Goal: Task Accomplishment & Management: Manage account settings

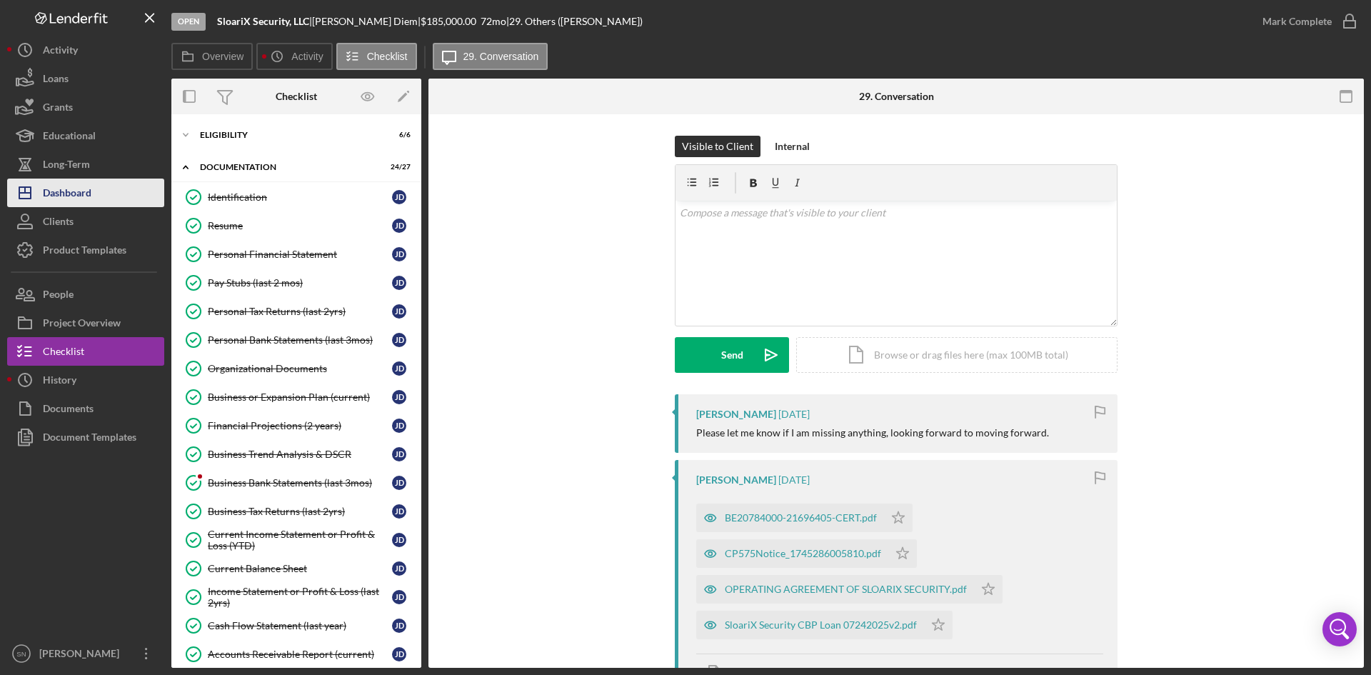
click at [124, 191] on button "Icon/Dashboard Dashboard" at bounding box center [85, 193] width 157 height 29
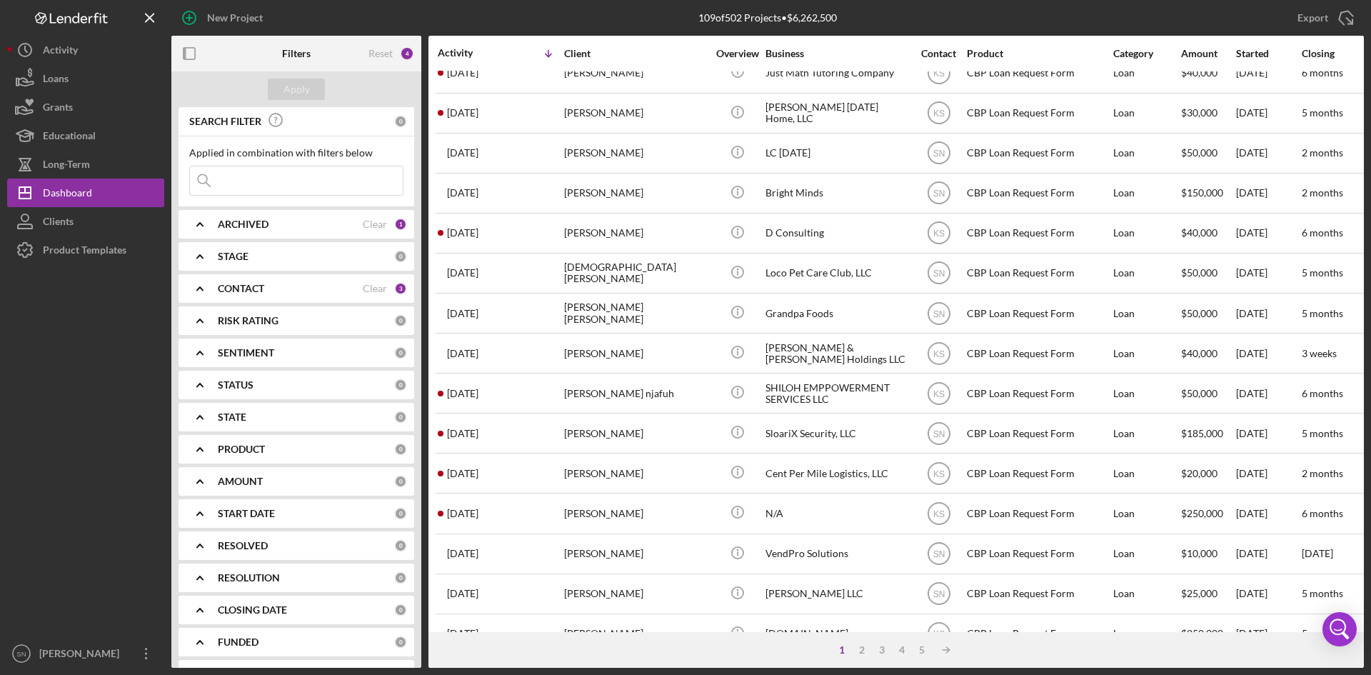
scroll to position [425, 0]
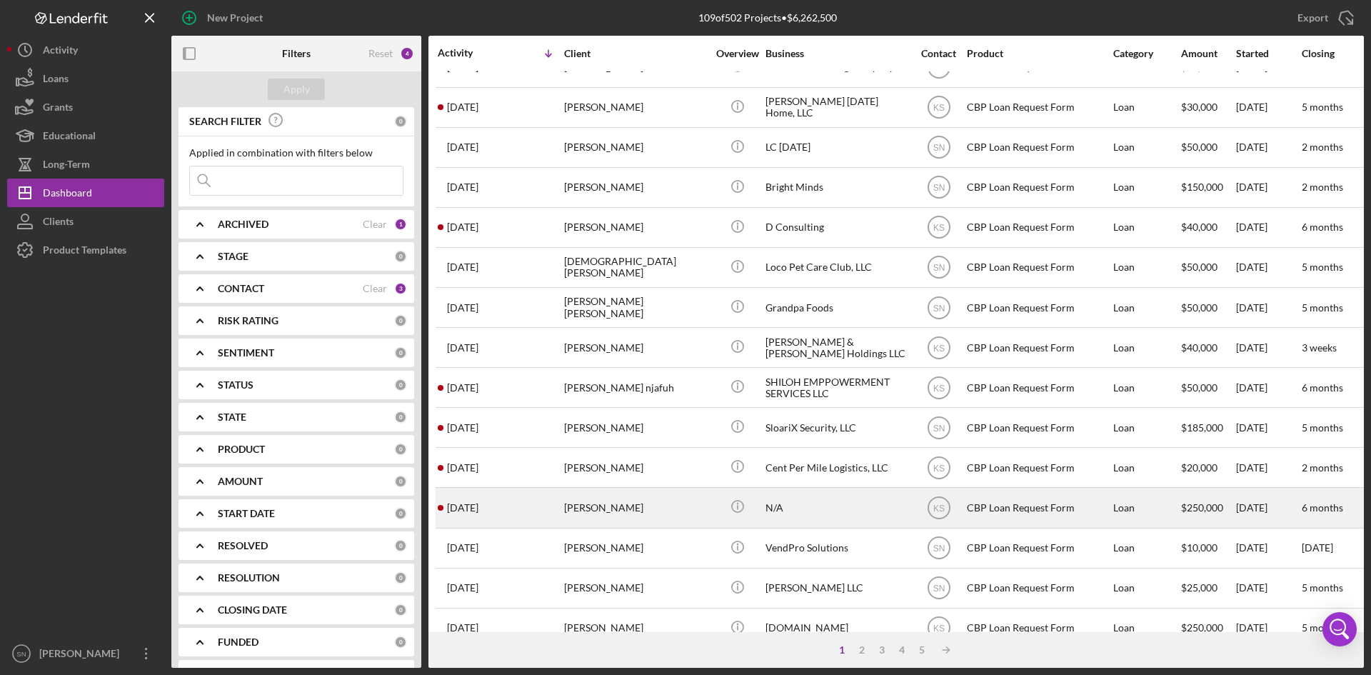
click at [568, 518] on div "[PERSON_NAME]" at bounding box center [635, 508] width 143 height 38
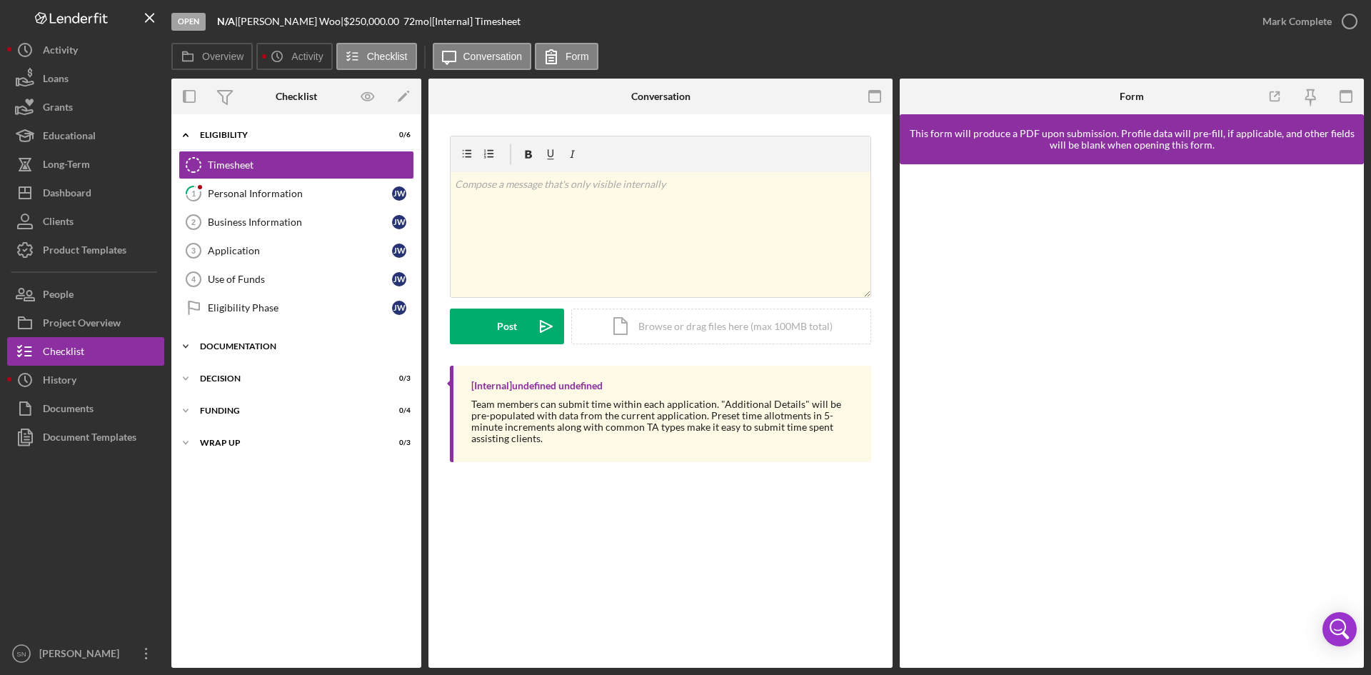
click at [186, 346] on icon "Icon/Expander" at bounding box center [185, 346] width 29 height 29
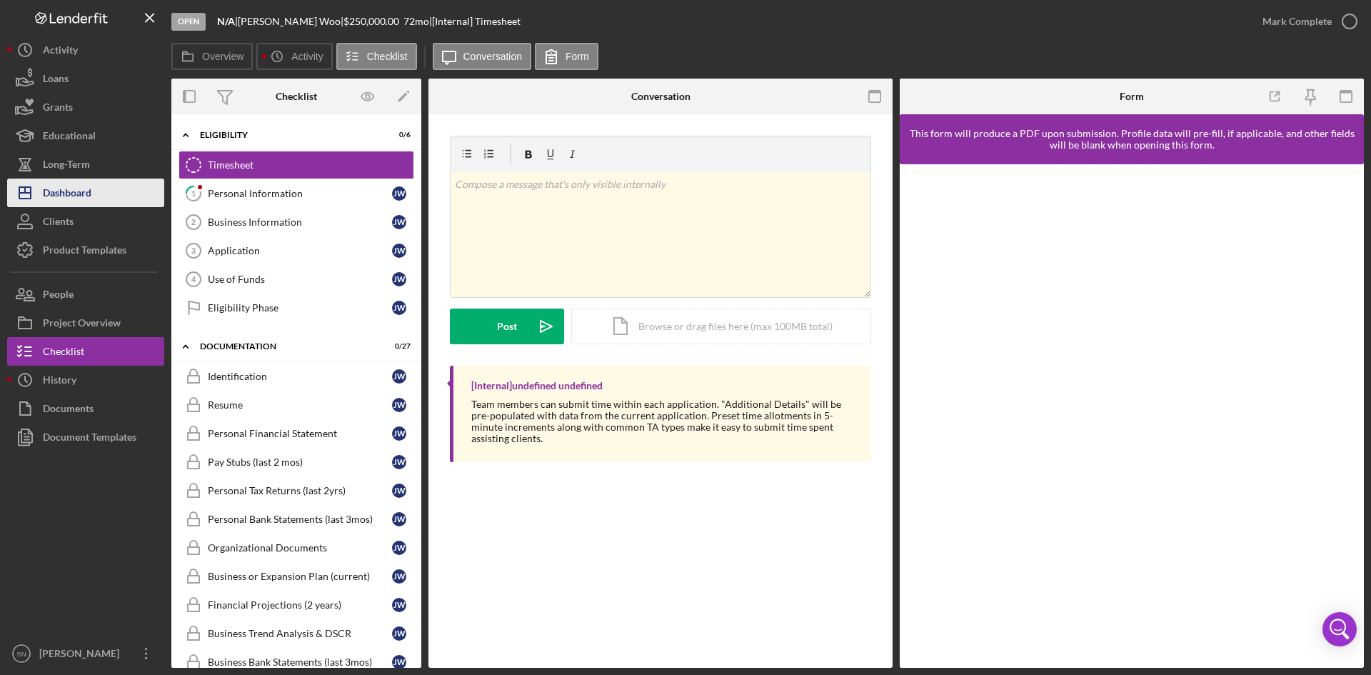
drag, startPoint x: 99, startPoint y: 195, endPoint x: 126, endPoint y: 198, distance: 28.0
click at [99, 195] on button "Icon/Dashboard Dashboard" at bounding box center [85, 193] width 157 height 29
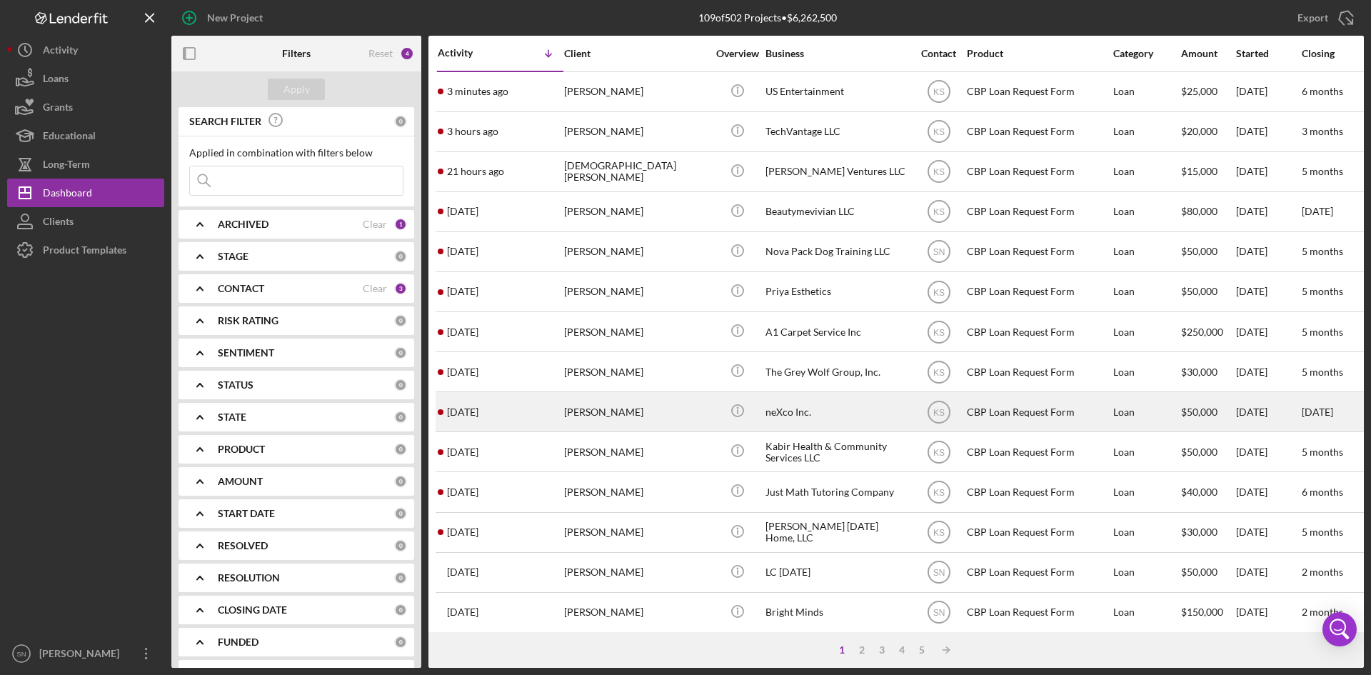
click at [520, 416] on div "[DATE] [PERSON_NAME]" at bounding box center [500, 412] width 125 height 38
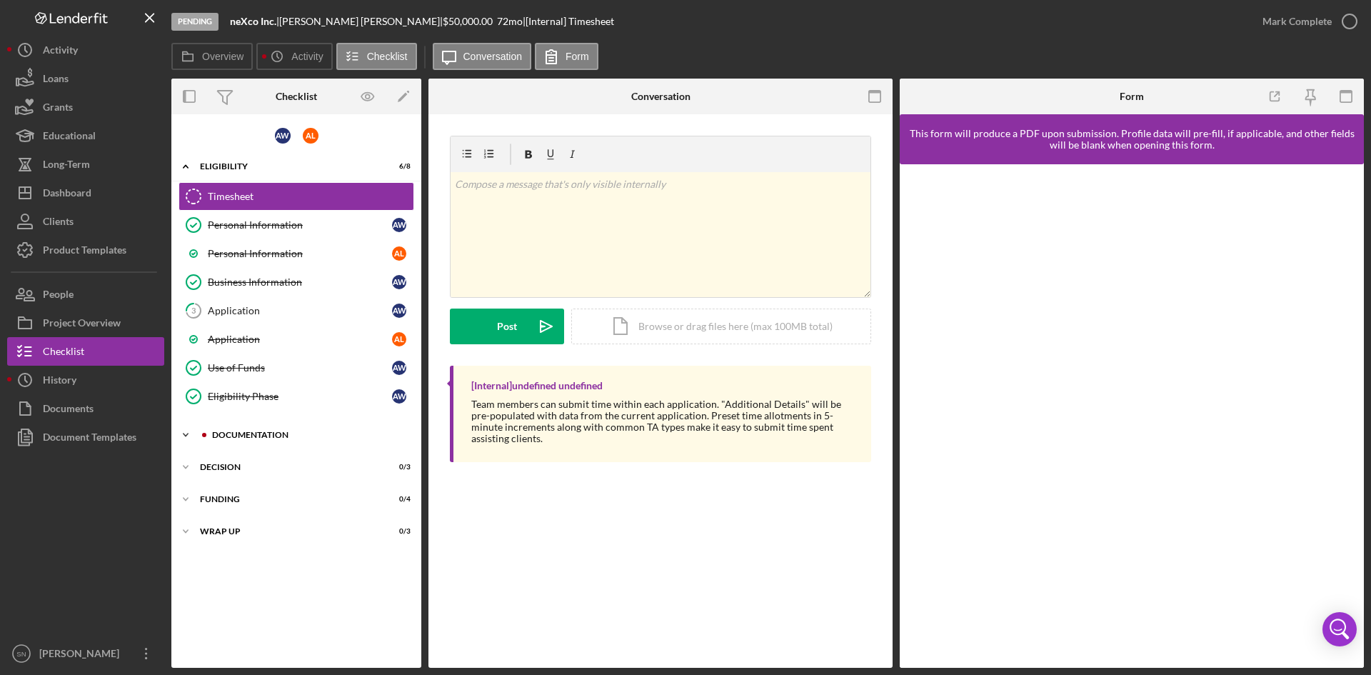
click at [187, 436] on icon "Icon/Expander" at bounding box center [185, 435] width 29 height 29
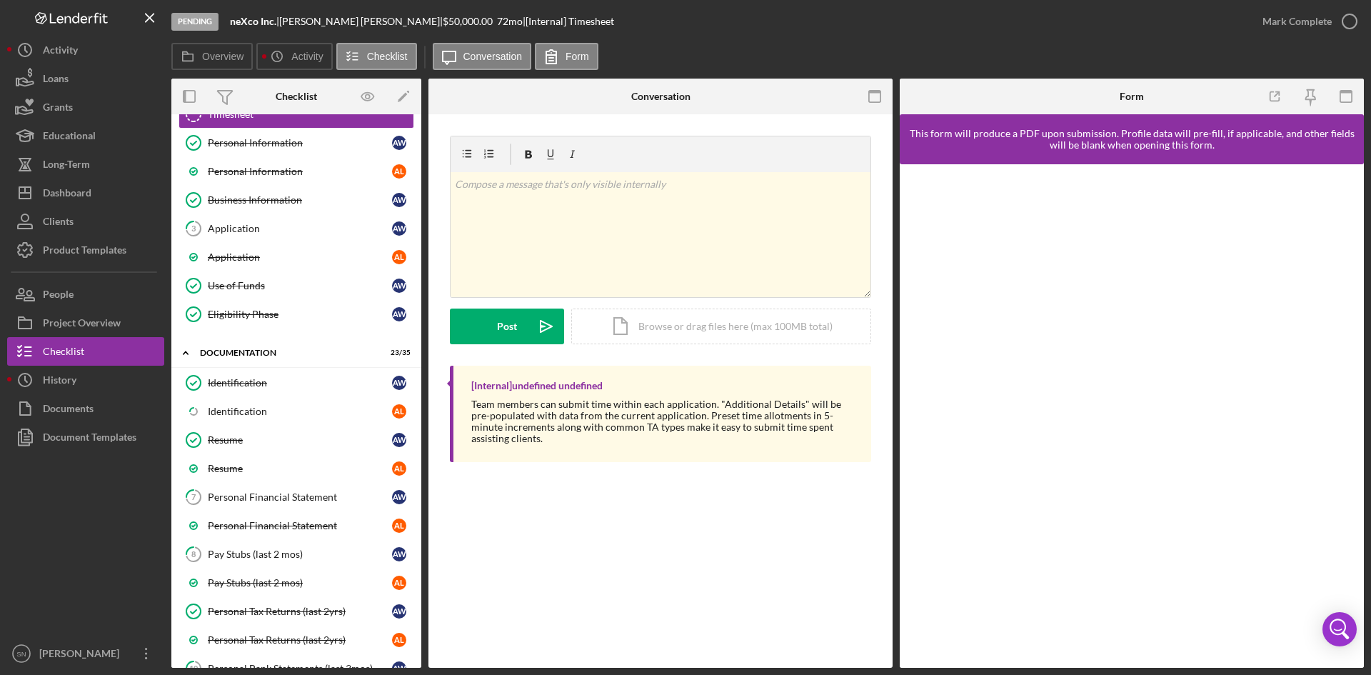
scroll to position [91, 0]
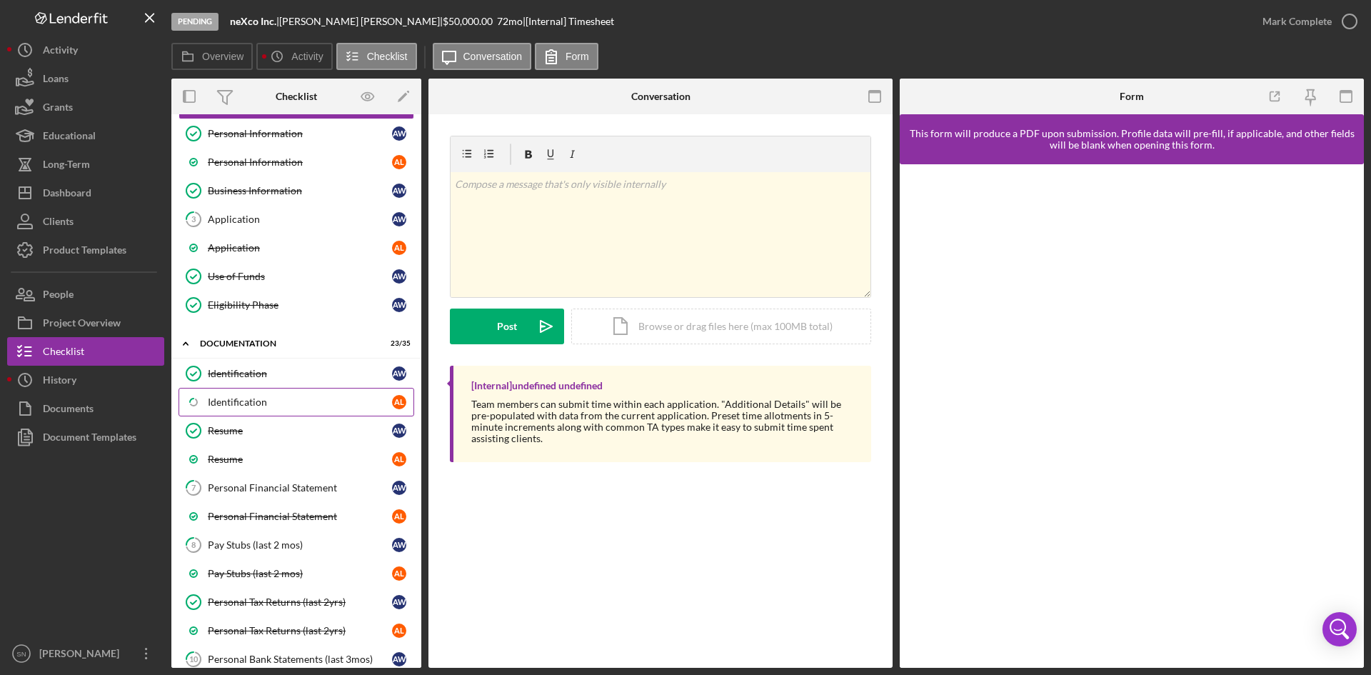
click at [266, 409] on link "Icon/Checklist Item Sub Partial Identification A L" at bounding box center [297, 402] width 236 height 29
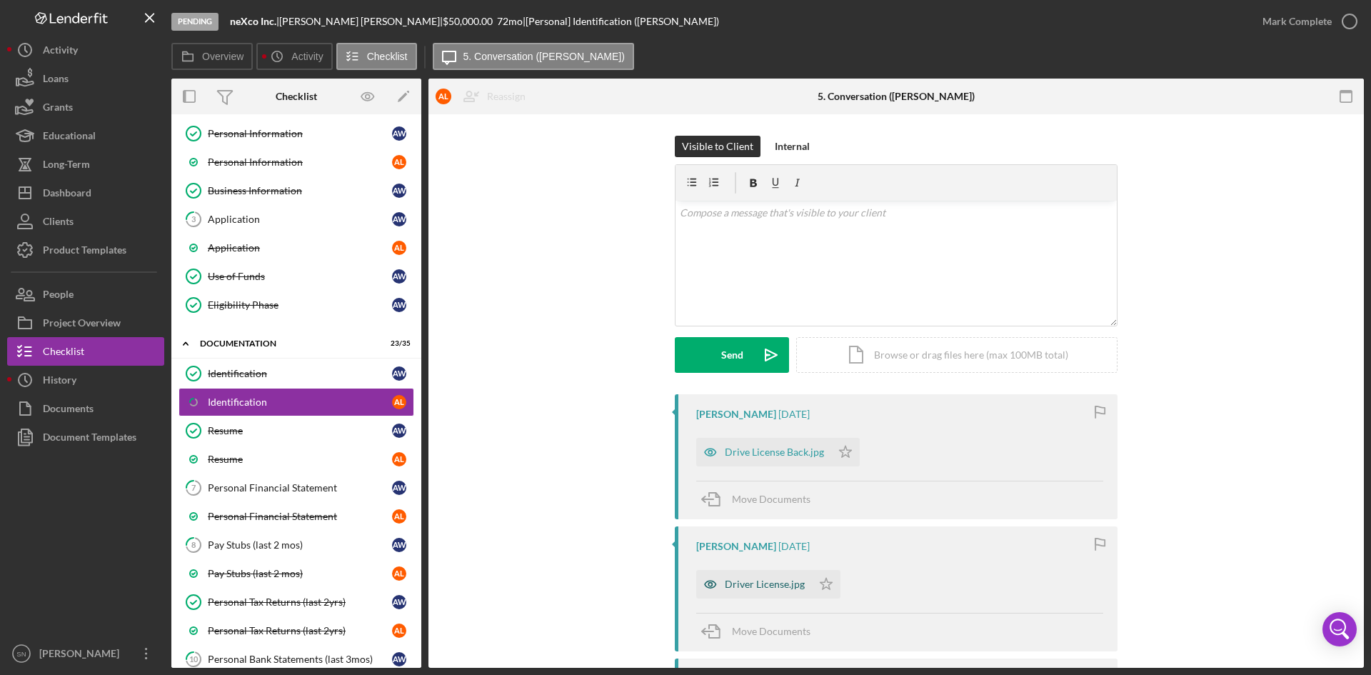
click at [735, 582] on div "Driver License.jpg" at bounding box center [765, 584] width 80 height 11
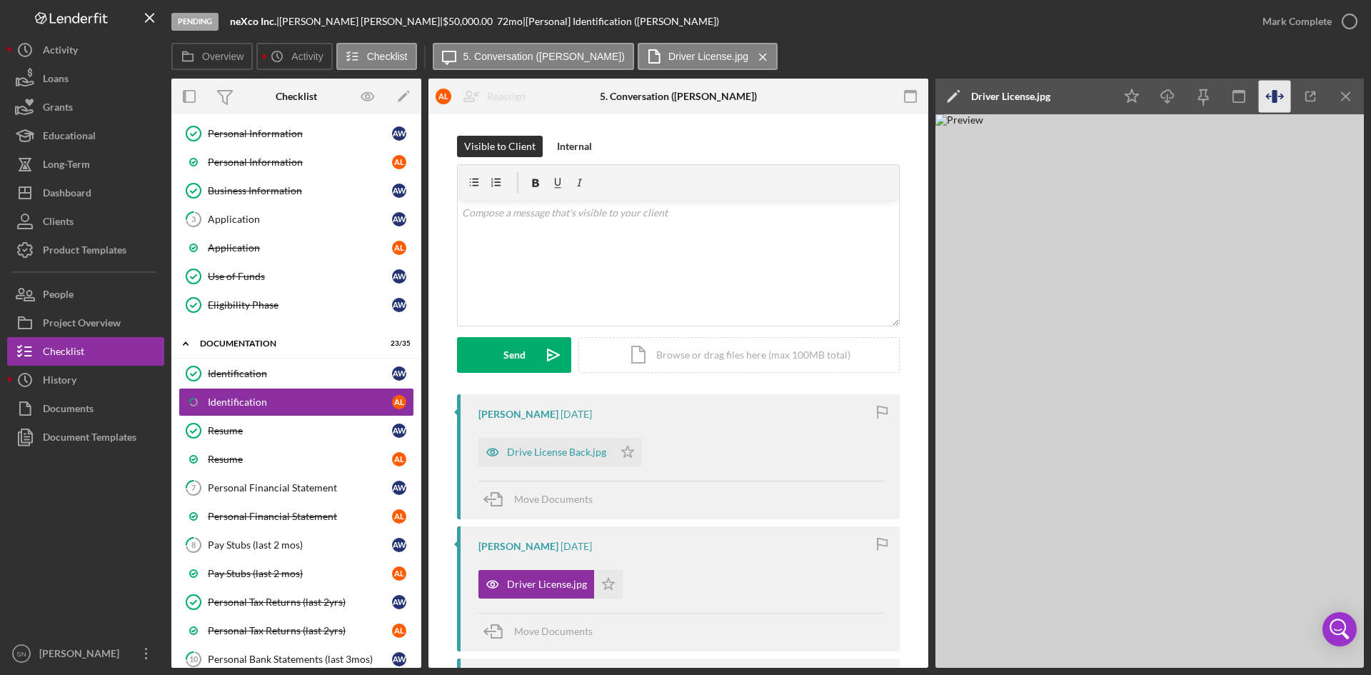
click at [1276, 100] on icon "button" at bounding box center [1274, 96] width 5 height 13
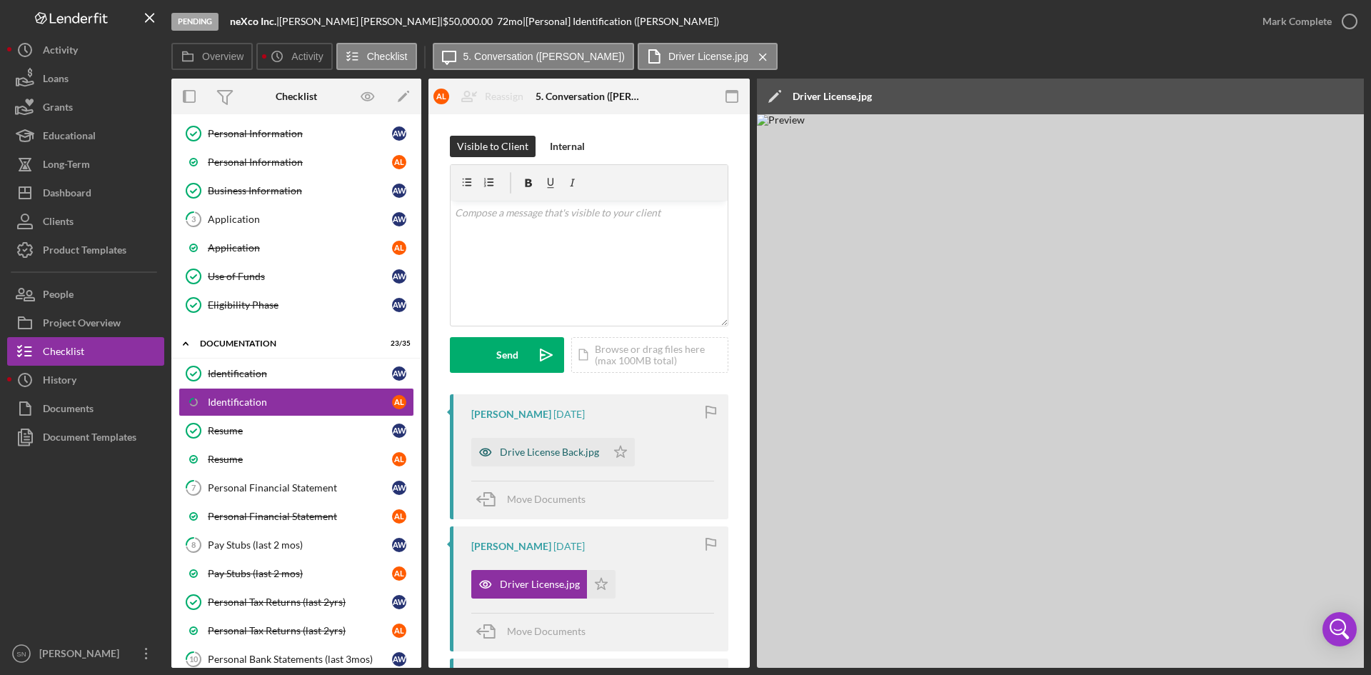
click at [563, 459] on div "Drive License Back.jpg" at bounding box center [538, 452] width 135 height 29
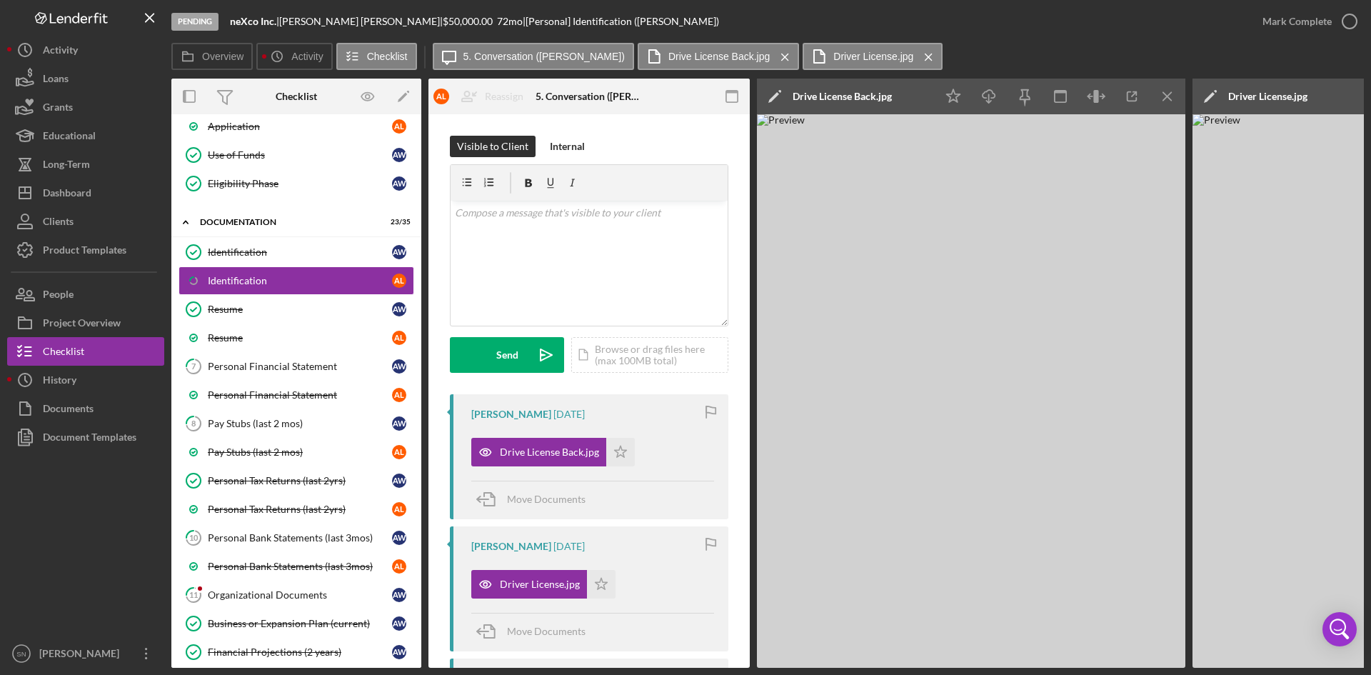
scroll to position [235, 0]
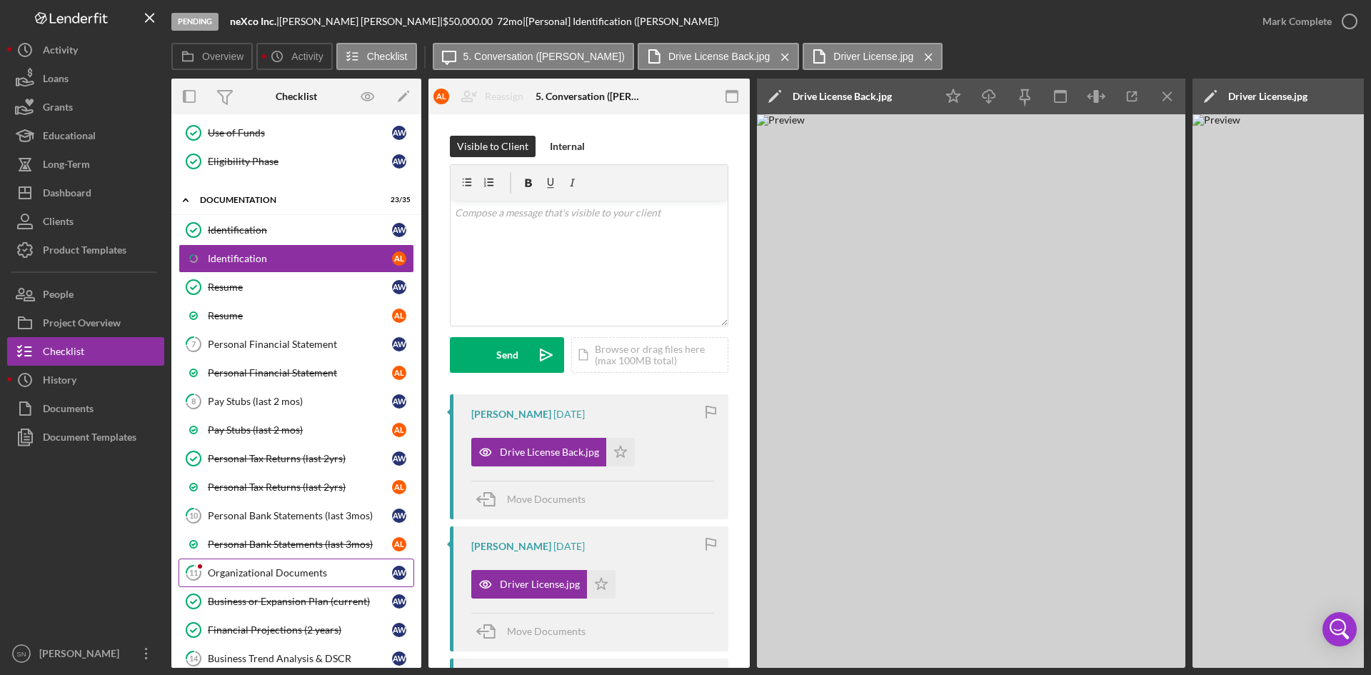
click at [261, 572] on div "Organizational Documents" at bounding box center [300, 572] width 184 height 11
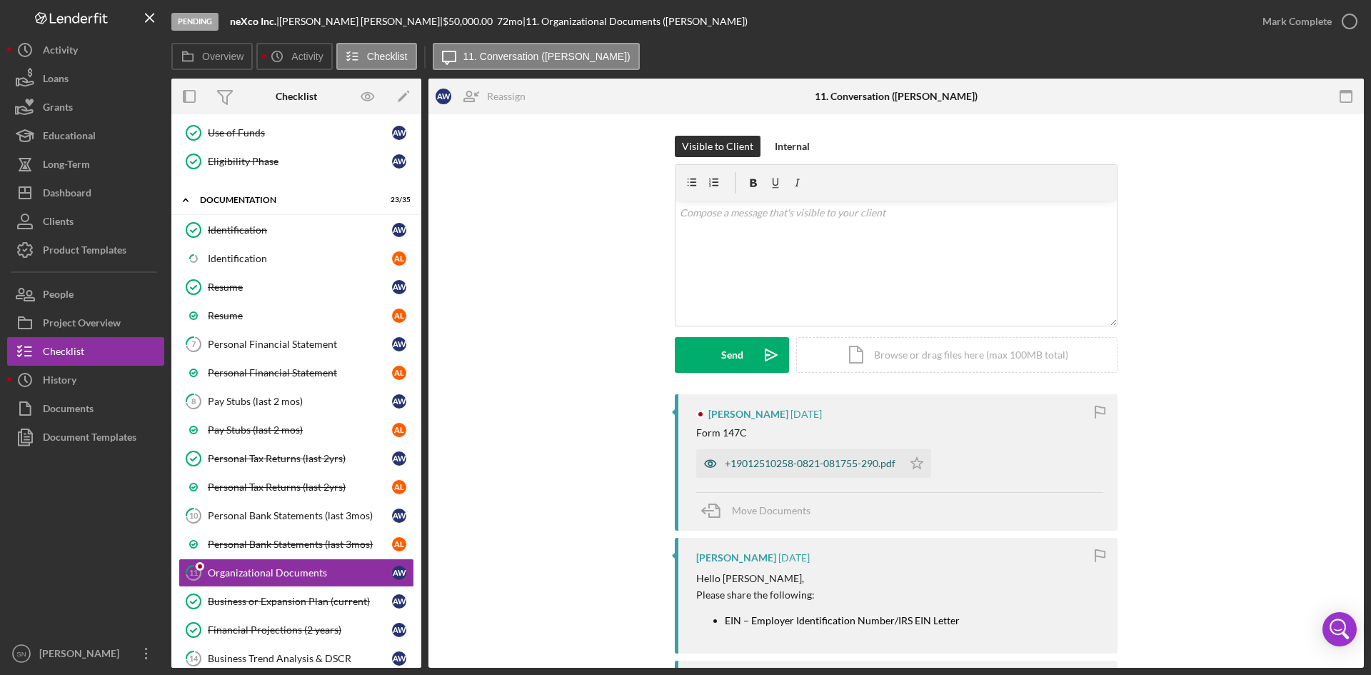
click at [718, 471] on icon "button" at bounding box center [710, 463] width 29 height 29
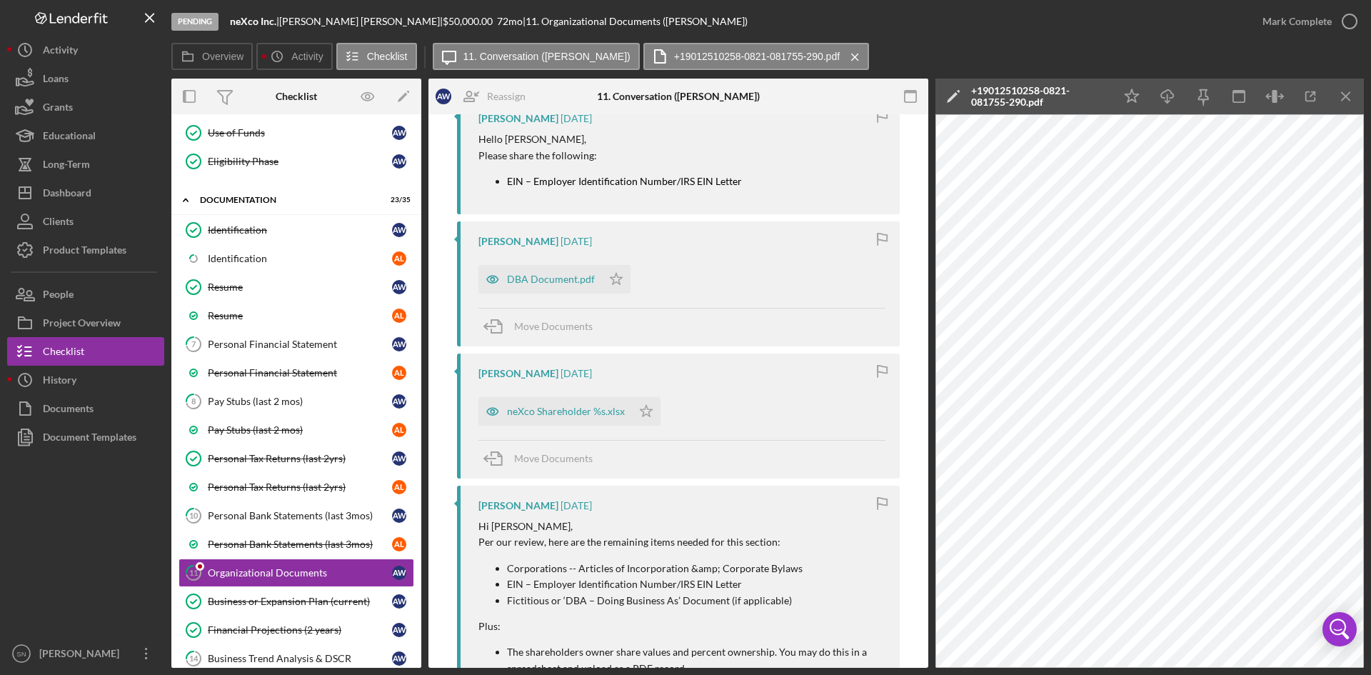
scroll to position [486, 0]
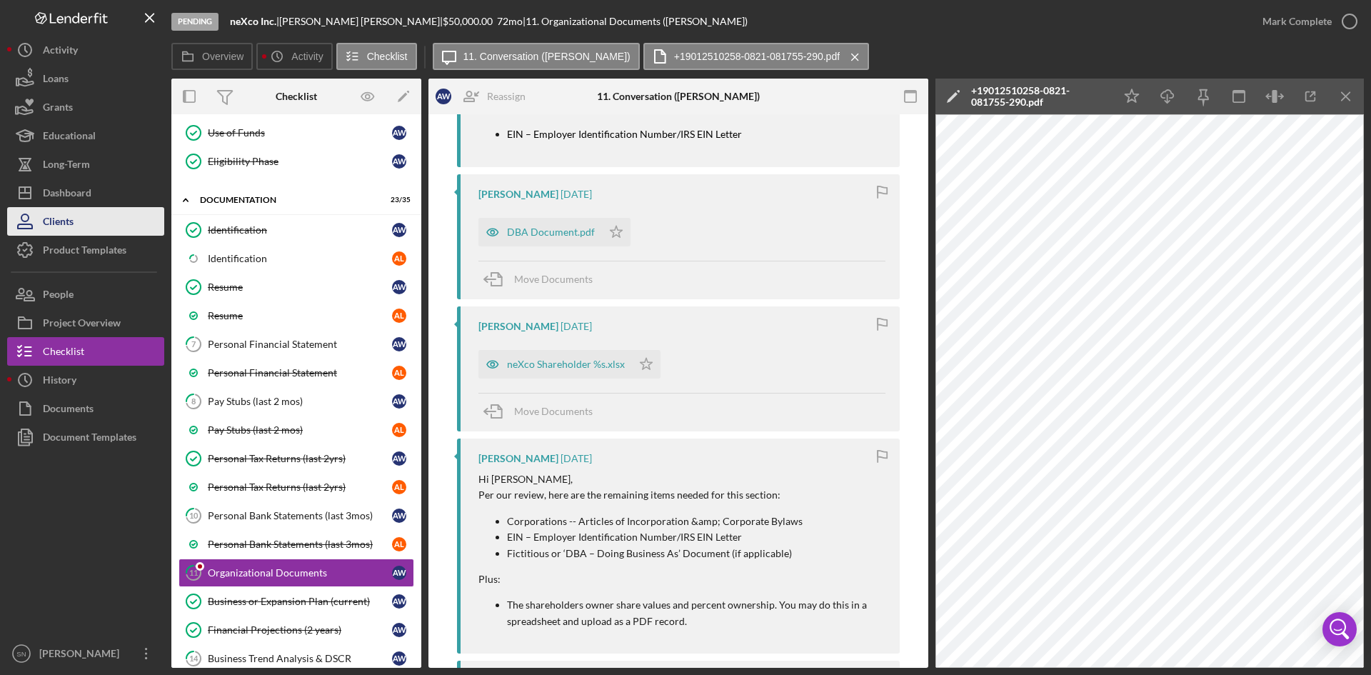
click at [116, 211] on button "Clients" at bounding box center [85, 221] width 157 height 29
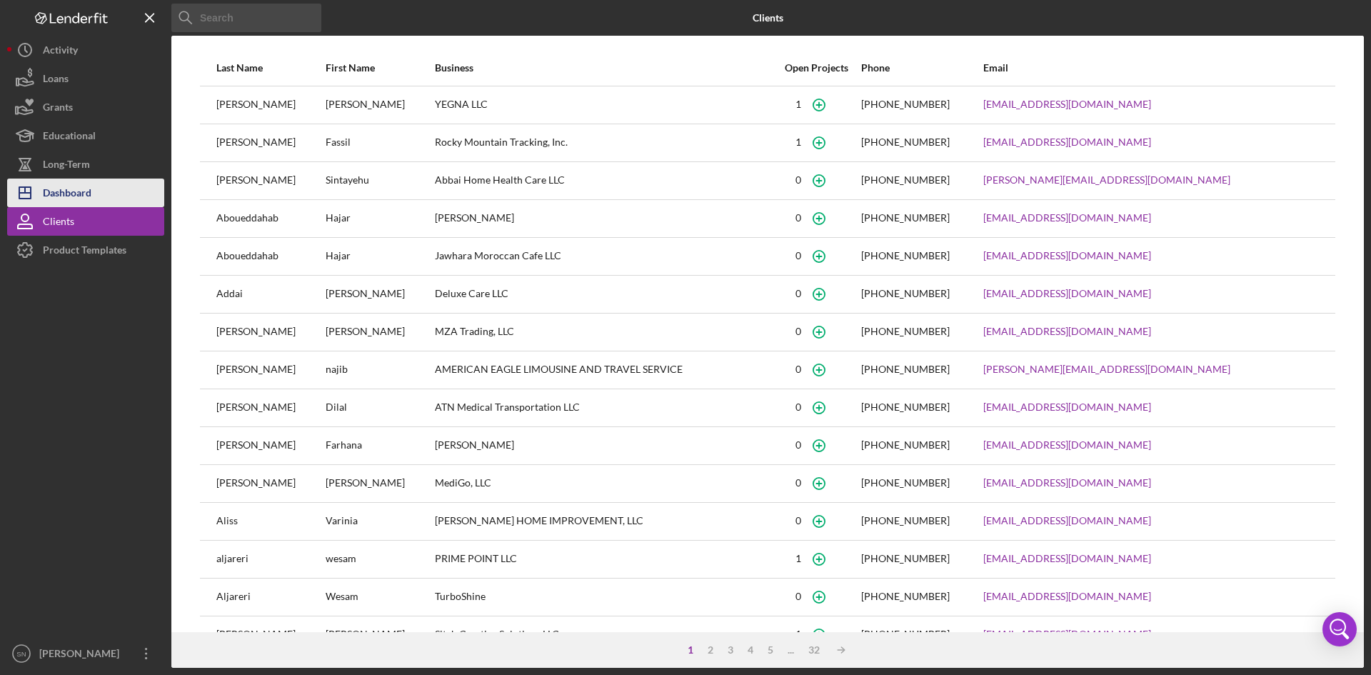
click at [112, 189] on button "Icon/Dashboard Dashboard" at bounding box center [85, 193] width 157 height 29
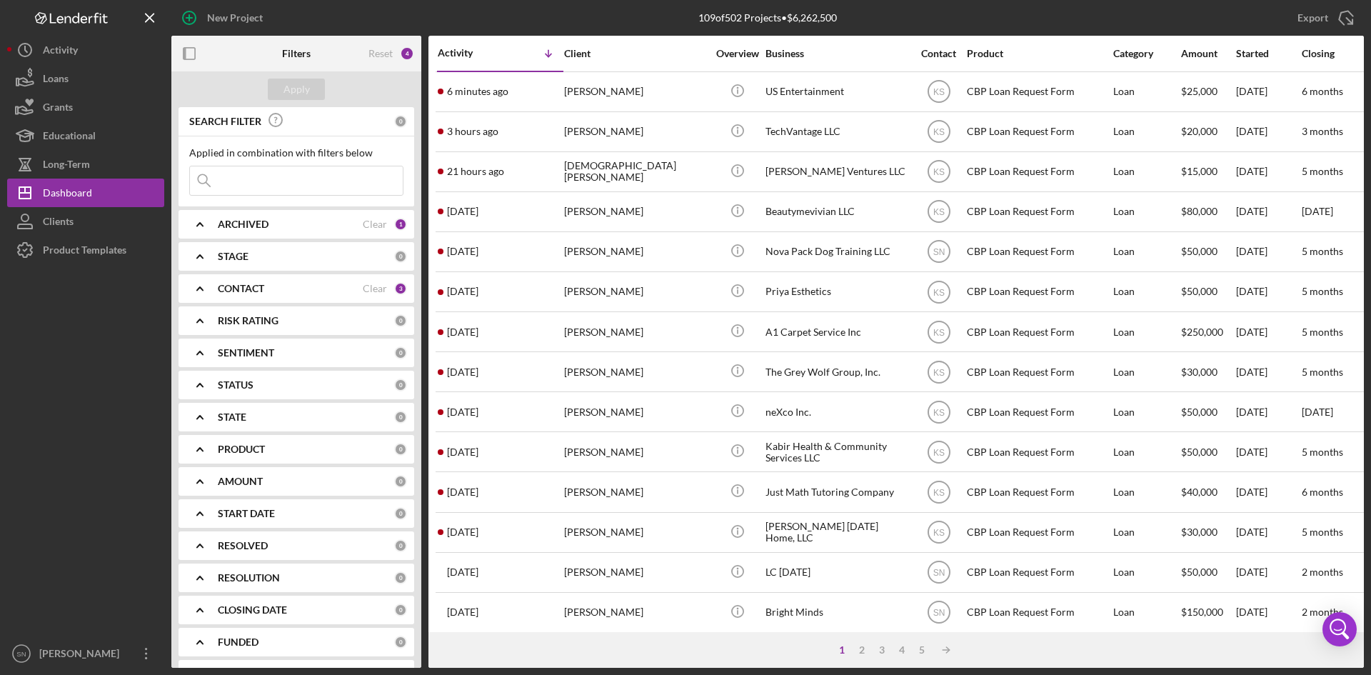
click at [278, 289] on div "CONTACT" at bounding box center [290, 288] width 145 height 11
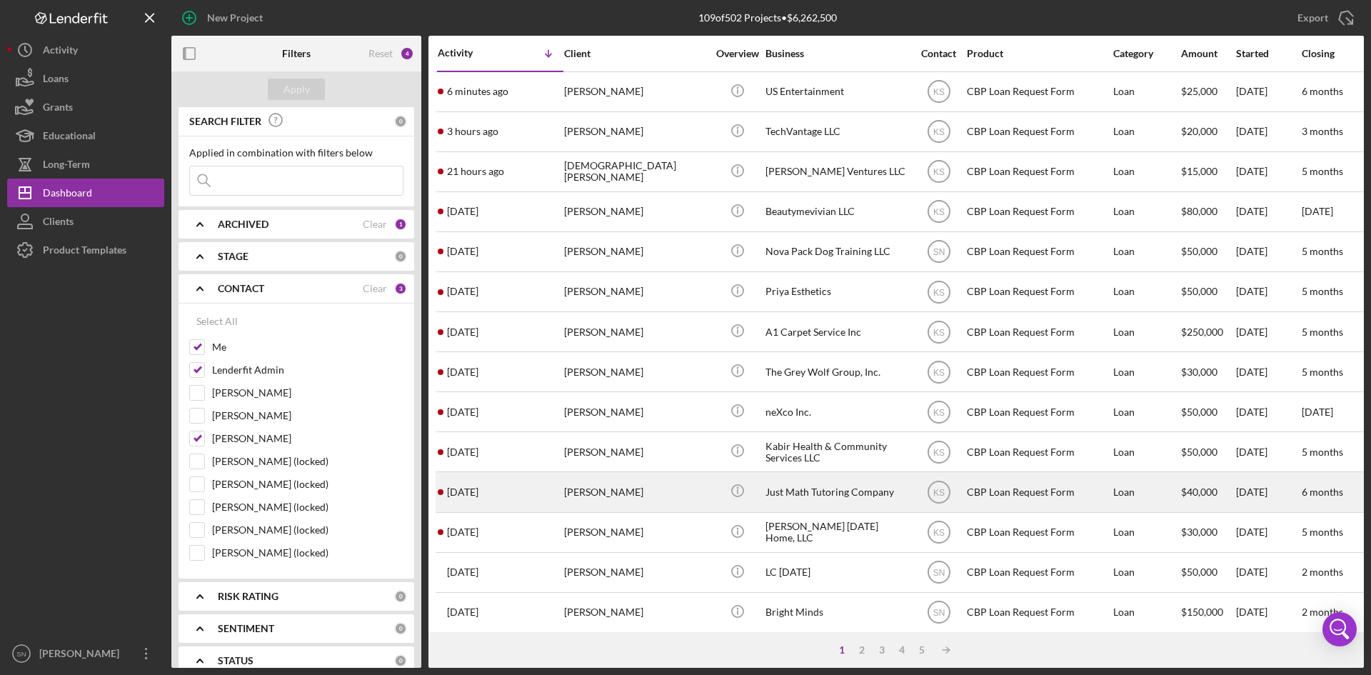
click at [478, 496] on time "[DATE]" at bounding box center [462, 491] width 31 height 11
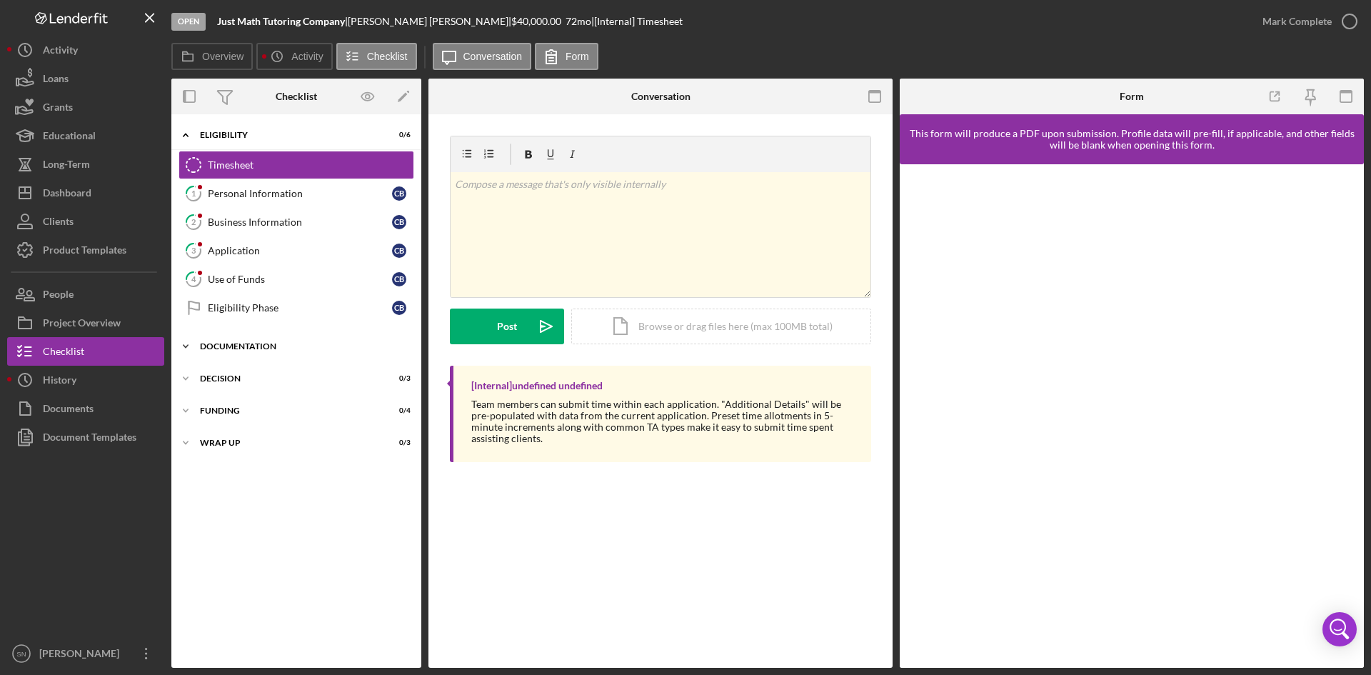
click at [190, 346] on icon "Icon/Expander" at bounding box center [185, 346] width 29 height 29
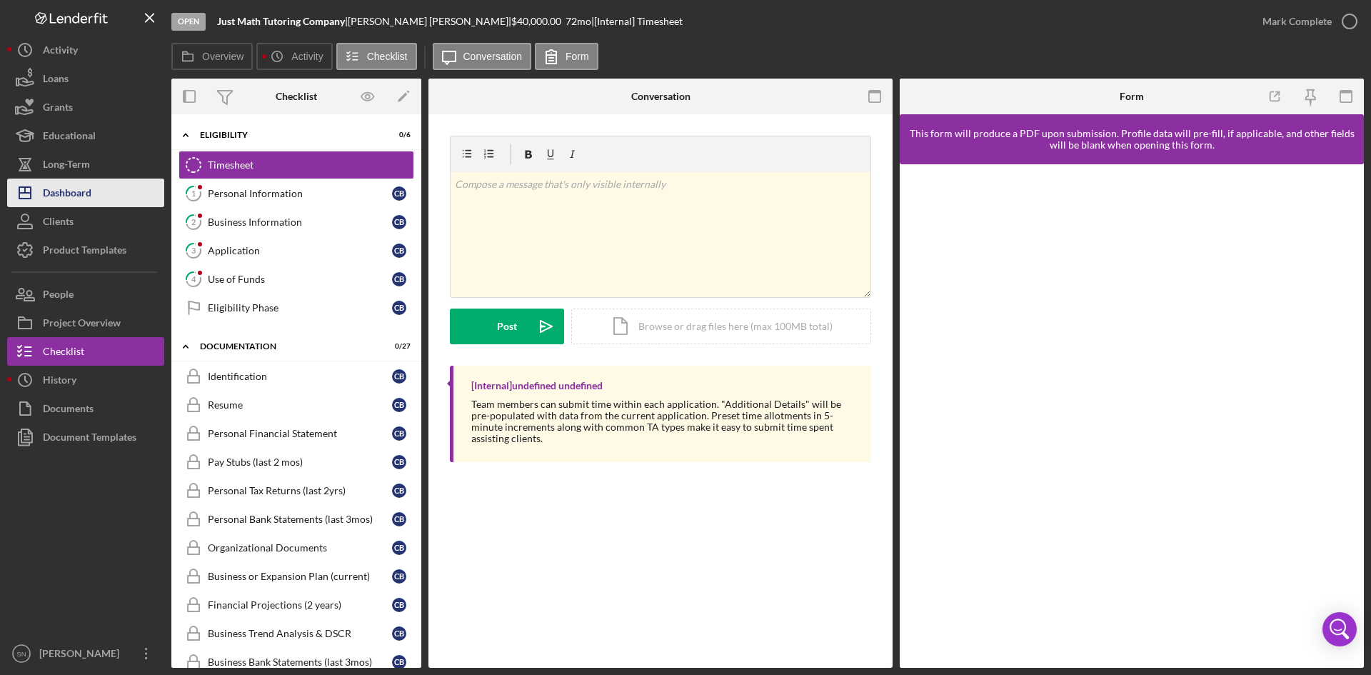
click at [106, 194] on button "Icon/Dashboard Dashboard" at bounding box center [85, 193] width 157 height 29
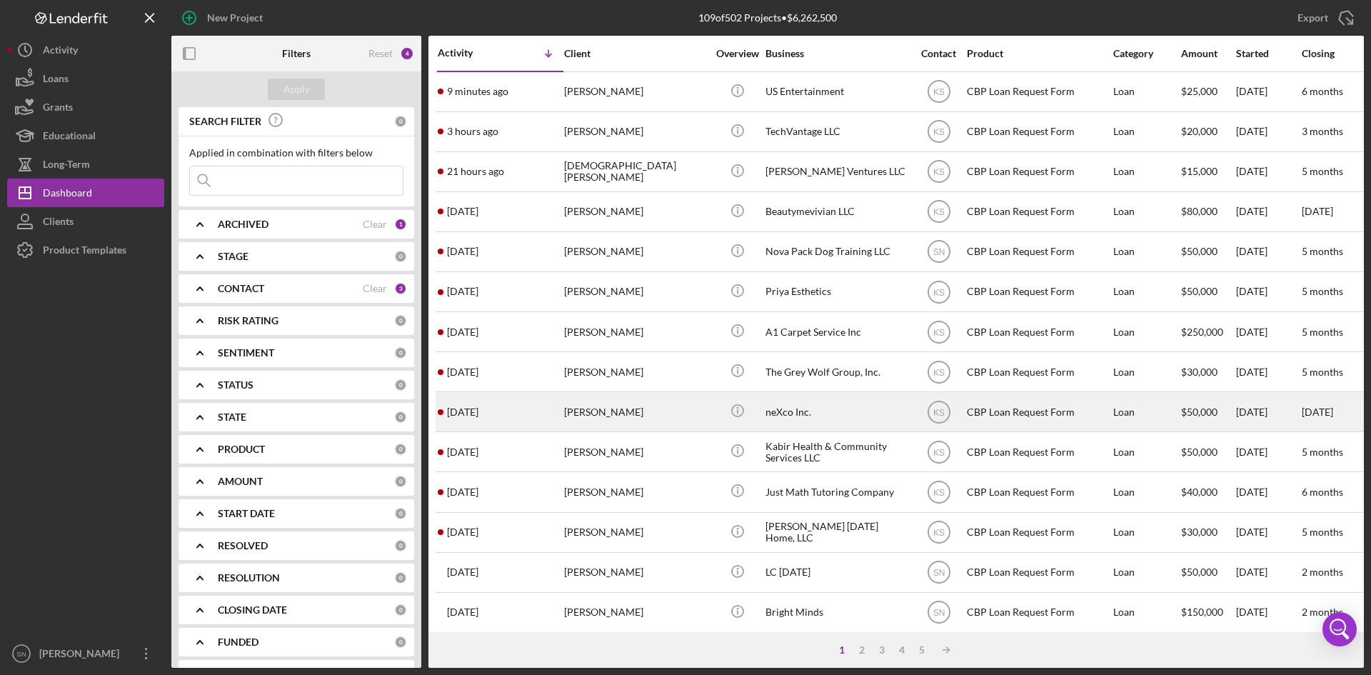
click at [444, 415] on div "[DATE] [PERSON_NAME]" at bounding box center [458, 411] width 41 height 11
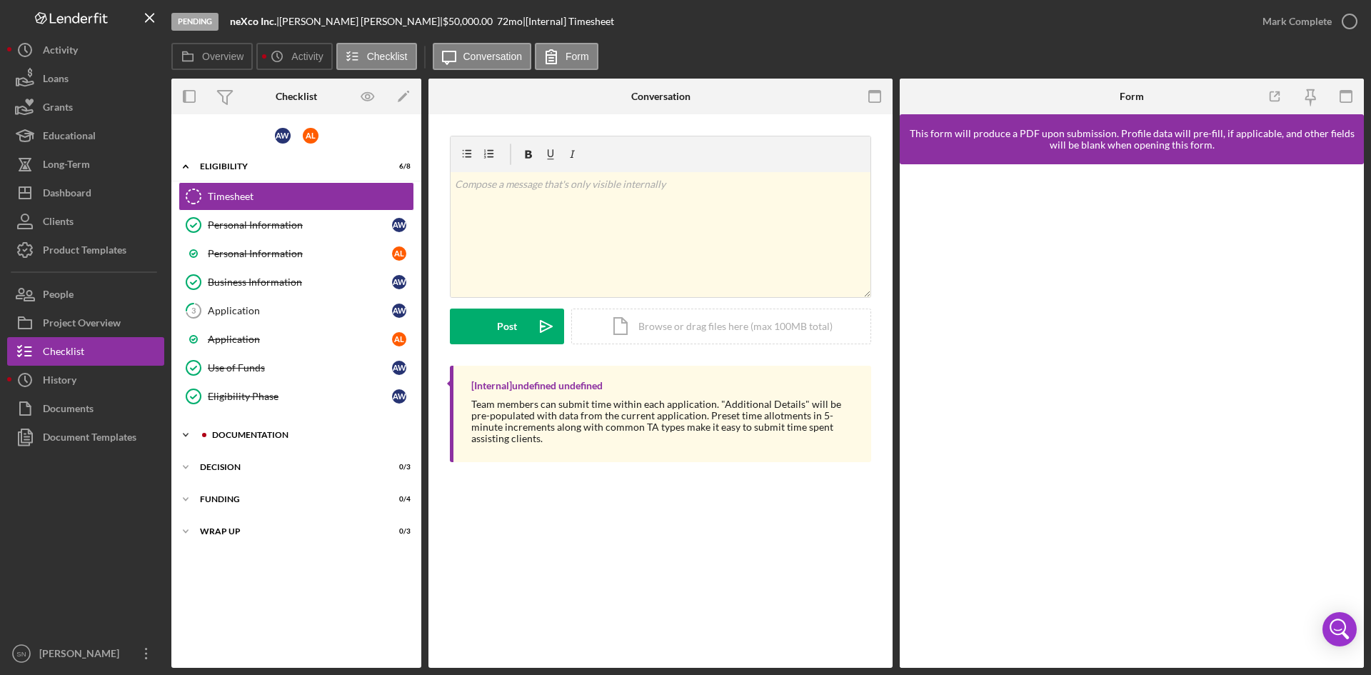
click at [184, 435] on icon "Icon/Expander" at bounding box center [185, 435] width 29 height 29
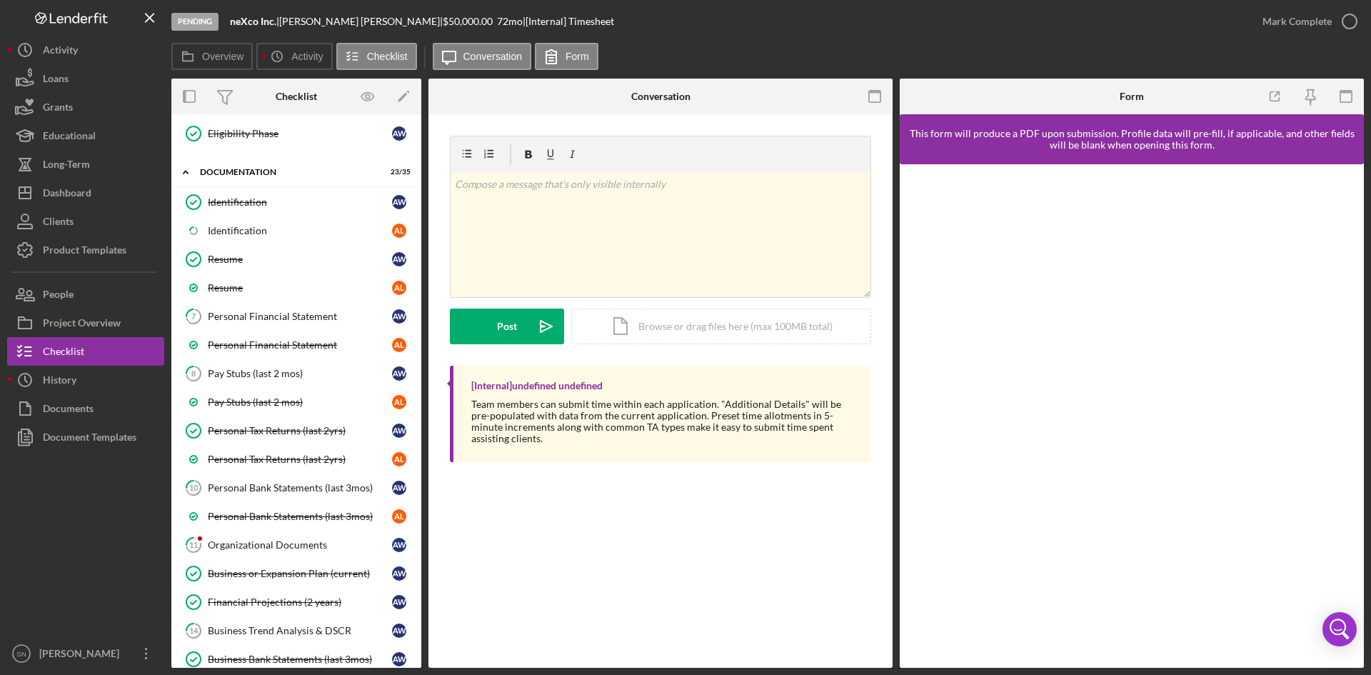
scroll to position [278, 0]
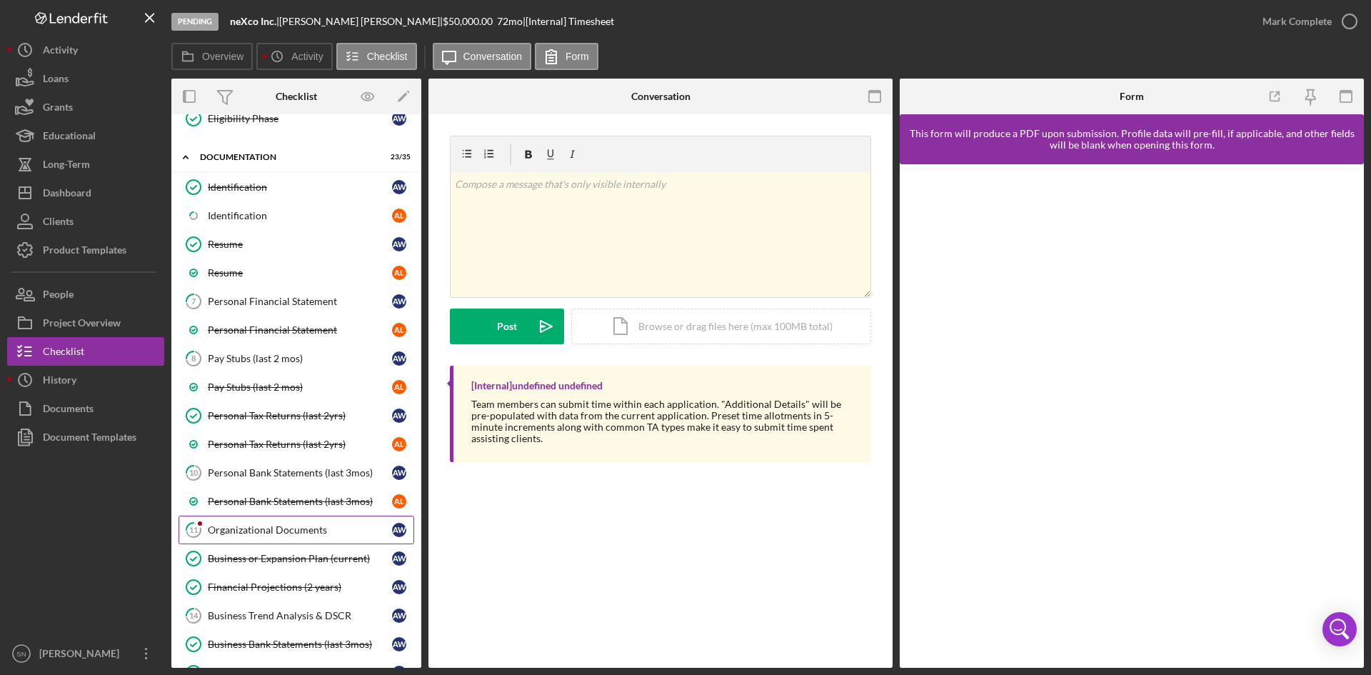
click at [245, 532] on div "Organizational Documents" at bounding box center [300, 529] width 184 height 11
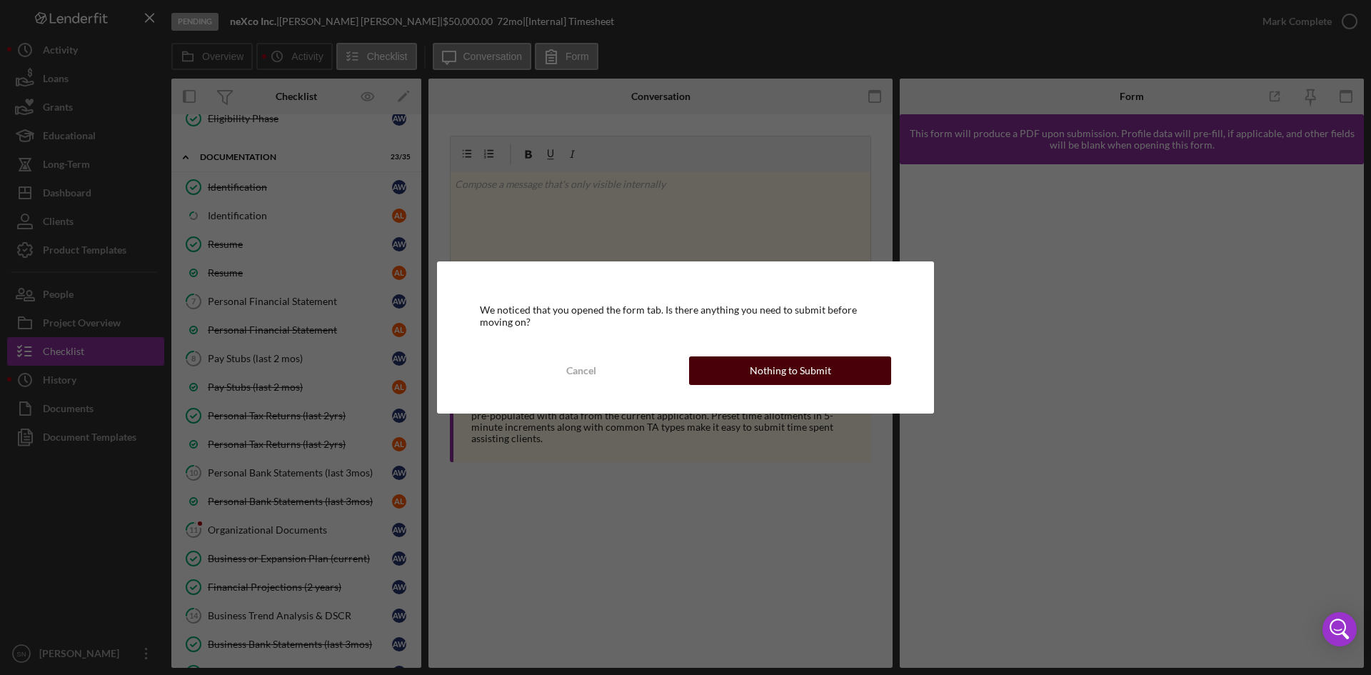
click at [763, 363] on div "Nothing to Submit" at bounding box center [790, 370] width 81 height 29
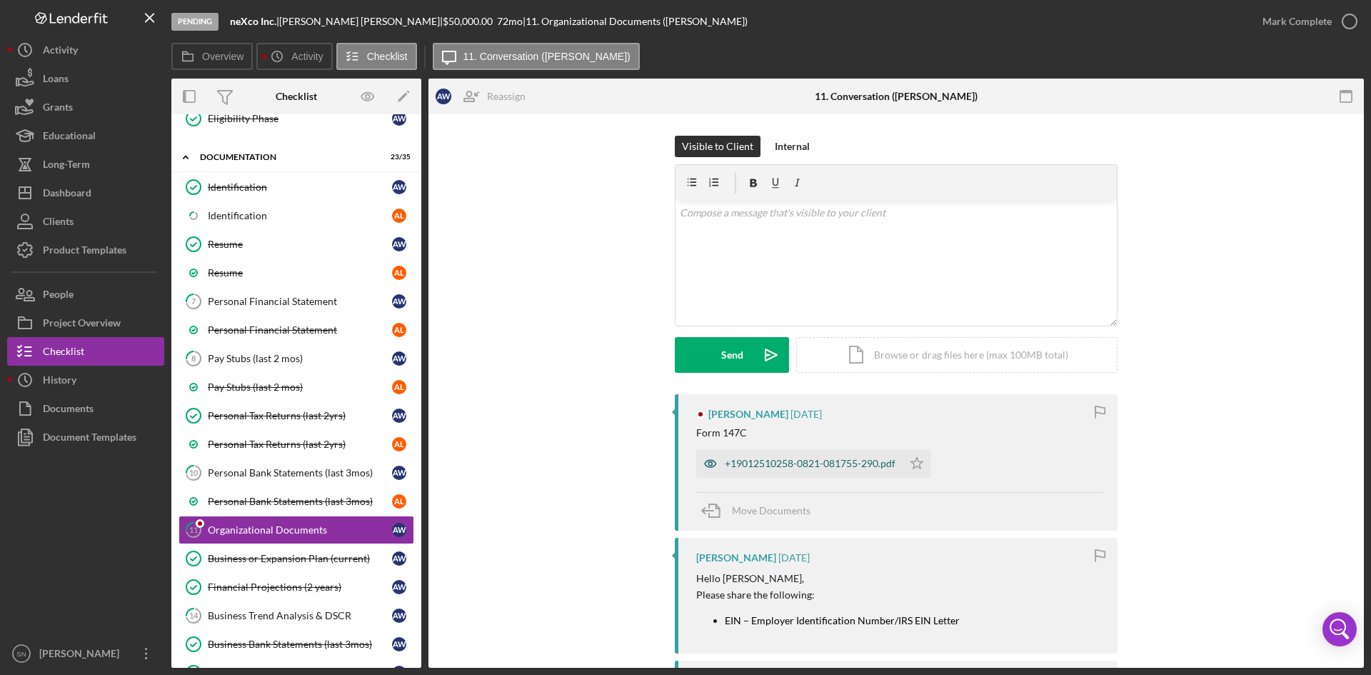
click at [846, 461] on div "+19012510258-0821-081755-290.pdf" at bounding box center [810, 463] width 171 height 11
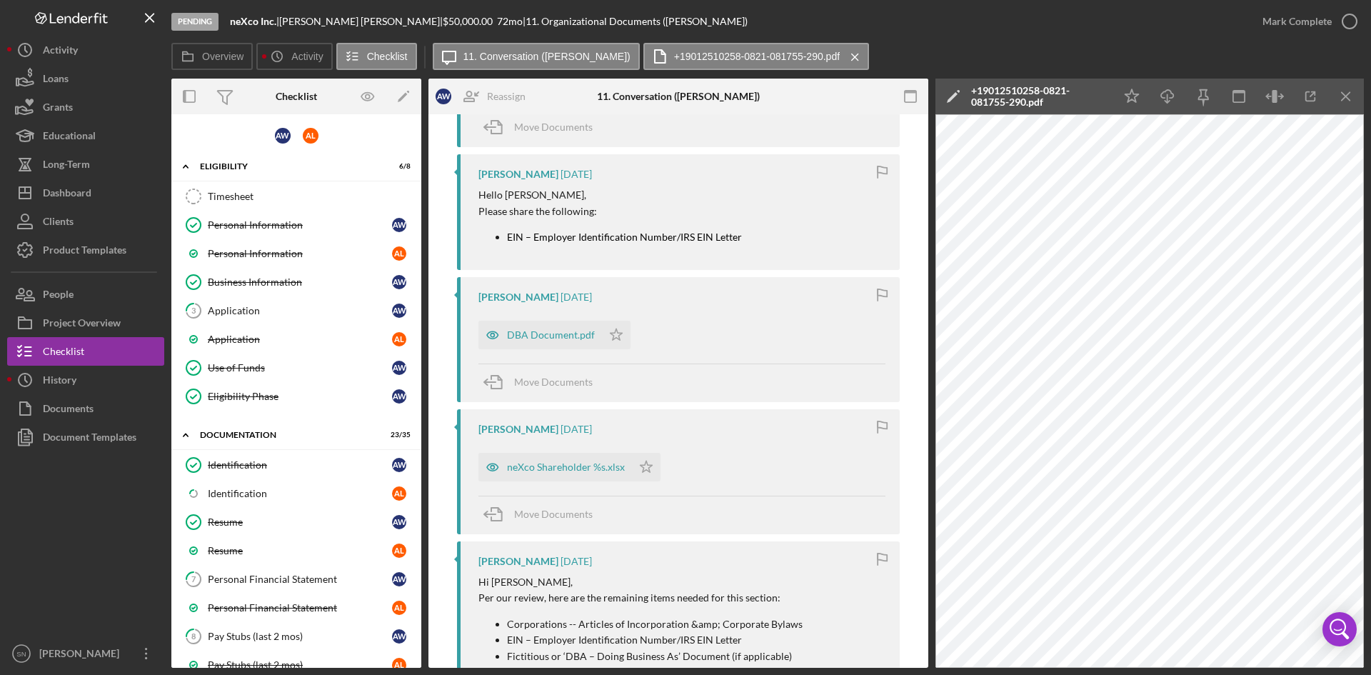
scroll to position [377, 0]
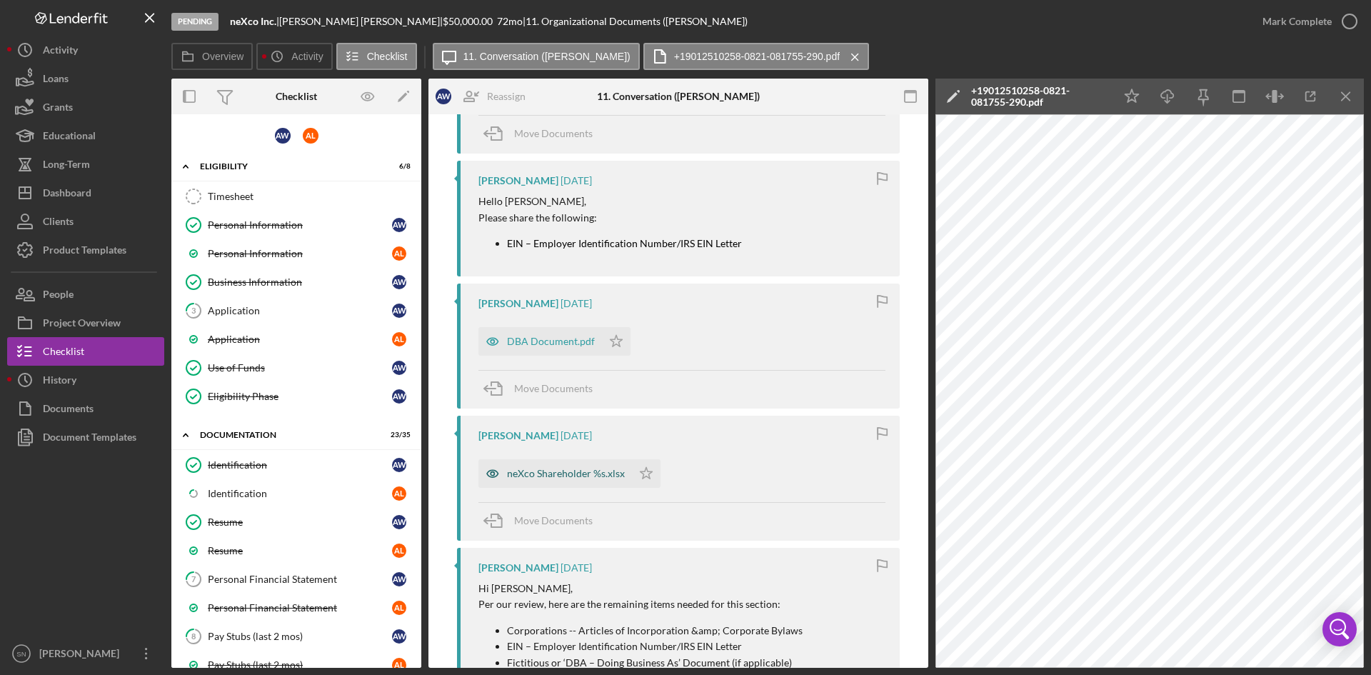
click at [578, 469] on div "neXco Shareholder %s.xlsx" at bounding box center [566, 473] width 118 height 11
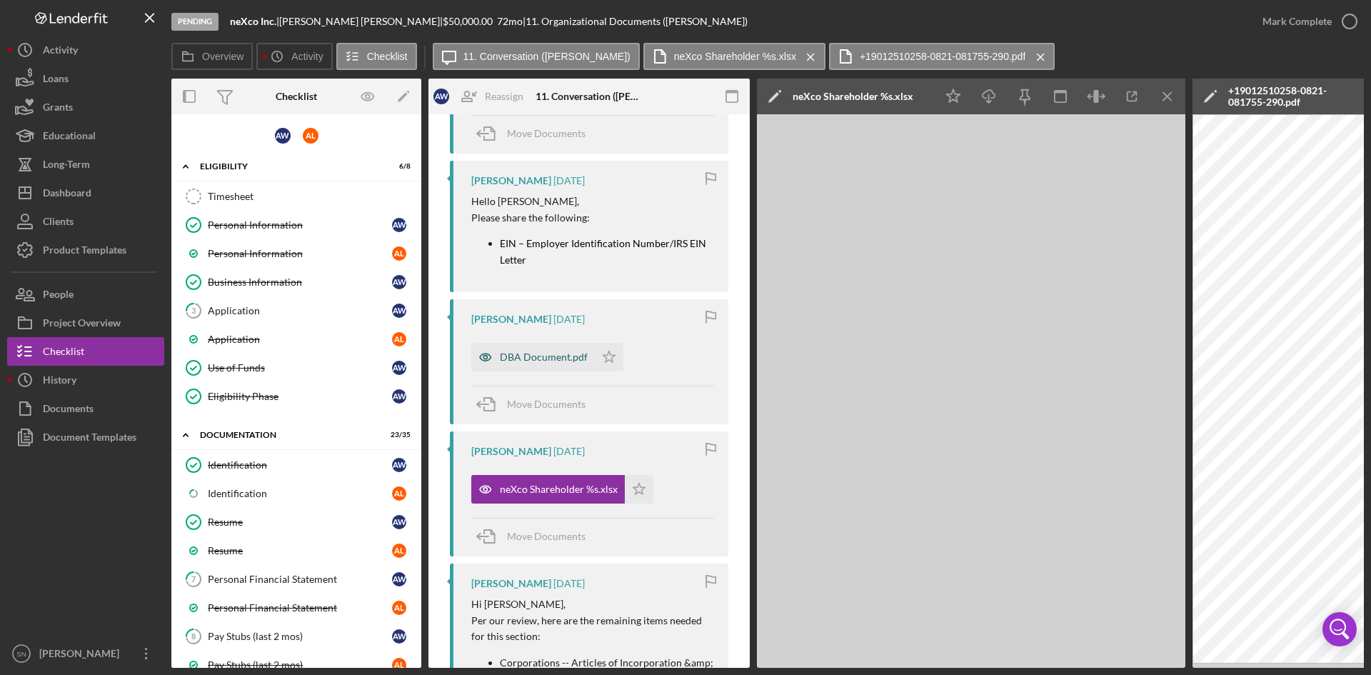
click at [551, 359] on div "DBA Document.pdf" at bounding box center [544, 356] width 88 height 11
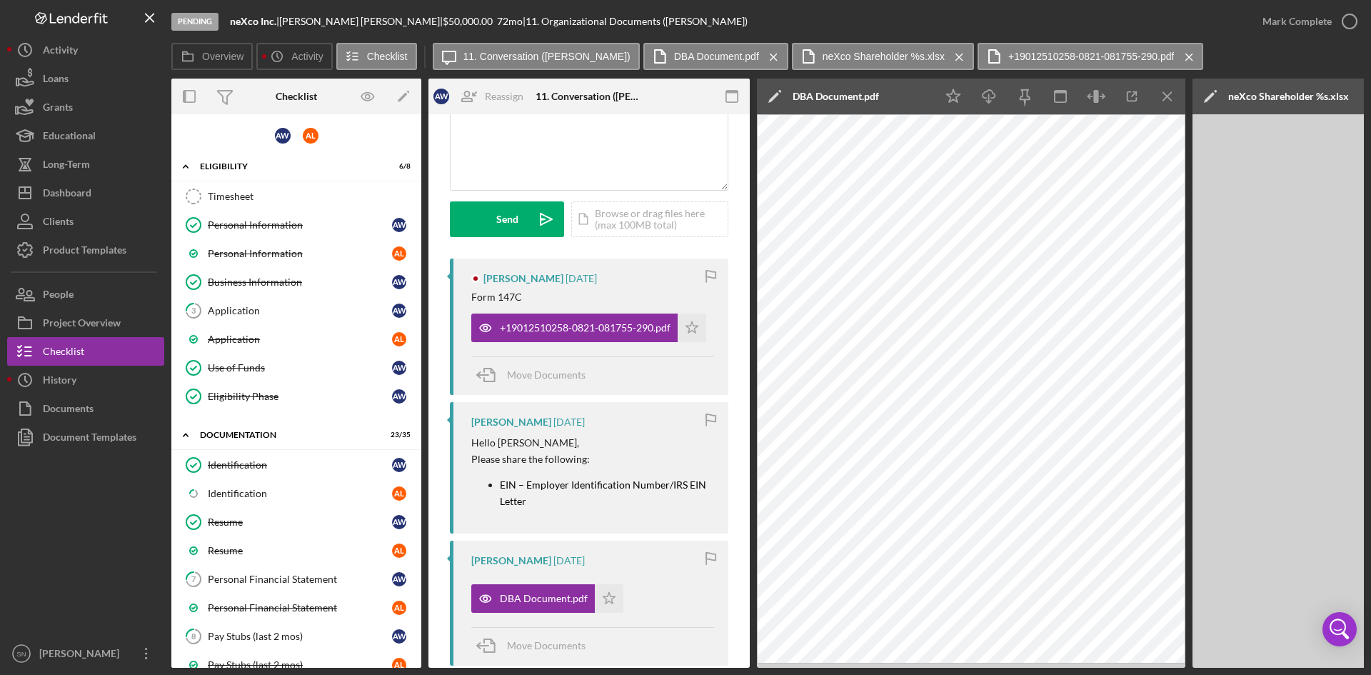
scroll to position [112, 0]
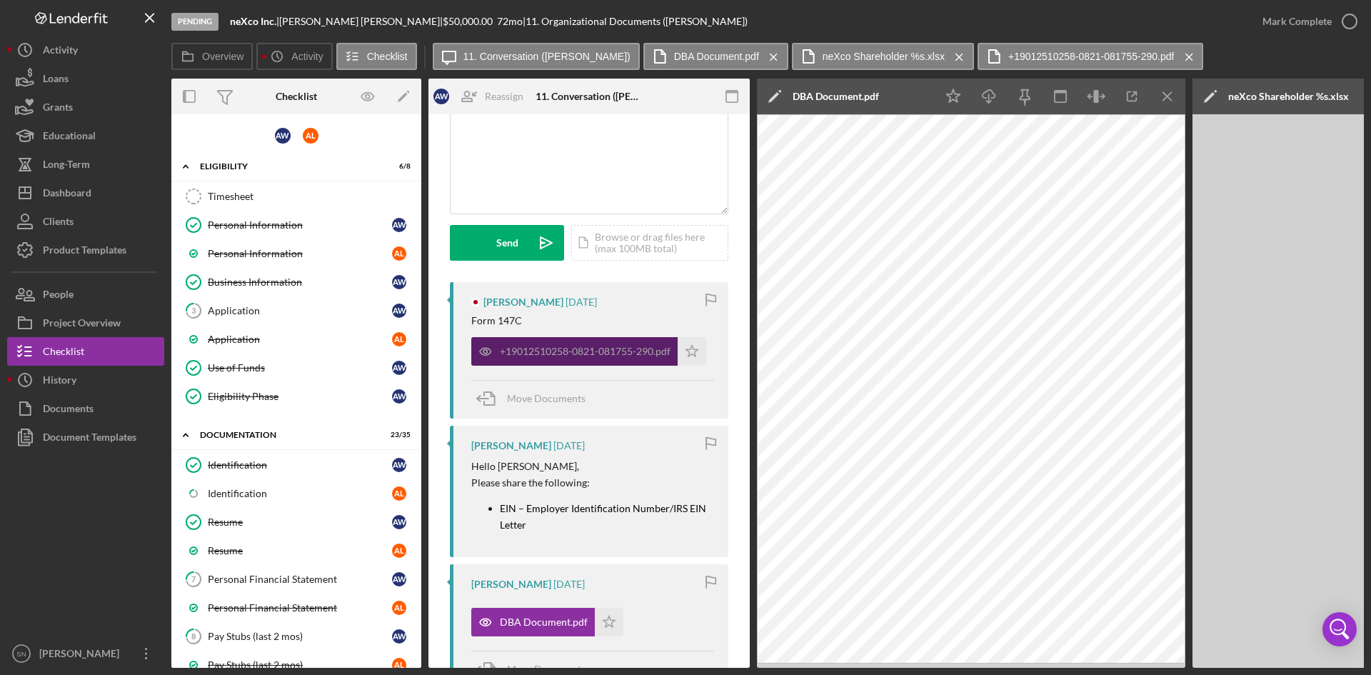
click at [633, 351] on div "+19012510258-0821-081755-290.pdf" at bounding box center [585, 351] width 171 height 11
drag, startPoint x: 1144, startPoint y: 55, endPoint x: 1135, endPoint y: 56, distance: 9.3
click at [1177, 54] on icon "Icon/Menu Close" at bounding box center [1189, 57] width 25 height 36
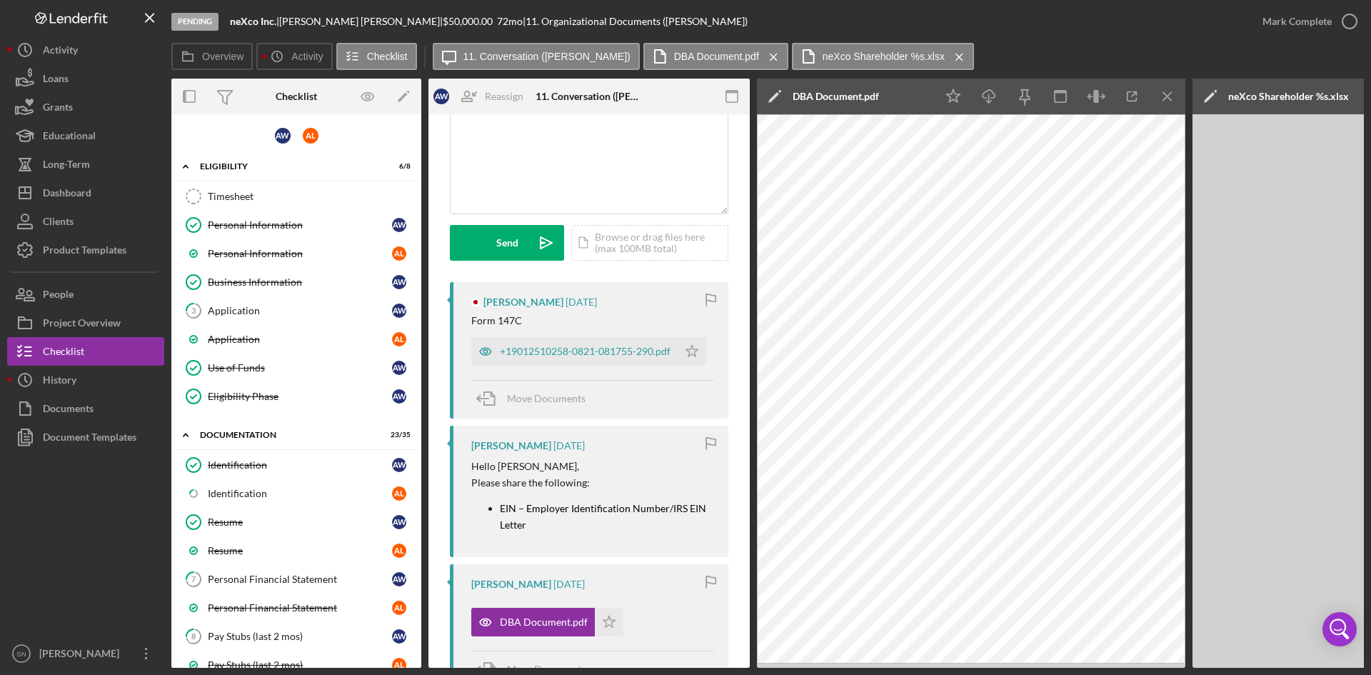
click at [947, 55] on icon "Icon/Menu Close" at bounding box center [959, 57] width 25 height 36
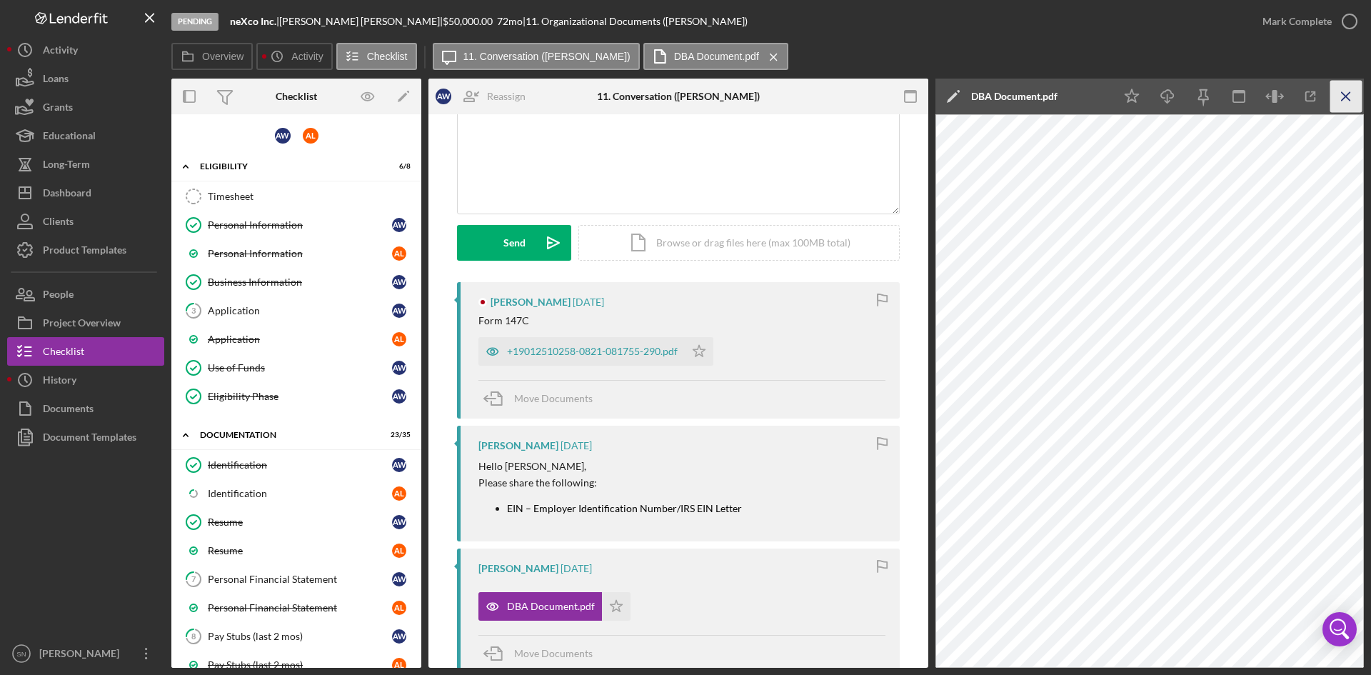
click at [1338, 101] on icon "Icon/Menu Close" at bounding box center [1347, 97] width 32 height 32
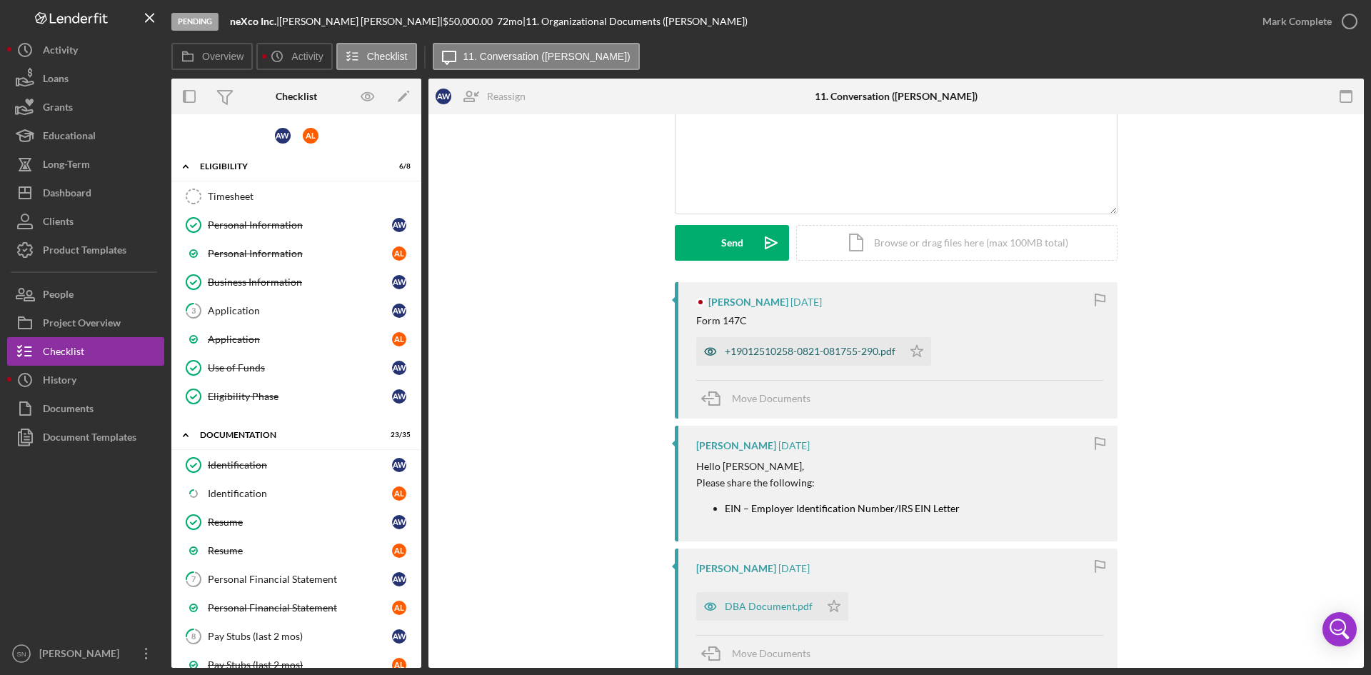
click at [838, 351] on div "+19012510258-0821-081755-290.pdf" at bounding box center [810, 351] width 171 height 11
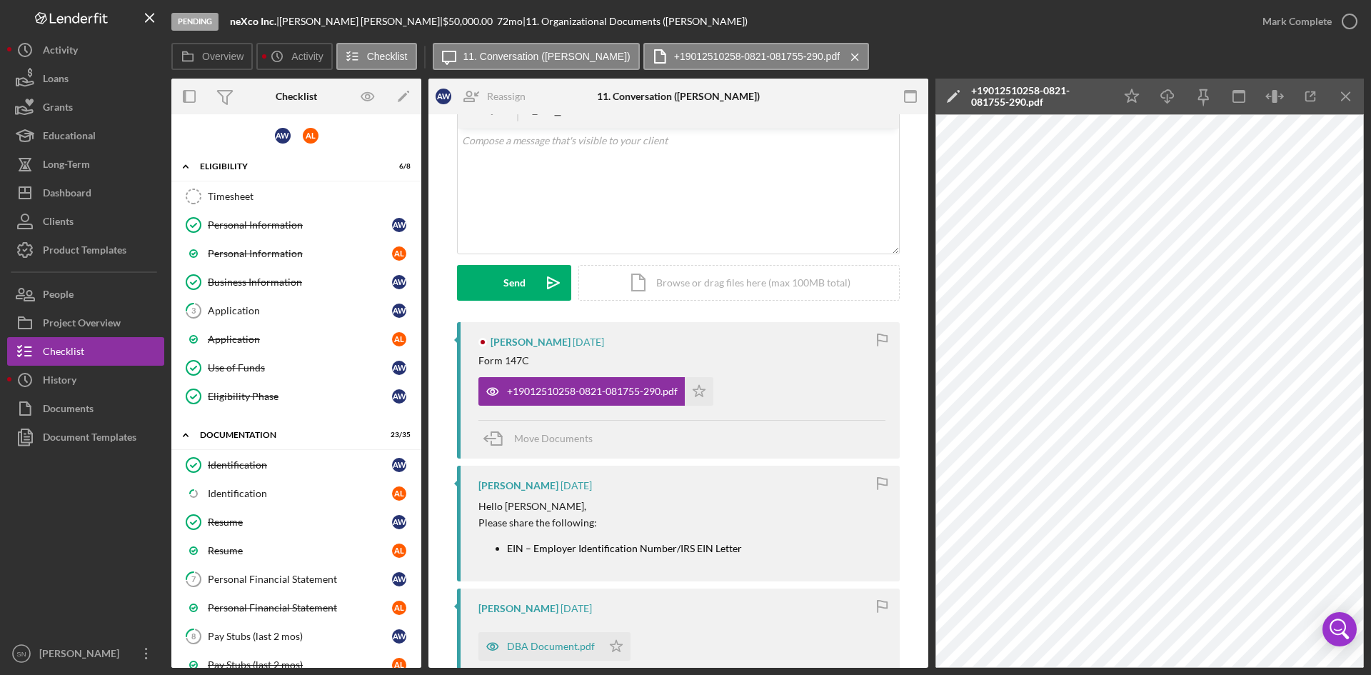
scroll to position [0, 0]
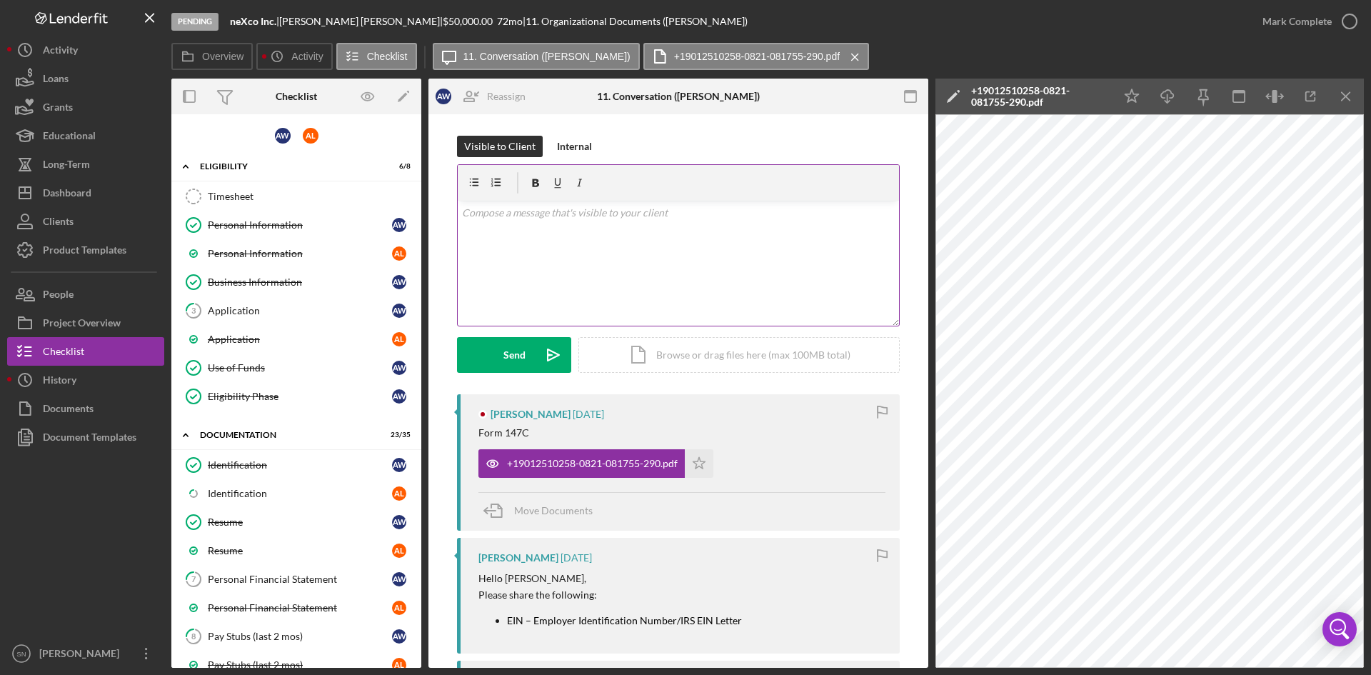
click at [749, 230] on div "v Color teal Color pink Remove color Add row above Add row below Add column bef…" at bounding box center [678, 263] width 441 height 125
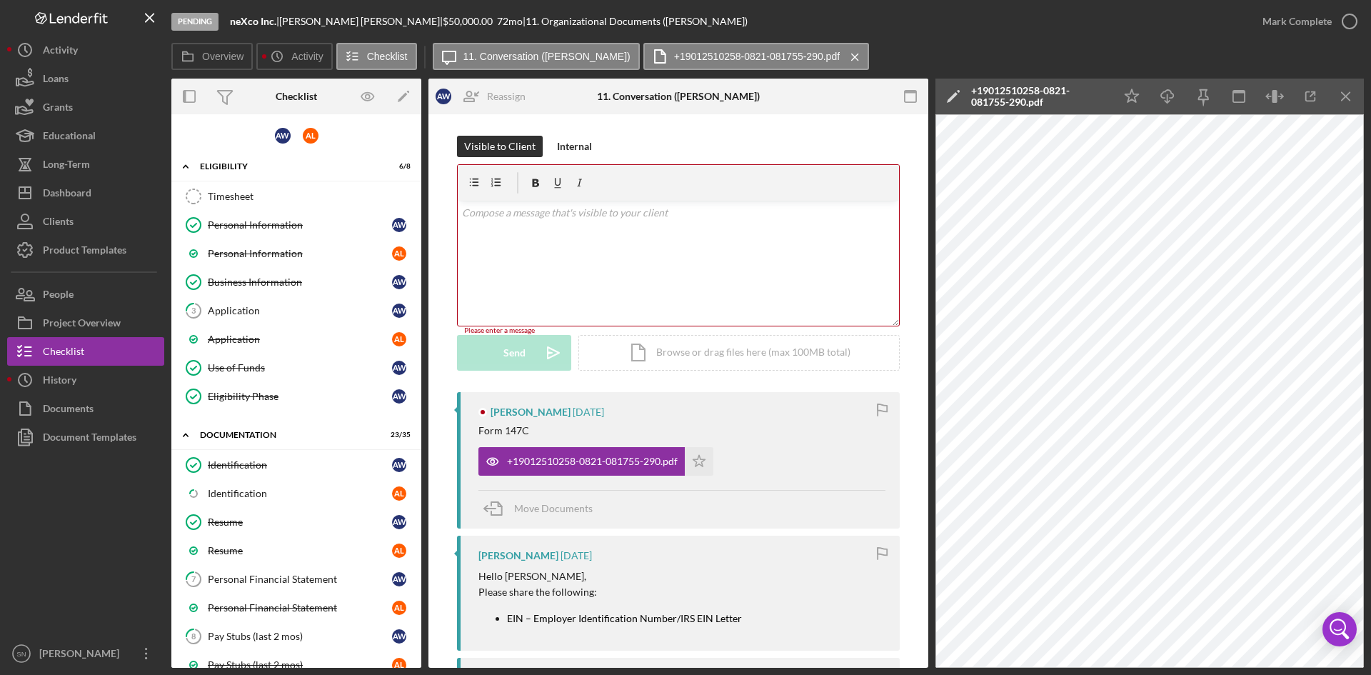
click at [589, 239] on div "v Color teal Color pink Remove color Add row above Add row below Add column bef…" at bounding box center [678, 263] width 441 height 125
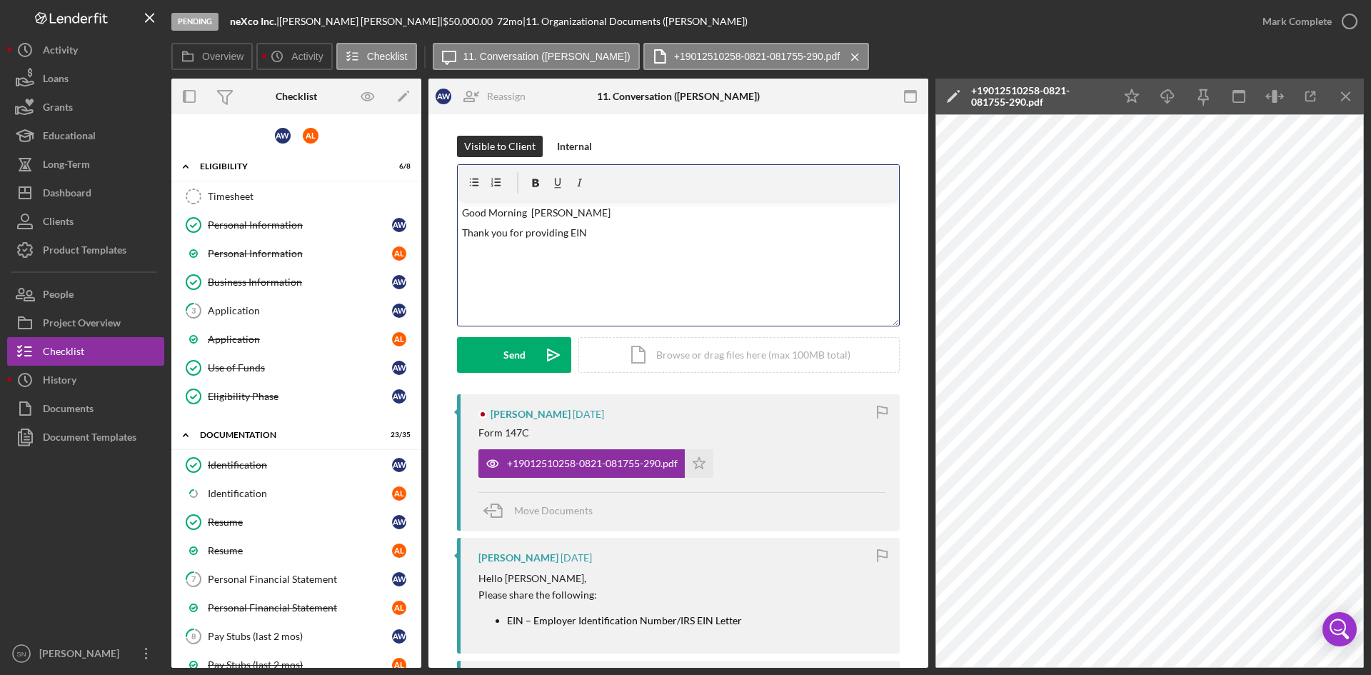
drag, startPoint x: 566, startPoint y: 231, endPoint x: 570, endPoint y: 238, distance: 7.7
click at [568, 235] on p "Thank you for providing EIN" at bounding box center [679, 233] width 434 height 16
click at [608, 234] on p "Thank you for providing your EIN" at bounding box center [679, 233] width 434 height 16
click at [592, 232] on p "Thank you for providing your EIN )" at bounding box center [679, 233] width 434 height 16
click at [582, 232] on p "Thank you for providing your EIN )" at bounding box center [679, 233] width 434 height 16
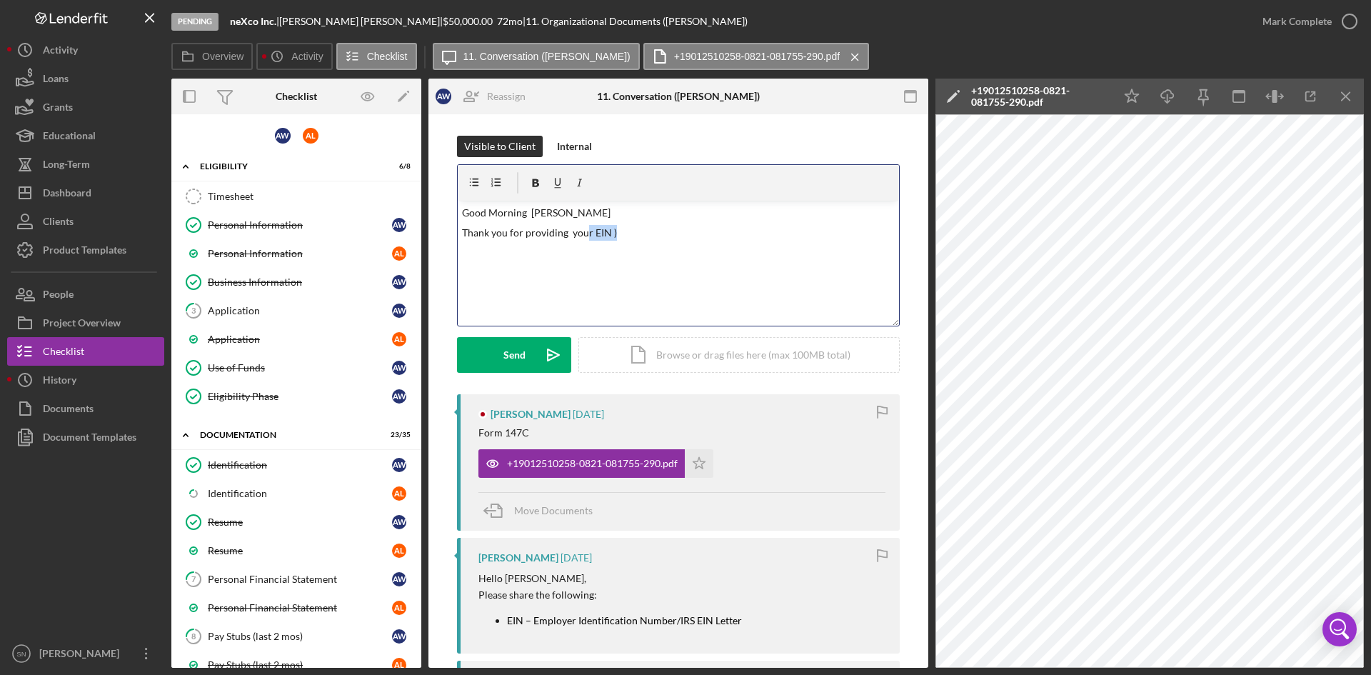
click at [600, 236] on p "Thank you for providing your EIN )" at bounding box center [679, 233] width 434 height 16
click at [589, 234] on p "Thank you for providing your EIN )" at bounding box center [679, 233] width 434 height 16
click at [658, 228] on p "Thank you for providing your (EIN )" at bounding box center [679, 233] width 434 height 16
drag, startPoint x: 515, startPoint y: 351, endPoint x: 1371, endPoint y: 268, distance: 859.6
click at [516, 350] on div "Send" at bounding box center [515, 355] width 22 height 36
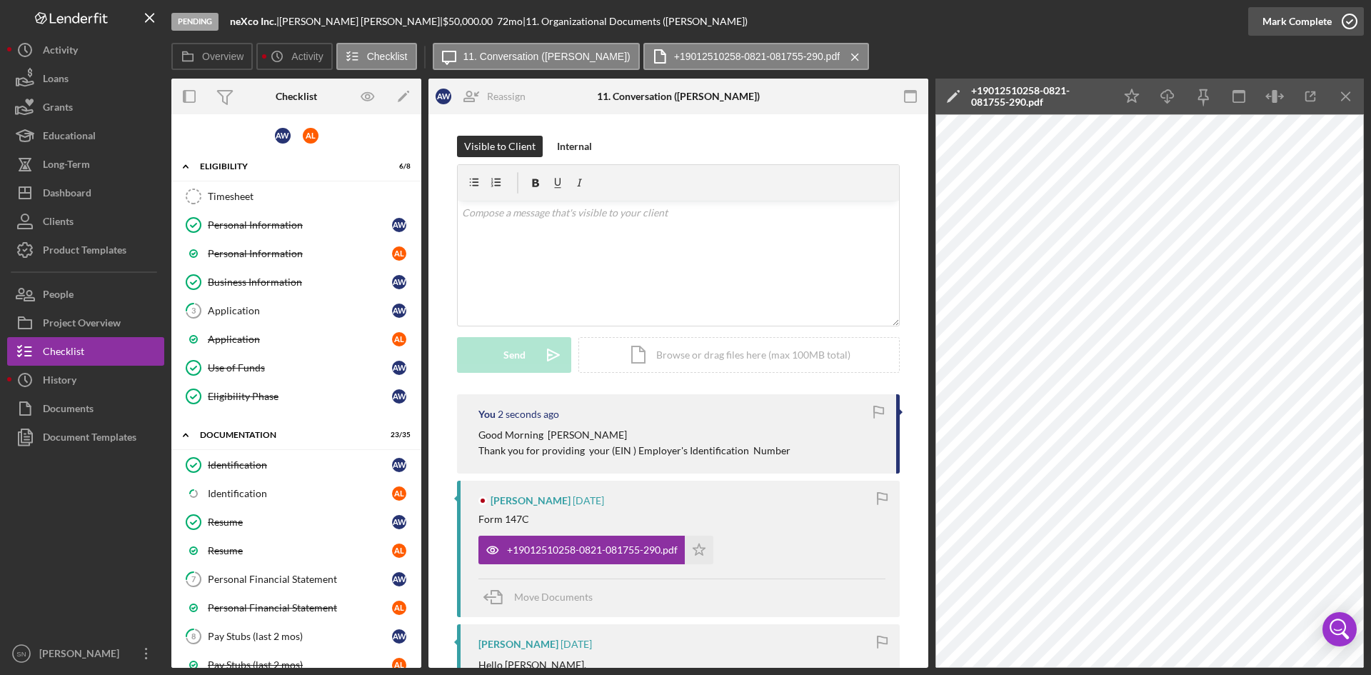
click at [1348, 16] on icon "button" at bounding box center [1350, 22] width 36 height 36
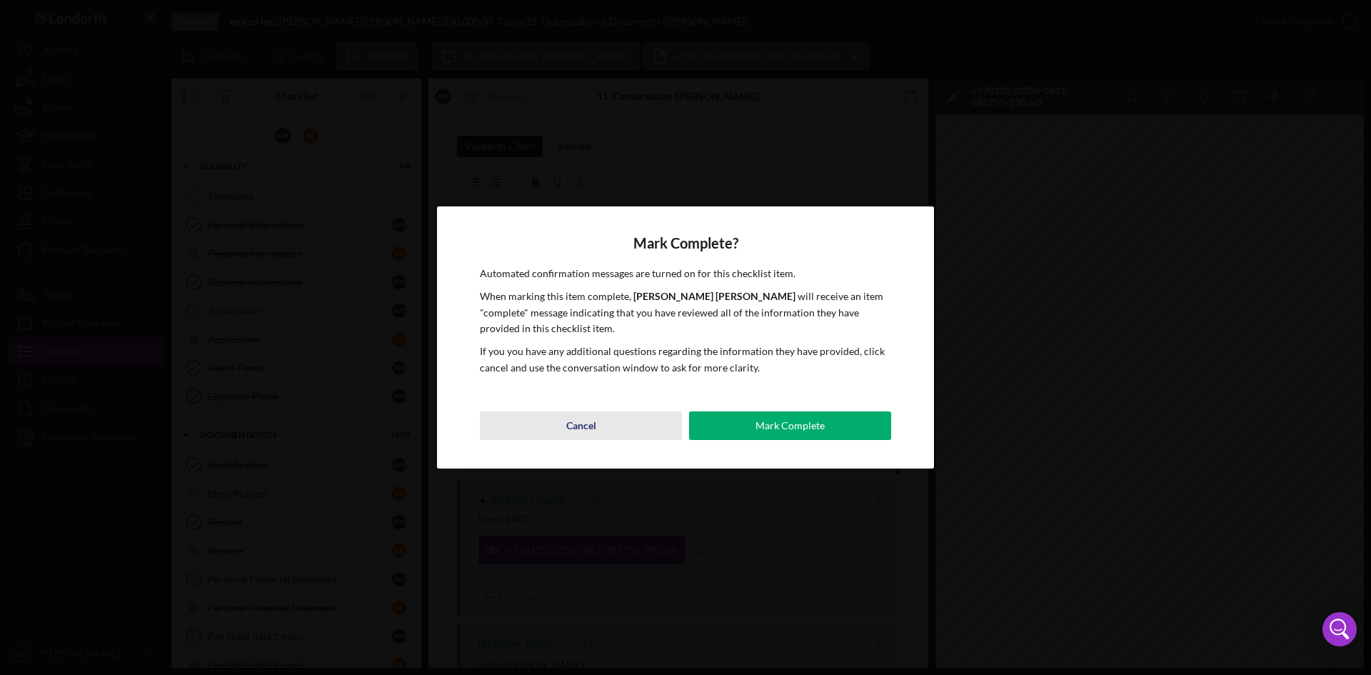
click at [594, 429] on div "Cancel" at bounding box center [581, 425] width 30 height 29
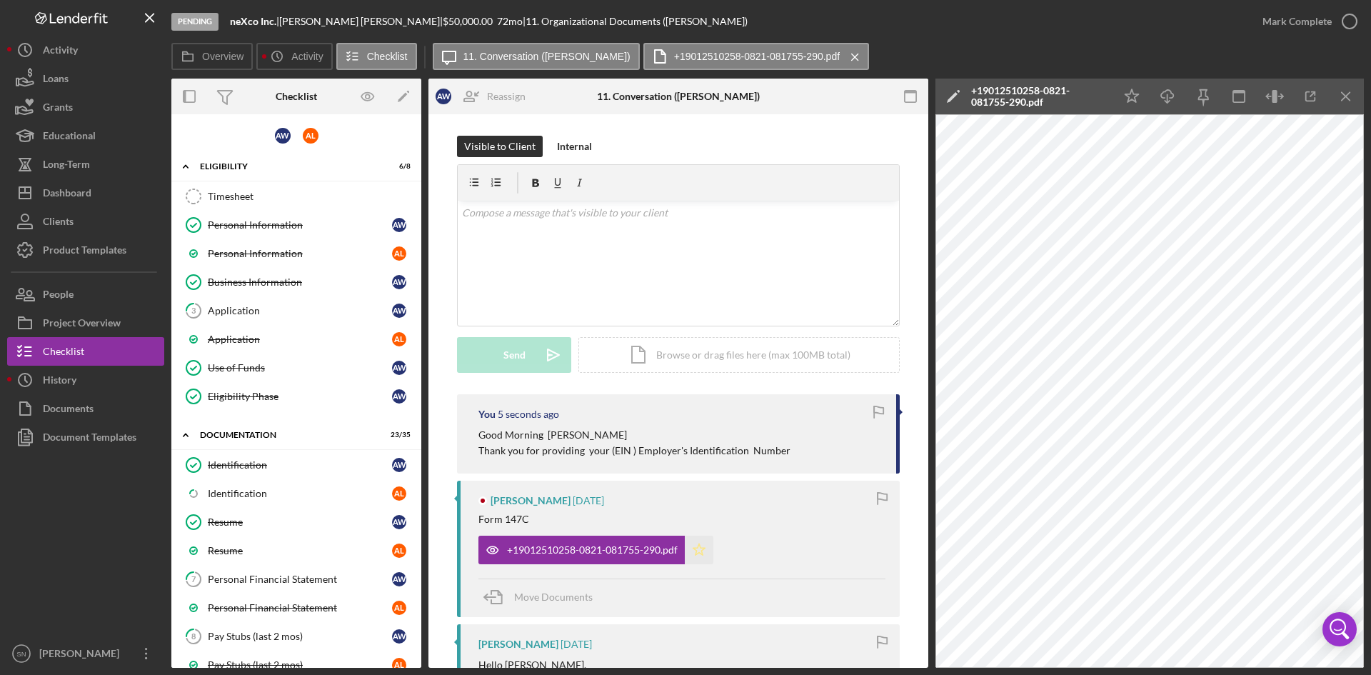
click at [698, 550] on icon "Icon/Star" at bounding box center [699, 550] width 29 height 29
click at [1348, 21] on icon "button" at bounding box center [1350, 22] width 36 height 36
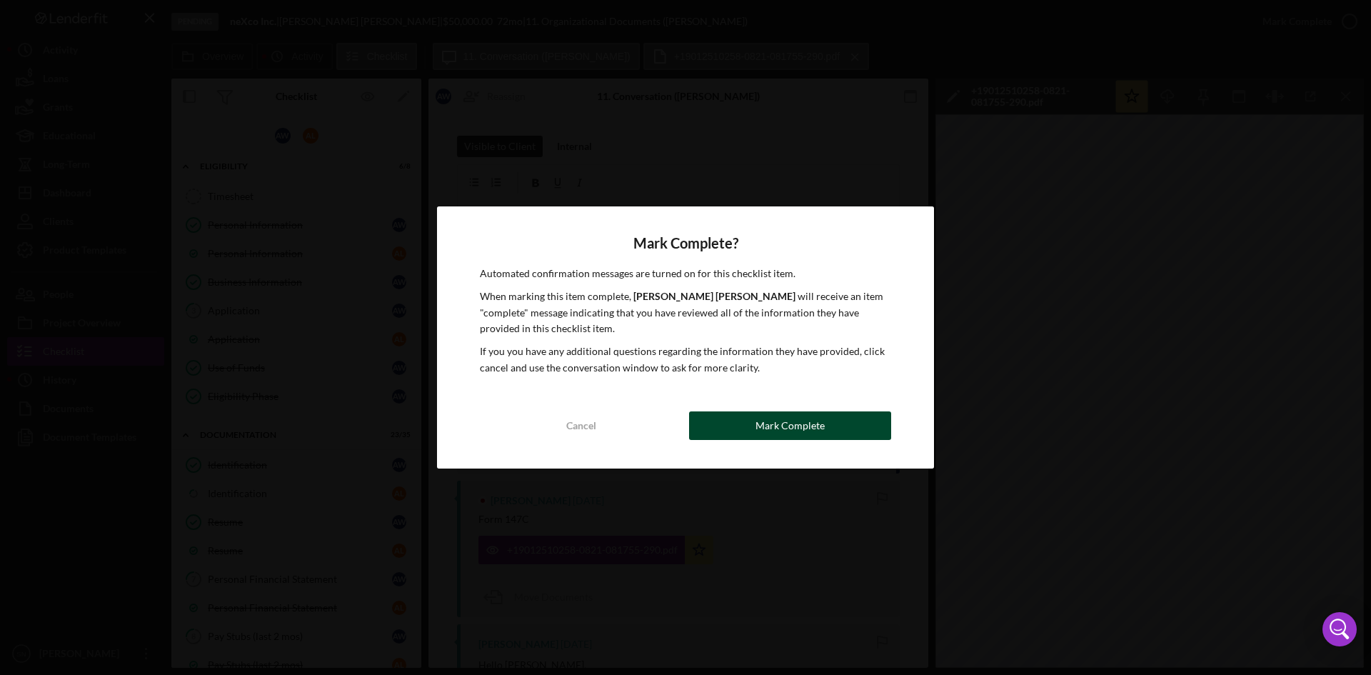
click at [810, 420] on div "Mark Complete" at bounding box center [790, 425] width 69 height 29
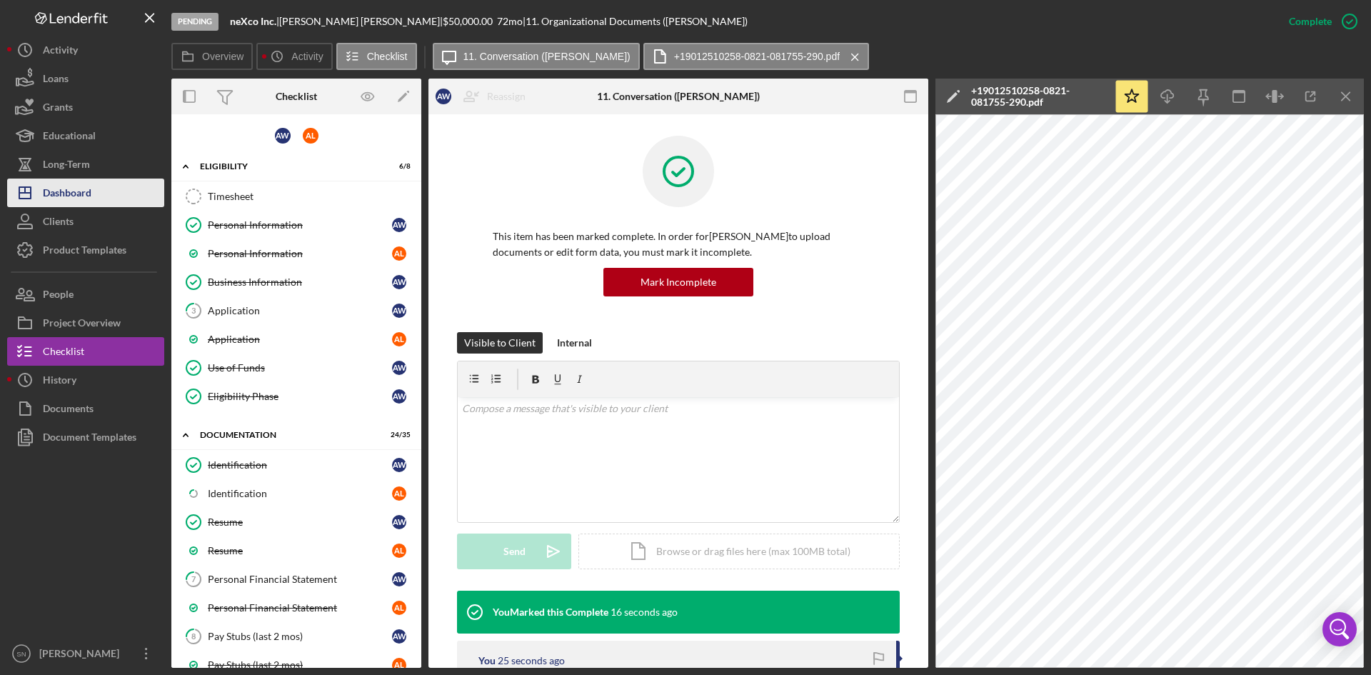
drag, startPoint x: 96, startPoint y: 187, endPoint x: 118, endPoint y: 181, distance: 22.9
click at [96, 187] on button "Icon/Dashboard Dashboard" at bounding box center [85, 193] width 157 height 29
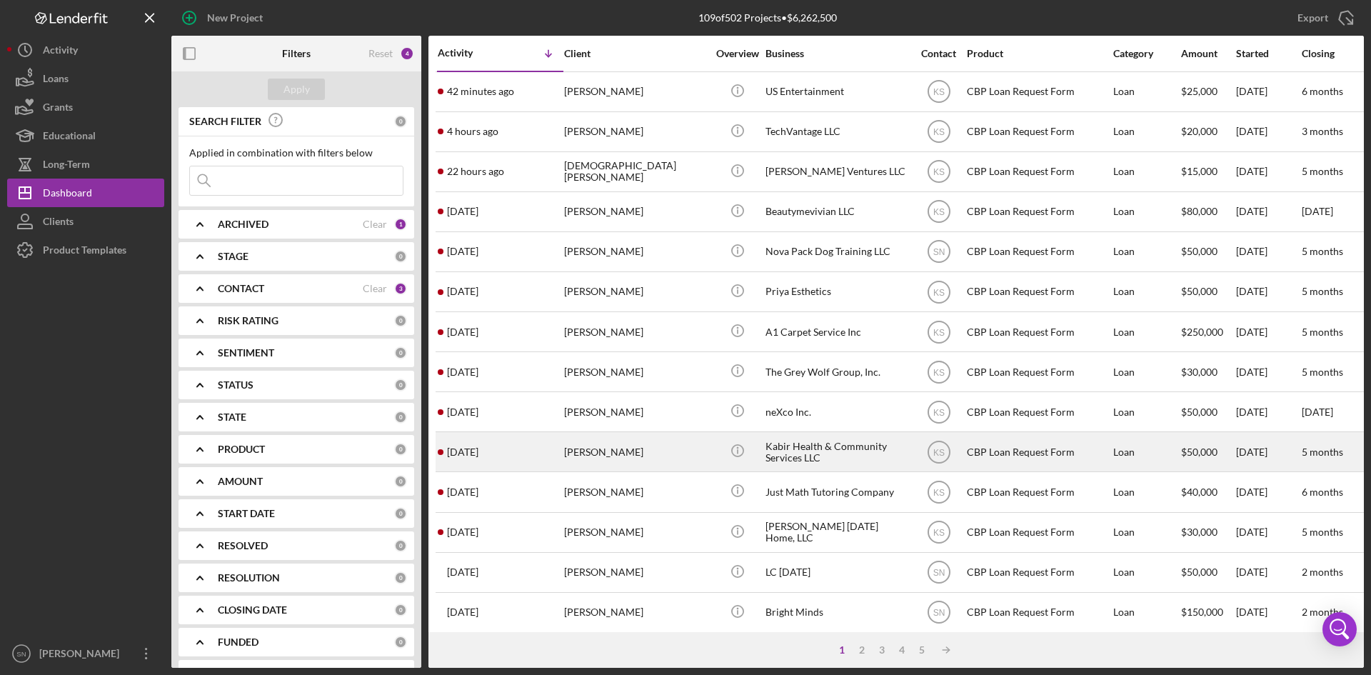
click at [462, 454] on time "[DATE]" at bounding box center [462, 451] width 31 height 11
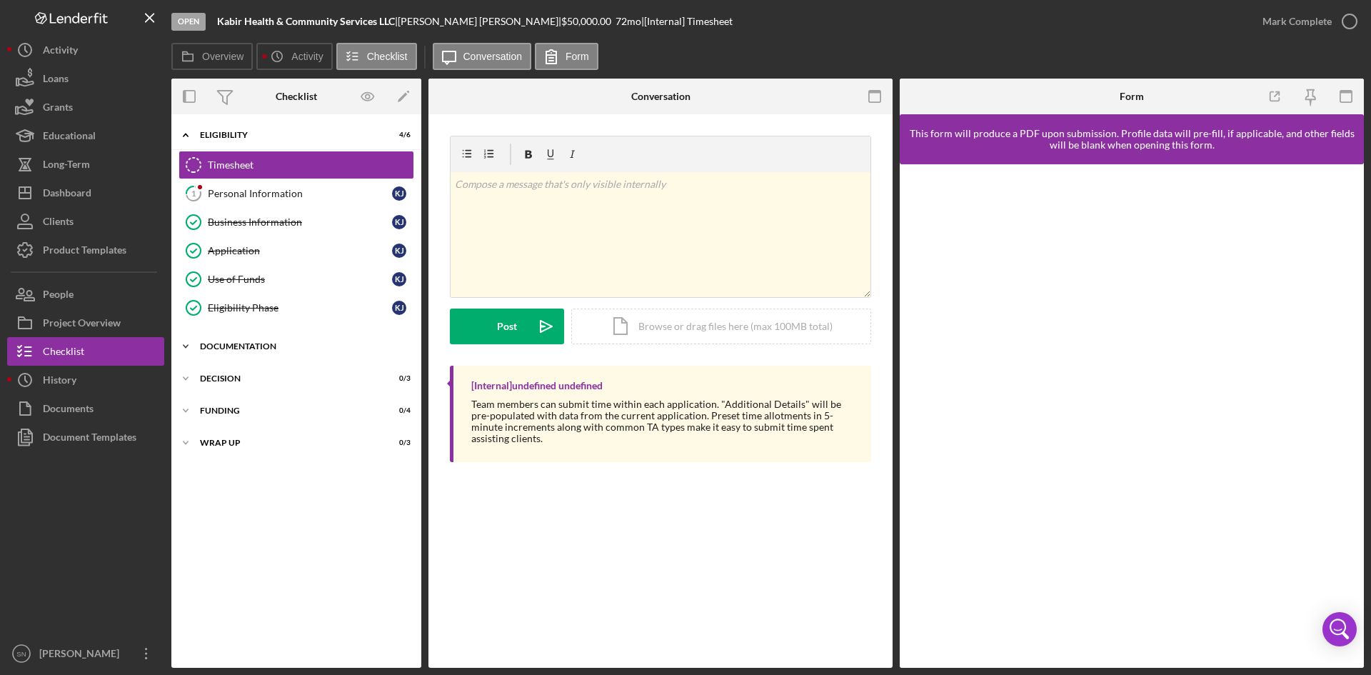
click at [195, 349] on icon "Icon/Expander" at bounding box center [185, 346] width 29 height 29
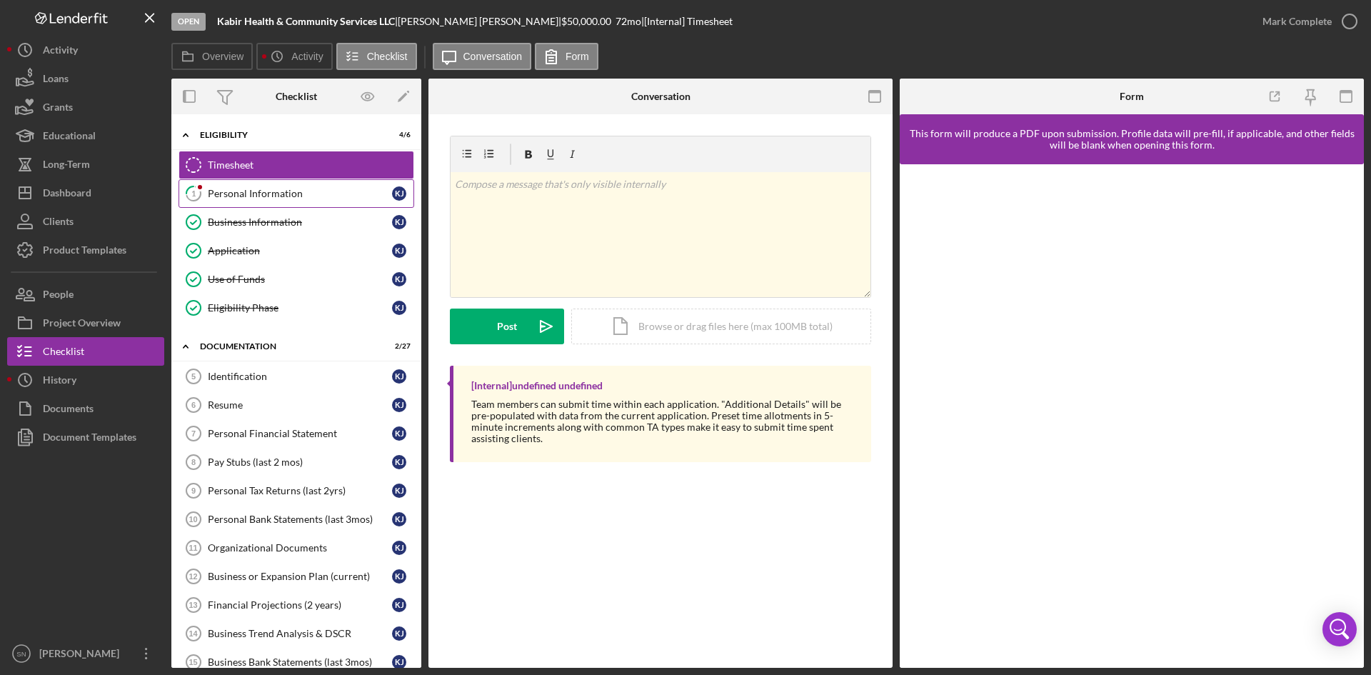
click at [206, 194] on icon "1" at bounding box center [194, 194] width 36 height 36
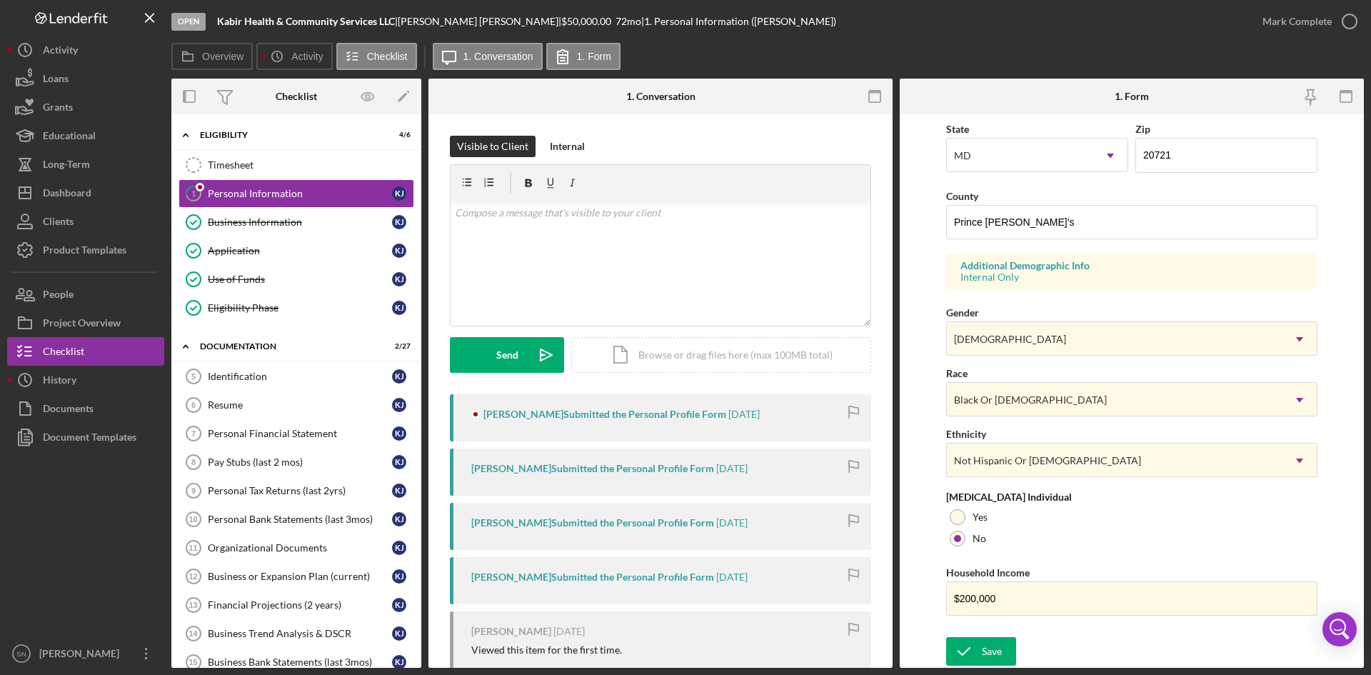
scroll to position [164, 0]
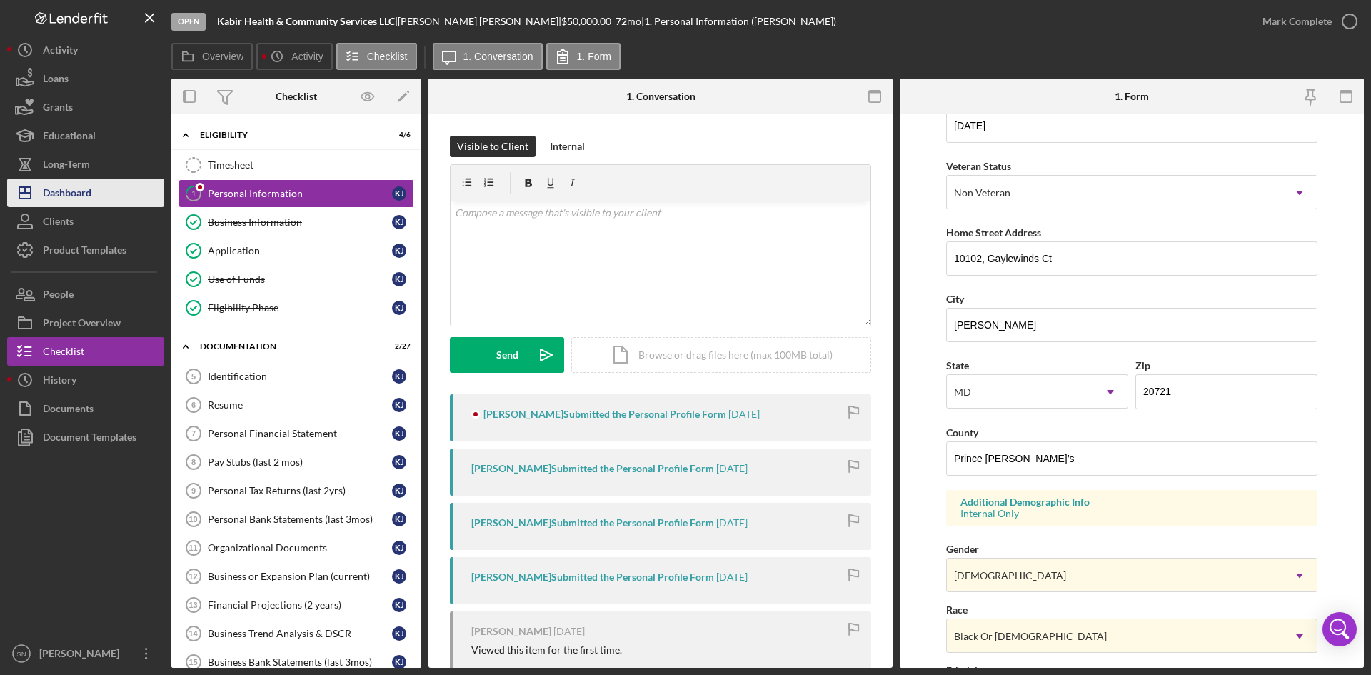
click at [97, 186] on button "Icon/Dashboard Dashboard" at bounding box center [85, 193] width 157 height 29
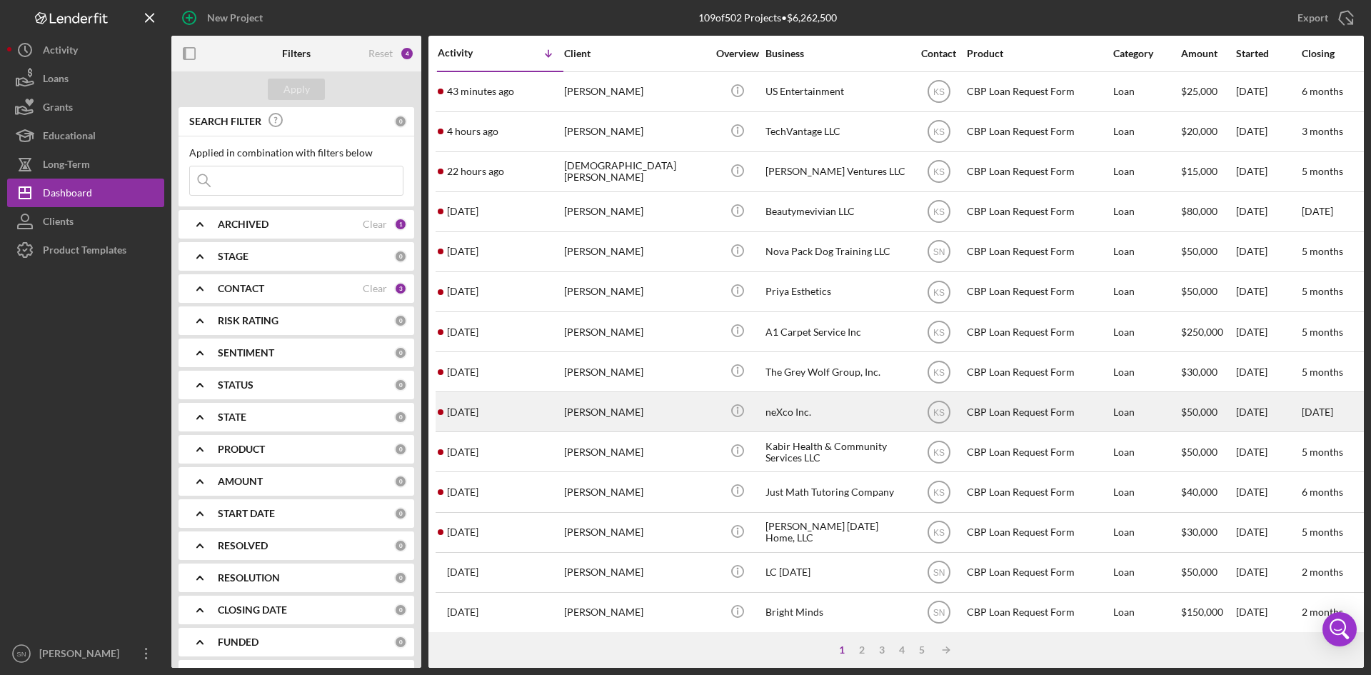
click at [460, 416] on time "[DATE]" at bounding box center [462, 411] width 31 height 11
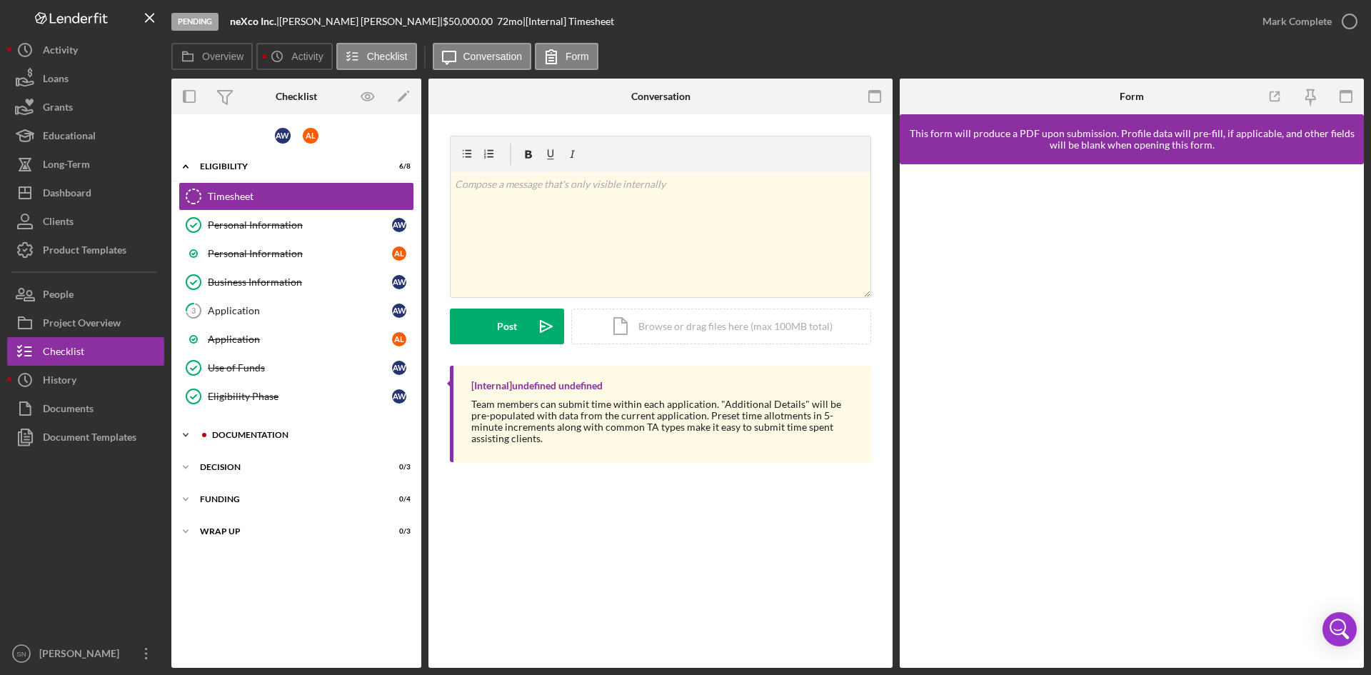
click at [187, 432] on icon "Icon/Expander" at bounding box center [185, 435] width 29 height 29
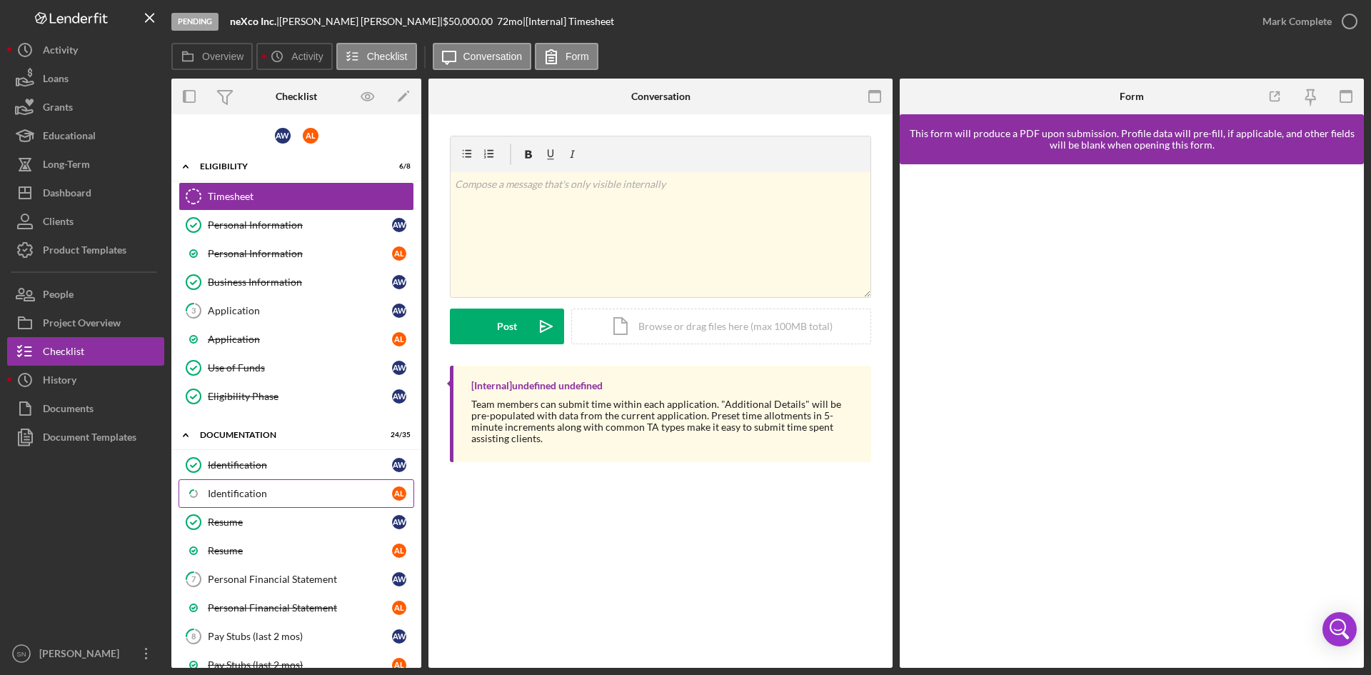
click at [244, 489] on div "Identification" at bounding box center [300, 493] width 184 height 11
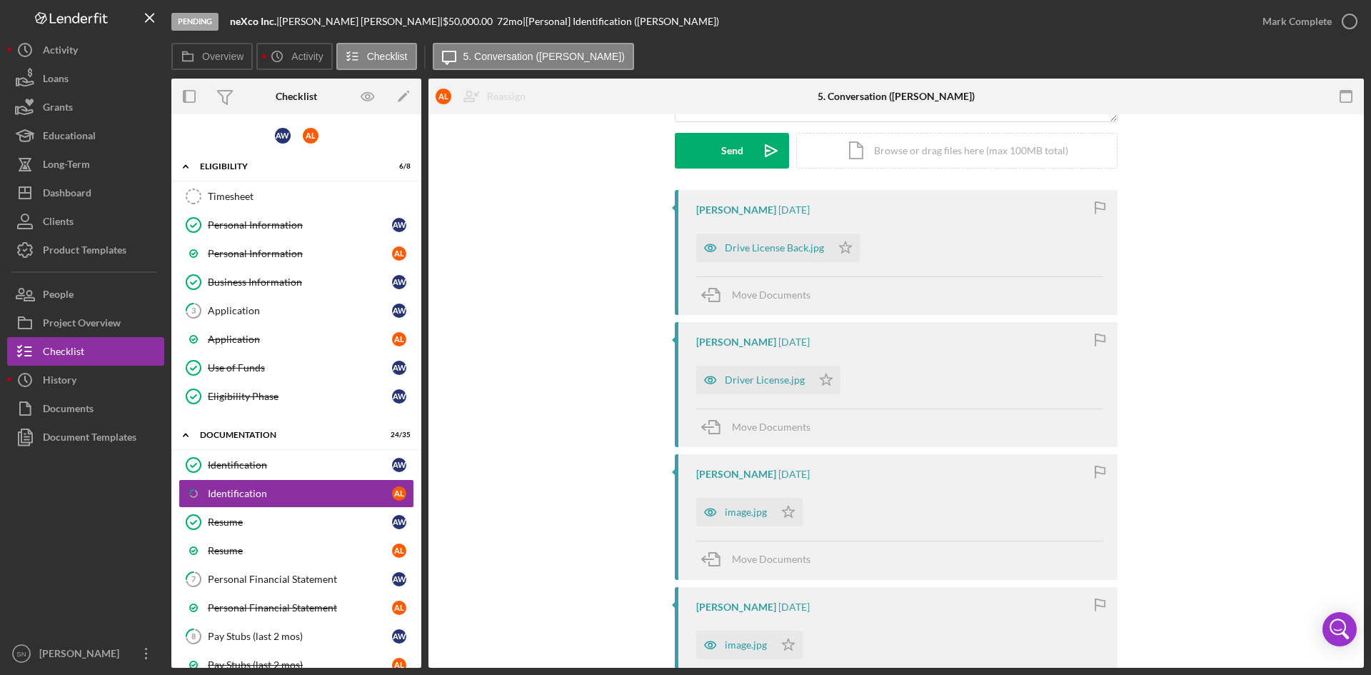
scroll to position [194, 0]
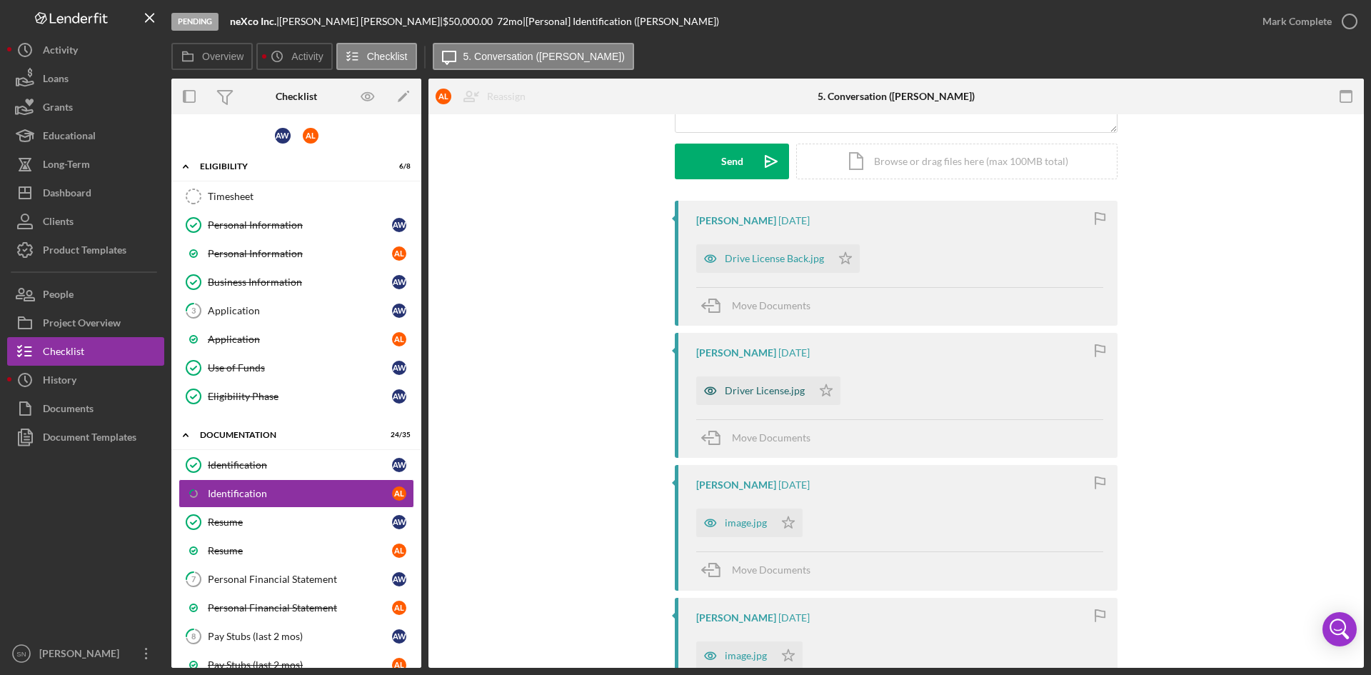
click at [742, 386] on div "Driver License.jpg" at bounding box center [765, 390] width 80 height 11
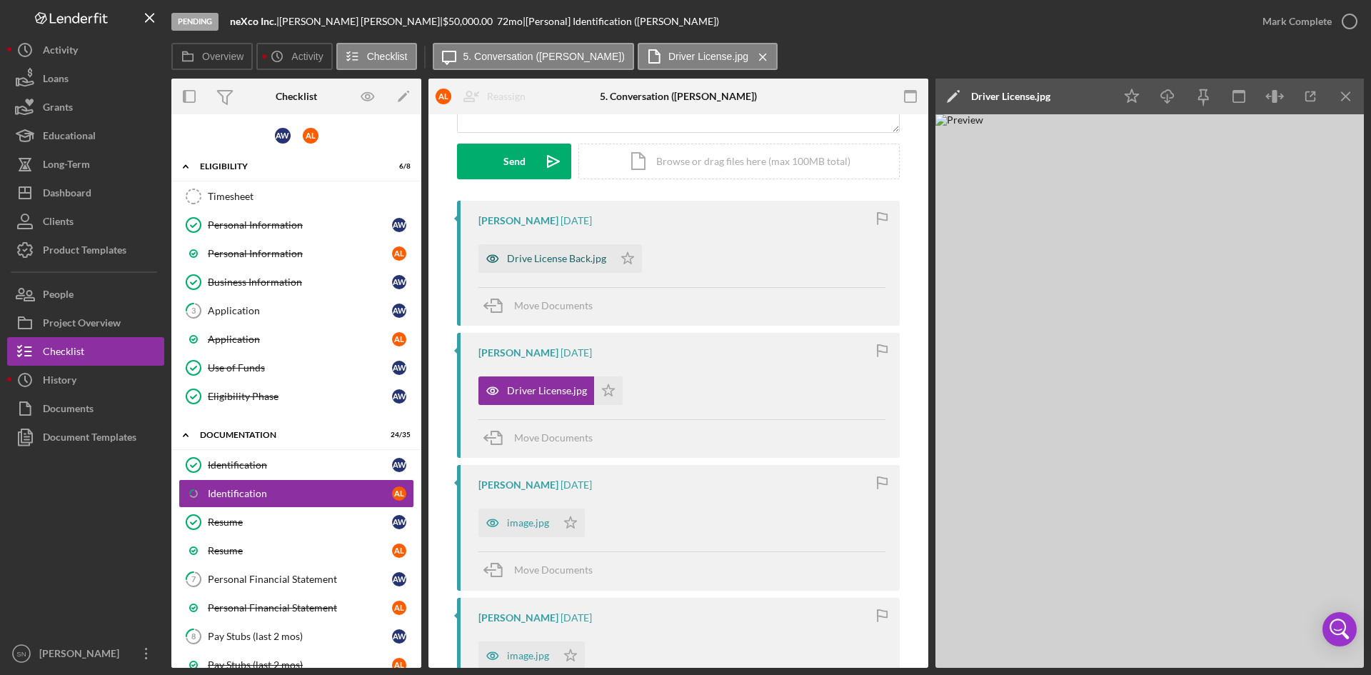
click at [583, 261] on div "Drive License Back.jpg" at bounding box center [556, 258] width 99 height 11
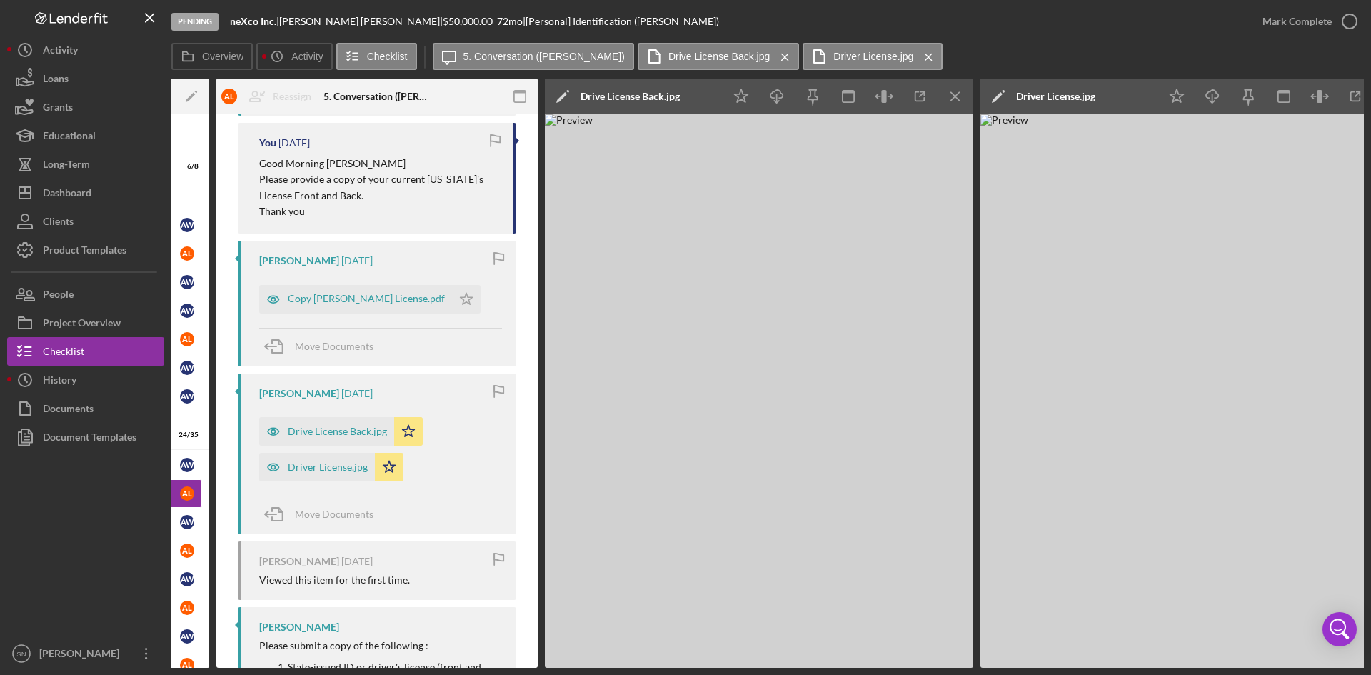
scroll to position [0, 257]
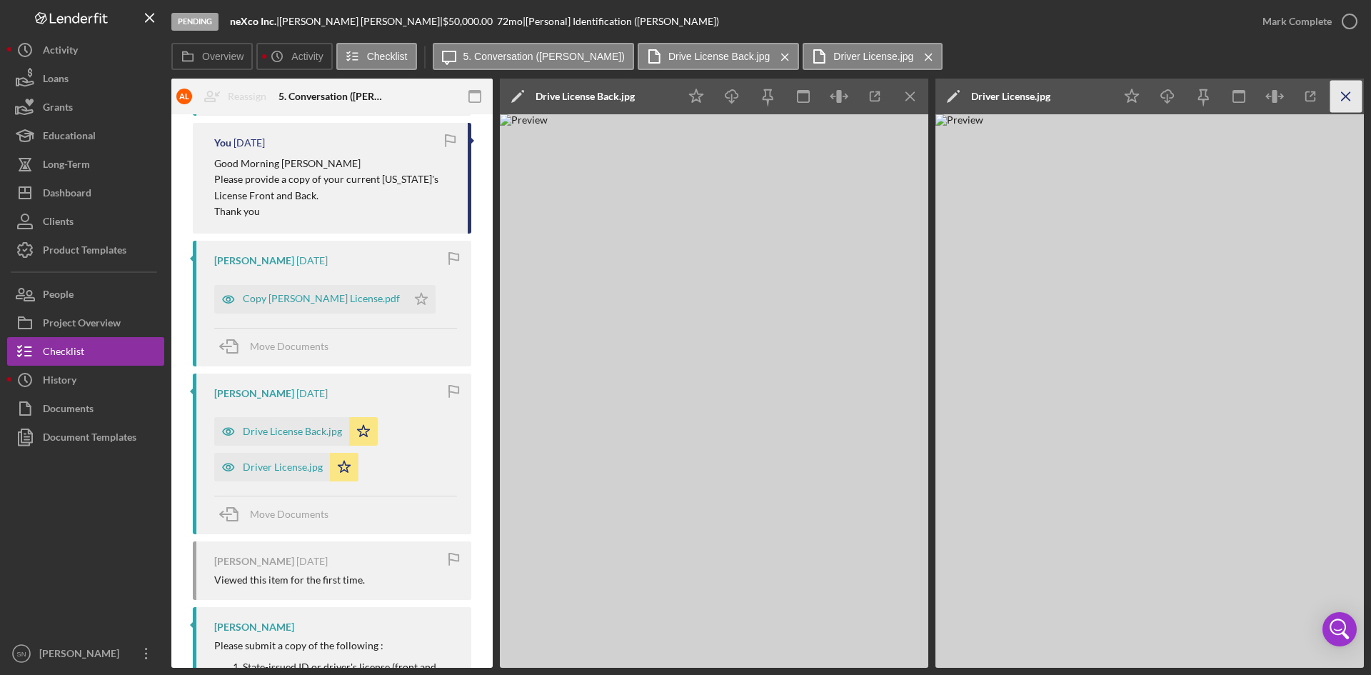
click at [1343, 94] on icon "Icon/Menu Close" at bounding box center [1347, 97] width 32 height 32
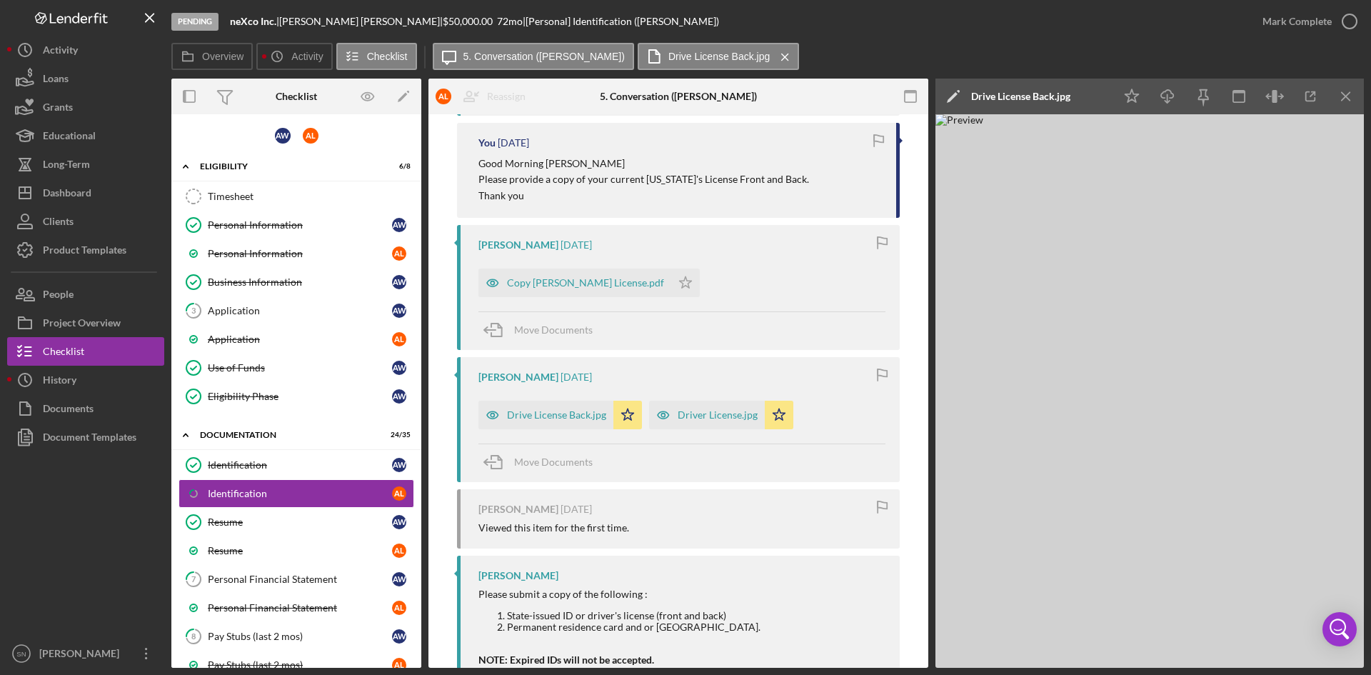
click at [773, 59] on icon "Icon/Menu Close" at bounding box center [785, 57] width 25 height 36
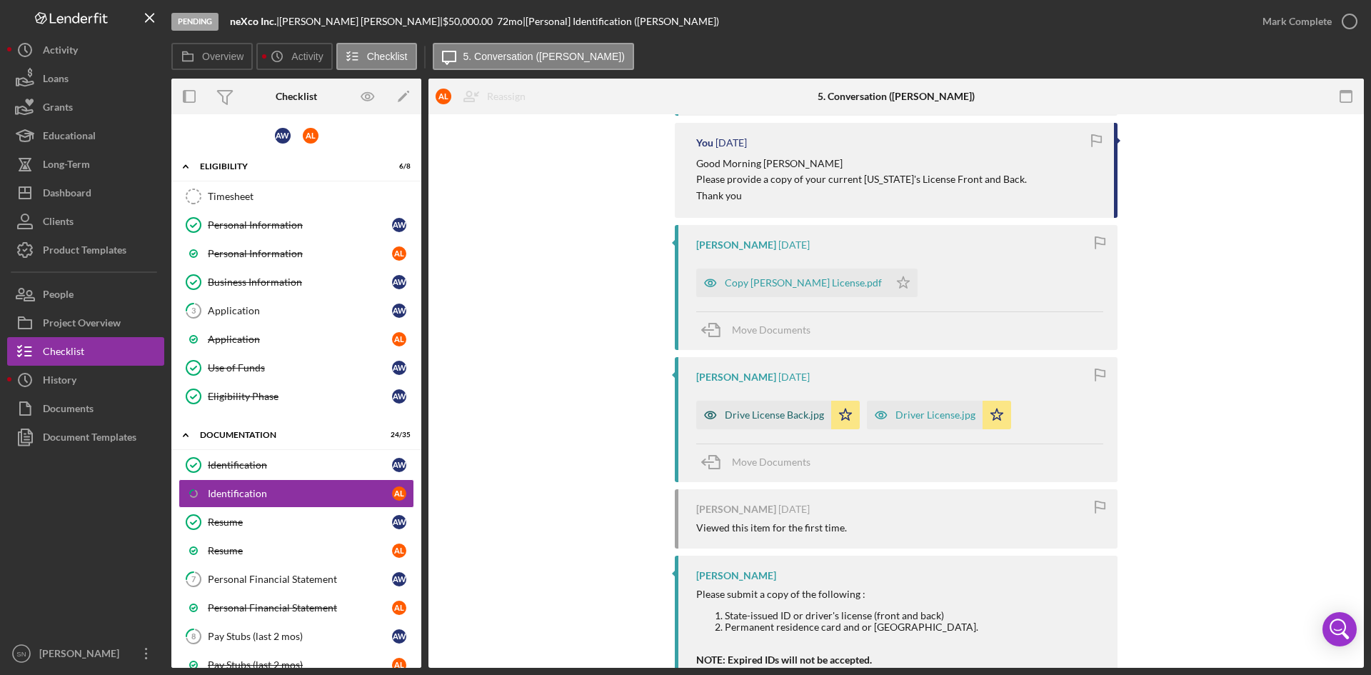
click at [776, 414] on div "Drive License Back.jpg" at bounding box center [774, 414] width 99 height 11
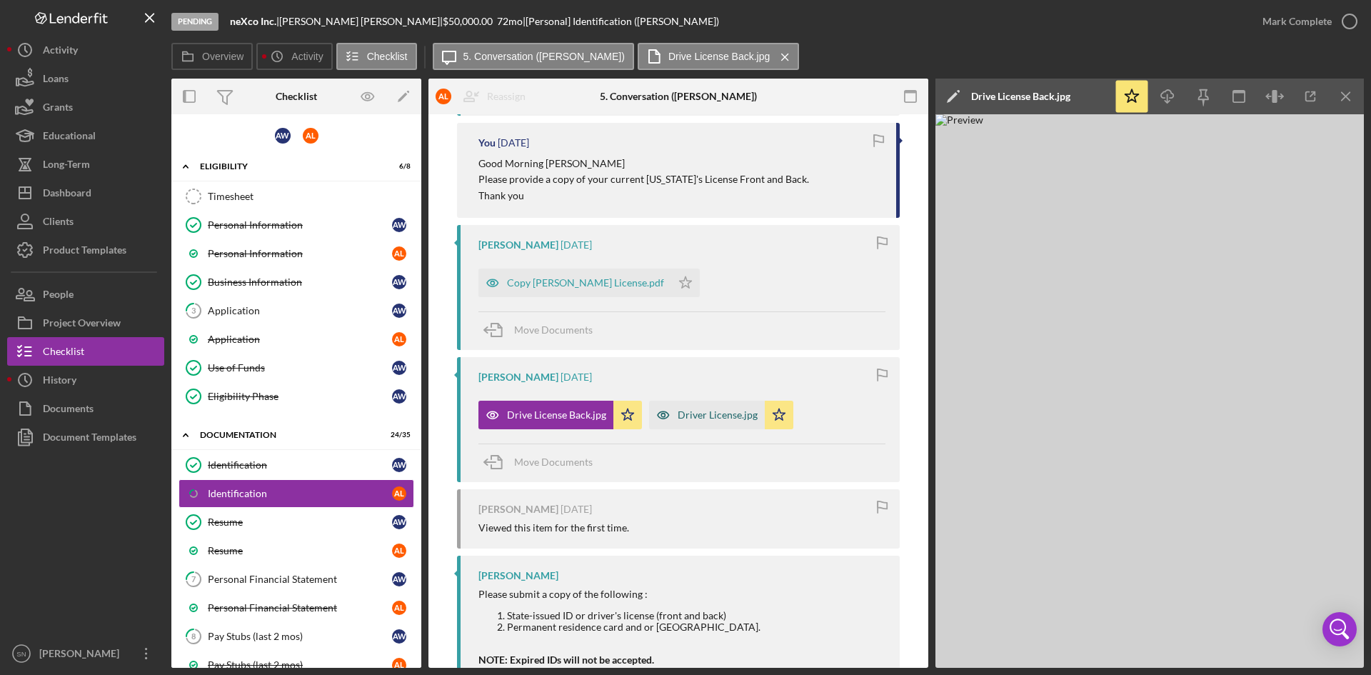
click at [721, 421] on div "Driver License.jpg" at bounding box center [718, 414] width 80 height 11
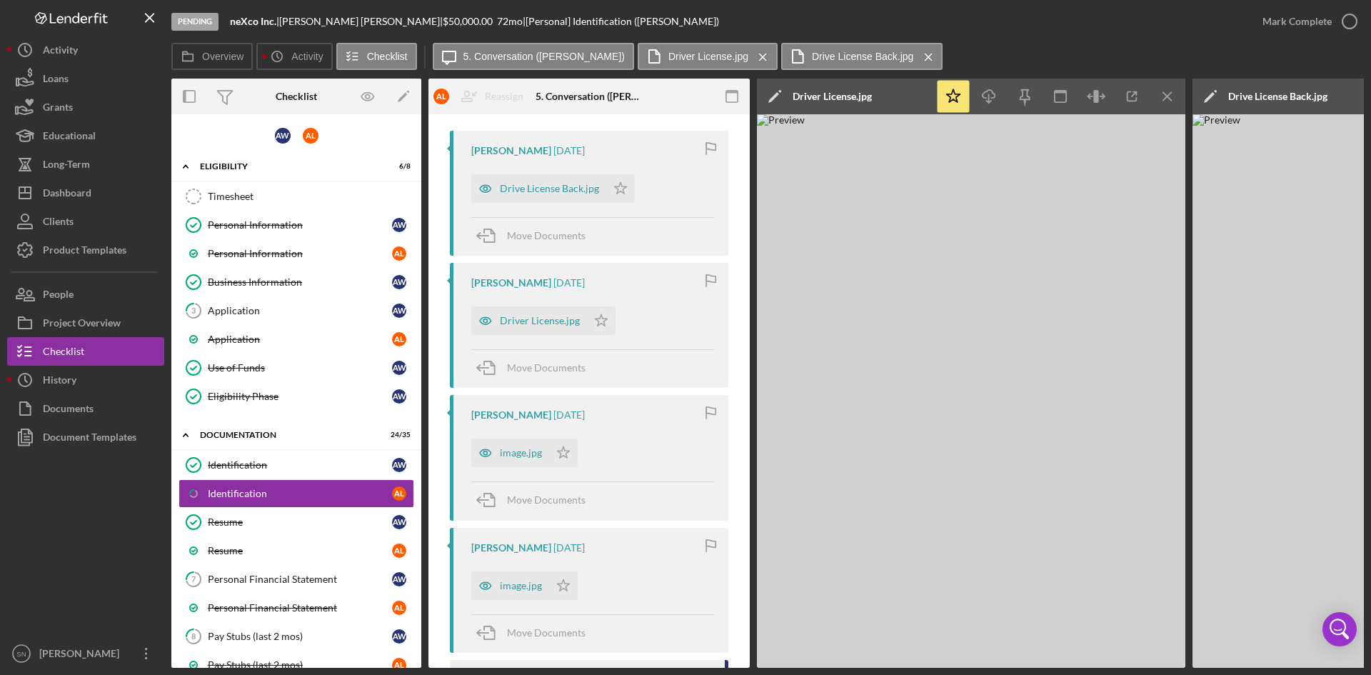
scroll to position [339, 0]
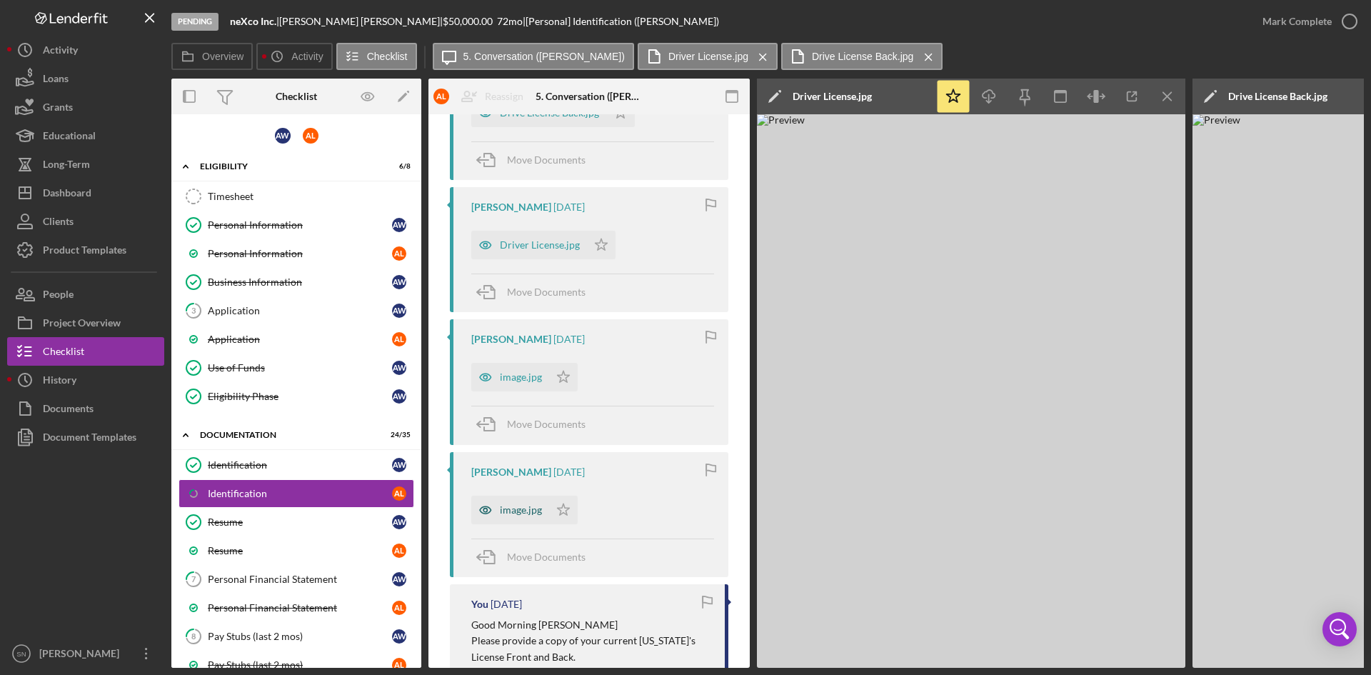
click at [499, 514] on icon "button" at bounding box center [485, 510] width 29 height 29
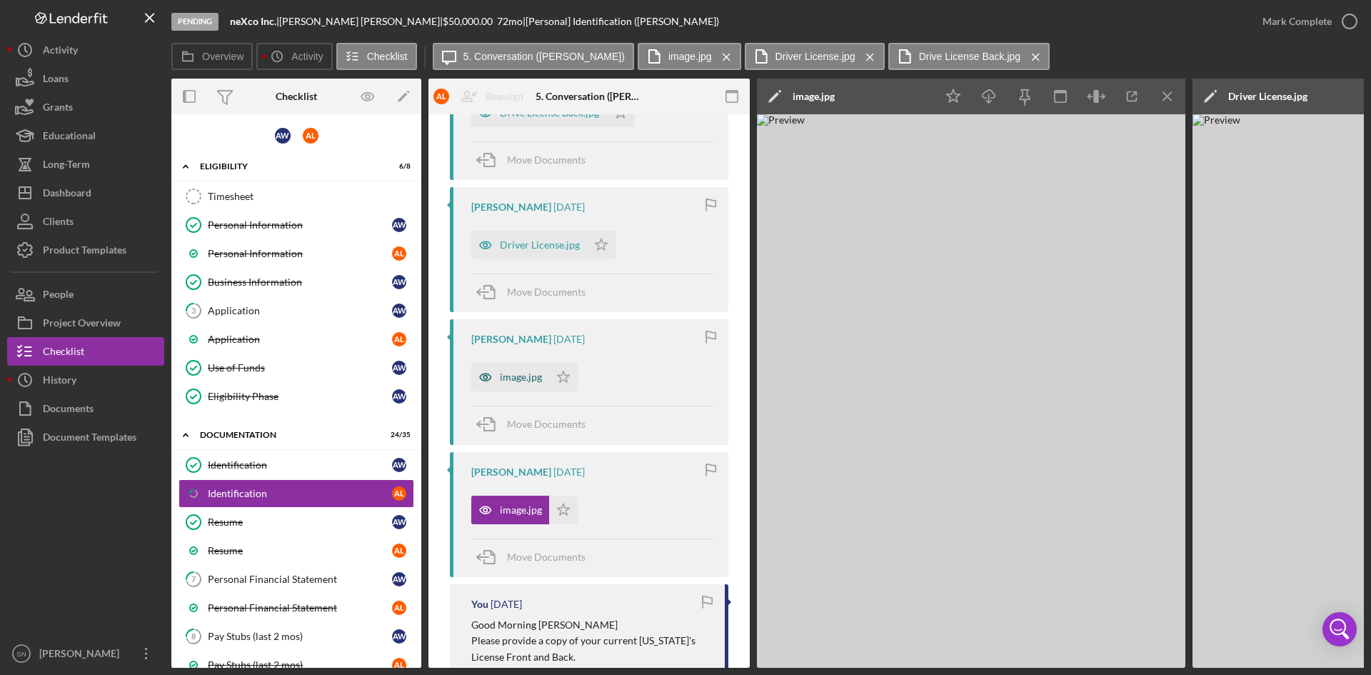
click at [523, 376] on div "image.jpg" at bounding box center [521, 376] width 42 height 11
click at [552, 248] on div "Driver License.jpg" at bounding box center [540, 244] width 80 height 11
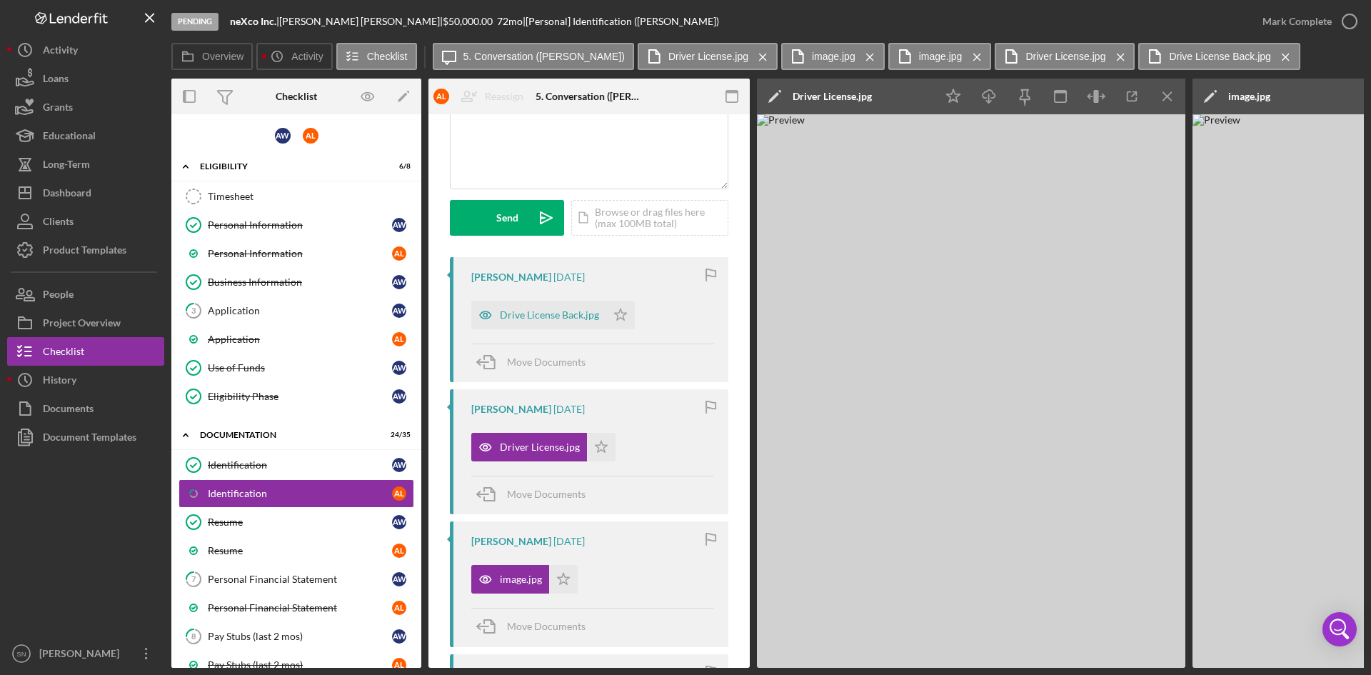
scroll to position [122, 0]
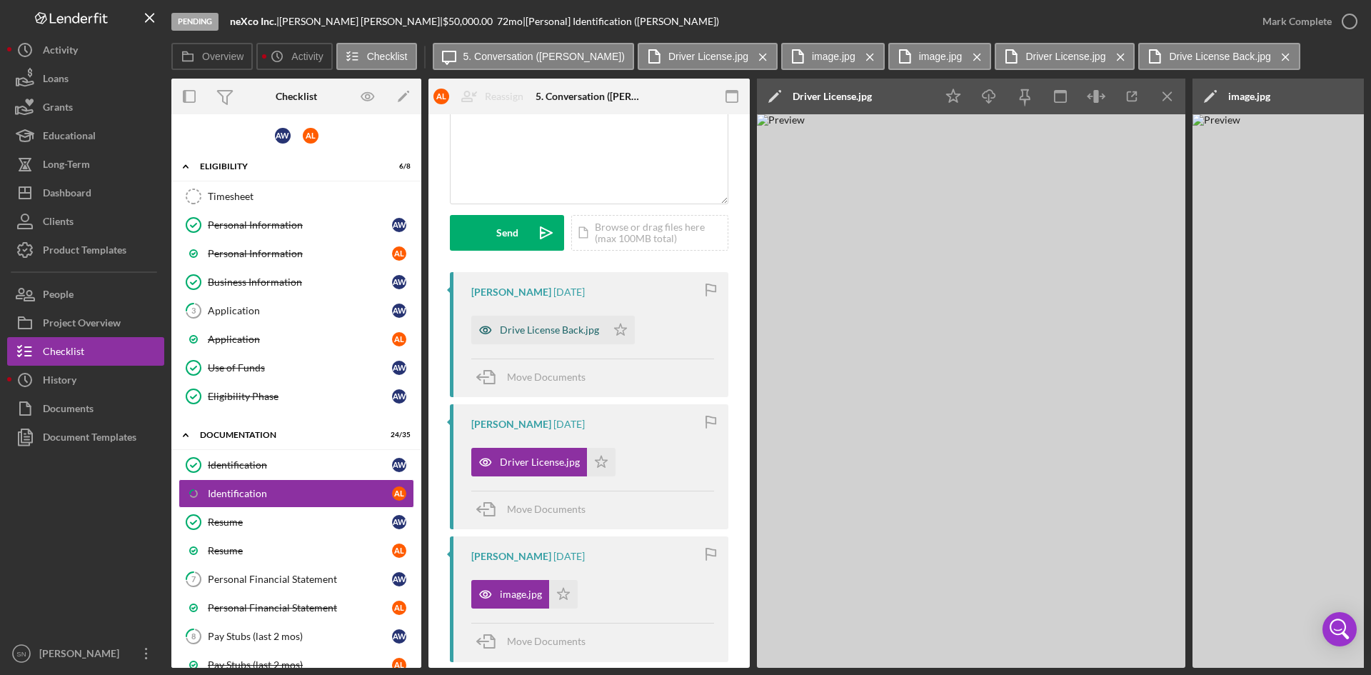
click at [559, 330] on div "Drive License Back.jpg" at bounding box center [549, 329] width 99 height 11
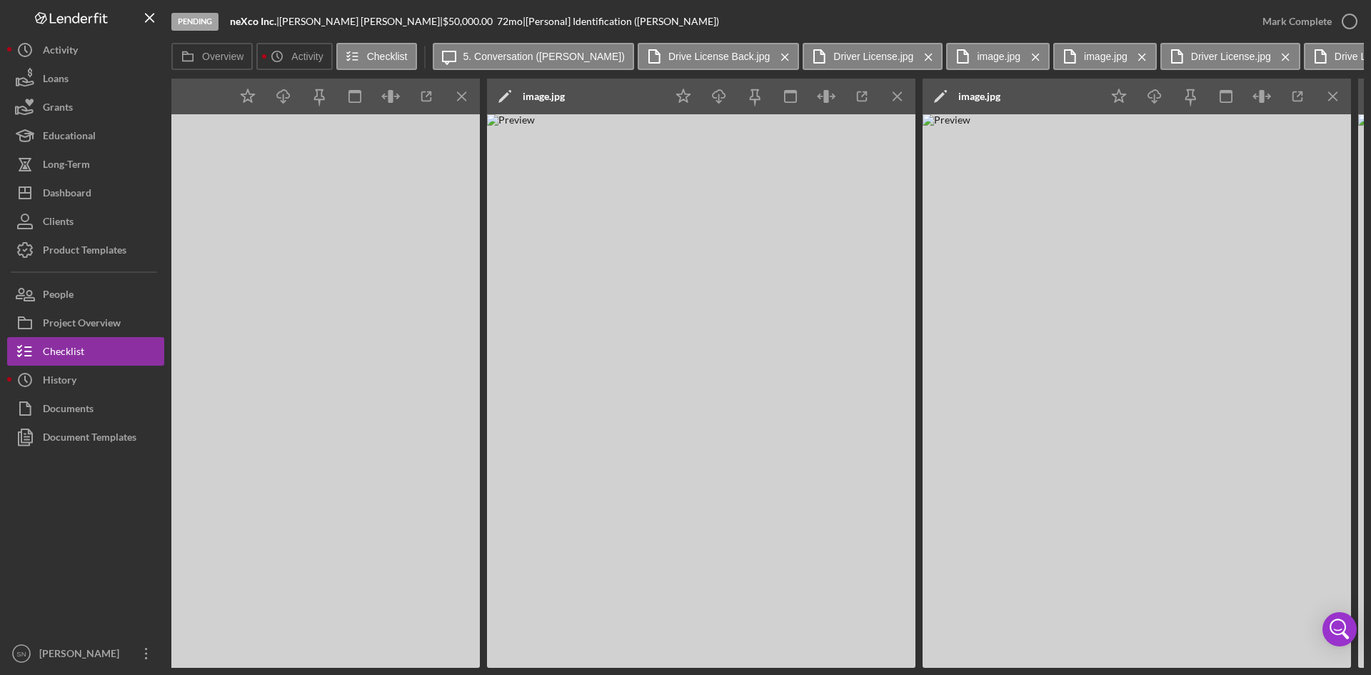
scroll to position [0, 1168]
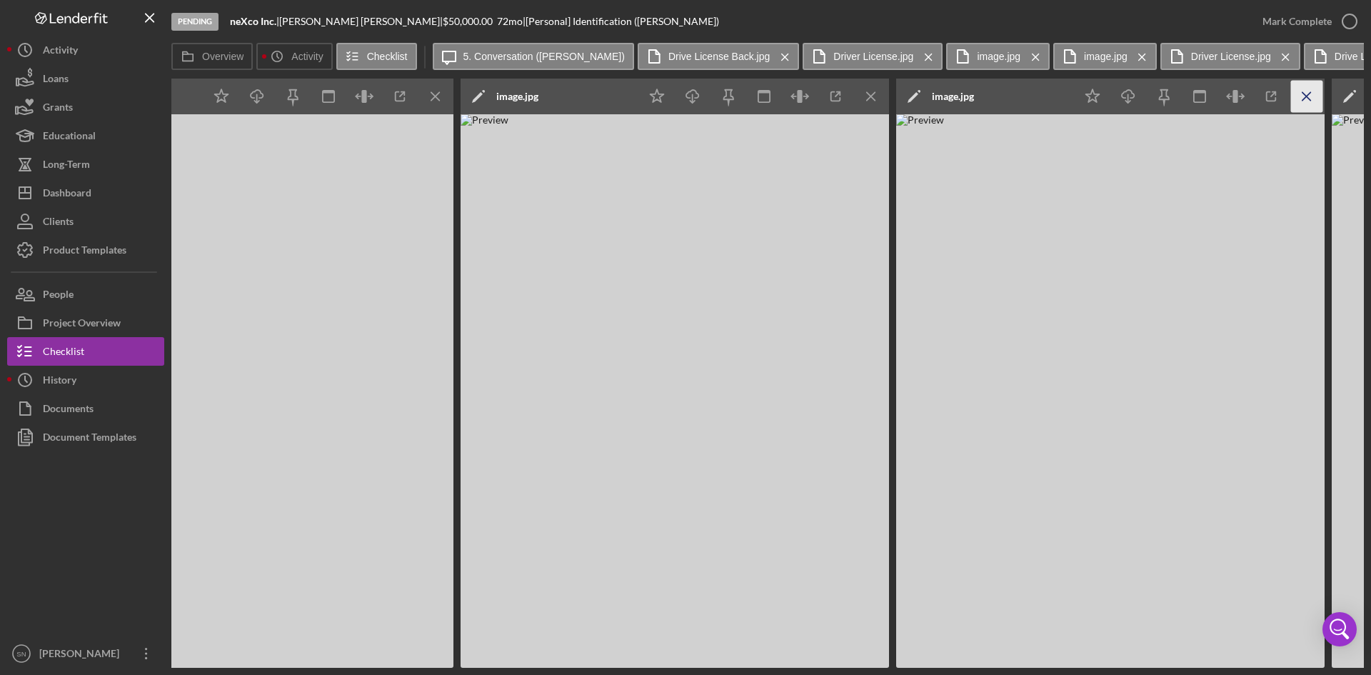
click at [1301, 96] on icon "Icon/Menu Close" at bounding box center [1307, 97] width 32 height 32
click at [872, 94] on icon "Icon/Menu Close" at bounding box center [872, 97] width 32 height 32
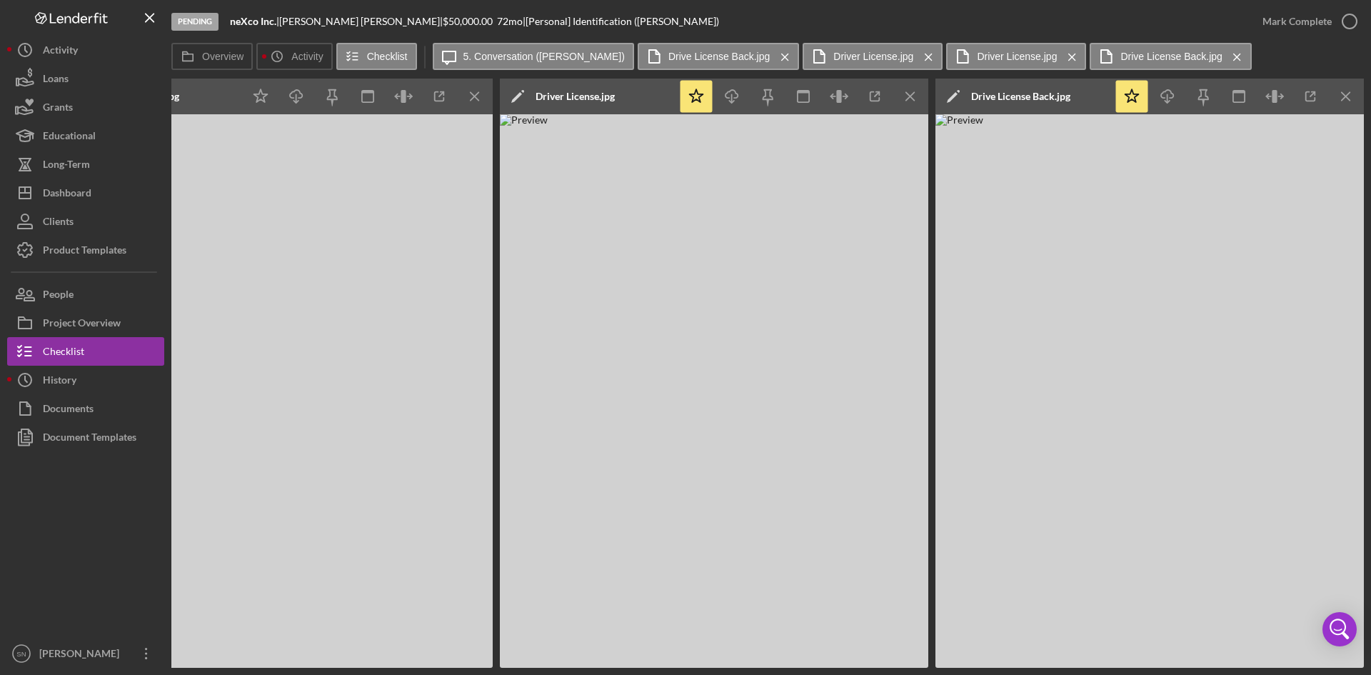
click at [467, 96] on icon "Icon/Menu Close" at bounding box center [475, 97] width 32 height 32
click at [475, 97] on icon "Icon/Menu Close" at bounding box center [475, 97] width 32 height 32
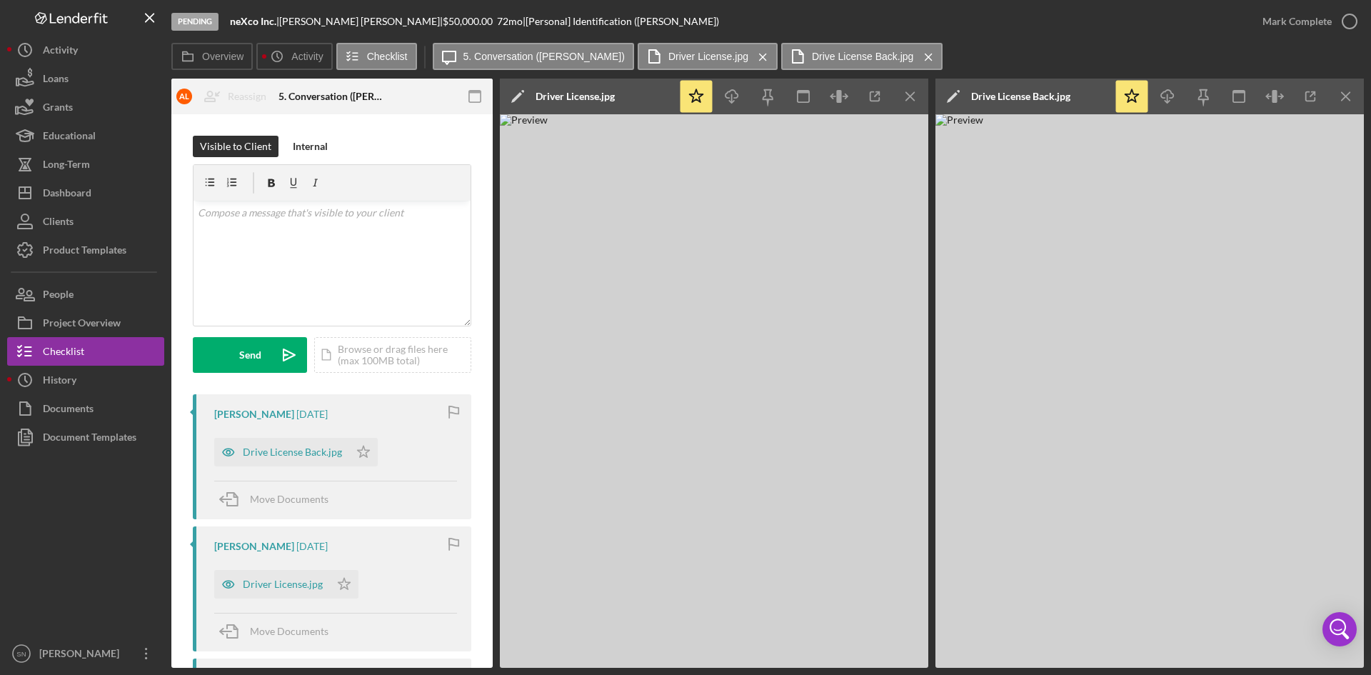
scroll to position [0, 257]
click at [1348, 97] on icon "Icon/Menu Close" at bounding box center [1347, 97] width 32 height 32
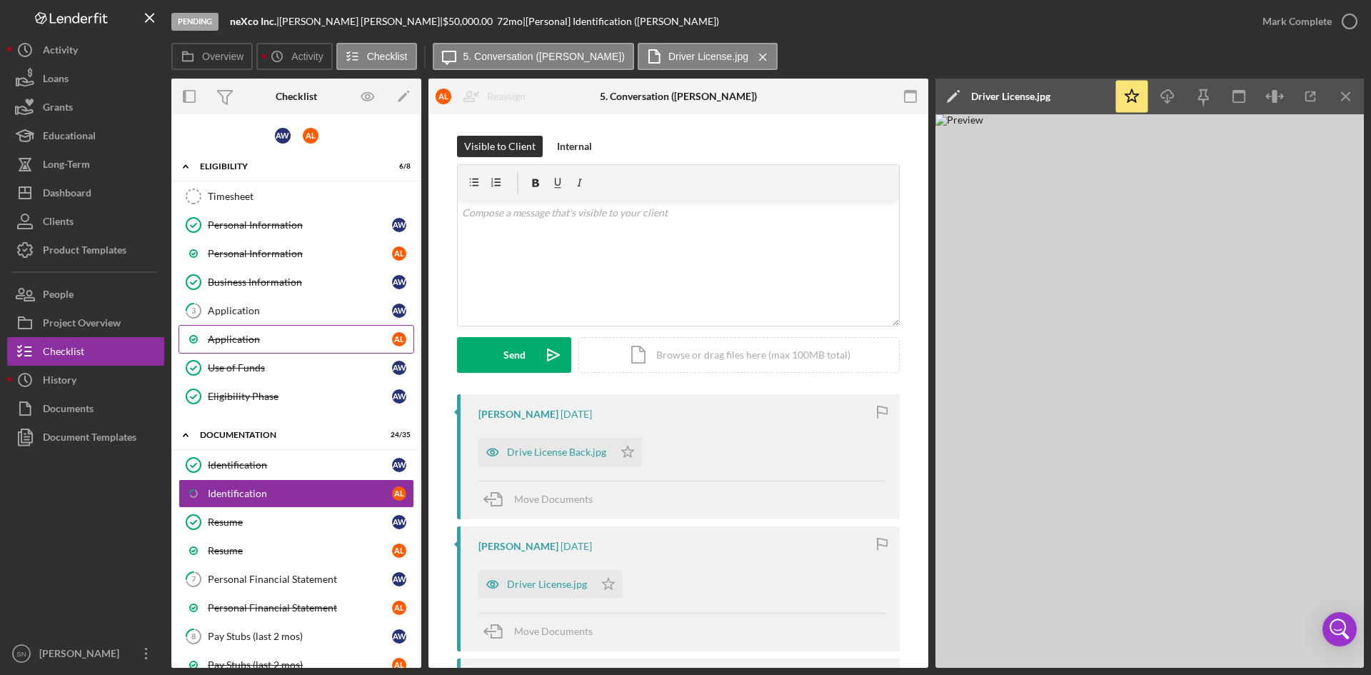
click at [253, 339] on div "Application" at bounding box center [300, 339] width 184 height 11
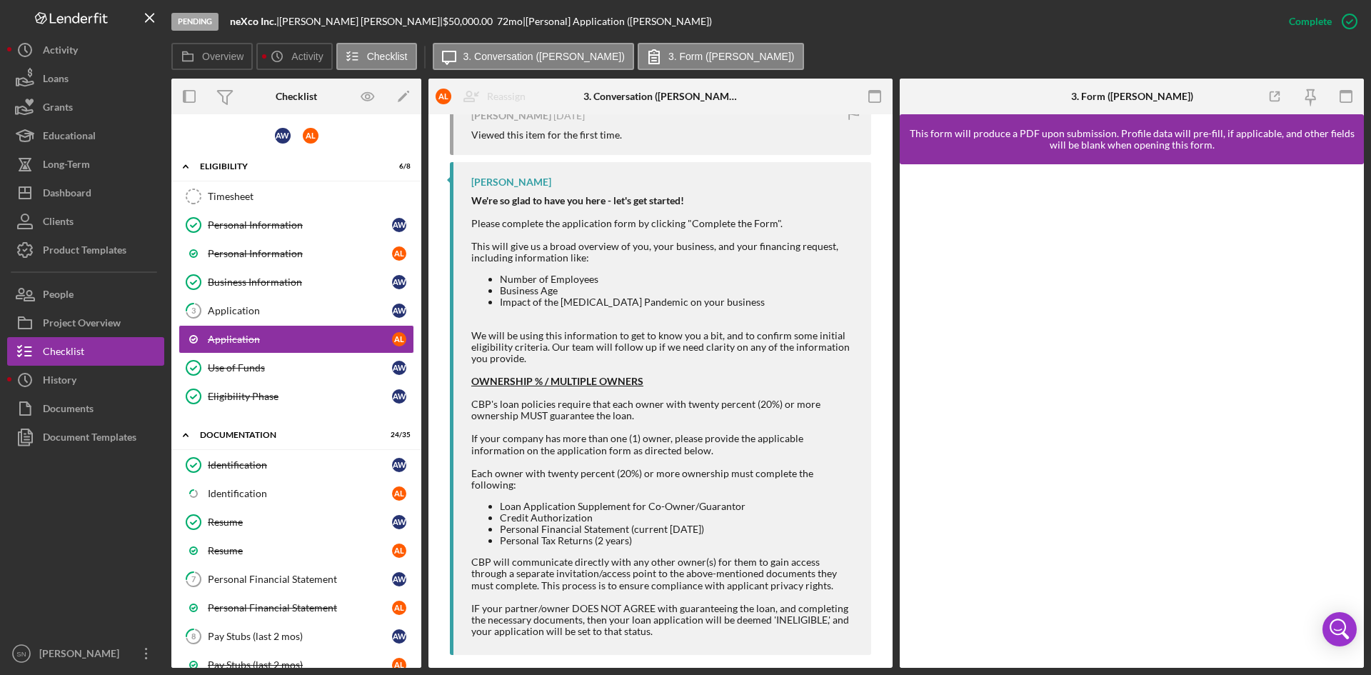
scroll to position [916, 0]
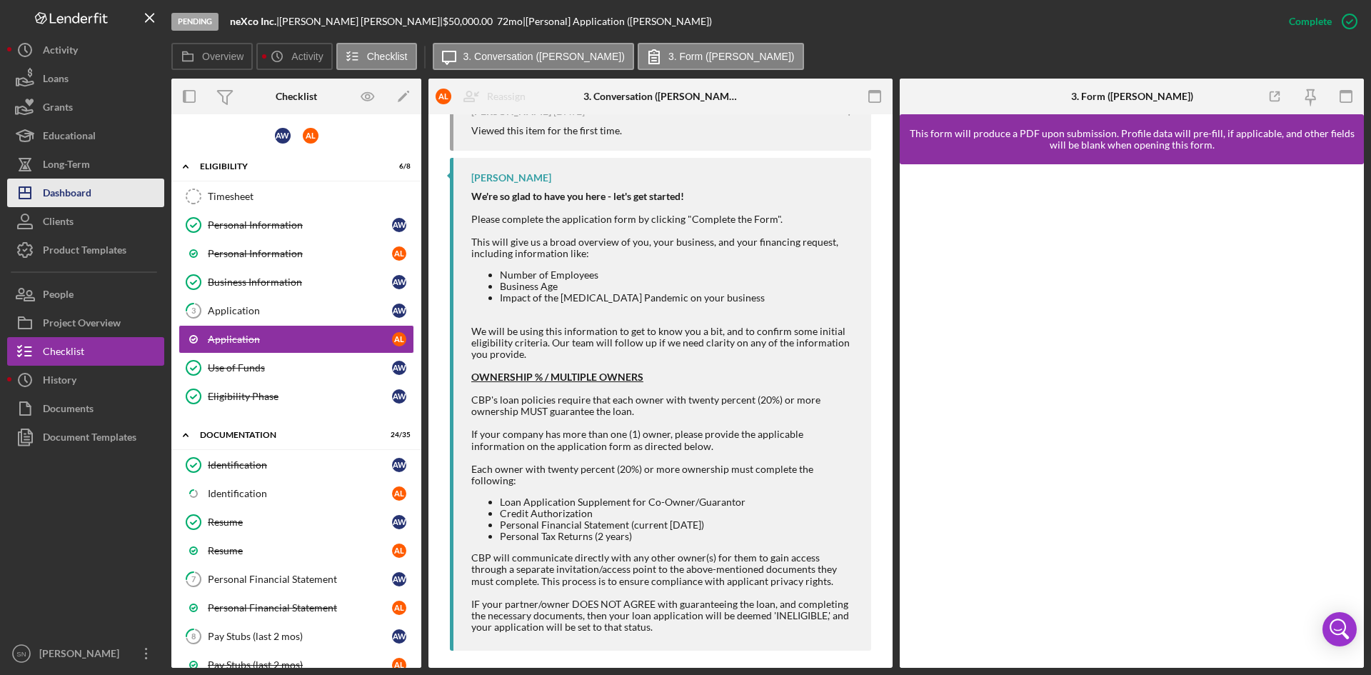
click at [114, 194] on button "Icon/Dashboard Dashboard" at bounding box center [85, 193] width 157 height 29
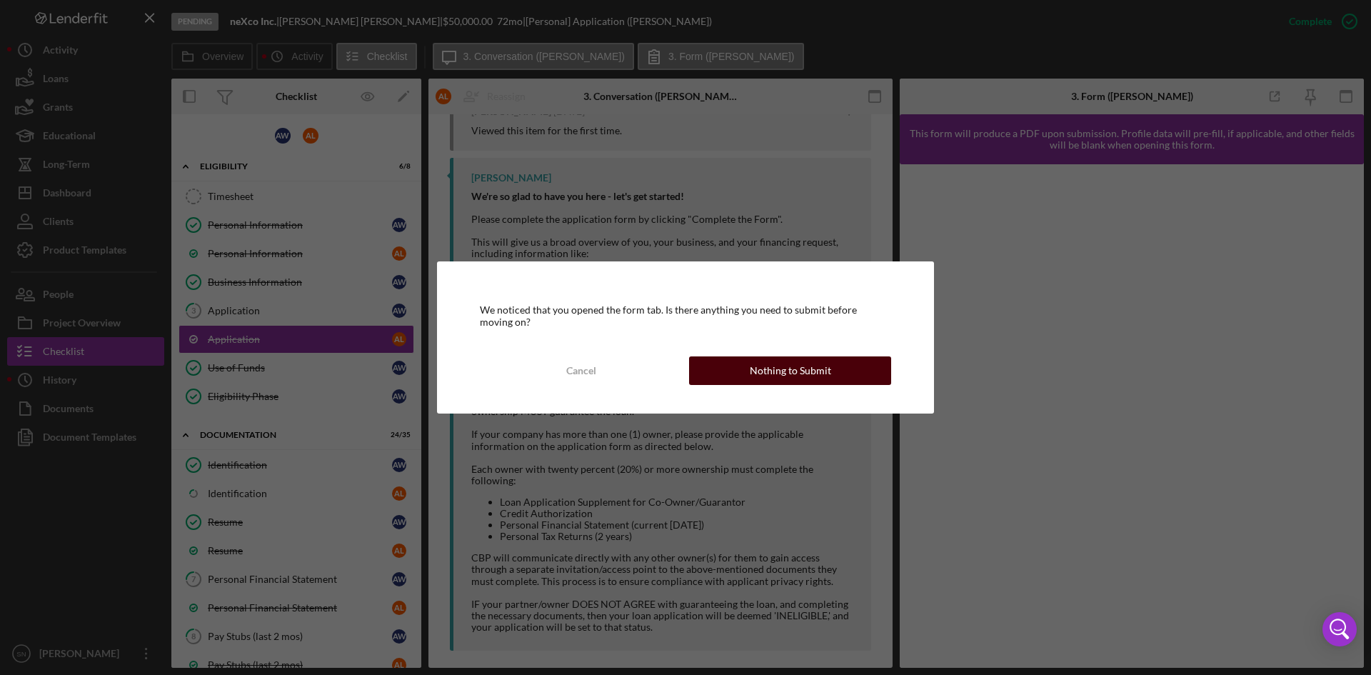
click at [751, 375] on button "Nothing to Submit" at bounding box center [790, 370] width 202 height 29
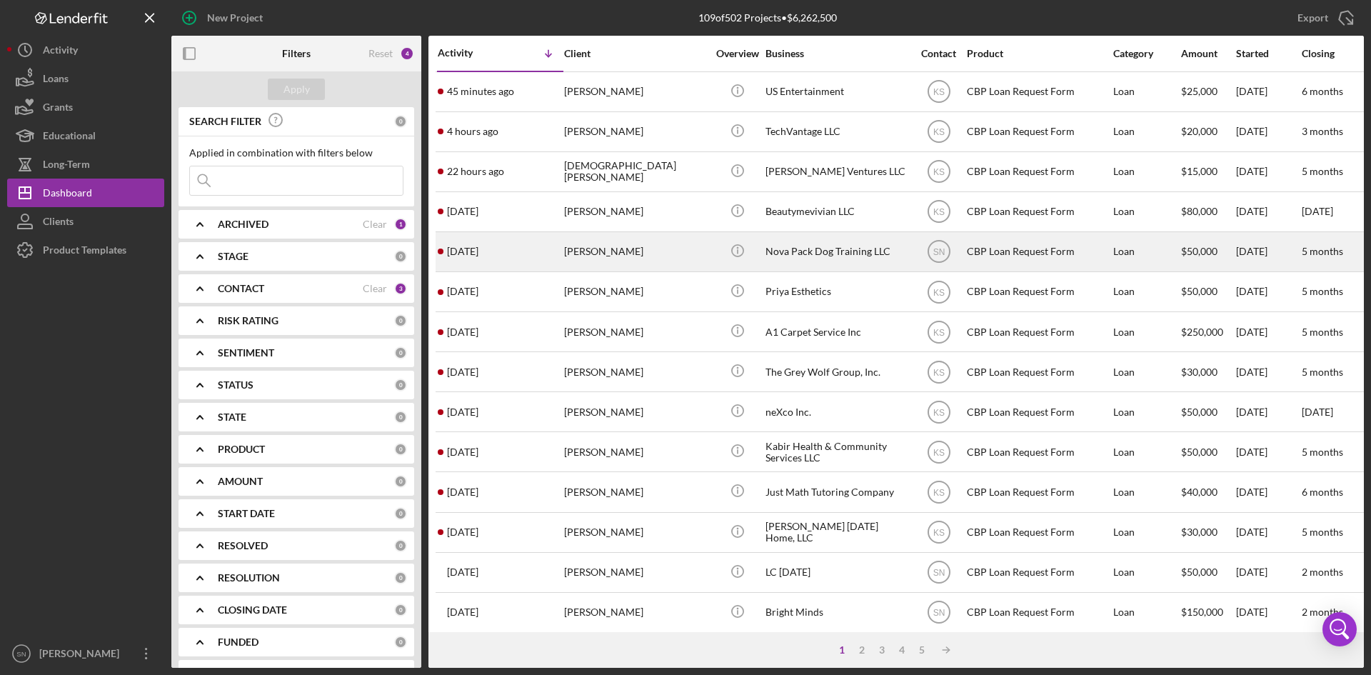
click at [441, 251] on div at bounding box center [441, 252] width 6 height 6
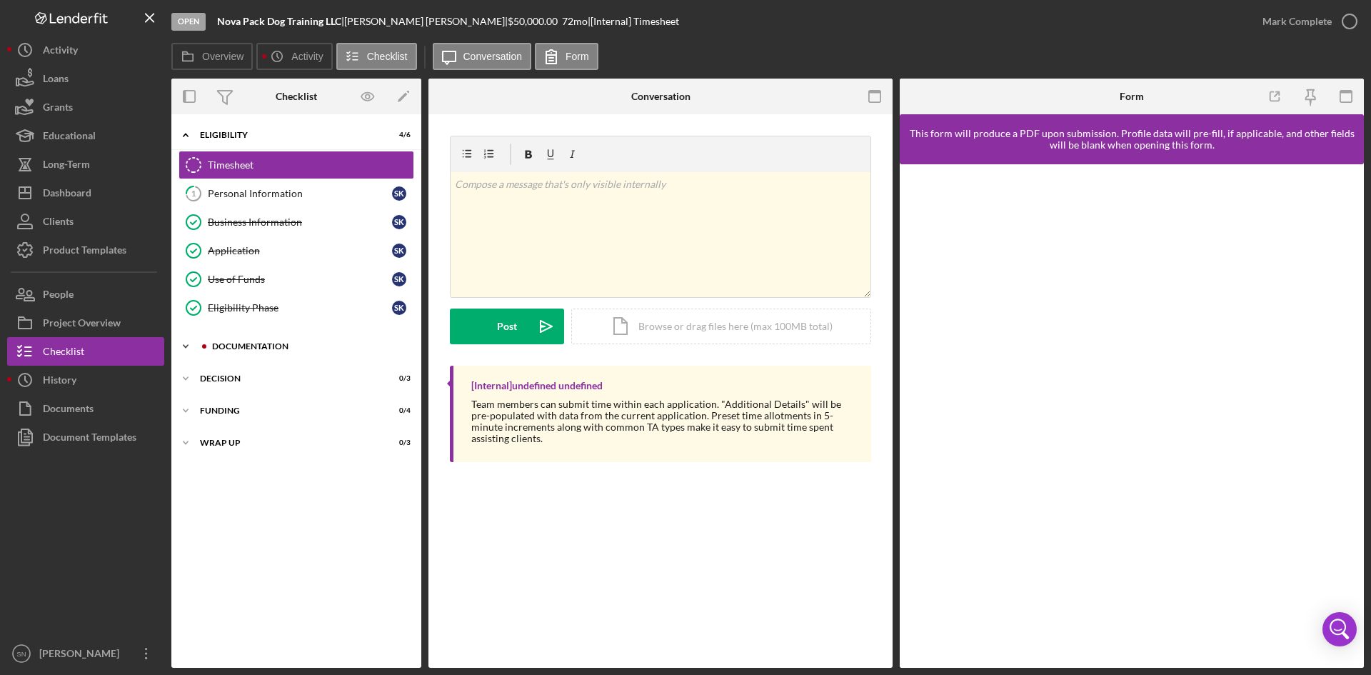
click at [191, 346] on icon "Icon/Expander" at bounding box center [185, 346] width 29 height 29
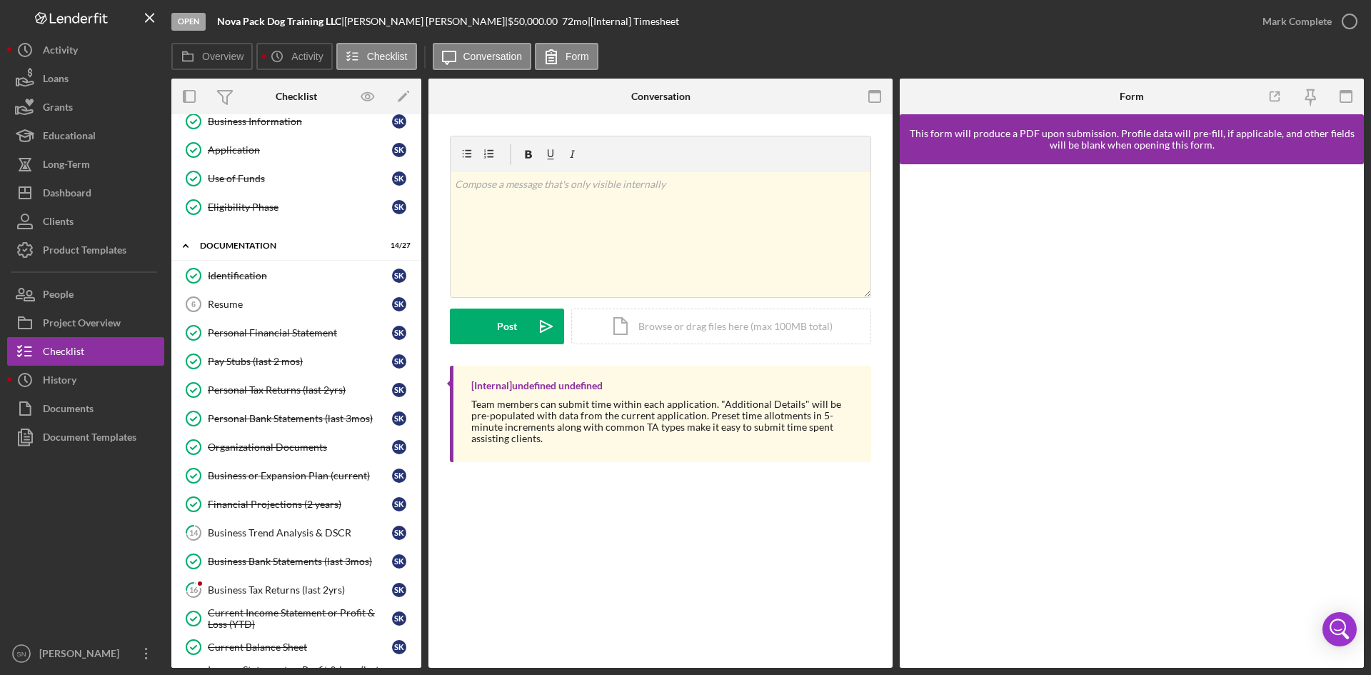
scroll to position [236, 0]
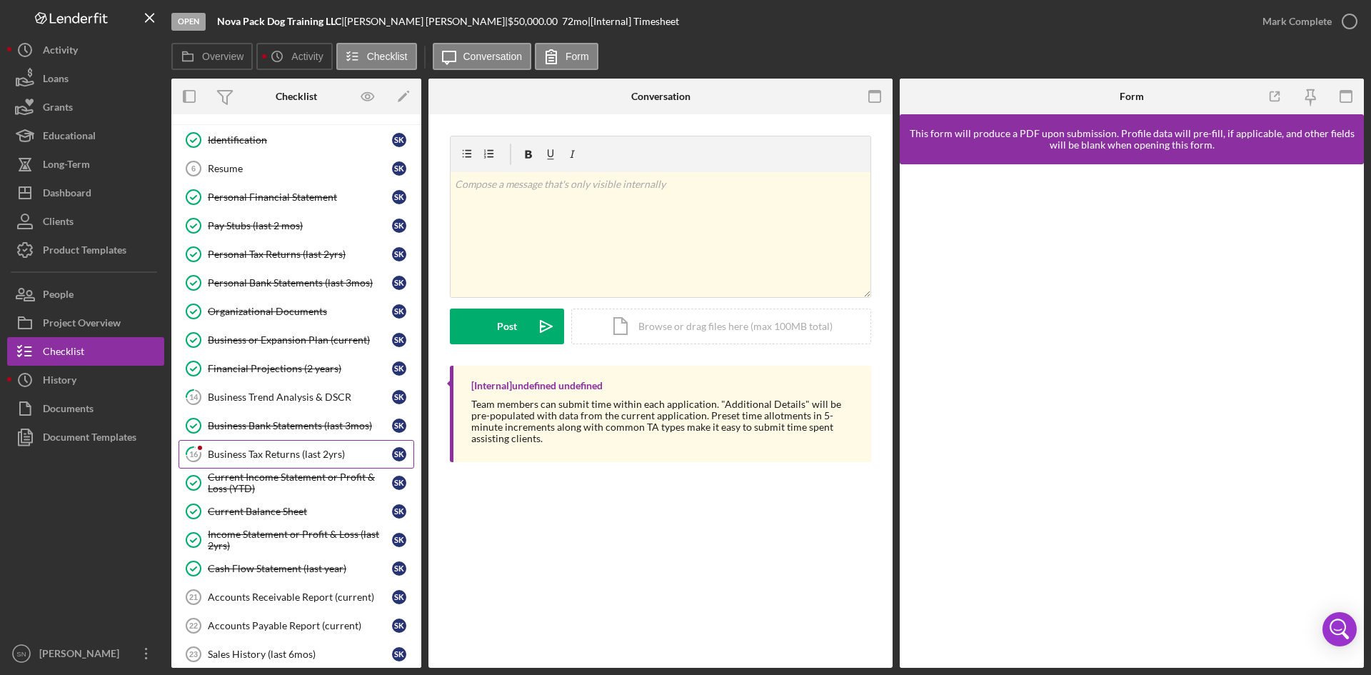
click at [239, 453] on div "Business Tax Returns (last 2yrs)" at bounding box center [300, 454] width 184 height 11
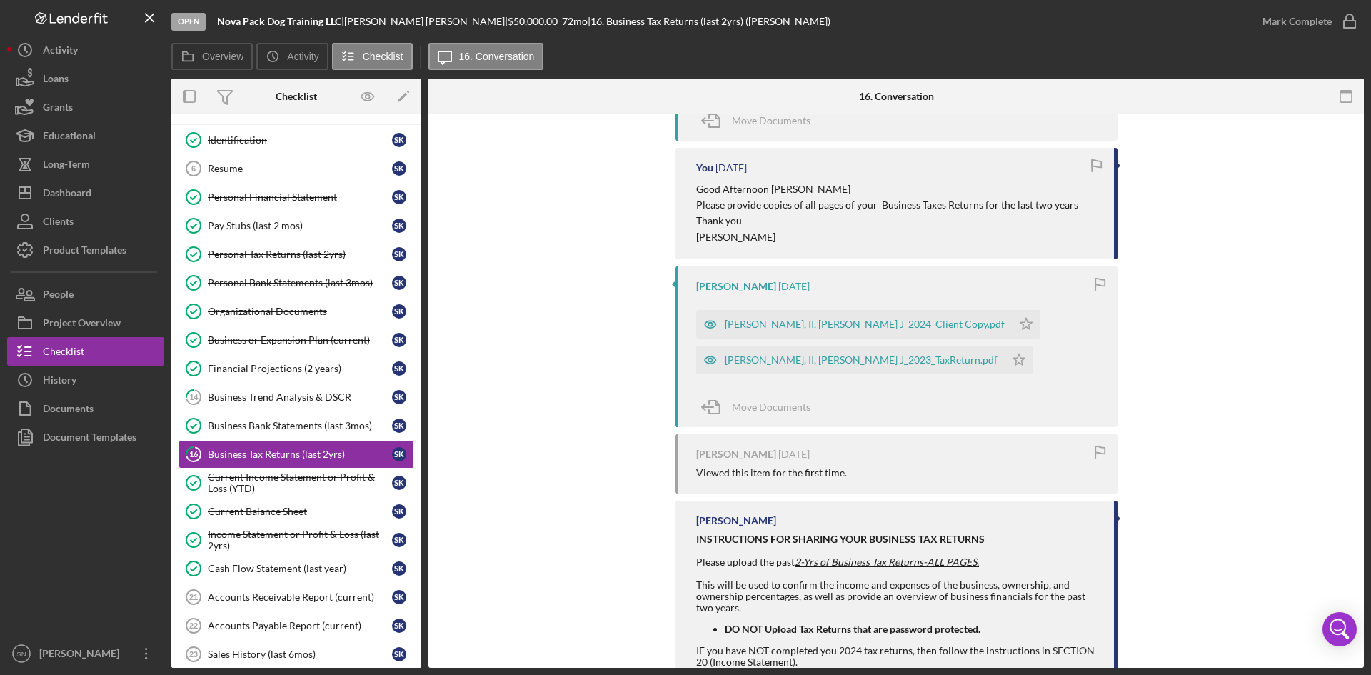
scroll to position [493, 0]
click at [796, 361] on div "[PERSON_NAME], II, [PERSON_NAME] J_2023_TaxReturn.pdf" at bounding box center [861, 358] width 273 height 11
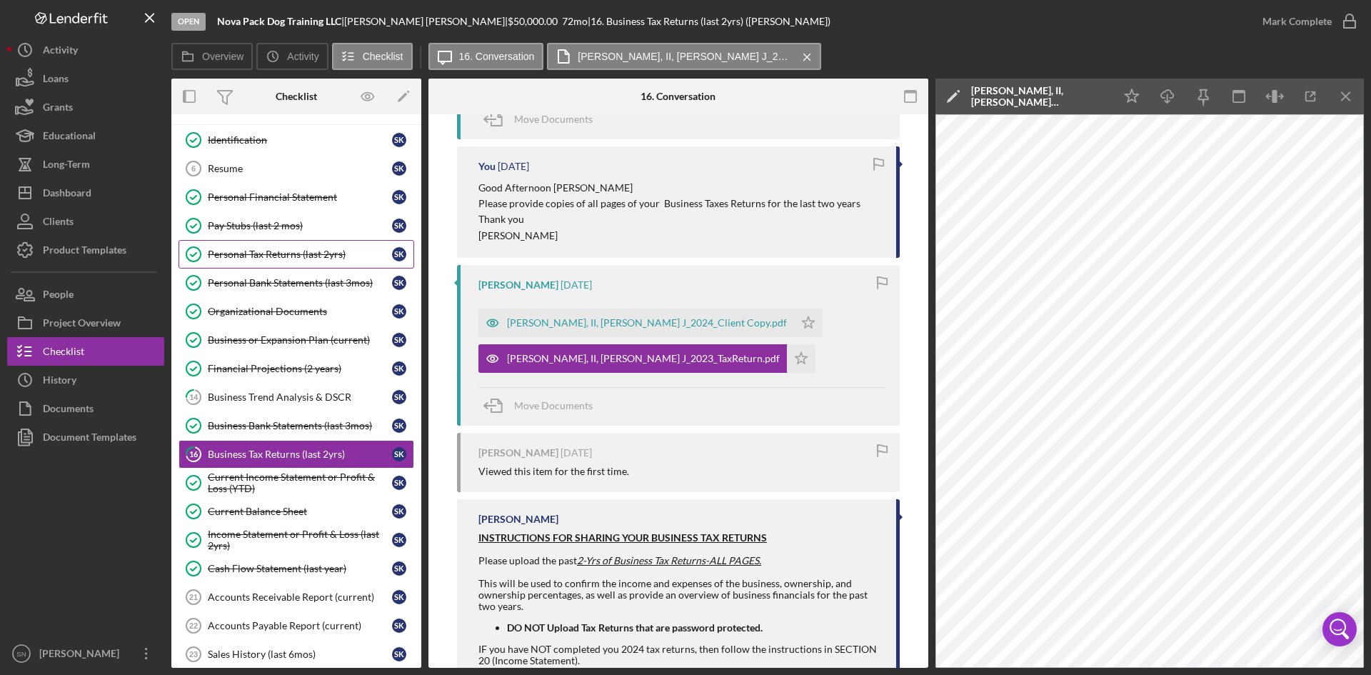
click at [270, 256] on div "Personal Tax Returns (last 2yrs)" at bounding box center [300, 254] width 184 height 11
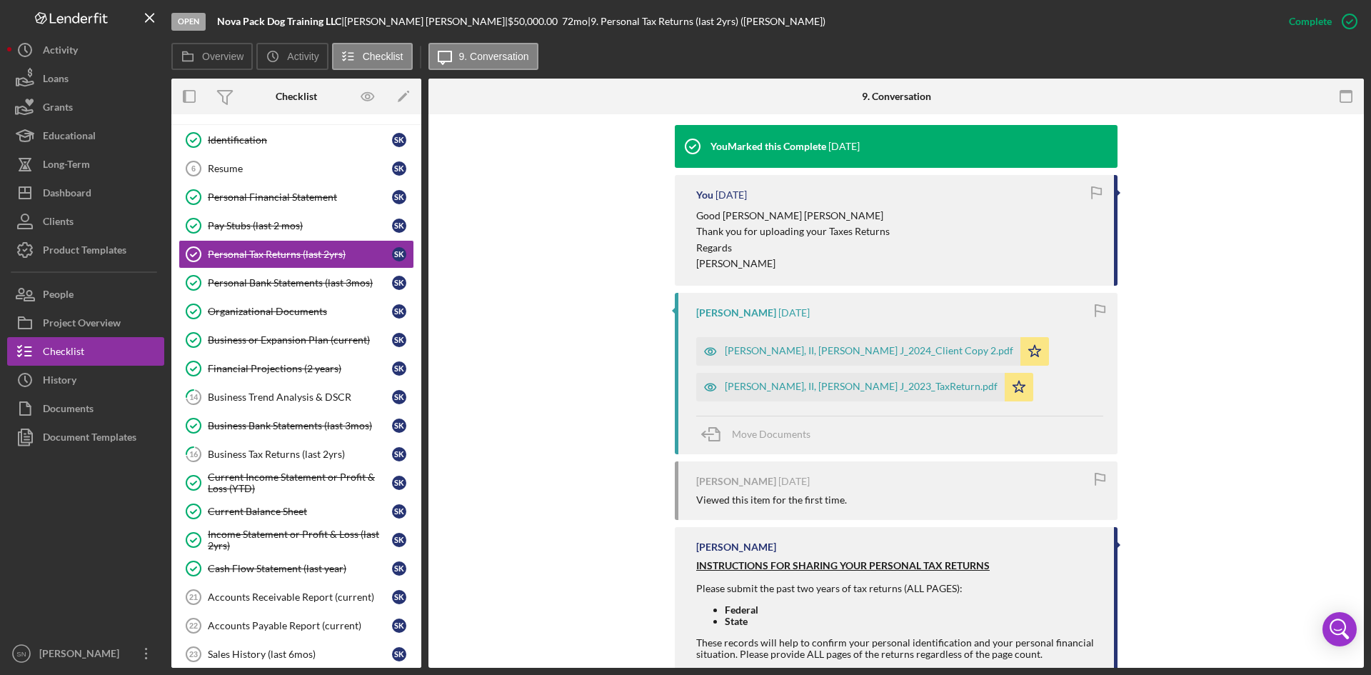
scroll to position [469, 0]
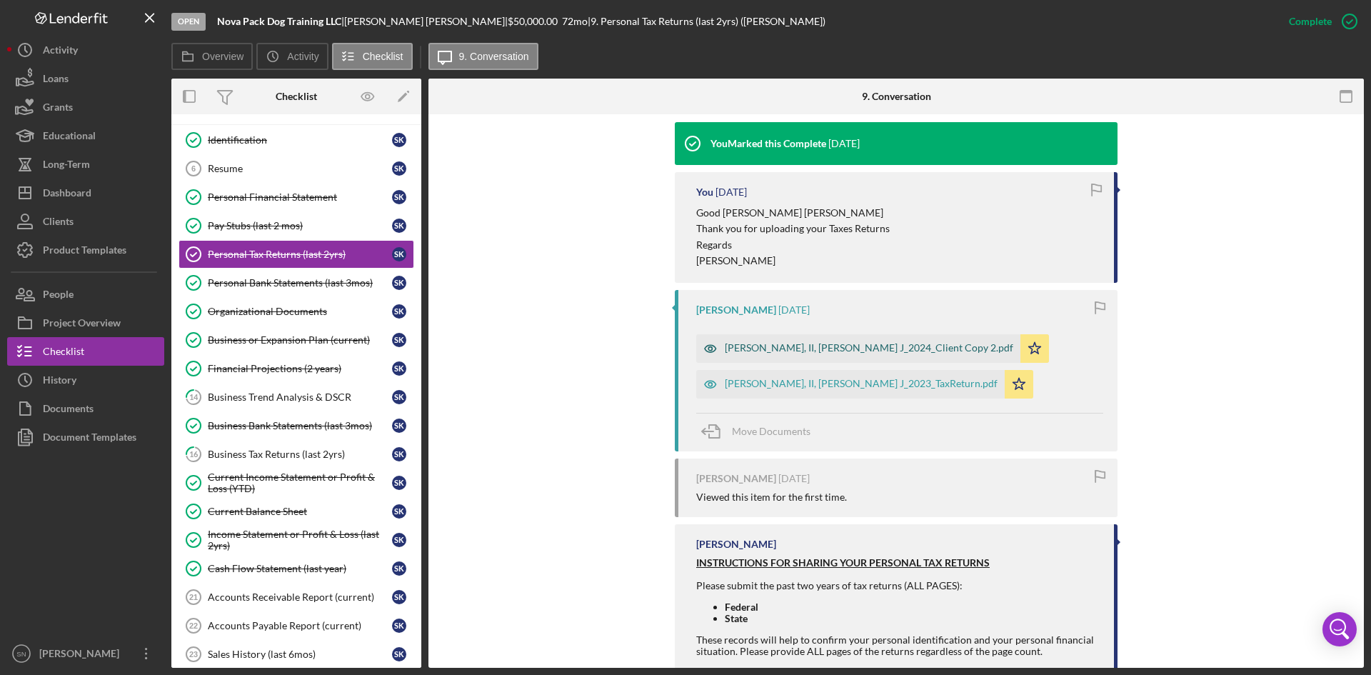
click at [816, 347] on div "[PERSON_NAME], II, [PERSON_NAME] J_2024_Client Copy 2.pdf" at bounding box center [869, 347] width 289 height 11
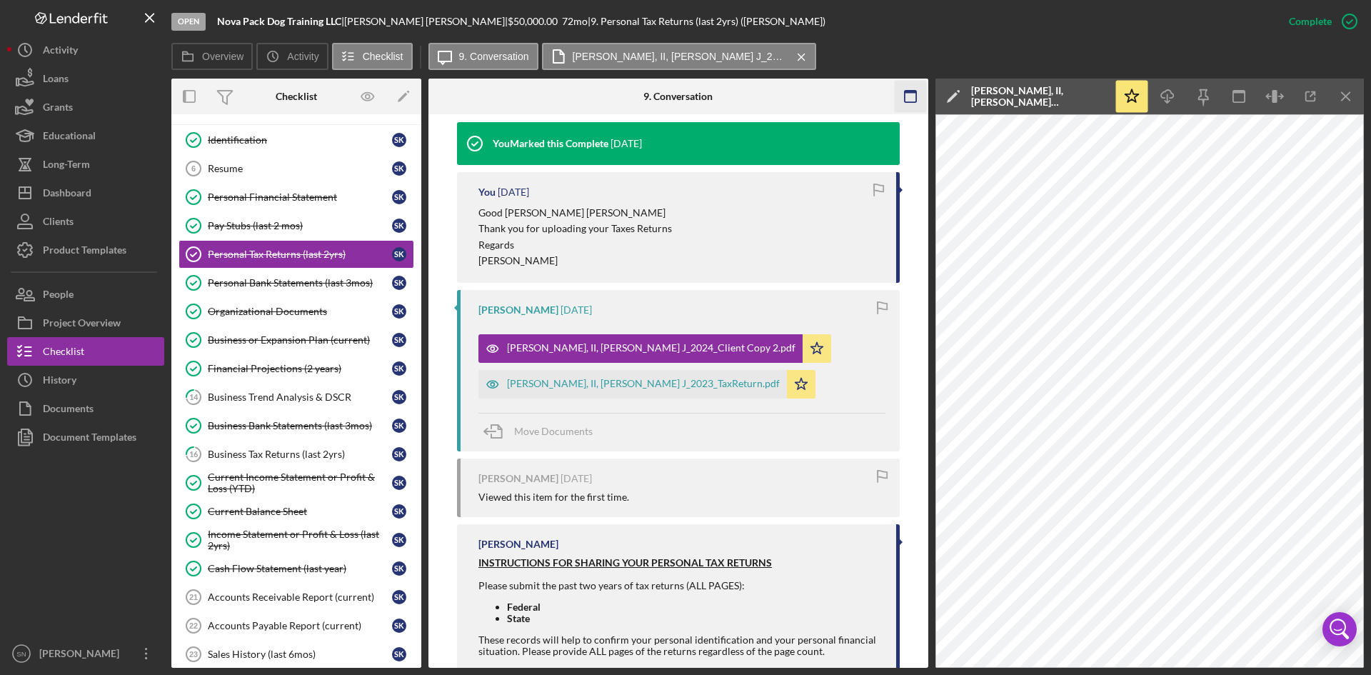
click at [1353, 91] on icon "Icon/Menu Close" at bounding box center [1347, 97] width 32 height 32
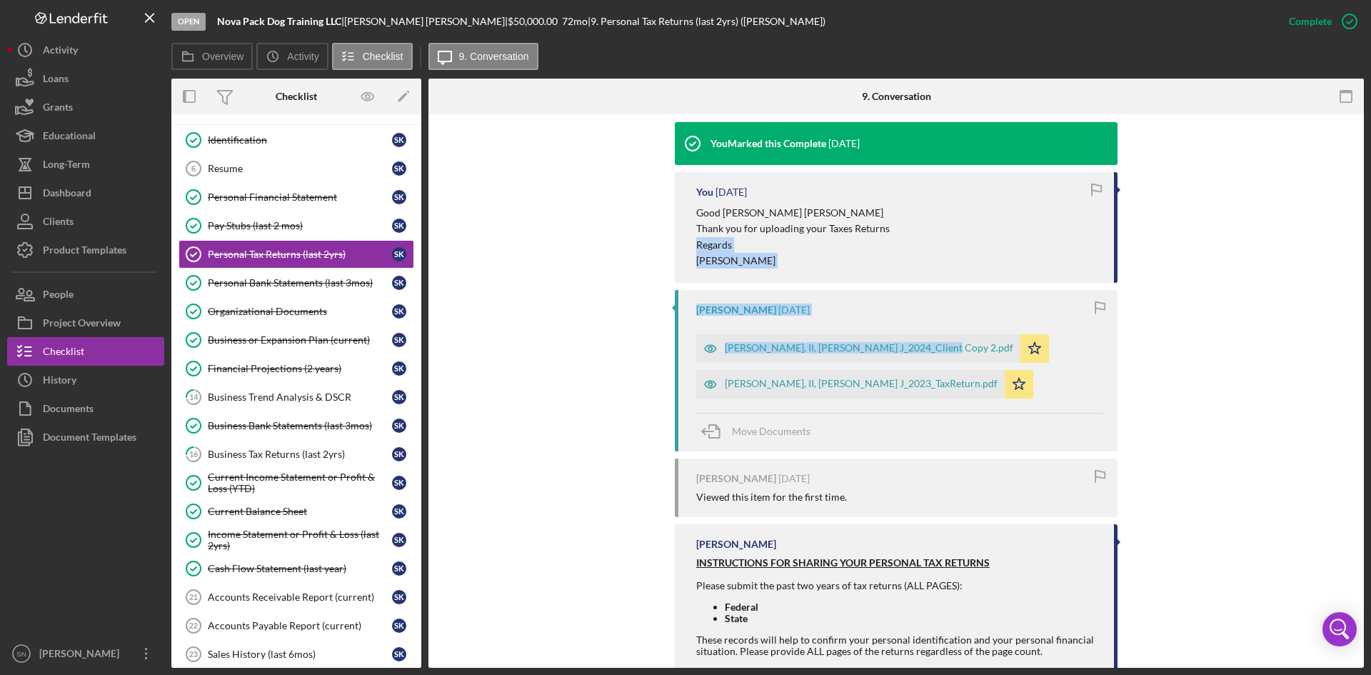
drag, startPoint x: 1365, startPoint y: 323, endPoint x: 1371, endPoint y: 233, distance: 90.2
click at [1371, 233] on div "Open Nova Pack Dog Training LLC | [PERSON_NAME] | $50,000.00 72 mo | 9. Persona…" at bounding box center [685, 337] width 1371 height 675
click at [111, 192] on button "Icon/Dashboard Dashboard" at bounding box center [85, 193] width 157 height 29
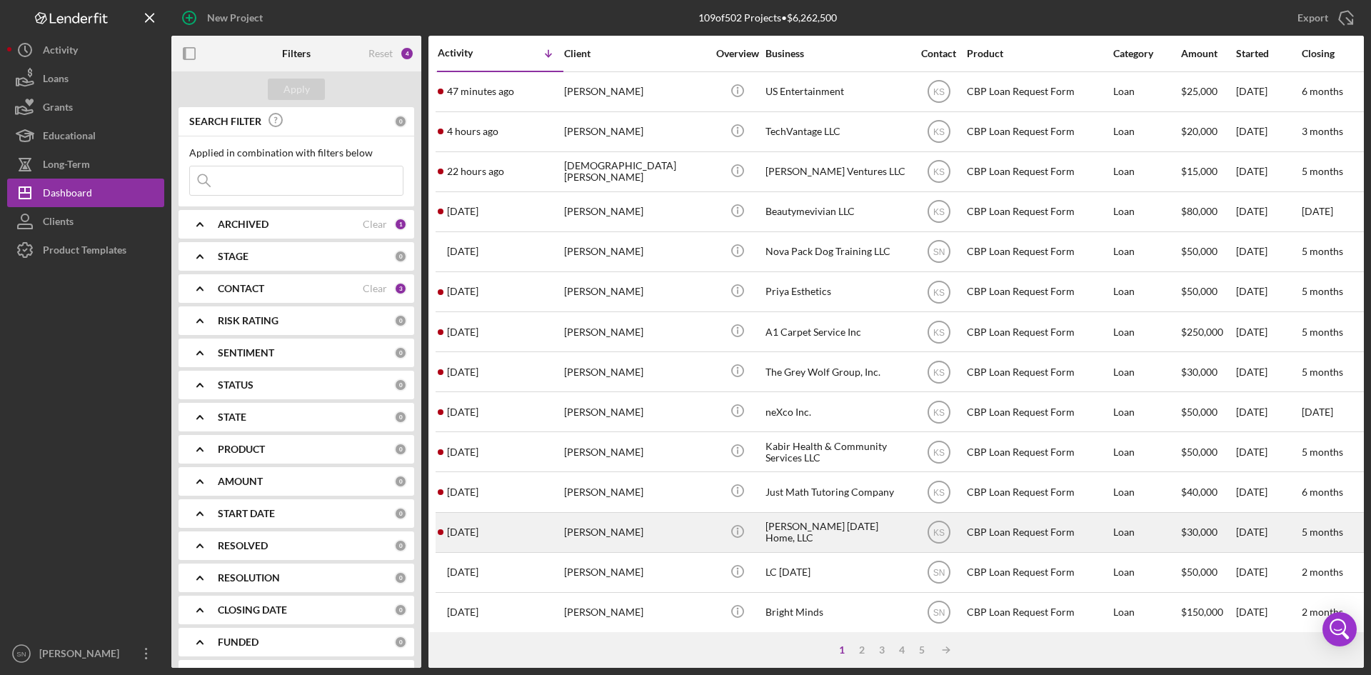
click at [500, 530] on div "[DATE] [PERSON_NAME]" at bounding box center [500, 533] width 125 height 38
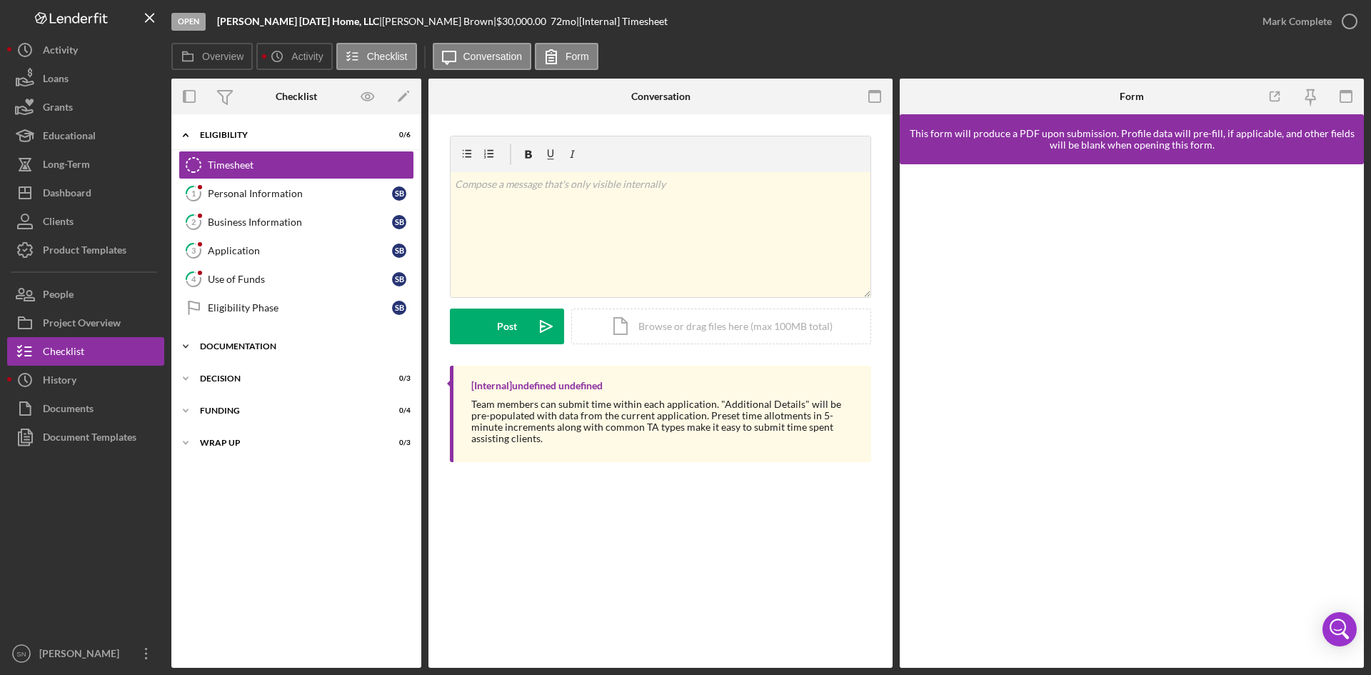
click at [185, 136] on polyline at bounding box center [186, 135] width 4 height 3
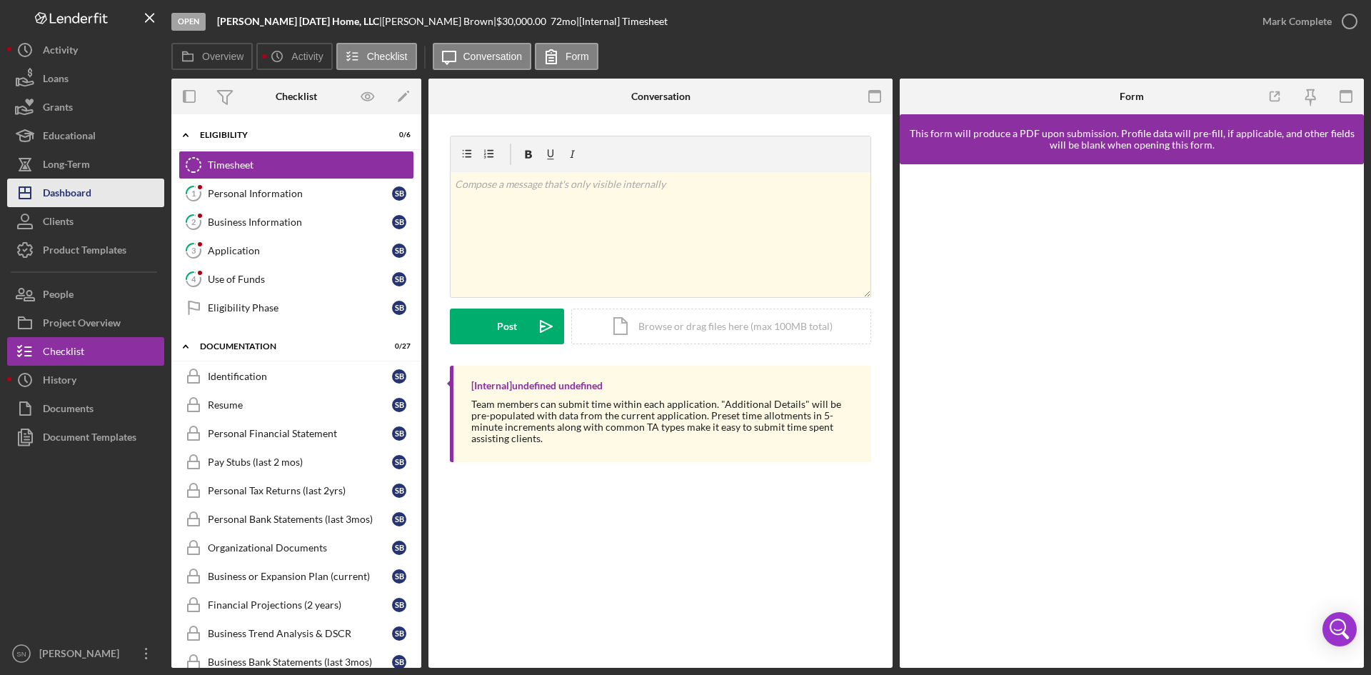
click at [73, 193] on div "Dashboard" at bounding box center [67, 195] width 49 height 32
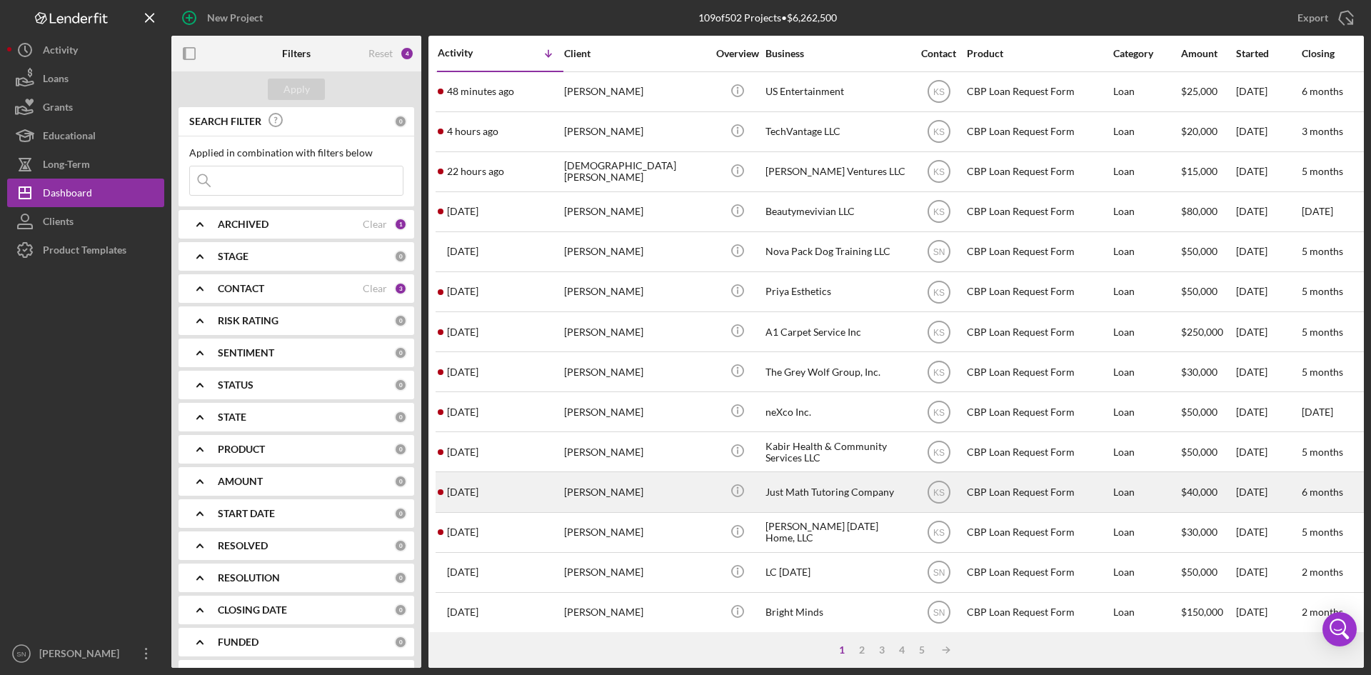
click at [533, 499] on div "[DATE] [PERSON_NAME]" at bounding box center [500, 492] width 125 height 38
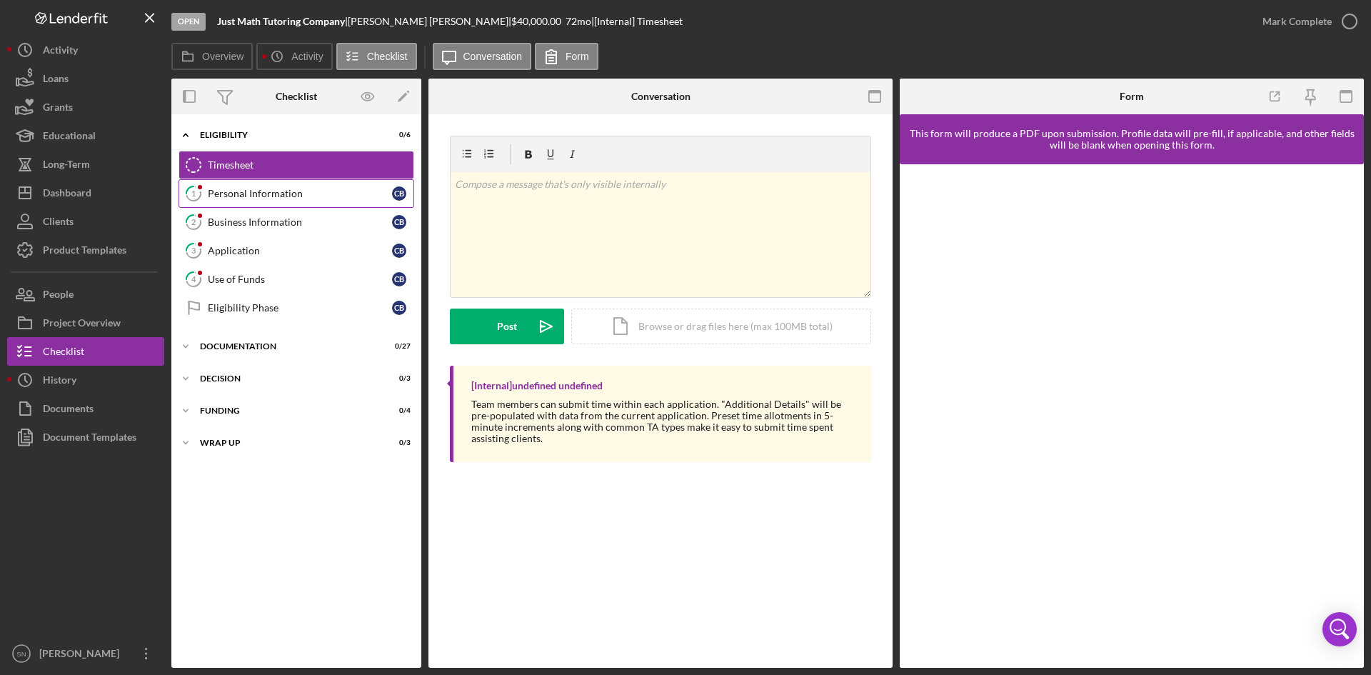
click at [231, 195] on div "Personal Information" at bounding box center [300, 193] width 184 height 11
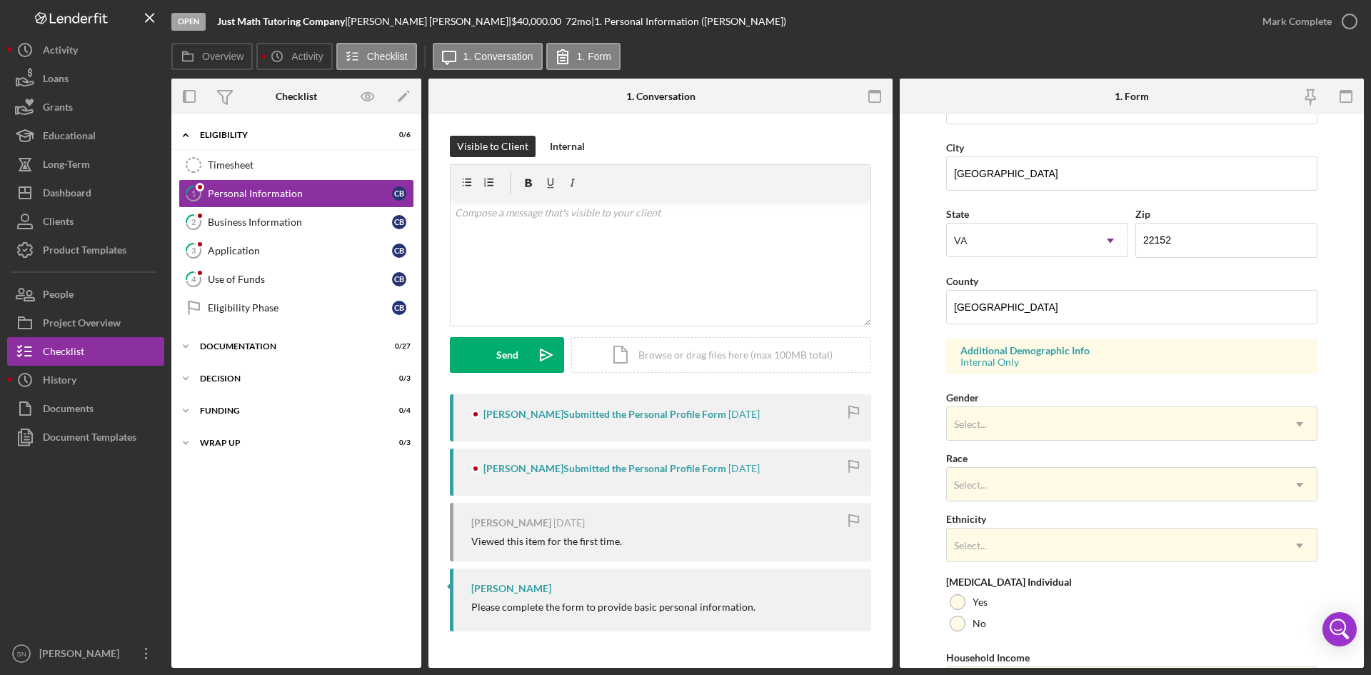
scroll to position [308, 0]
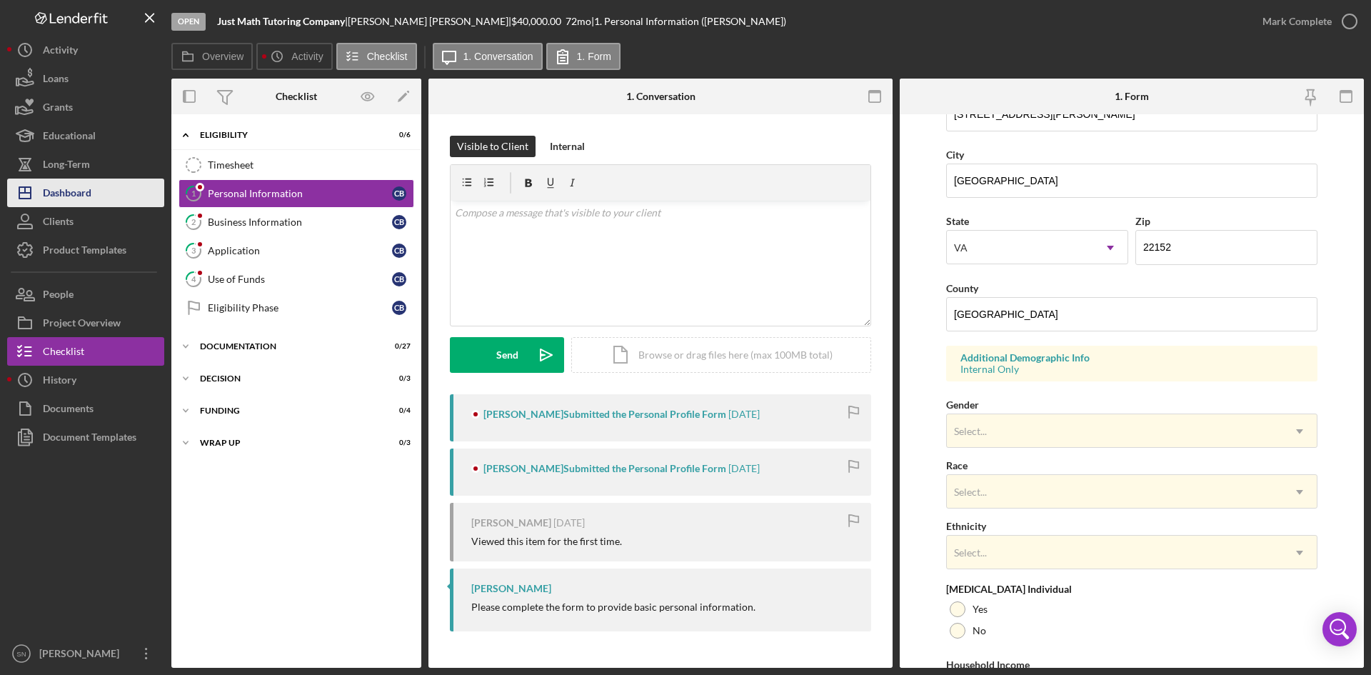
click at [120, 186] on button "Icon/Dashboard Dashboard" at bounding box center [85, 193] width 157 height 29
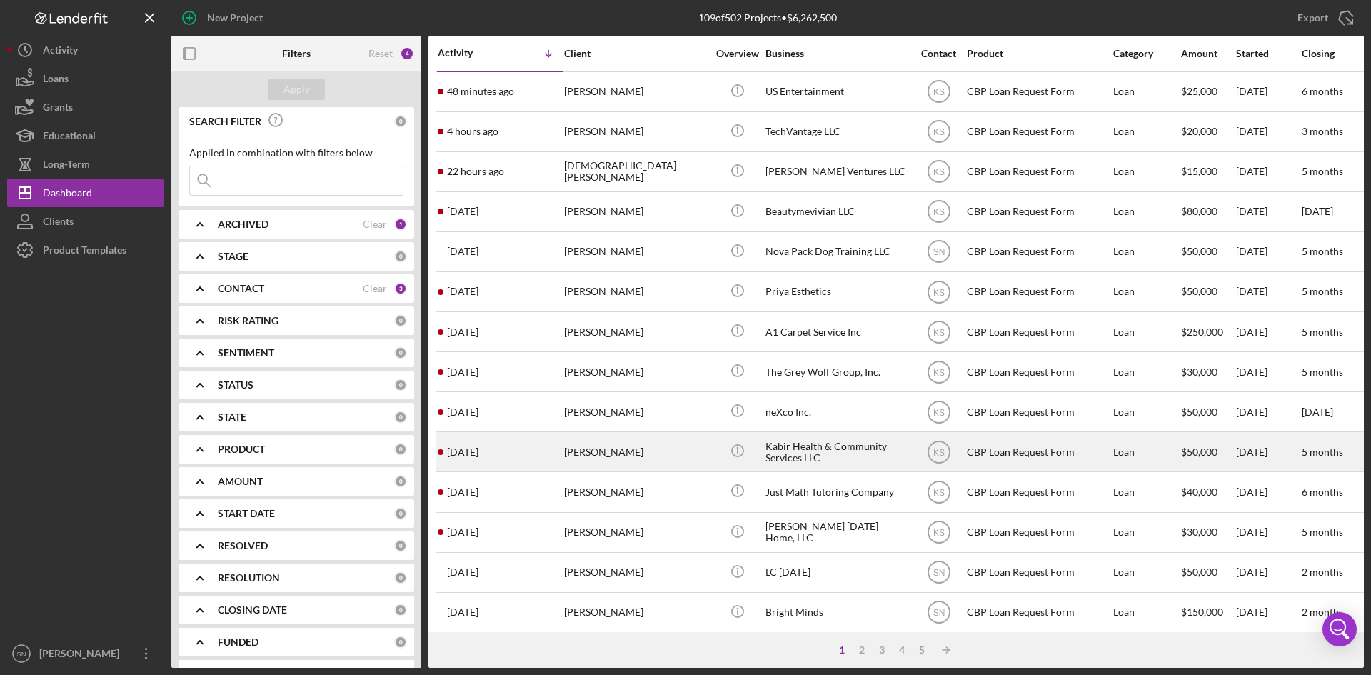
click at [532, 451] on div "[DATE] [PERSON_NAME]" at bounding box center [500, 452] width 125 height 38
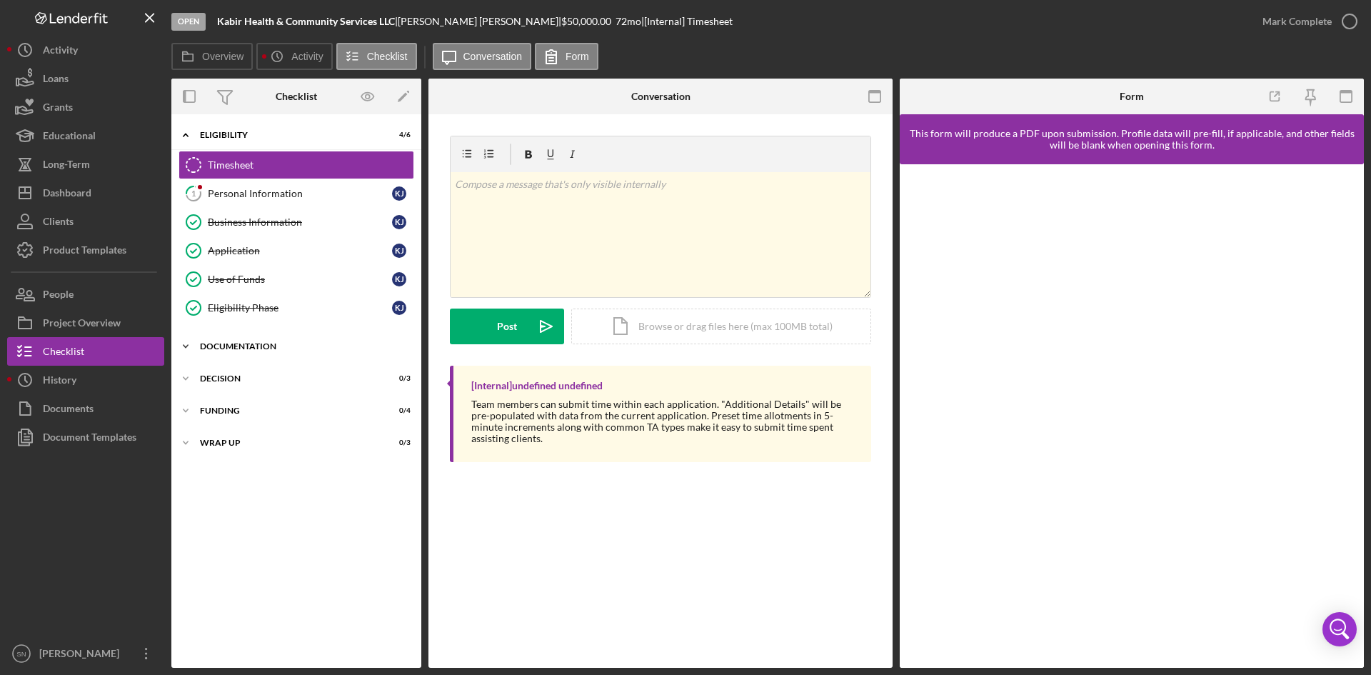
click at [193, 344] on icon "Icon/Expander" at bounding box center [185, 346] width 29 height 29
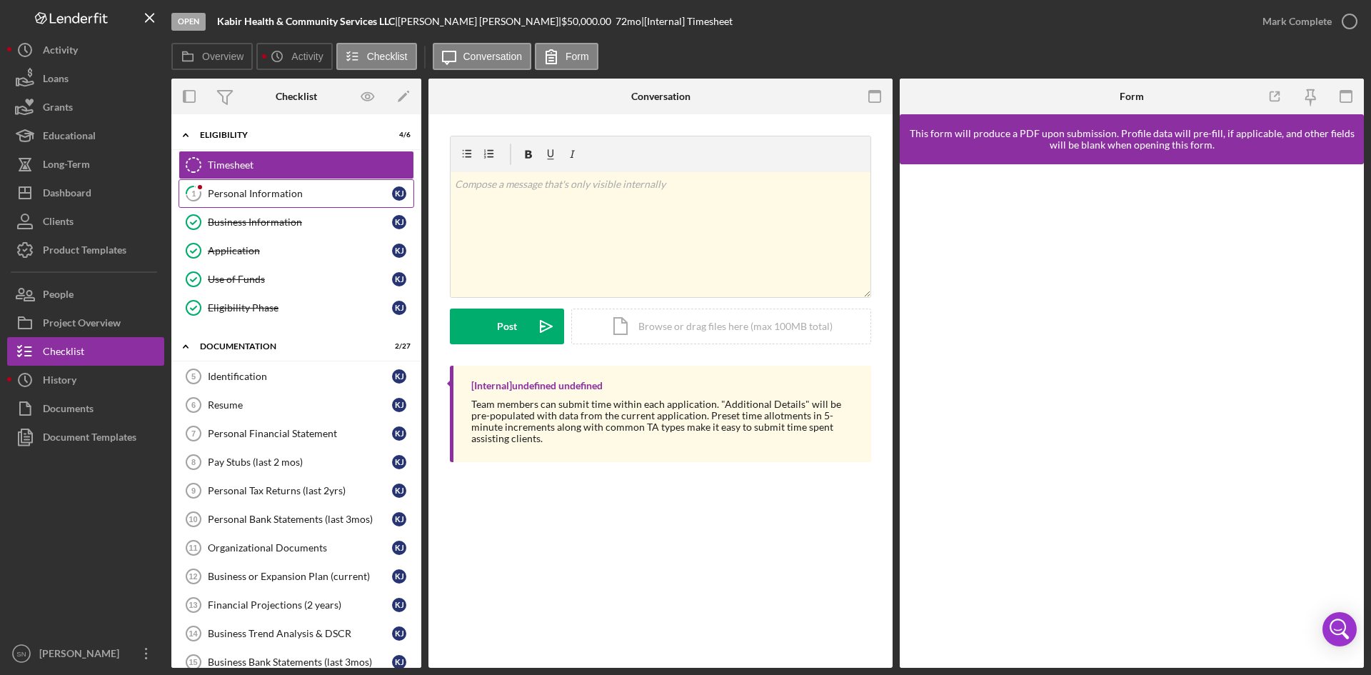
click at [279, 192] on div "Personal Information" at bounding box center [300, 193] width 184 height 11
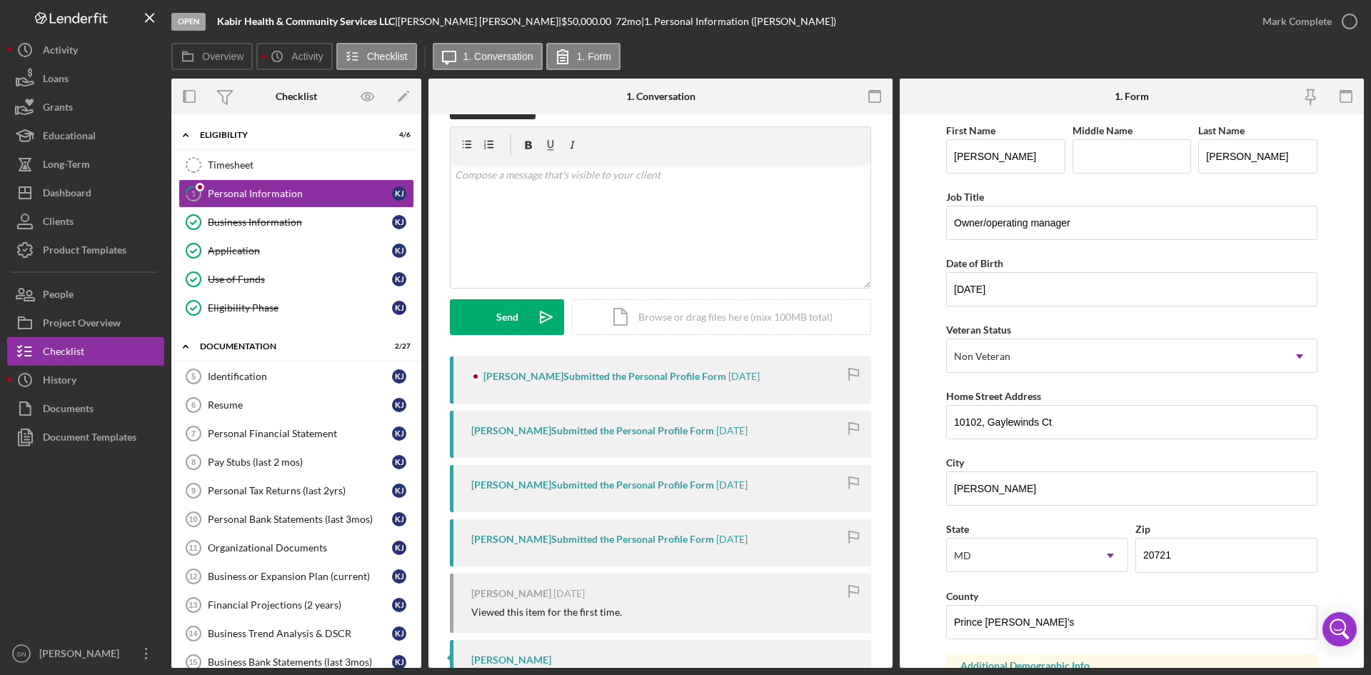
scroll to position [101, 0]
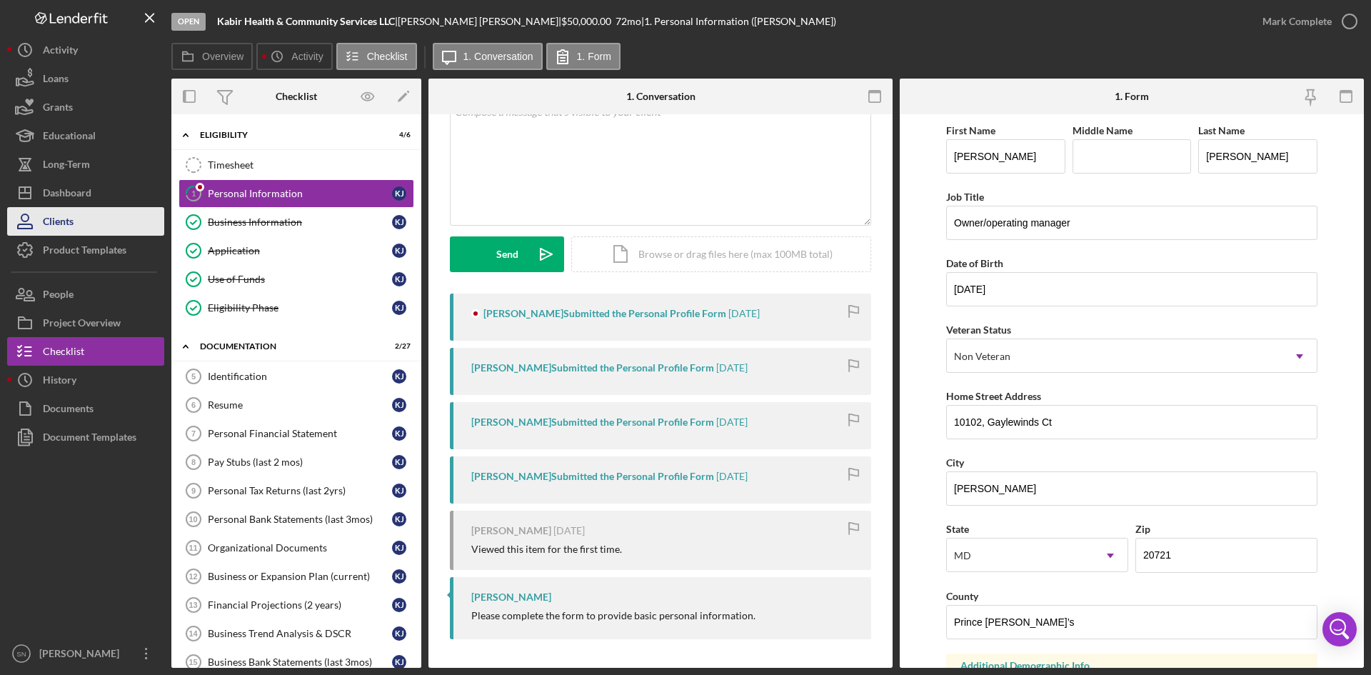
click at [116, 215] on button "Clients" at bounding box center [85, 221] width 157 height 29
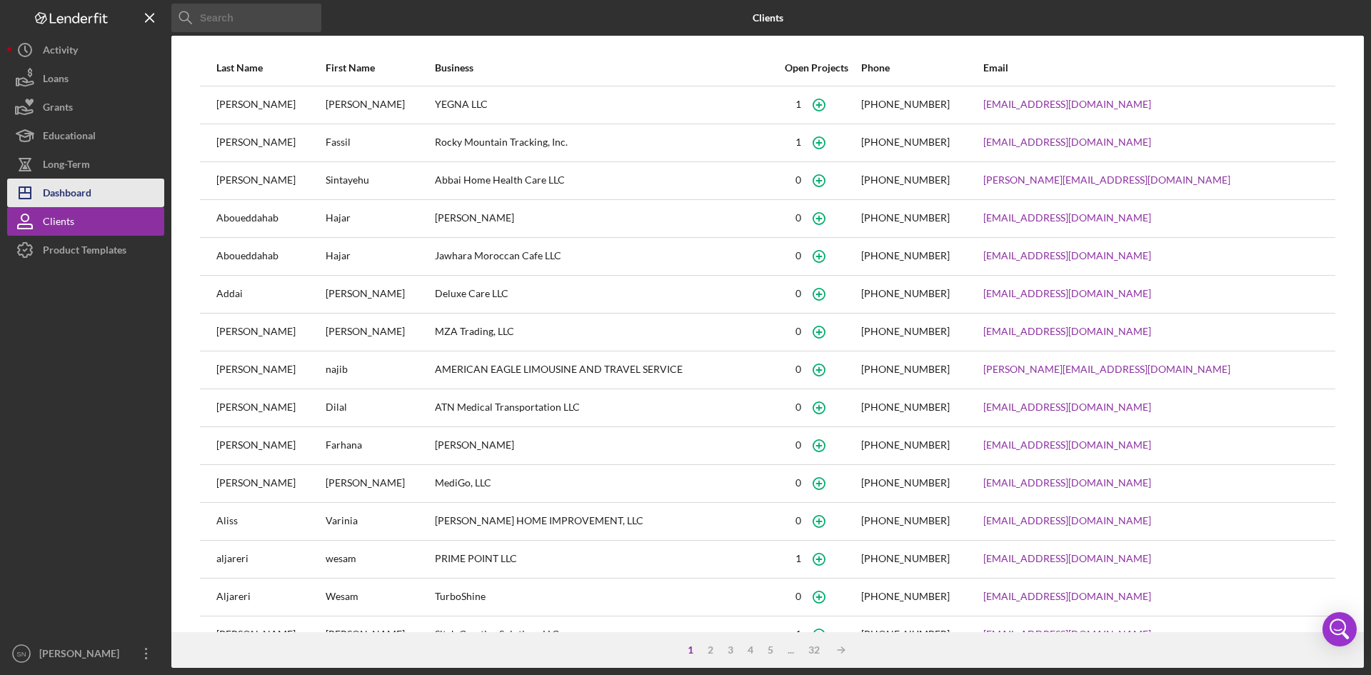
click at [96, 182] on button "Icon/Dashboard Dashboard" at bounding box center [85, 193] width 157 height 29
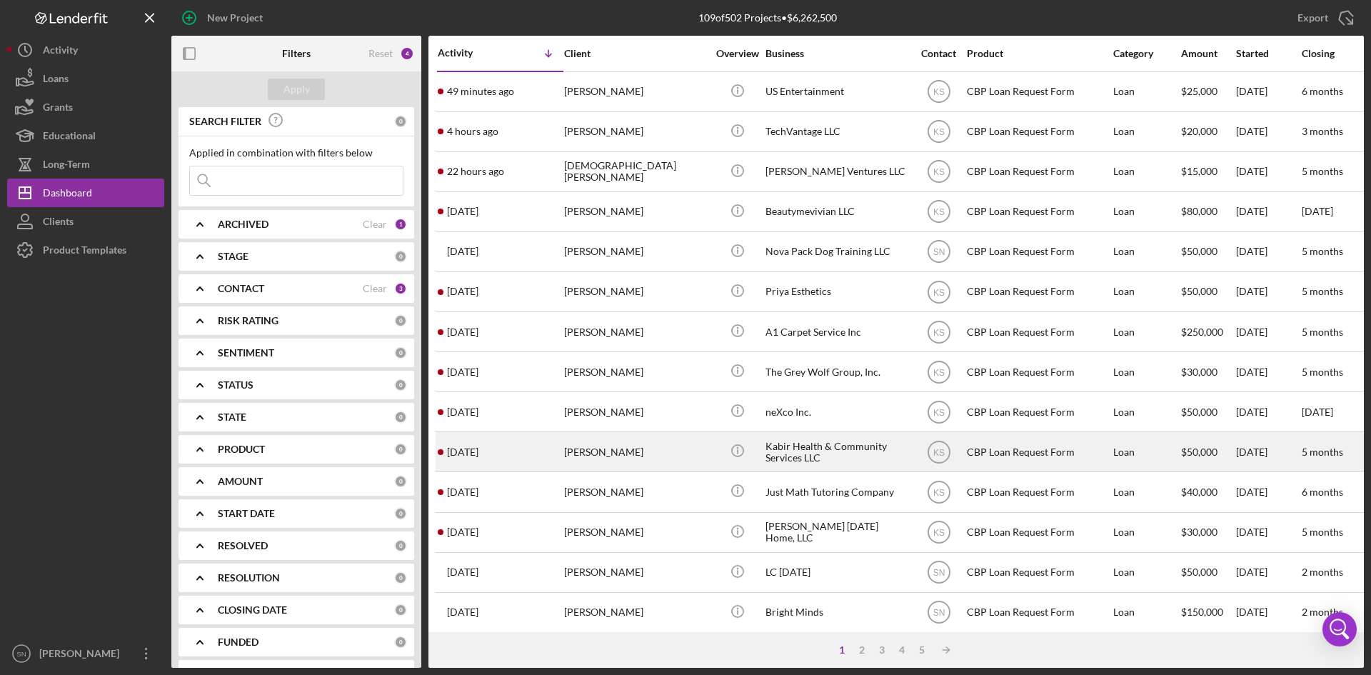
click at [459, 450] on time "[DATE]" at bounding box center [462, 451] width 31 height 11
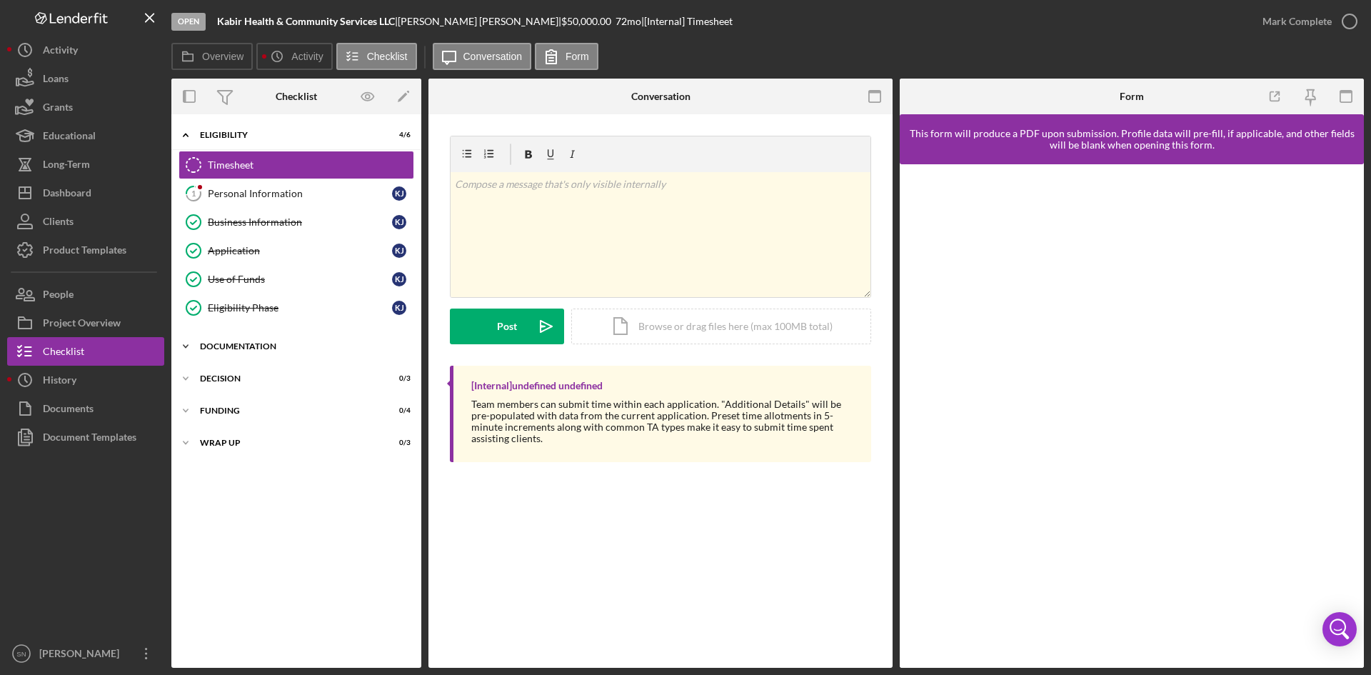
click at [189, 344] on icon "Icon/Expander" at bounding box center [185, 346] width 29 height 29
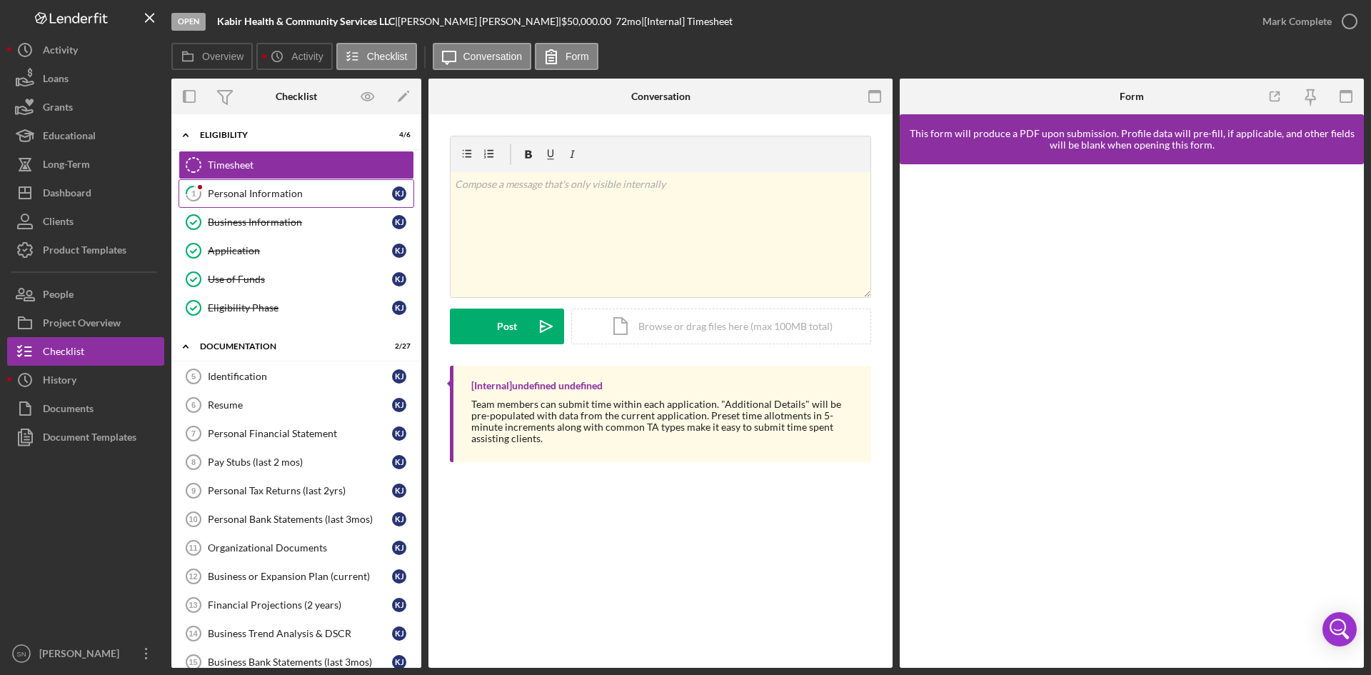
click at [274, 192] on div "Personal Information" at bounding box center [300, 193] width 184 height 11
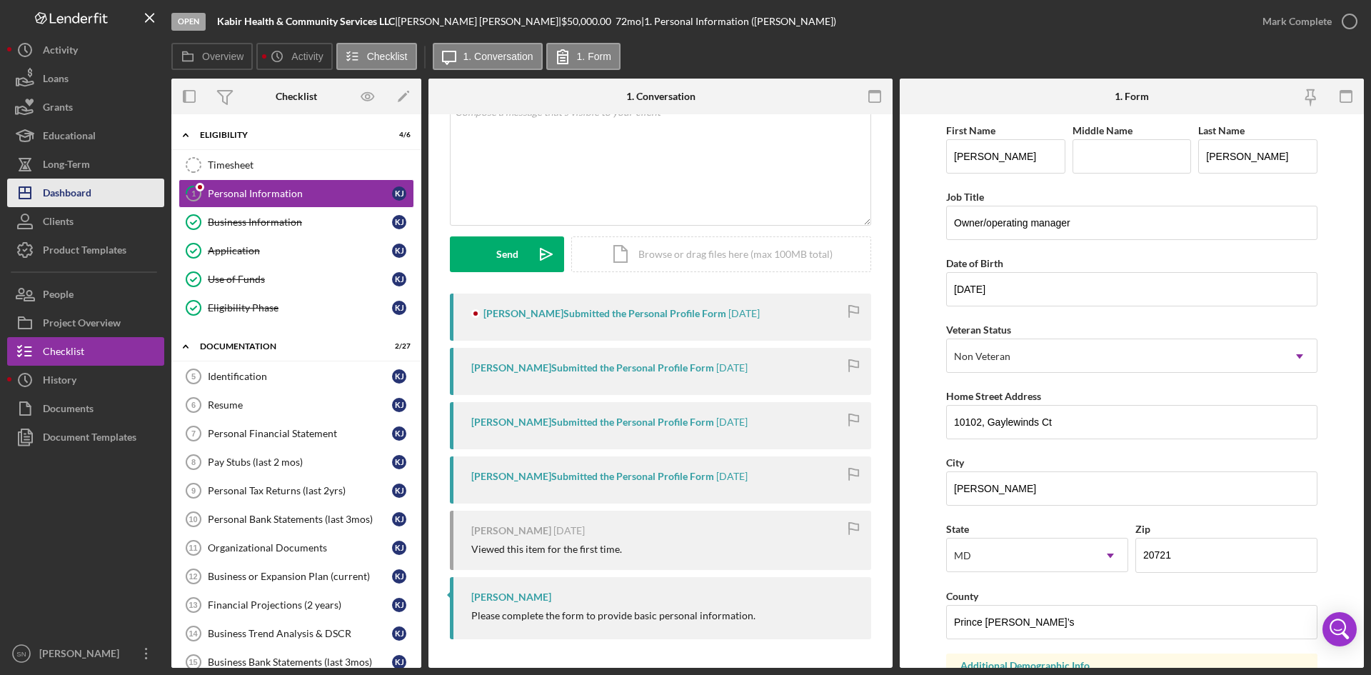
click at [86, 190] on div "Dashboard" at bounding box center [67, 195] width 49 height 32
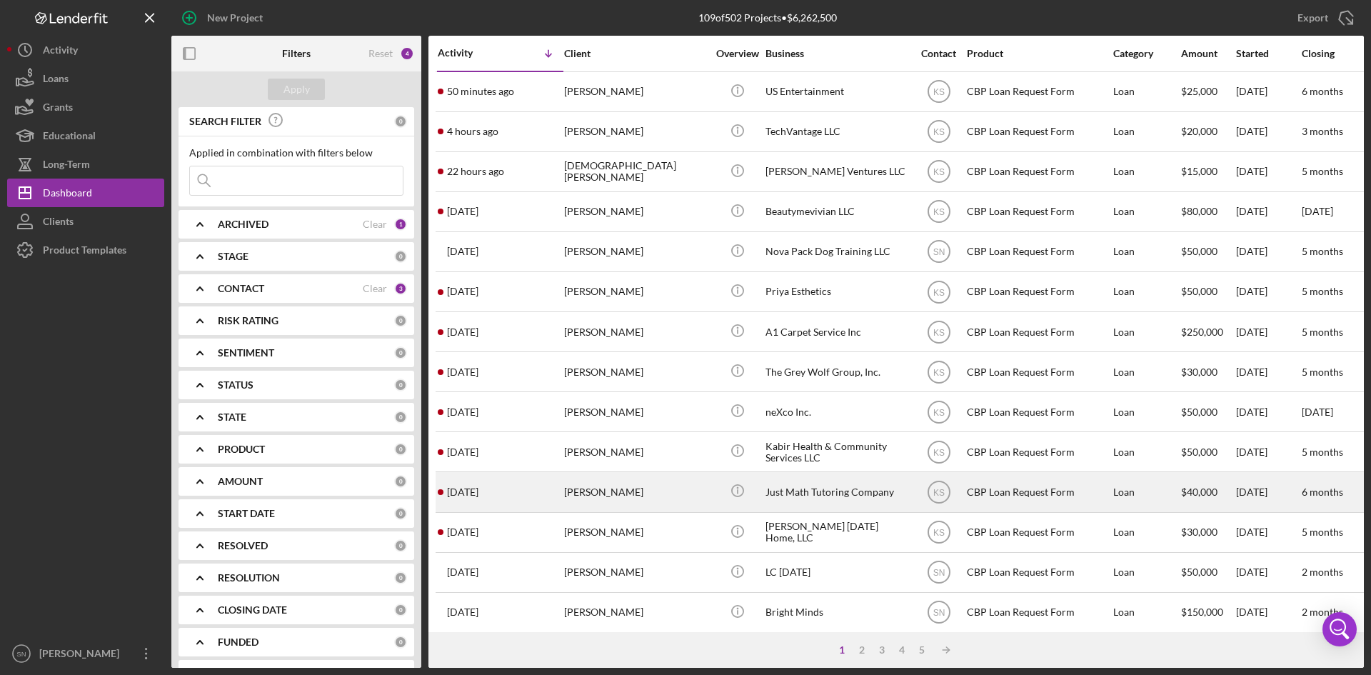
click at [592, 487] on div "[PERSON_NAME]" at bounding box center [635, 492] width 143 height 38
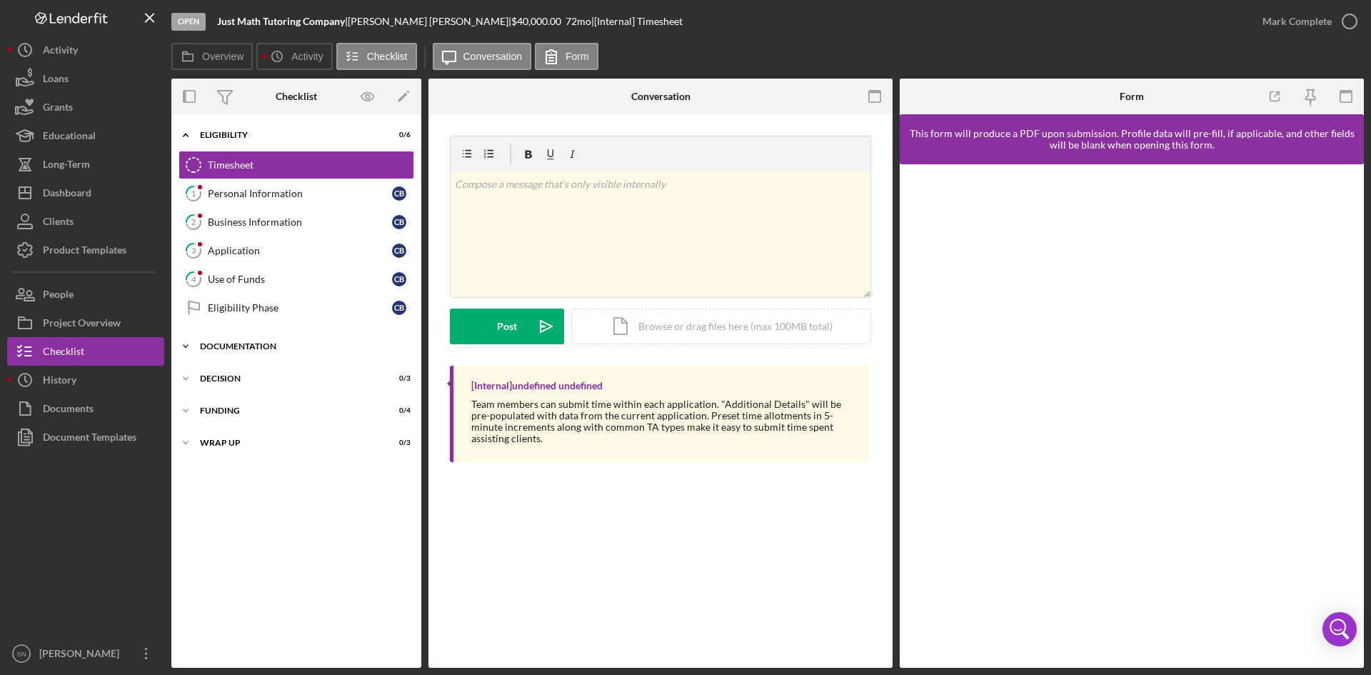
click at [185, 346] on icon "Icon/Expander" at bounding box center [185, 346] width 29 height 29
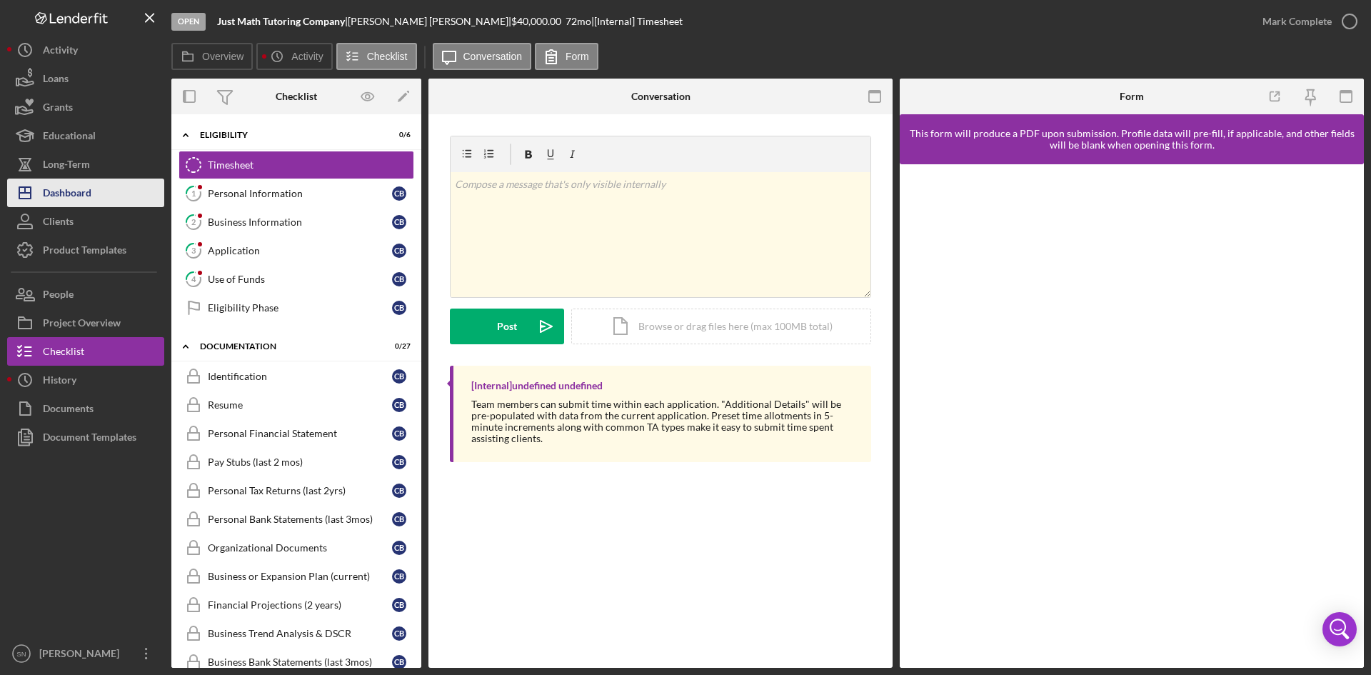
click at [97, 189] on button "Icon/Dashboard Dashboard" at bounding box center [85, 193] width 157 height 29
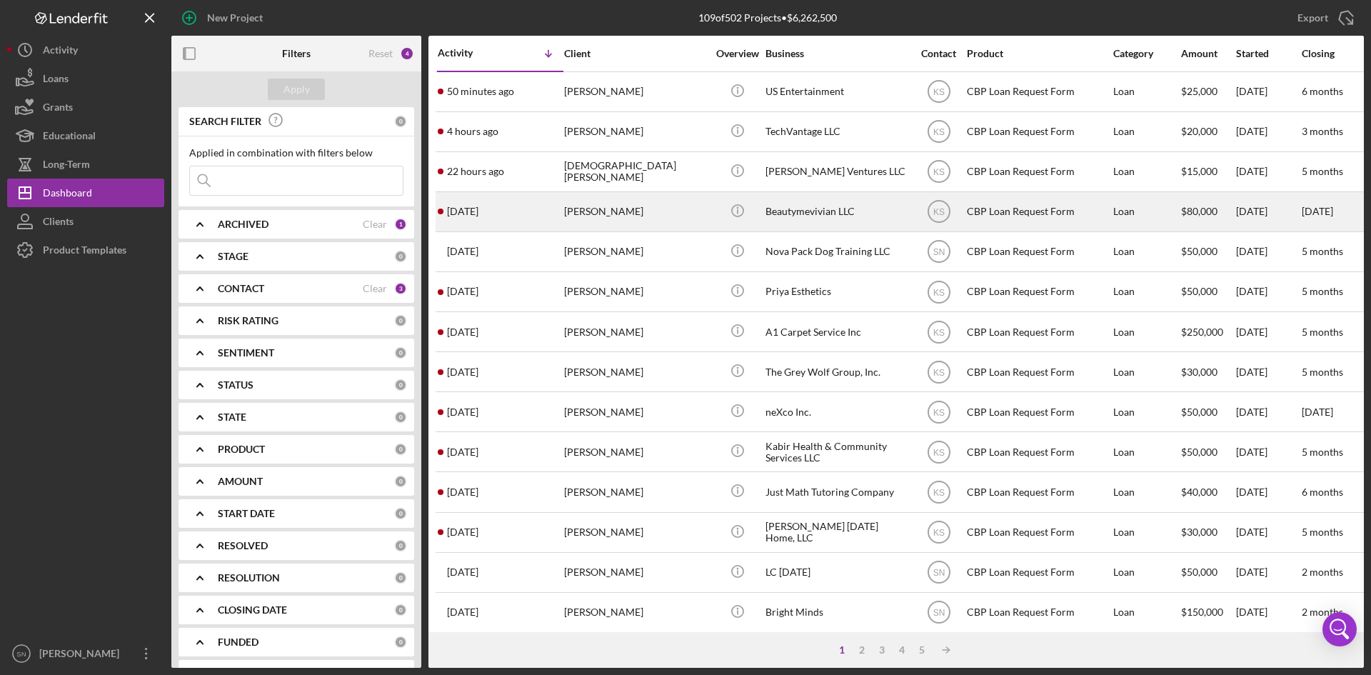
click at [509, 210] on div "[DATE] [PERSON_NAME]" at bounding box center [500, 212] width 125 height 38
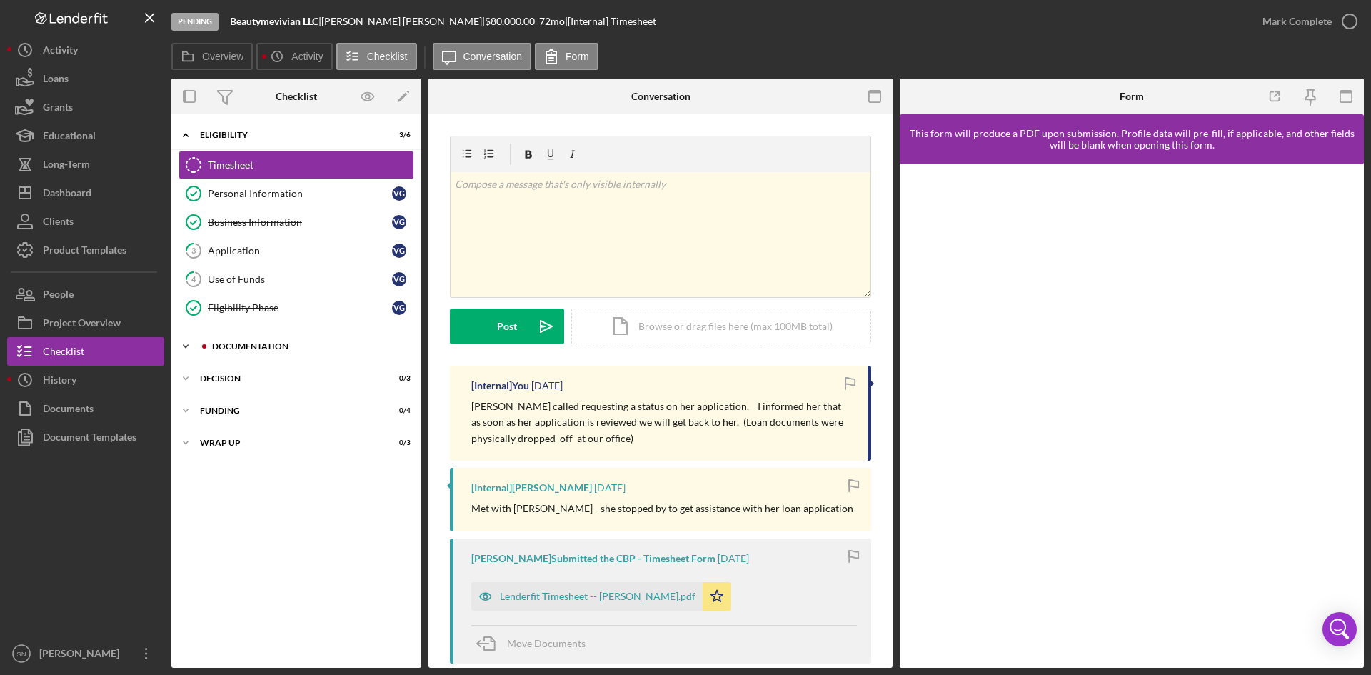
click at [179, 344] on icon "Icon/Expander" at bounding box center [185, 346] width 29 height 29
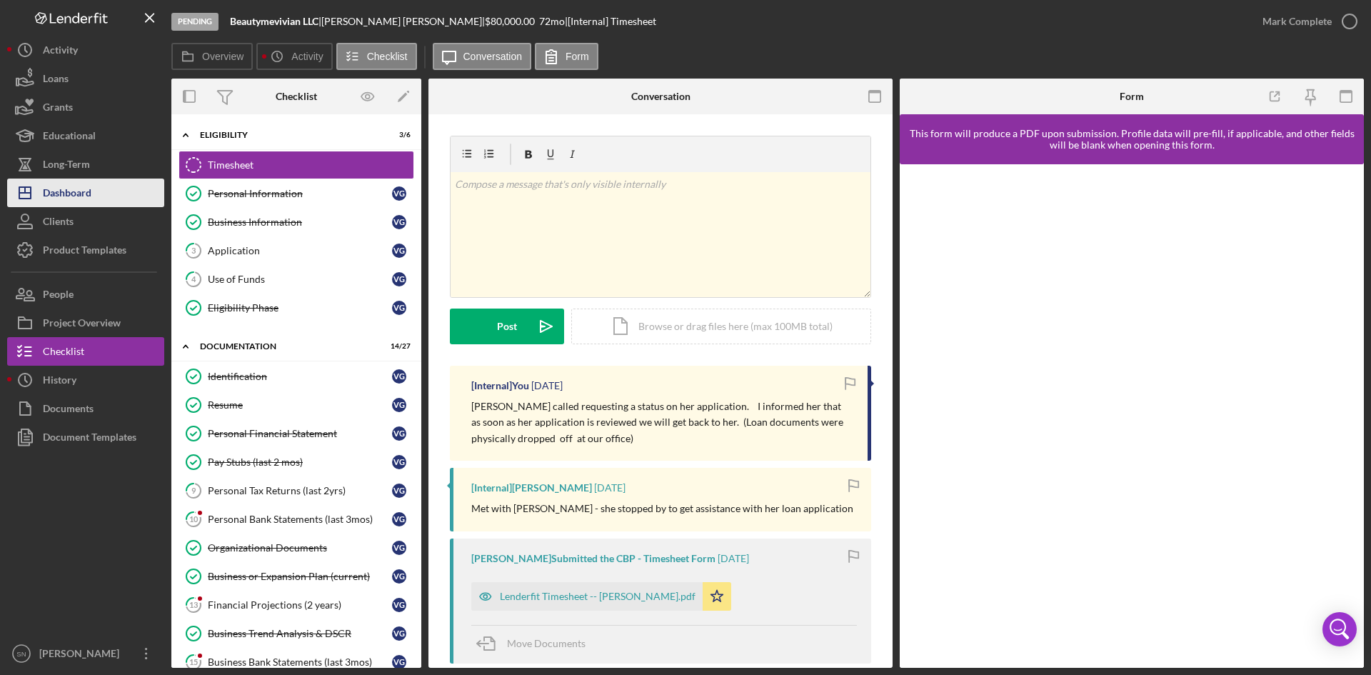
click at [112, 194] on button "Icon/Dashboard Dashboard" at bounding box center [85, 193] width 157 height 29
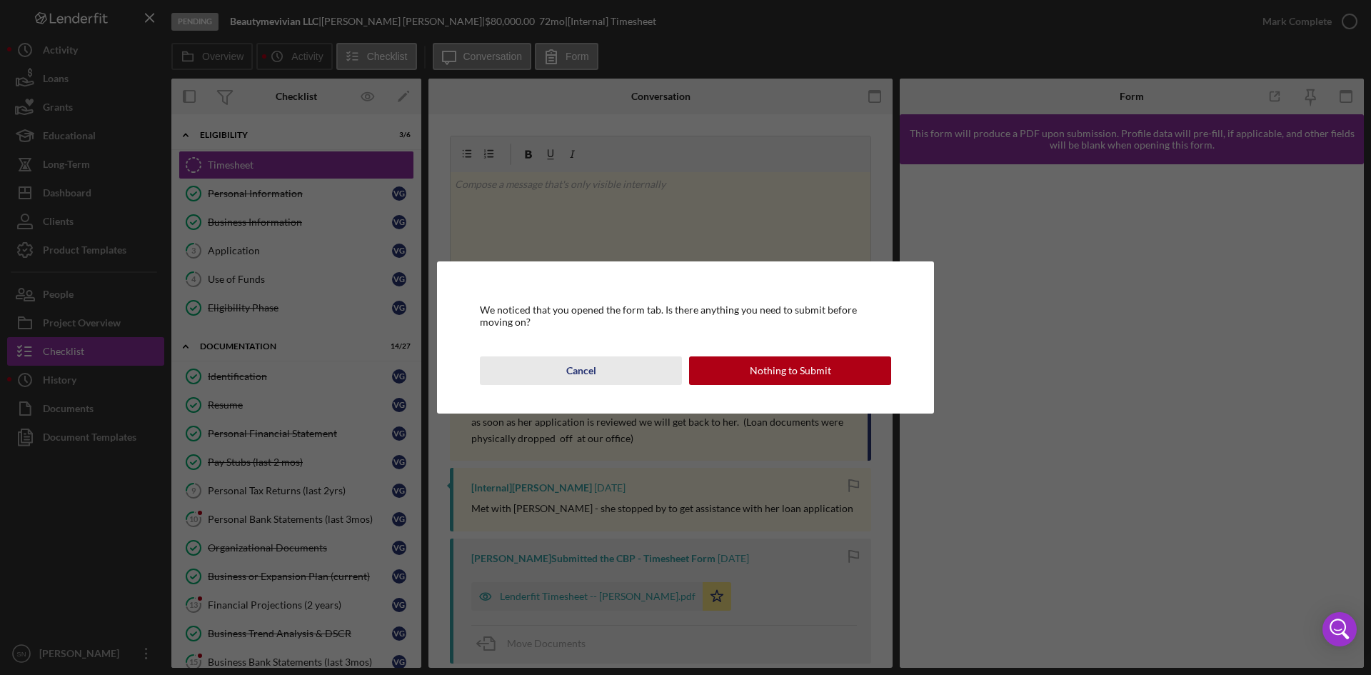
click at [596, 372] on button "Cancel" at bounding box center [581, 370] width 202 height 29
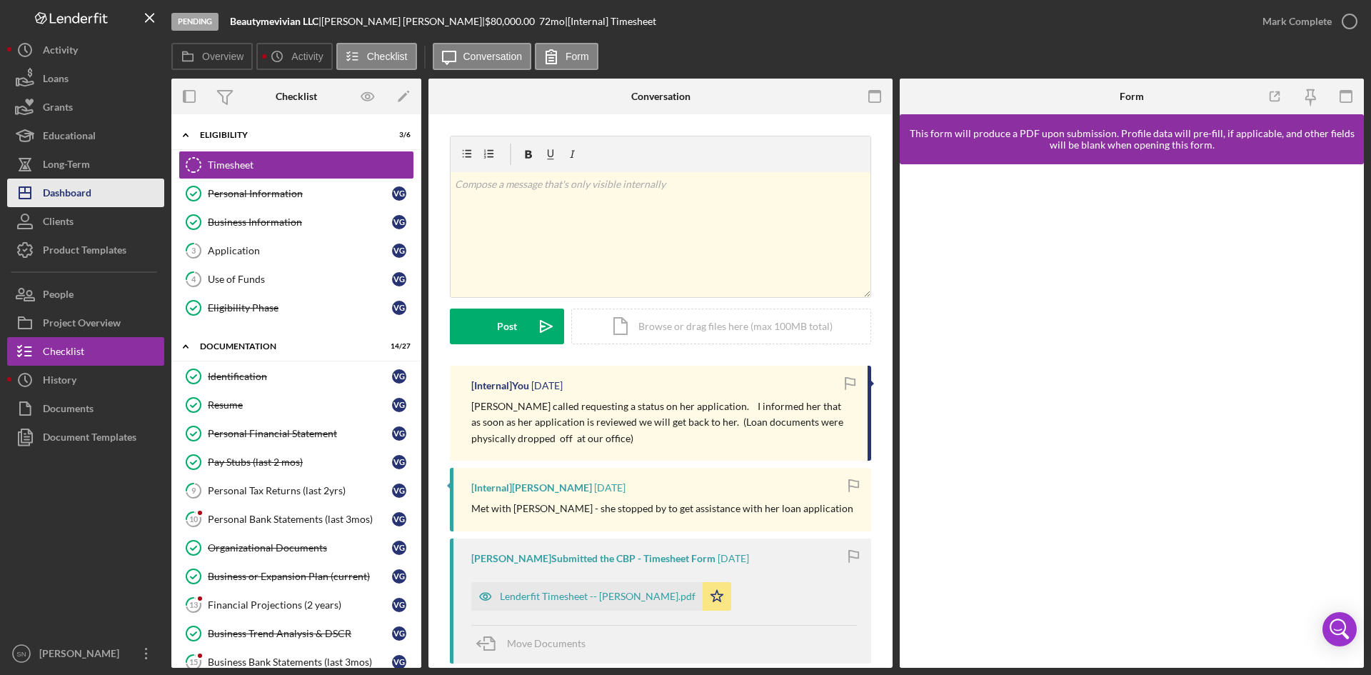
click at [111, 191] on button "Icon/Dashboard Dashboard" at bounding box center [85, 193] width 157 height 29
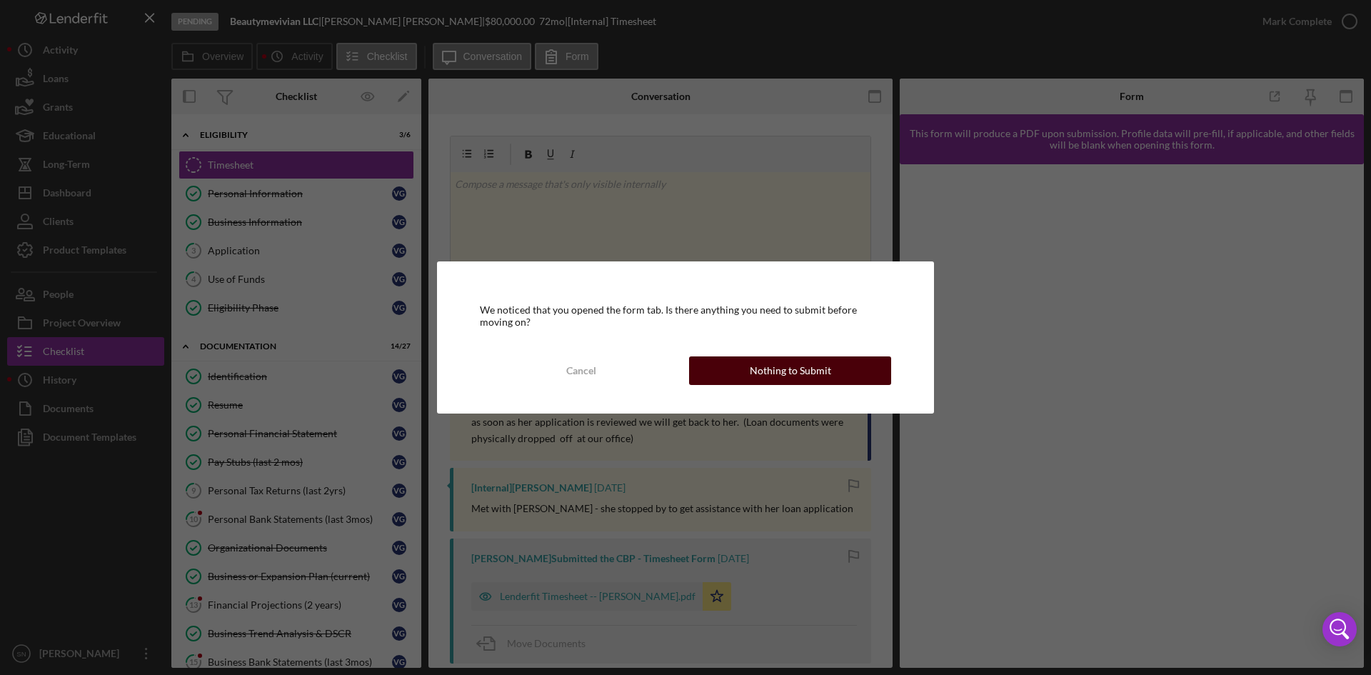
click at [789, 369] on div "Nothing to Submit" at bounding box center [790, 370] width 81 height 29
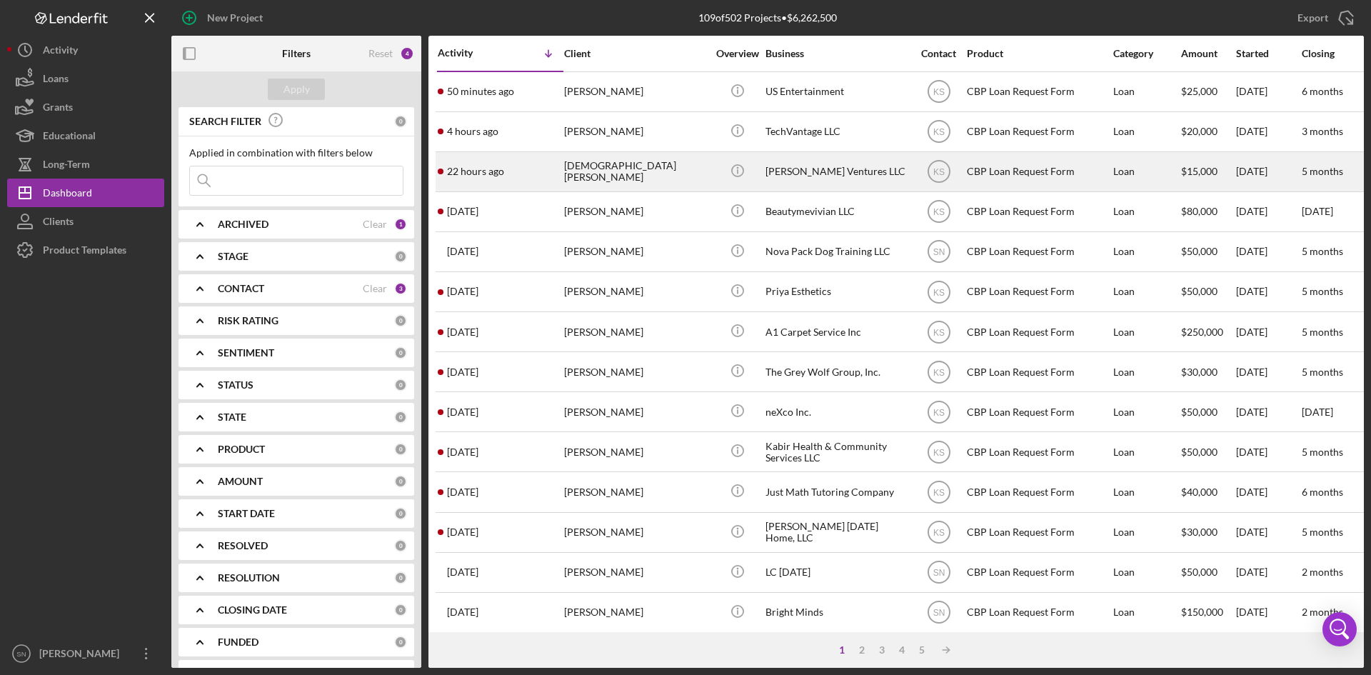
click at [610, 172] on div "[DEMOGRAPHIC_DATA][PERSON_NAME]" at bounding box center [635, 172] width 143 height 38
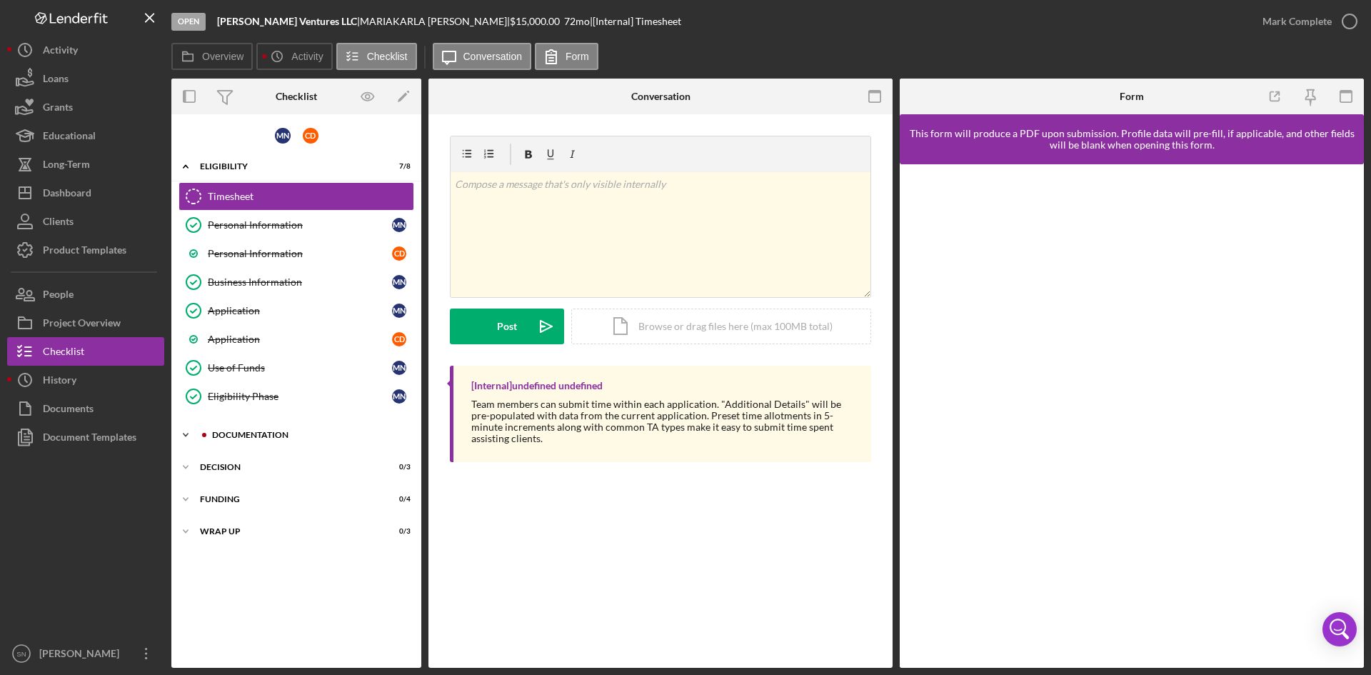
click at [188, 435] on icon "Icon/Expander" at bounding box center [185, 435] width 29 height 29
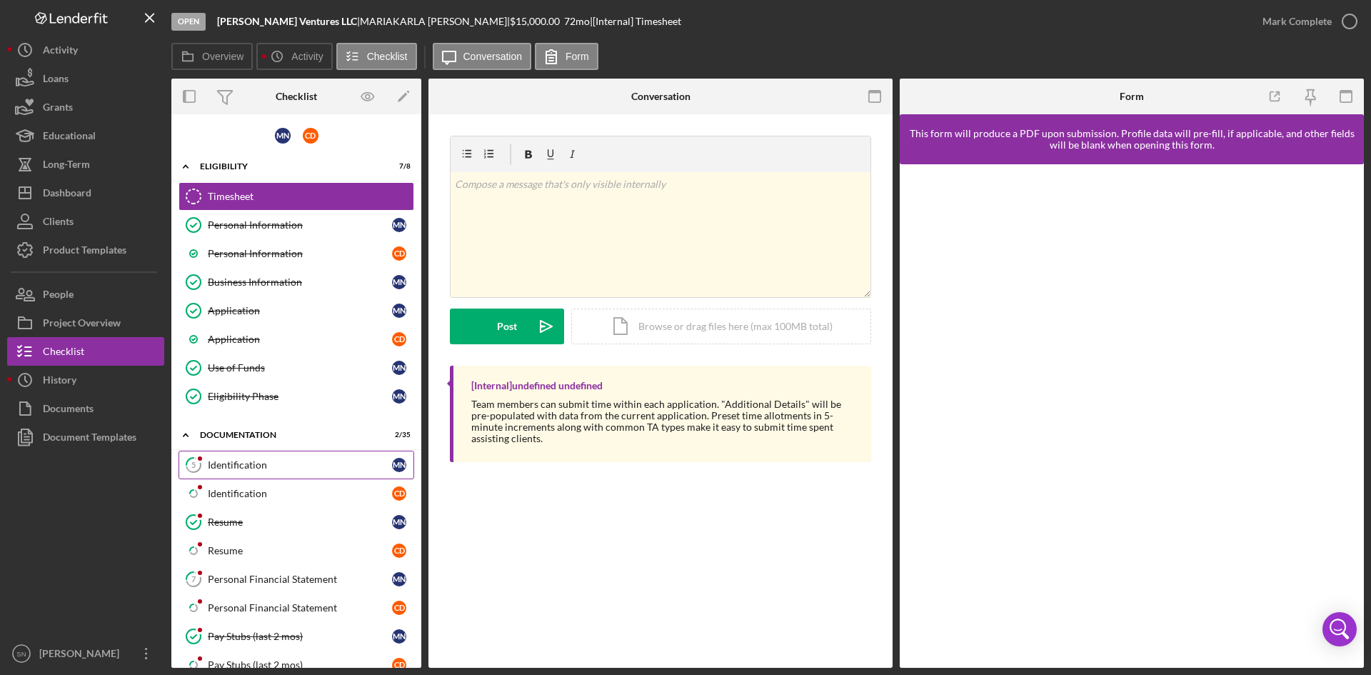
click at [225, 464] on div "Identification" at bounding box center [300, 464] width 184 height 11
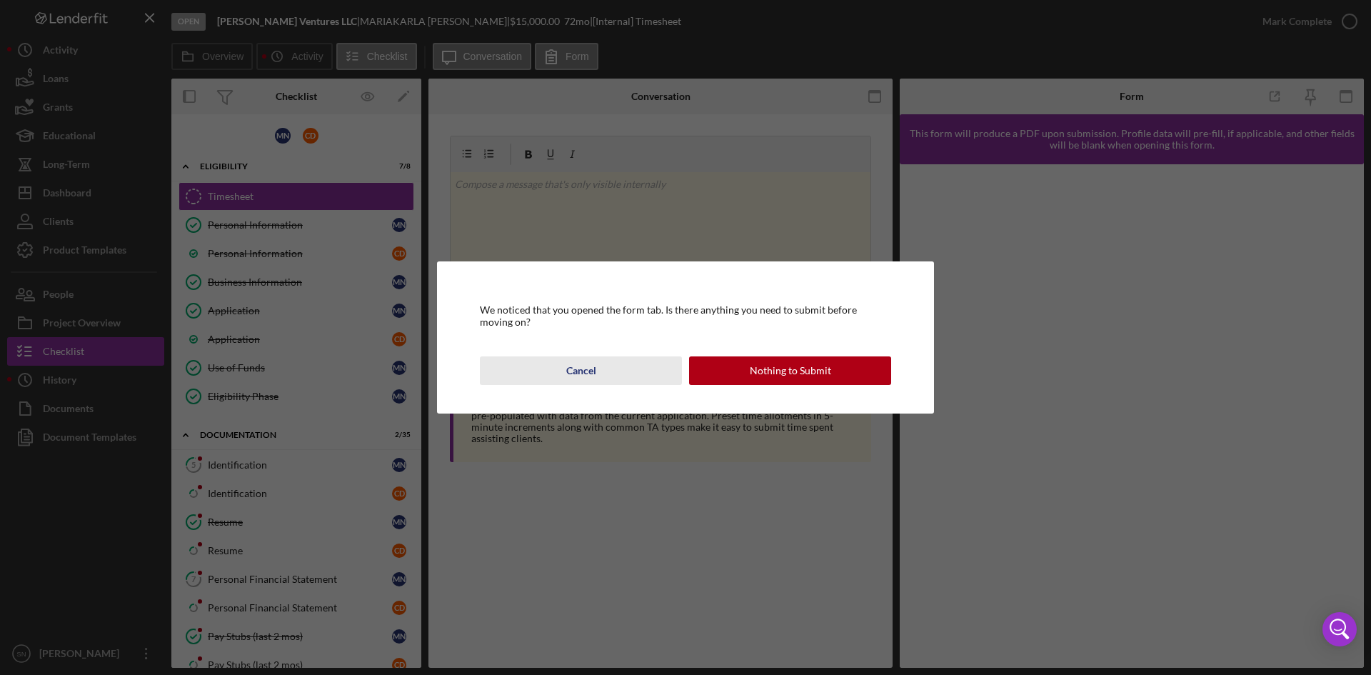
click at [581, 371] on div "Cancel" at bounding box center [581, 370] width 30 height 29
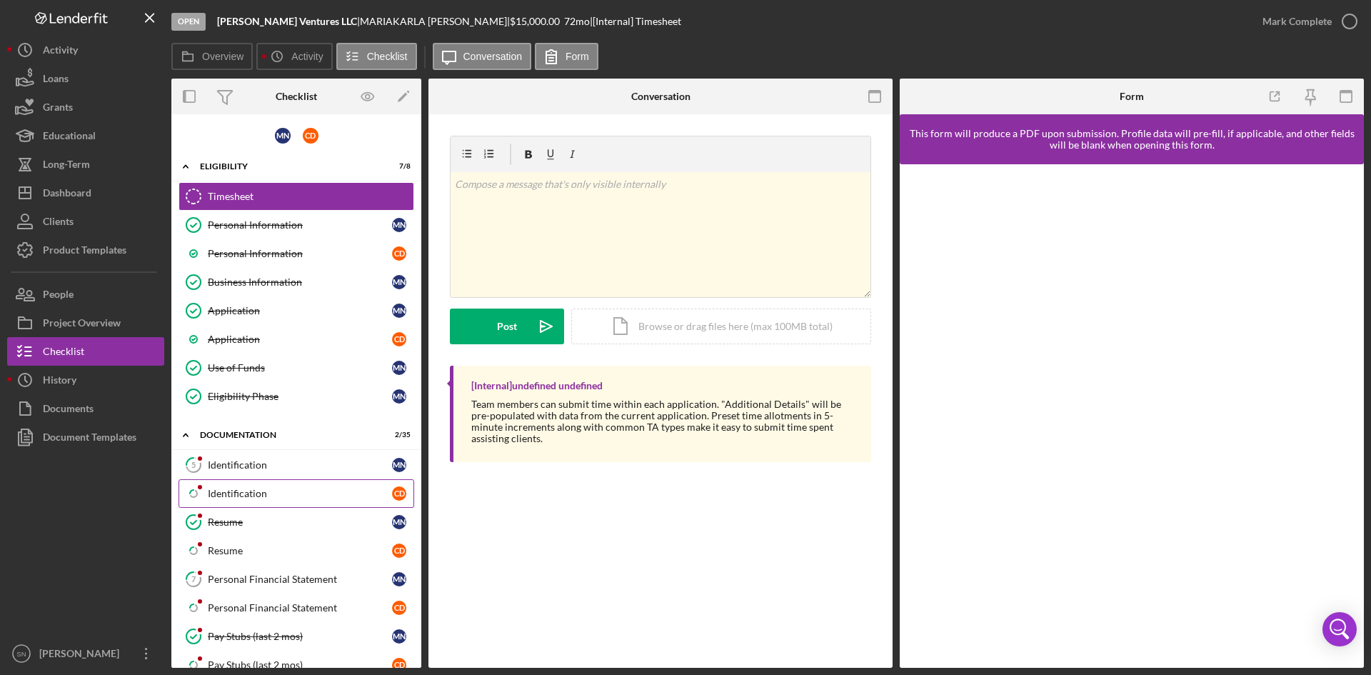
click at [271, 491] on div "Identification" at bounding box center [300, 493] width 184 height 11
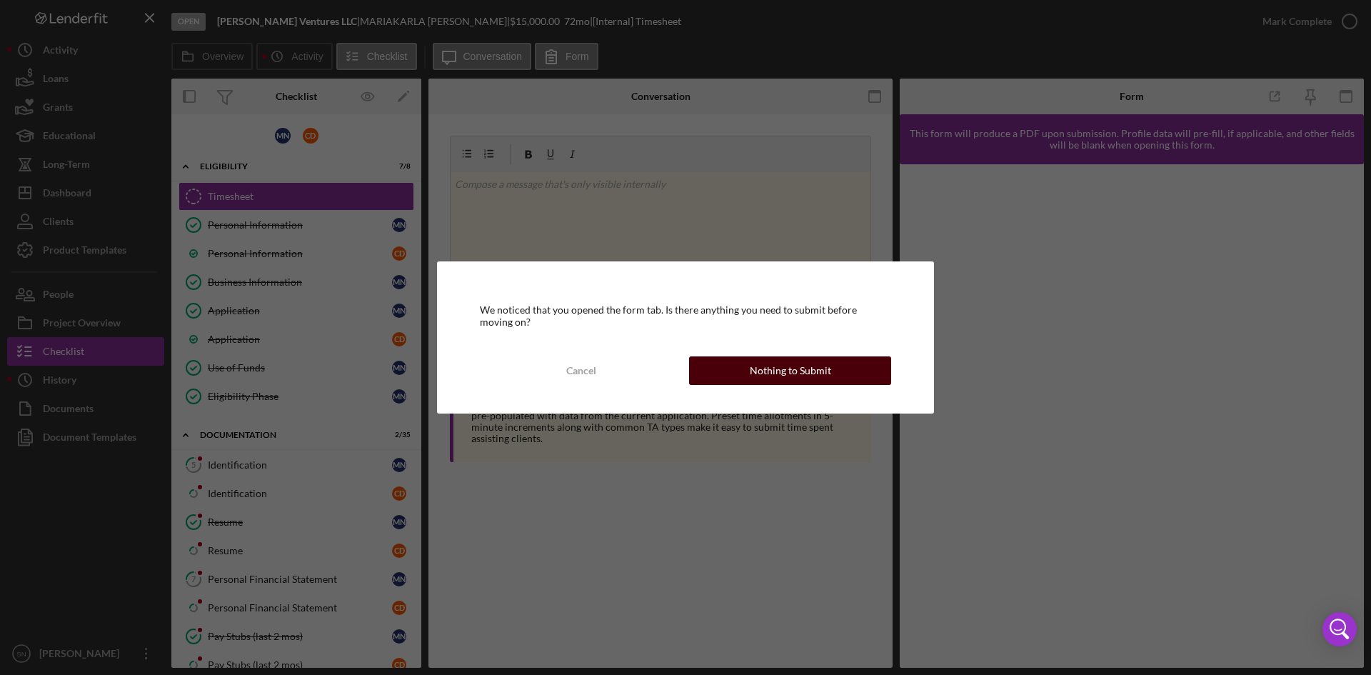
click at [713, 371] on button "Nothing to Submit" at bounding box center [790, 370] width 202 height 29
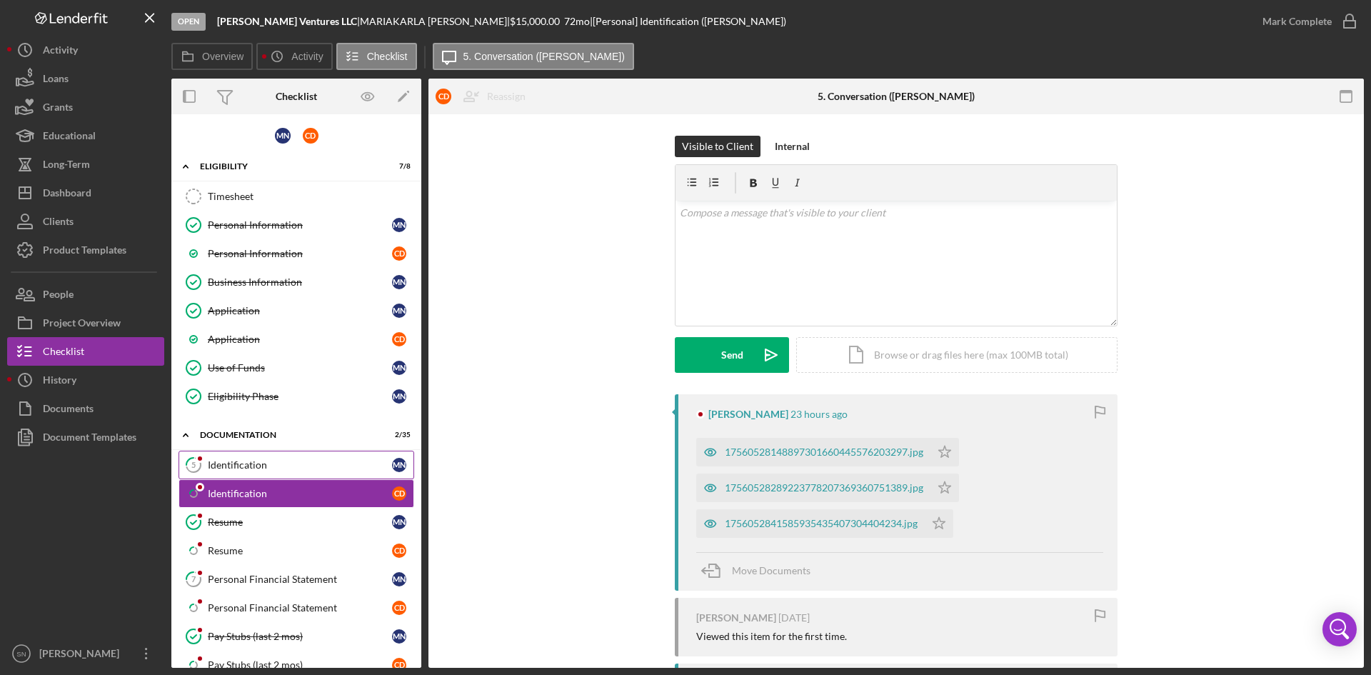
click at [272, 466] on div "Identification" at bounding box center [300, 464] width 184 height 11
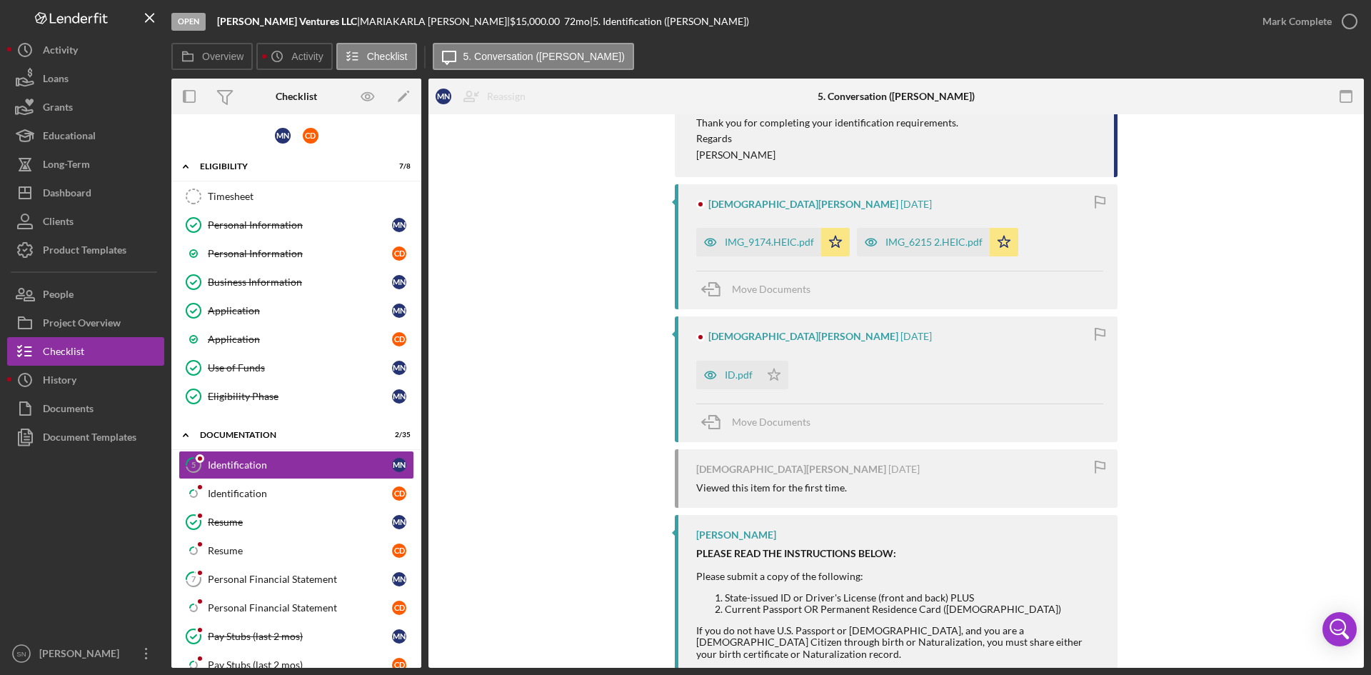
scroll to position [304, 0]
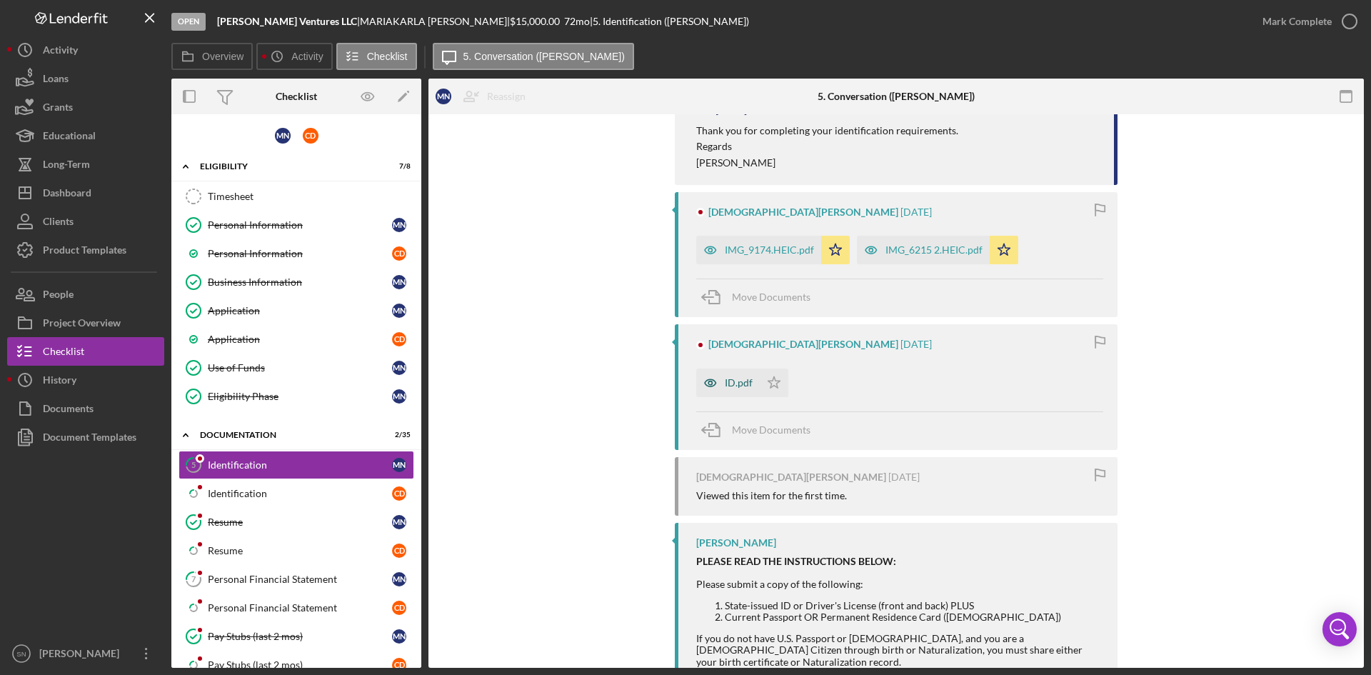
click at [732, 386] on div "ID.pdf" at bounding box center [739, 382] width 28 height 11
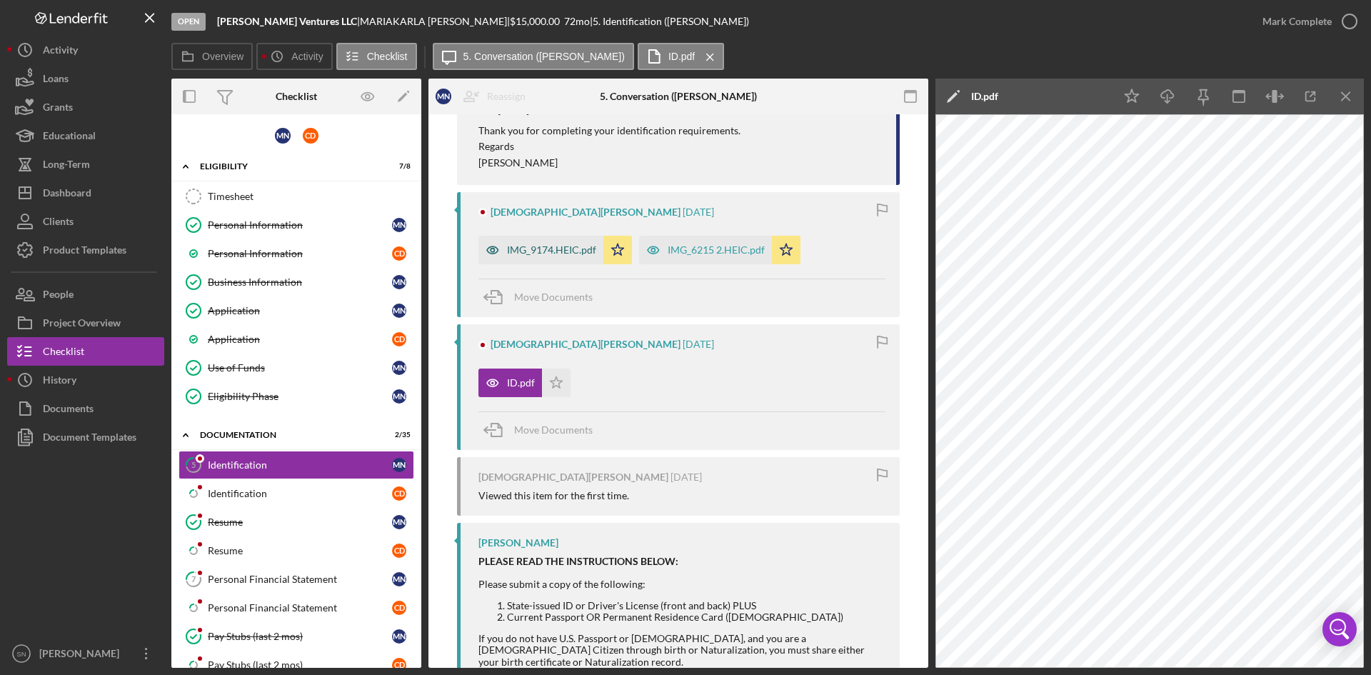
click at [560, 254] on div "IMG_9174.HEIC.pdf" at bounding box center [551, 249] width 89 height 11
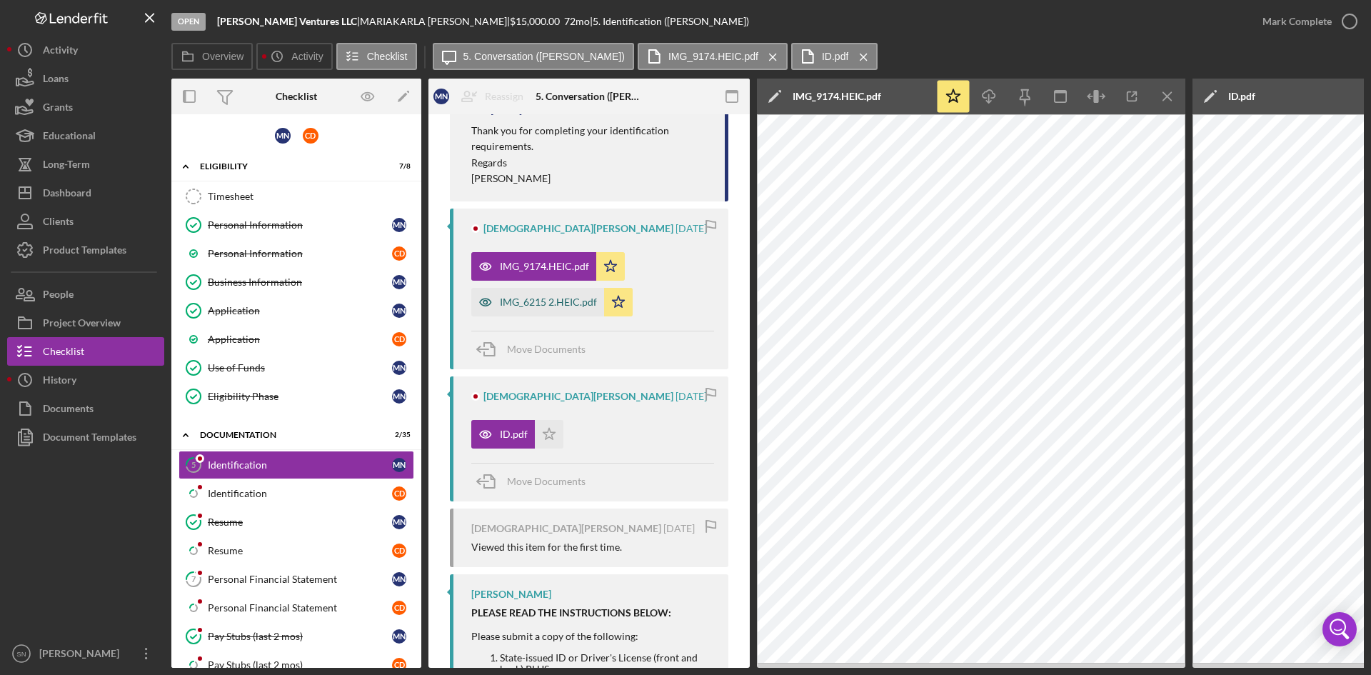
click at [551, 296] on div "IMG_6215 2.HEIC.pdf" at bounding box center [548, 301] width 97 height 11
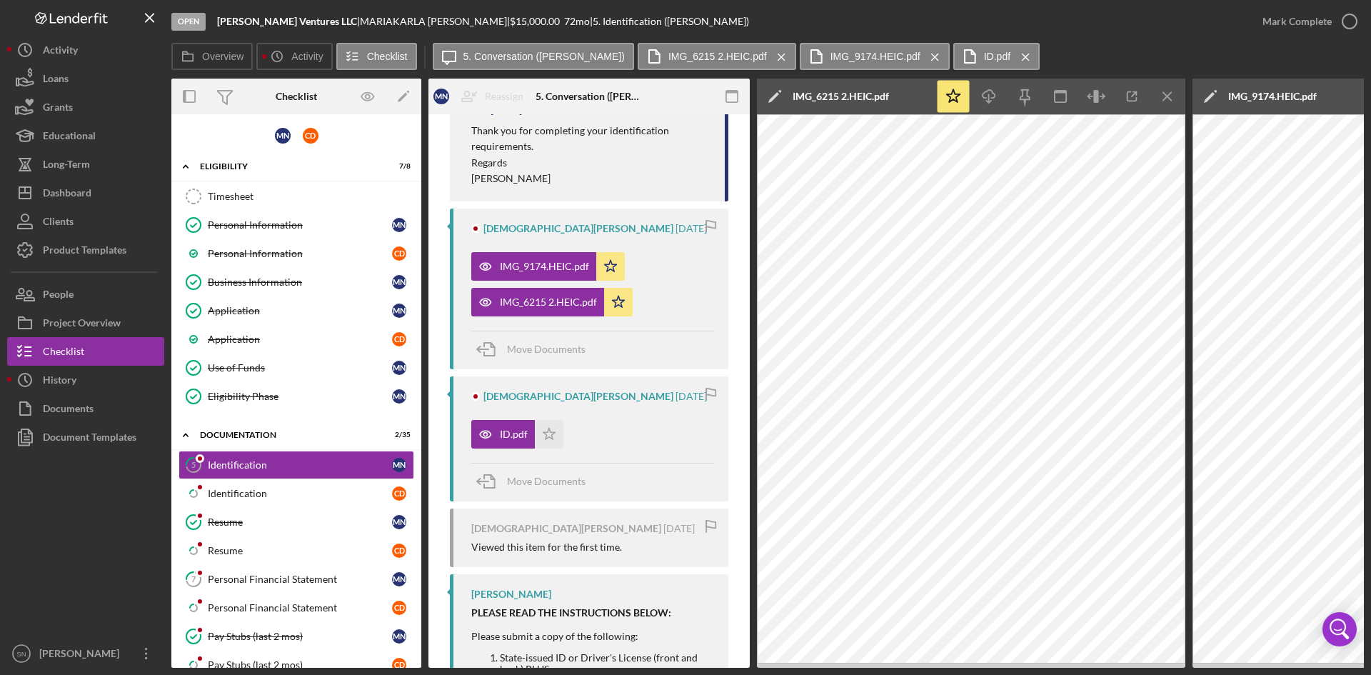
drag, startPoint x: 552, startPoint y: 437, endPoint x: 574, endPoint y: 414, distance: 32.3
click at [552, 436] on icon "Icon/Star" at bounding box center [549, 434] width 29 height 29
click at [1349, 24] on icon "button" at bounding box center [1350, 22] width 36 height 36
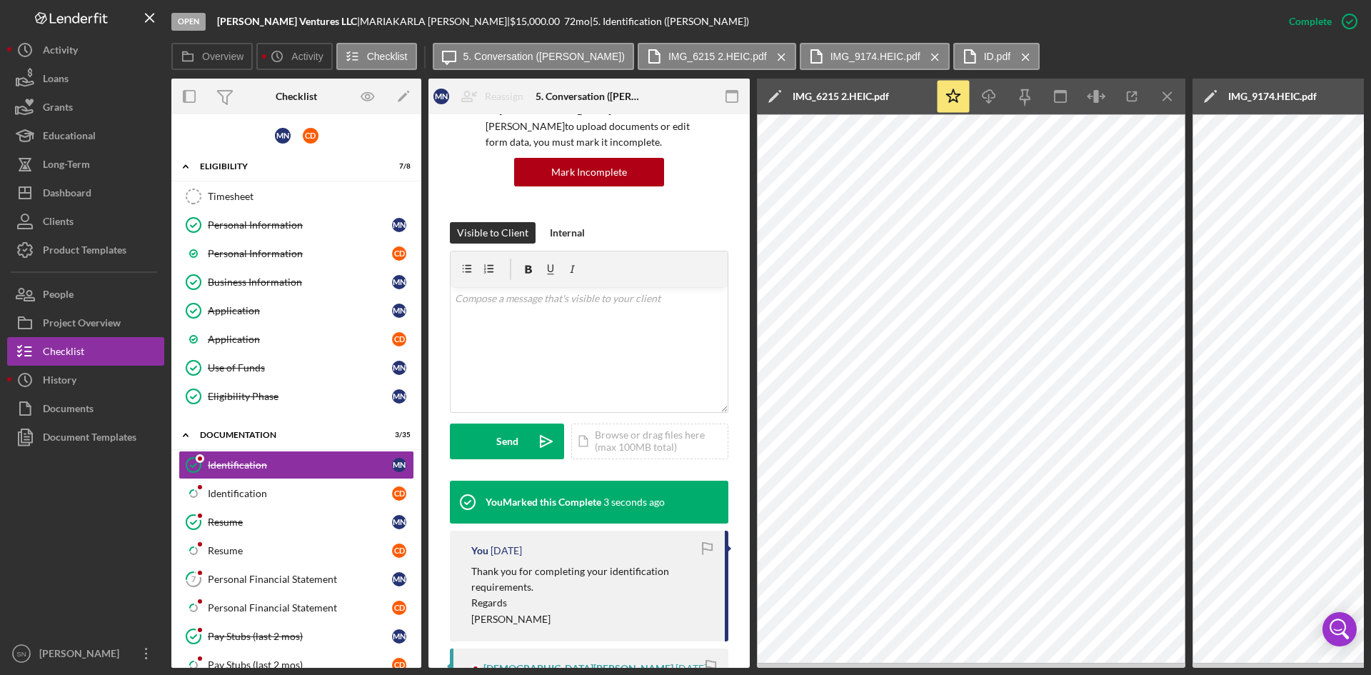
scroll to position [134, 0]
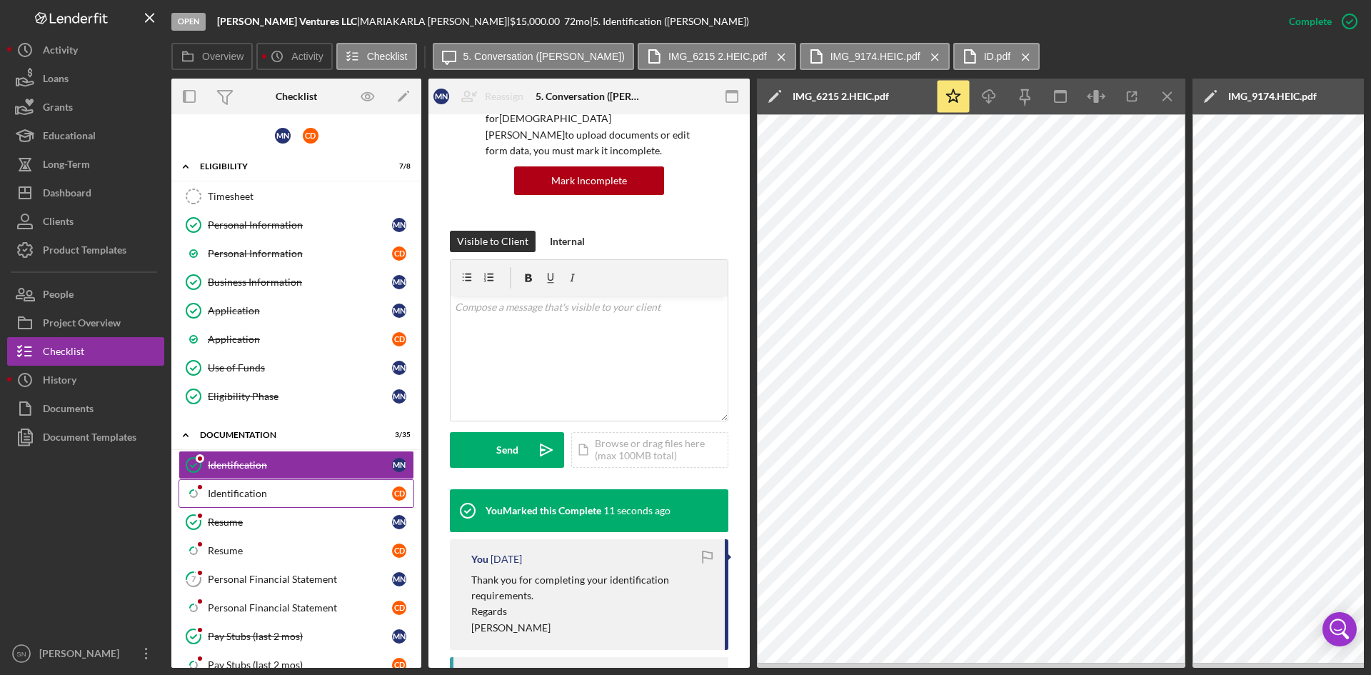
click at [253, 495] on div "Identification" at bounding box center [300, 493] width 184 height 11
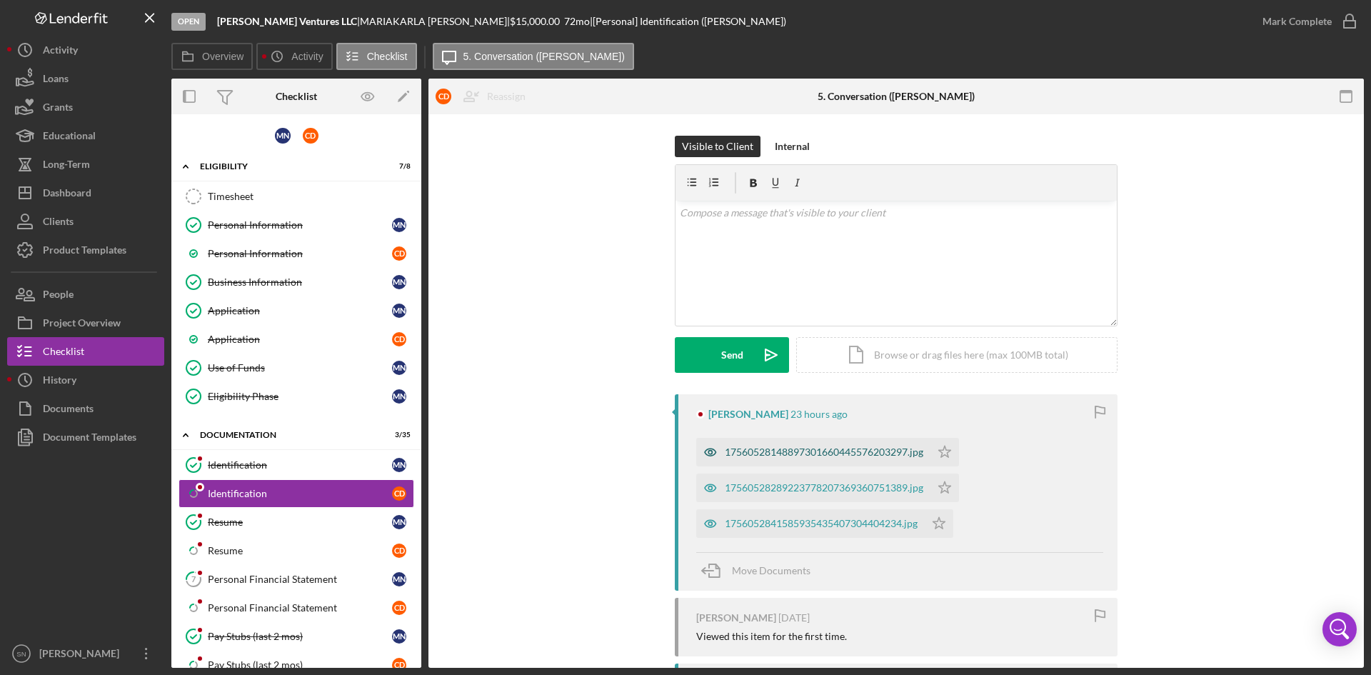
click at [793, 453] on div "17560528148897301660445576203297.jpg" at bounding box center [824, 451] width 199 height 11
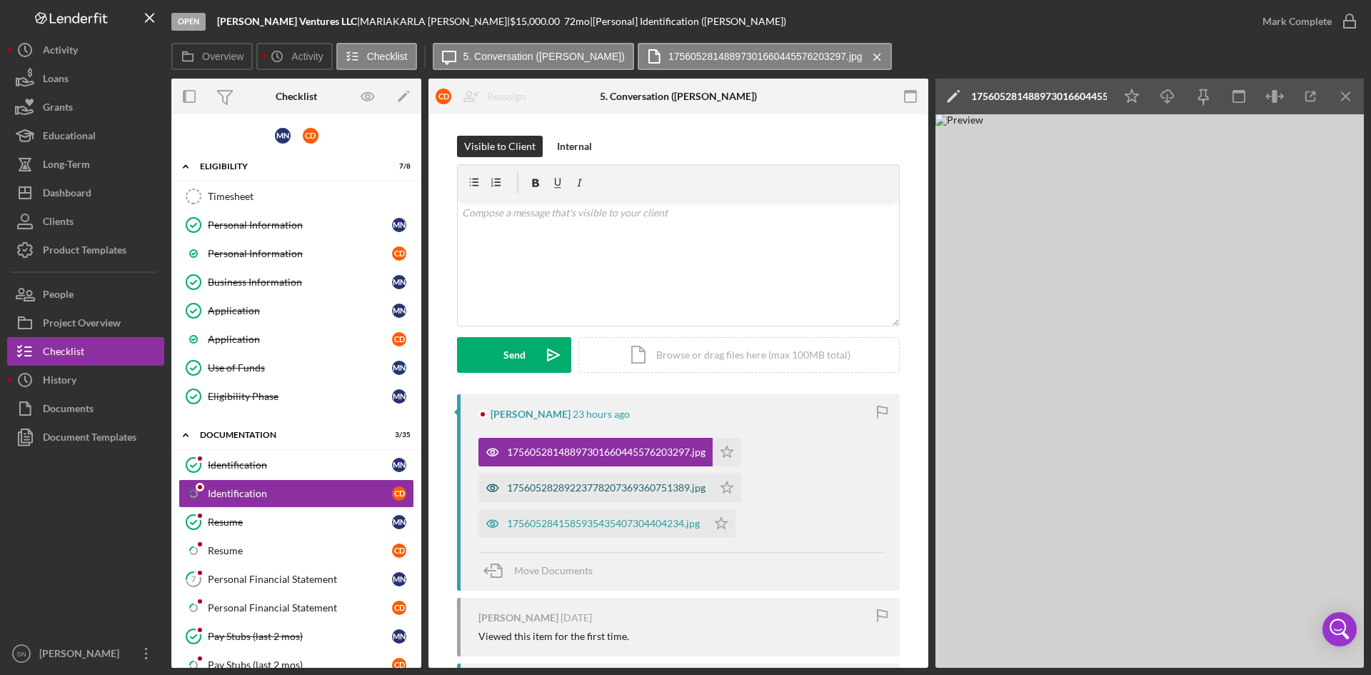
click at [644, 489] on div "17560528289223778207369360751389.jpg" at bounding box center [606, 487] width 199 height 11
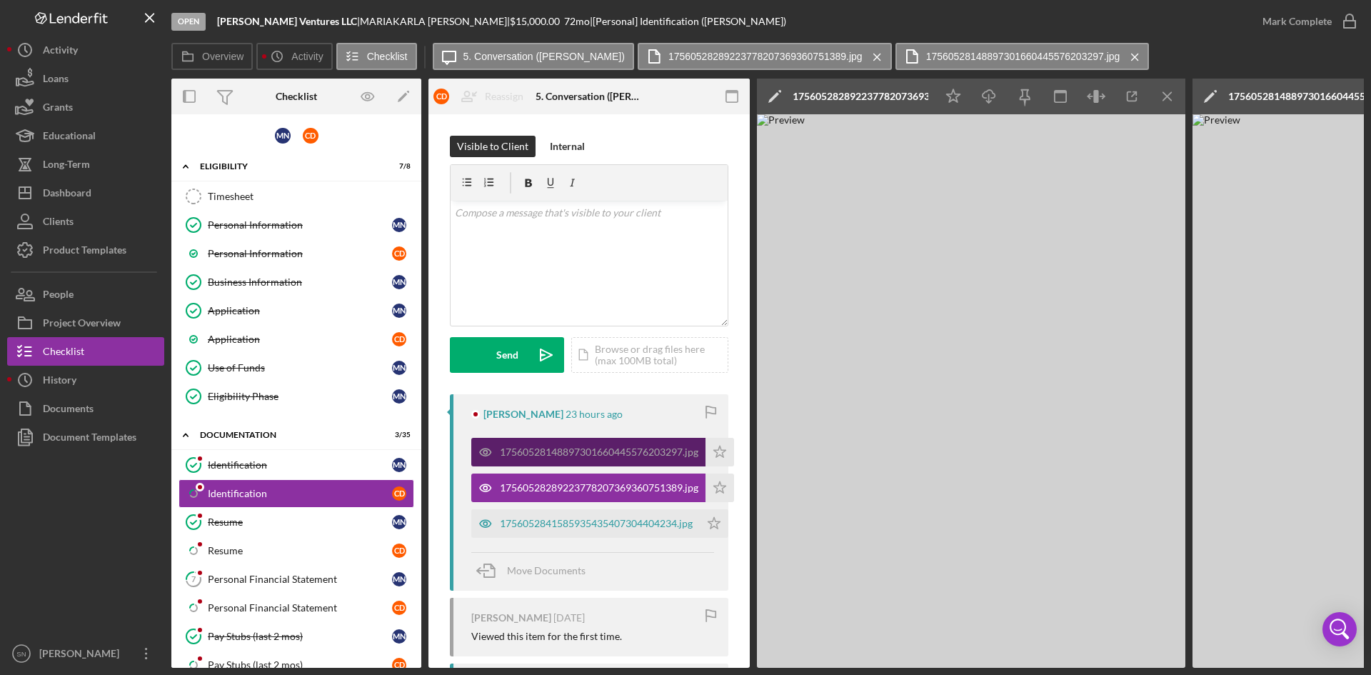
click at [646, 463] on div "17560528148897301660445576203297.jpg" at bounding box center [588, 452] width 234 height 29
click at [594, 525] on div "1756052841585935435407304404234.jpg" at bounding box center [596, 523] width 193 height 11
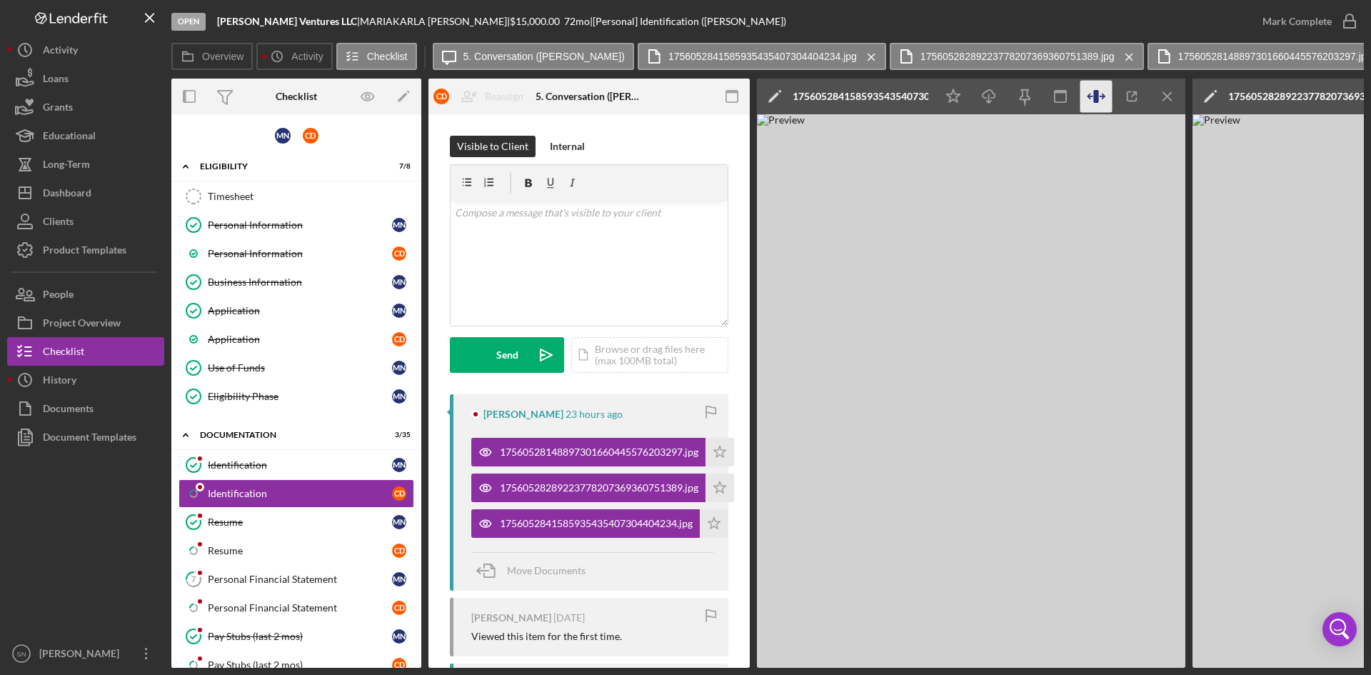
click at [1098, 96] on icon "button" at bounding box center [1095, 96] width 5 height 13
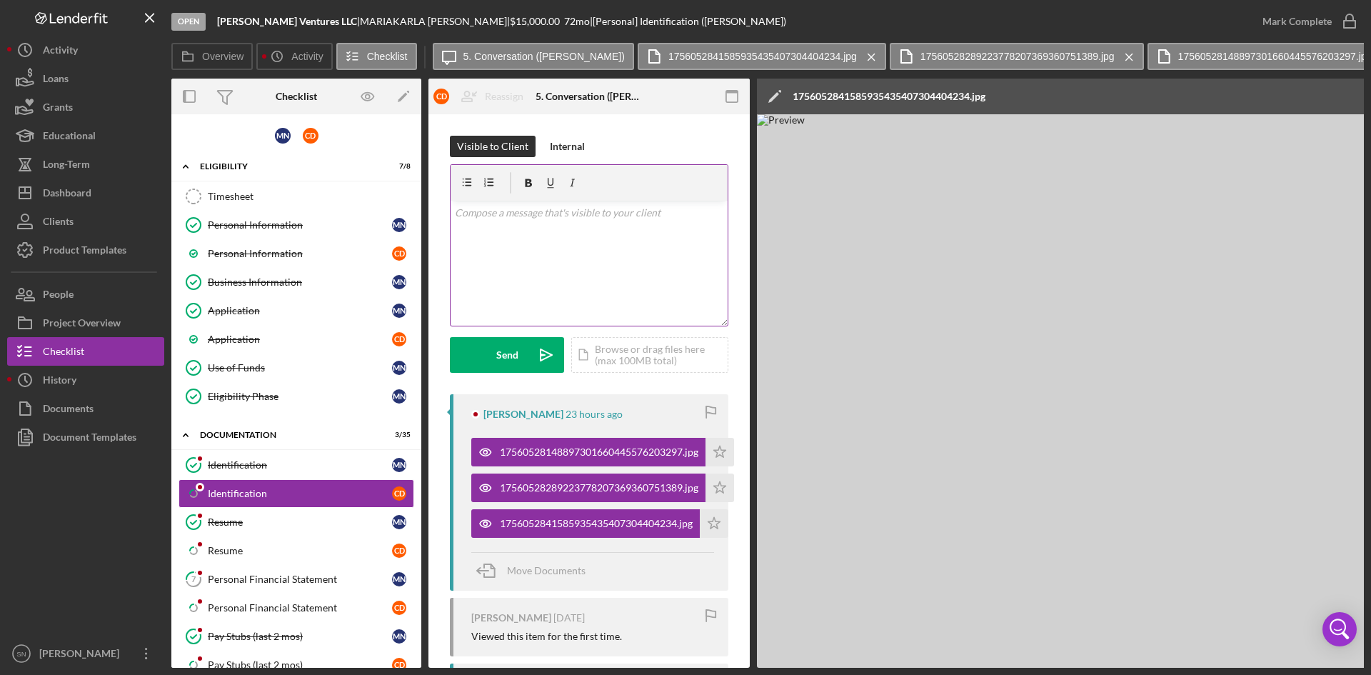
click at [624, 239] on div "v Color teal Color pink Remove color Add row above Add row below Add column bef…" at bounding box center [589, 263] width 277 height 125
click at [523, 347] on button "Send Icon/icon-invite-send" at bounding box center [507, 355] width 114 height 36
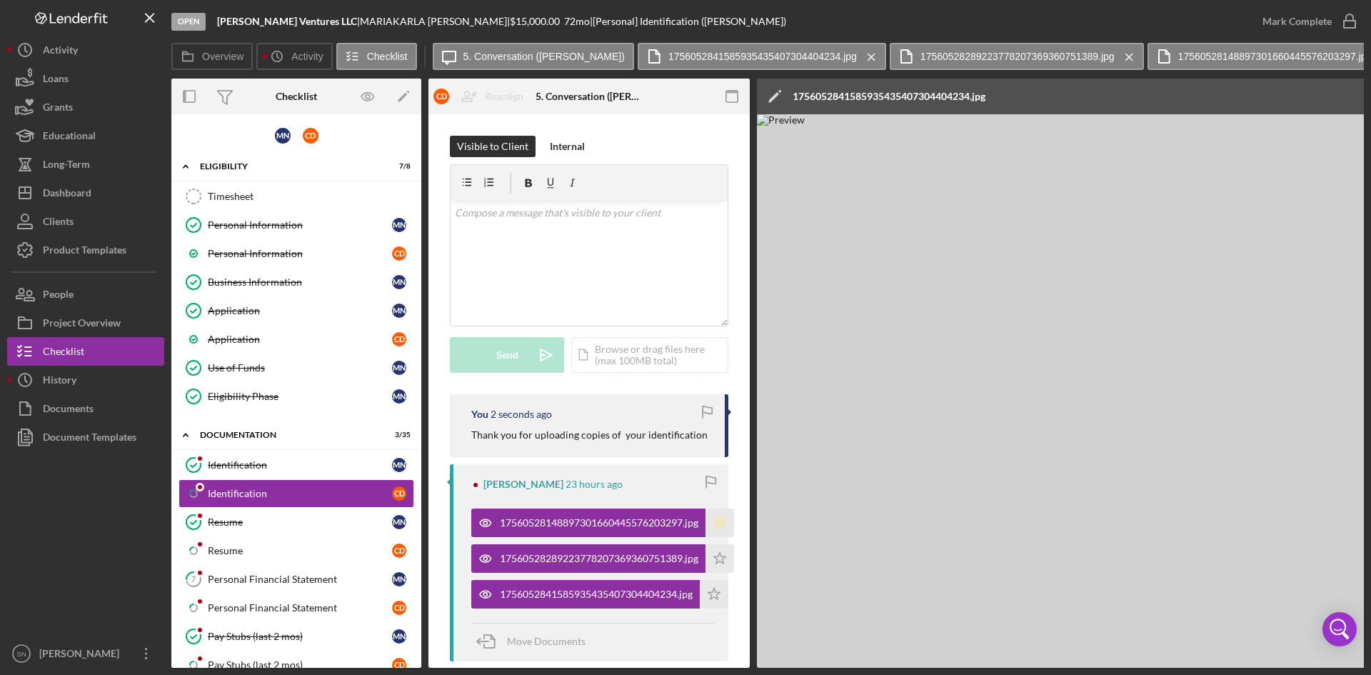
click at [721, 521] on icon "Icon/Star" at bounding box center [720, 523] width 29 height 29
click at [726, 557] on polygon "button" at bounding box center [720, 557] width 12 height 11
click at [721, 596] on icon "Icon/Star" at bounding box center [714, 594] width 29 height 29
click at [1346, 21] on icon "button" at bounding box center [1350, 22] width 36 height 36
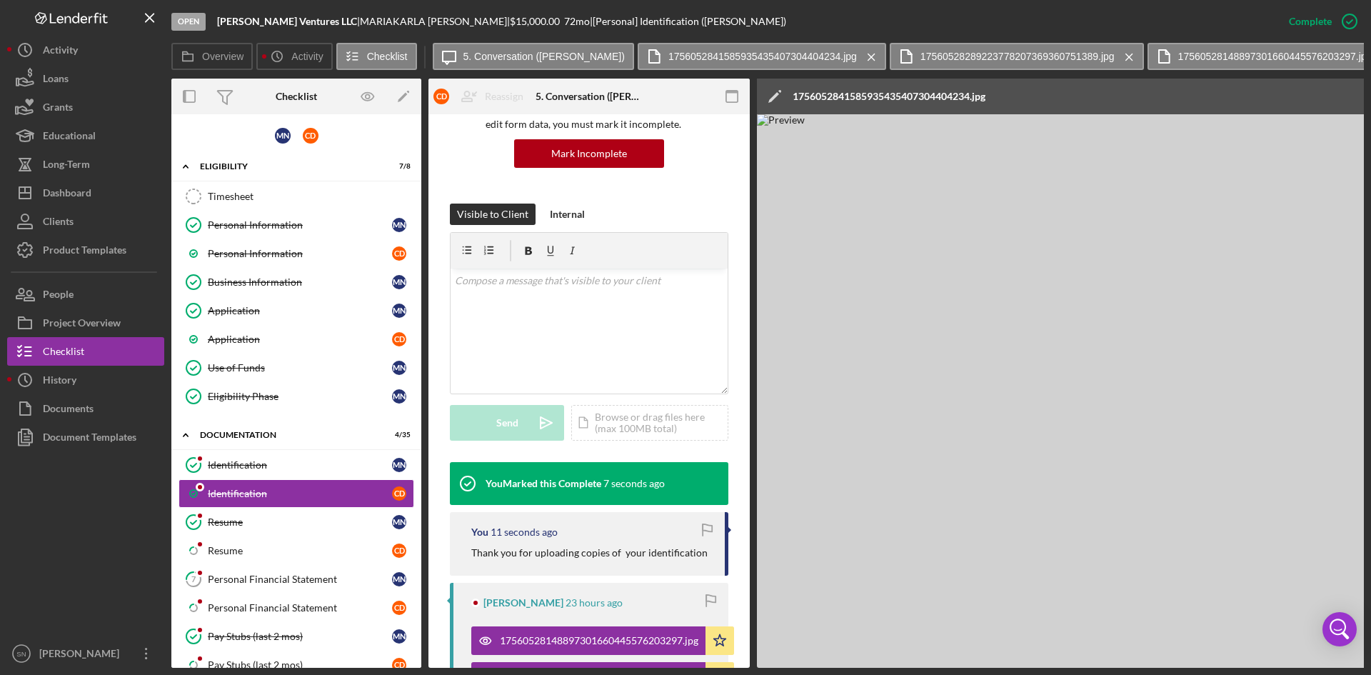
scroll to position [46, 0]
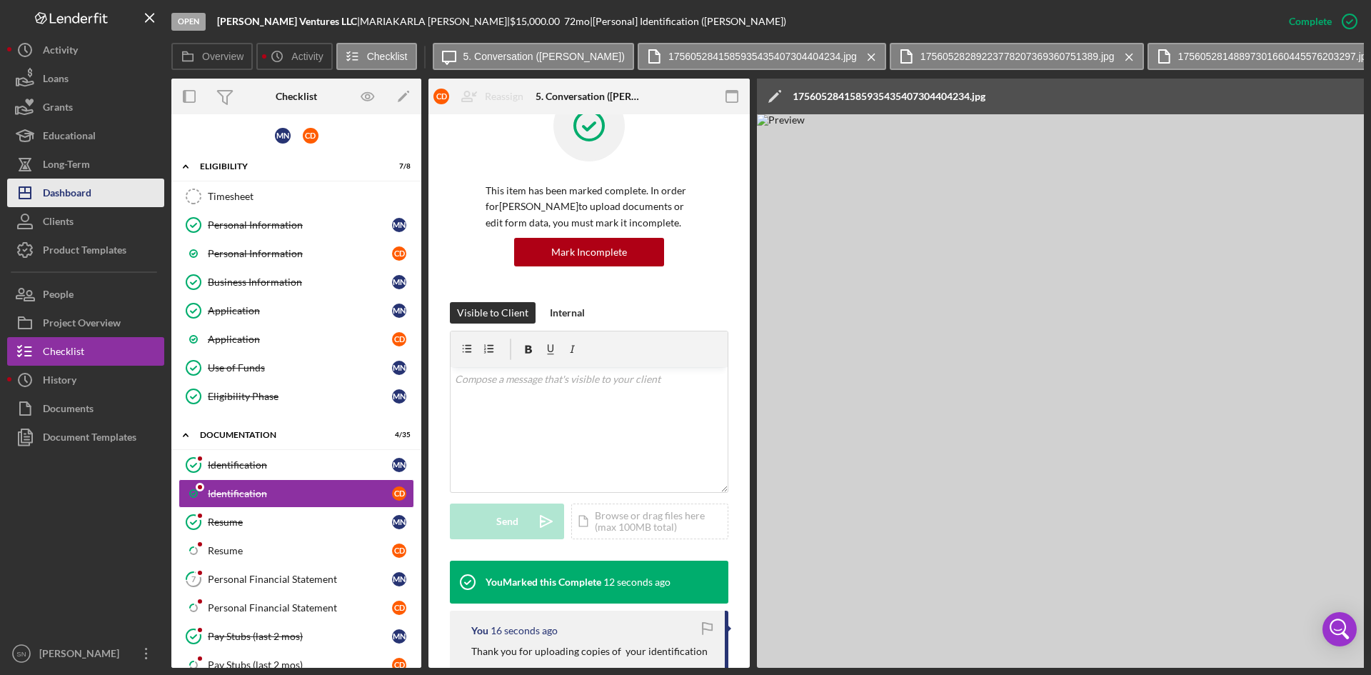
click at [104, 194] on button "Icon/Dashboard Dashboard" at bounding box center [85, 193] width 157 height 29
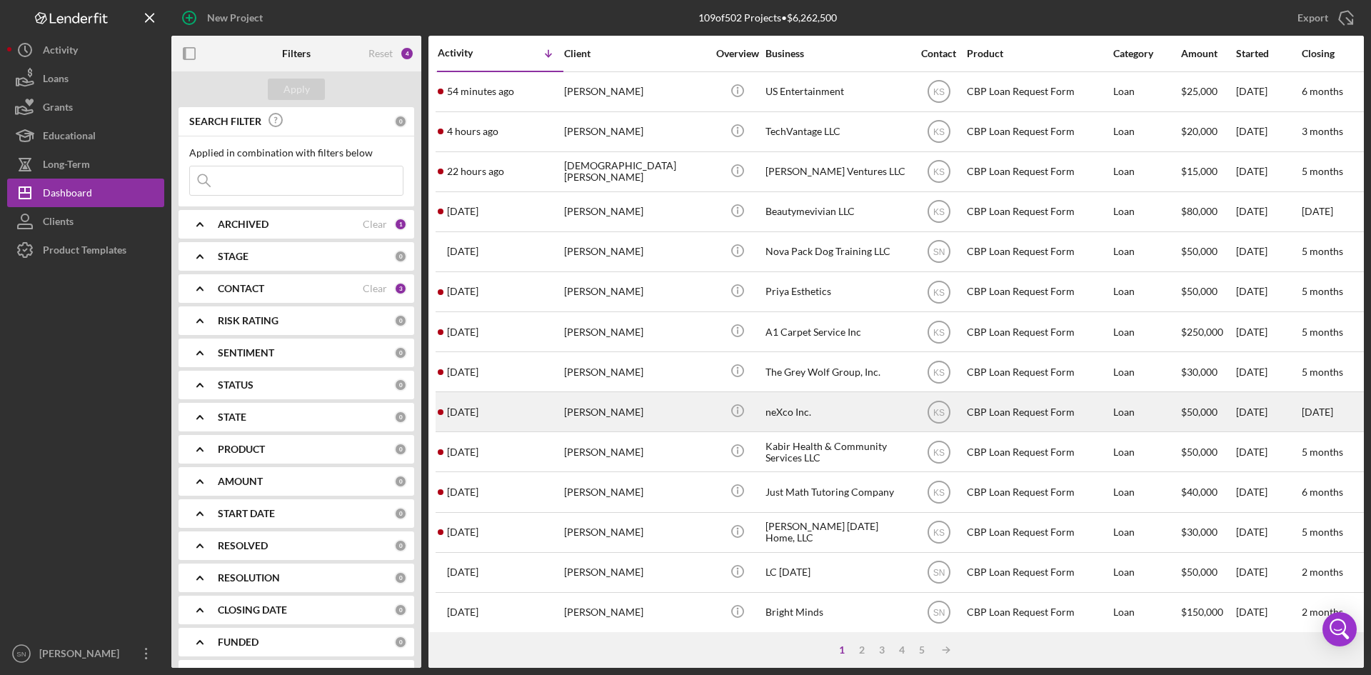
click at [509, 415] on div "[DATE] [PERSON_NAME]" at bounding box center [500, 412] width 125 height 38
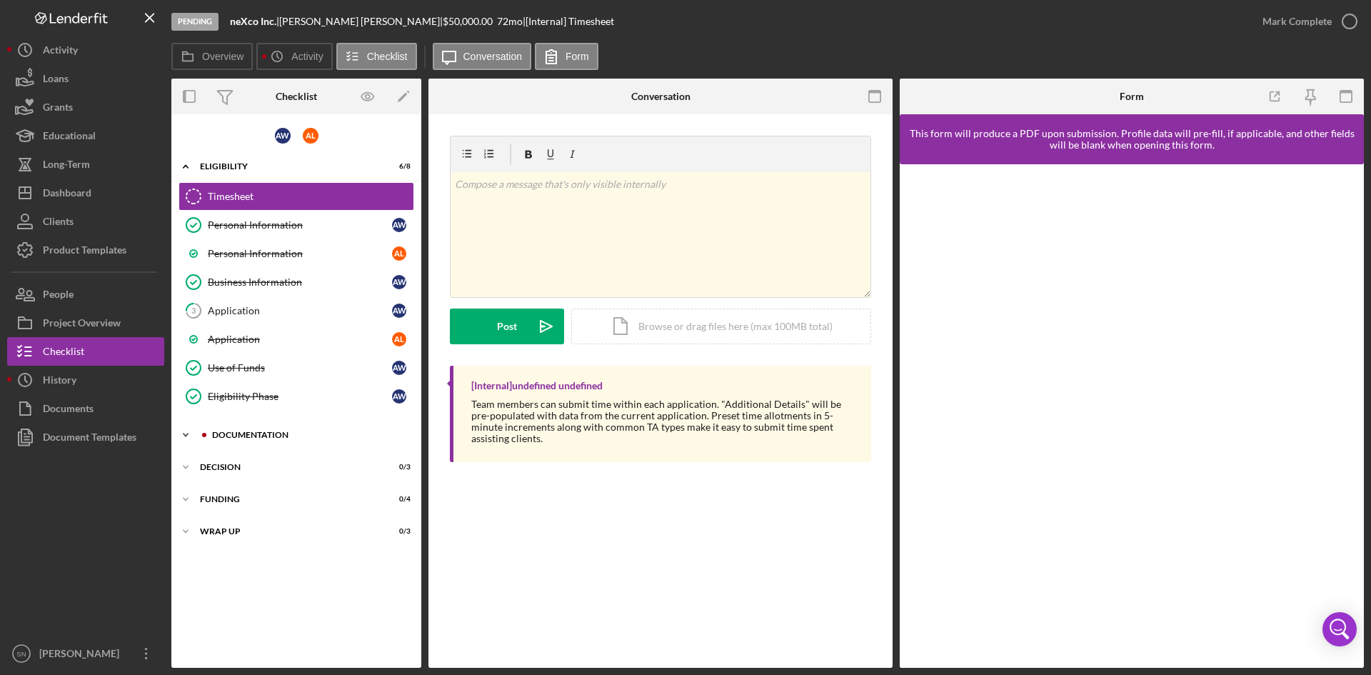
click at [190, 436] on icon "Icon/Expander" at bounding box center [185, 435] width 29 height 29
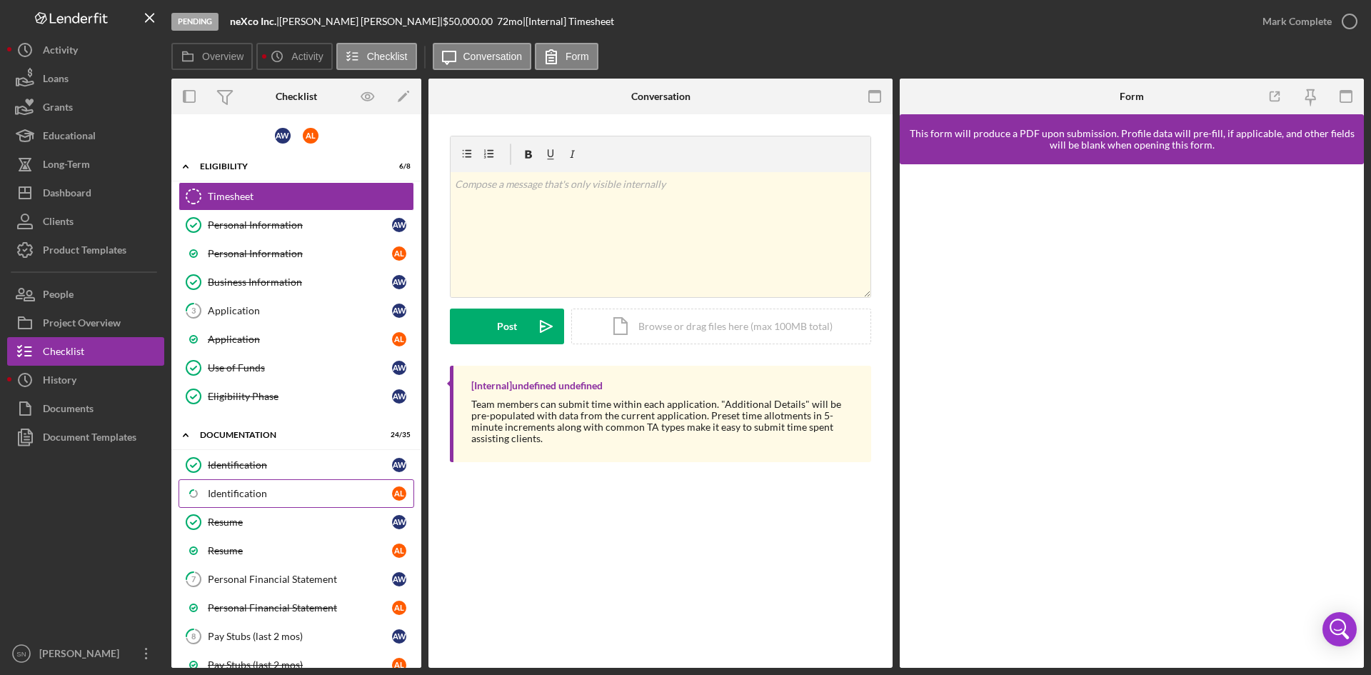
click at [250, 496] on div "Identification" at bounding box center [300, 493] width 184 height 11
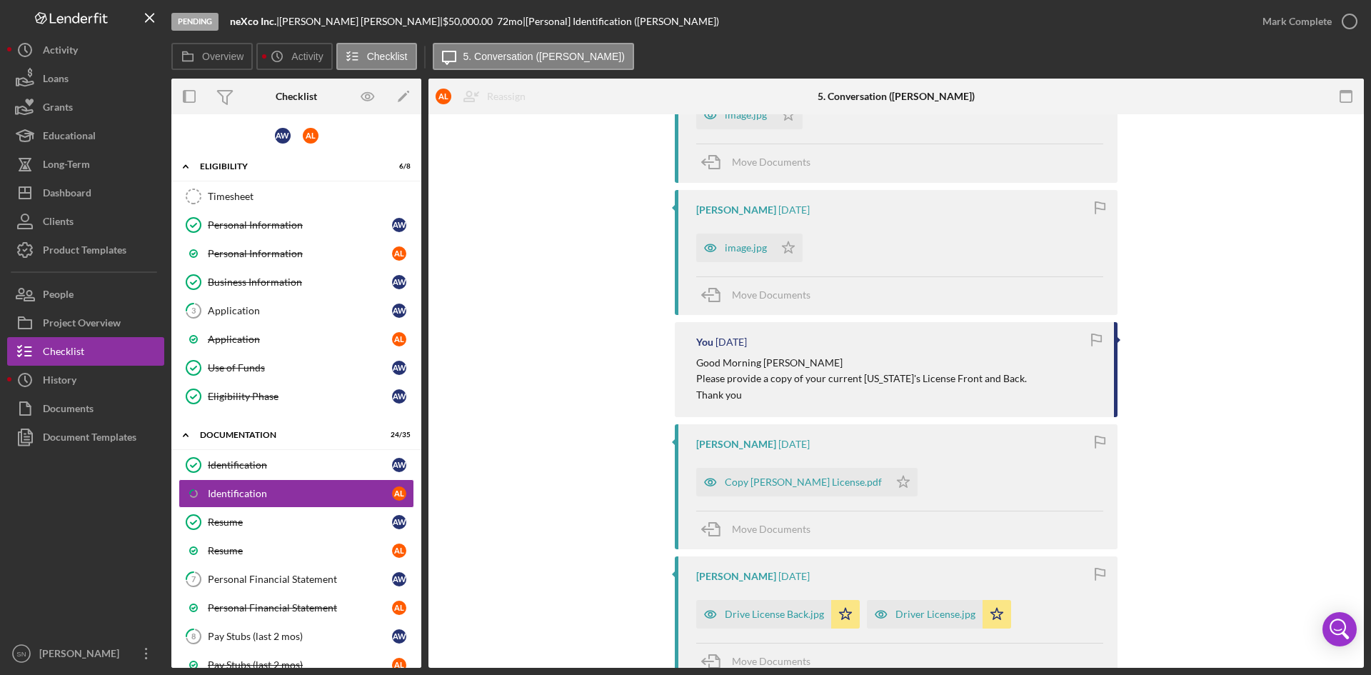
scroll to position [515, 0]
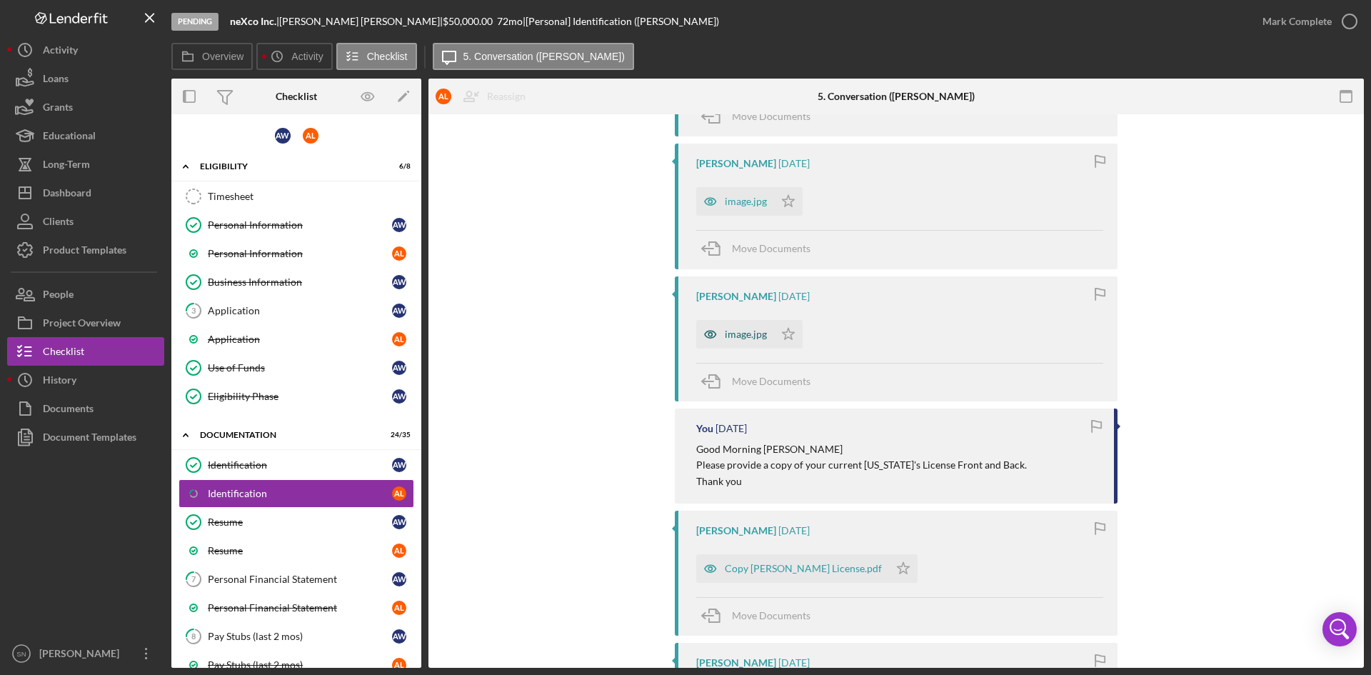
click at [761, 344] on div "image.jpg" at bounding box center [735, 334] width 78 height 29
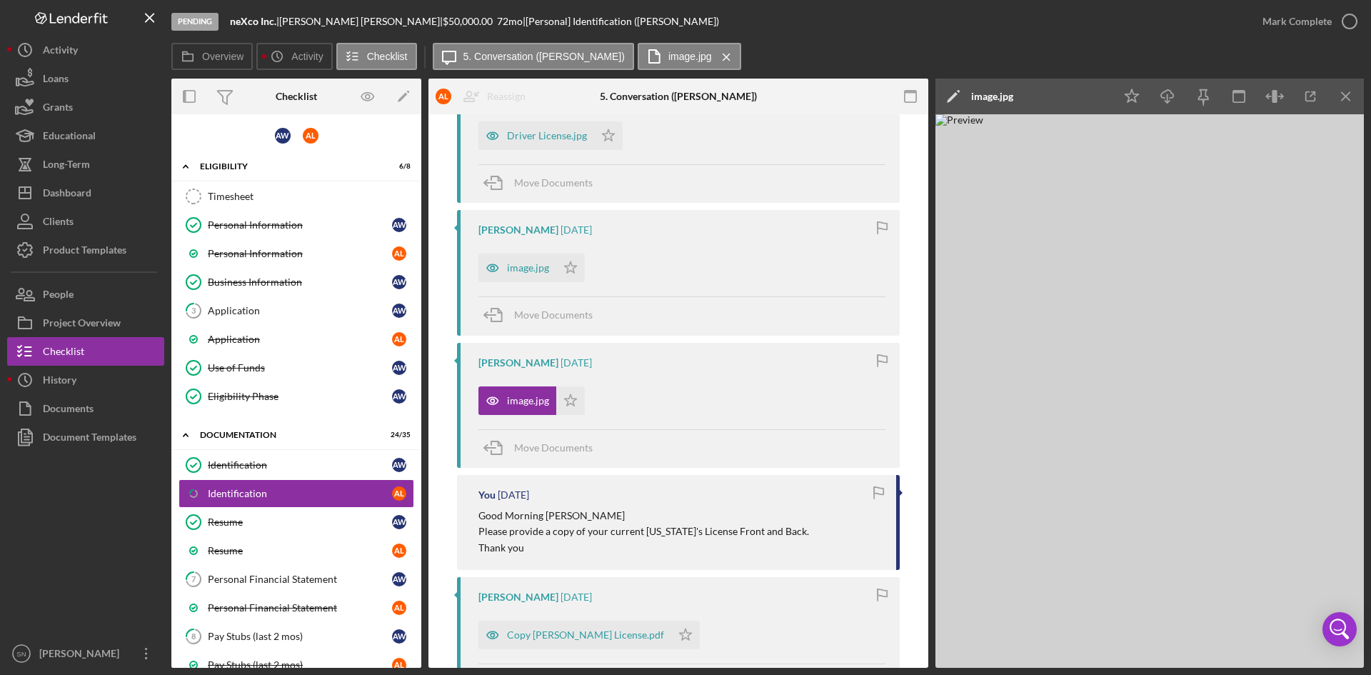
scroll to position [441, 0]
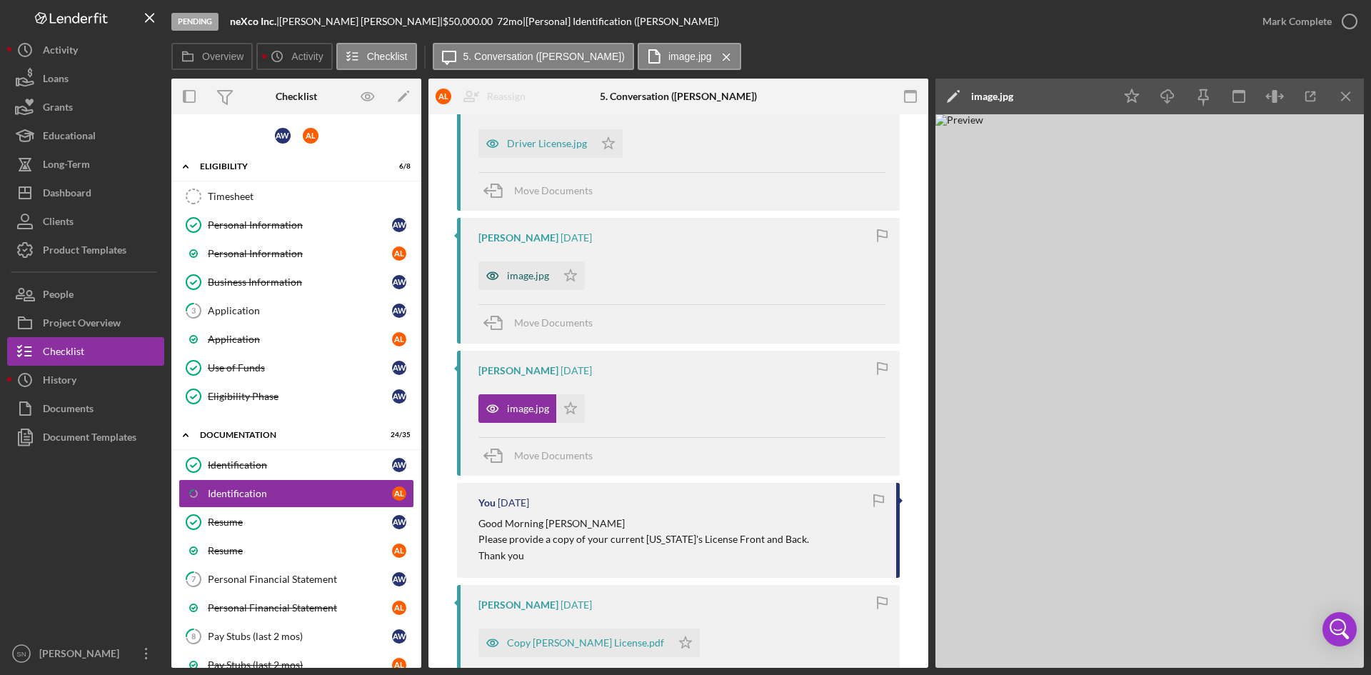
drag, startPoint x: 510, startPoint y: 281, endPoint x: 521, endPoint y: 286, distance: 11.8
click at [511, 281] on div "image.jpg" at bounding box center [528, 275] width 42 height 11
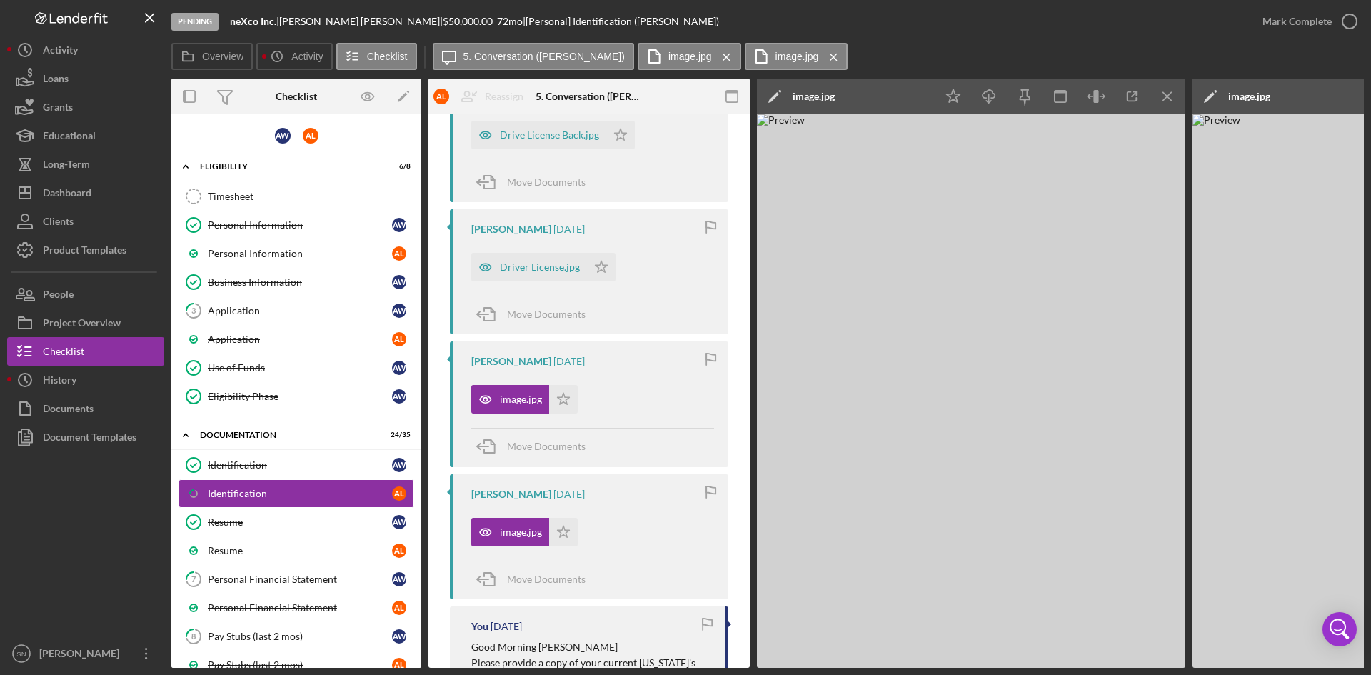
scroll to position [284, 0]
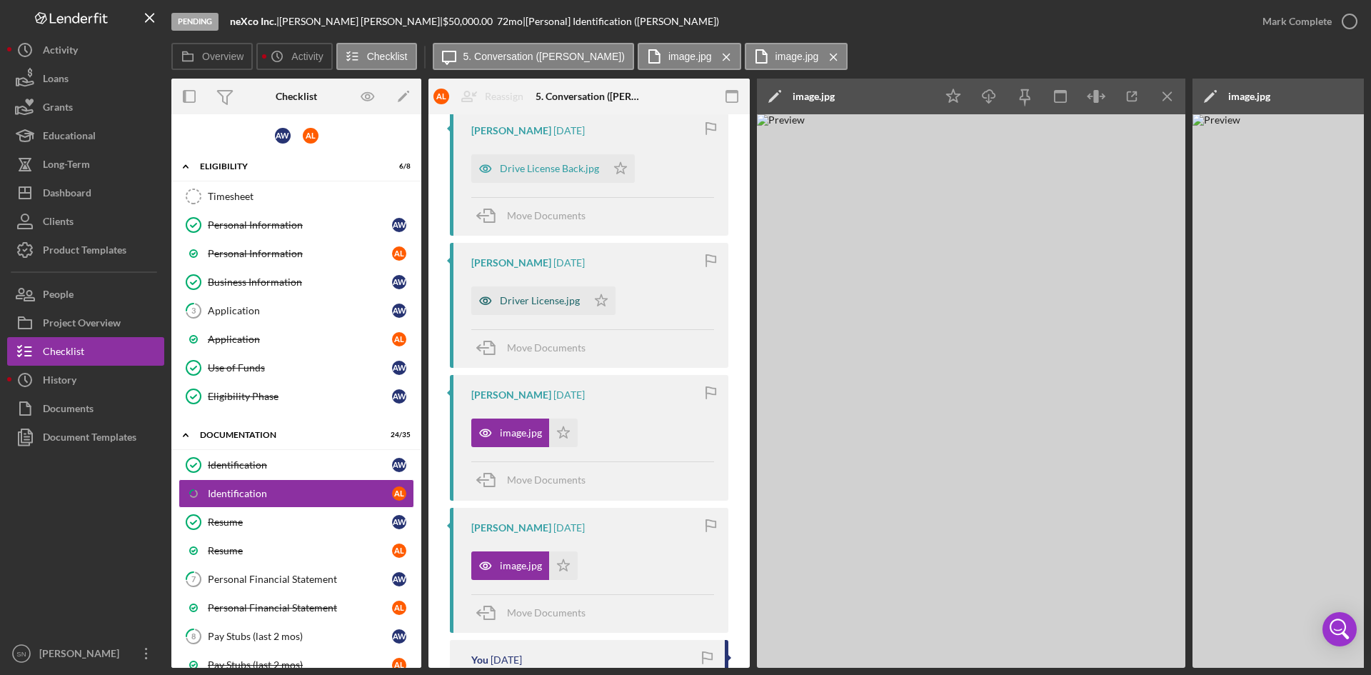
click at [546, 301] on div "Driver License.jpg" at bounding box center [540, 300] width 80 height 11
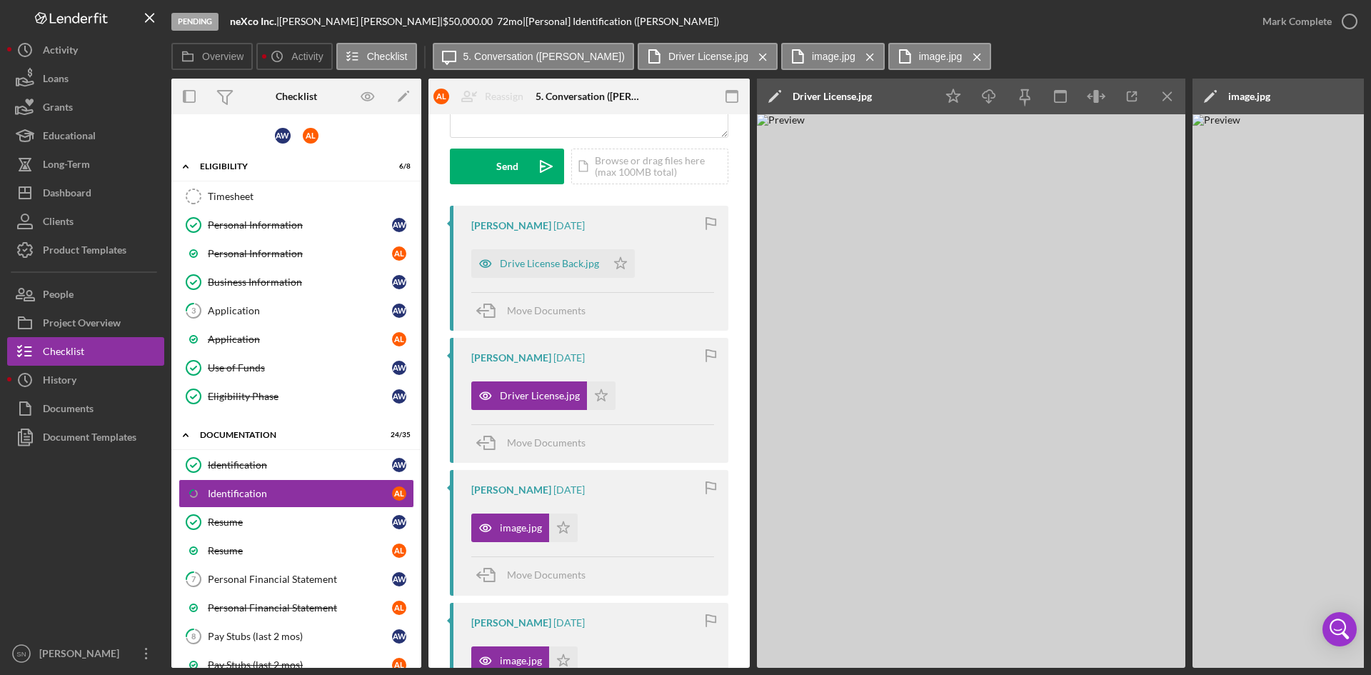
scroll to position [104, 0]
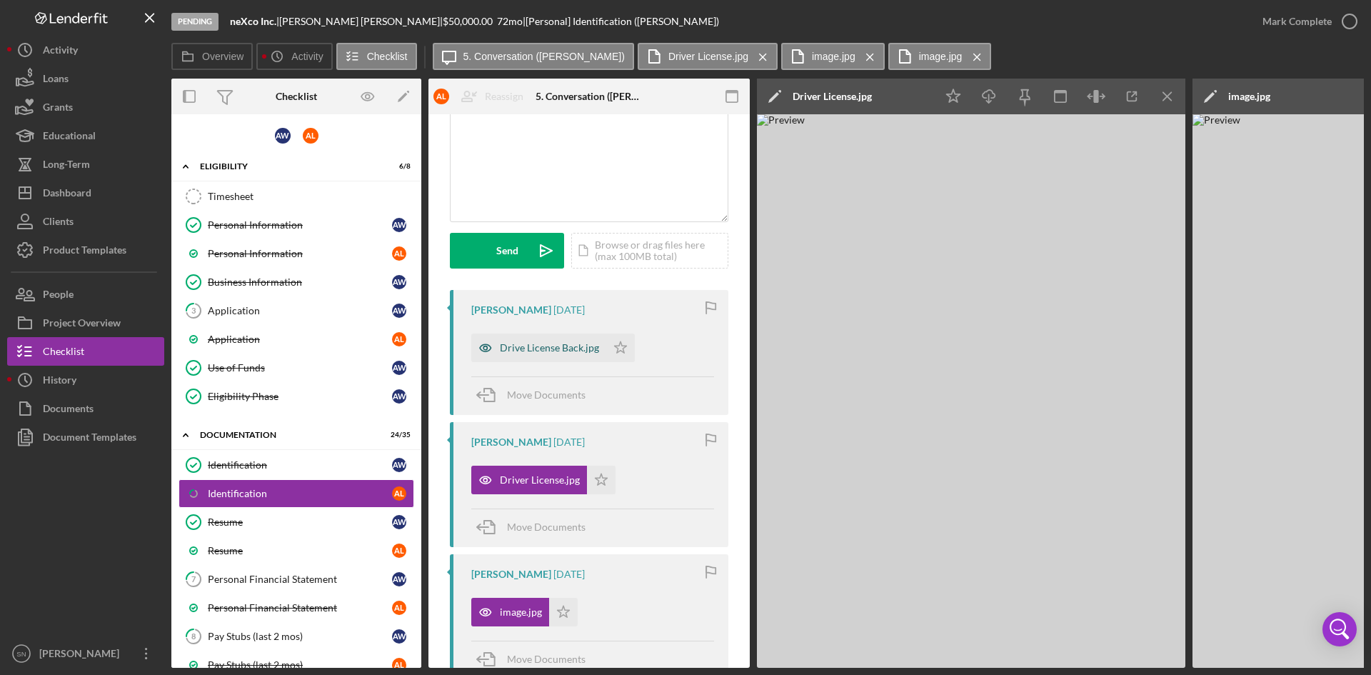
click at [558, 348] on div "Drive License Back.jpg" at bounding box center [549, 347] width 99 height 11
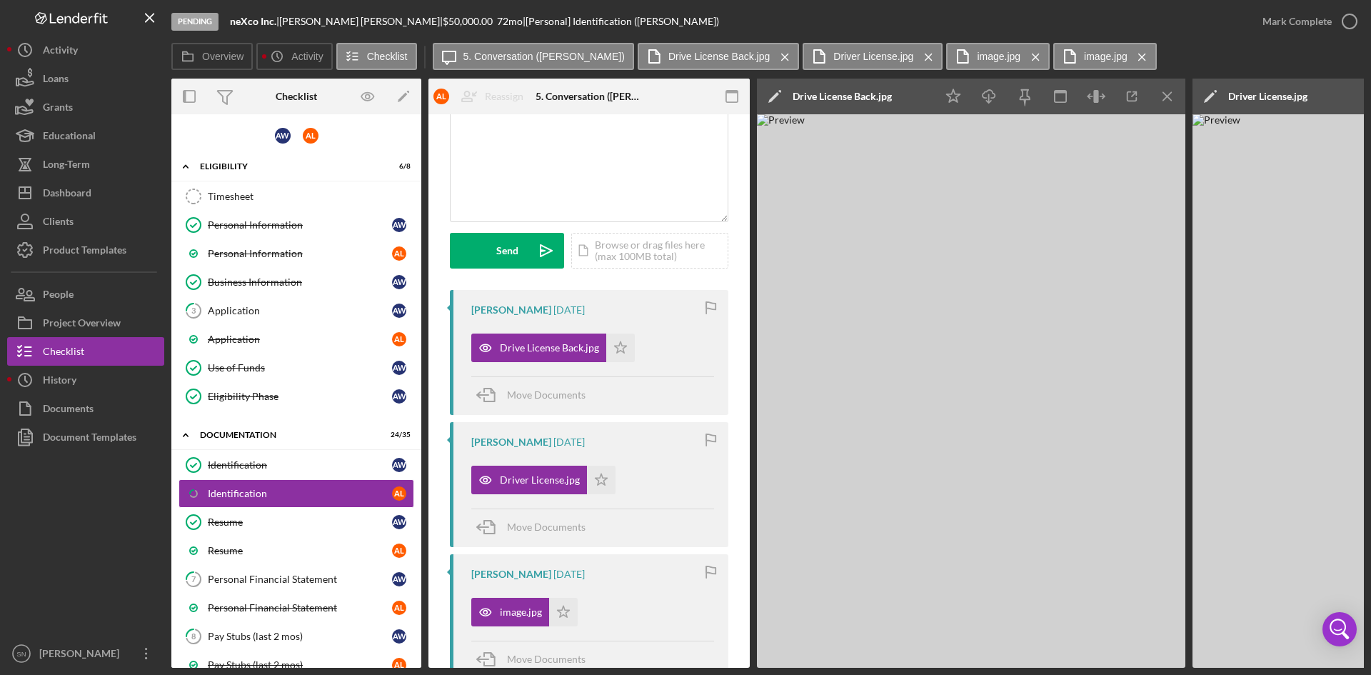
drag, startPoint x: 750, startPoint y: 315, endPoint x: 759, endPoint y: 391, distance: 77.0
click at [761, 413] on div "Overview Internal Workflow Stage Pending Icon/Dropdown Arrow Archive (can unarc…" at bounding box center [767, 373] width 1193 height 589
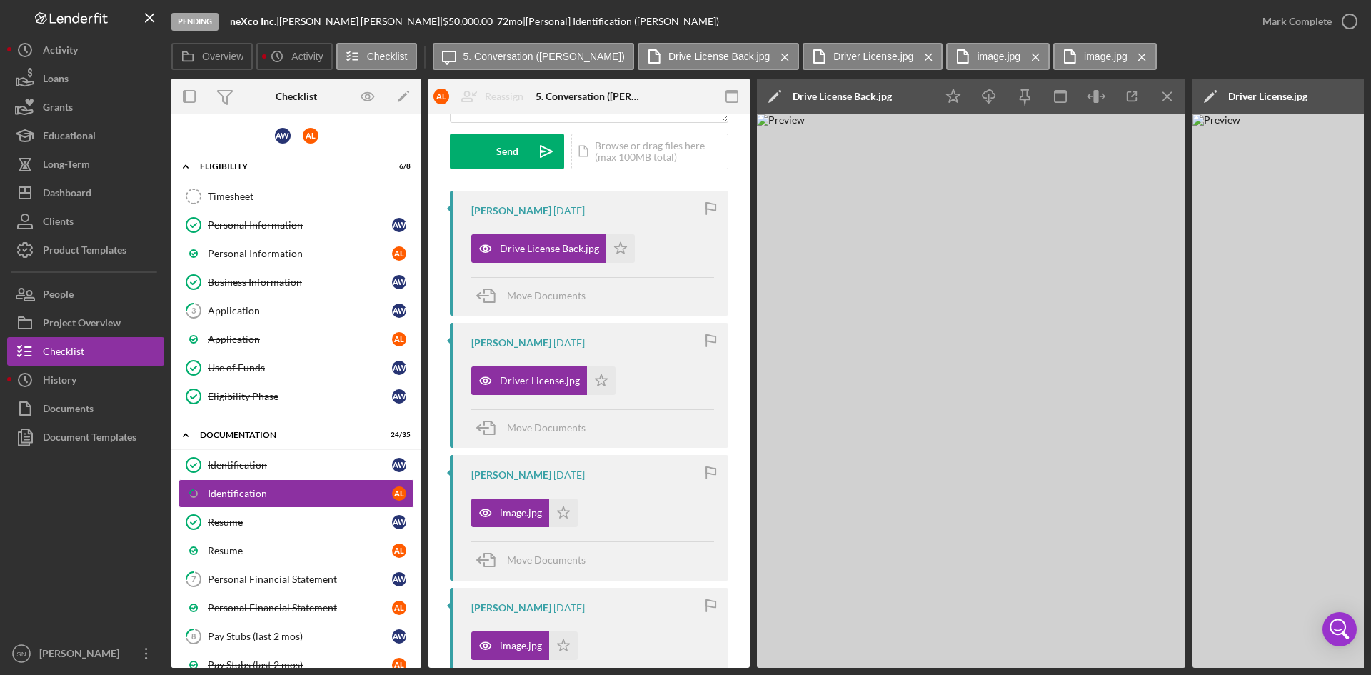
scroll to position [0, 0]
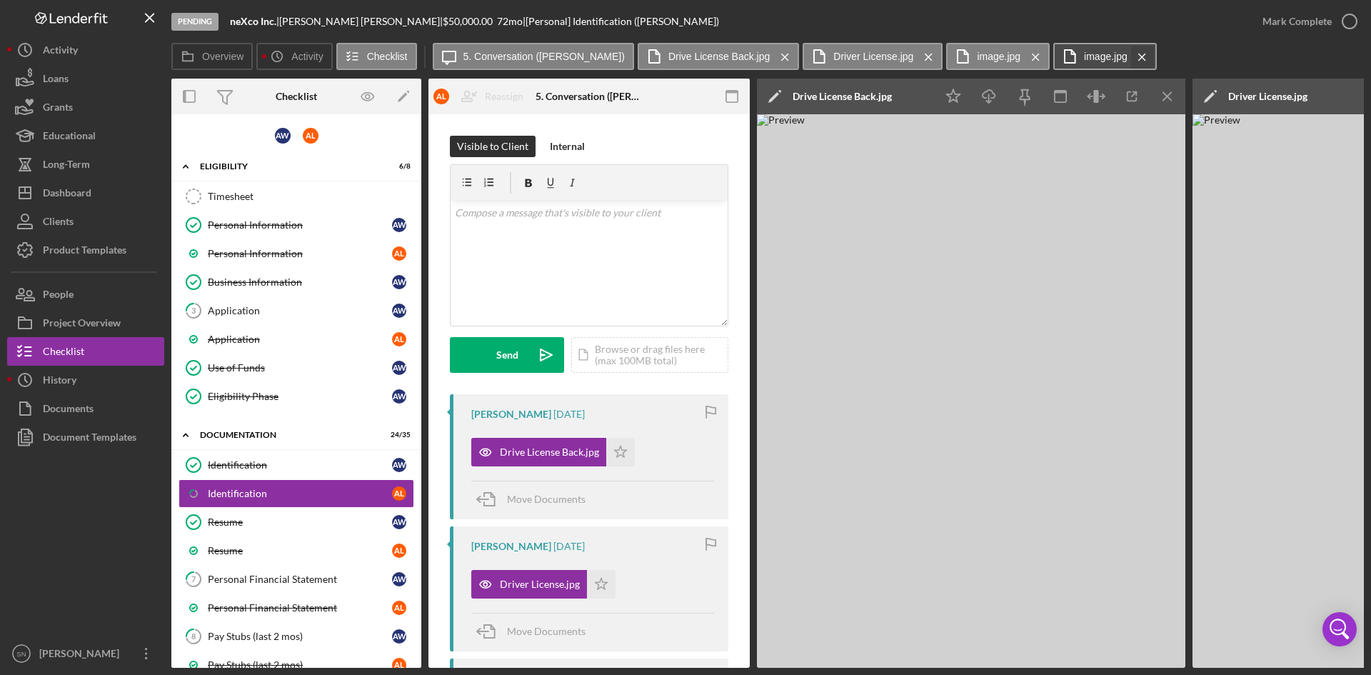
click at [1130, 62] on icon "Icon/Menu Close" at bounding box center [1142, 57] width 25 height 36
click at [1023, 58] on icon "Icon/Menu Close" at bounding box center [1035, 57] width 25 height 36
click at [916, 57] on icon "Icon/Menu Close" at bounding box center [928, 57] width 25 height 36
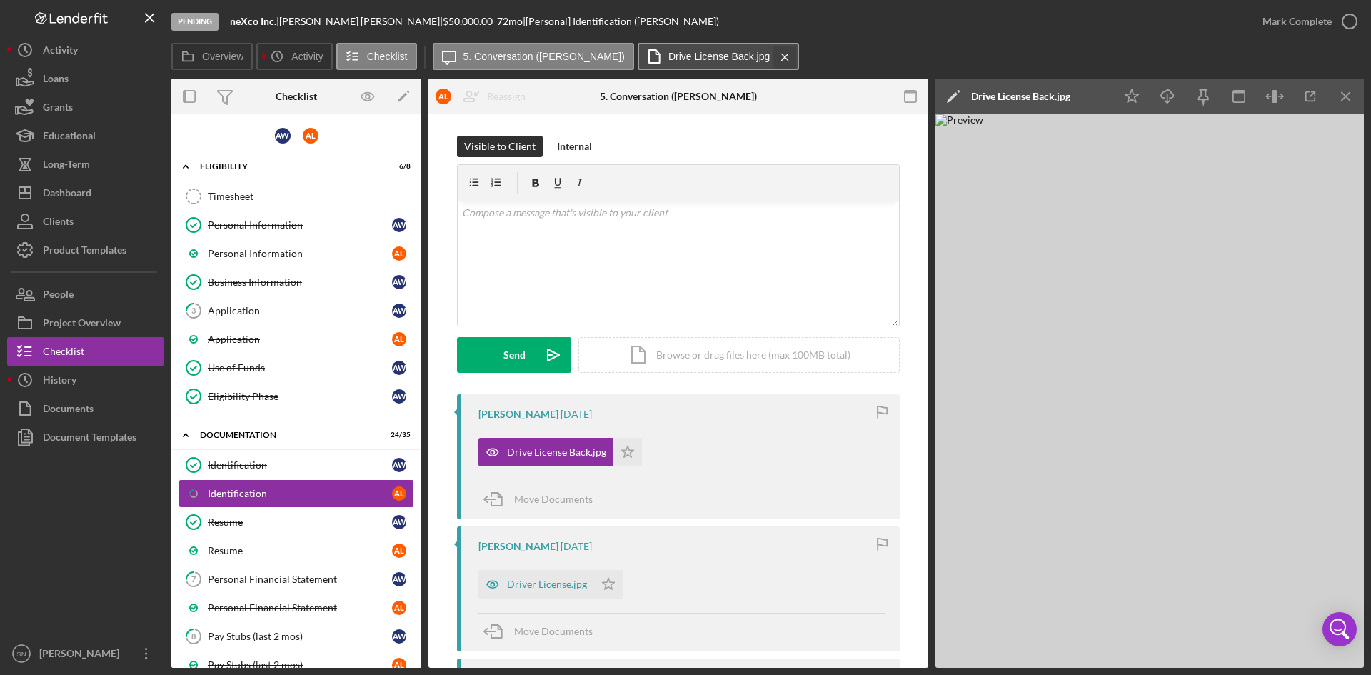
click at [773, 55] on icon "Icon/Menu Close" at bounding box center [785, 57] width 25 height 36
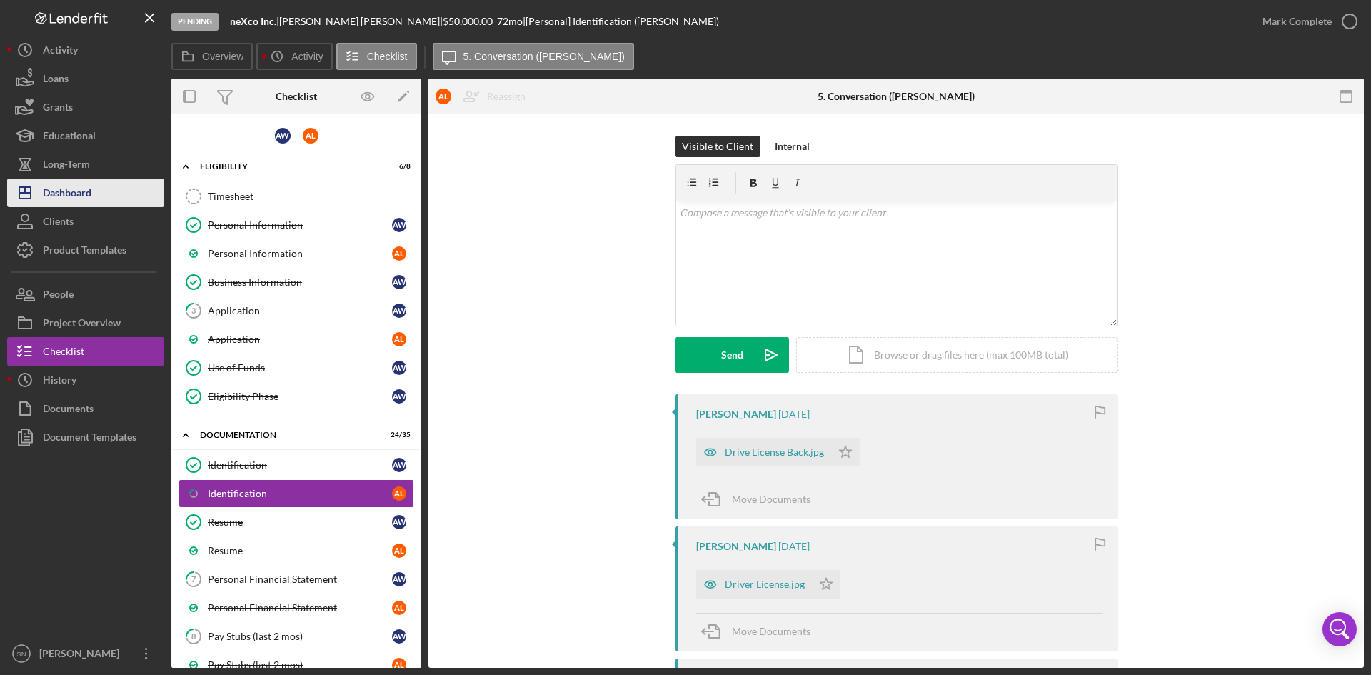
click at [96, 195] on button "Icon/Dashboard Dashboard" at bounding box center [85, 193] width 157 height 29
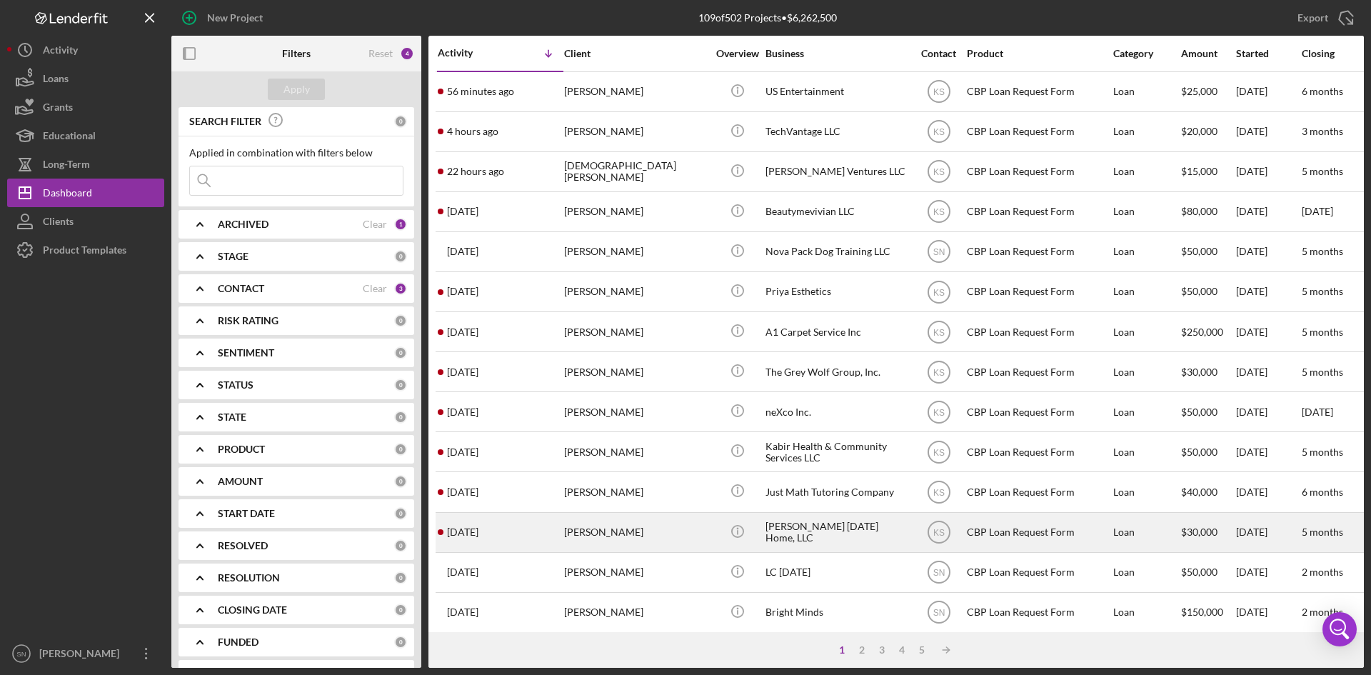
click at [477, 530] on time "[DATE]" at bounding box center [462, 531] width 31 height 11
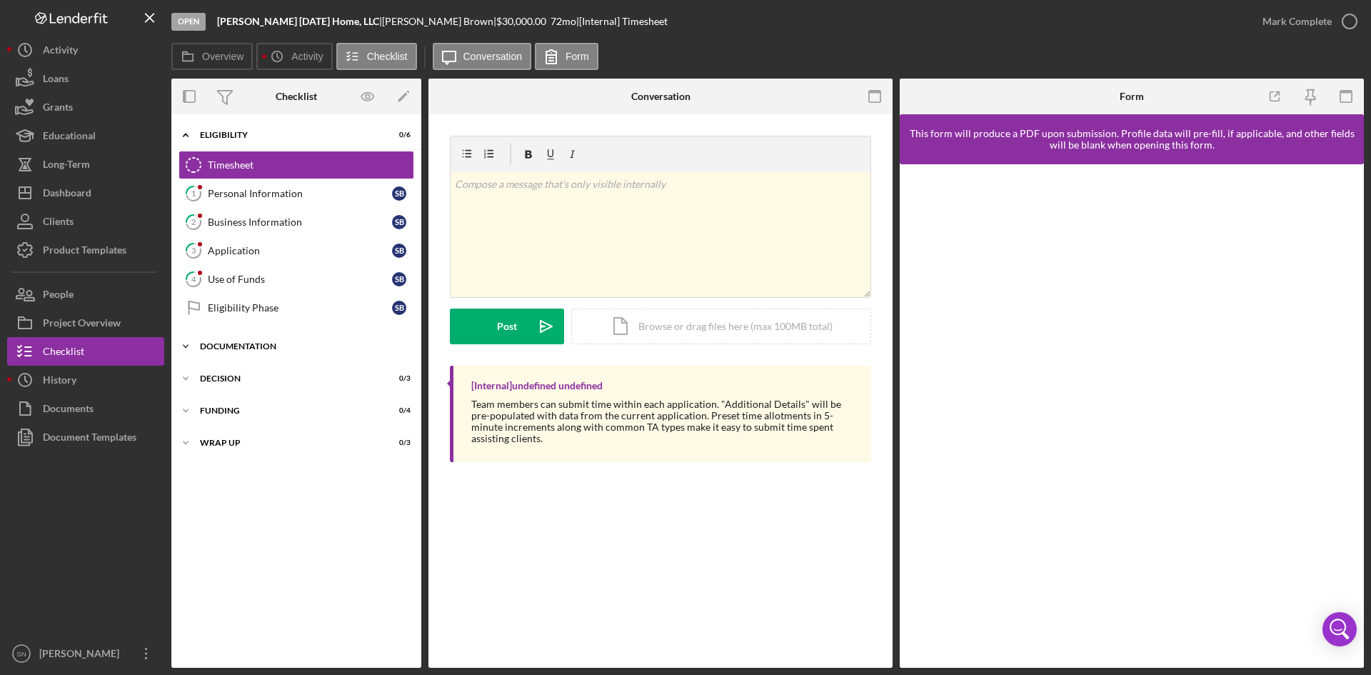
click at [189, 345] on icon "Icon/Expander" at bounding box center [185, 346] width 29 height 29
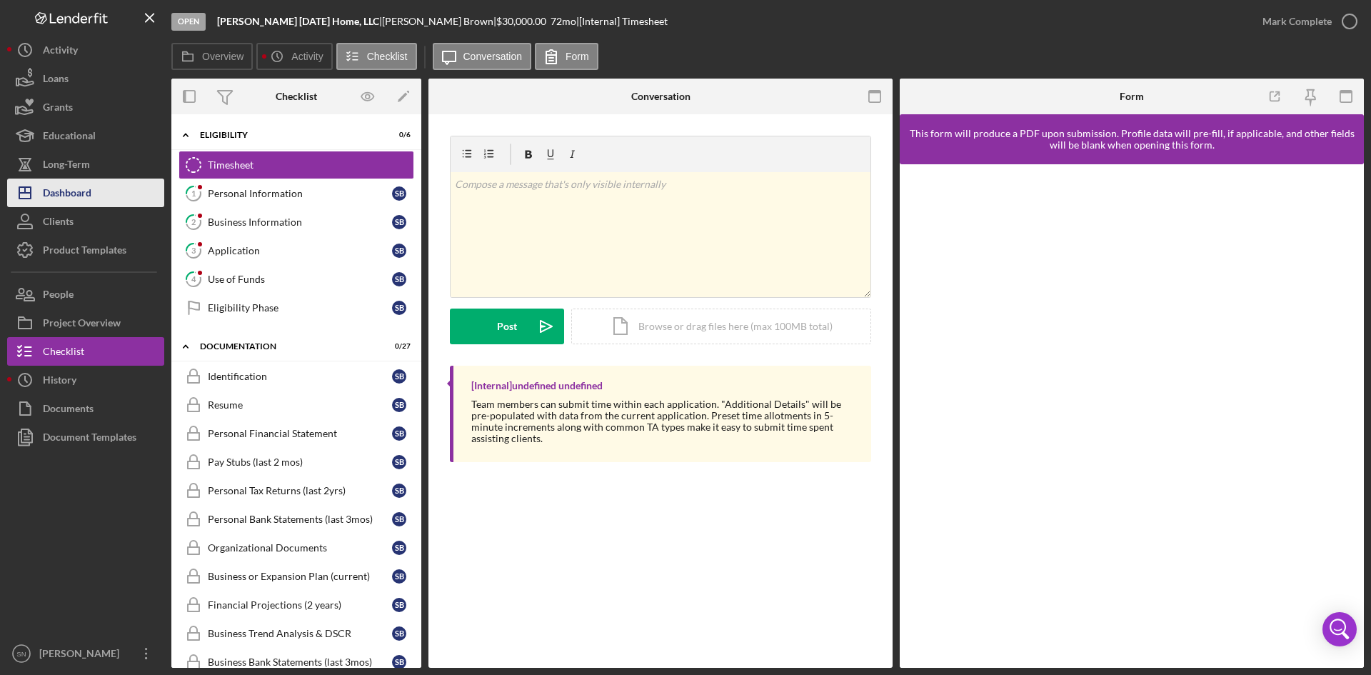
drag, startPoint x: 80, startPoint y: 188, endPoint x: 94, endPoint y: 195, distance: 15.3
click at [81, 190] on div "Dashboard" at bounding box center [67, 195] width 49 height 32
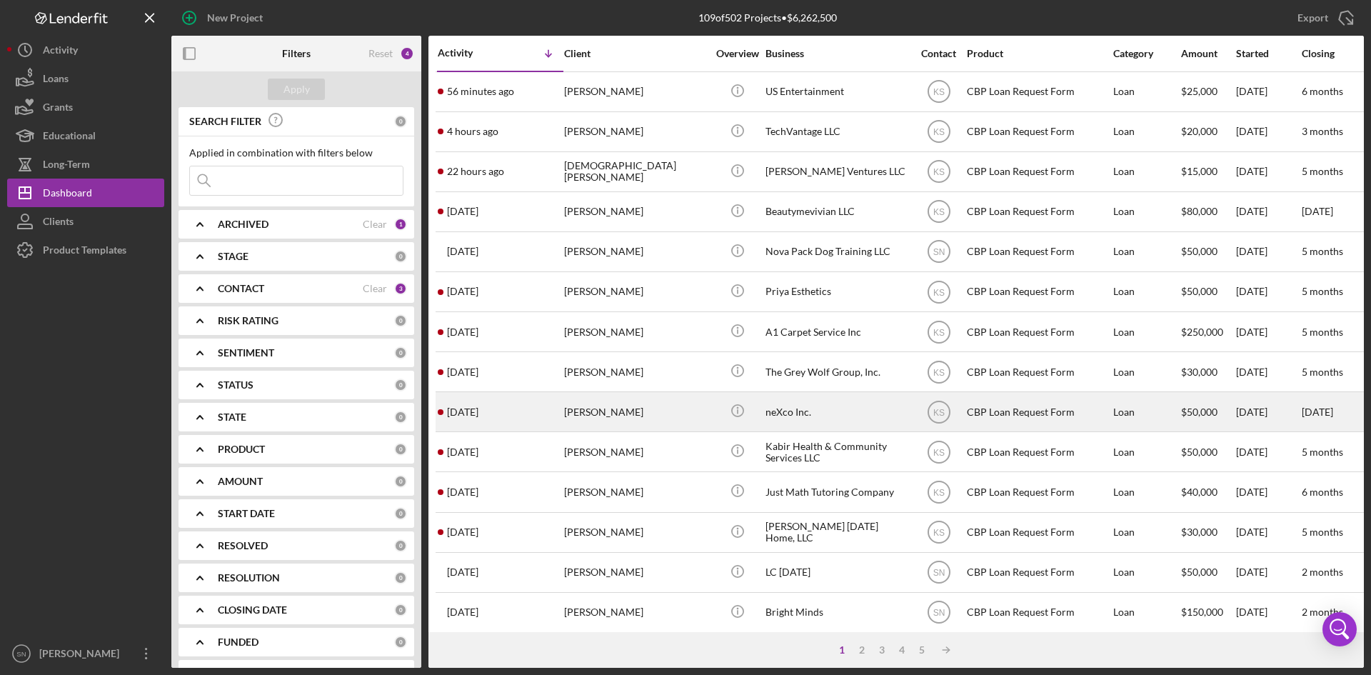
click at [497, 408] on div "[DATE] [PERSON_NAME]" at bounding box center [500, 412] width 125 height 38
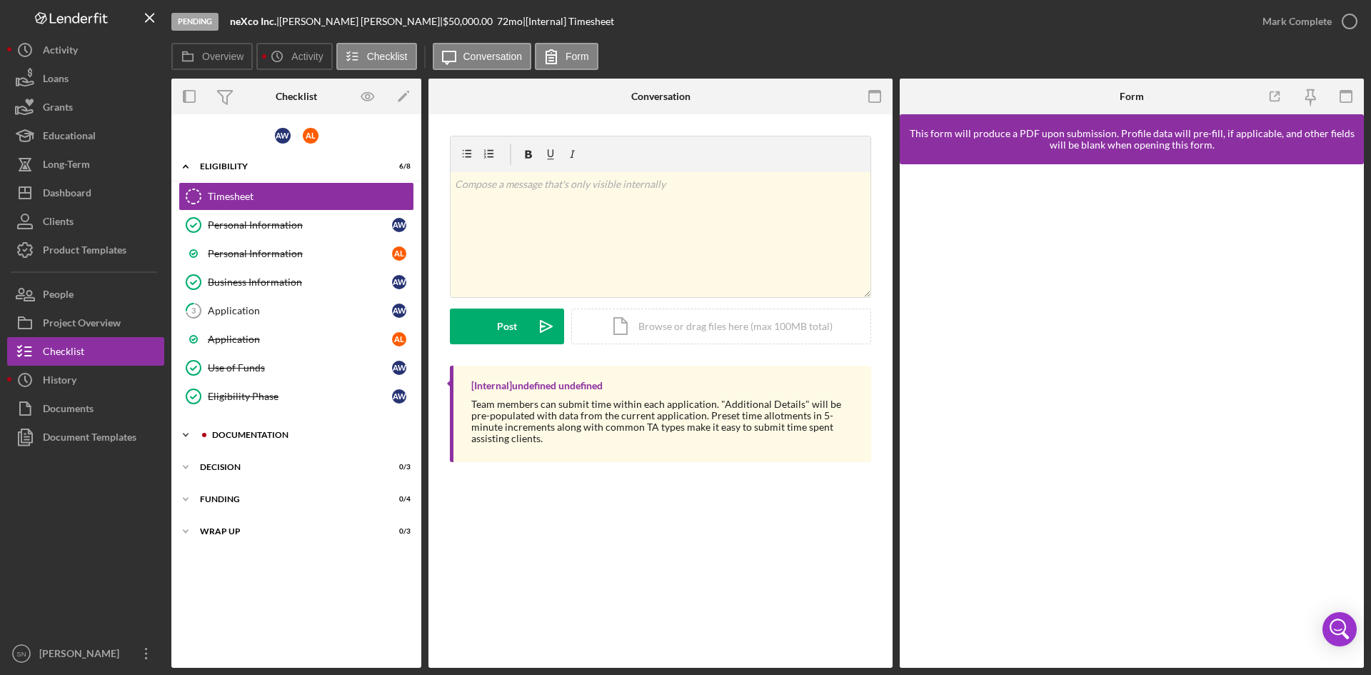
click at [184, 430] on icon "Icon/Expander" at bounding box center [185, 435] width 29 height 29
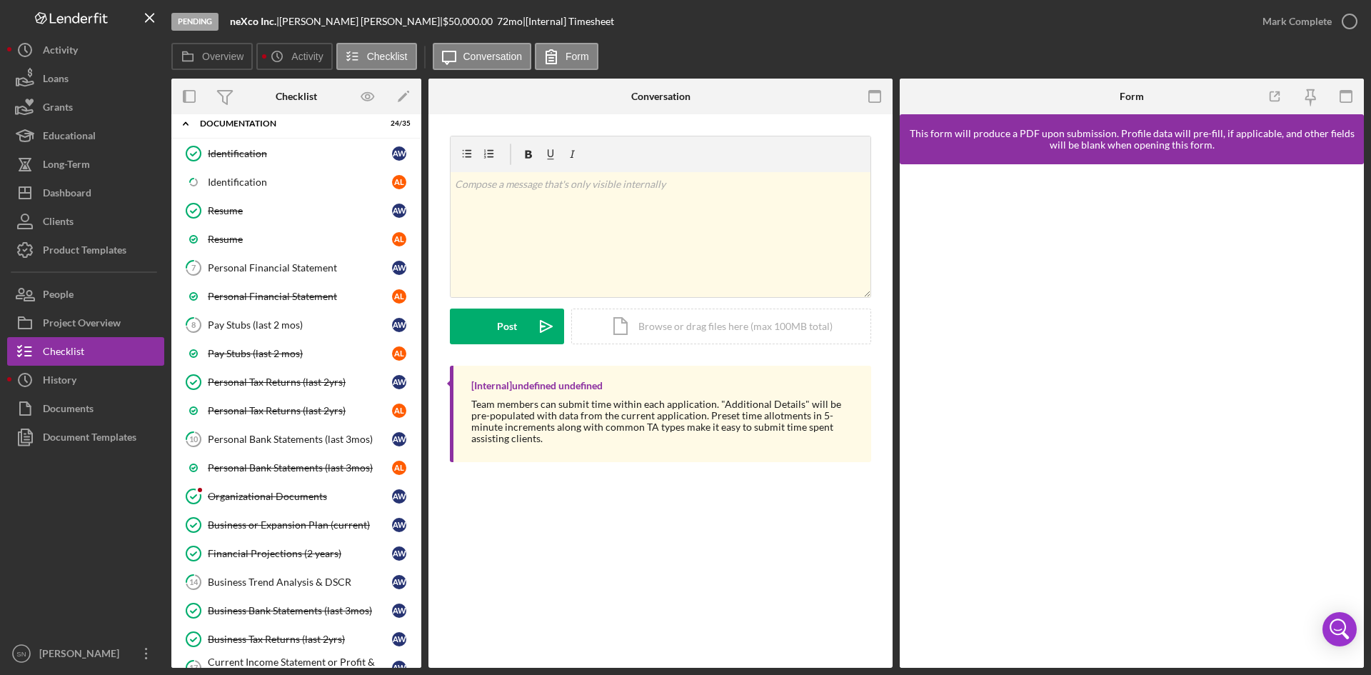
scroll to position [314, 0]
click at [315, 493] on div "Organizational Documents" at bounding box center [300, 494] width 184 height 11
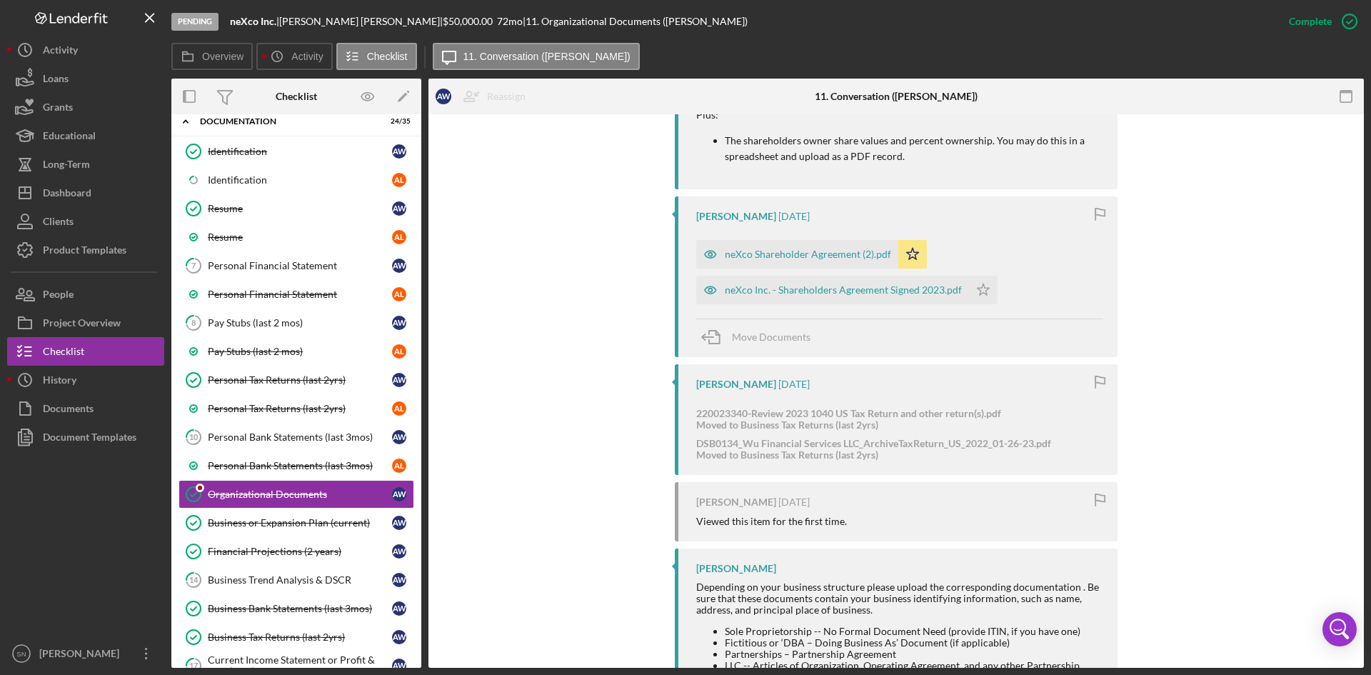
scroll to position [1269, 0]
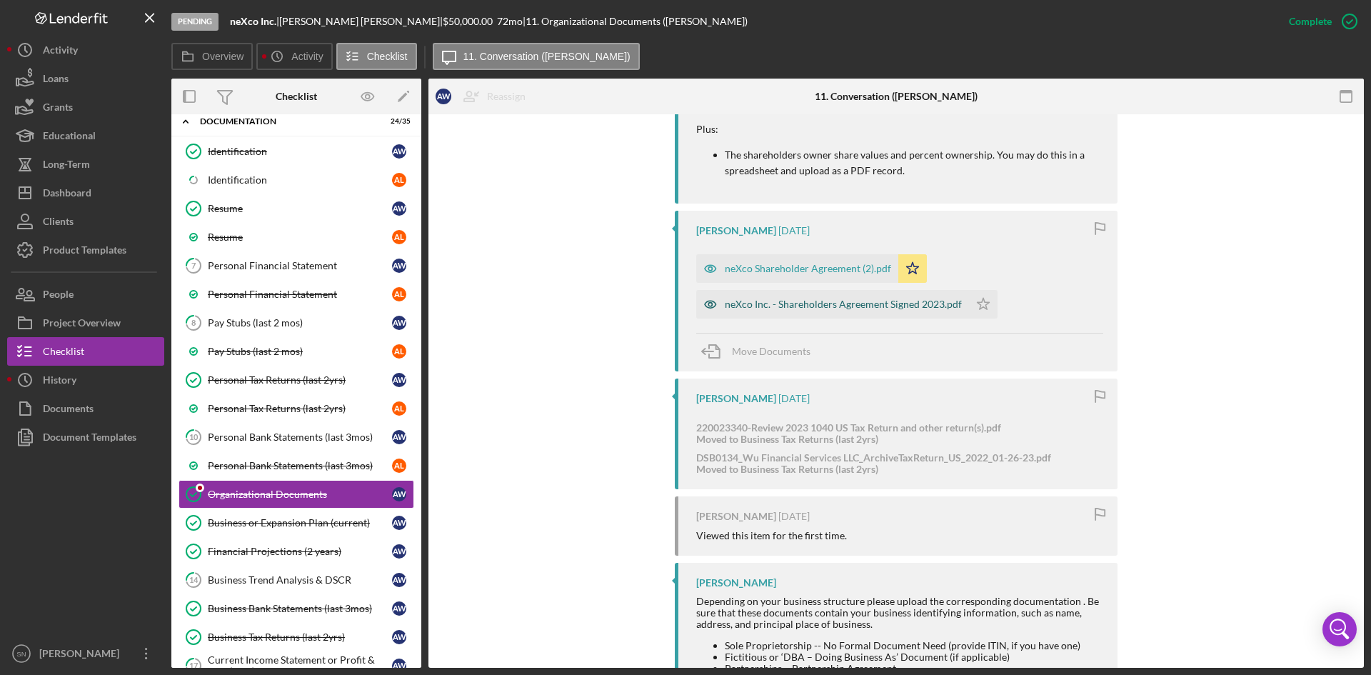
click at [838, 304] on div "neXco Inc. - Shareholders Agreement Signed 2023.pdf" at bounding box center [843, 304] width 237 height 11
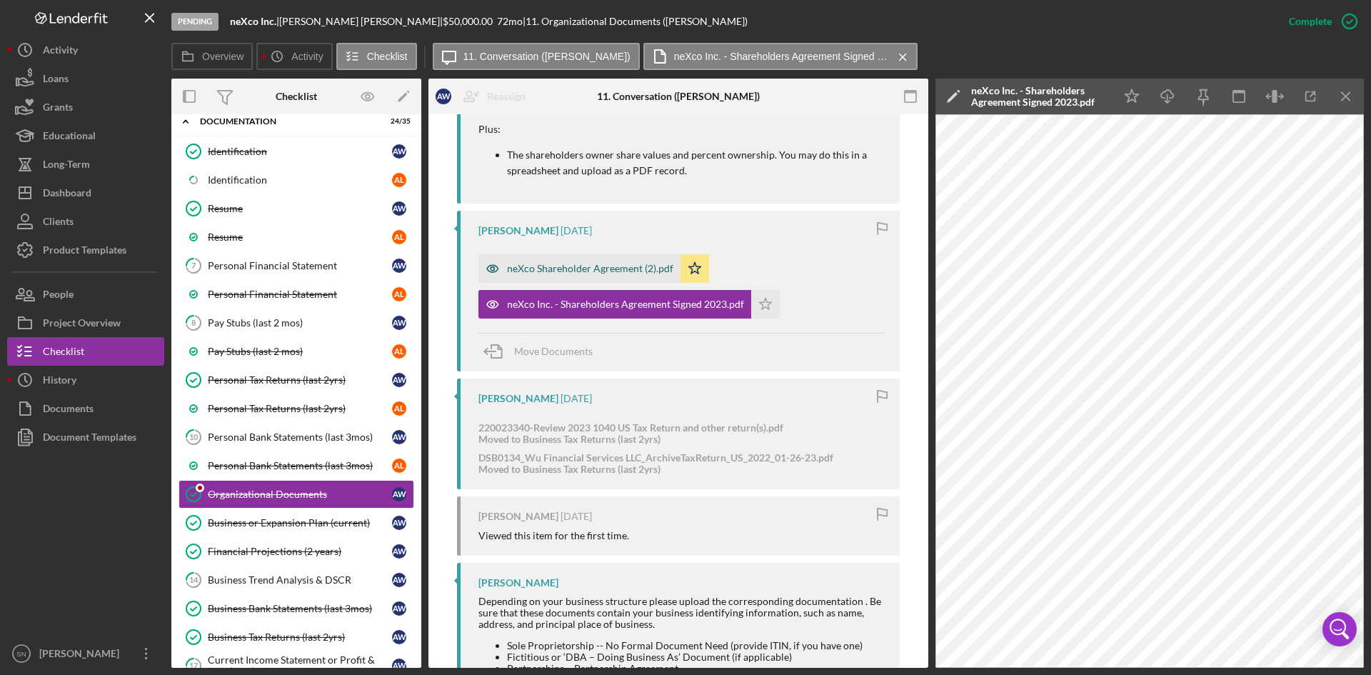
click at [632, 274] on div "neXco Shareholder Agreement (2).pdf" at bounding box center [580, 268] width 202 height 29
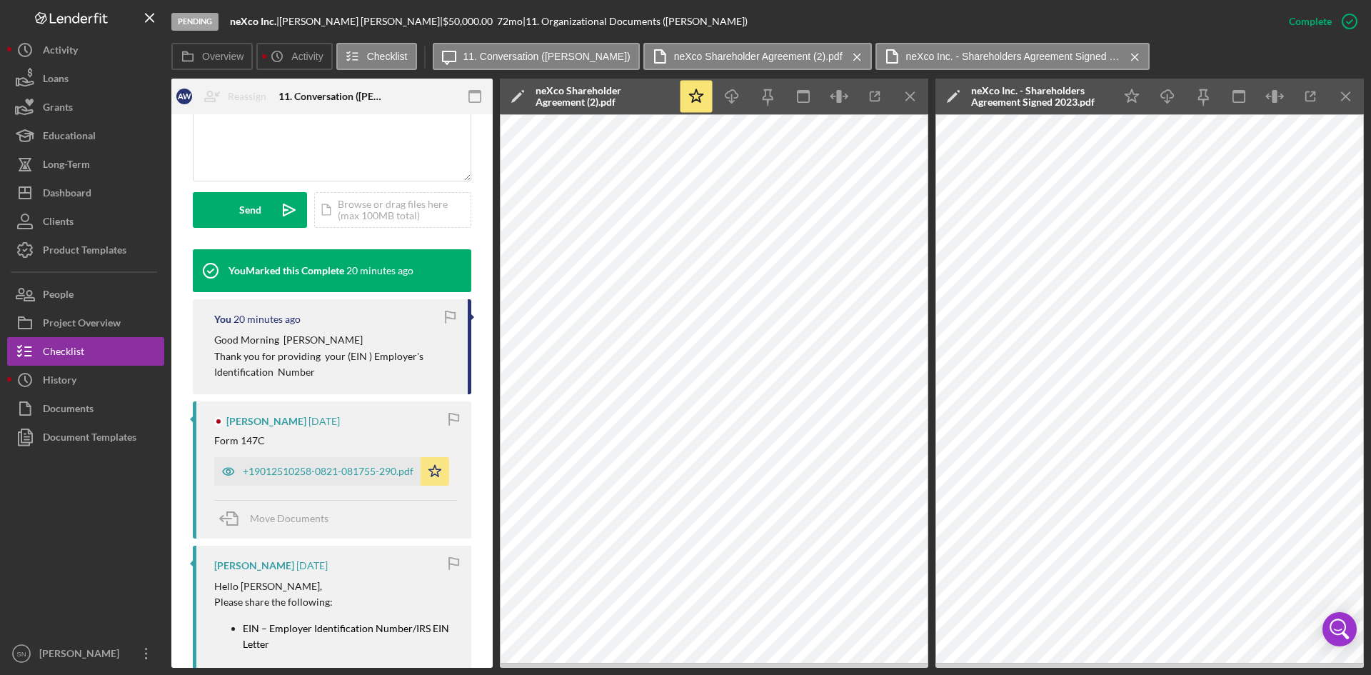
scroll to position [366, 0]
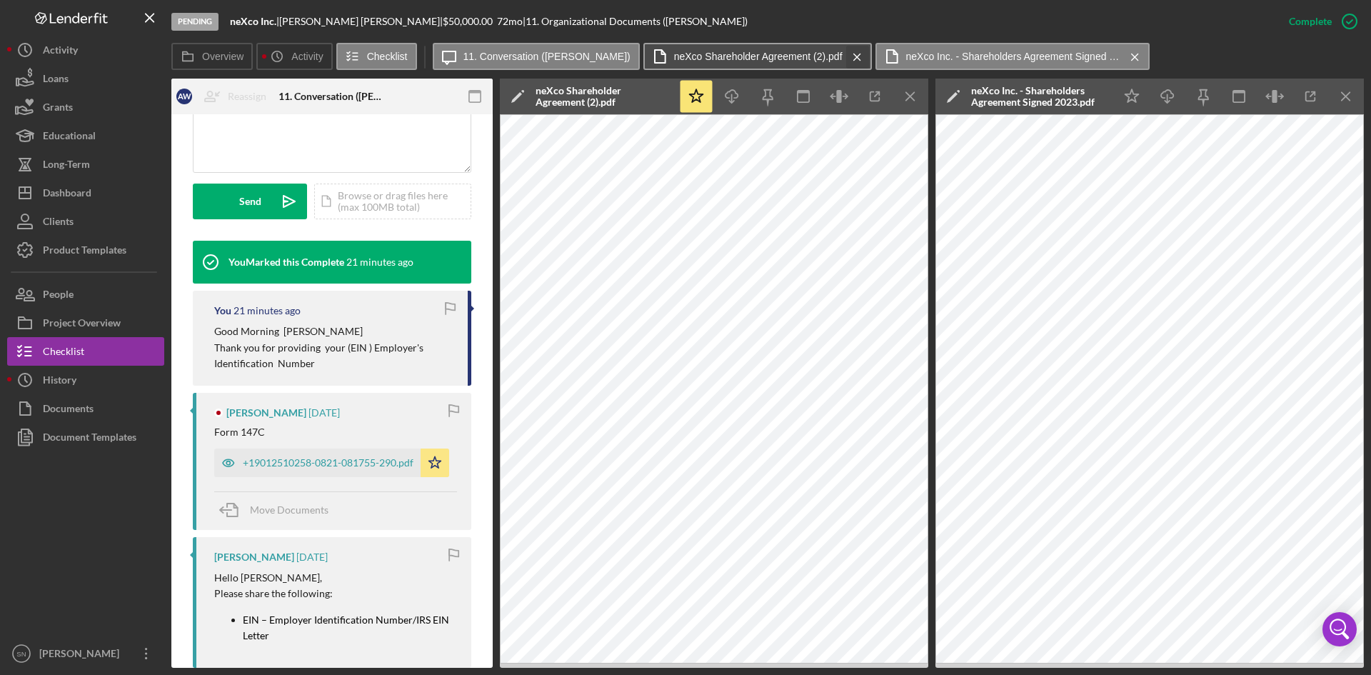
click at [845, 59] on icon "Icon/Menu Close" at bounding box center [857, 57] width 25 height 36
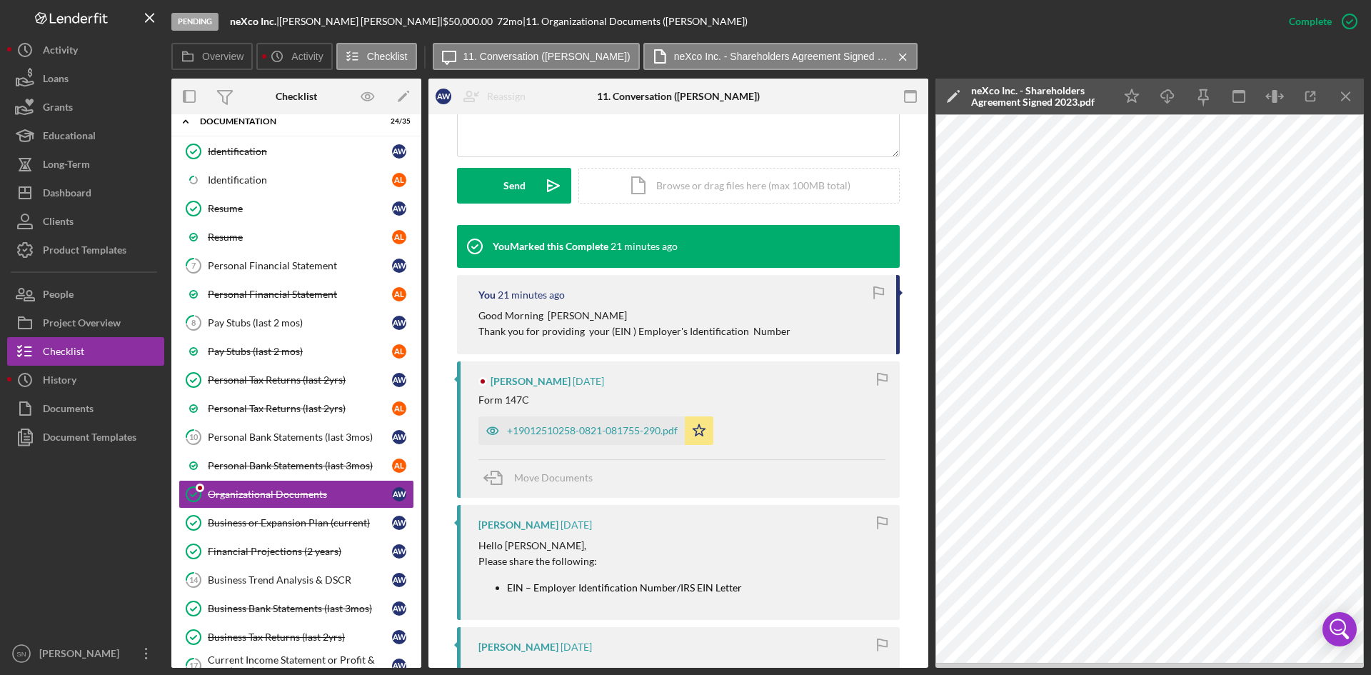
scroll to position [350, 0]
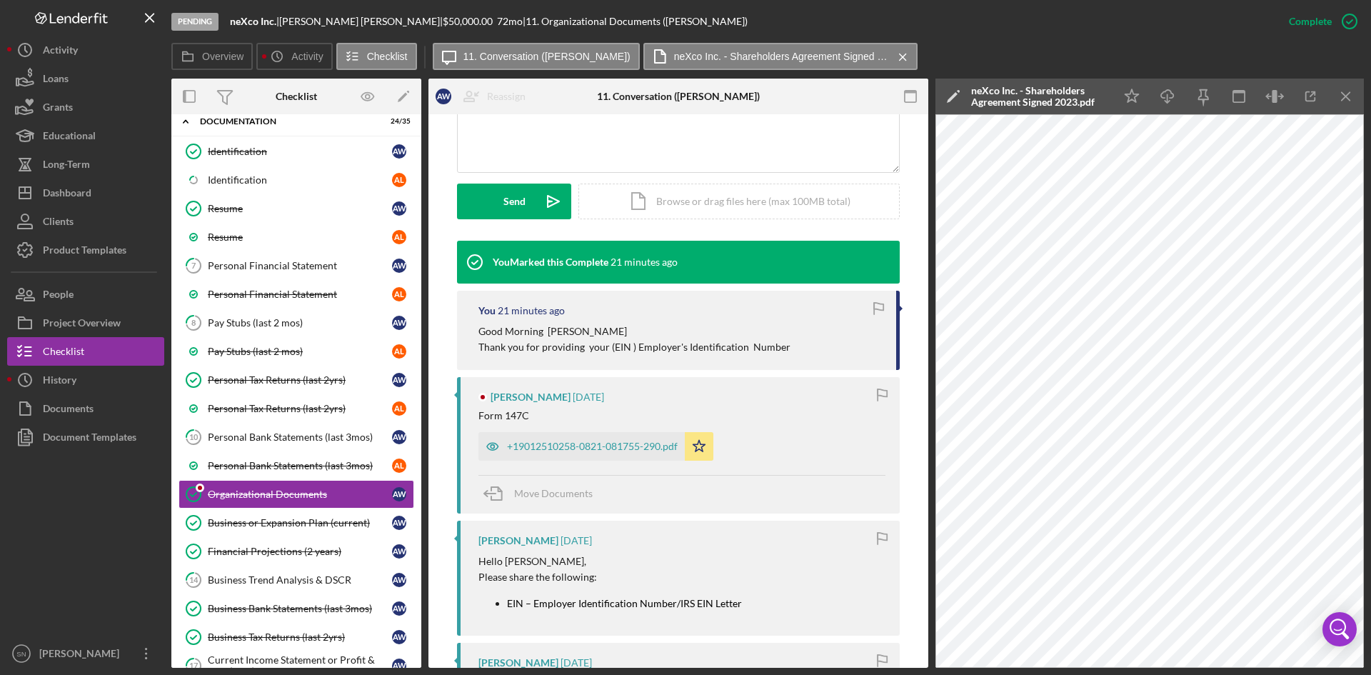
click at [891, 56] on icon "Icon/Menu Close" at bounding box center [903, 57] width 25 height 36
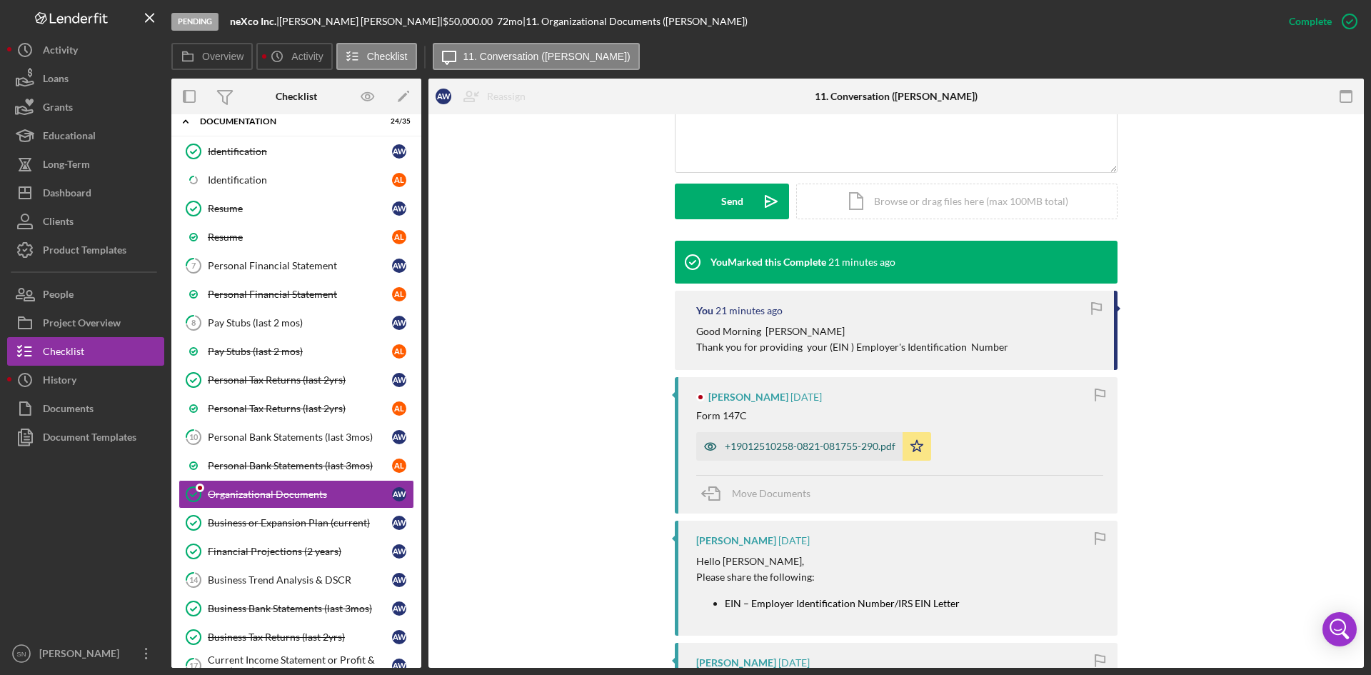
click at [826, 446] on div "+19012510258-0821-081755-290.pdf" at bounding box center [810, 446] width 171 height 11
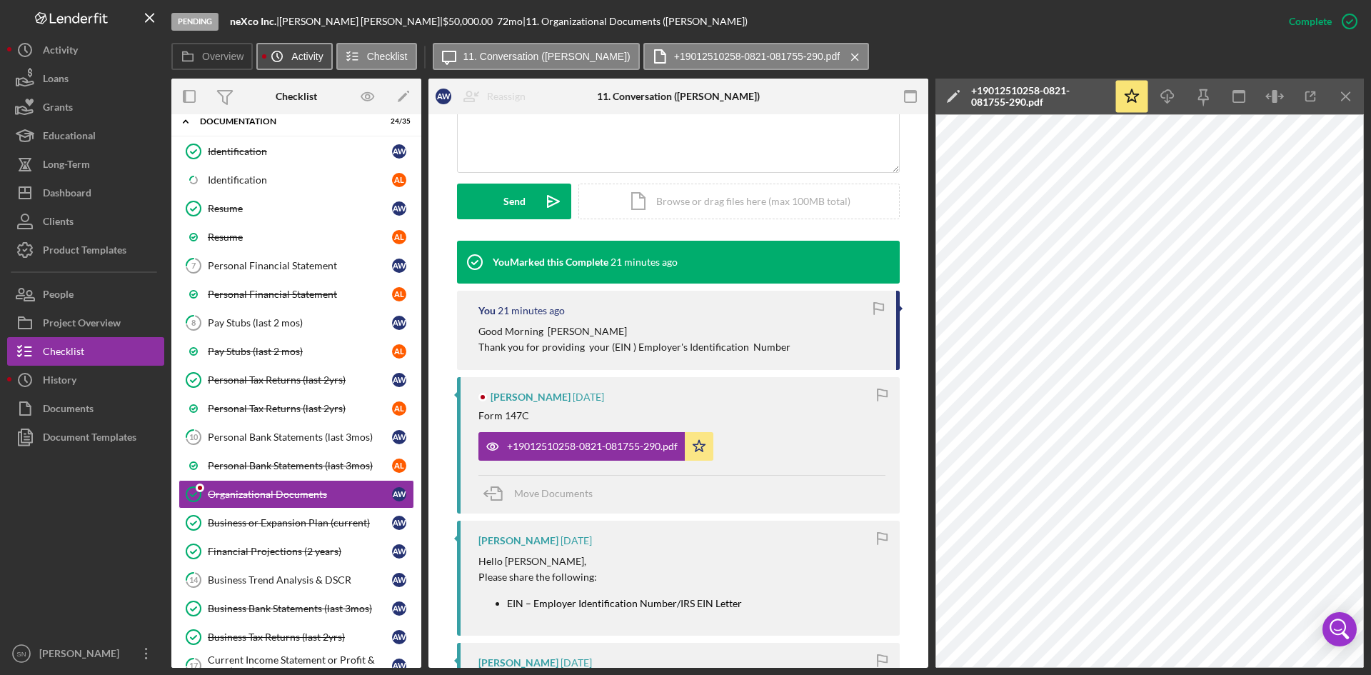
click at [289, 51] on icon "Icon/History" at bounding box center [277, 56] width 29 height 29
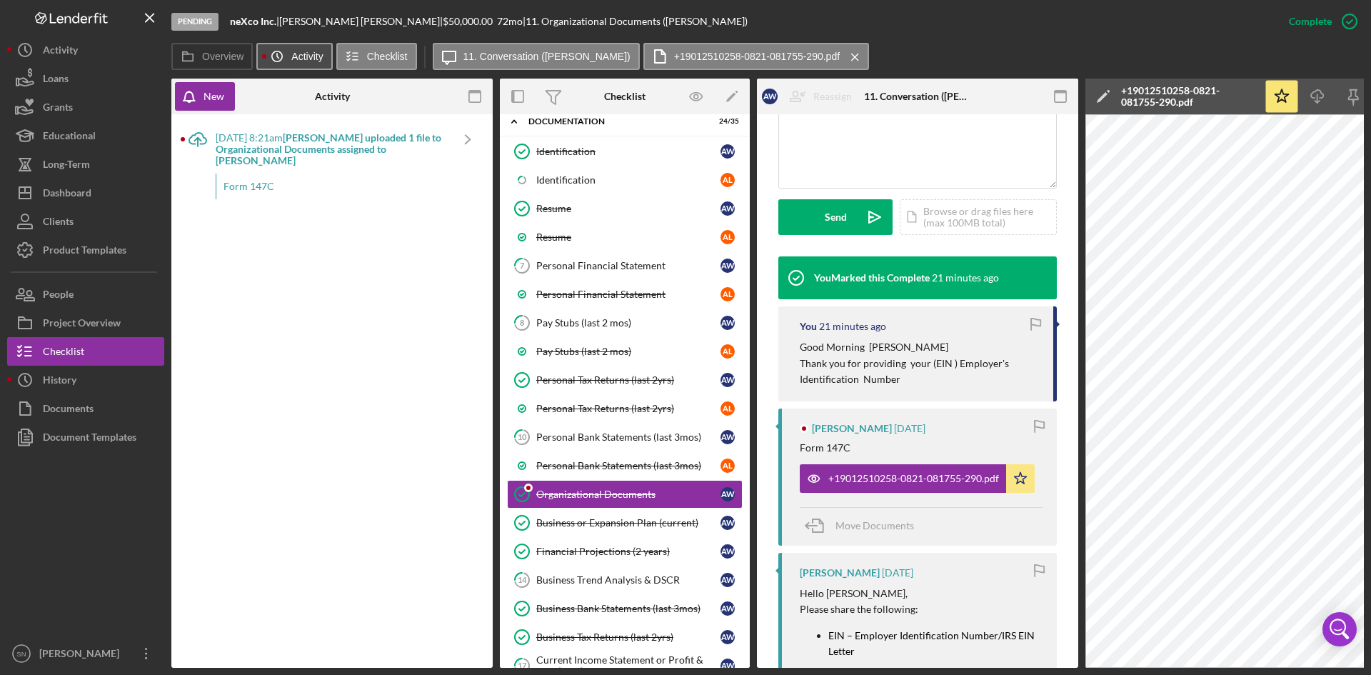
scroll to position [366, 0]
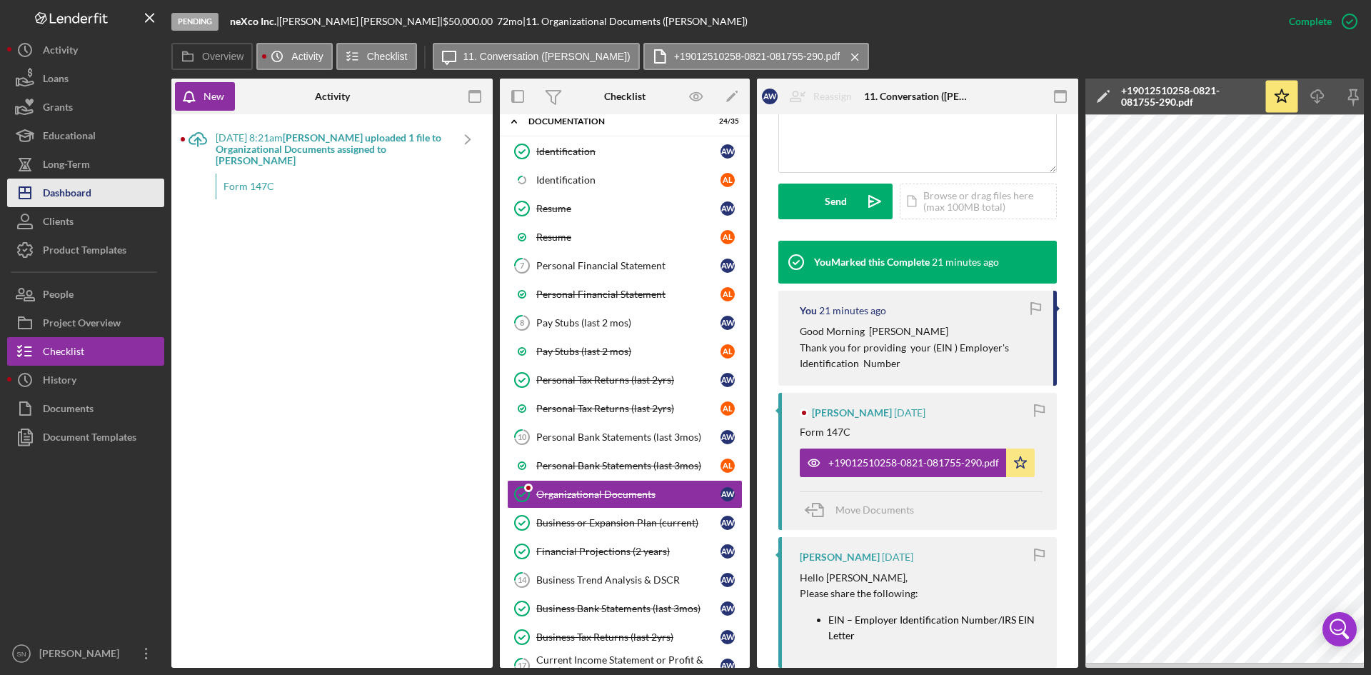
click at [93, 194] on button "Icon/Dashboard Dashboard" at bounding box center [85, 193] width 157 height 29
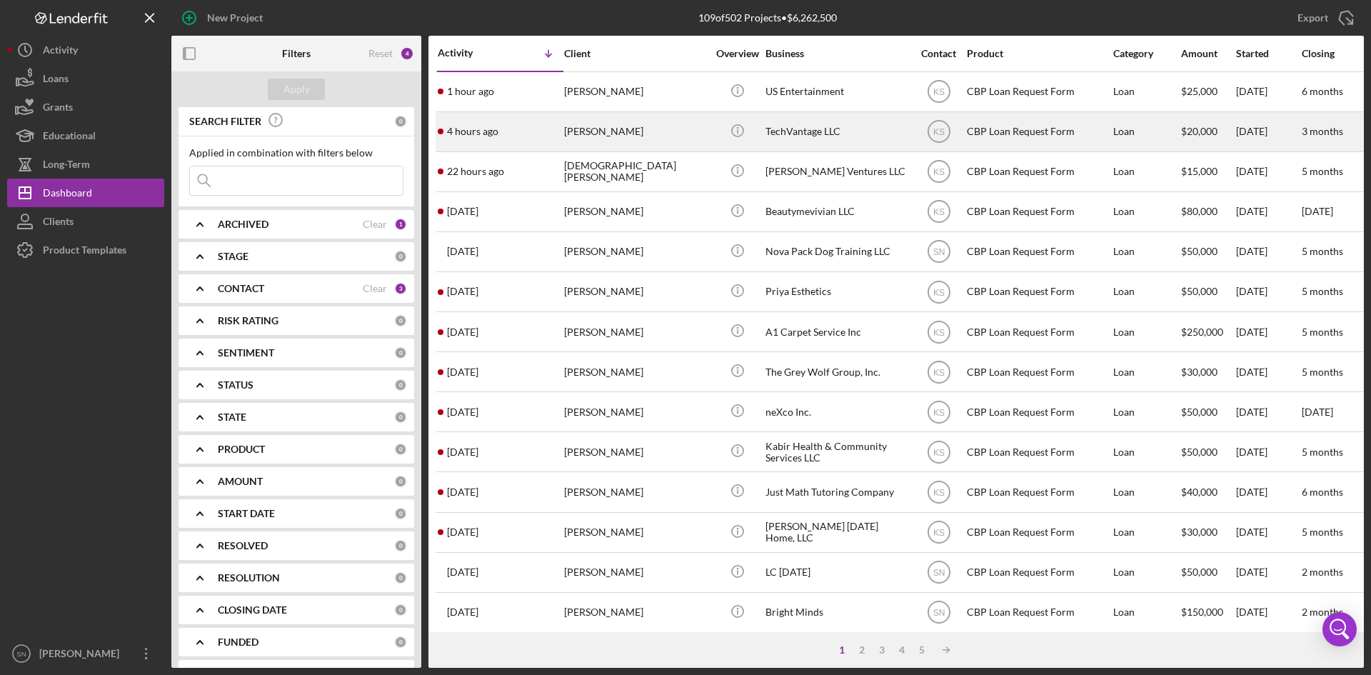
click at [613, 128] on div "[PERSON_NAME]" at bounding box center [635, 132] width 143 height 38
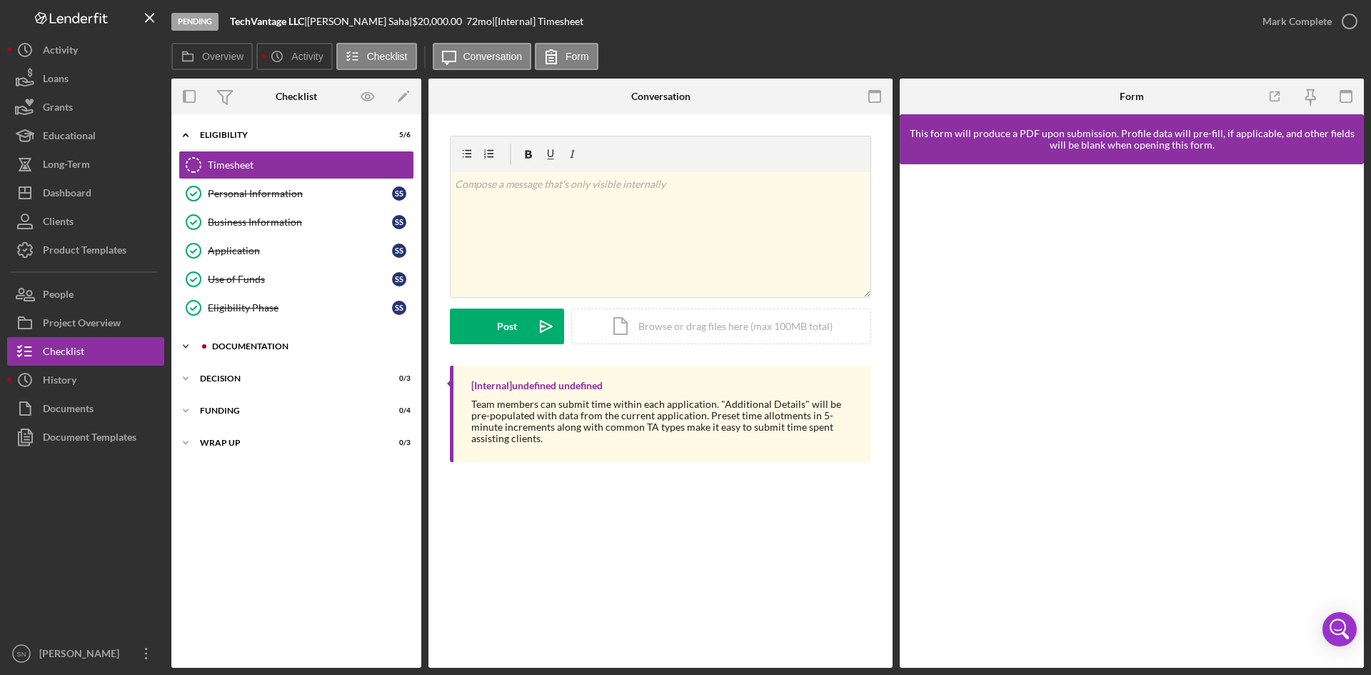
click at [183, 342] on icon "Icon/Expander" at bounding box center [185, 346] width 29 height 29
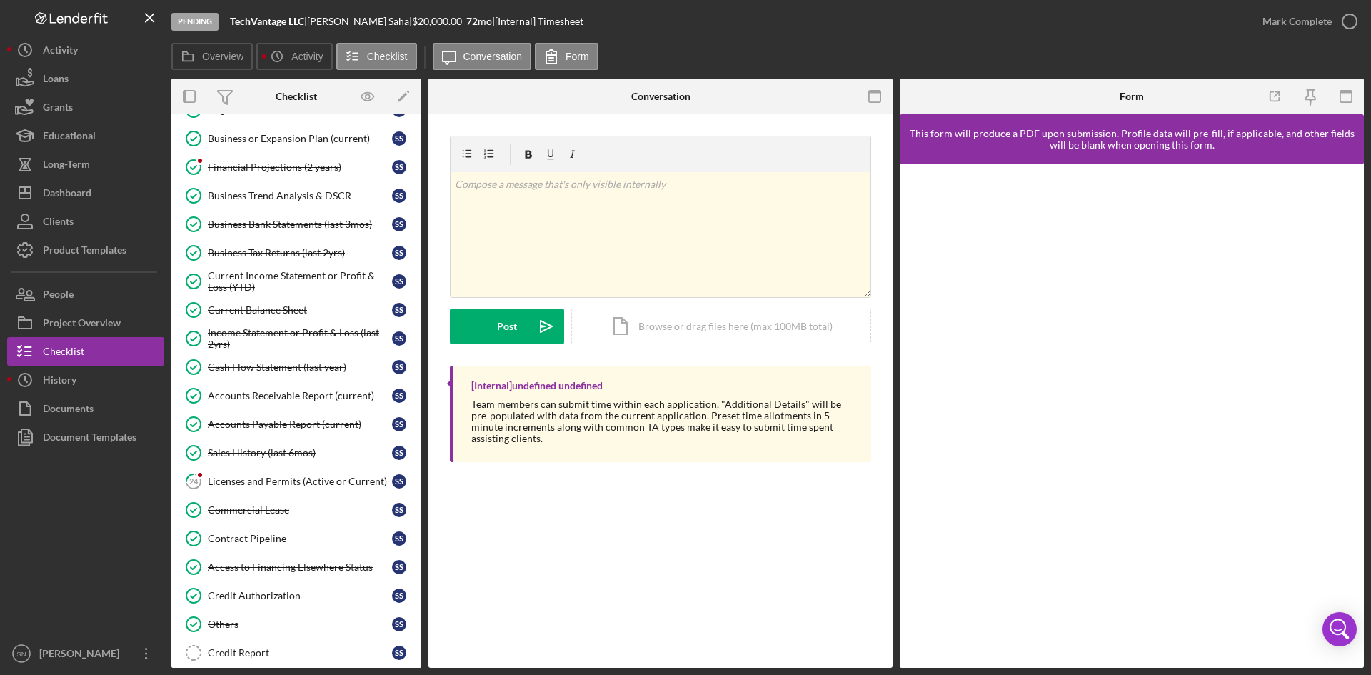
scroll to position [441, 0]
click at [307, 482] on div "Licenses and Permits (Active or Current)" at bounding box center [300, 478] width 184 height 11
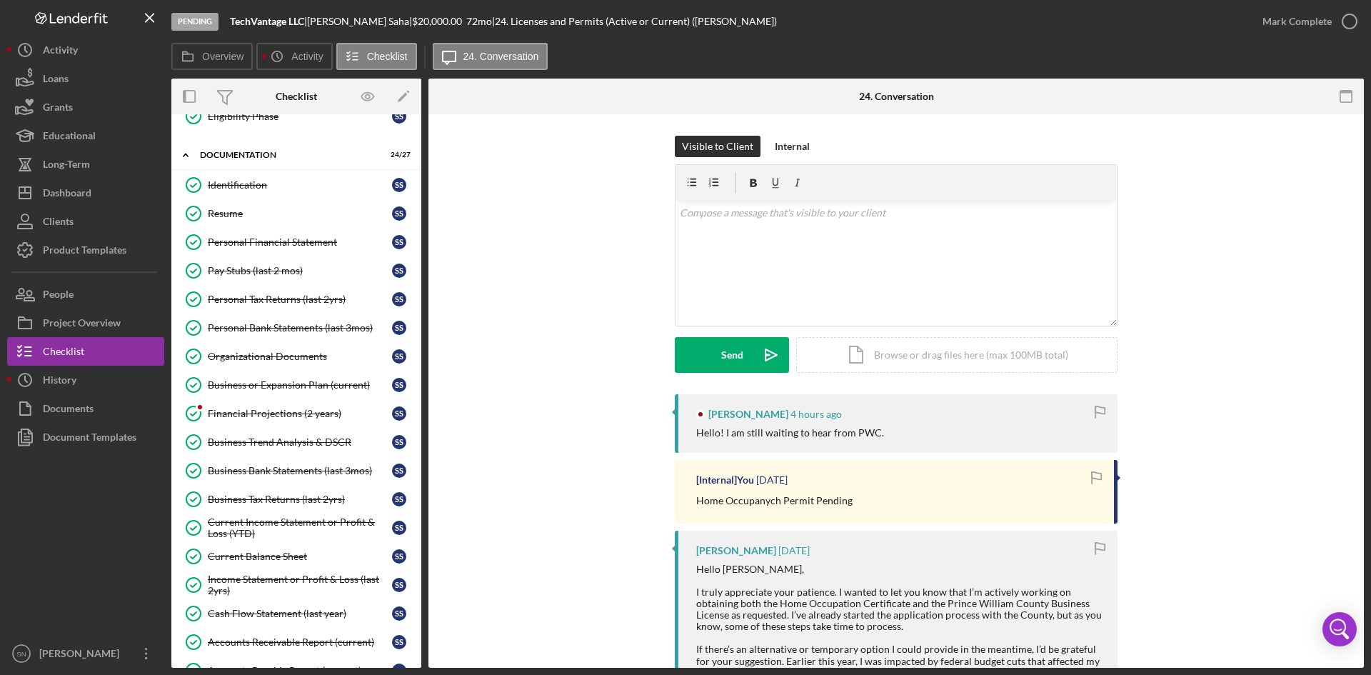
scroll to position [176, 0]
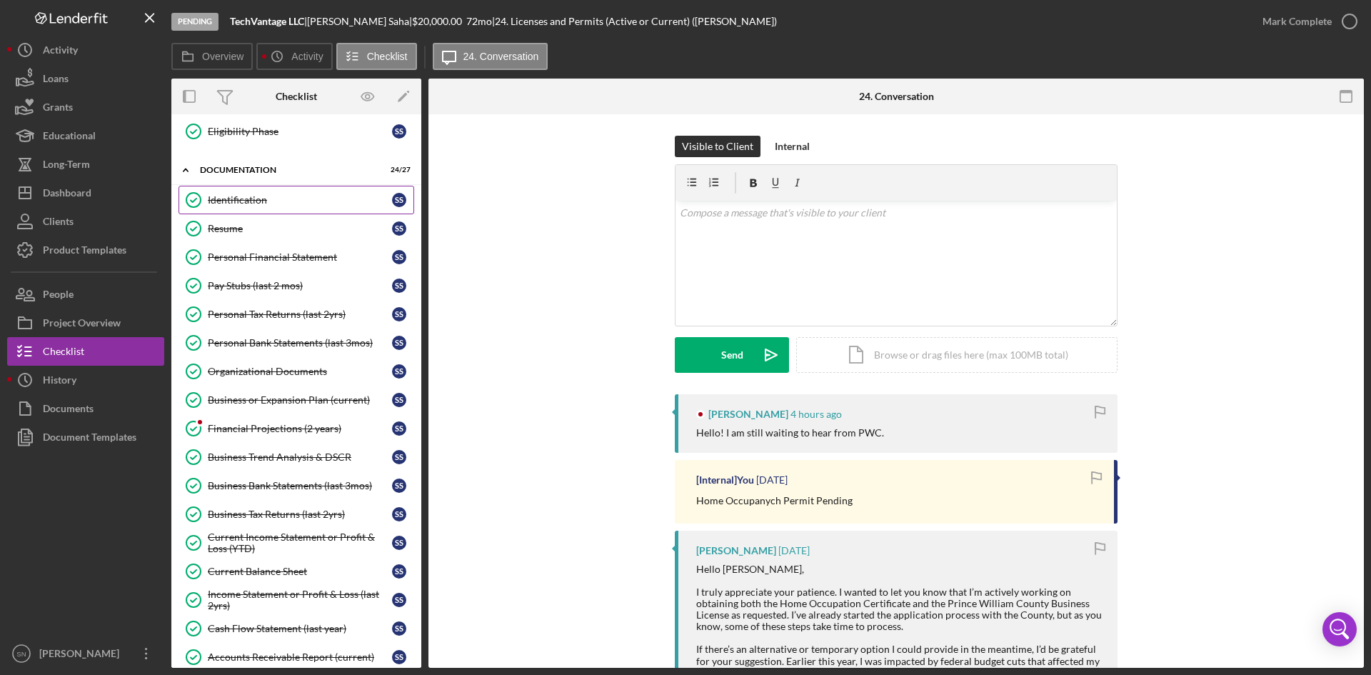
click at [249, 199] on div "Identification" at bounding box center [300, 199] width 184 height 11
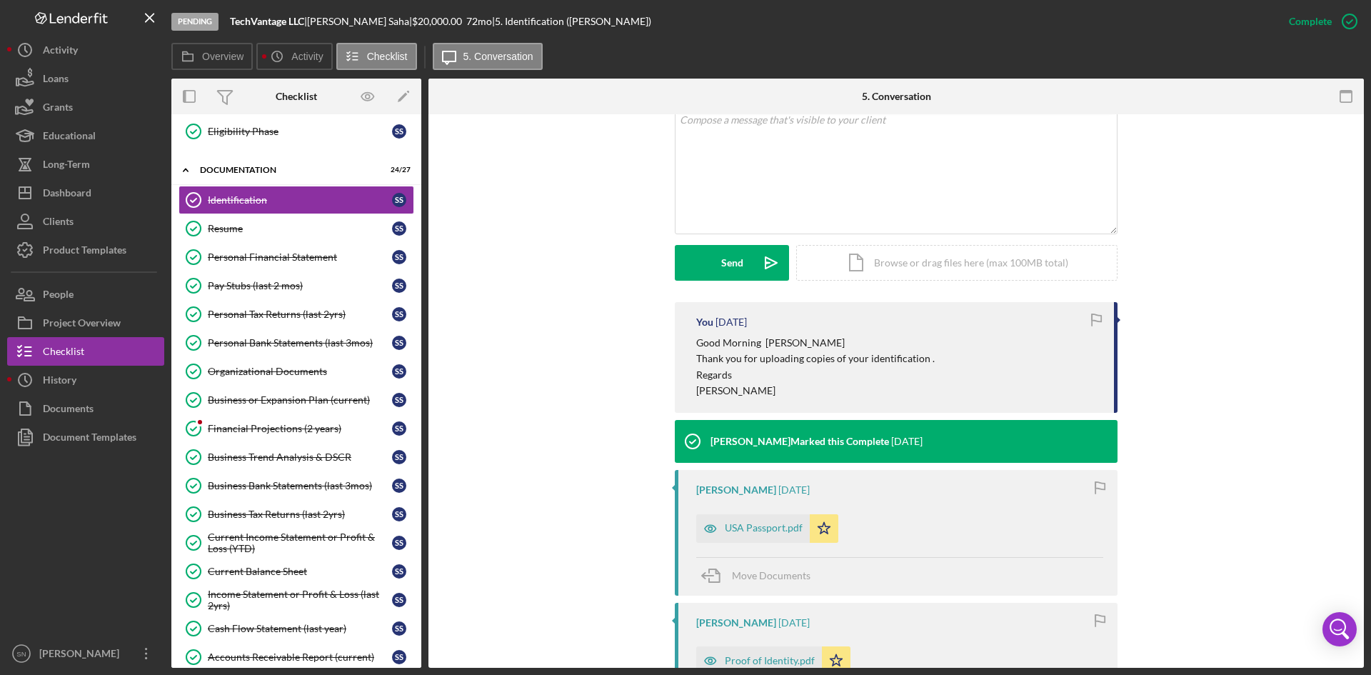
scroll to position [347, 0]
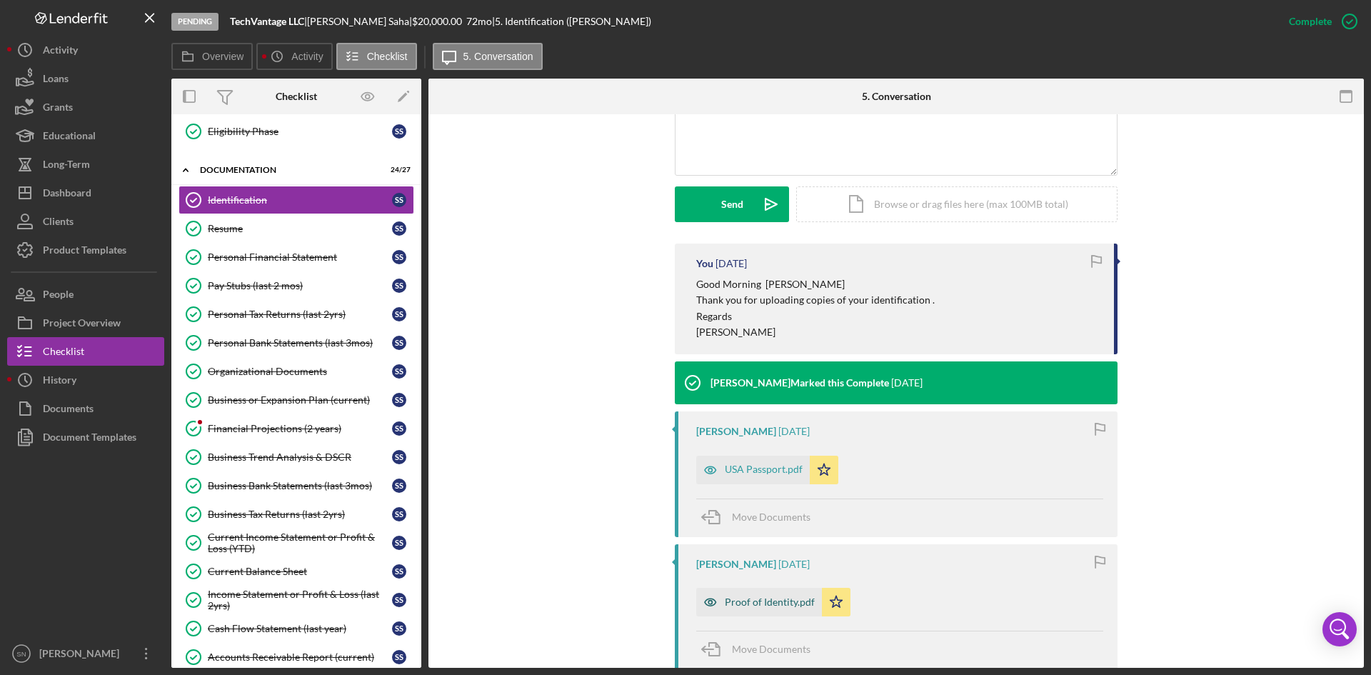
click at [752, 601] on div "Proof of Identity.pdf" at bounding box center [770, 601] width 90 height 11
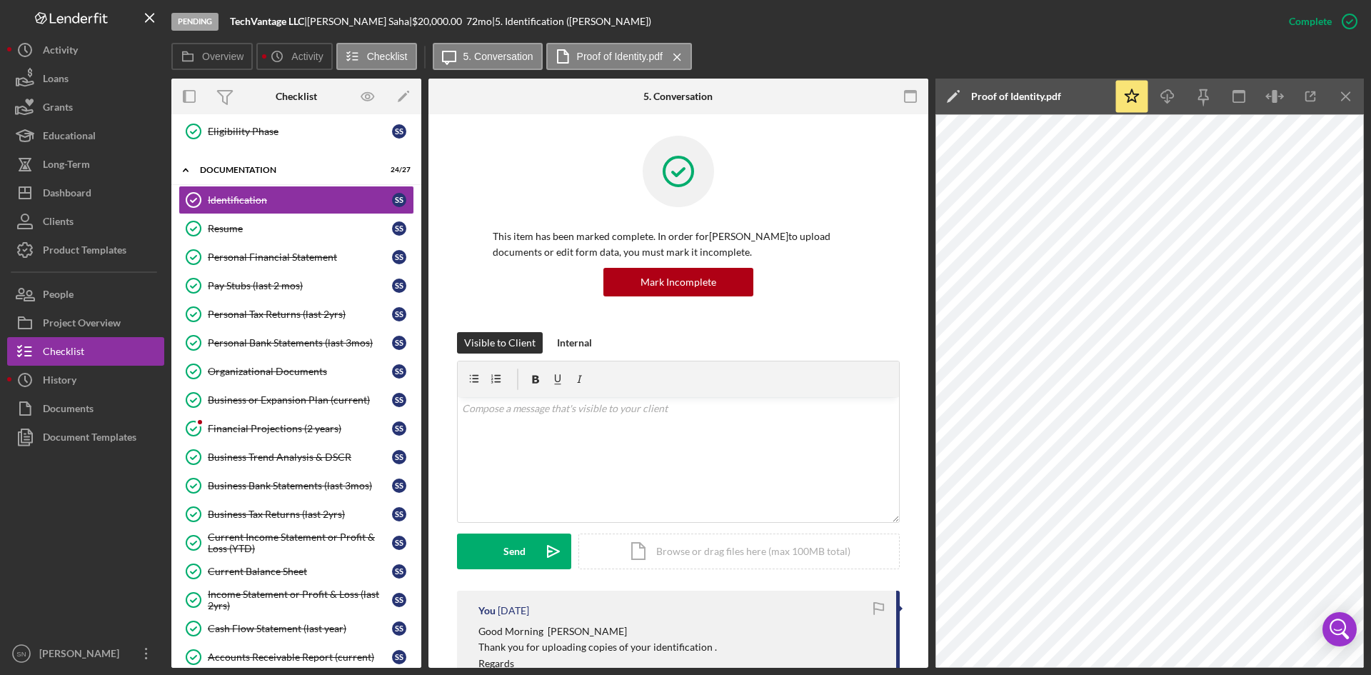
scroll to position [72, 0]
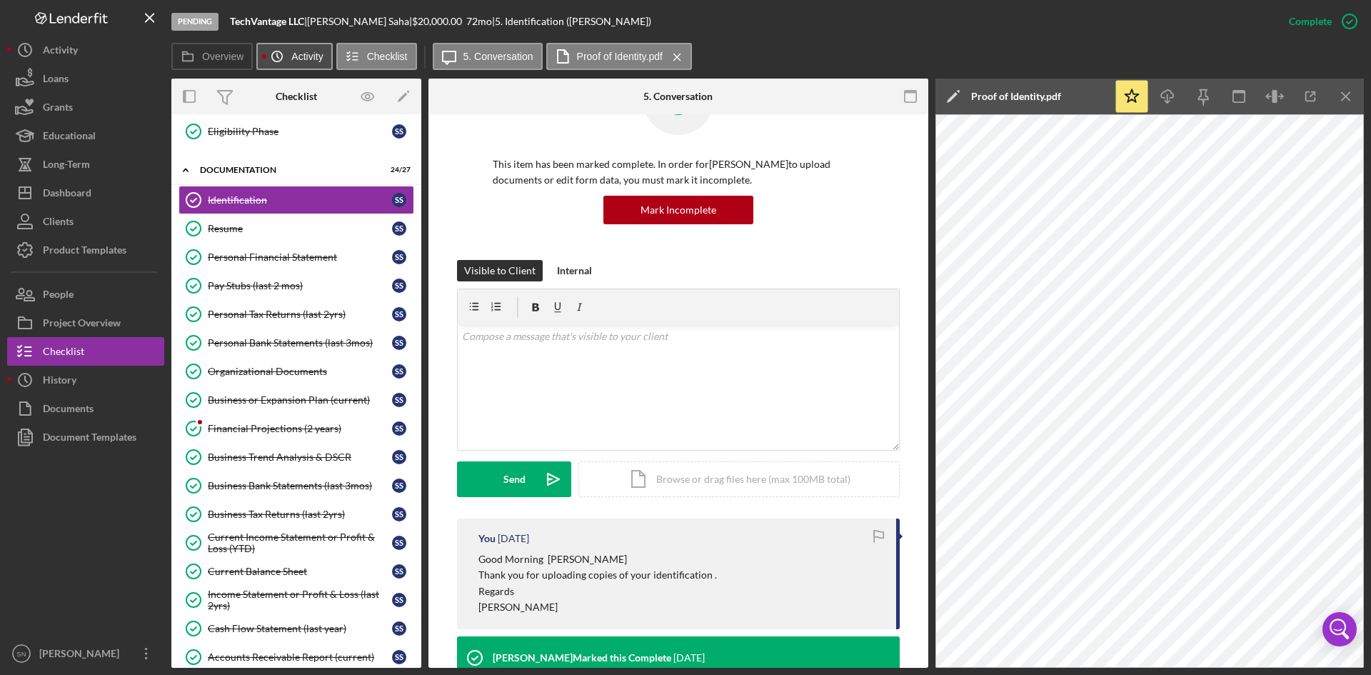
click at [299, 58] on label "Activity" at bounding box center [306, 56] width 31 height 11
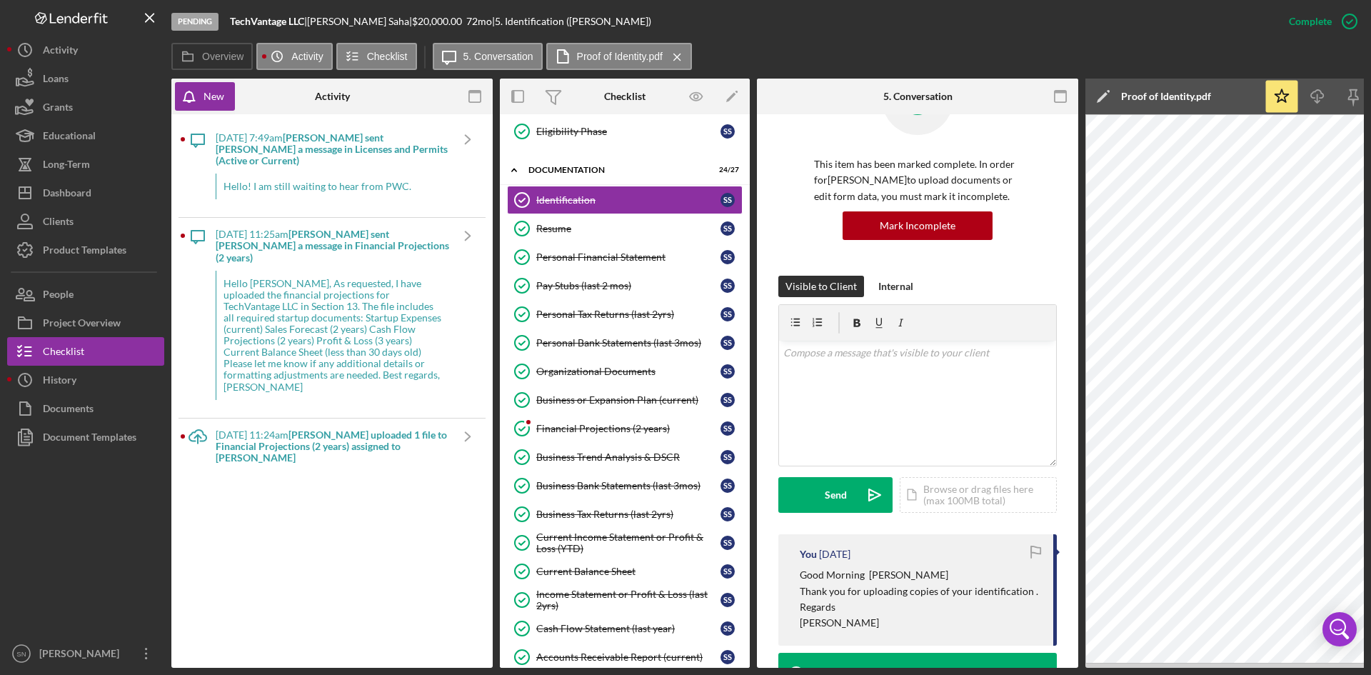
click at [677, 54] on icon "Icon/Menu Close" at bounding box center [677, 57] width 25 height 36
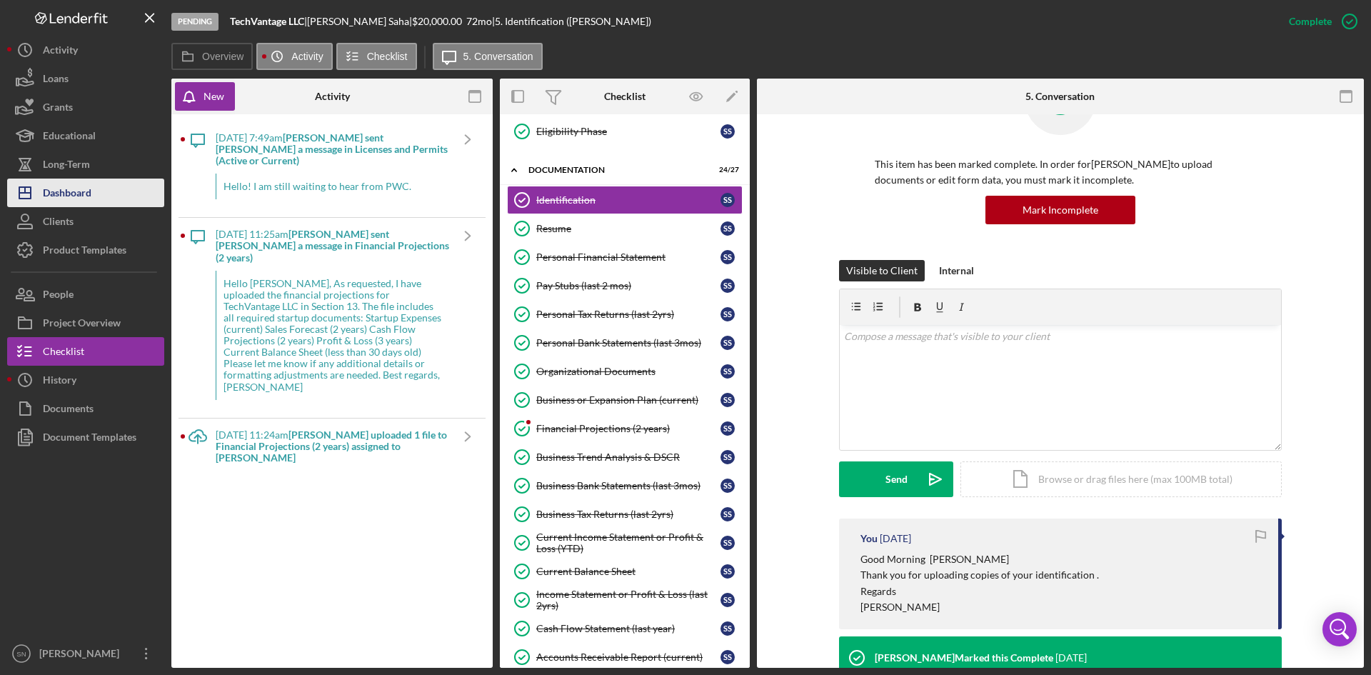
click at [101, 194] on button "Icon/Dashboard Dashboard" at bounding box center [85, 193] width 157 height 29
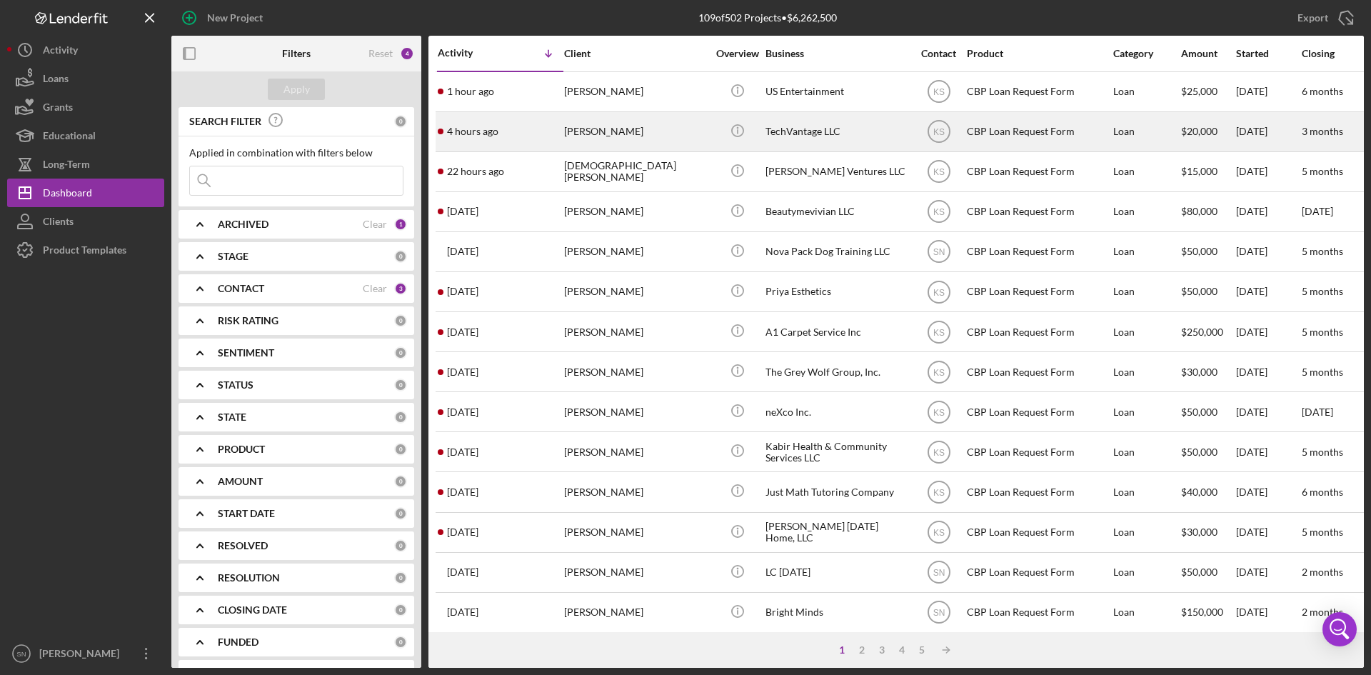
click at [509, 136] on div "4 hours ago [PERSON_NAME]" at bounding box center [500, 132] width 125 height 38
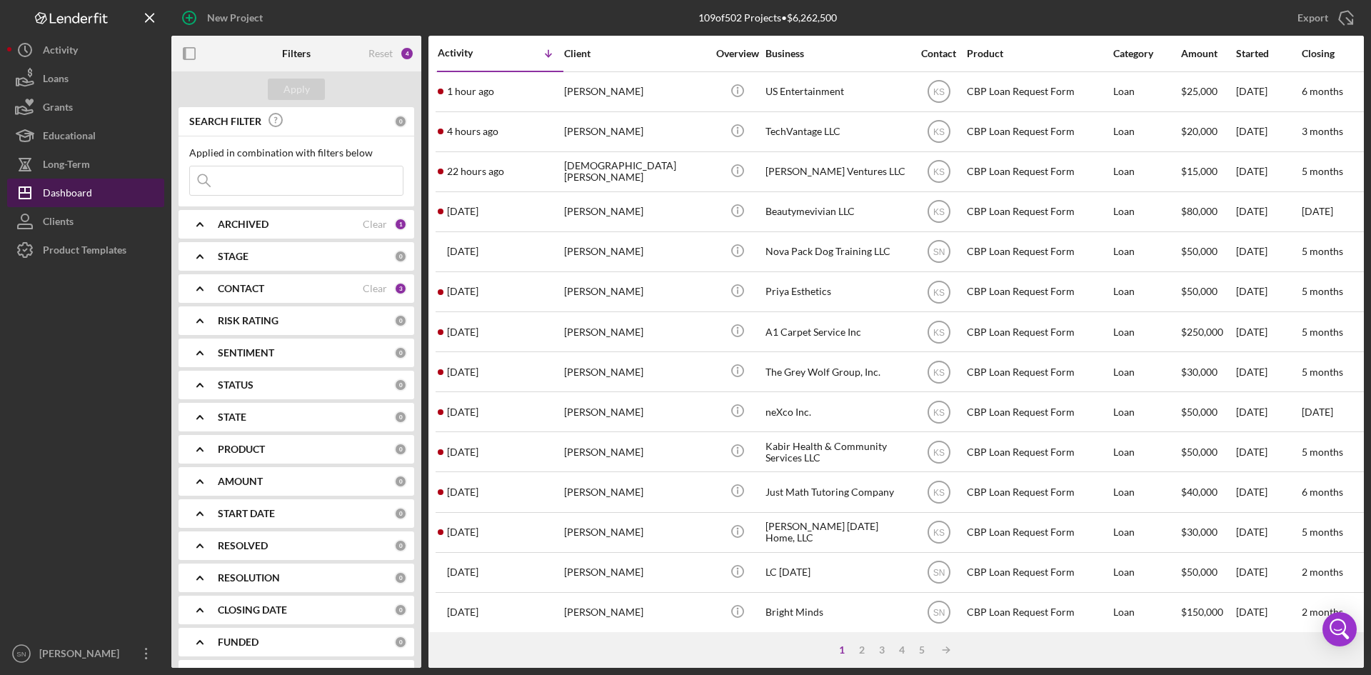
click at [109, 193] on button "Icon/Dashboard Dashboard" at bounding box center [85, 193] width 157 height 29
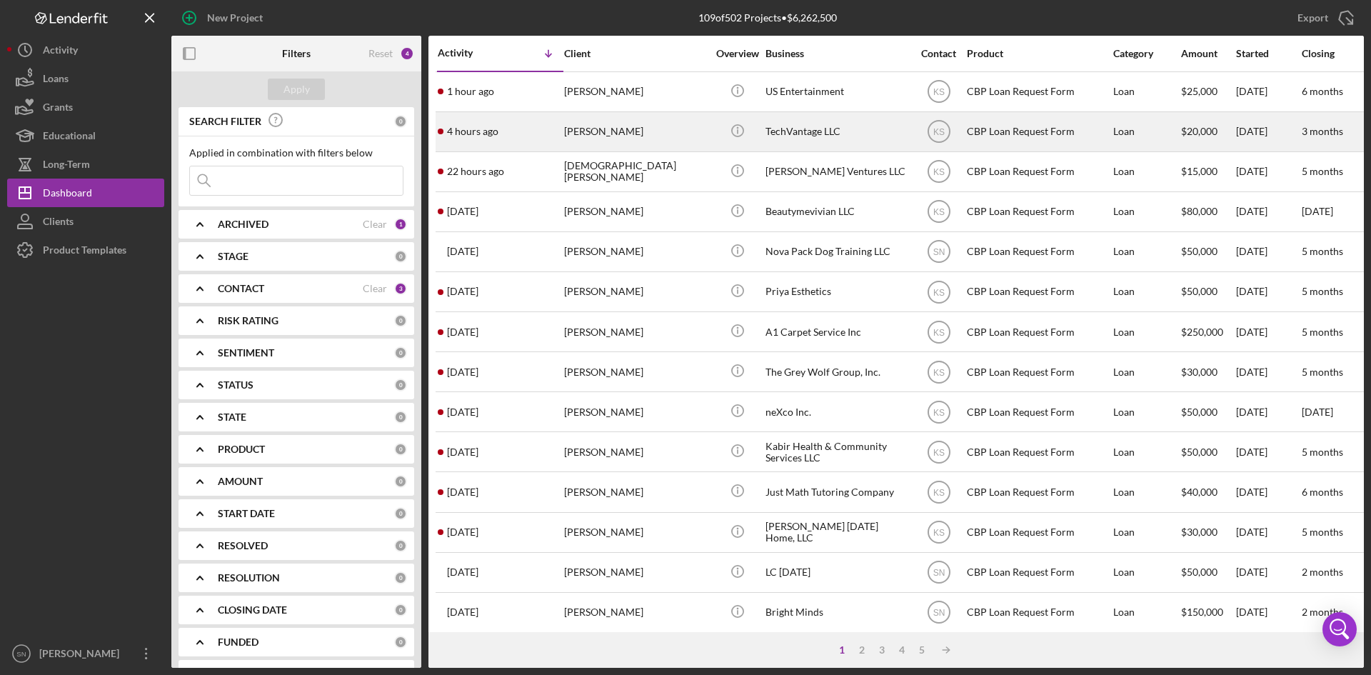
click at [452, 126] on time "4 hours ago" at bounding box center [472, 131] width 51 height 11
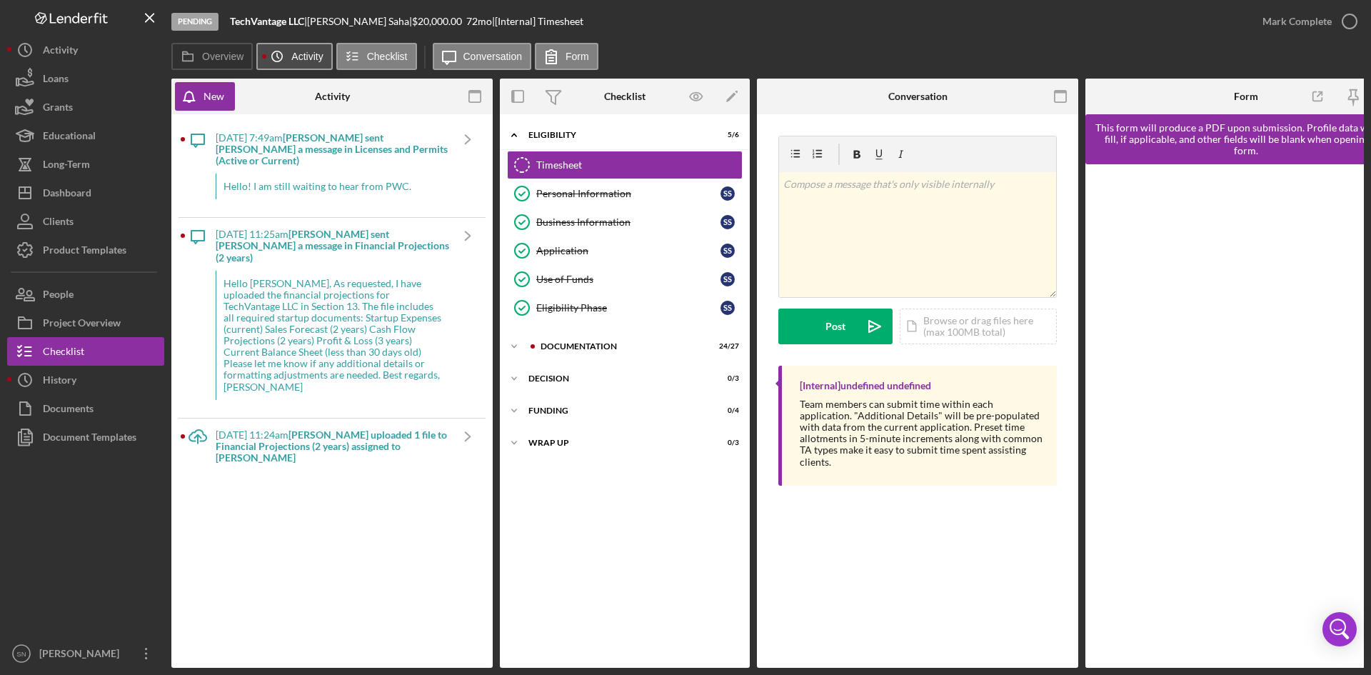
click at [301, 57] on label "Activity" at bounding box center [306, 56] width 31 height 11
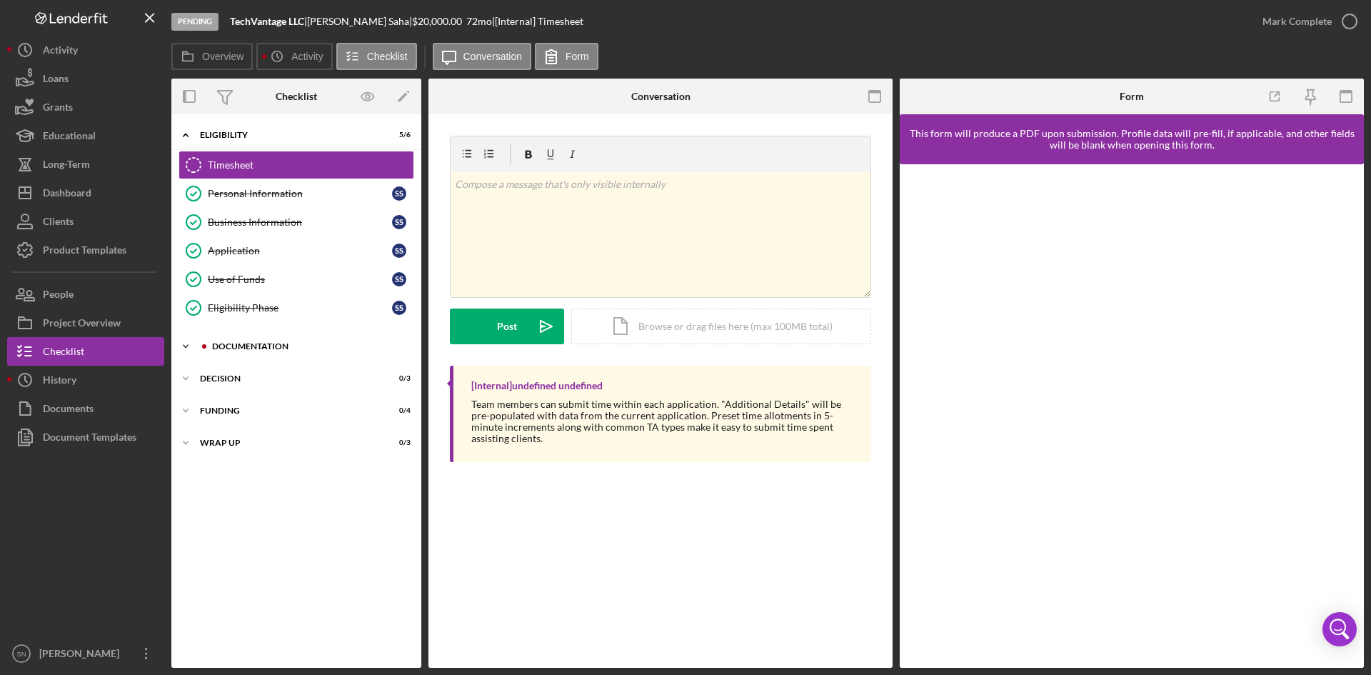
click at [179, 345] on icon "Icon/Expander" at bounding box center [185, 346] width 29 height 29
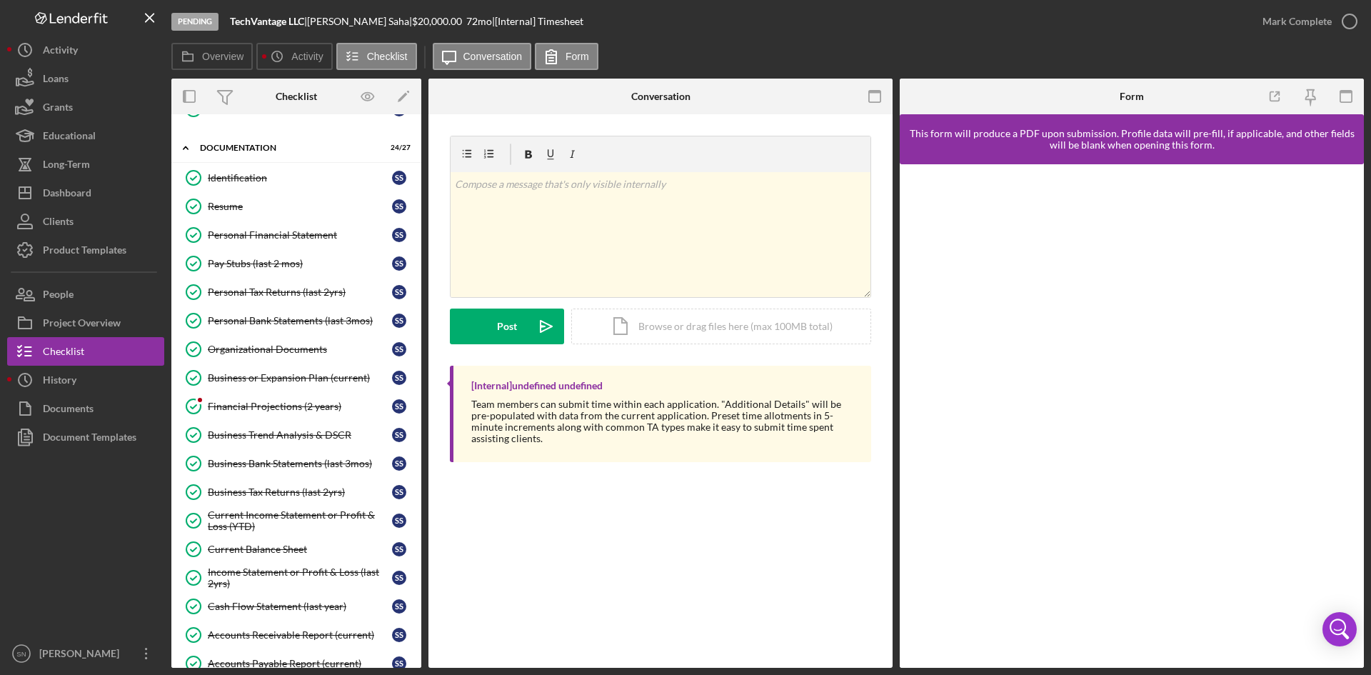
scroll to position [248, 0]
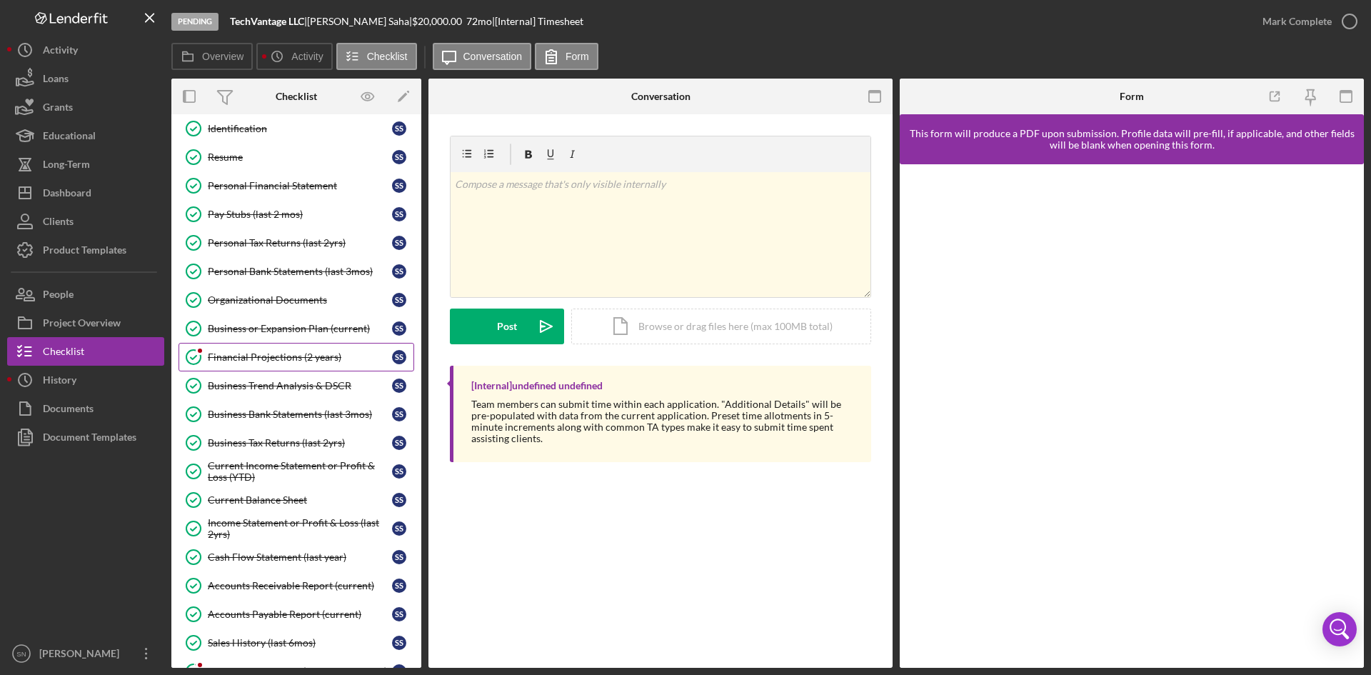
click at [310, 358] on div "Financial Projections (2 years)" at bounding box center [300, 356] width 184 height 11
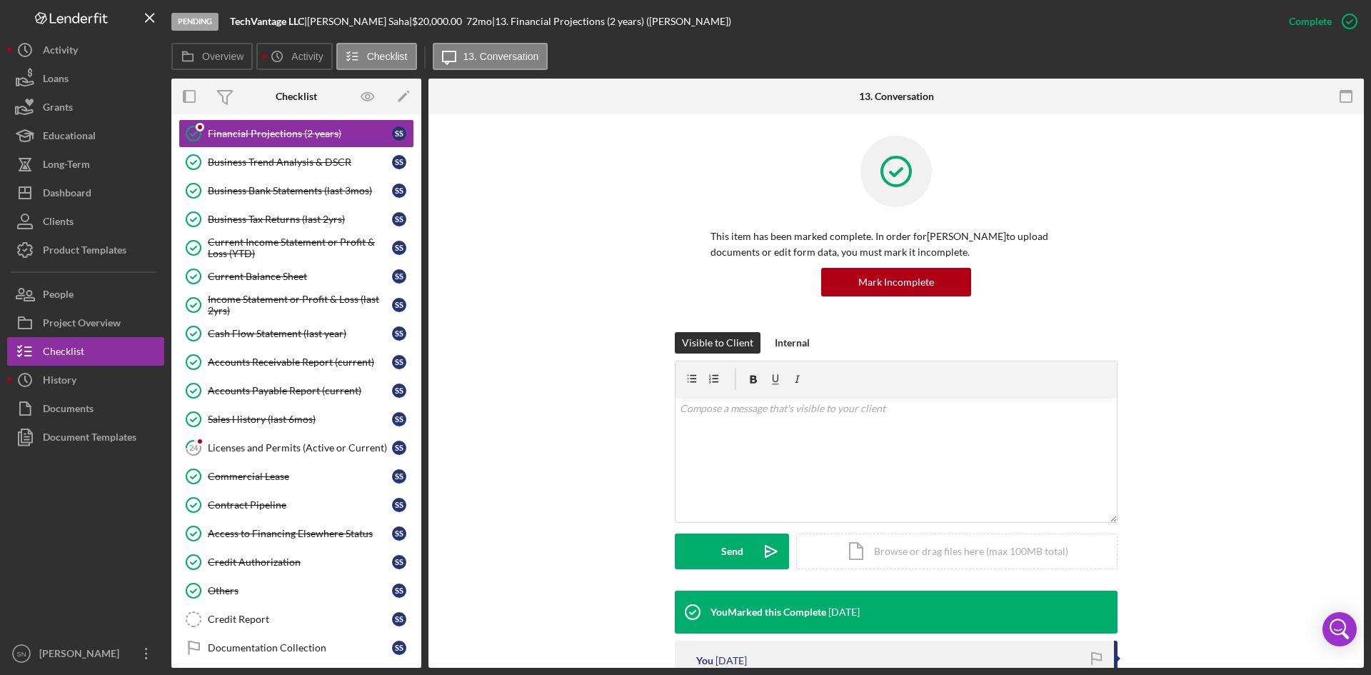
scroll to position [477, 0]
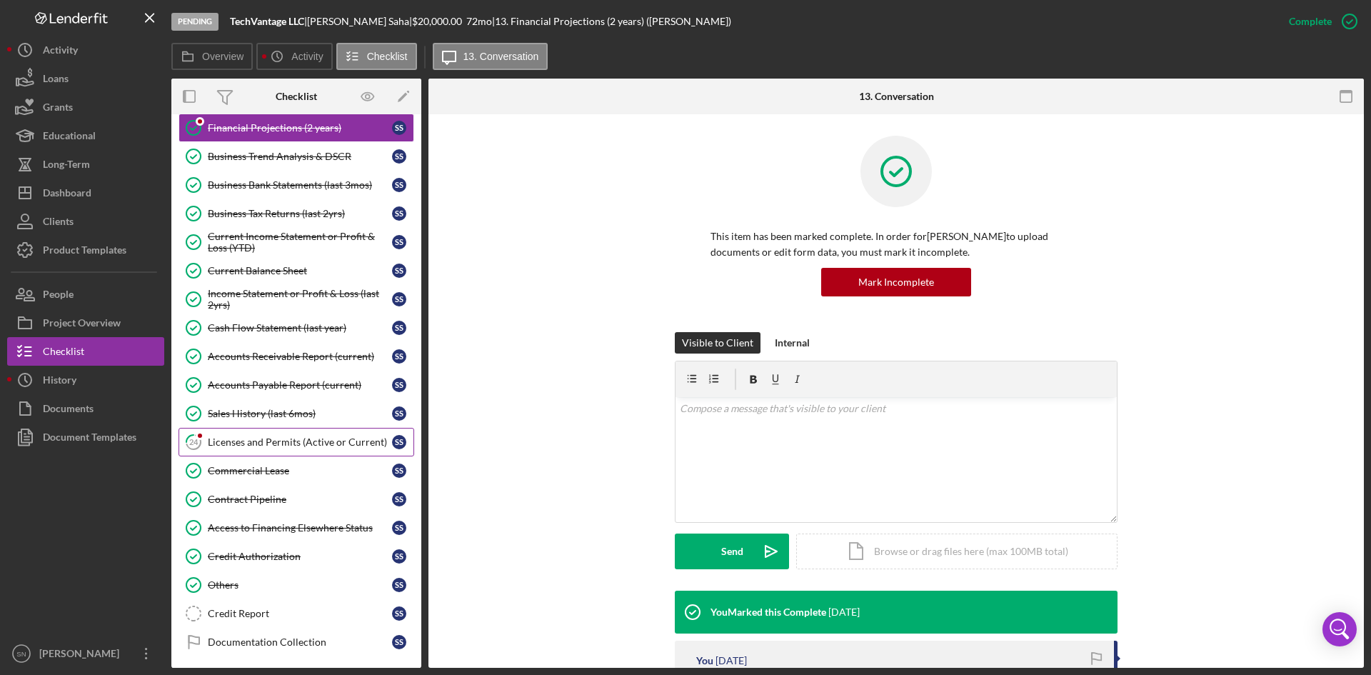
click at [259, 445] on div "Licenses and Permits (Active or Current)" at bounding box center [300, 441] width 184 height 11
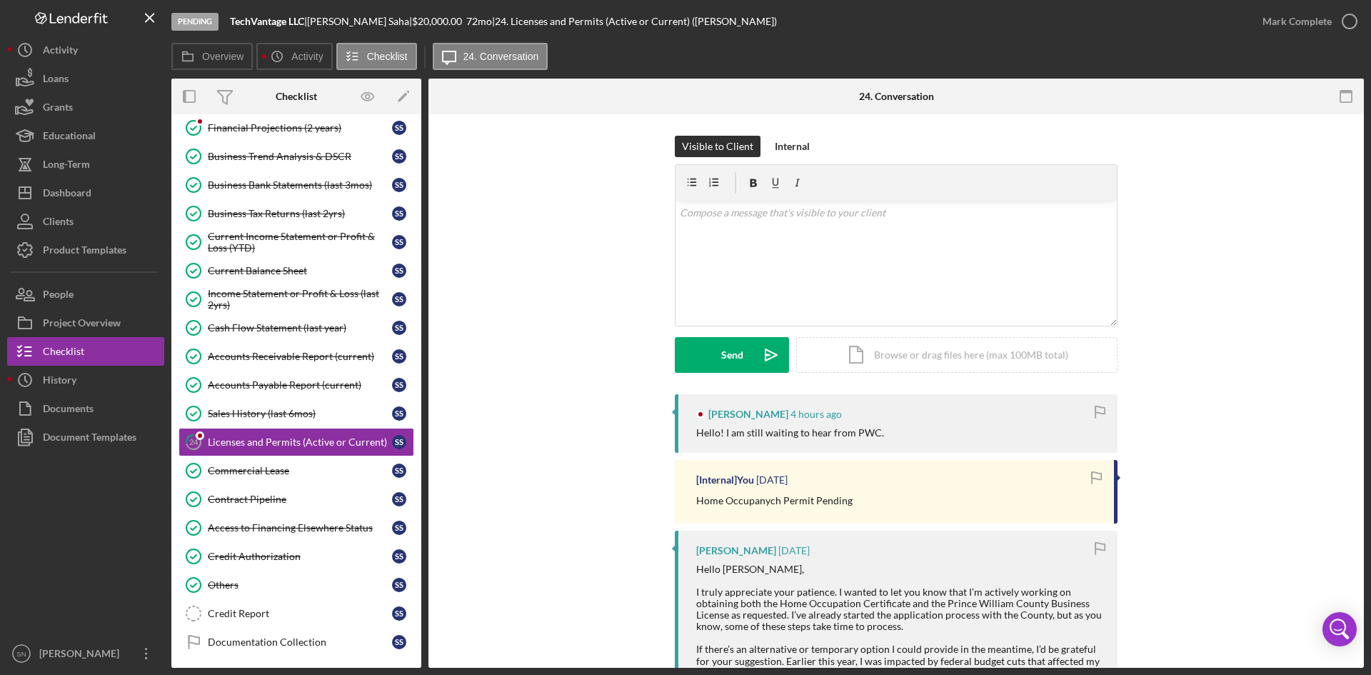
click at [830, 500] on p "Home Occupanych Permit Pending" at bounding box center [774, 501] width 156 height 16
click at [770, 246] on div "v Color teal Color pink Remove color Add row above Add row below Add column bef…" at bounding box center [896, 263] width 441 height 125
click at [786, 219] on p "Good Morning Mr. Sha" at bounding box center [897, 213] width 434 height 16
click at [761, 211] on p "Good Morning [PERSON_NAME]" at bounding box center [897, 213] width 434 height 16
click at [791, 218] on p "Good Morning [PERSON_NAME]" at bounding box center [897, 213] width 434 height 16
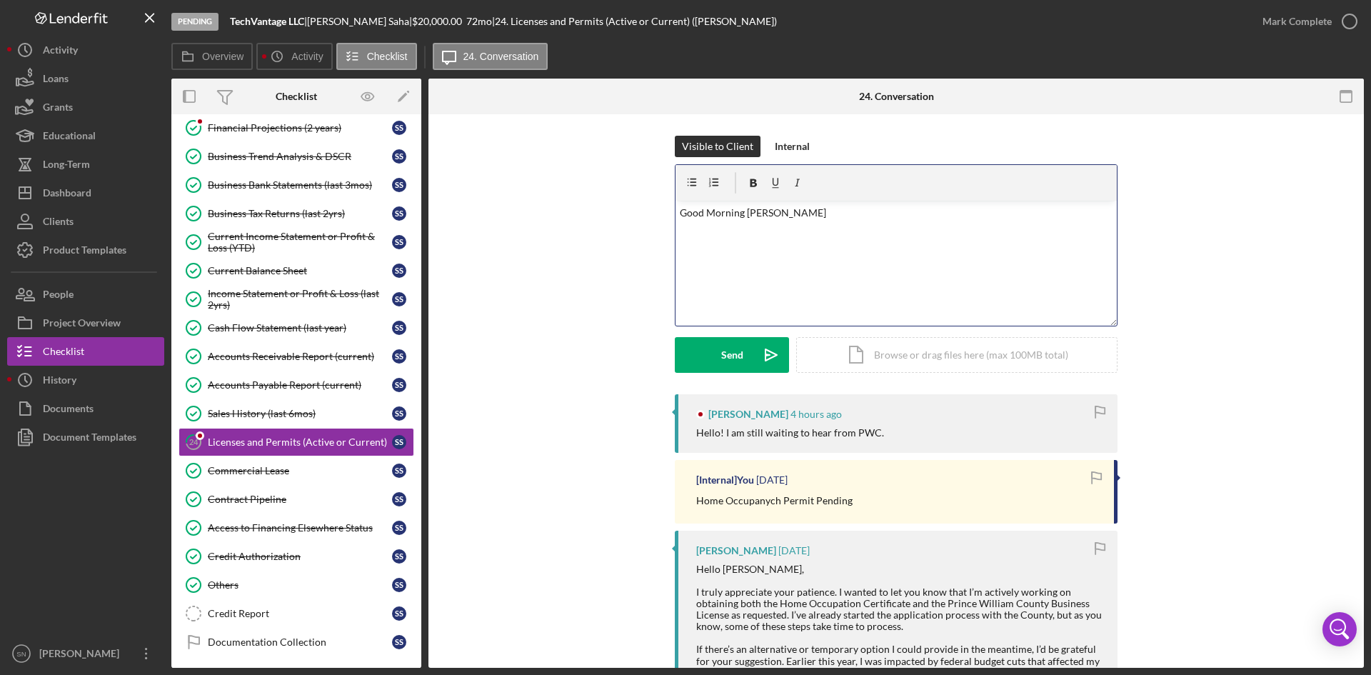
click at [693, 242] on div "v Color teal Color pink Remove color Add row above Add row below Add column bef…" at bounding box center [896, 263] width 441 height 125
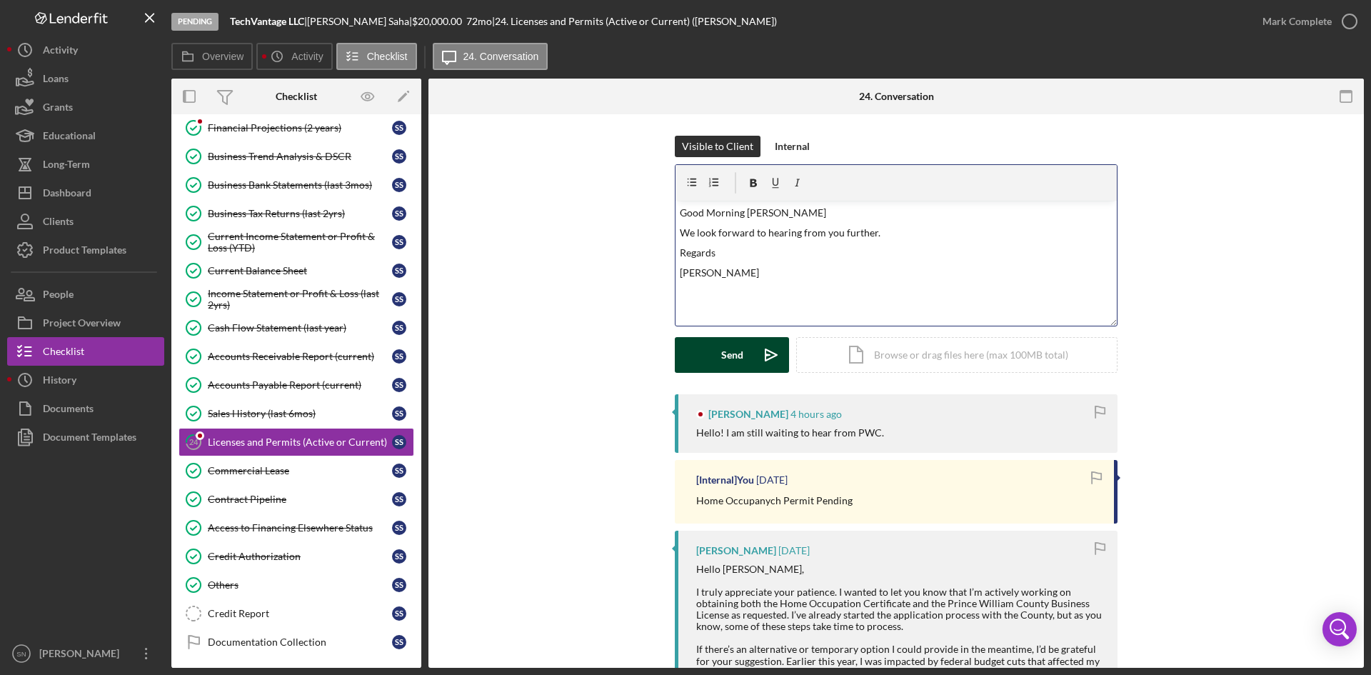
click at [718, 350] on button "Send Icon/icon-invite-send" at bounding box center [732, 355] width 114 height 36
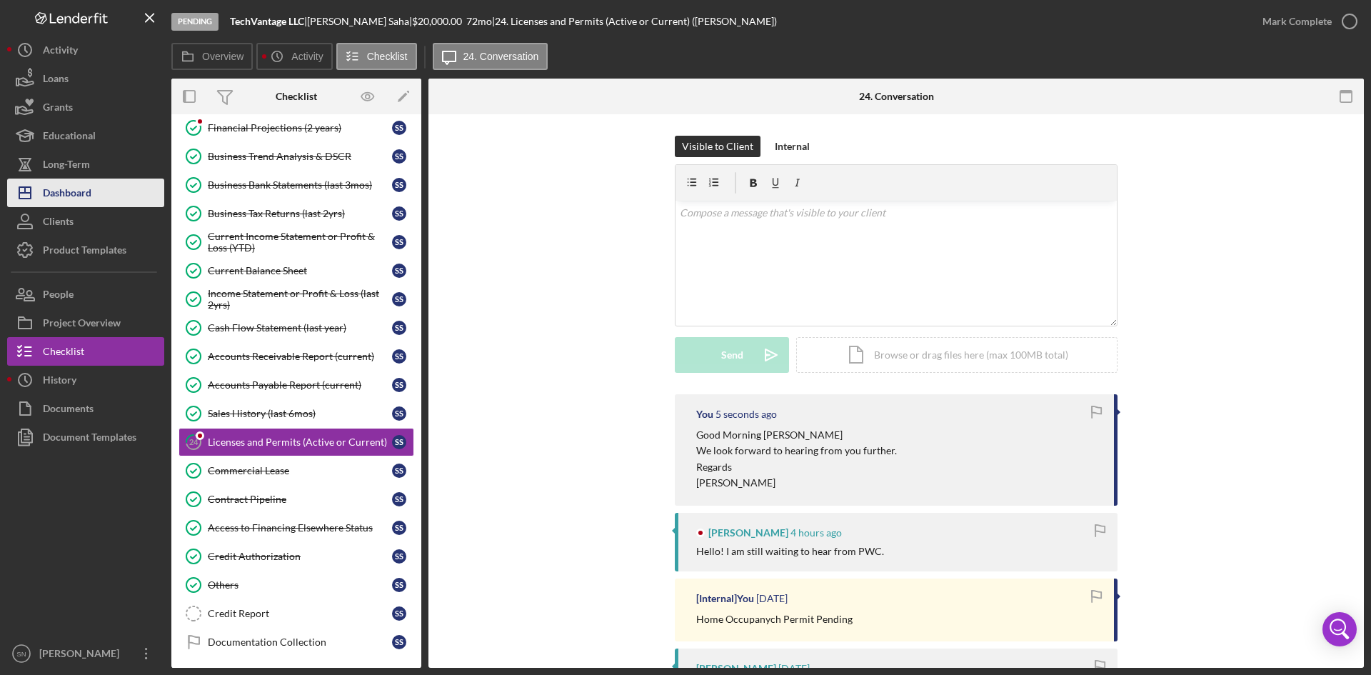
click at [75, 190] on div "Dashboard" at bounding box center [67, 195] width 49 height 32
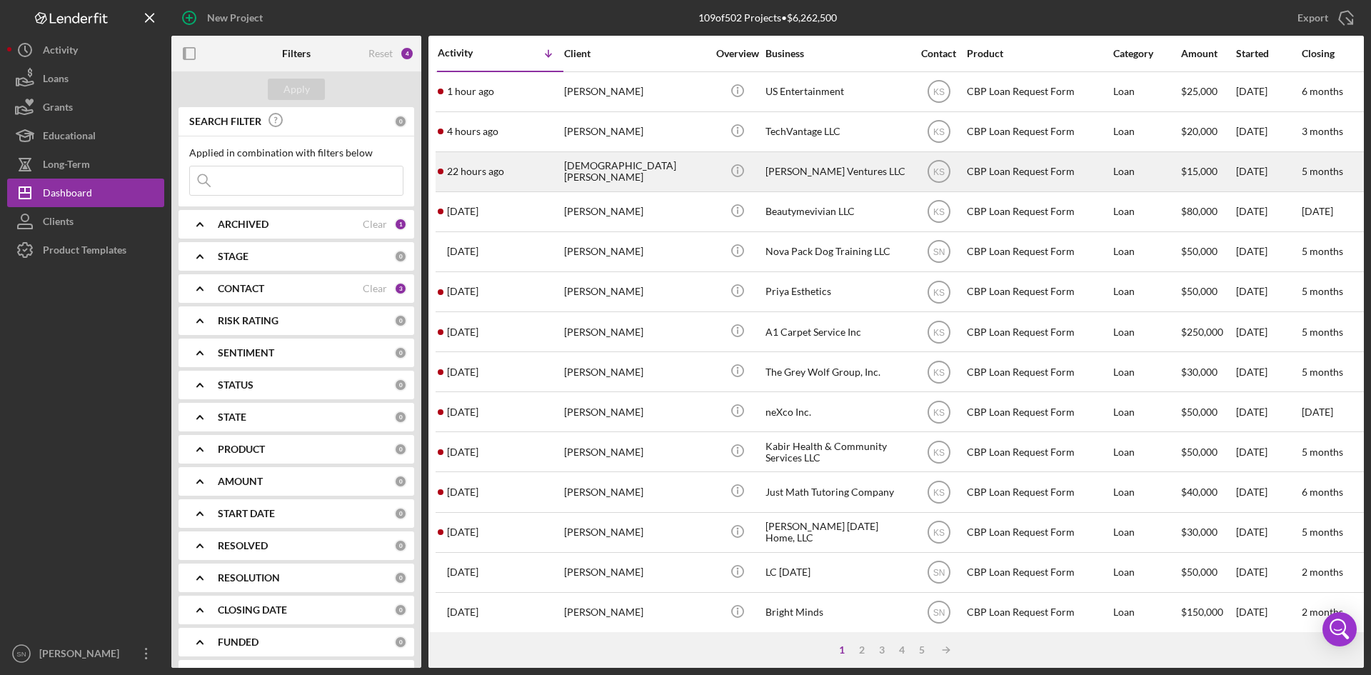
click at [565, 169] on div "[DEMOGRAPHIC_DATA][PERSON_NAME]" at bounding box center [635, 172] width 143 height 38
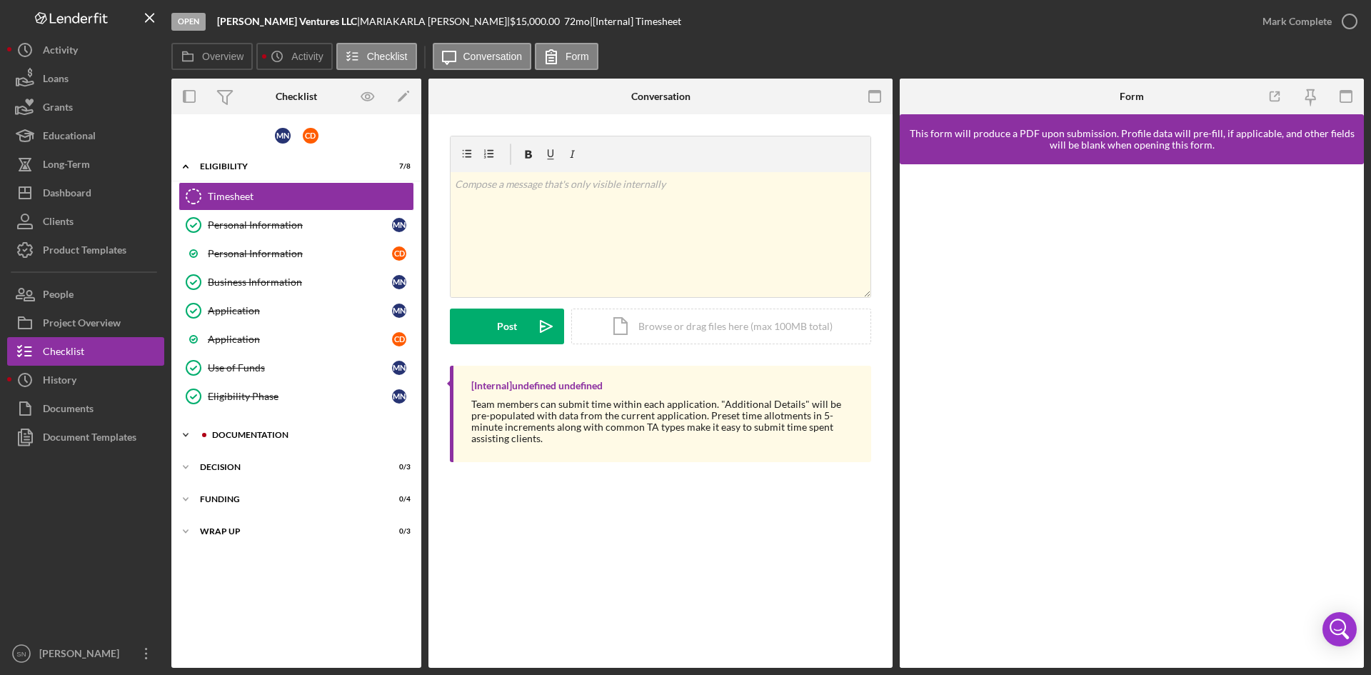
click at [184, 168] on polyline at bounding box center [186, 166] width 4 height 3
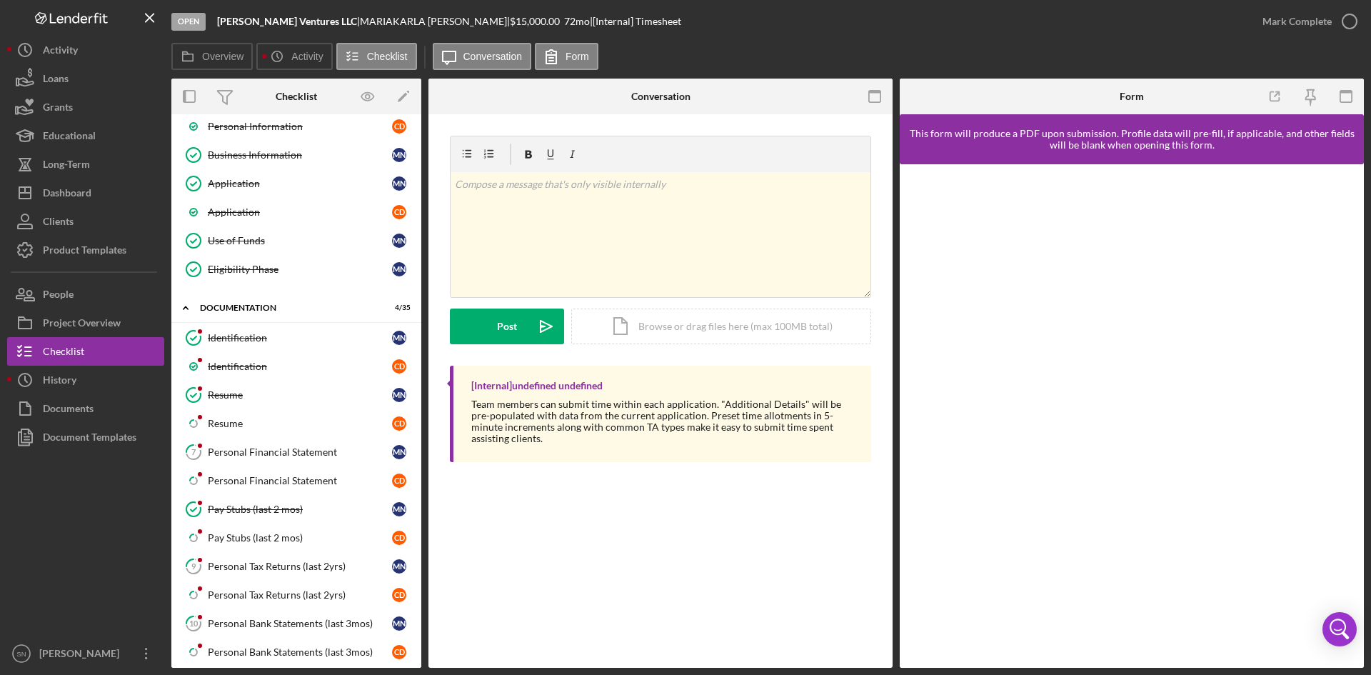
scroll to position [141, 0]
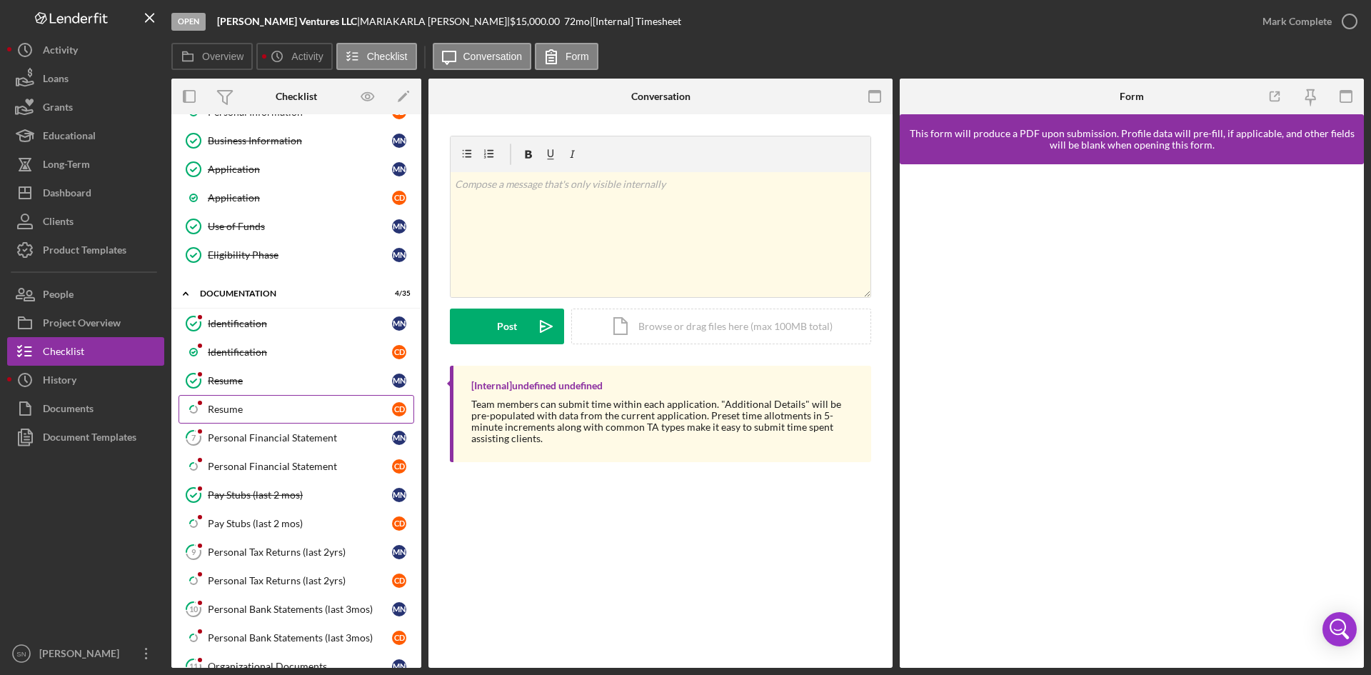
click at [241, 411] on div "Resume" at bounding box center [300, 409] width 184 height 11
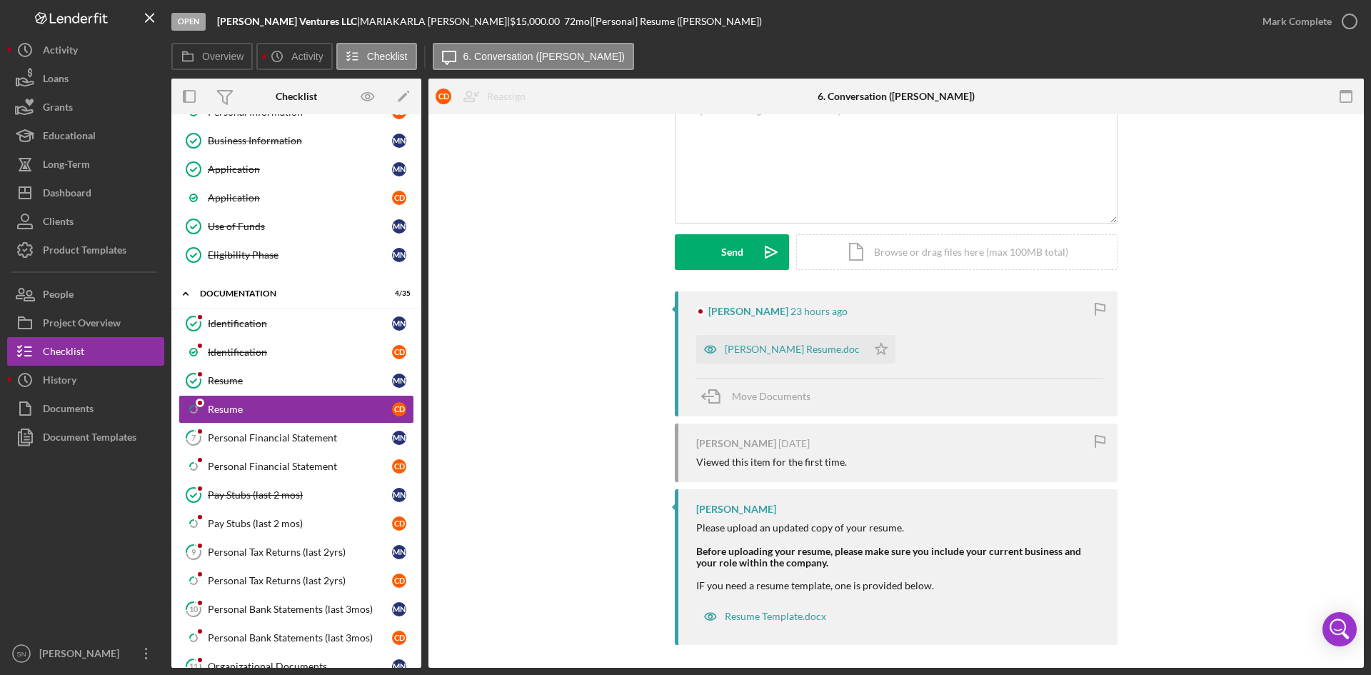
scroll to position [109, 0]
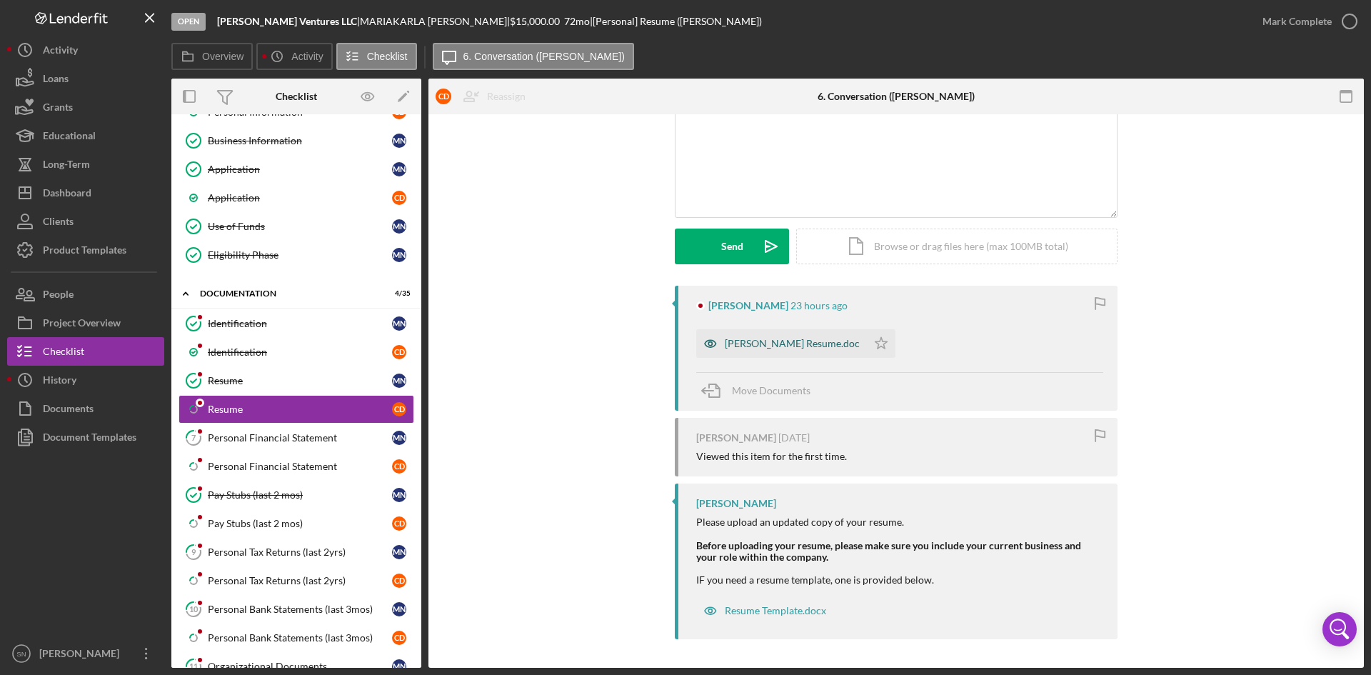
click at [761, 345] on div "[PERSON_NAME] Resume.doc" at bounding box center [792, 343] width 135 height 11
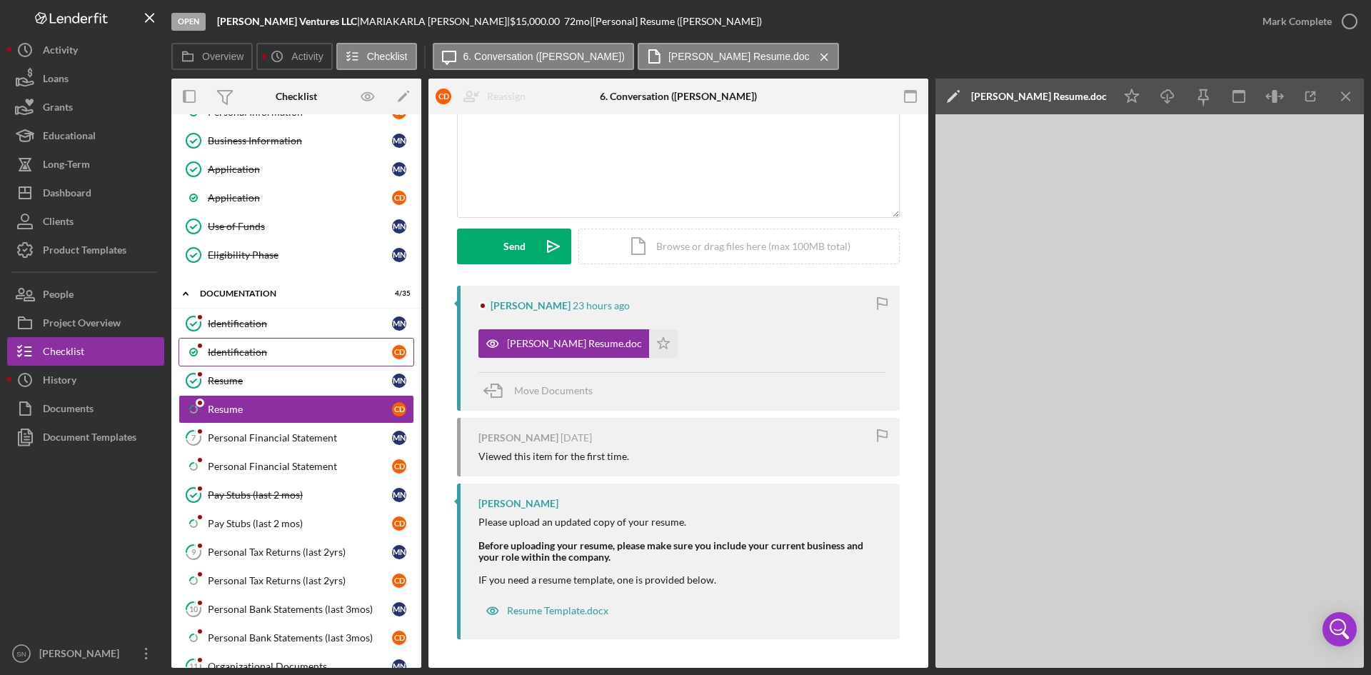
click at [226, 351] on div "Identification" at bounding box center [300, 351] width 184 height 11
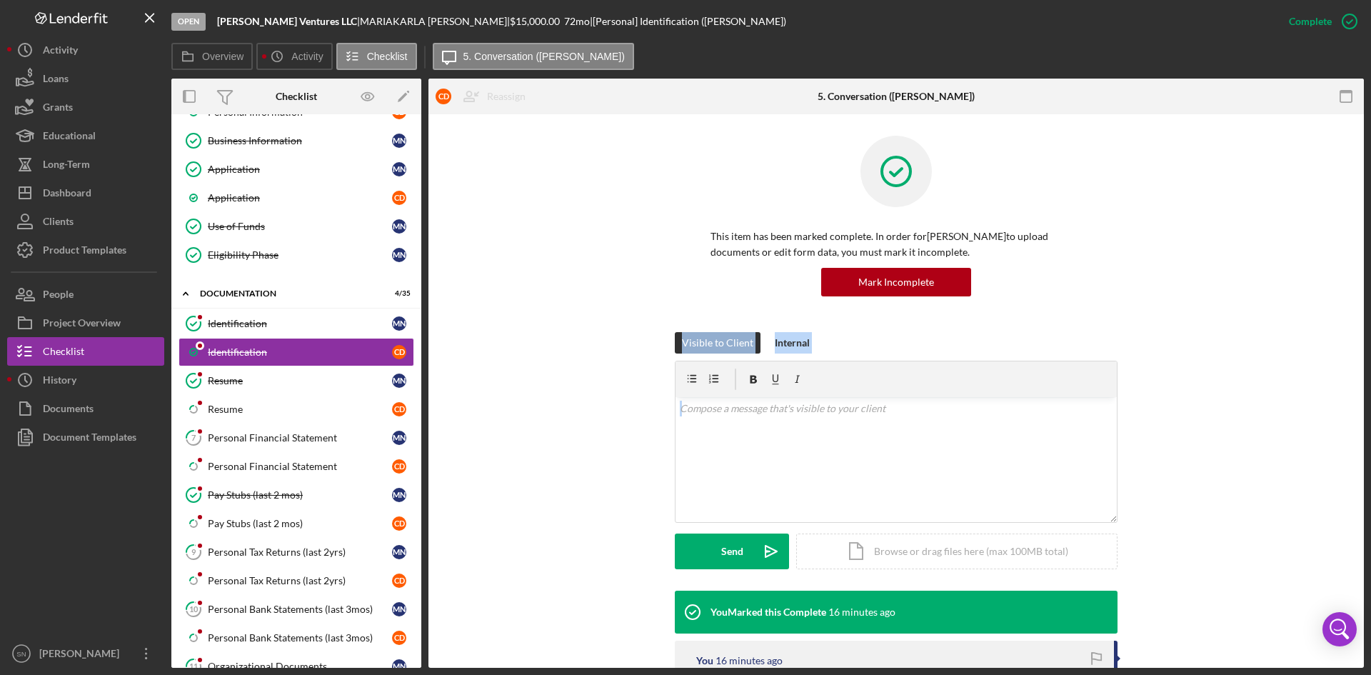
drag, startPoint x: 1359, startPoint y: 323, endPoint x: 1368, endPoint y: 463, distance: 140.2
click at [1369, 466] on div "Open [PERSON_NAME] Ventures LLC | [PERSON_NAME] | $15,000.00 72 mo | [Personal]…" at bounding box center [685, 337] width 1371 height 675
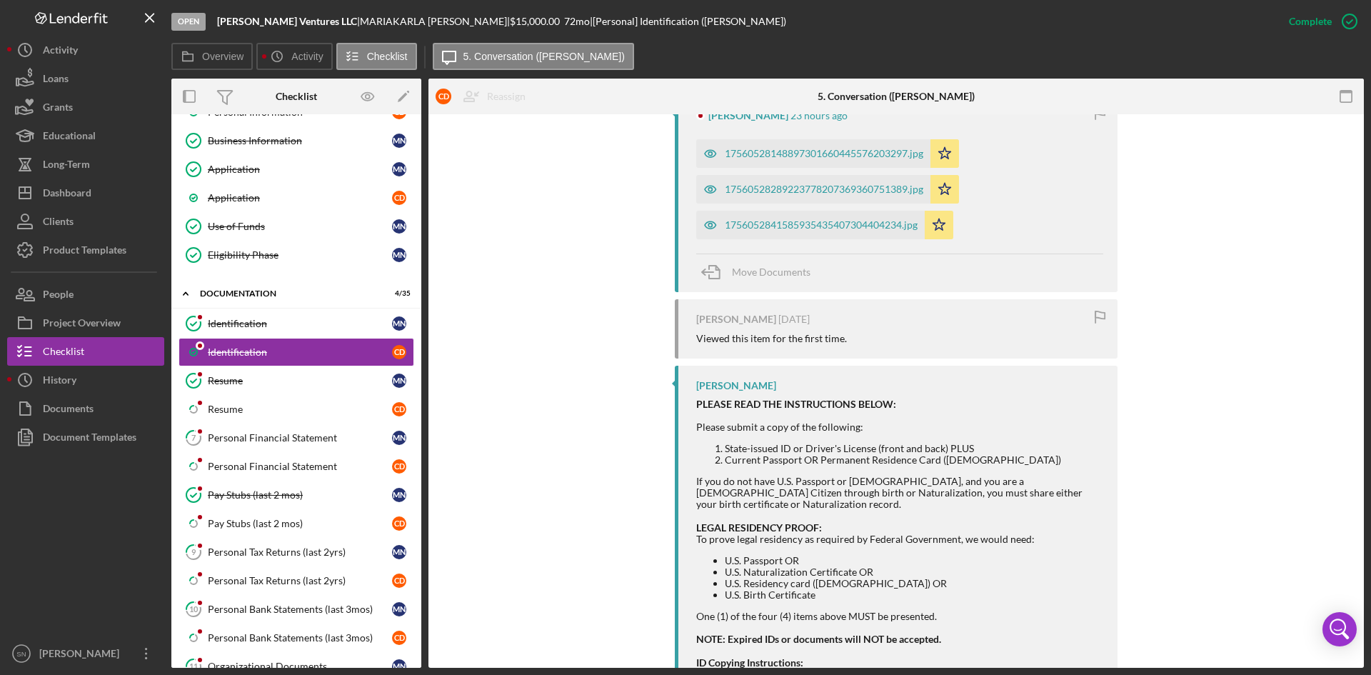
scroll to position [611, 0]
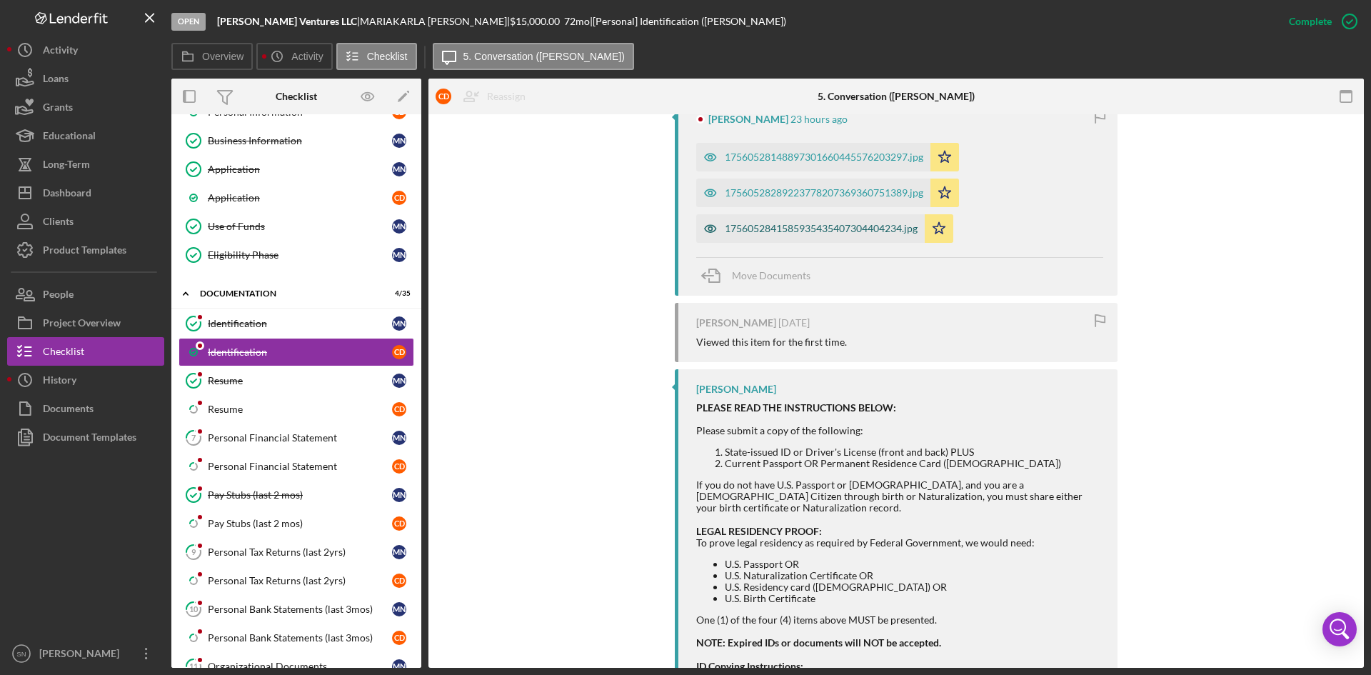
click at [821, 232] on div "1756052841585935435407304404234.jpg" at bounding box center [821, 228] width 193 height 11
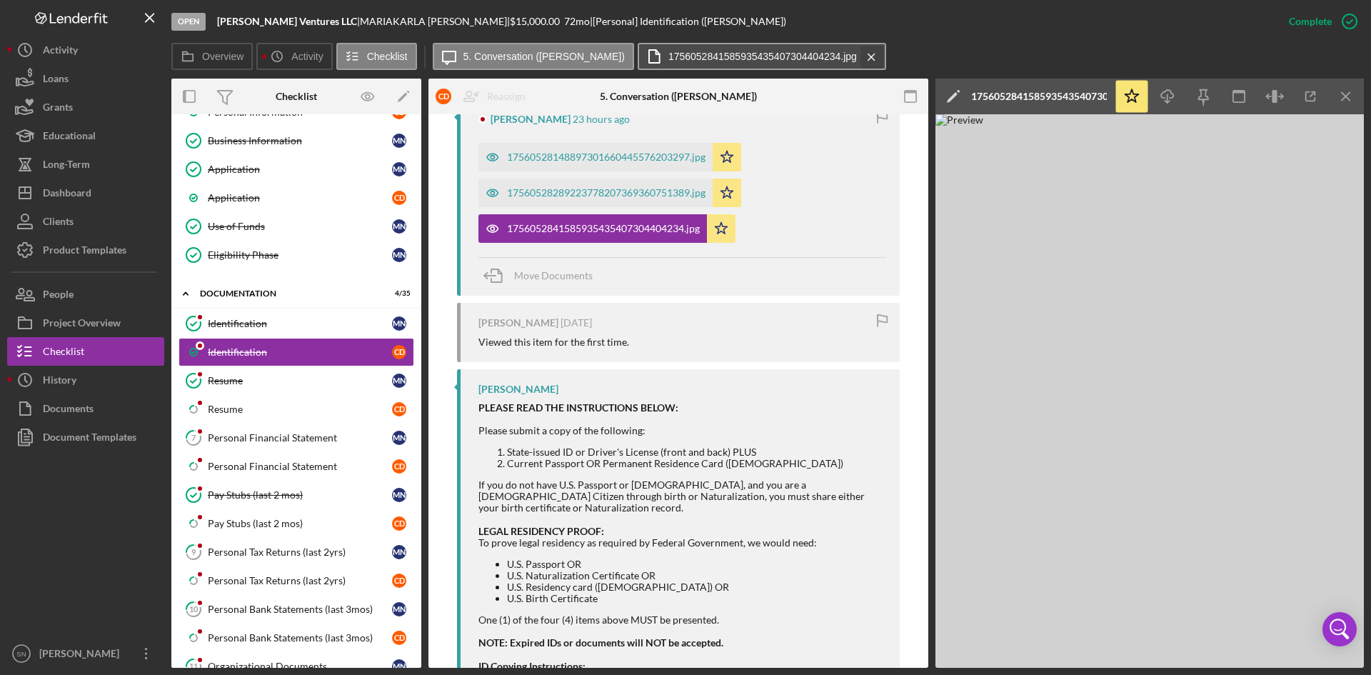
click at [859, 60] on icon "Icon/Menu Close" at bounding box center [871, 57] width 25 height 36
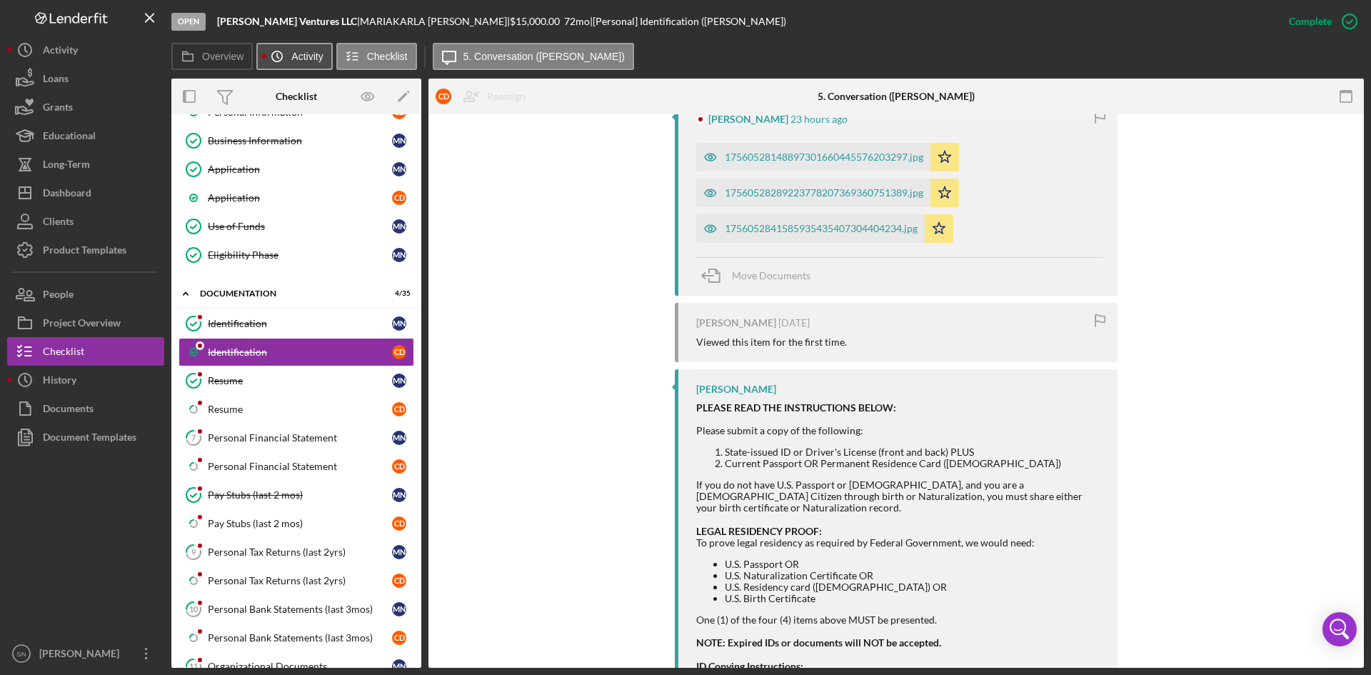
click at [305, 59] on label "Activity" at bounding box center [306, 56] width 31 height 11
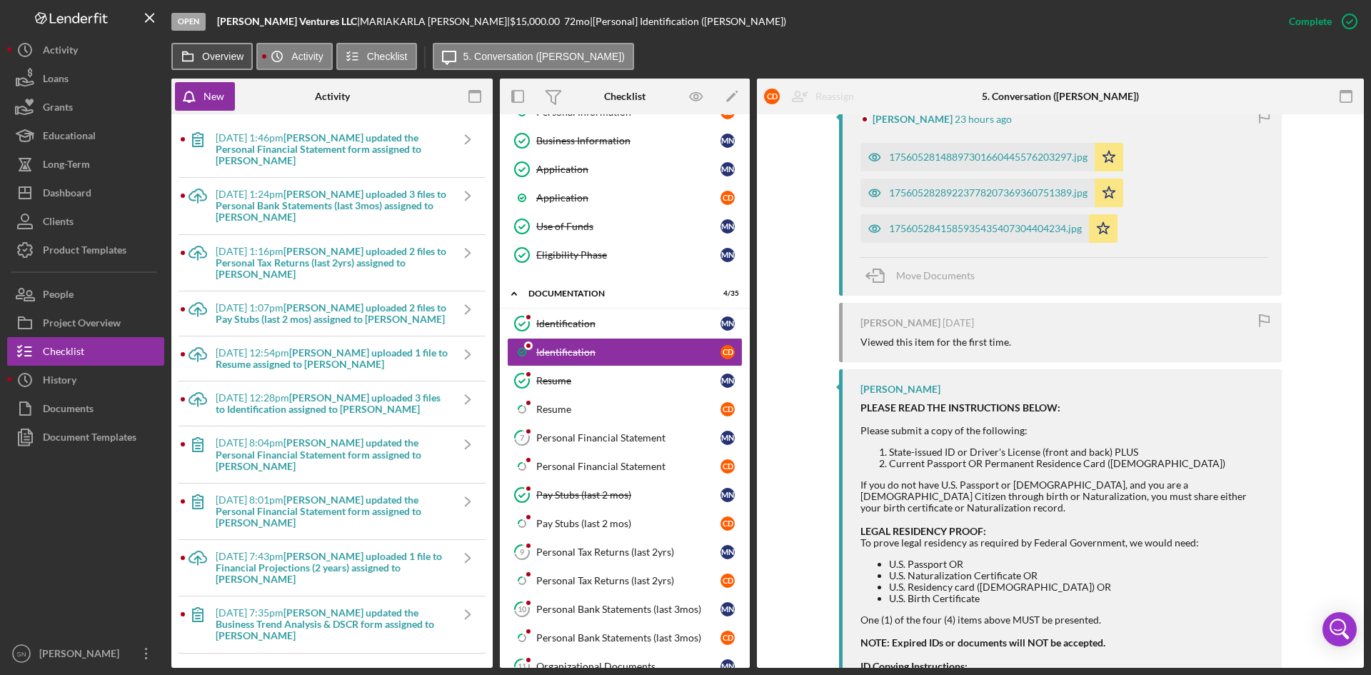
click at [242, 56] on label "Overview" at bounding box center [222, 56] width 41 height 11
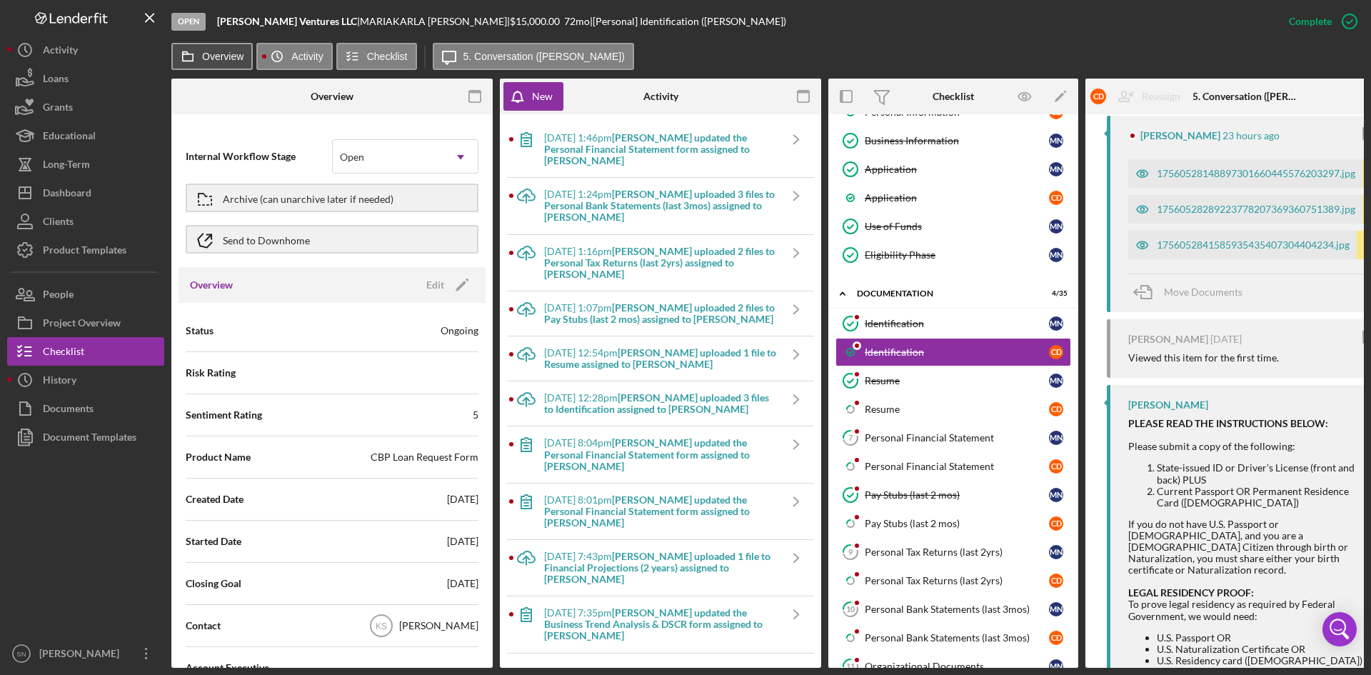
scroll to position [627, 0]
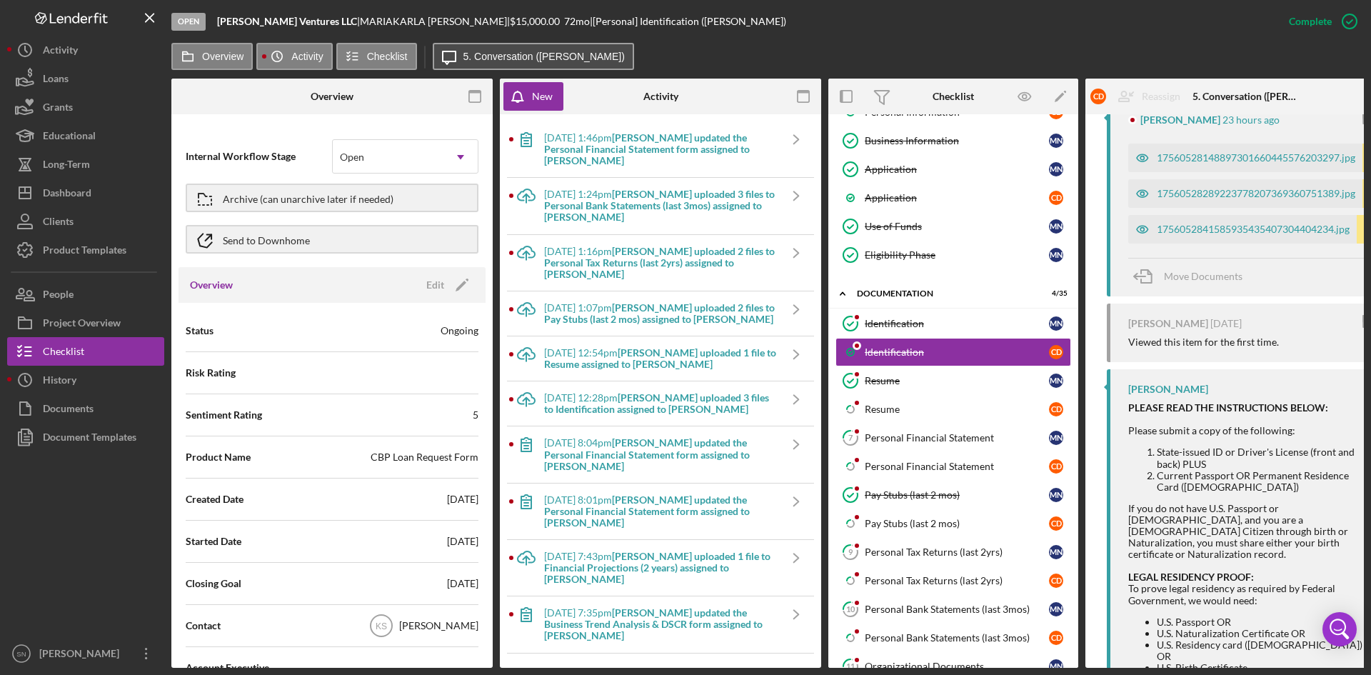
click at [513, 54] on label "5. Conversation ([PERSON_NAME])" at bounding box center [544, 56] width 161 height 11
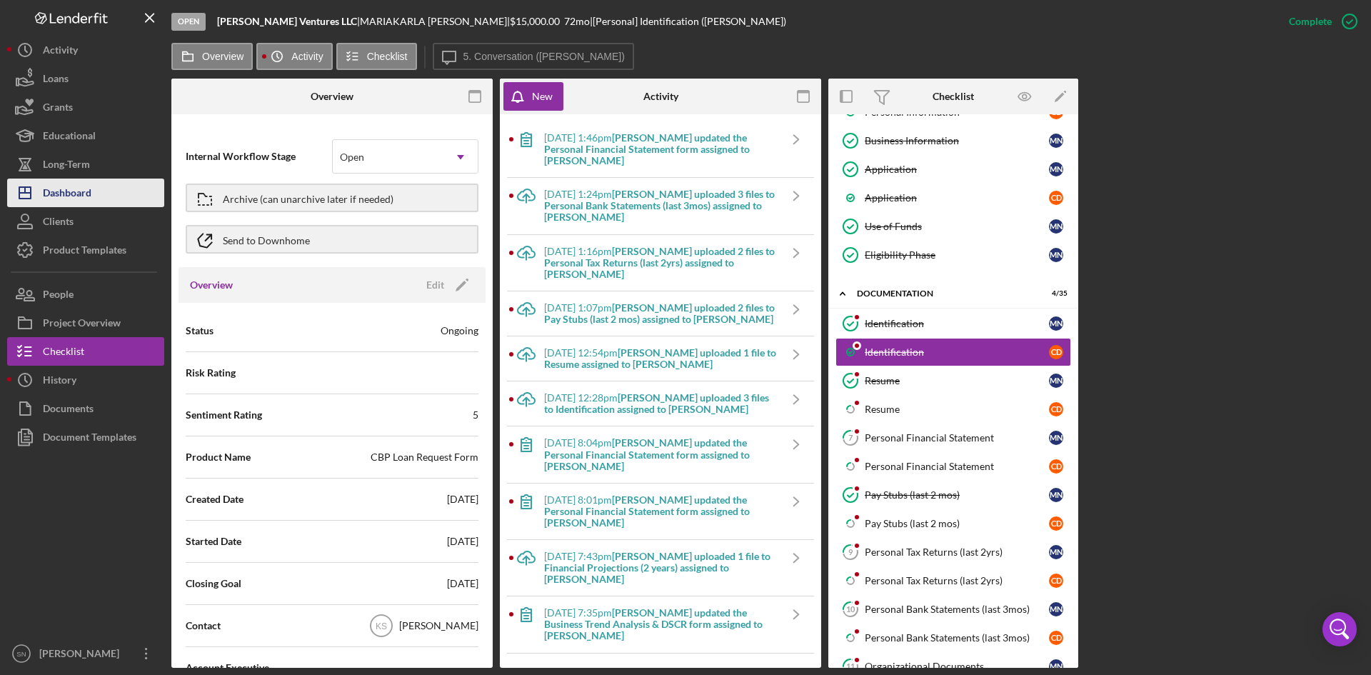
click at [86, 197] on div "Dashboard" at bounding box center [67, 195] width 49 height 32
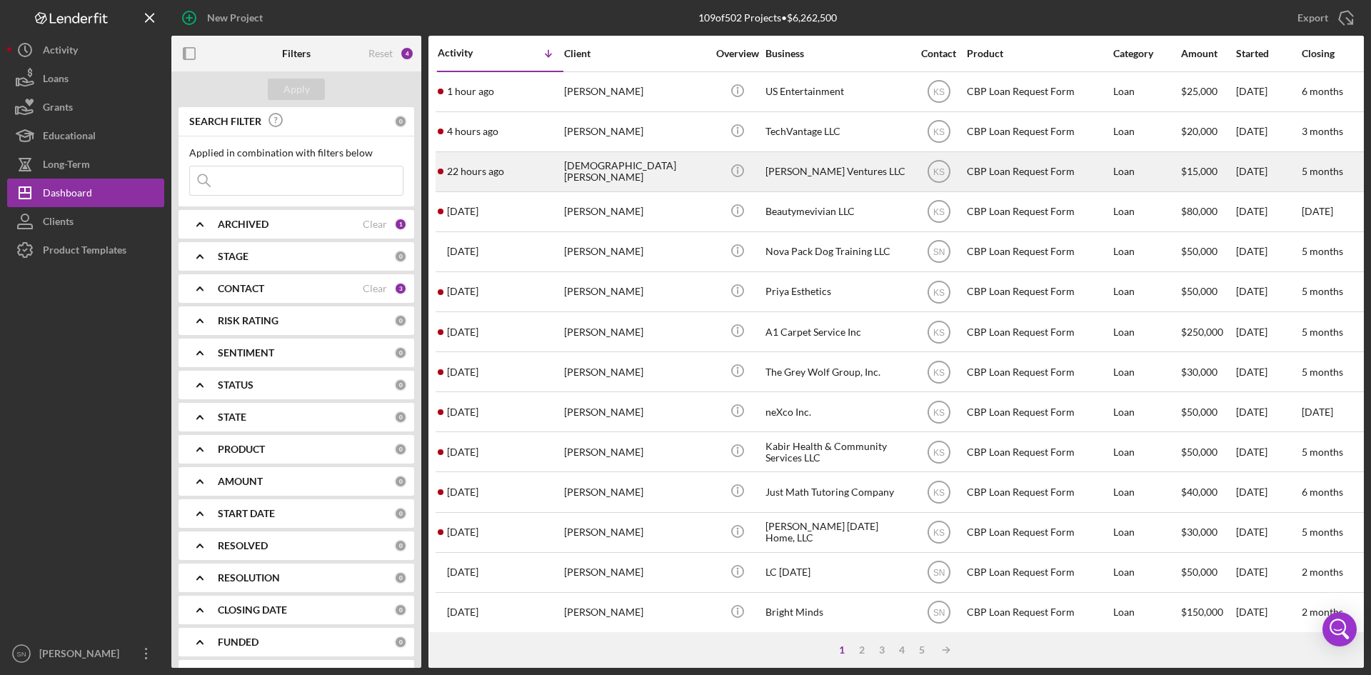
click at [669, 174] on div "[DEMOGRAPHIC_DATA][PERSON_NAME]" at bounding box center [635, 172] width 143 height 38
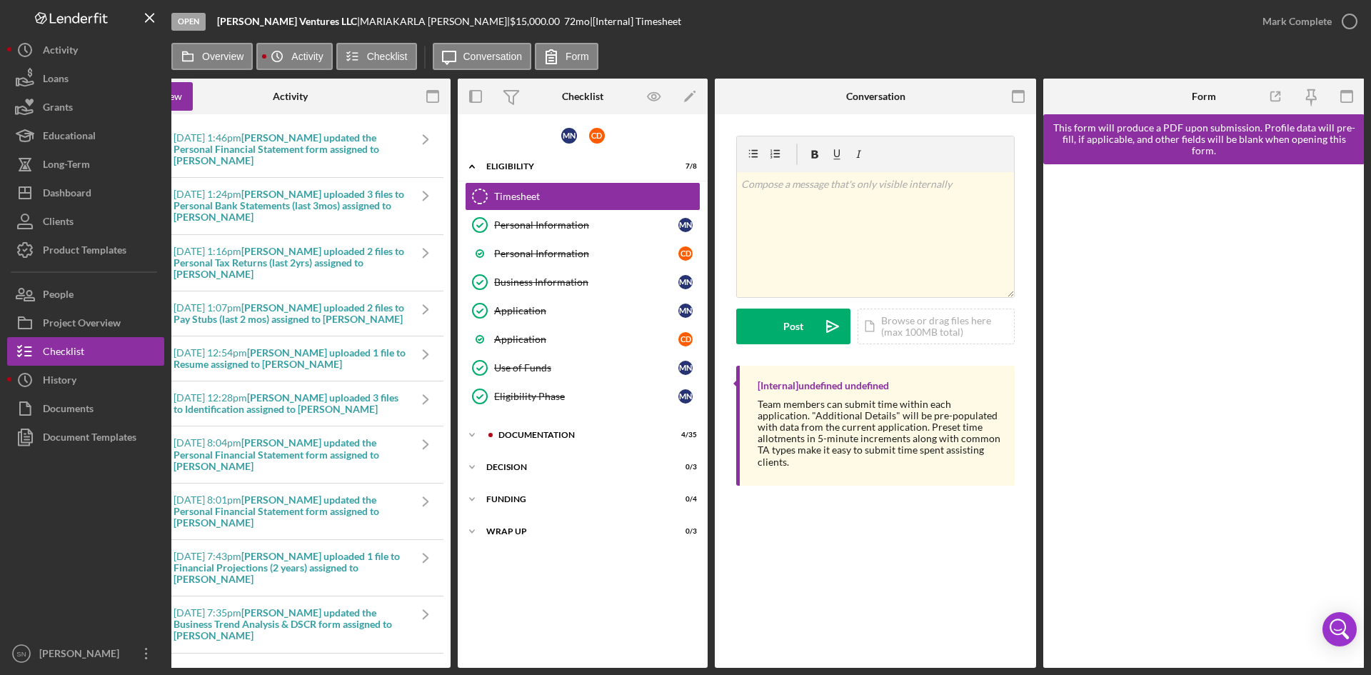
scroll to position [0, 371]
click at [469, 436] on icon "Icon/Expander" at bounding box center [471, 435] width 29 height 29
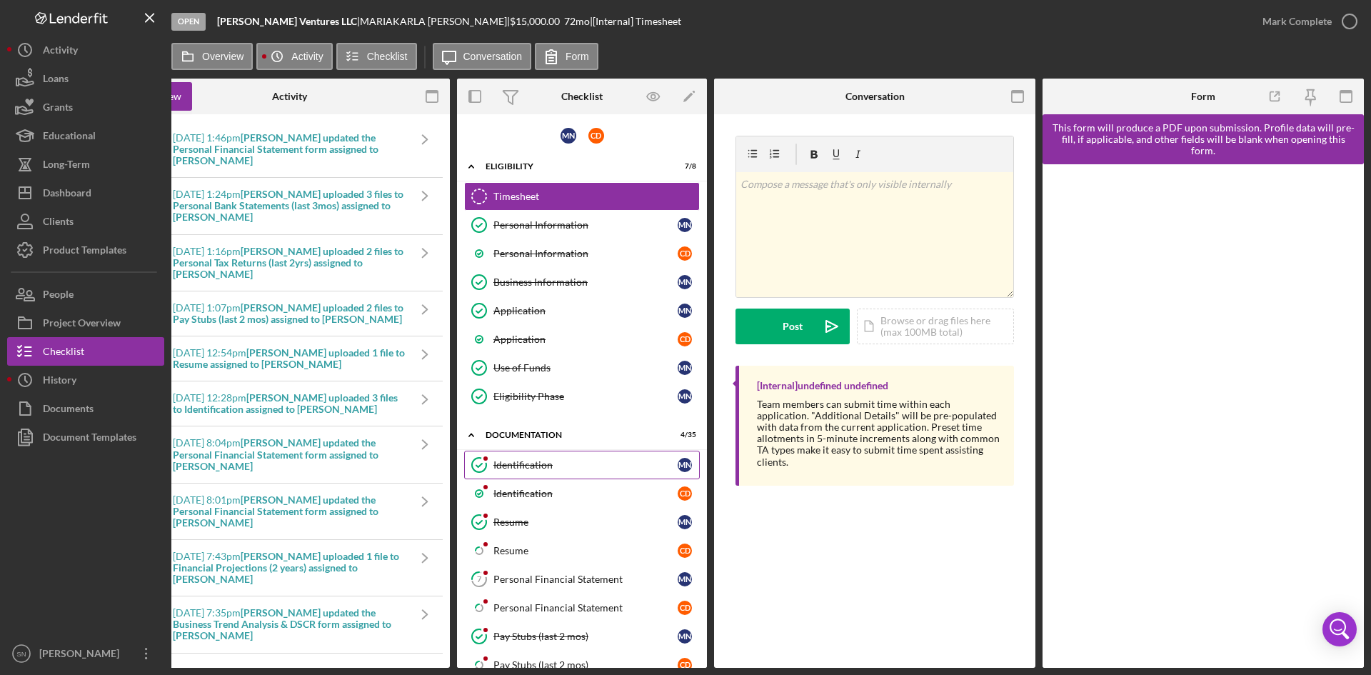
click at [540, 466] on div "Identification" at bounding box center [586, 464] width 184 height 11
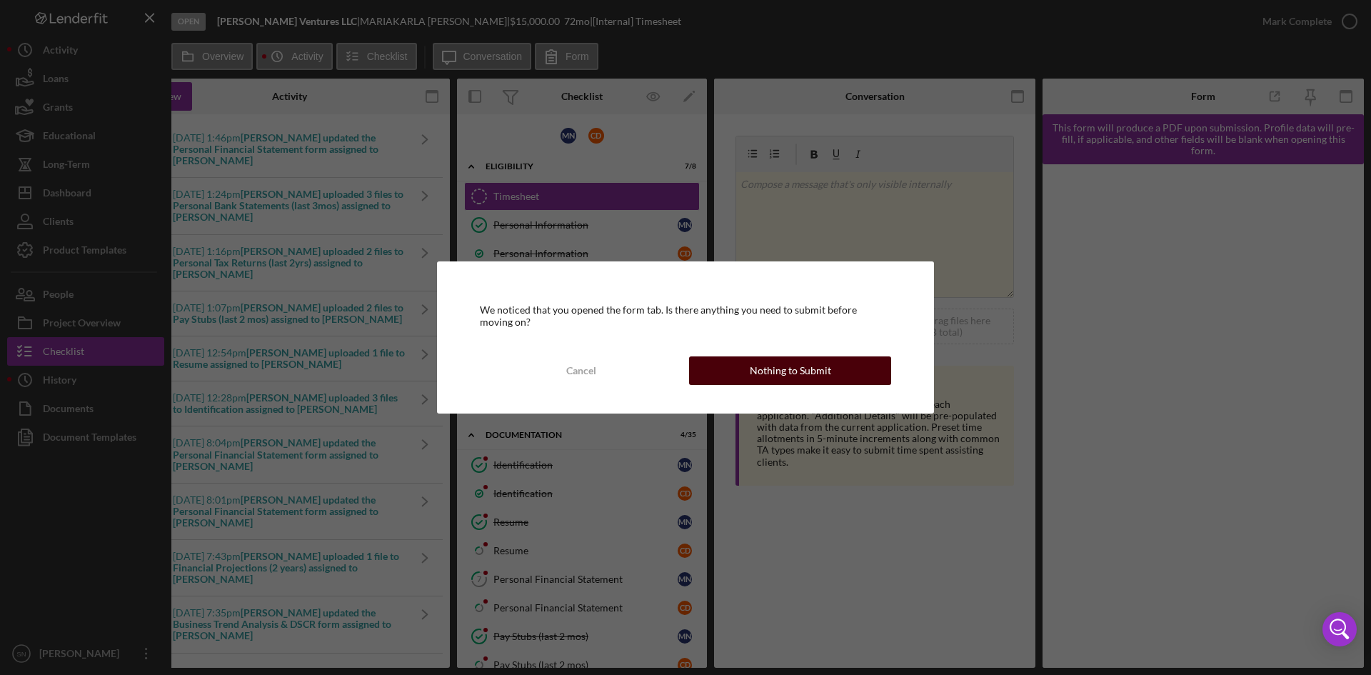
click at [816, 374] on div "Nothing to Submit" at bounding box center [790, 370] width 81 height 29
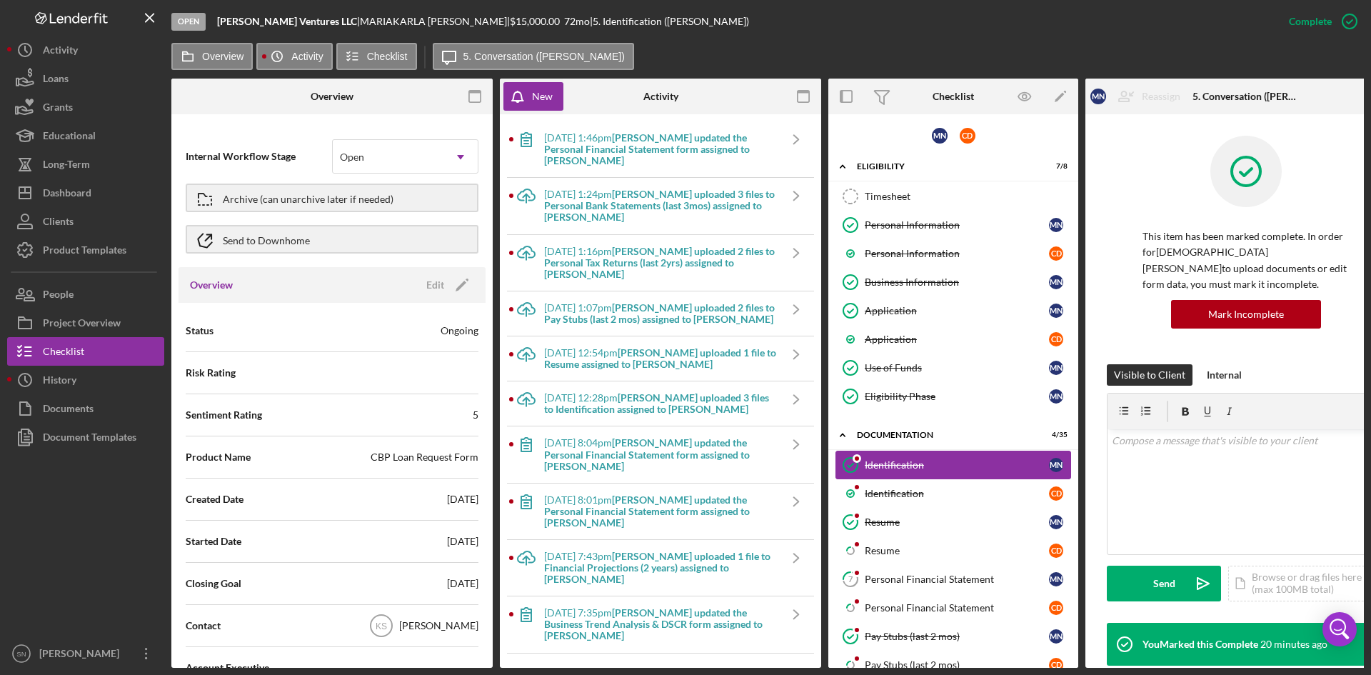
click at [877, 465] on div "Identification" at bounding box center [957, 464] width 184 height 11
click at [878, 554] on div "Resume" at bounding box center [957, 550] width 184 height 11
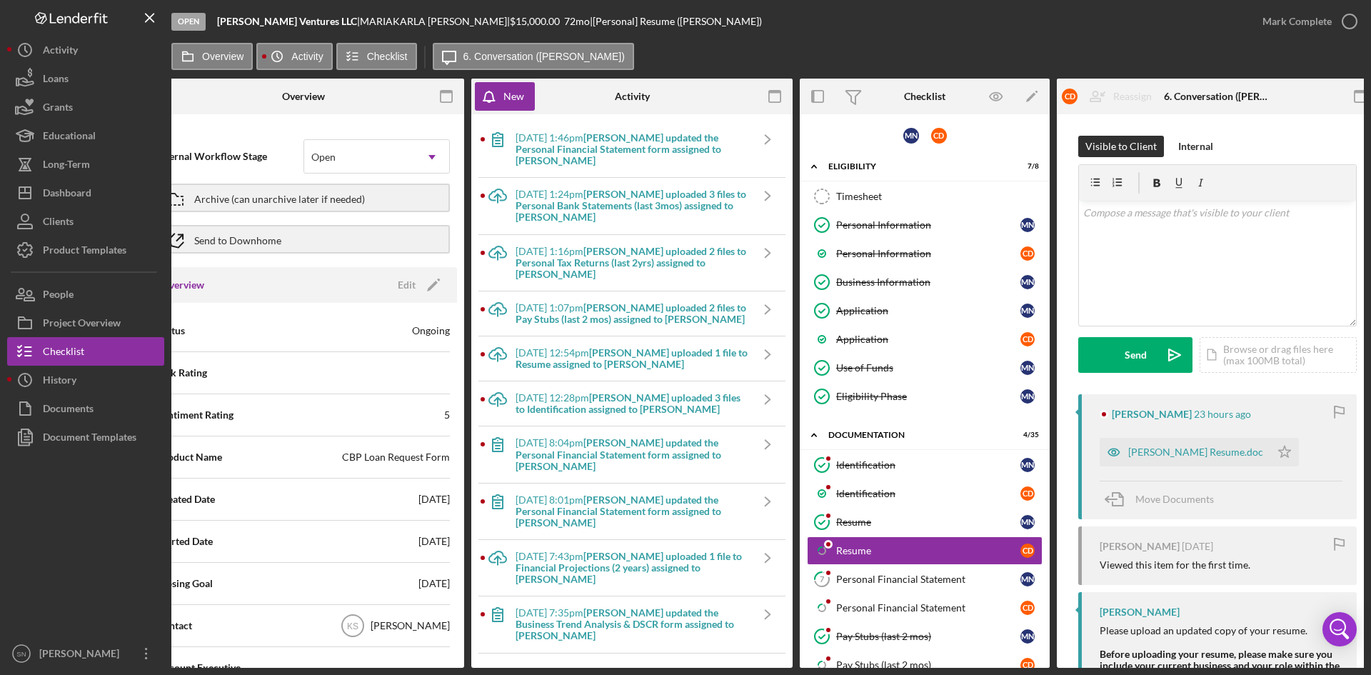
scroll to position [0, 43]
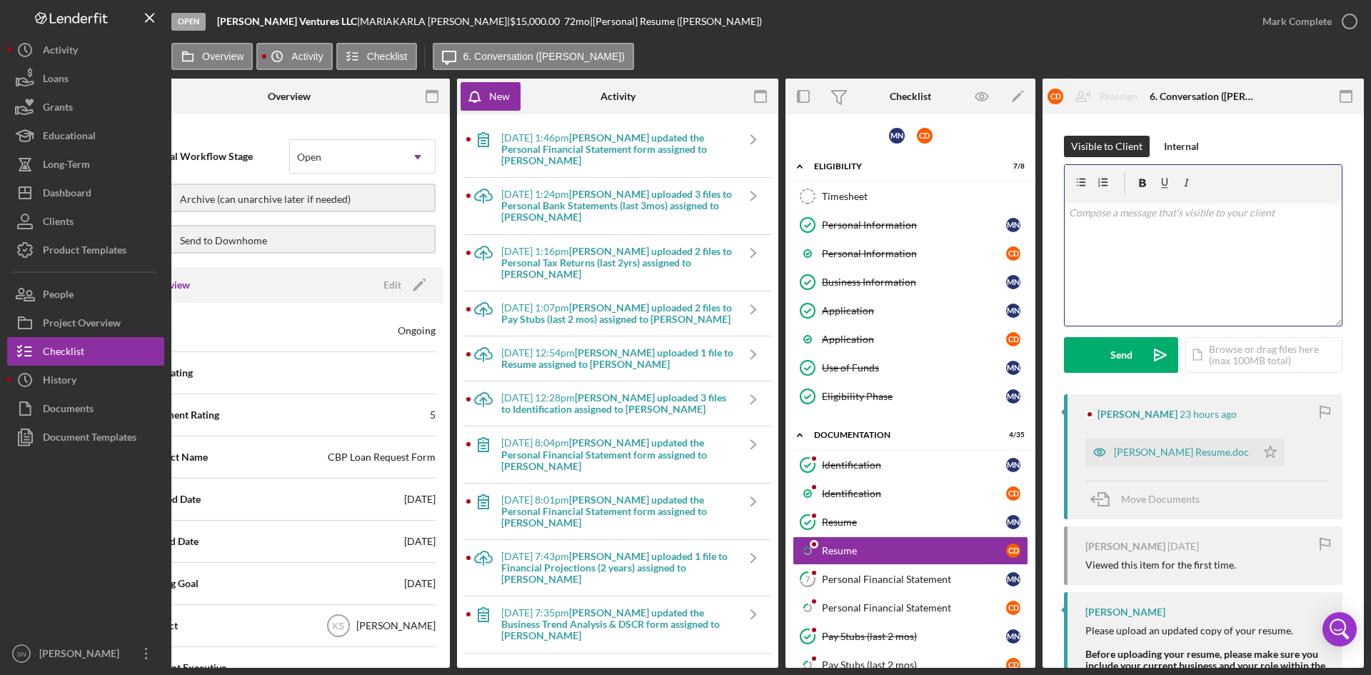
click at [1176, 264] on div "v Color teal Color pink Remove color Add row above Add row below Add column bef…" at bounding box center [1203, 263] width 277 height 125
drag, startPoint x: 1348, startPoint y: 19, endPoint x: 1323, endPoint y: 89, distance: 73.7
click at [0, 0] on icon "button" at bounding box center [0, 0] width 0 height 0
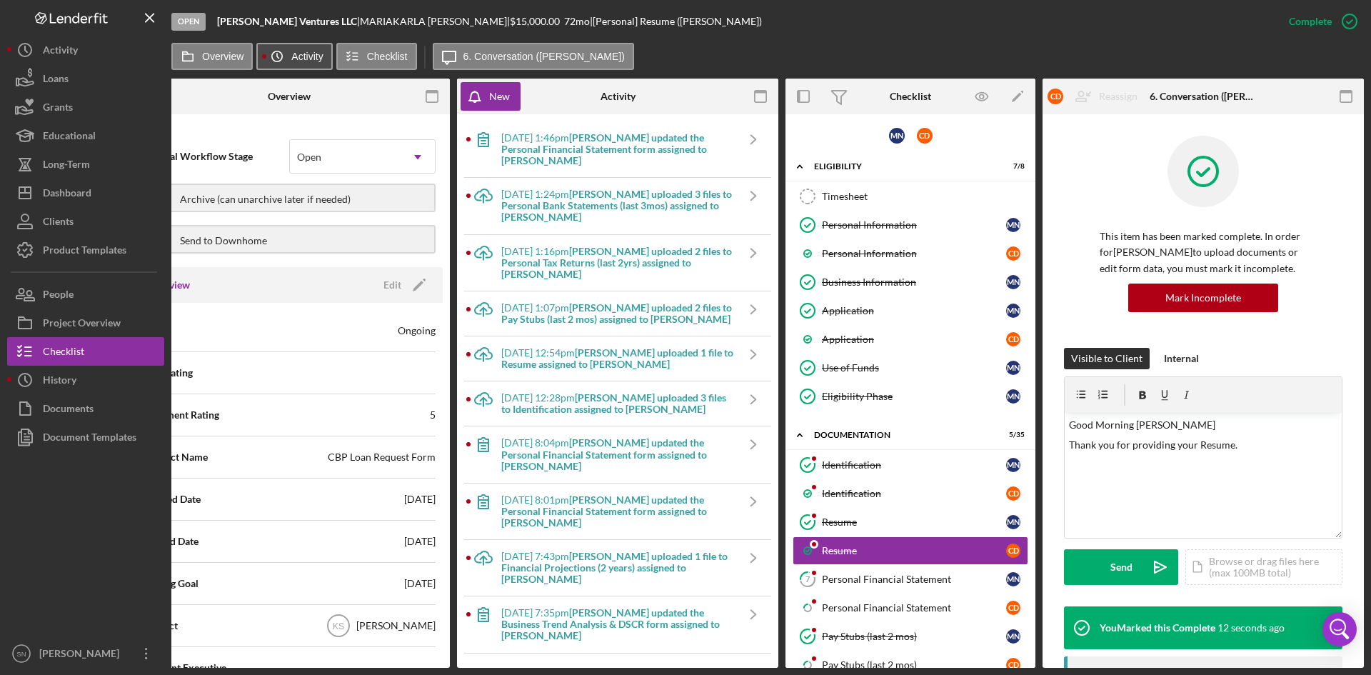
click at [317, 57] on label "Activity" at bounding box center [306, 56] width 31 height 11
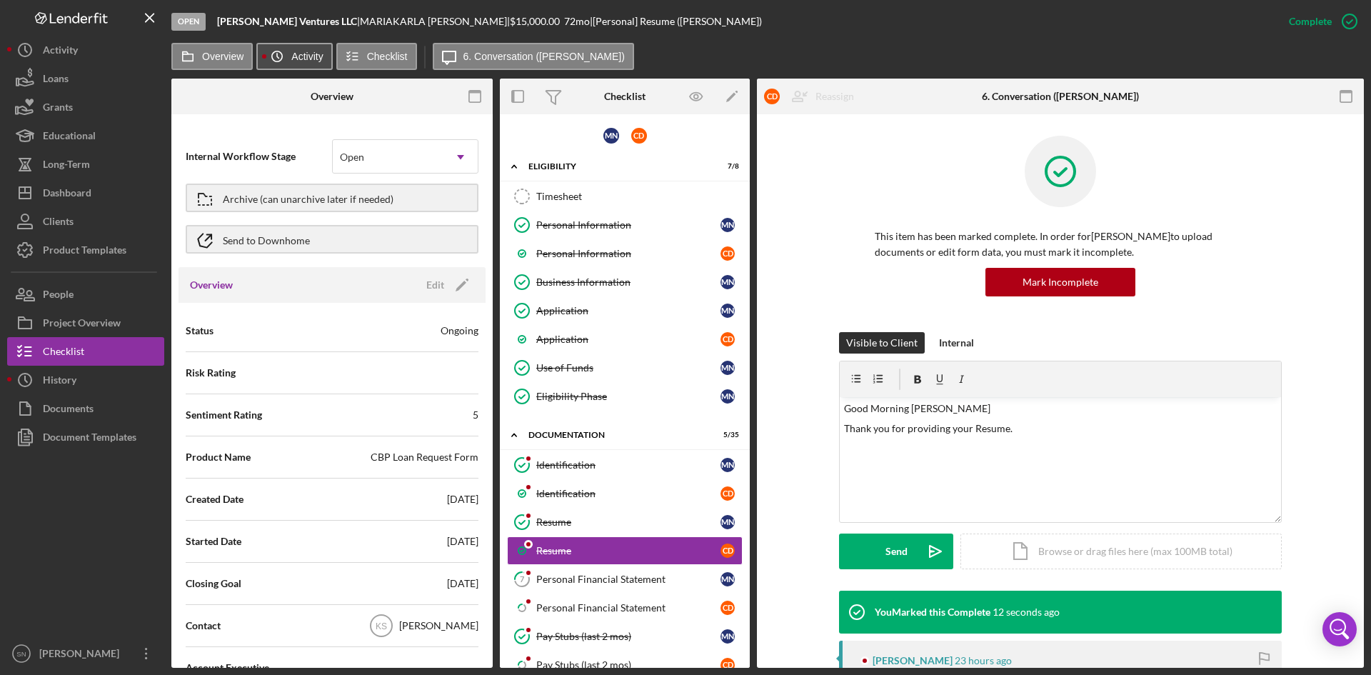
scroll to position [0, 0]
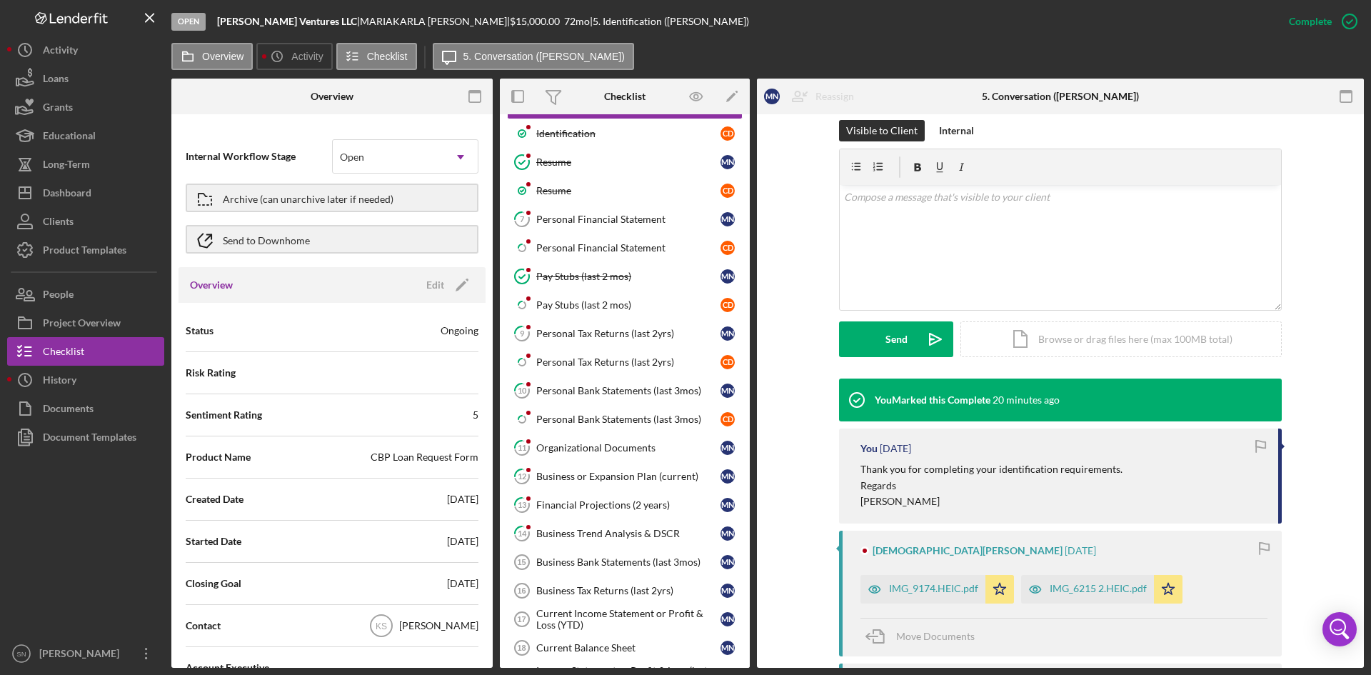
scroll to position [349, 0]
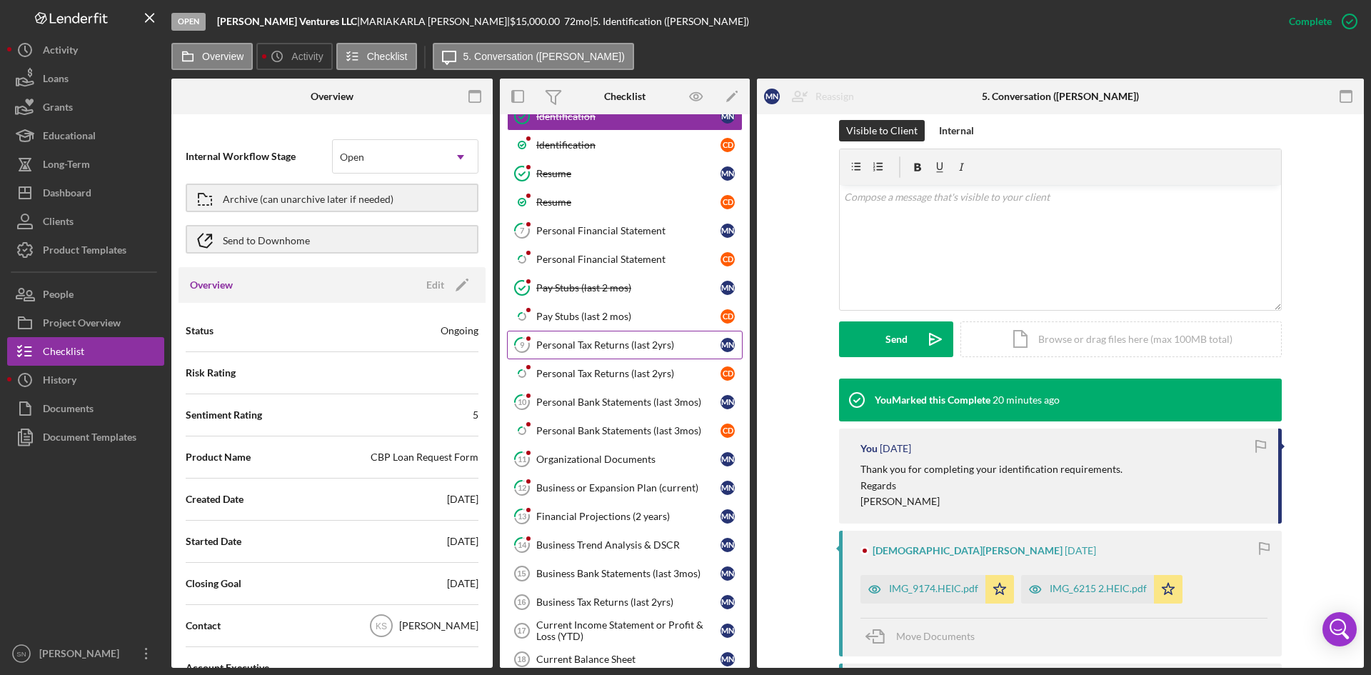
click at [588, 350] on div "Personal Tax Returns (last 2yrs)" at bounding box center [628, 344] width 184 height 11
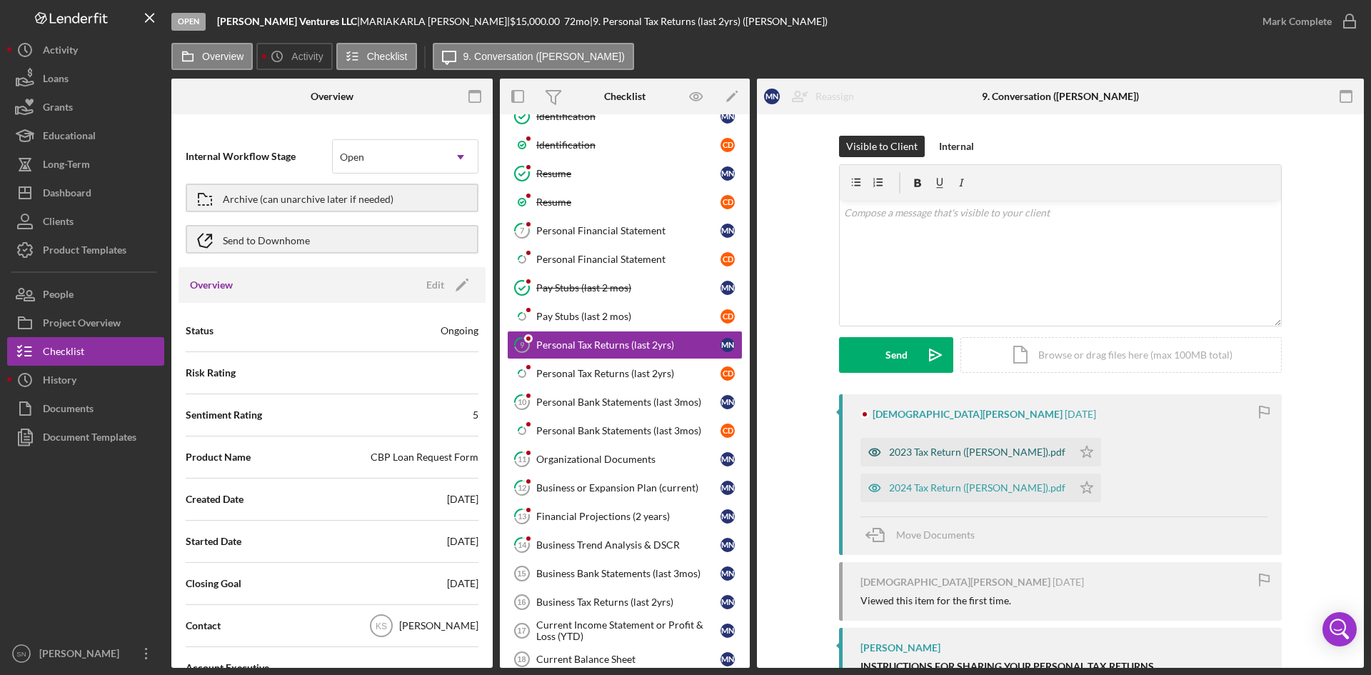
click at [973, 443] on div "2023 Tax Return ([PERSON_NAME]).pdf" at bounding box center [967, 452] width 212 height 29
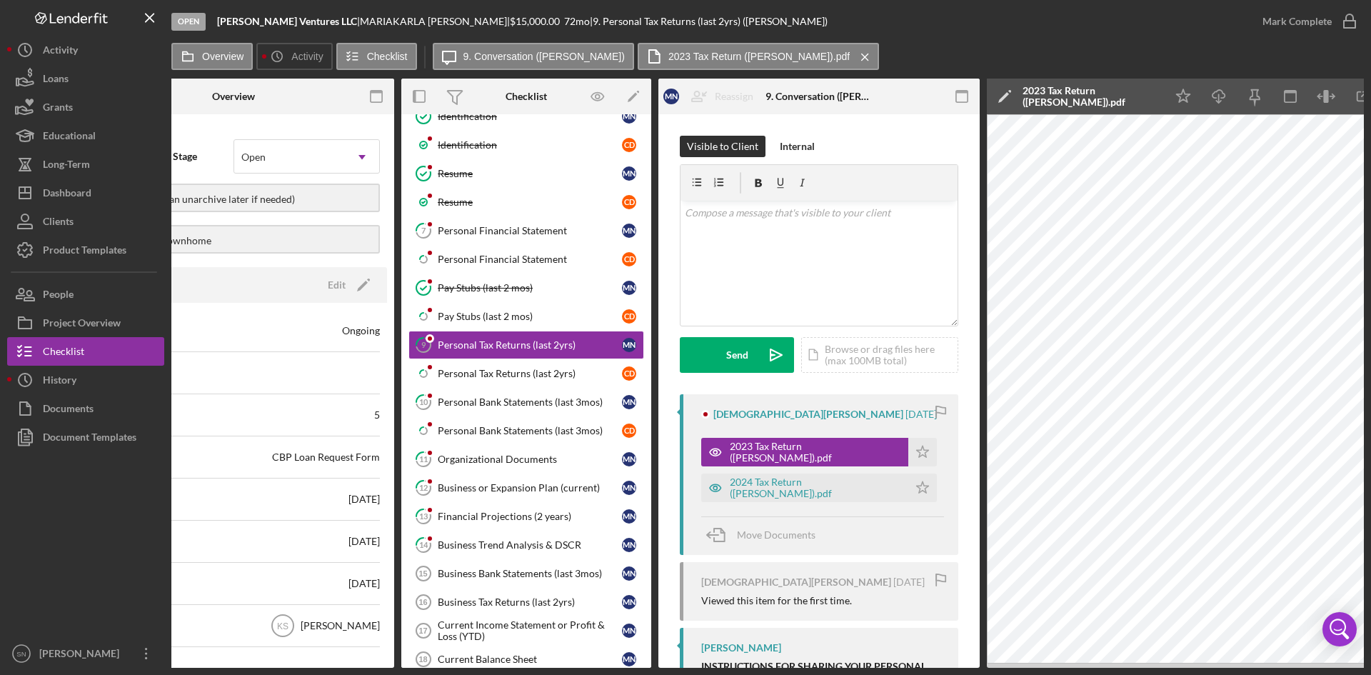
scroll to position [0, 150]
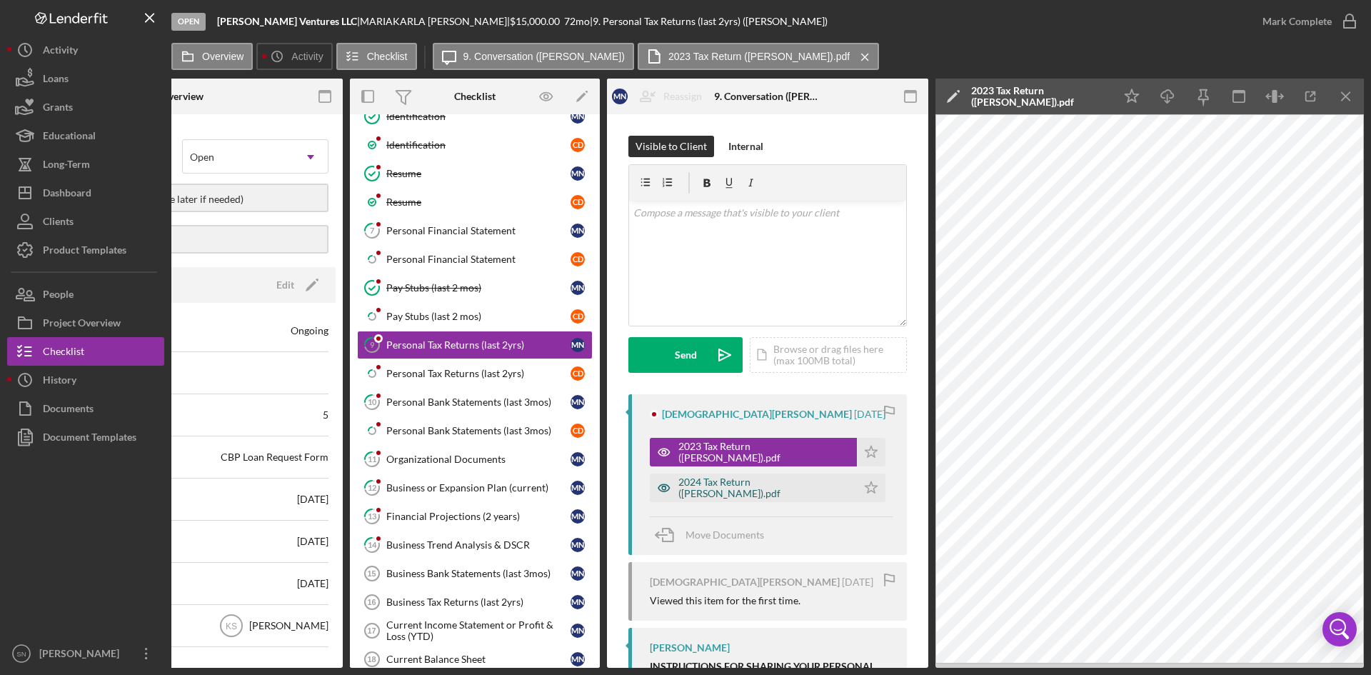
click at [744, 487] on div "2024 Tax Return ([PERSON_NAME]).pdf" at bounding box center [763, 487] width 171 height 23
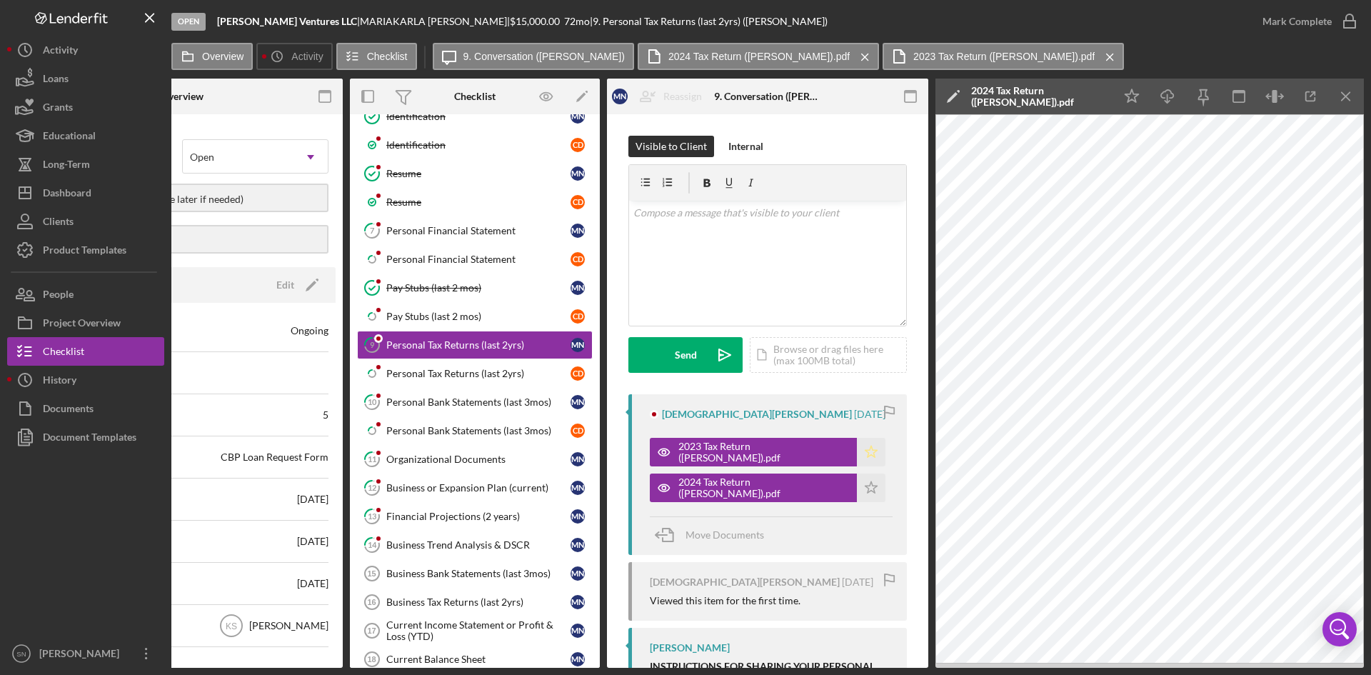
click at [866, 450] on polygon "button" at bounding box center [872, 451] width 12 height 11
click at [863, 484] on icon "Icon/Star" at bounding box center [871, 488] width 29 height 29
click at [760, 234] on div "v Color teal Color pink Remove color Add row above Add row below Add column bef…" at bounding box center [767, 263] width 277 height 125
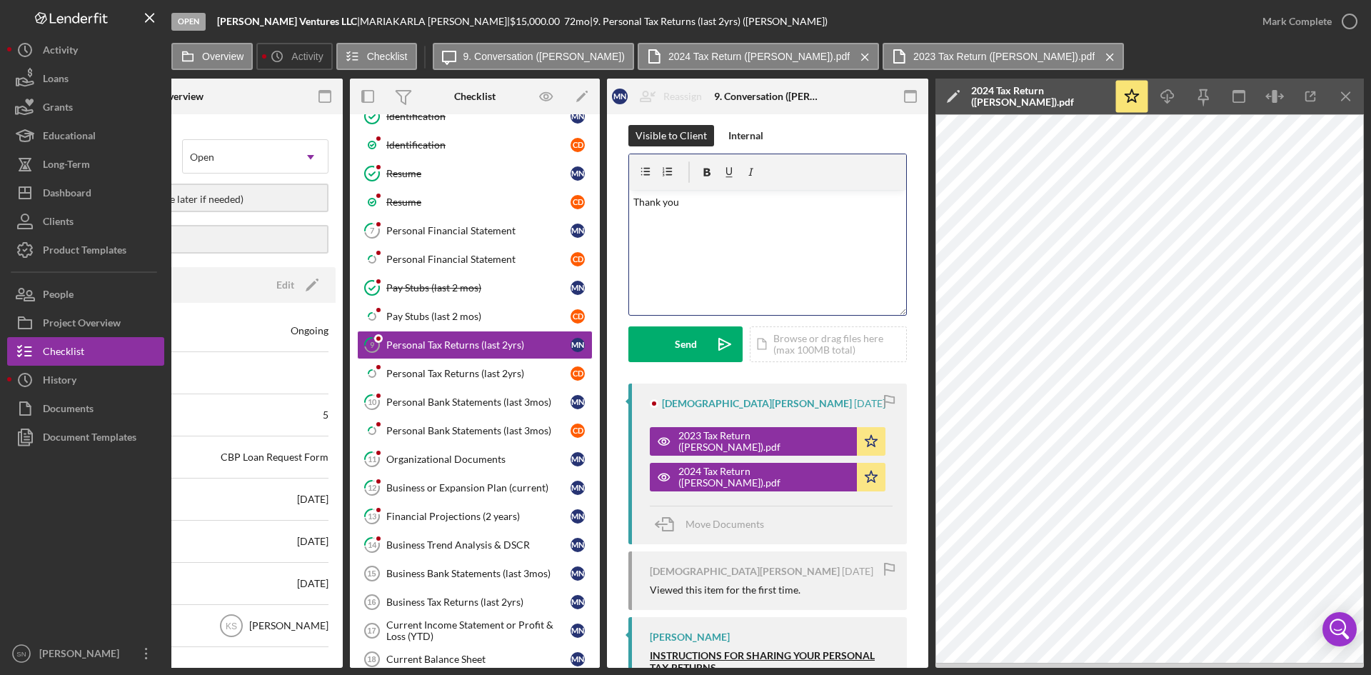
scroll to position [0, 0]
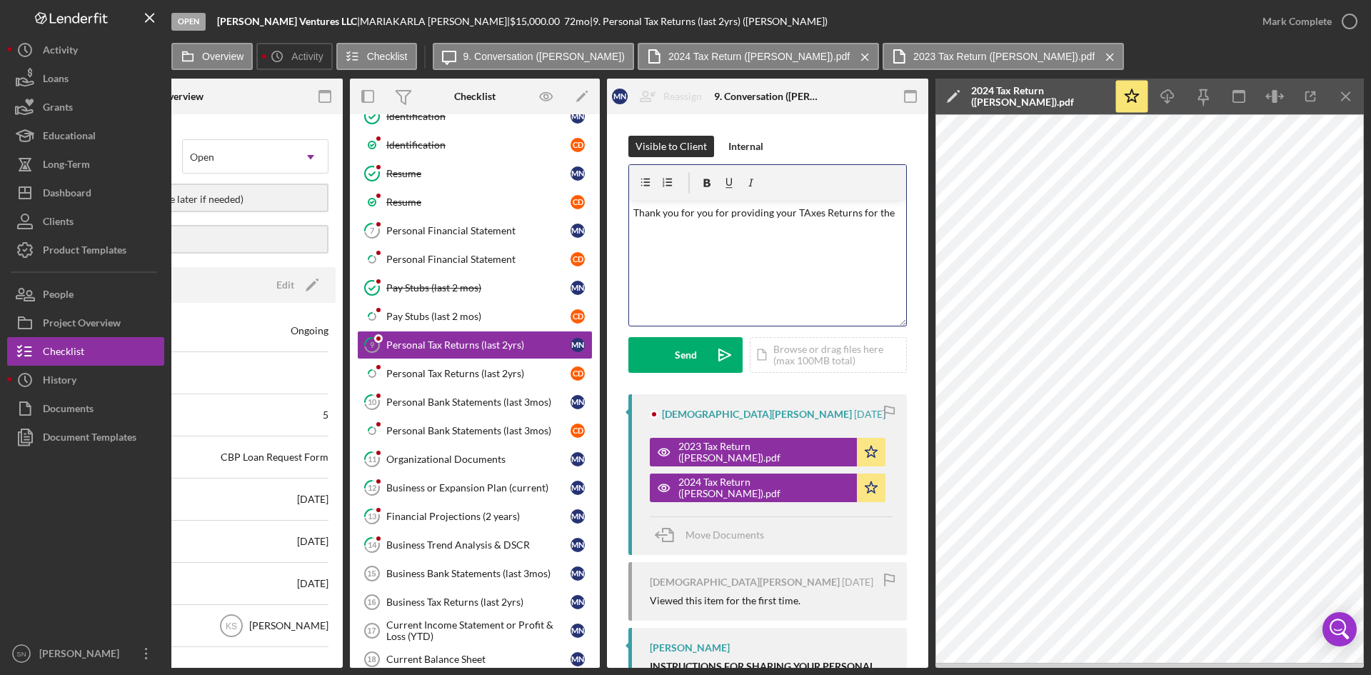
click at [804, 215] on p "Thank you for you for providing your TAxes Returns for the" at bounding box center [768, 213] width 269 height 16
click at [794, 218] on p "Thank you for you for providing your Taxes Returns for the" at bounding box center [768, 213] width 269 height 16
click at [858, 216] on p "Thank you for you for providing your Taxes Returns for the" at bounding box center [768, 213] width 269 height 16
click at [856, 216] on p "Thank you for you for providing your Taxes Returns for the" at bounding box center [768, 213] width 269 height 16
click at [797, 214] on p "Thank you for you for providing your Taxes Returns" at bounding box center [768, 213] width 269 height 16
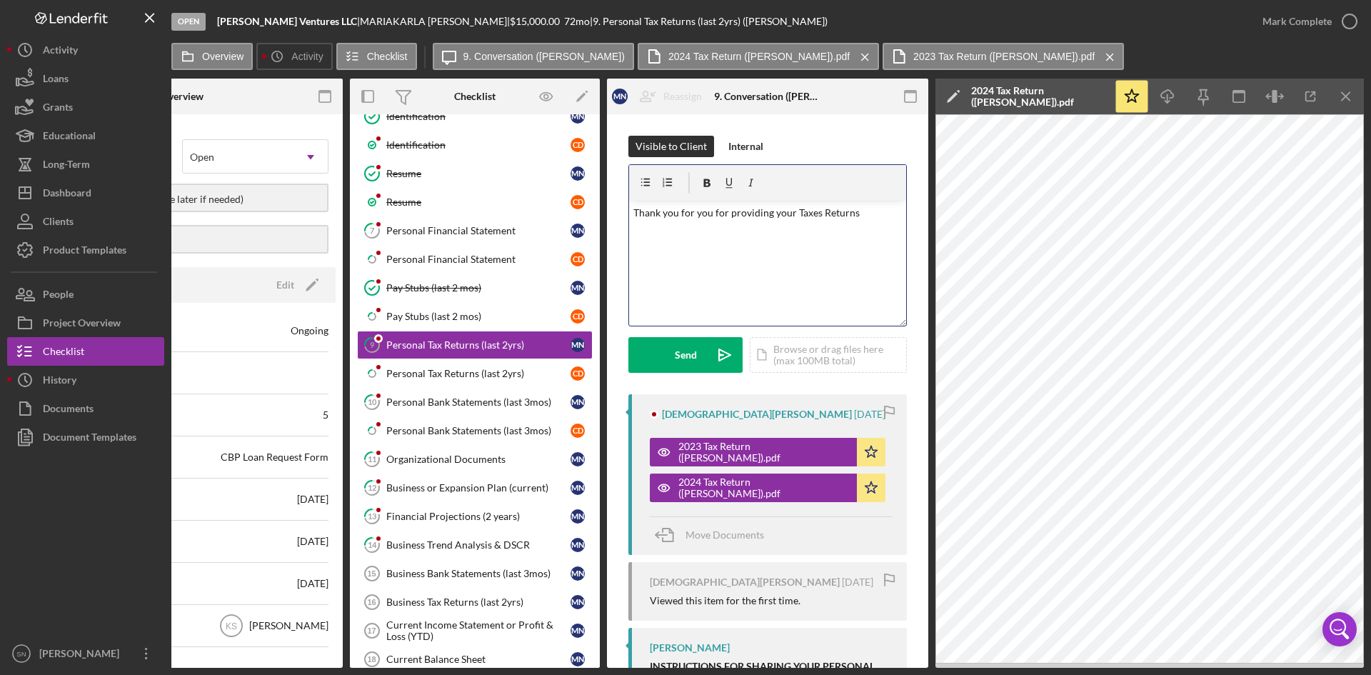
click at [793, 217] on p "Thank you for you for providing your Taxes Returns" at bounding box center [768, 213] width 269 height 16
click at [680, 235] on p "Thank you for you for providing your last two yearsTaxes Returns" at bounding box center [768, 221] width 269 height 32
click at [1345, 18] on icon "button" at bounding box center [1350, 22] width 36 height 36
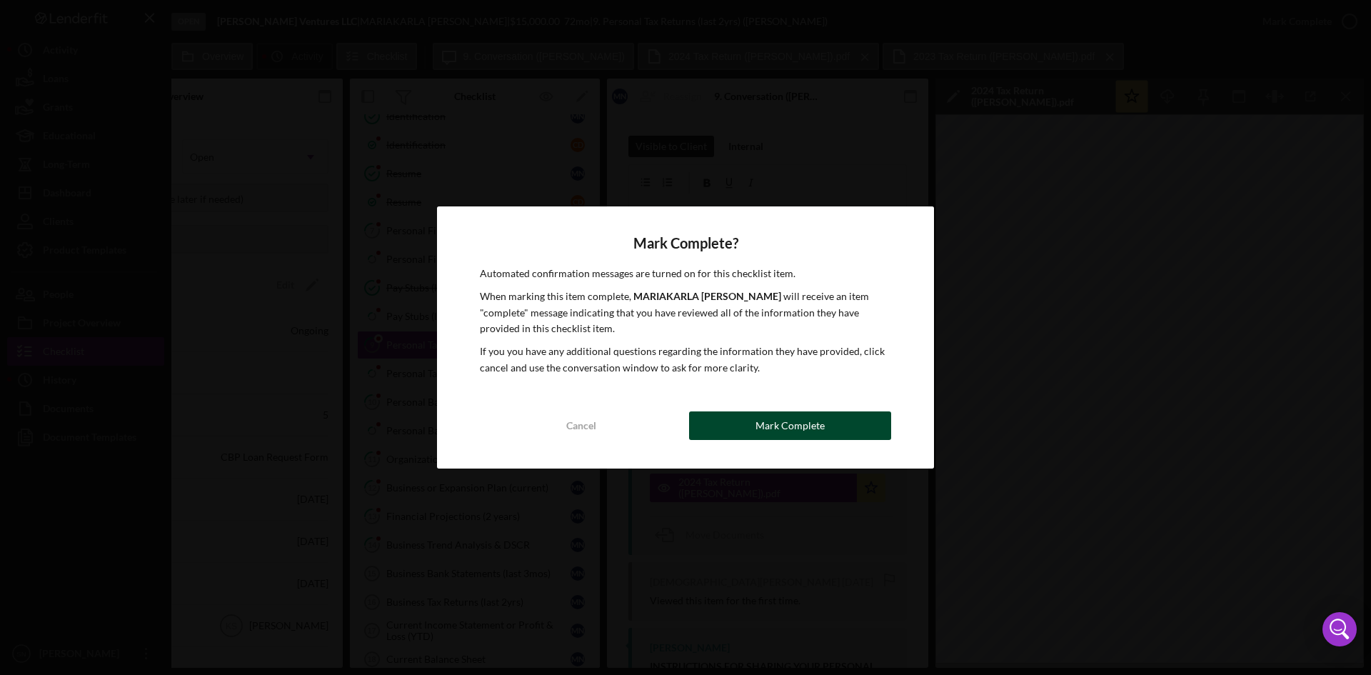
click at [789, 423] on div "Mark Complete" at bounding box center [790, 425] width 69 height 29
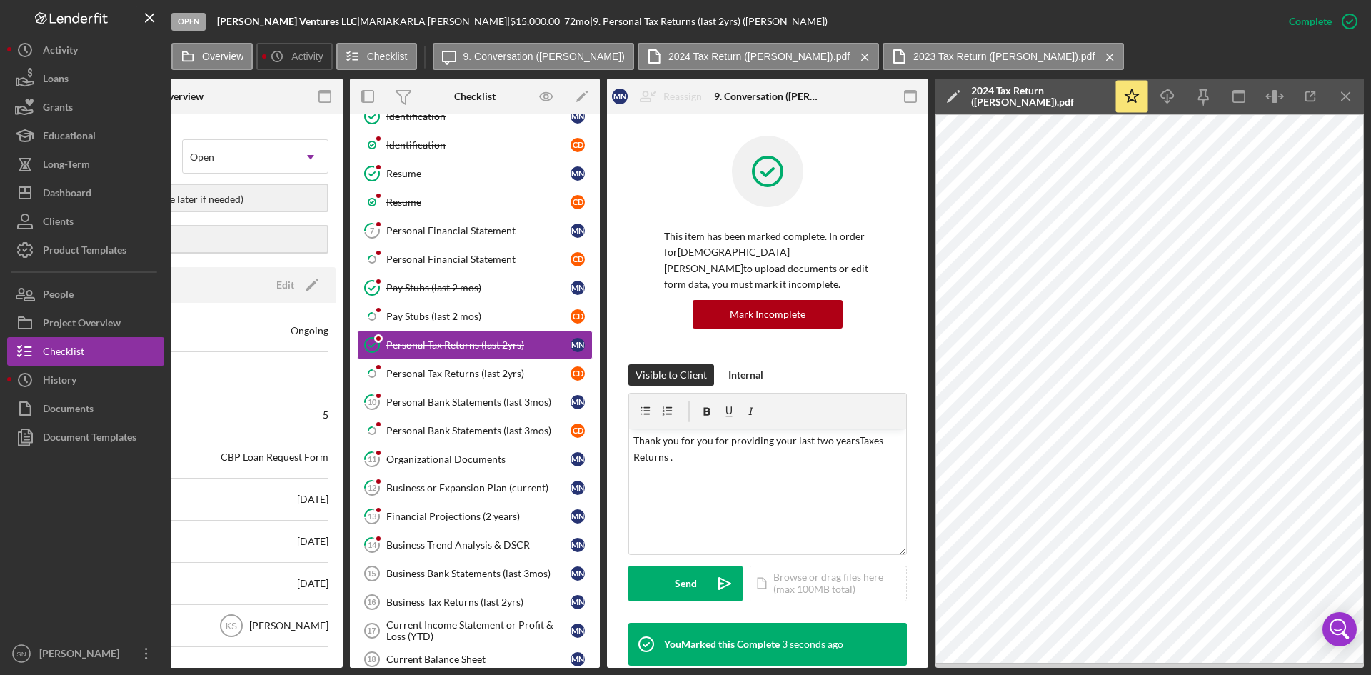
click at [144, 19] on icon "Icon/Menu Close" at bounding box center [150, 18] width 32 height 32
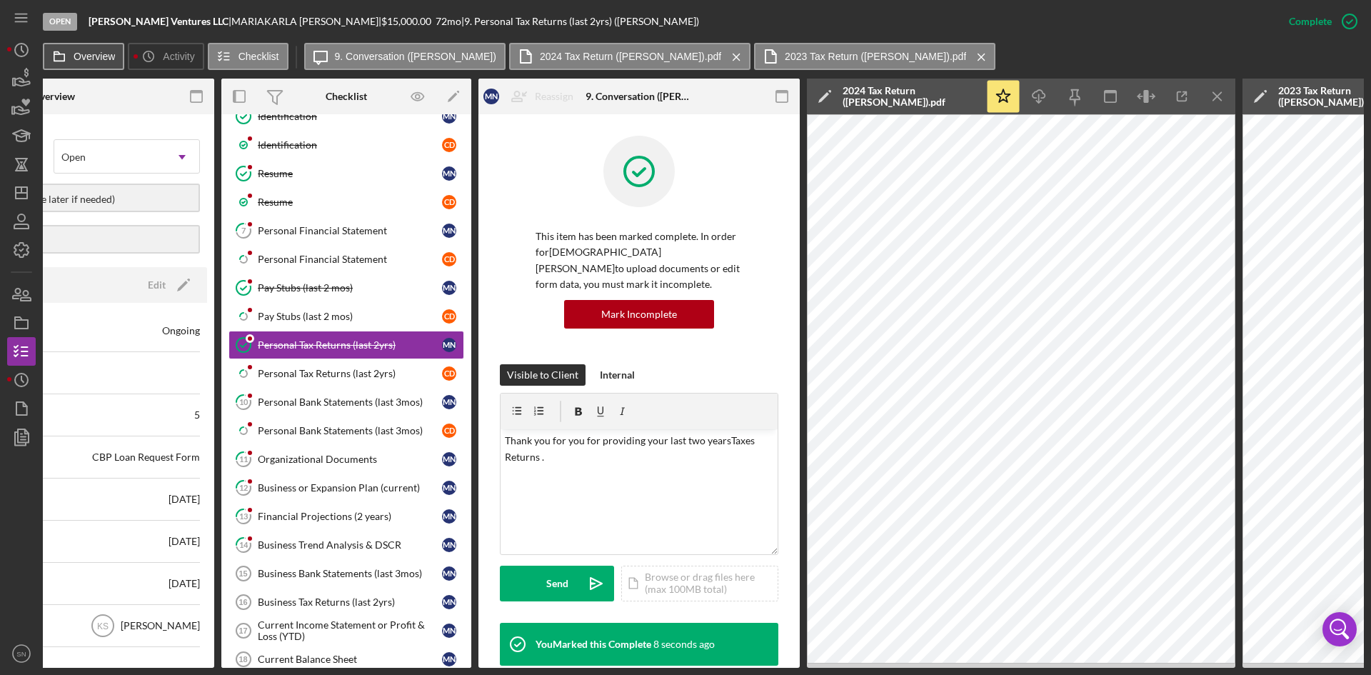
click at [71, 56] on icon at bounding box center [59, 56] width 29 height 29
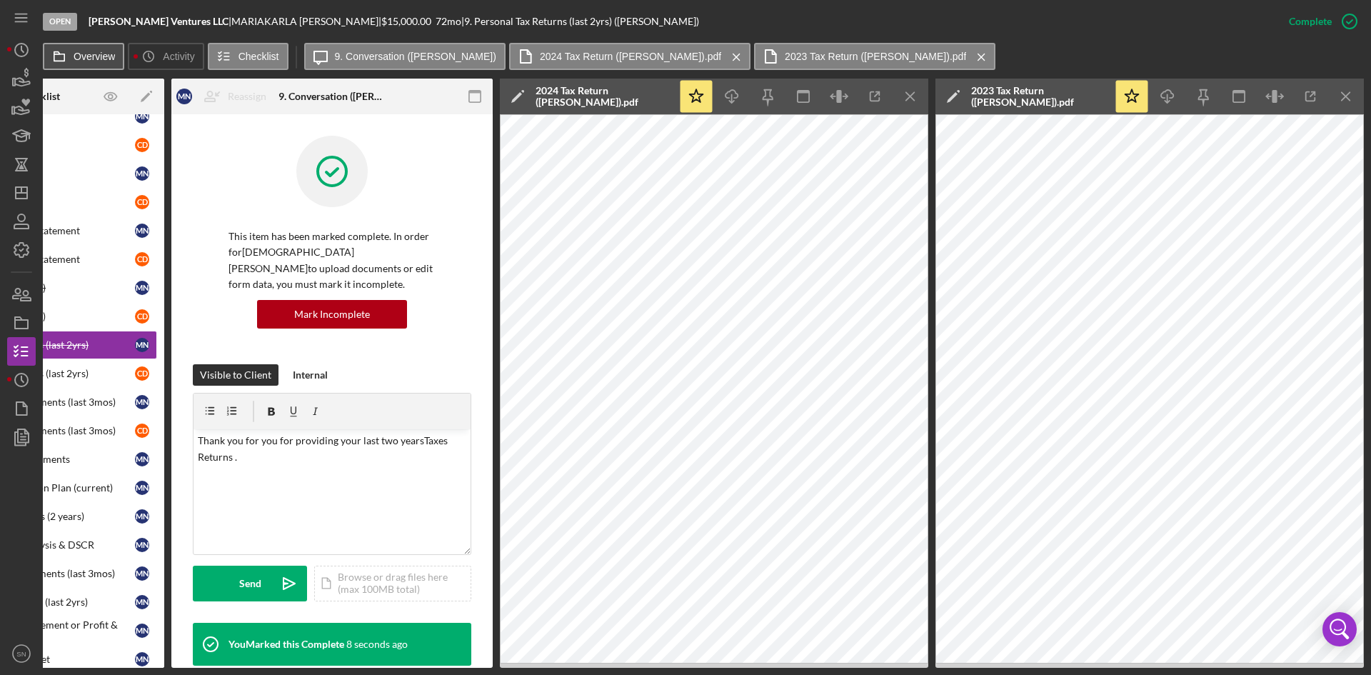
scroll to position [0, 129]
click at [984, 53] on icon "Icon/Menu Close" at bounding box center [981, 57] width 25 height 36
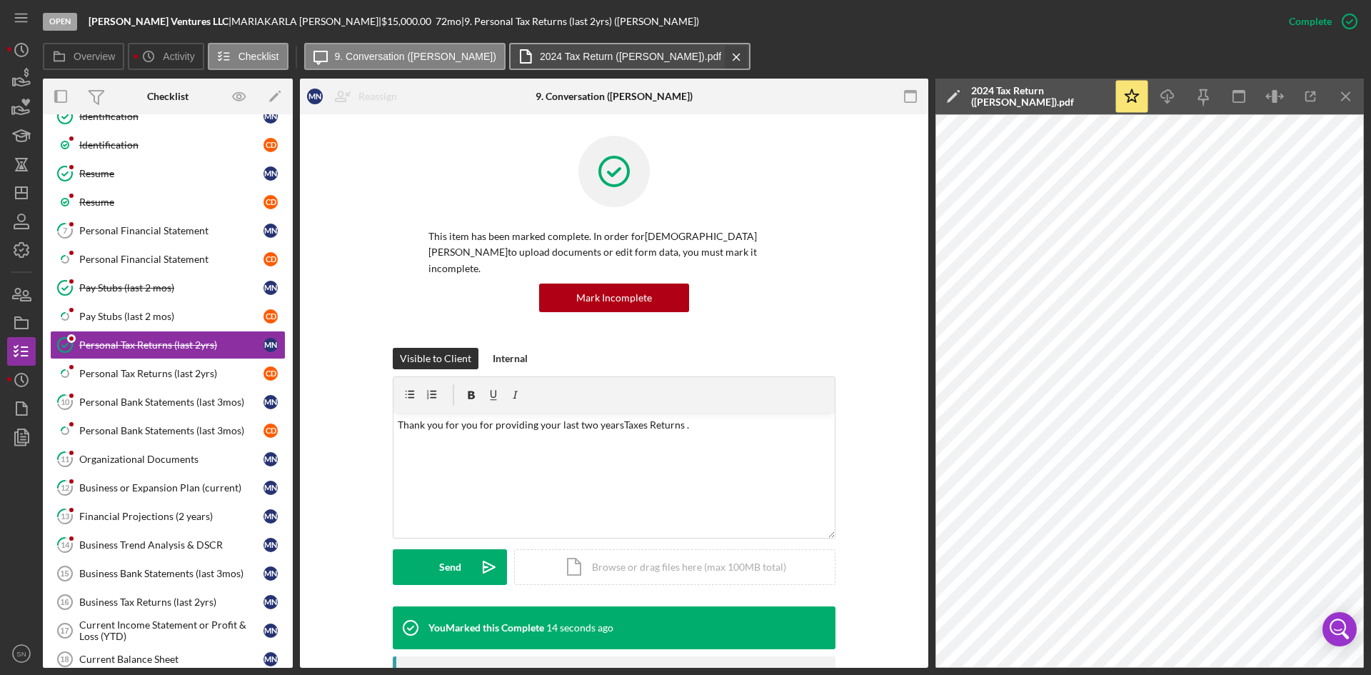
click at [746, 56] on div "Icon/Message 9. Conversation ([PERSON_NAME]) 2024 Tax Return ([PERSON_NAME]).pd…" at bounding box center [529, 57] width 451 height 29
click at [1349, 96] on icon "Icon/Menu Close" at bounding box center [1347, 97] width 32 height 32
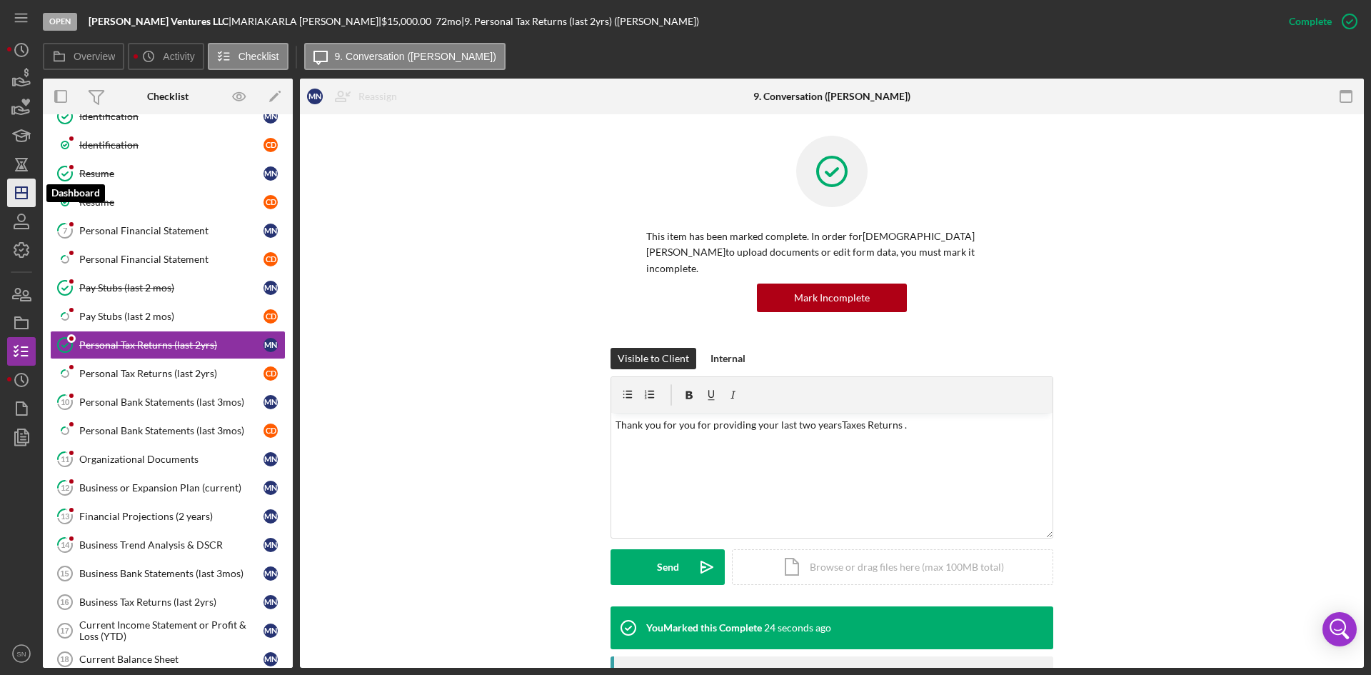
click at [21, 193] on line "button" at bounding box center [21, 193] width 11 height 0
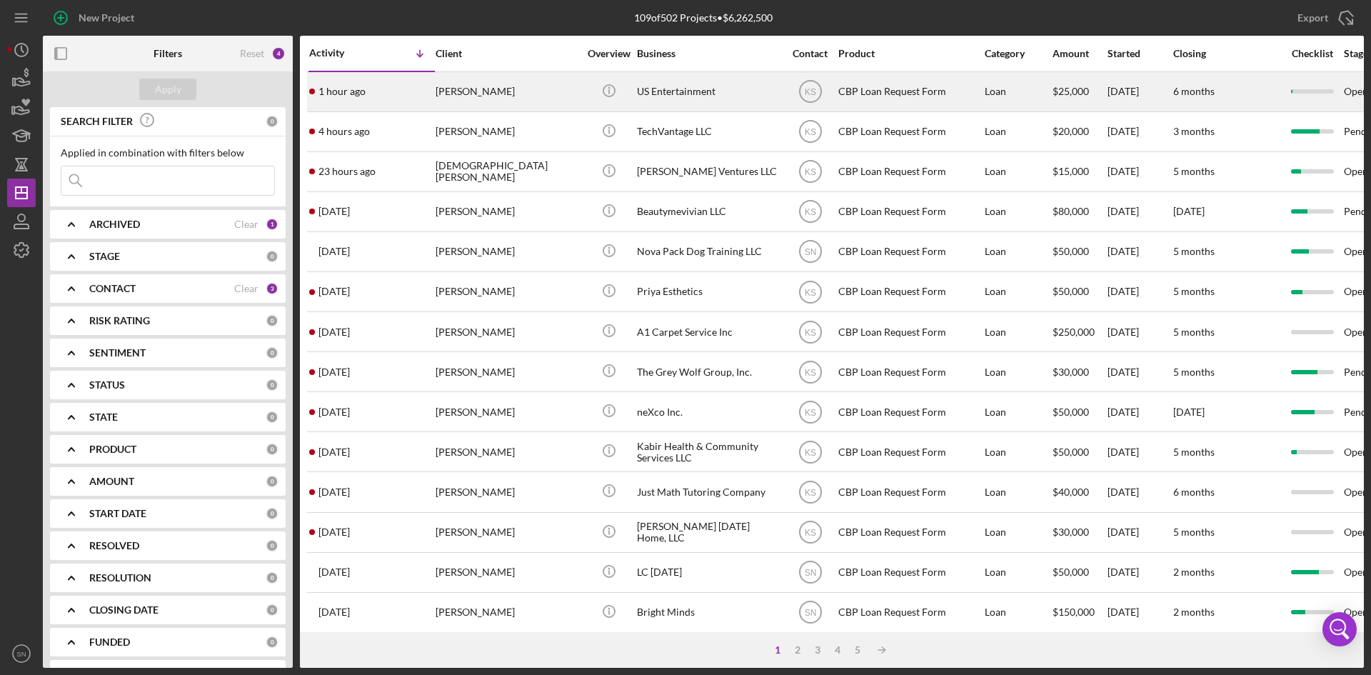
click at [364, 96] on time "1 hour ago" at bounding box center [342, 91] width 47 height 11
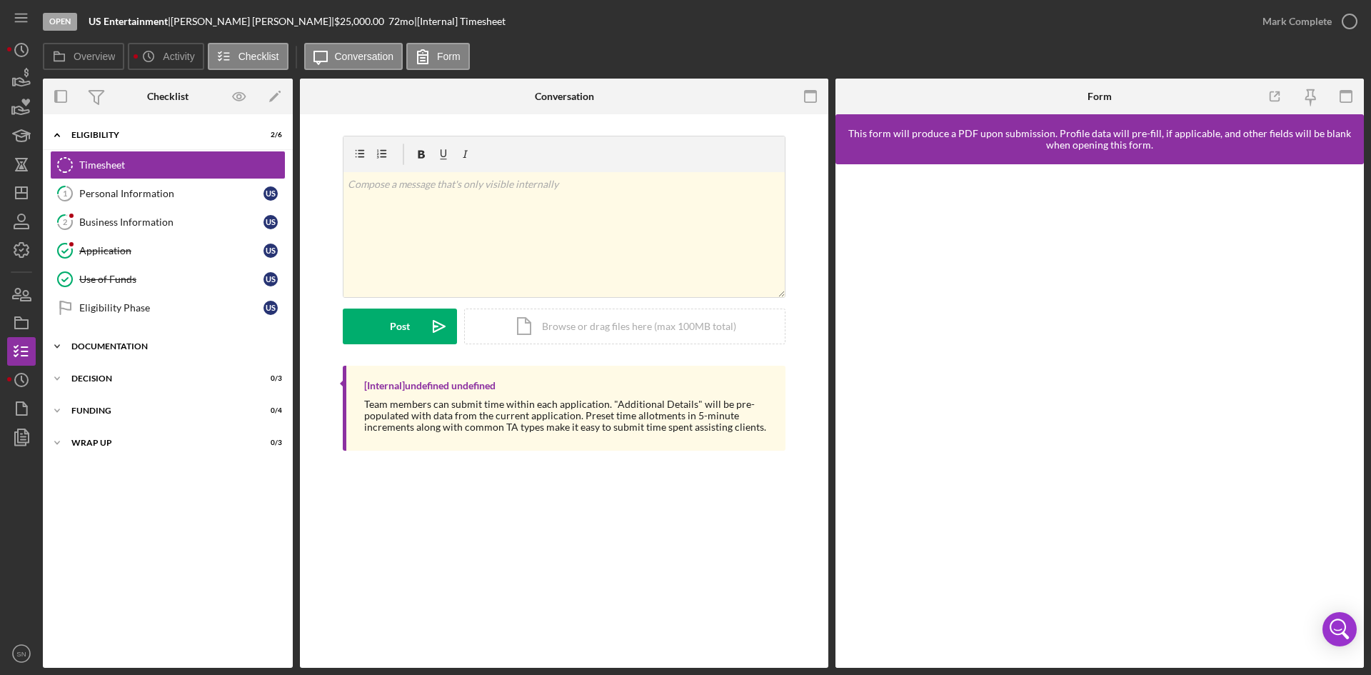
click at [58, 344] on icon "Icon/Expander" at bounding box center [57, 346] width 29 height 29
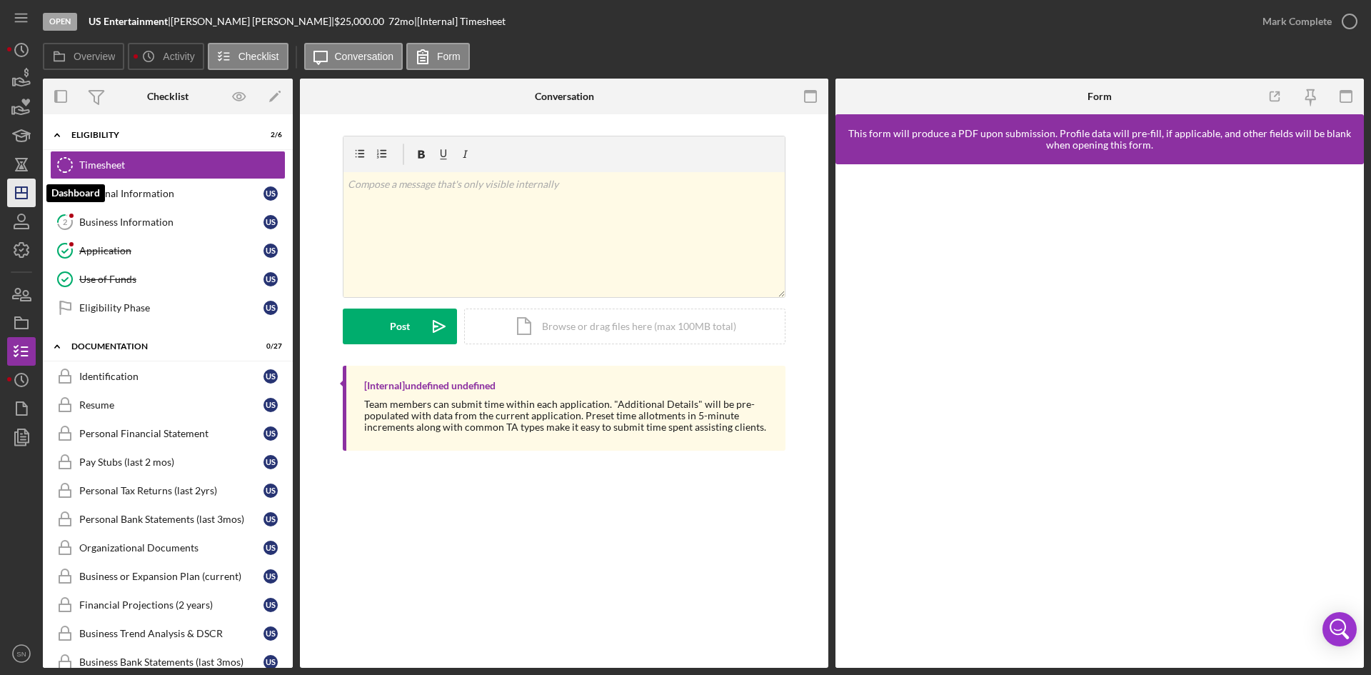
click at [26, 196] on icon "Icon/Dashboard" at bounding box center [22, 193] width 36 height 36
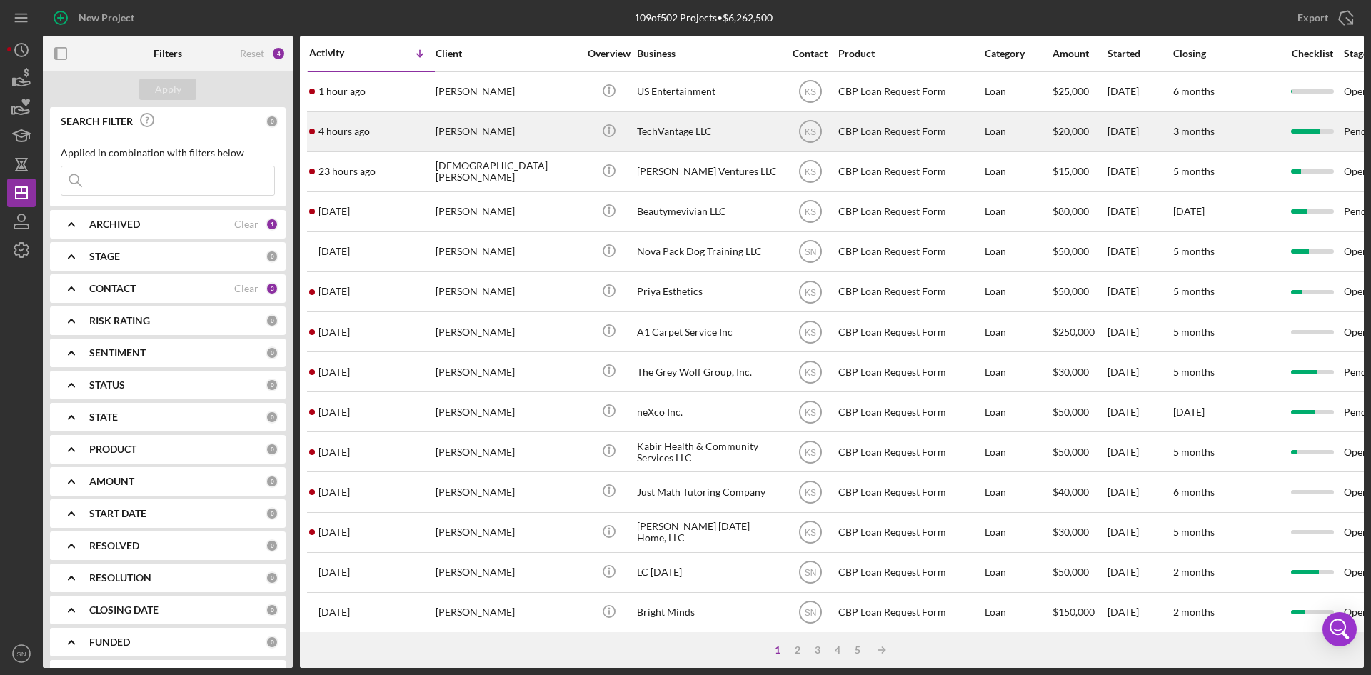
click at [505, 141] on div "[PERSON_NAME]" at bounding box center [507, 132] width 143 height 38
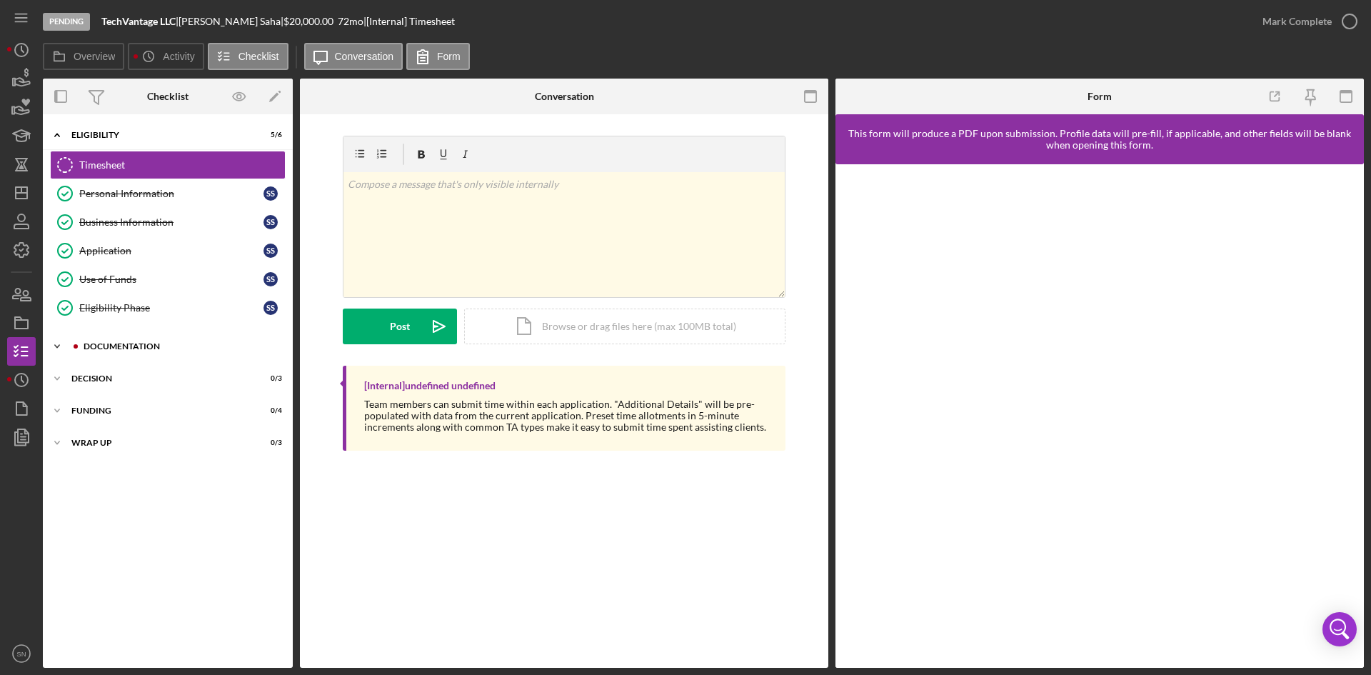
click at [58, 341] on icon "Icon/Expander" at bounding box center [57, 346] width 29 height 29
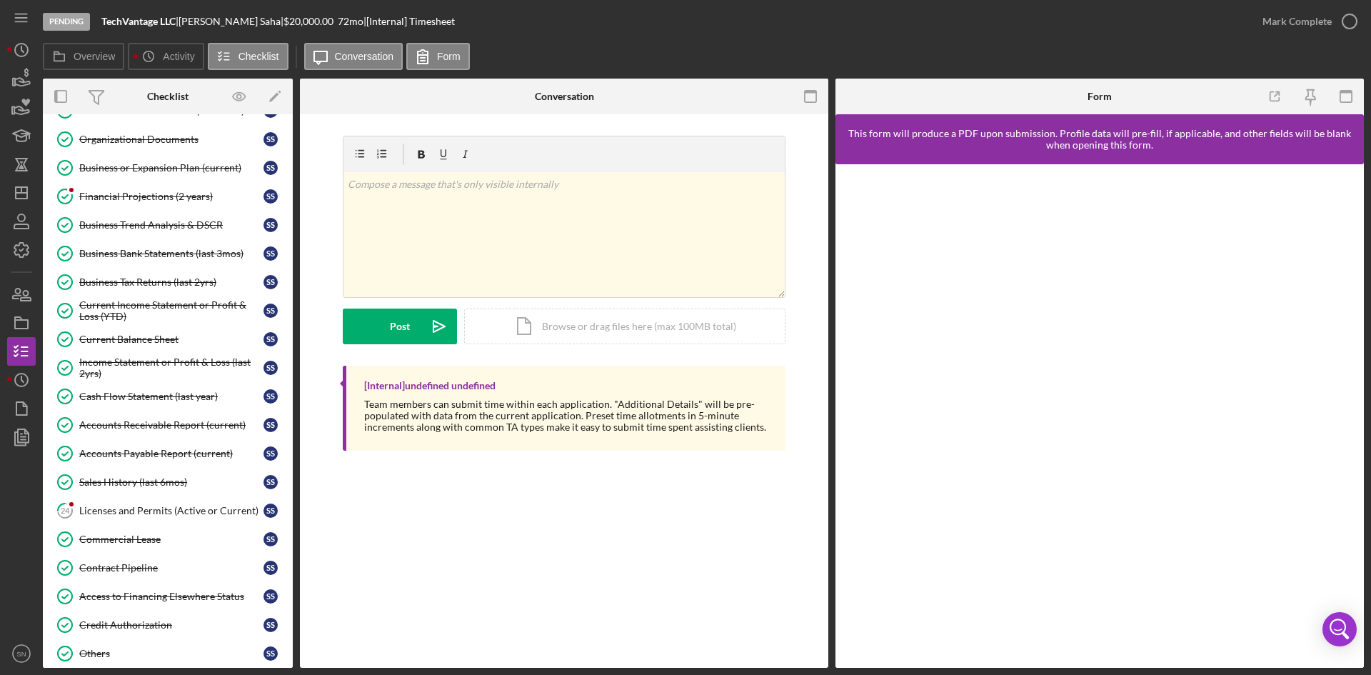
scroll to position [394, 0]
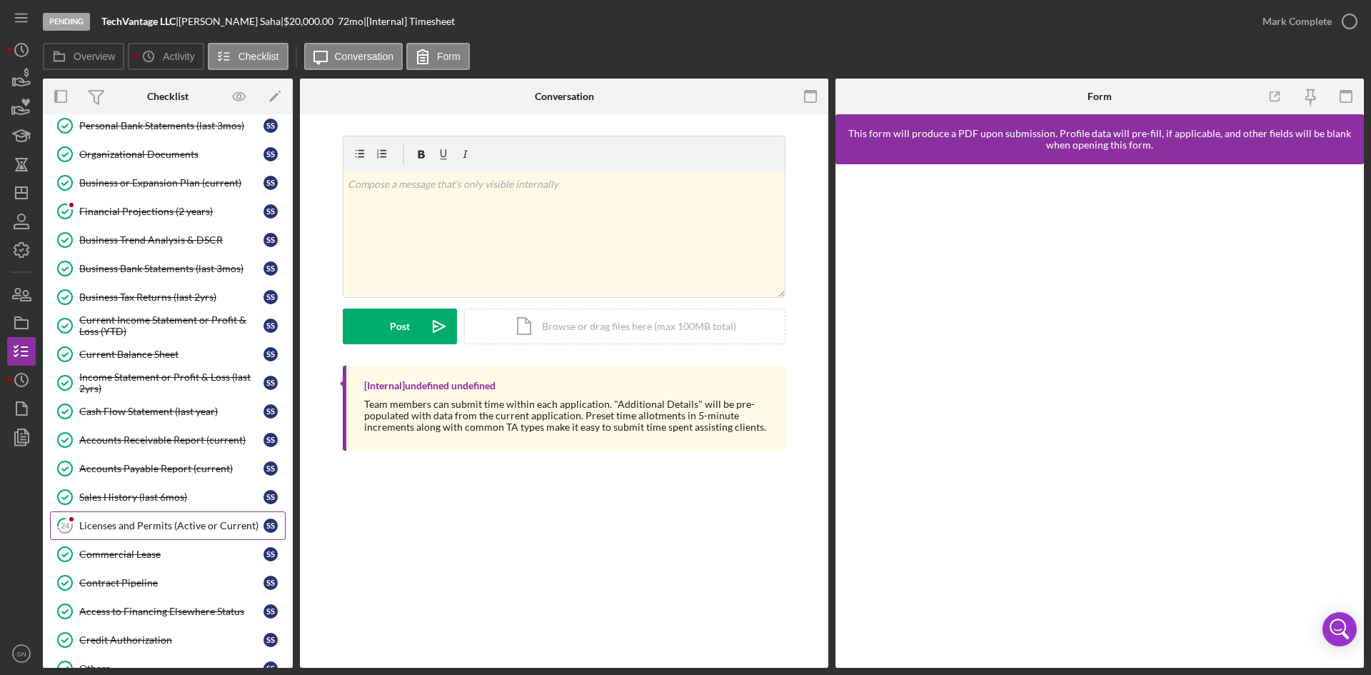
click at [137, 524] on div "Licenses and Permits (Active or Current)" at bounding box center [171, 525] width 184 height 11
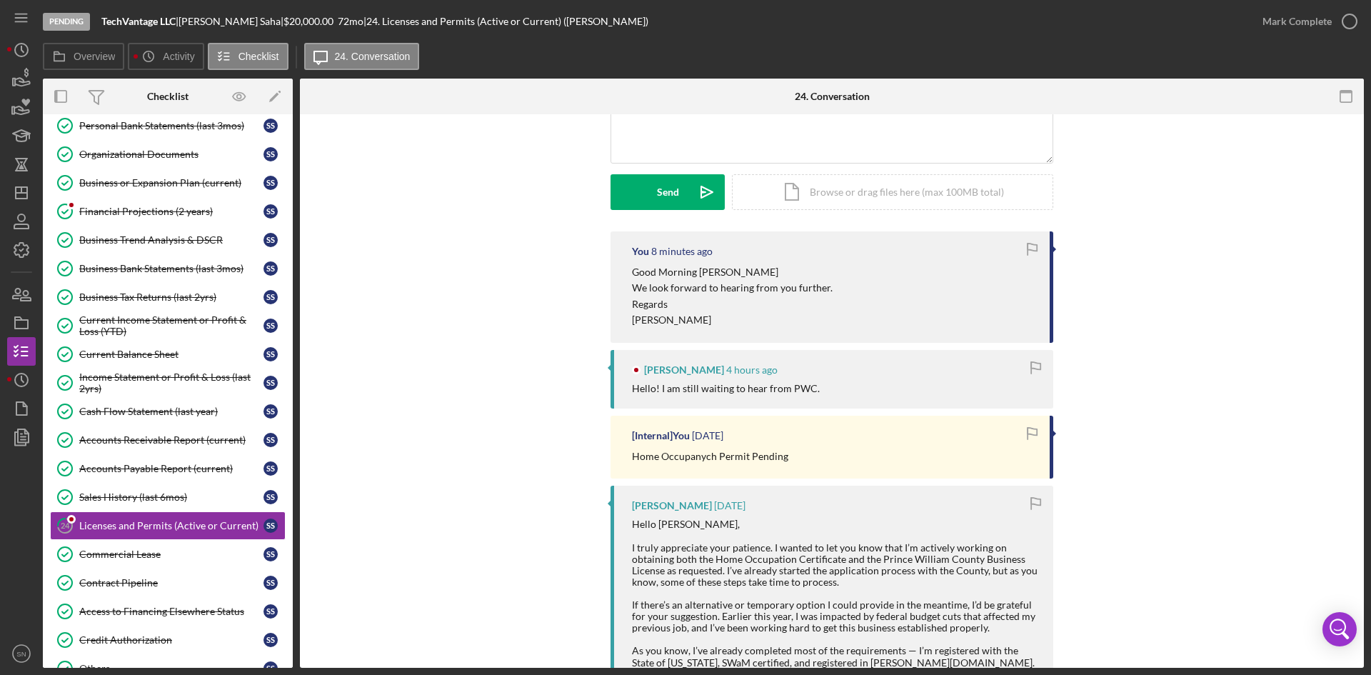
scroll to position [201, 0]
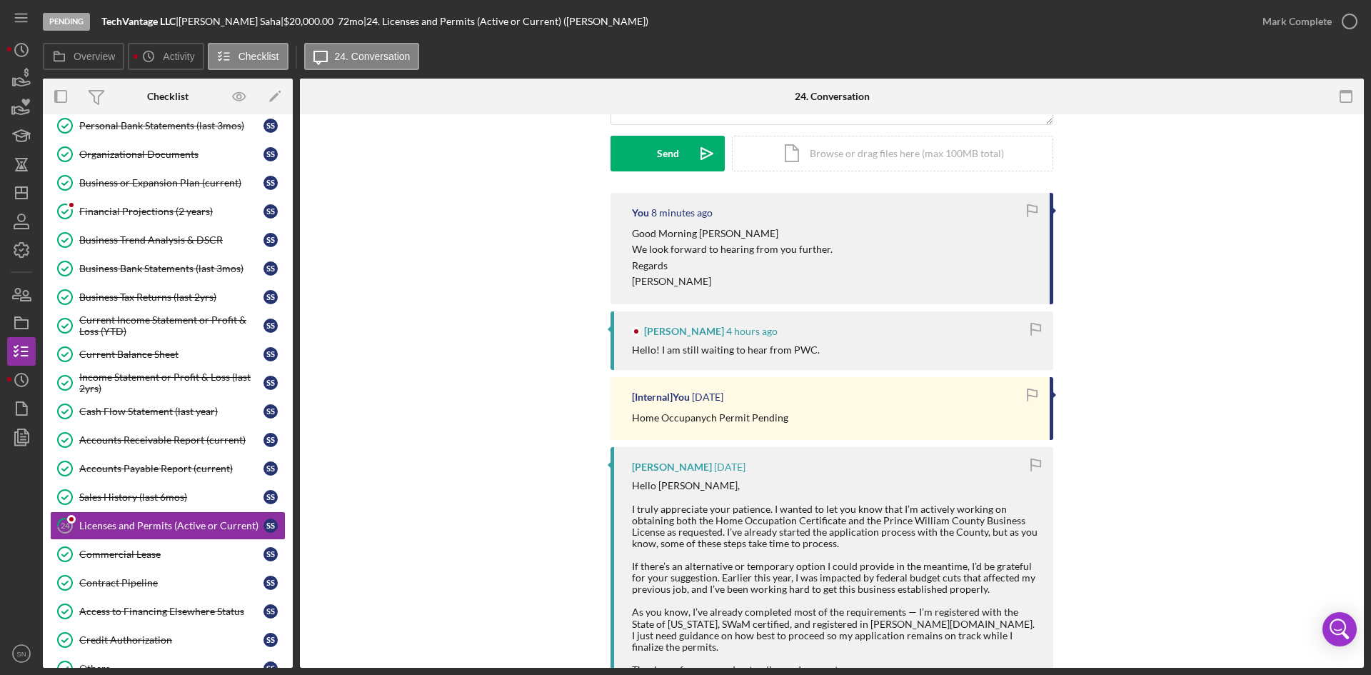
click at [704, 421] on p "Home Occupanych Permit Pending" at bounding box center [710, 418] width 156 height 16
click at [701, 401] on time "[DATE]" at bounding box center [707, 396] width 31 height 11
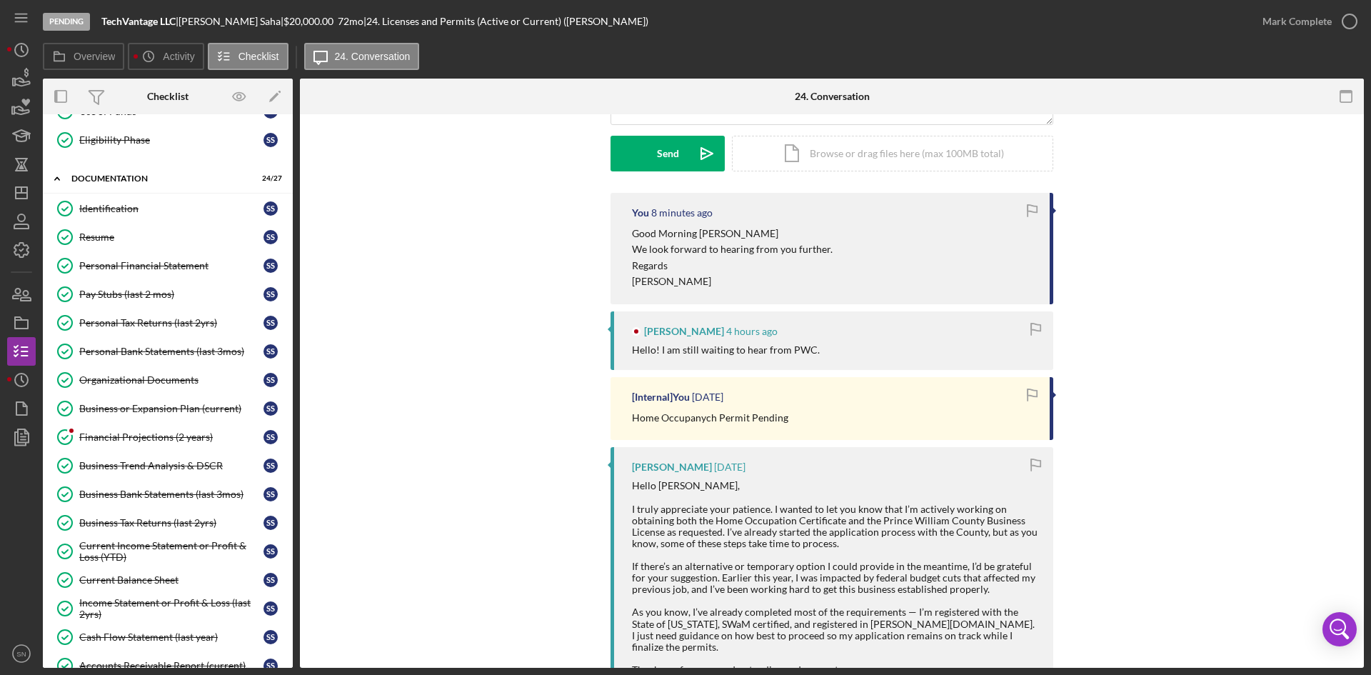
scroll to position [0, 0]
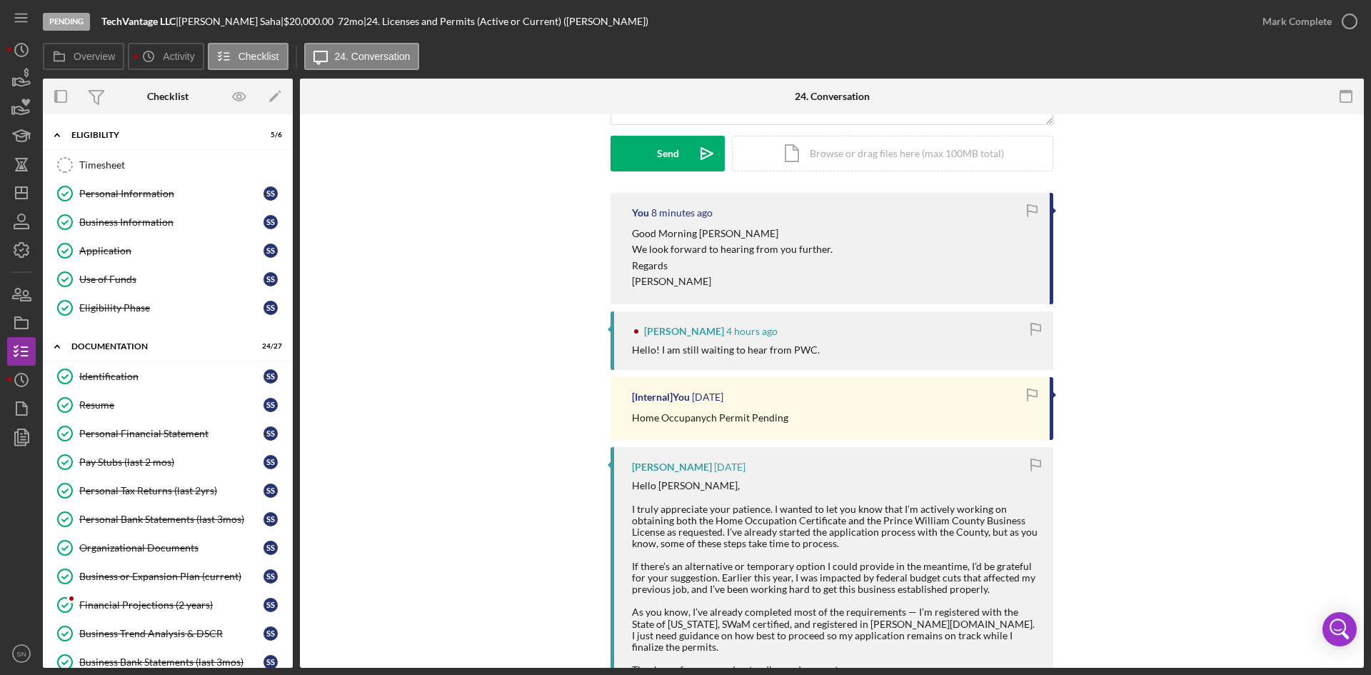
click at [36, 191] on nav "Icon/Menu Icon/Dashboard Dashboard Navigation Divider Mobile Checklist Navigati…" at bounding box center [25, 334] width 36 height 668
click at [25, 191] on icon "Icon/Dashboard" at bounding box center [22, 193] width 36 height 36
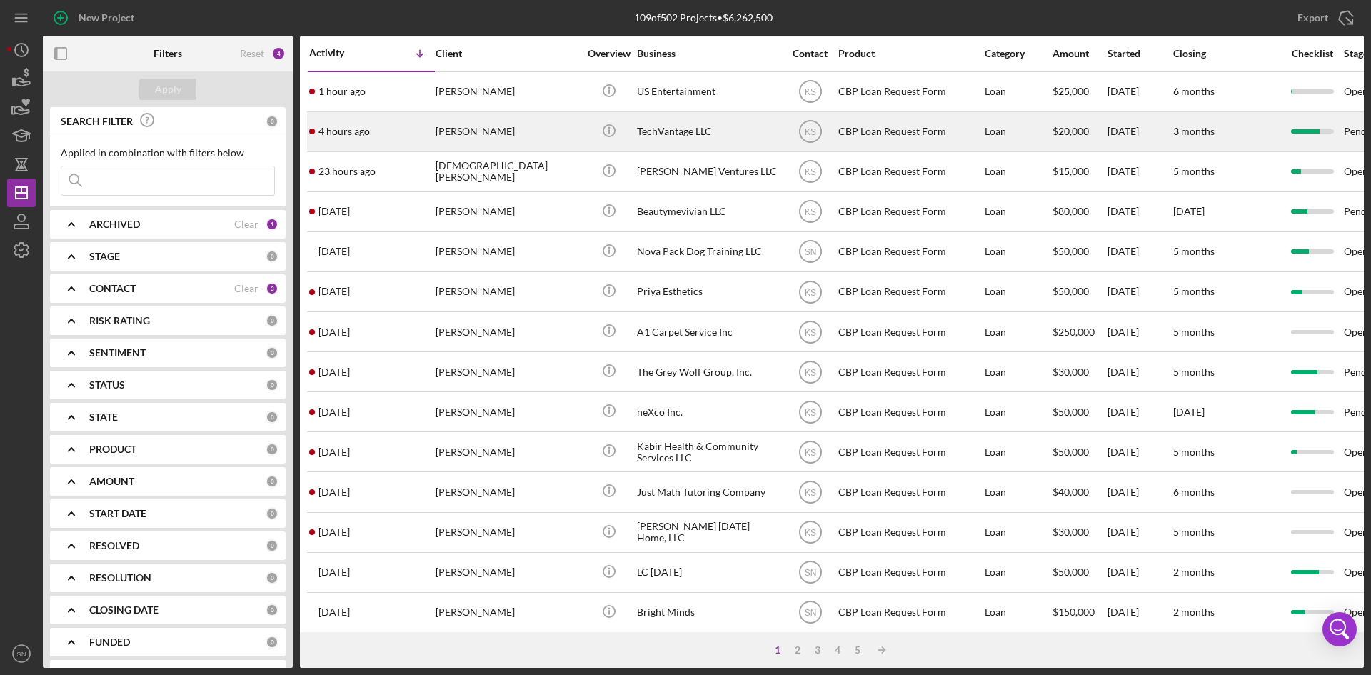
click at [314, 132] on div at bounding box center [312, 132] width 6 height 6
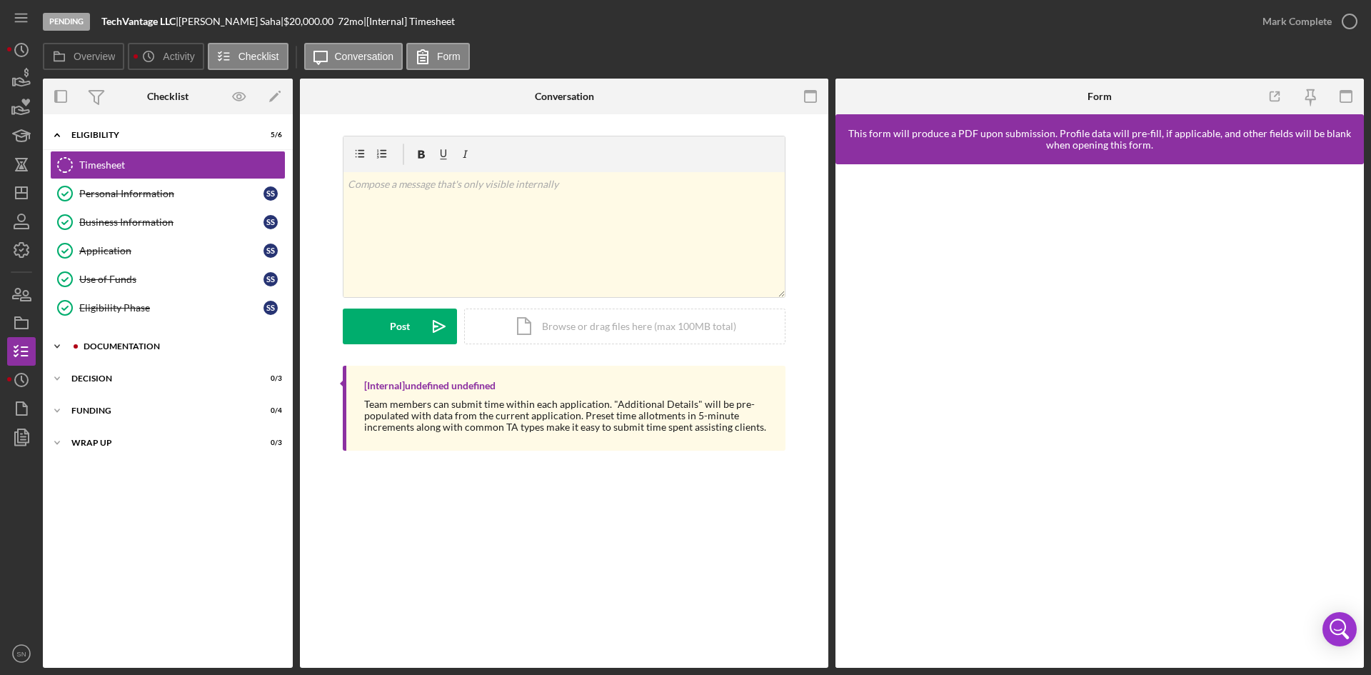
click at [58, 346] on icon "Icon/Expander" at bounding box center [57, 346] width 29 height 29
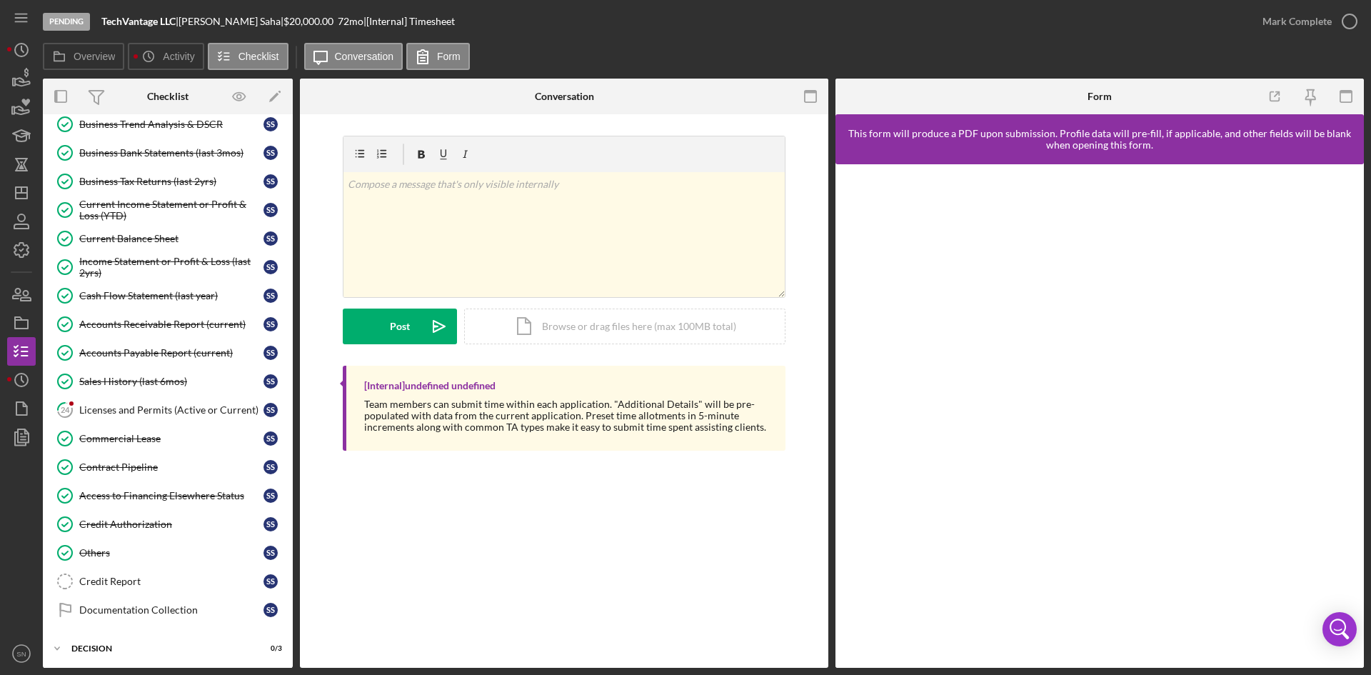
scroll to position [544, 0]
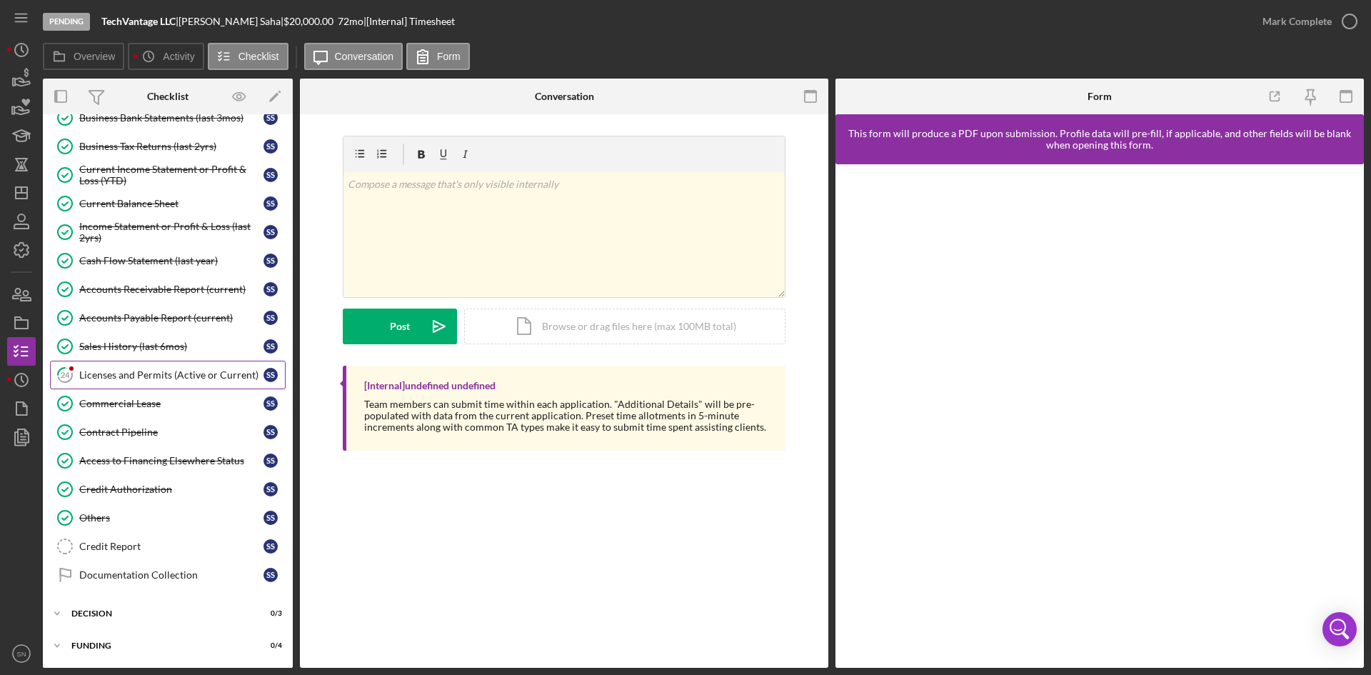
click at [69, 375] on tspan "24" at bounding box center [65, 374] width 9 height 9
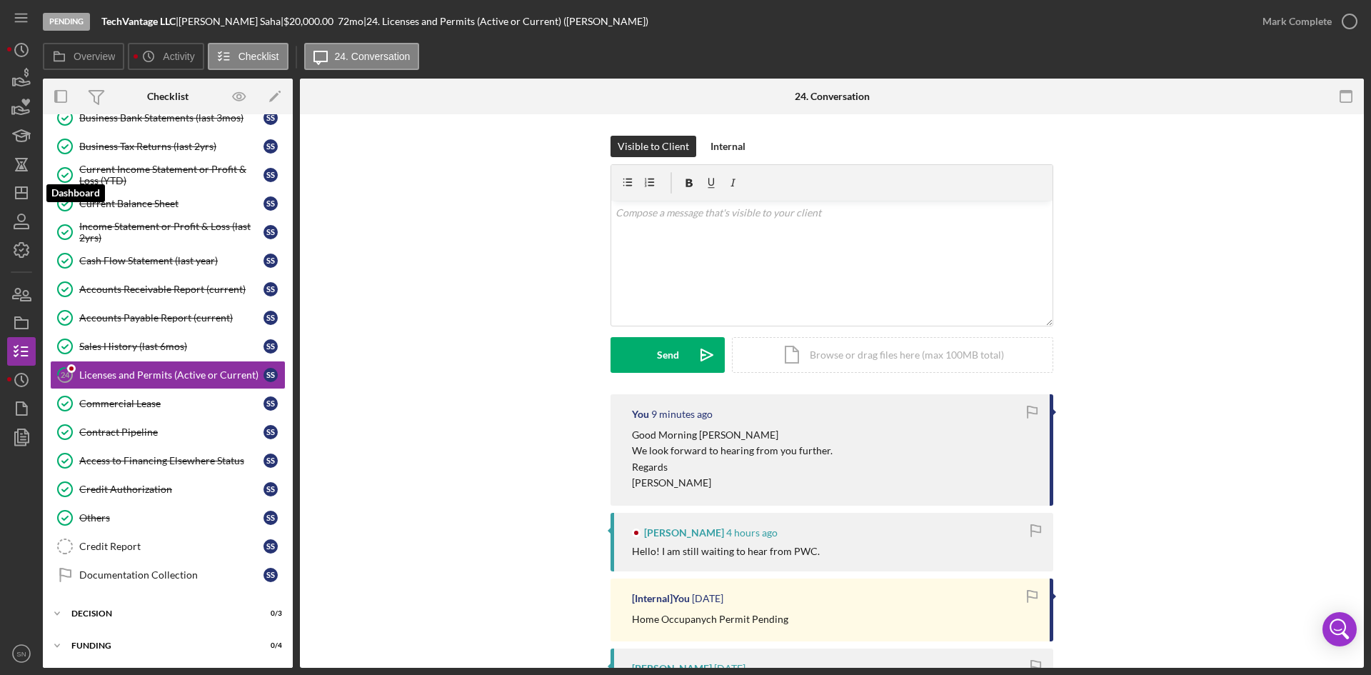
drag, startPoint x: 23, startPoint y: 191, endPoint x: 39, endPoint y: 185, distance: 17.0
click at [24, 191] on icon "Icon/Dashboard" at bounding box center [22, 193] width 36 height 36
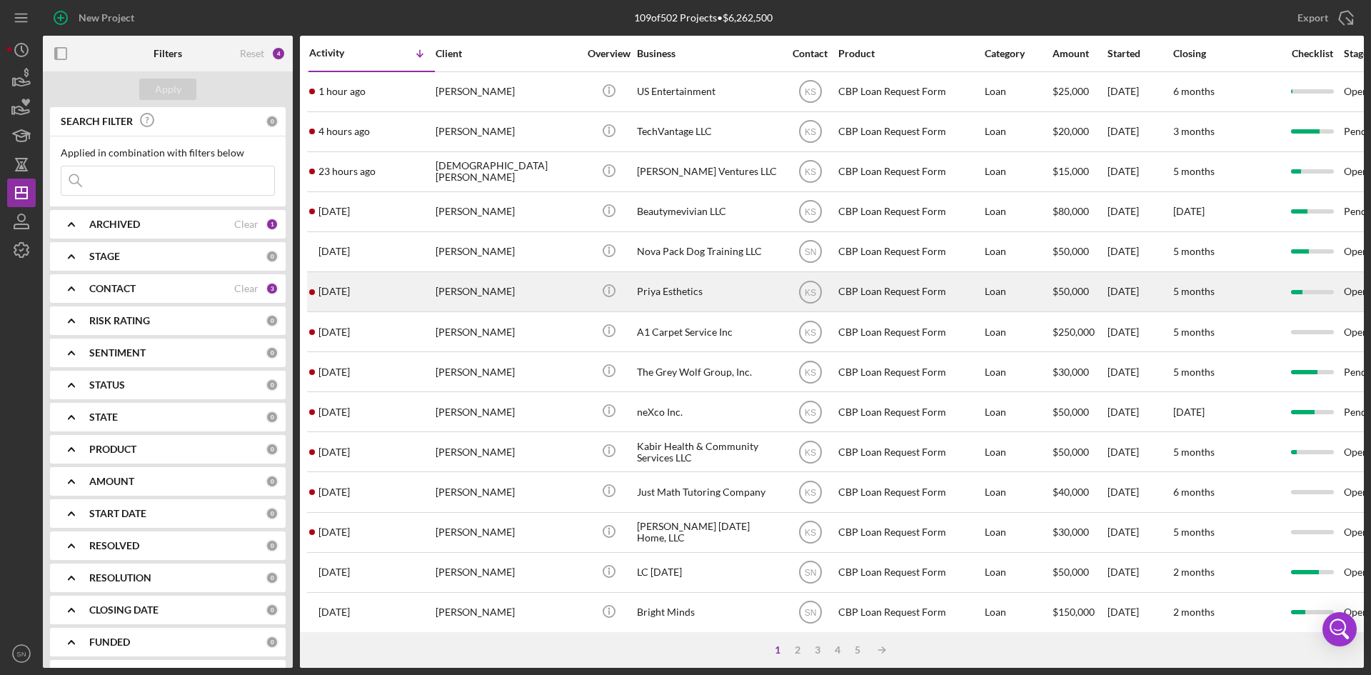
click at [493, 291] on div "[PERSON_NAME]" at bounding box center [507, 292] width 143 height 38
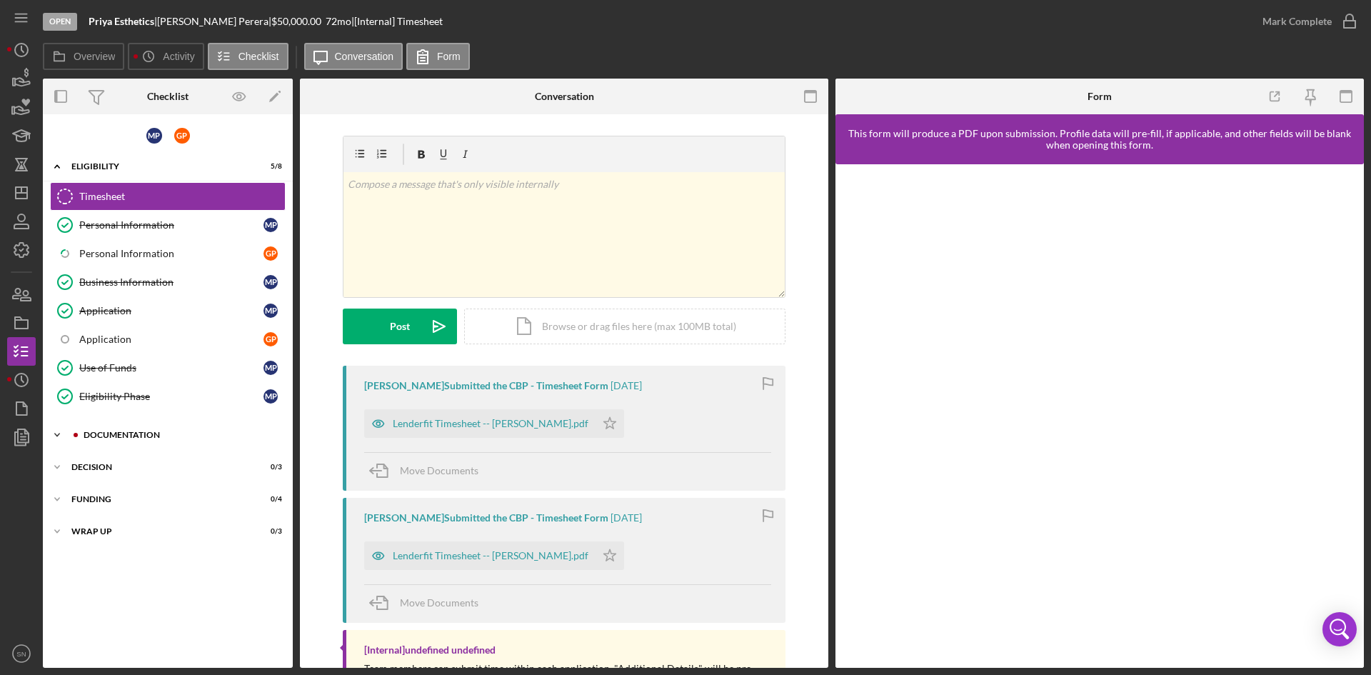
click at [55, 433] on icon "Icon/Expander" at bounding box center [57, 435] width 29 height 29
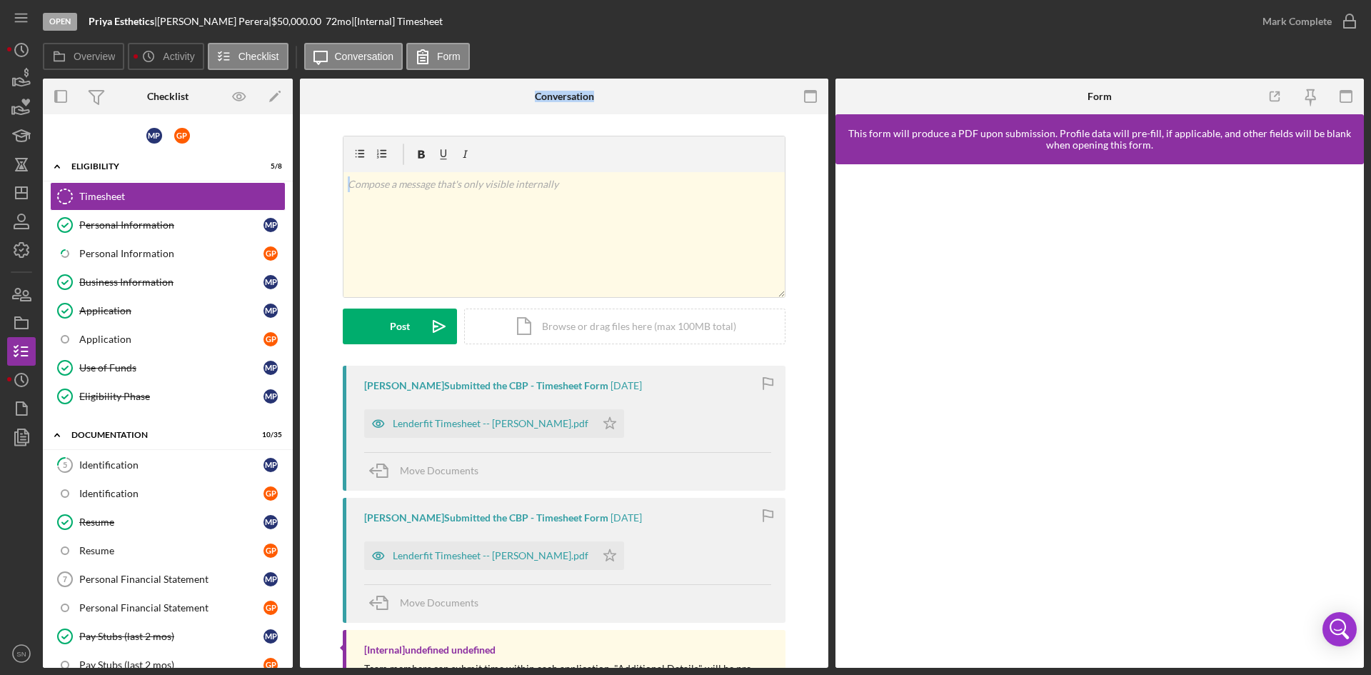
drag, startPoint x: 296, startPoint y: 326, endPoint x: 299, endPoint y: 343, distance: 17.4
click at [299, 343] on div "Overview Internal Workflow Stage Open Icon/Dropdown Arrow Archive (can unarchiv…" at bounding box center [703, 373] width 1321 height 589
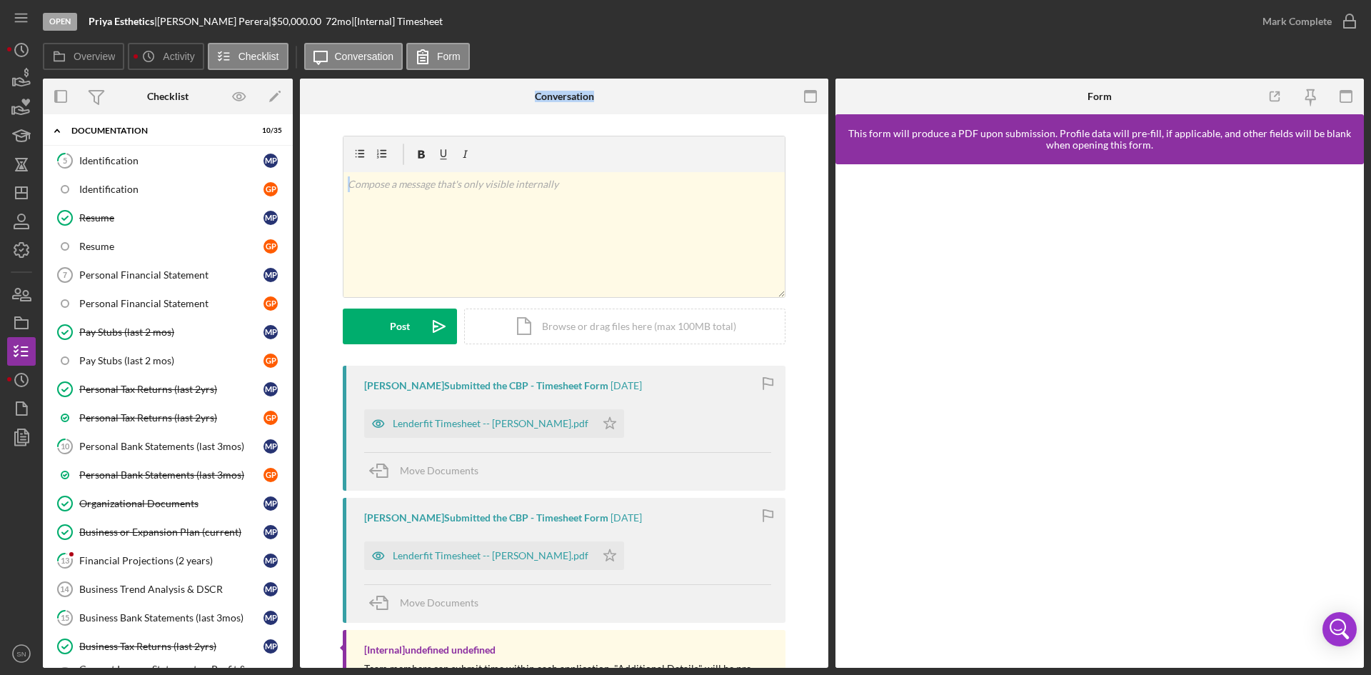
scroll to position [310, 0]
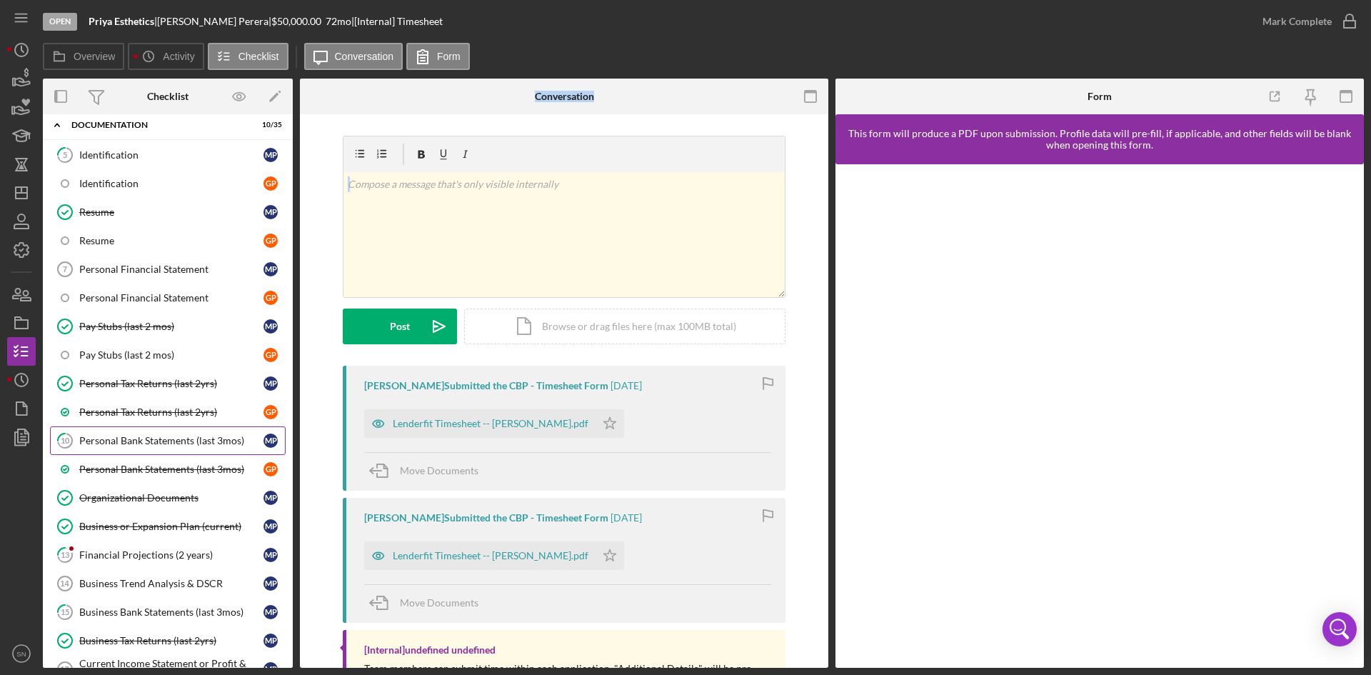
click at [136, 437] on div "Personal Bank Statements (last 3mos)" at bounding box center [171, 440] width 184 height 11
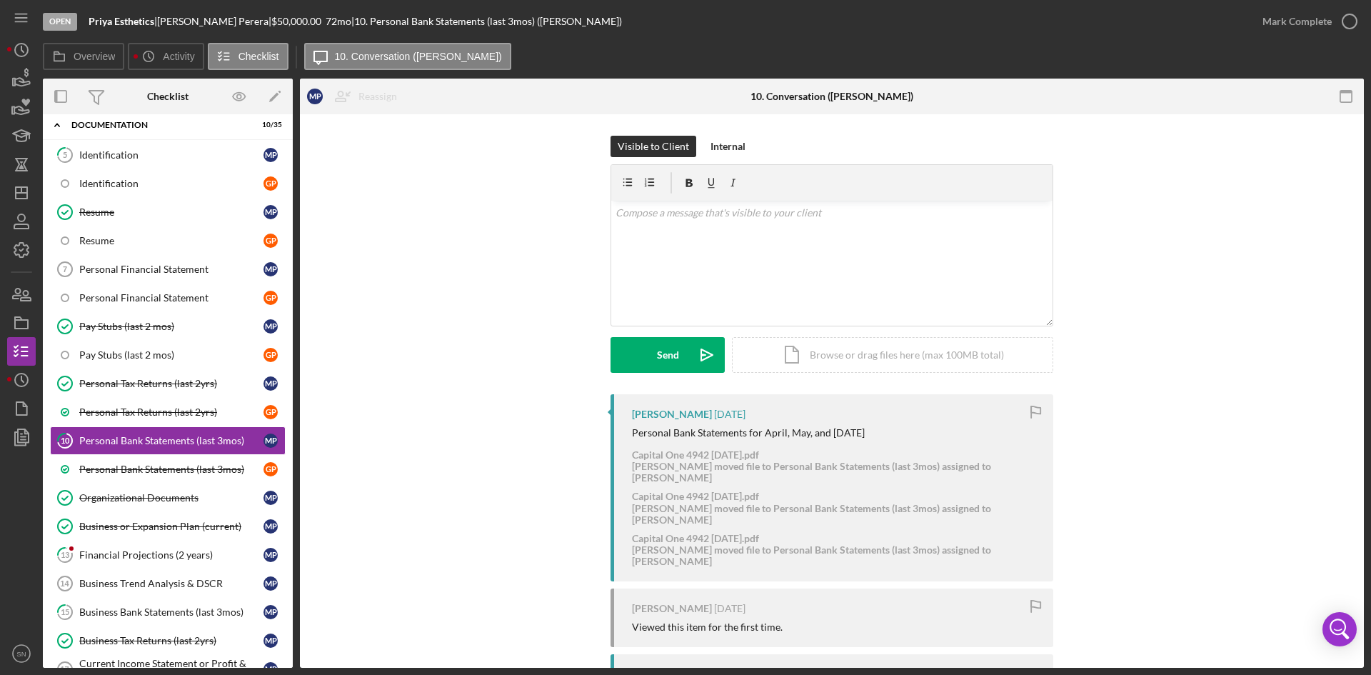
drag, startPoint x: 1359, startPoint y: 336, endPoint x: 1368, endPoint y: 381, distance: 45.8
click at [1368, 381] on div "Open Priya Esthetics | [PERSON_NAME] | $50,000.00 72 mo | 10. Personal Bank Sta…" at bounding box center [685, 337] width 1371 height 675
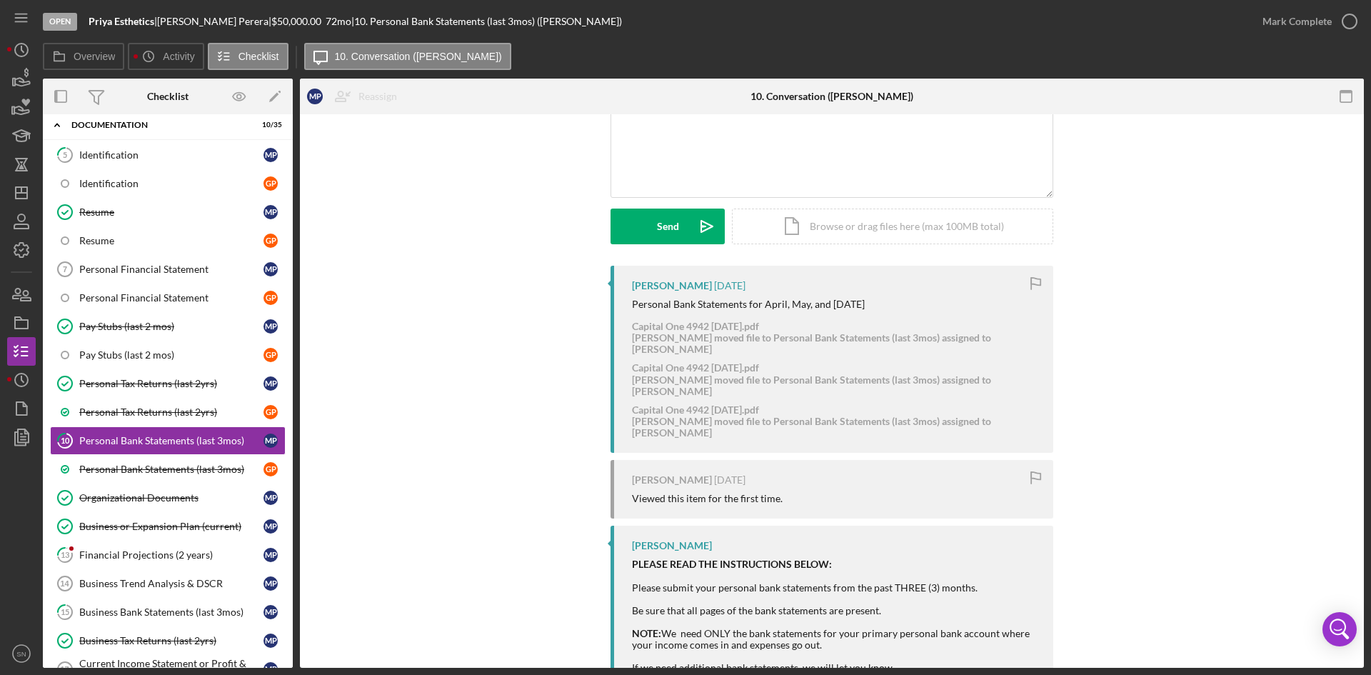
scroll to position [146, 0]
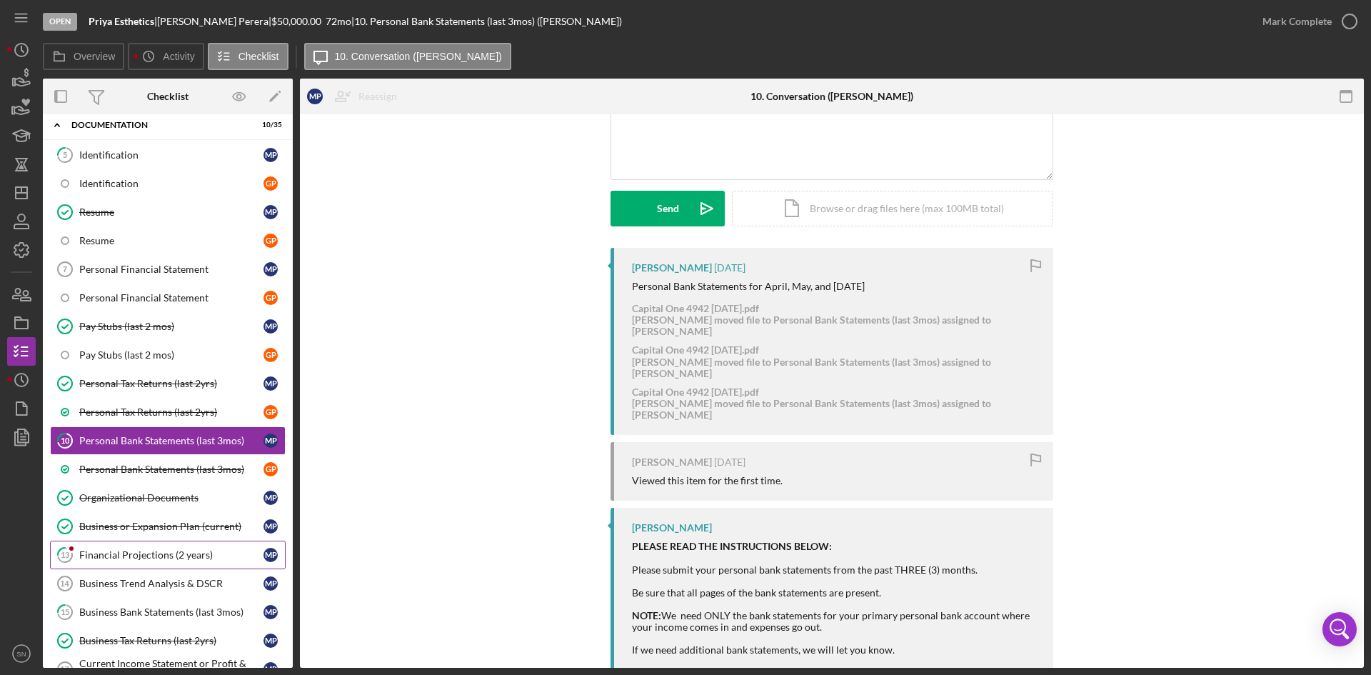
click at [154, 551] on div "Financial Projections (2 years)" at bounding box center [171, 554] width 184 height 11
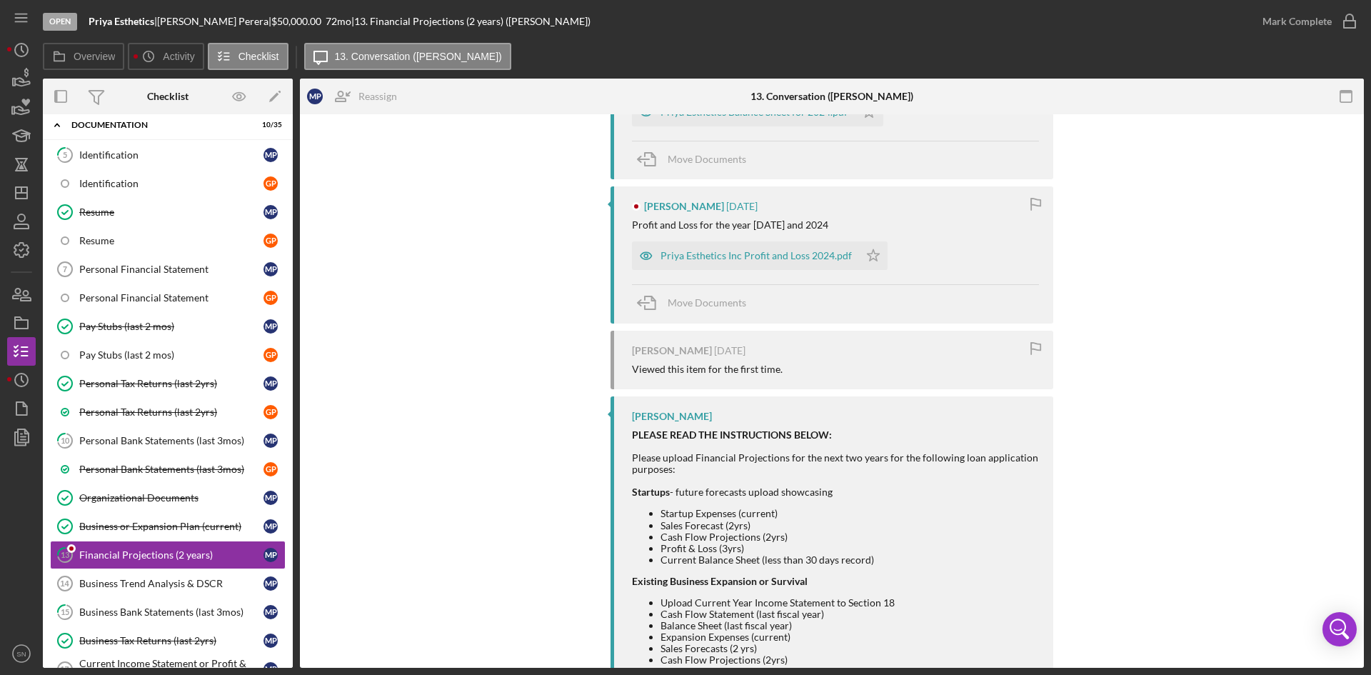
scroll to position [328, 0]
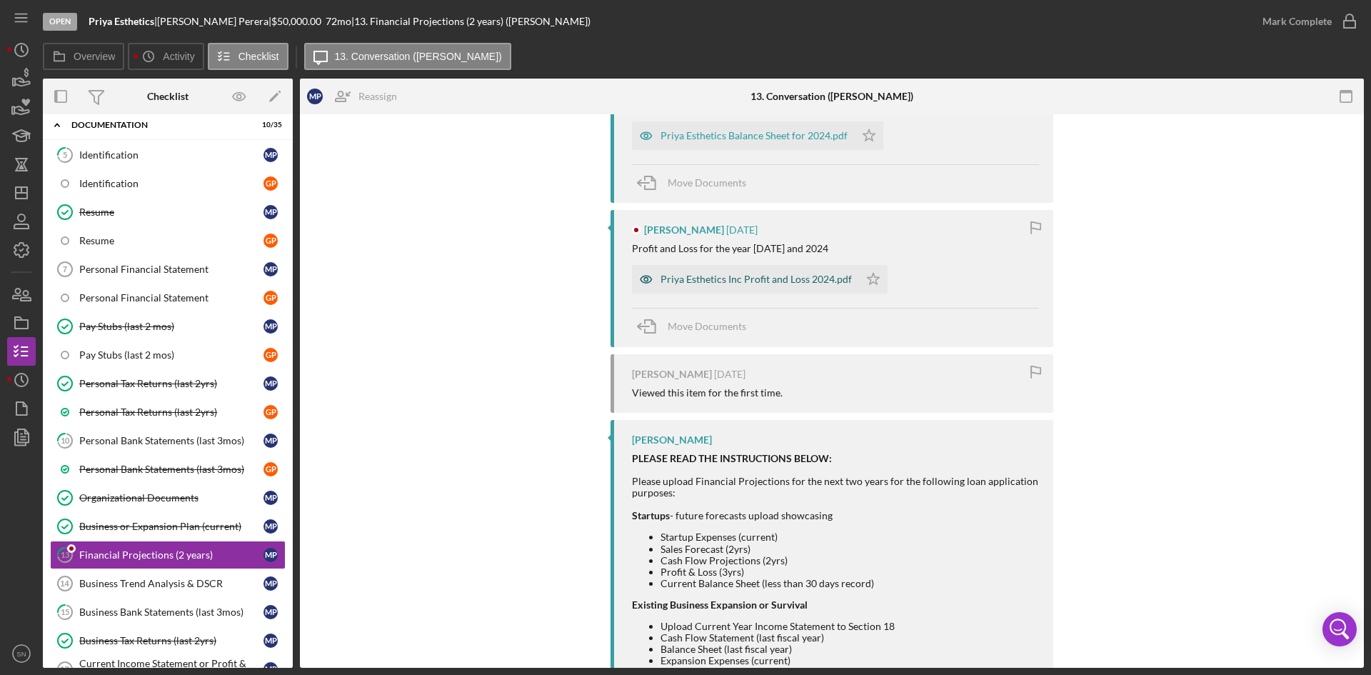
click at [722, 282] on div "Priya Esthetics Inc Profit and Loss 2024.pdf" at bounding box center [756, 279] width 191 height 11
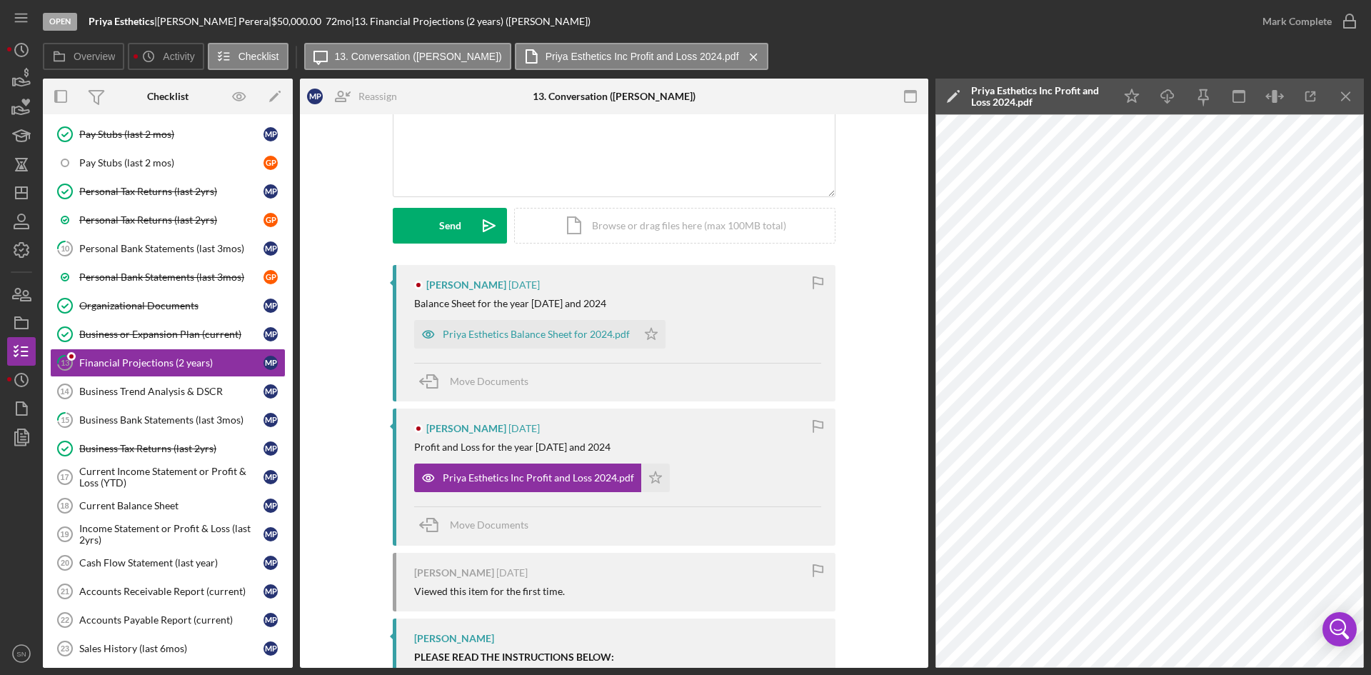
scroll to position [122, 0]
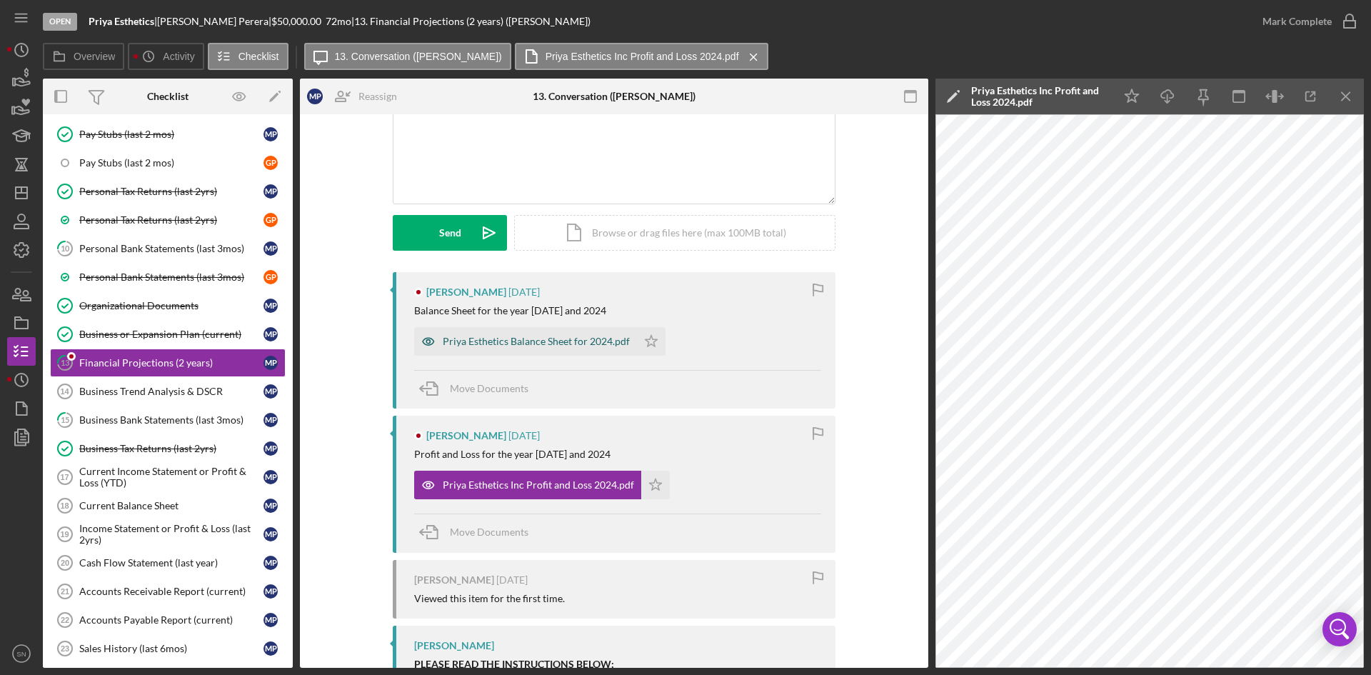
click at [475, 347] on div "Priya Esthetics Balance Sheet for 2024.pdf" at bounding box center [536, 341] width 187 height 11
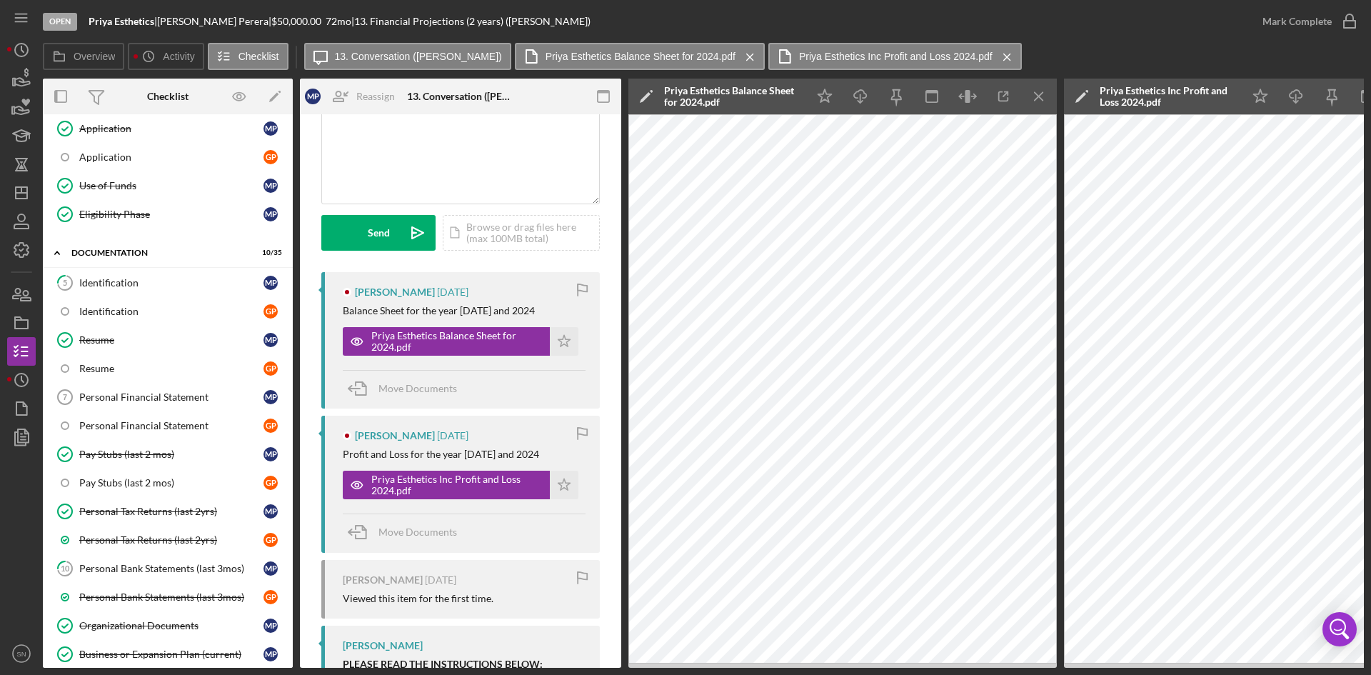
scroll to position [0, 0]
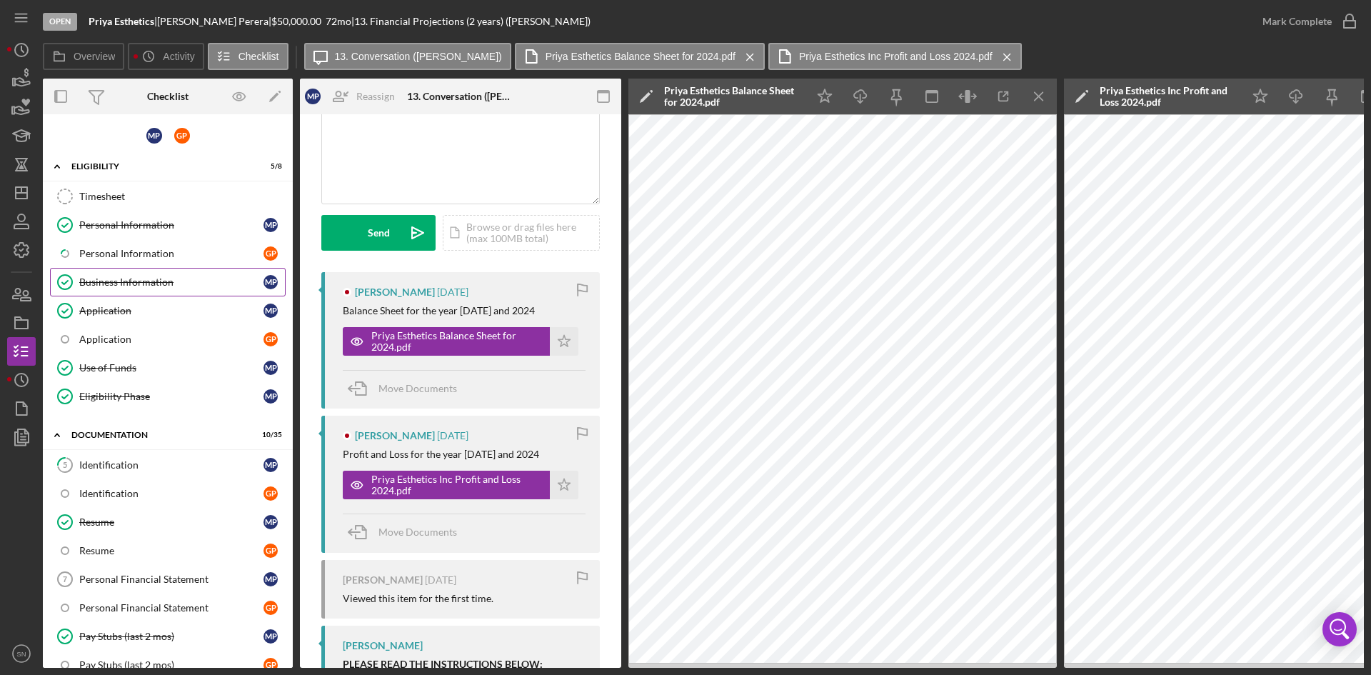
click at [155, 279] on div "Business Information" at bounding box center [171, 281] width 184 height 11
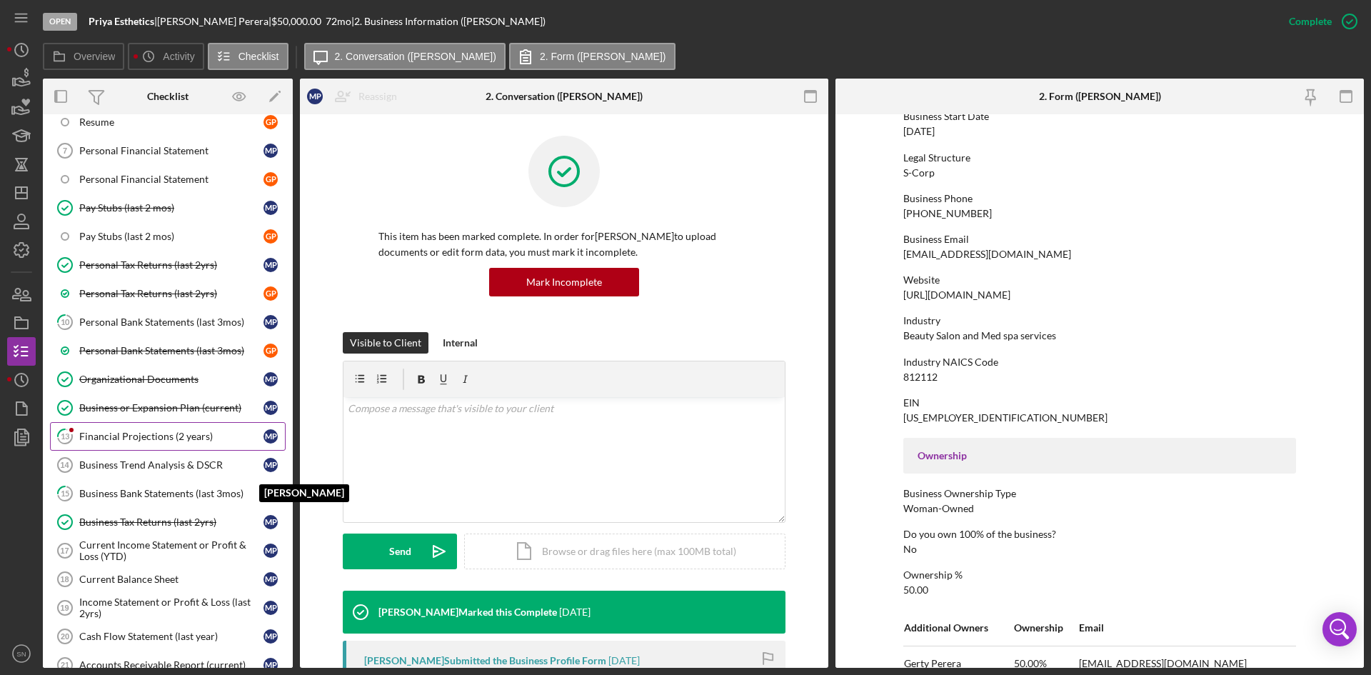
scroll to position [424, 0]
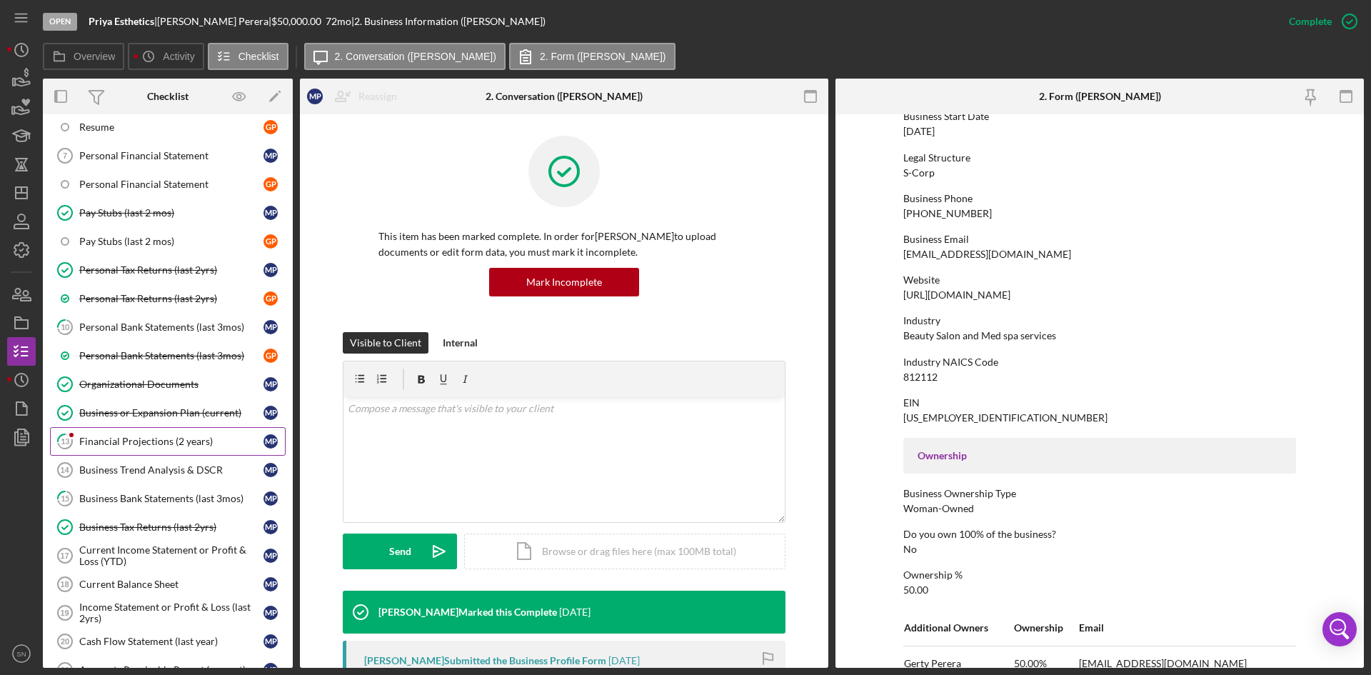
click at [82, 439] on icon "13" at bounding box center [65, 442] width 36 height 36
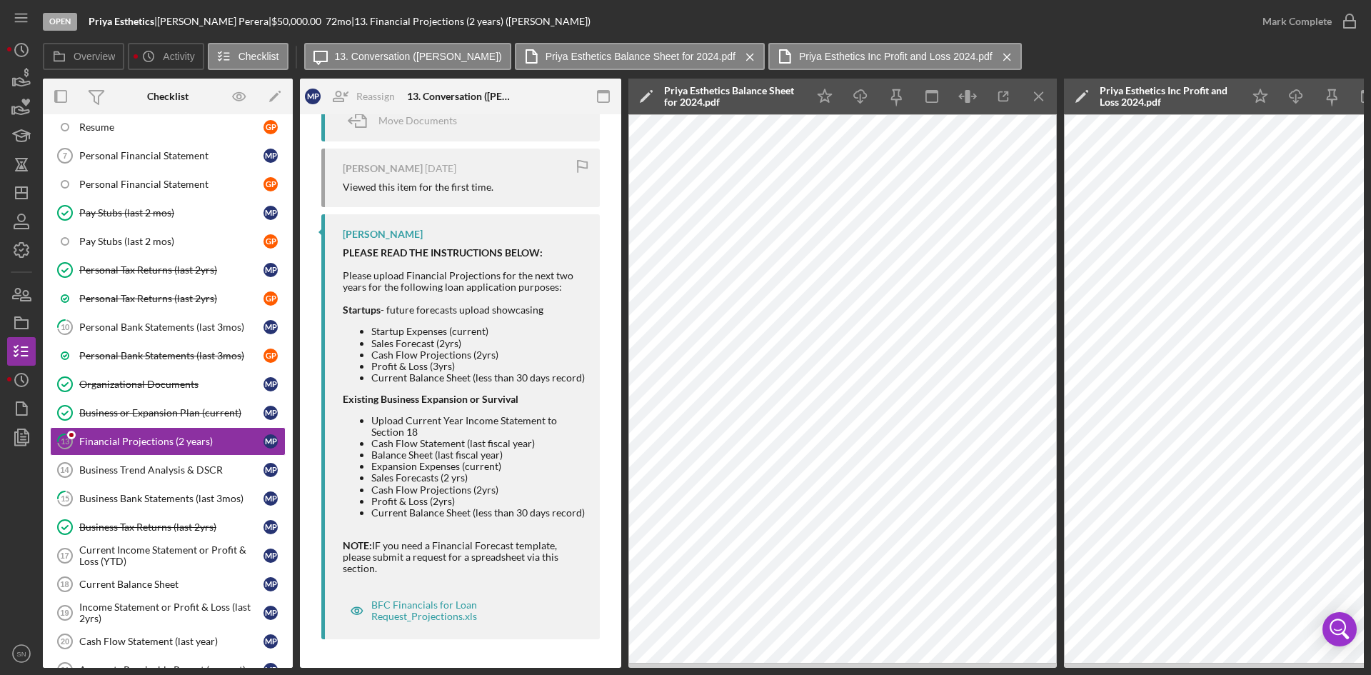
scroll to position [561, 0]
click at [176, 381] on div "Organizational Documents" at bounding box center [171, 384] width 184 height 11
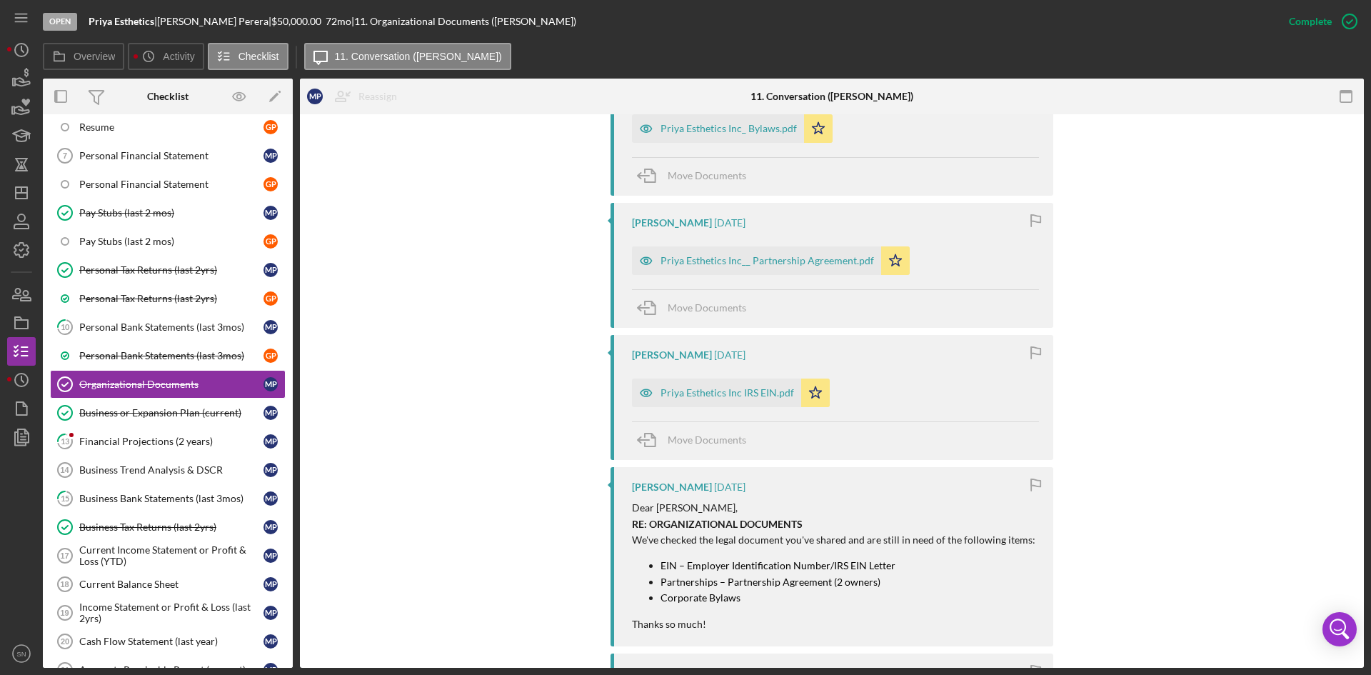
scroll to position [714, 0]
click at [693, 396] on div "Priya Esthetics Inc IRS EIN.pdf" at bounding box center [716, 390] width 169 height 29
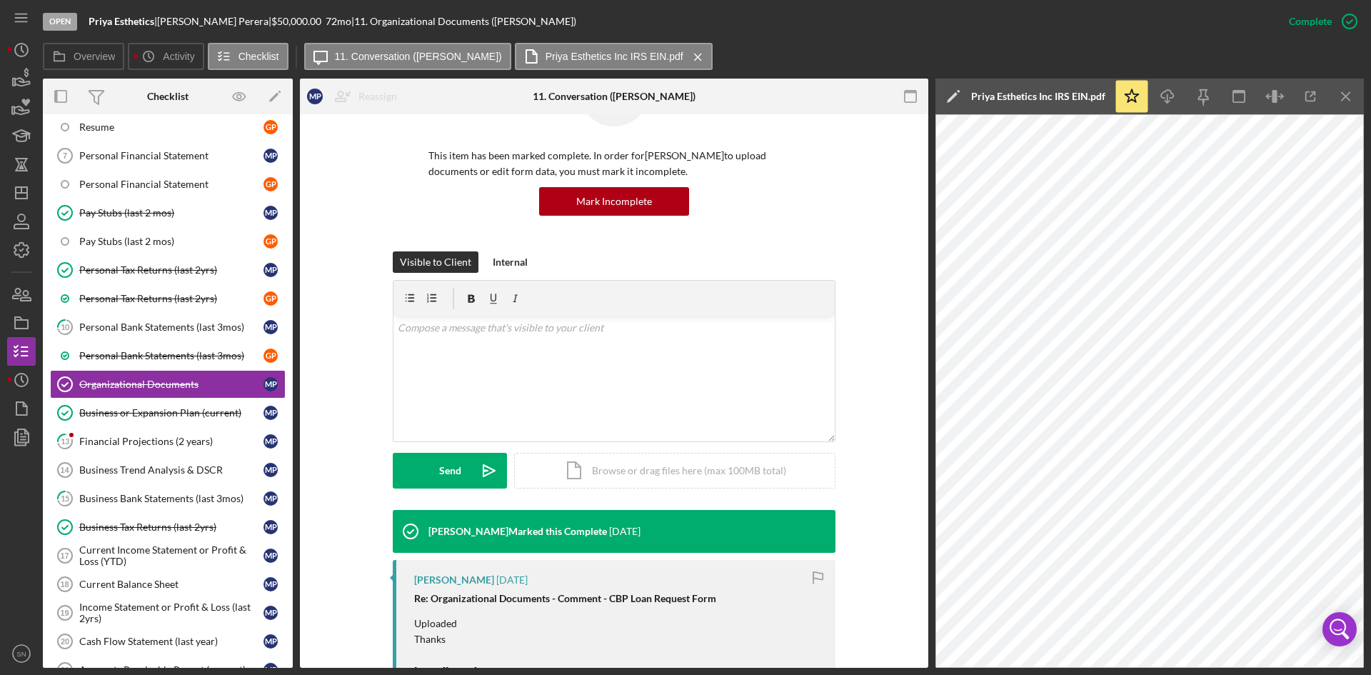
scroll to position [126, 0]
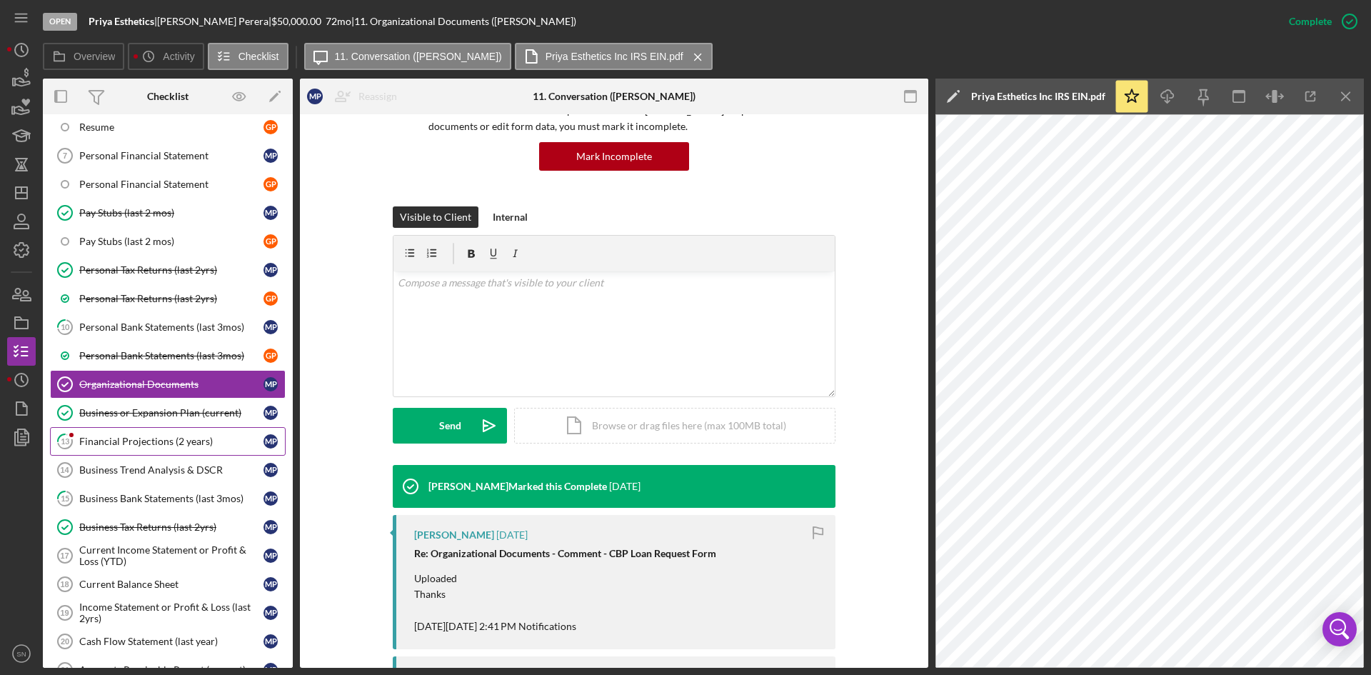
click at [180, 436] on div "Financial Projections (2 years)" at bounding box center [171, 441] width 184 height 11
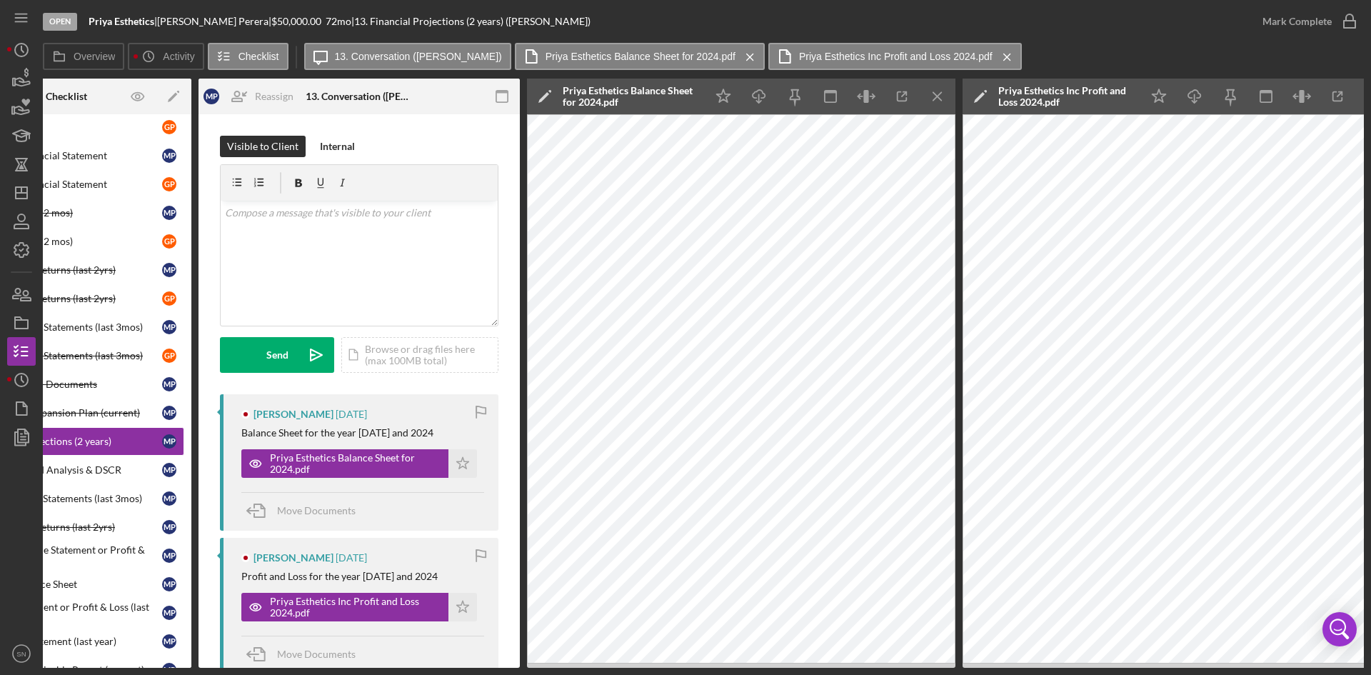
scroll to position [0, 129]
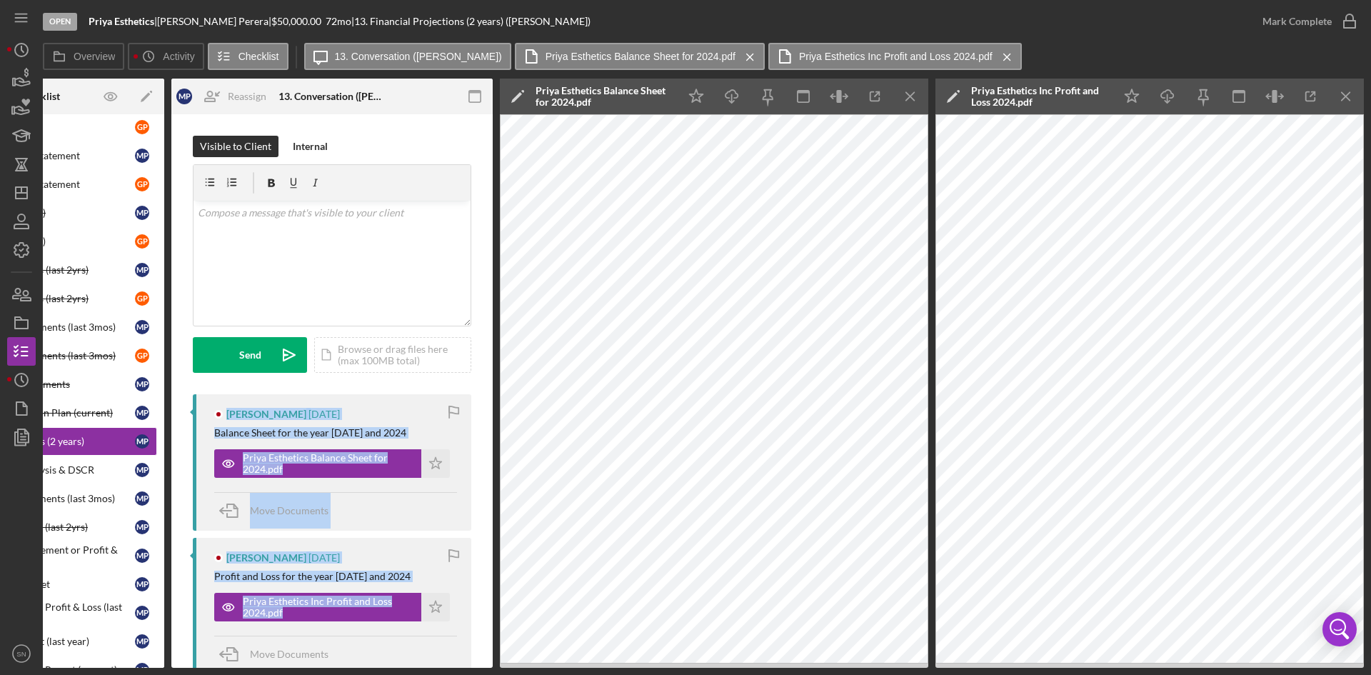
drag, startPoint x: 488, startPoint y: 374, endPoint x: 481, endPoint y: 581, distance: 207.2
click at [484, 591] on div "Visible to Client Internal v Color teal Color pink Remove color Add row above A…" at bounding box center [331, 657] width 321 height 1087
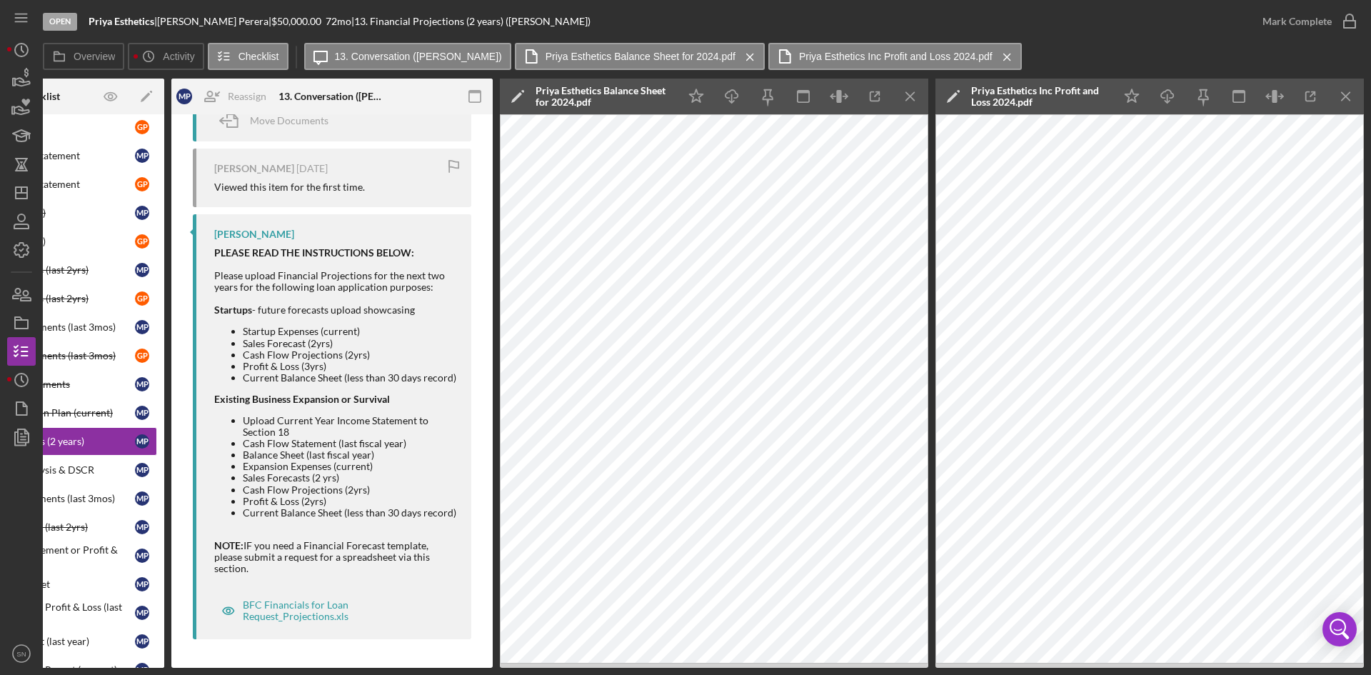
scroll to position [552, 0]
click at [279, 607] on div "BFC Financials for Loan Request_Projections.xls" at bounding box center [343, 610] width 200 height 23
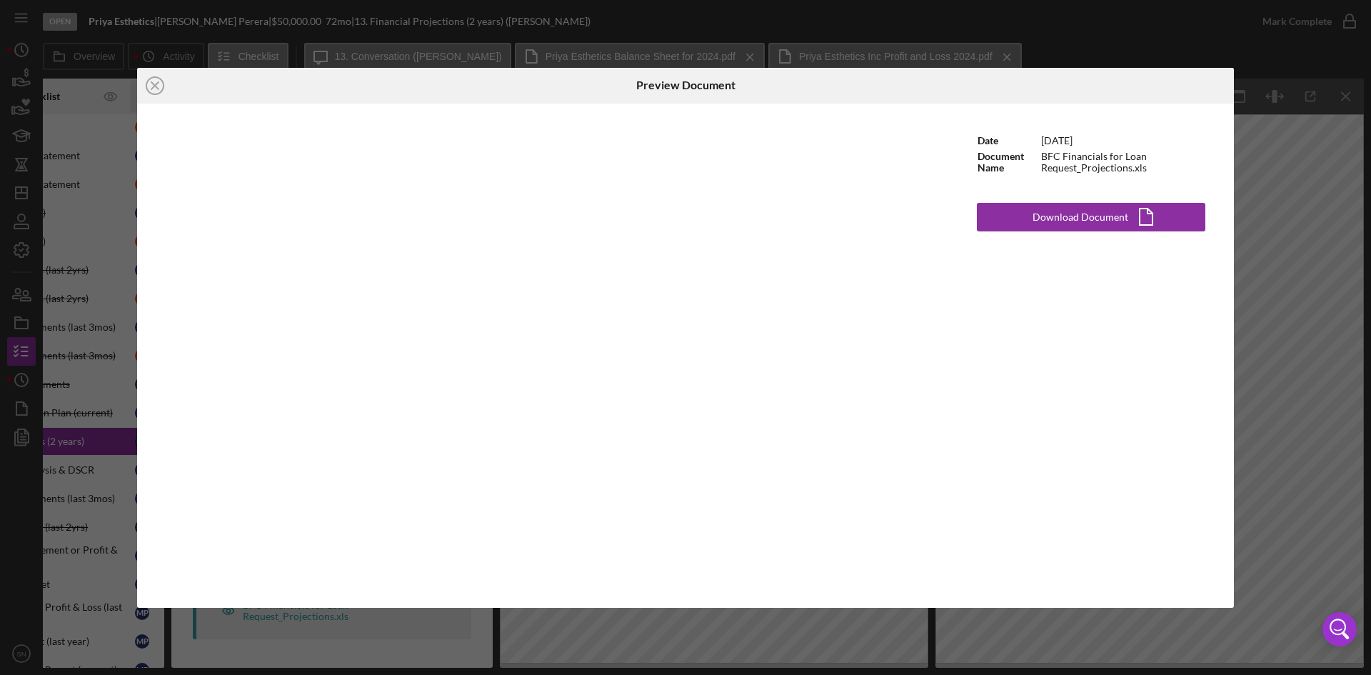
click at [156, 92] on icon "Icon/Close" at bounding box center [155, 86] width 36 height 36
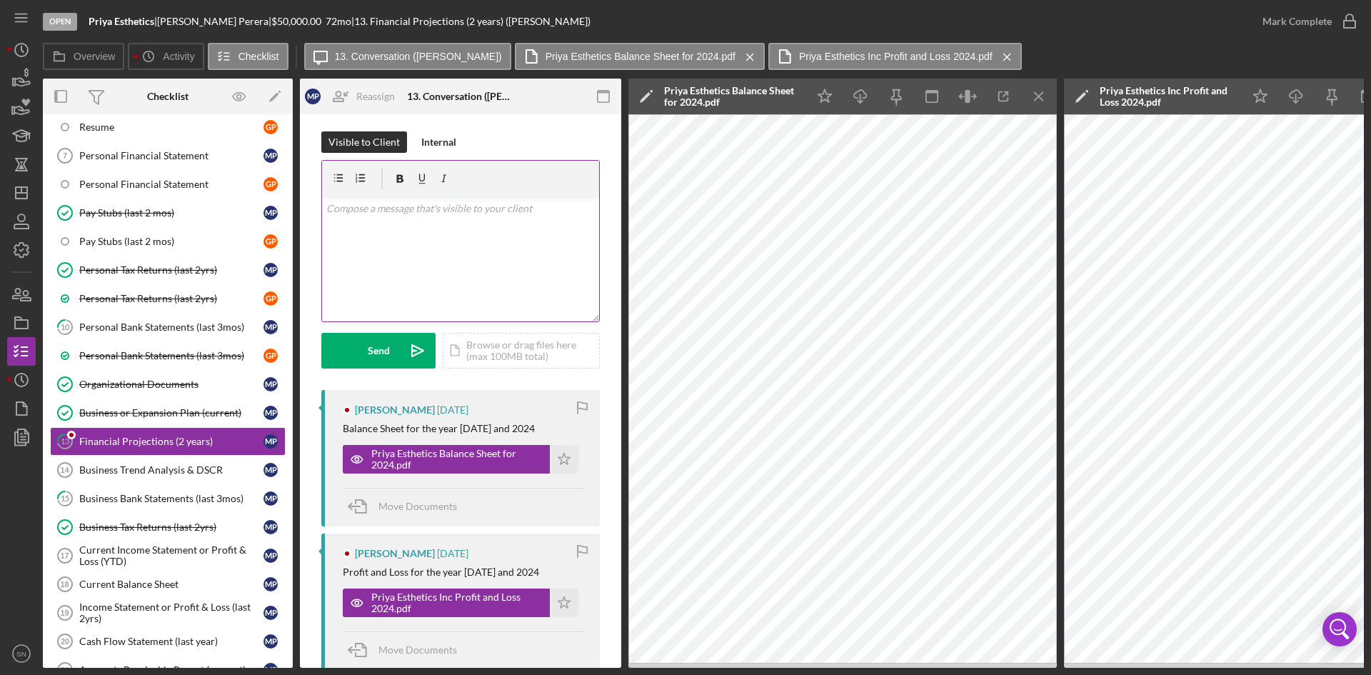
click at [524, 227] on div "v Color teal Color pink Remove color Add row above Add row below Add column bef…" at bounding box center [460, 258] width 277 height 125
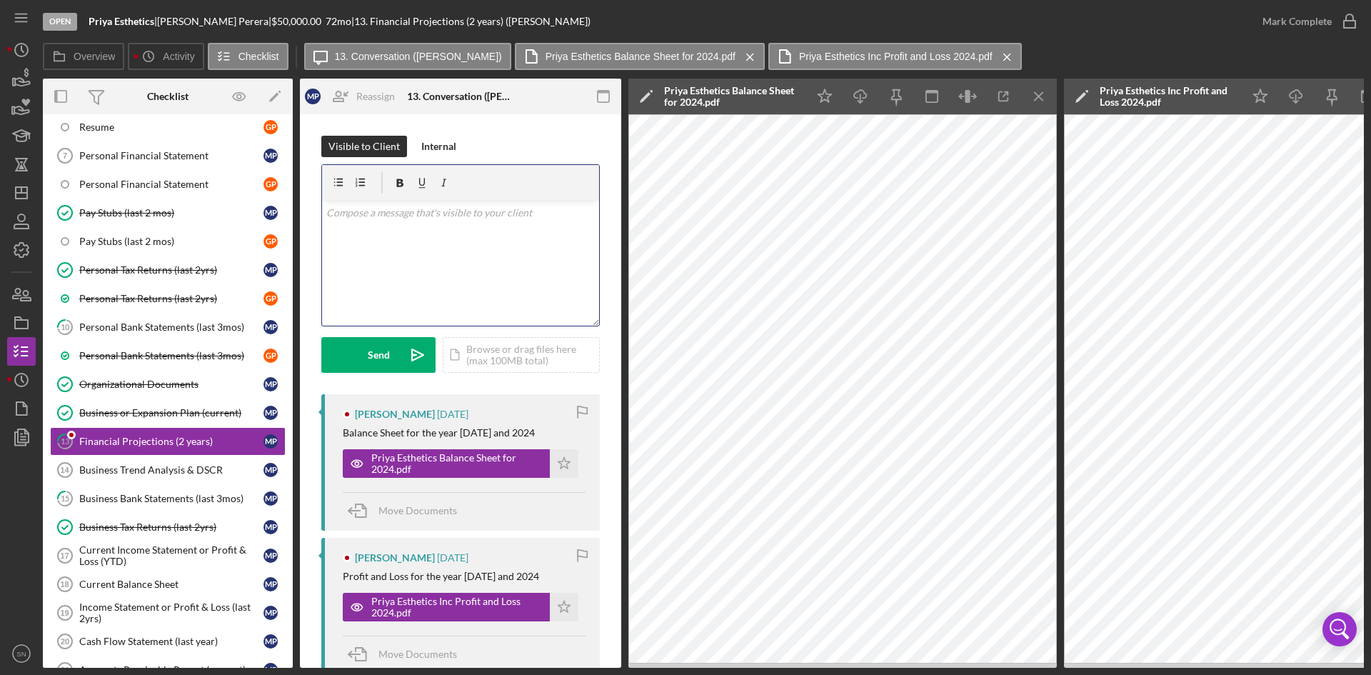
click at [538, 244] on div "v Color teal Color pink Remove color Add row above Add row below Add column bef…" at bounding box center [460, 263] width 277 height 125
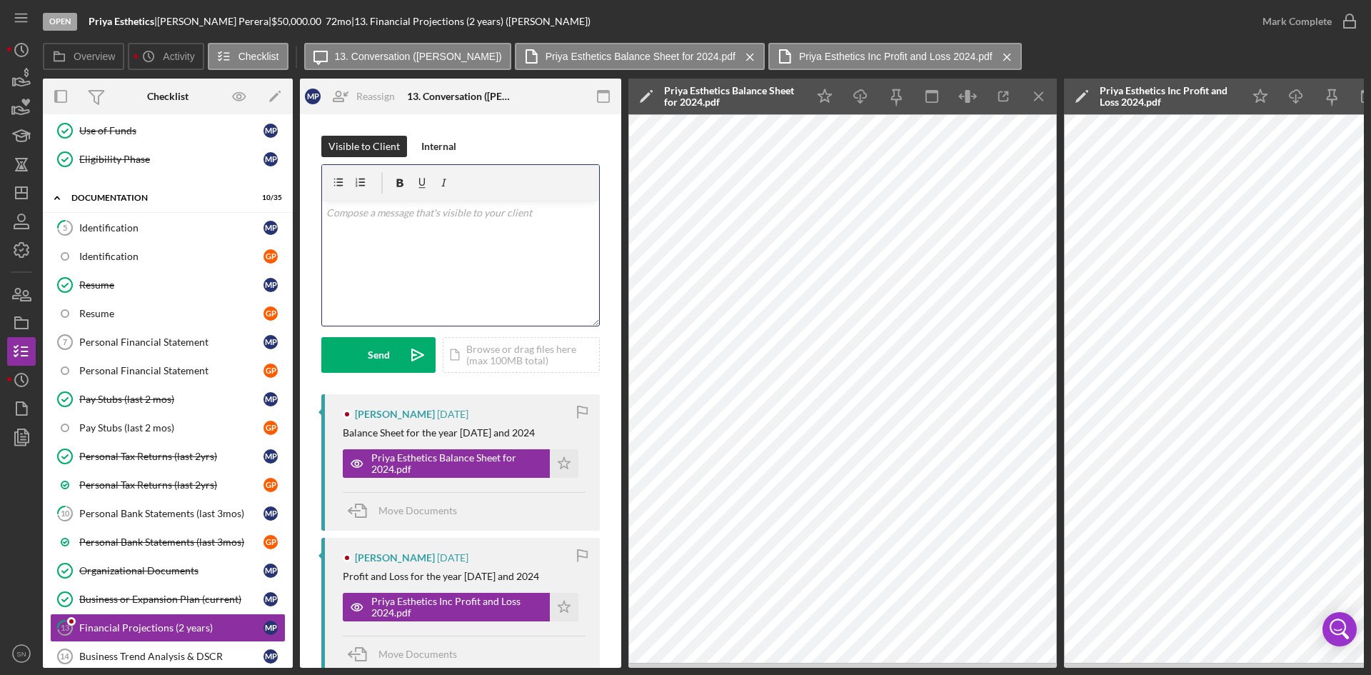
scroll to position [234, 0]
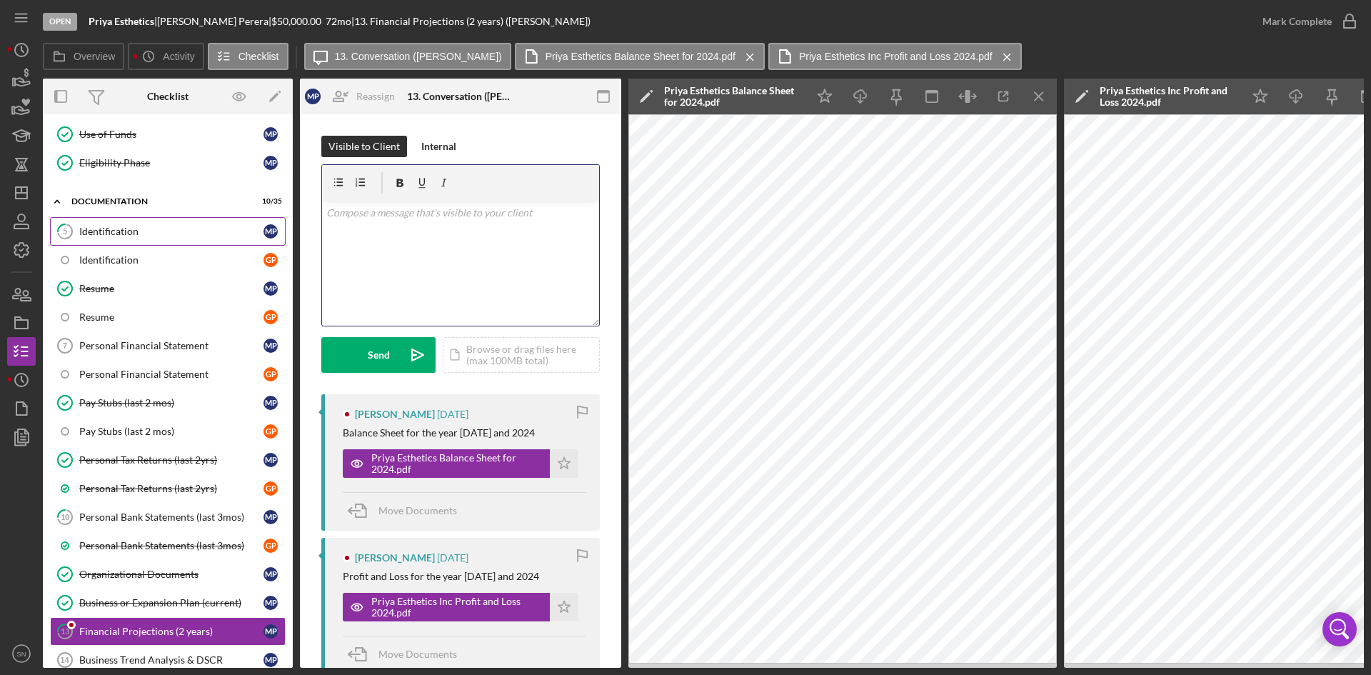
click at [128, 230] on div "Identification" at bounding box center [171, 231] width 184 height 11
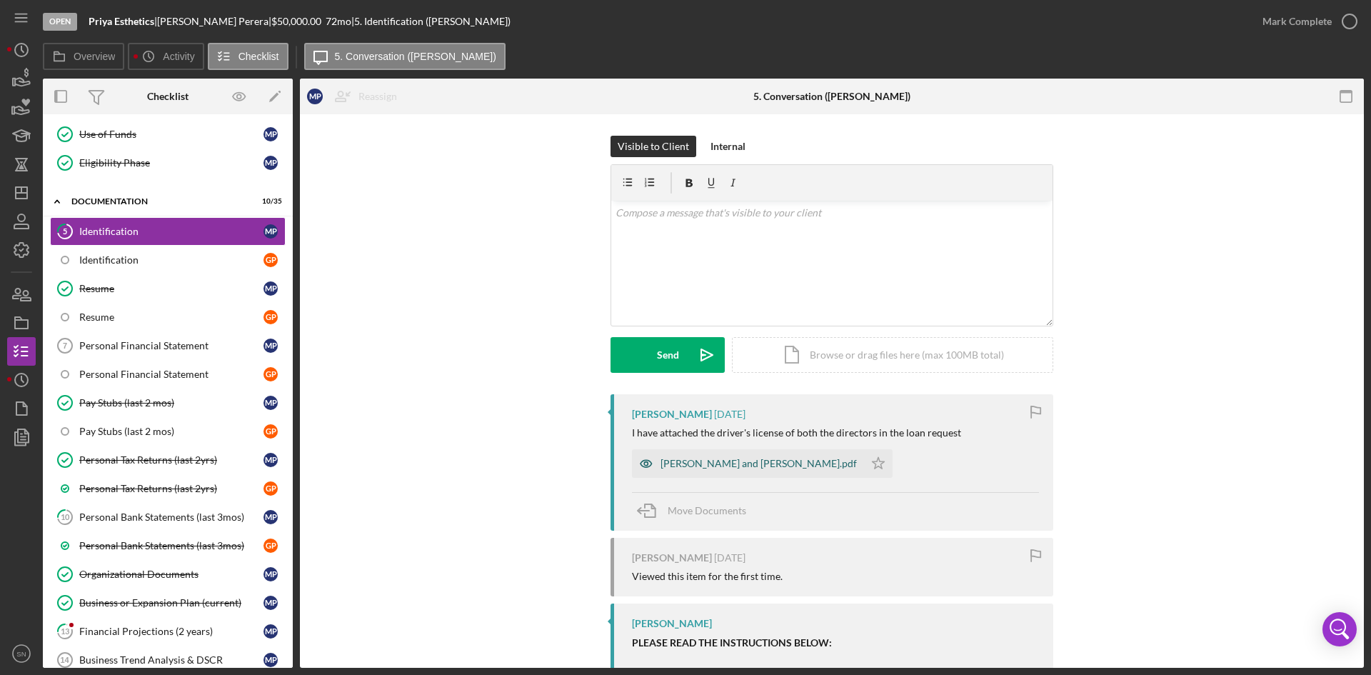
click at [709, 468] on div "[PERSON_NAME] and [PERSON_NAME].pdf" at bounding box center [759, 463] width 196 height 11
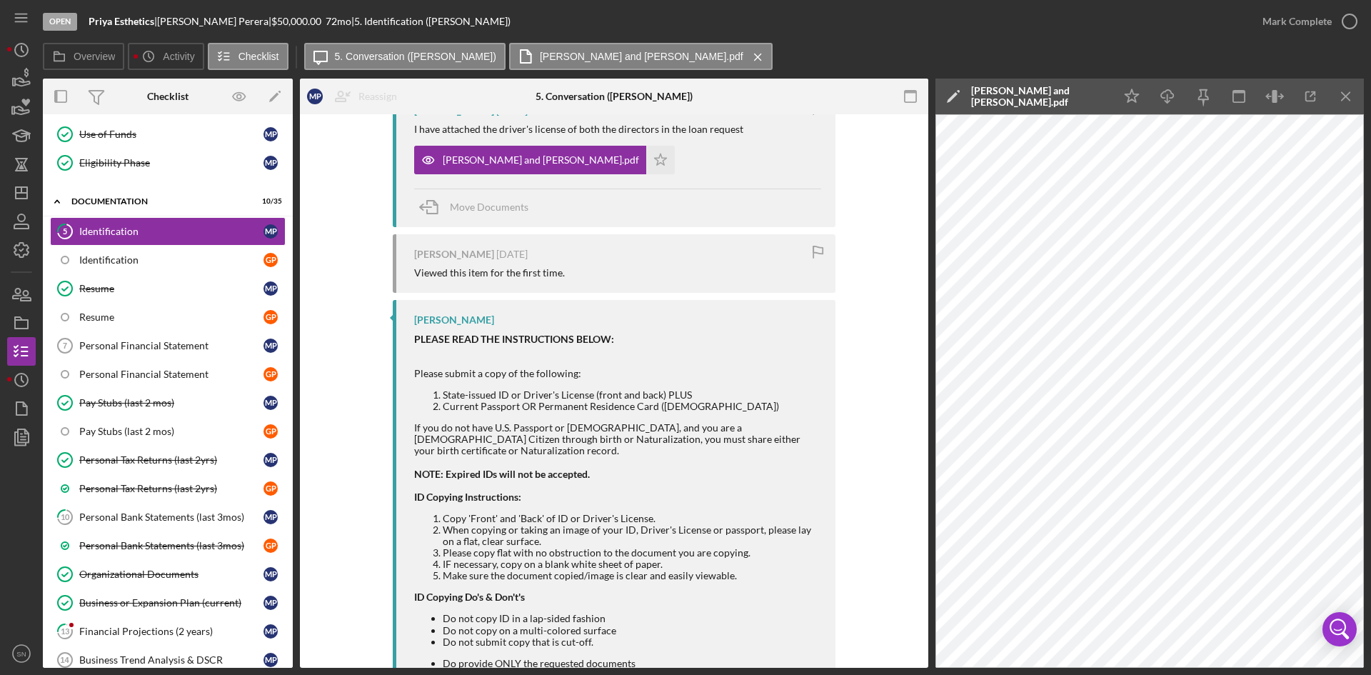
scroll to position [308, 0]
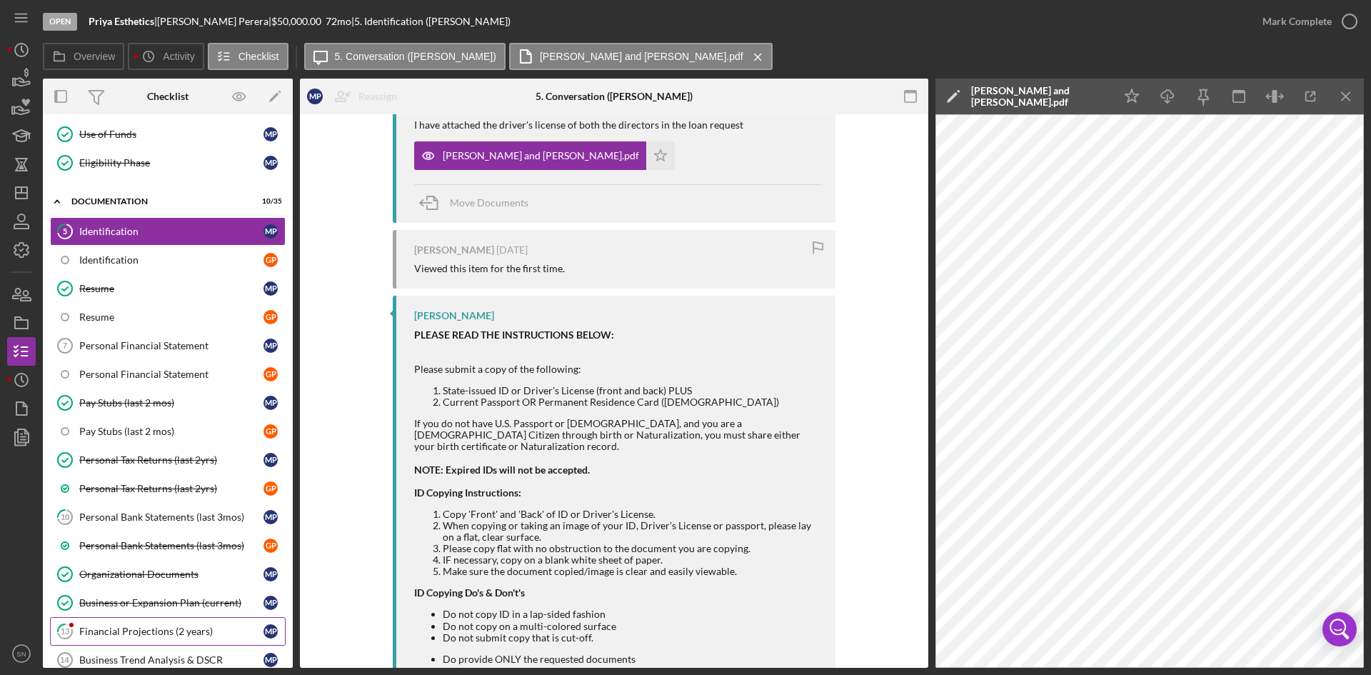
click at [212, 634] on div "Financial Projections (2 years)" at bounding box center [171, 631] width 184 height 11
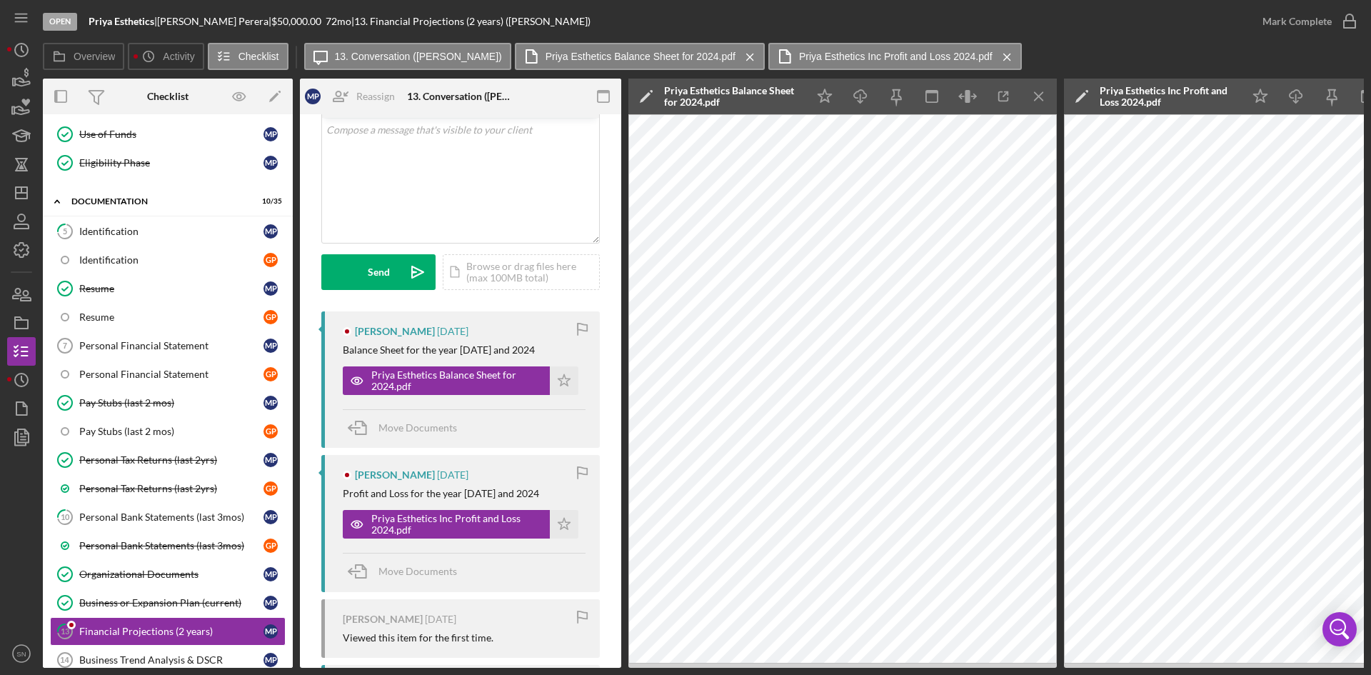
scroll to position [84, 0]
click at [157, 634] on div "Financial Projections (2 years)" at bounding box center [171, 631] width 184 height 11
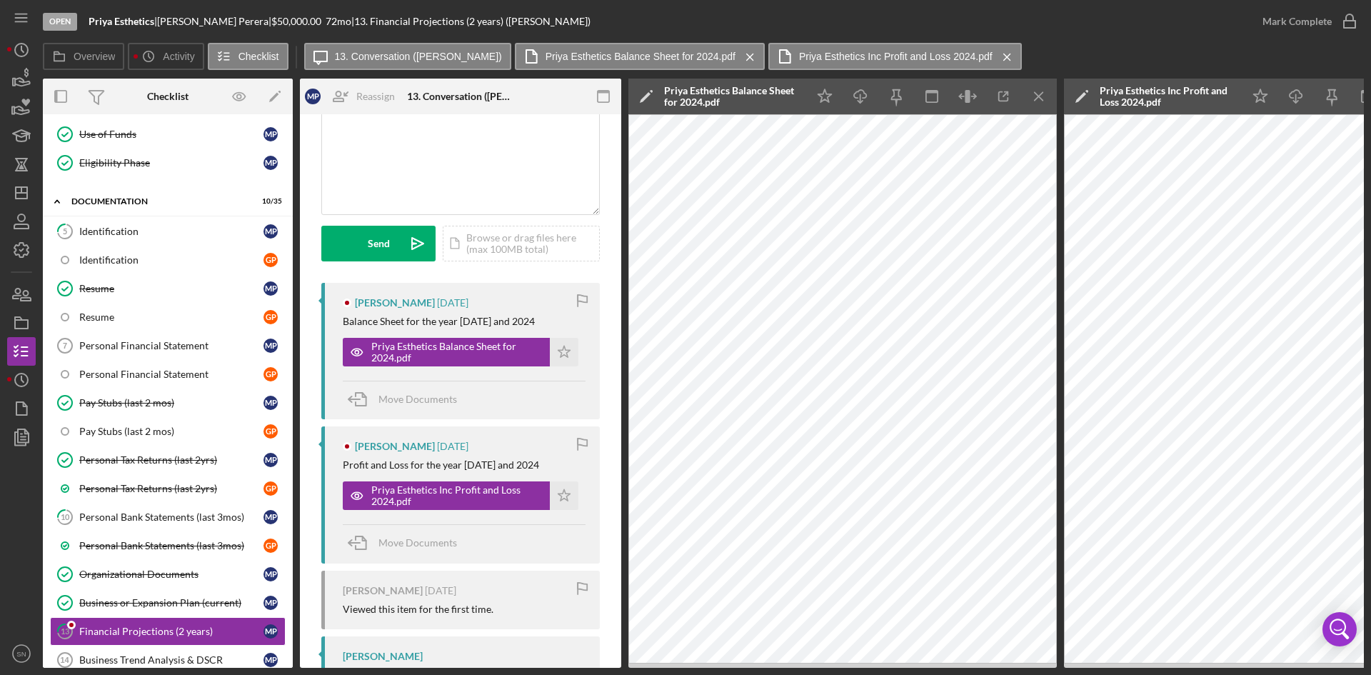
scroll to position [0, 0]
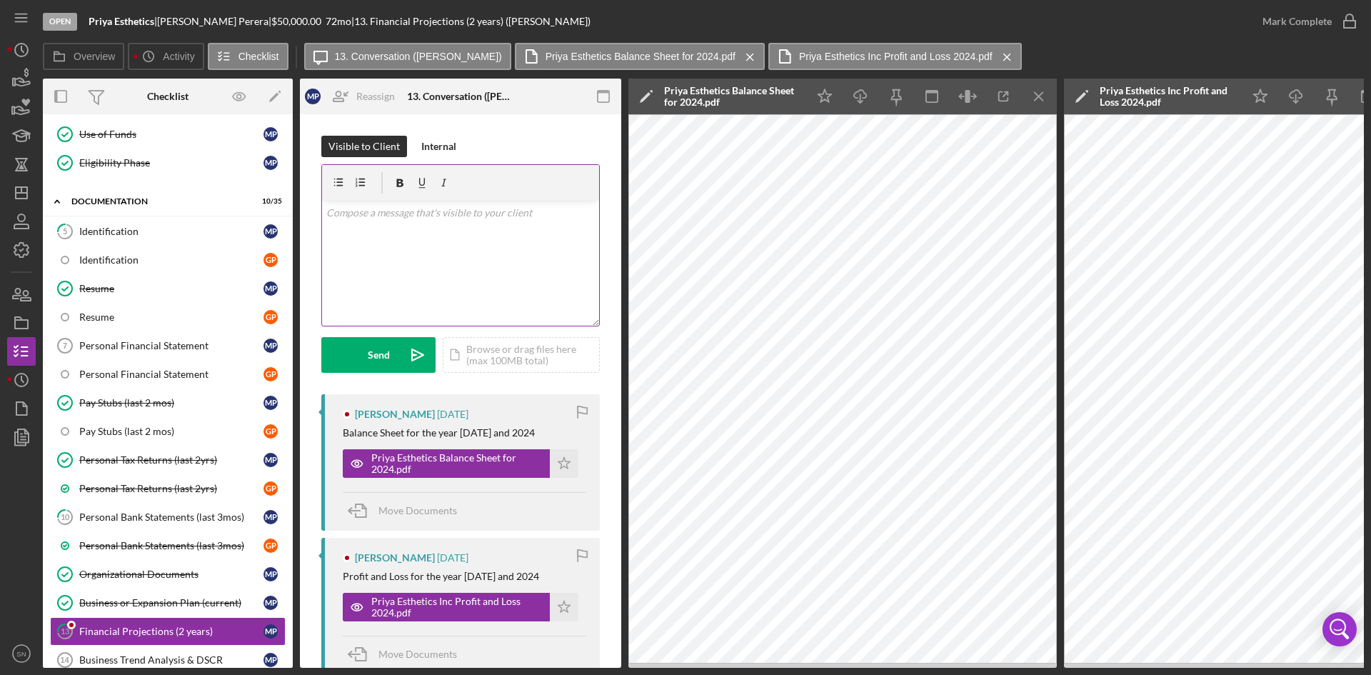
click at [484, 249] on div "v Color teal Color pink Remove color Add row above Add row below Add column bef…" at bounding box center [460, 263] width 277 height 125
click at [326, 211] on div "v Color teal Color pink Remove color Add row above Add row below Add column bef…" at bounding box center [460, 263] width 277 height 125
click at [352, 221] on div "v Color teal Color pink Remove color Add row above Add row below Add column bef…" at bounding box center [460, 263] width 277 height 125
click at [344, 214] on p at bounding box center [460, 213] width 269 height 16
click at [385, 229] on p at bounding box center [460, 233] width 269 height 16
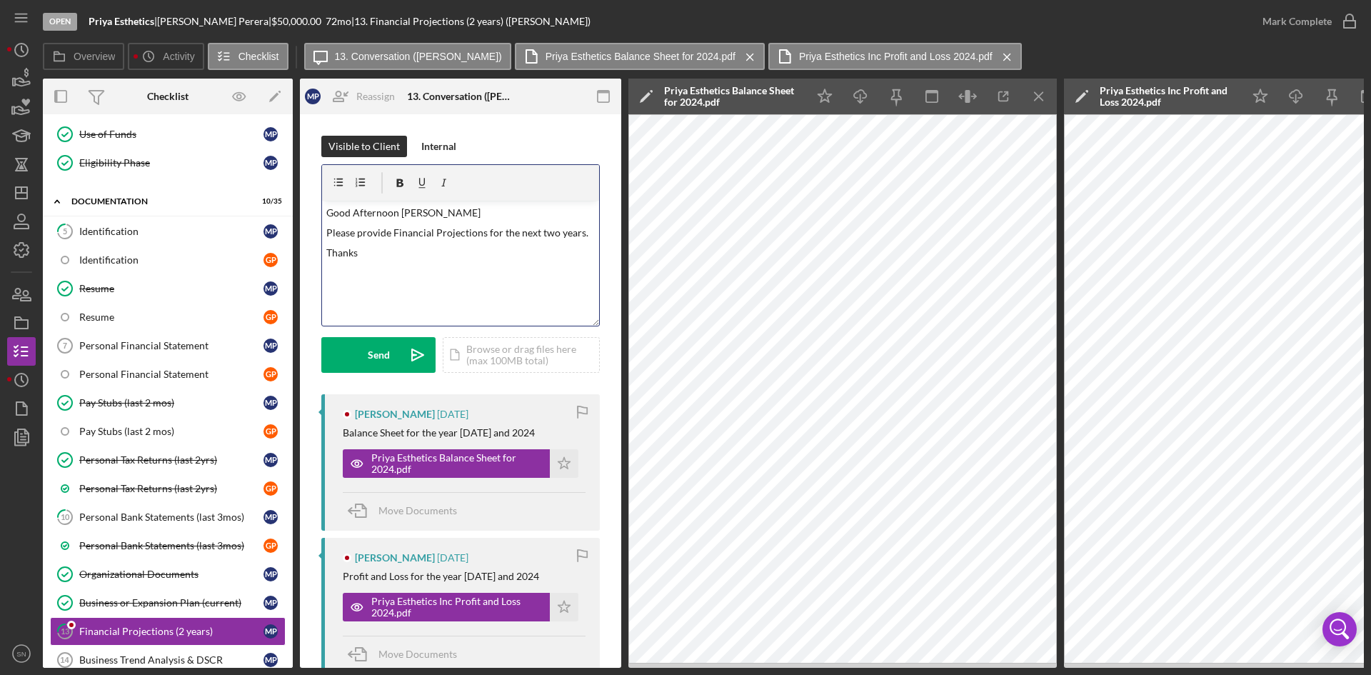
click at [399, 258] on p "Thanks" at bounding box center [460, 253] width 269 height 16
click at [411, 213] on p "Good Afternoon [PERSON_NAME]" at bounding box center [460, 213] width 269 height 16
click at [394, 313] on p "[PERSON_NAME]" at bounding box center [460, 313] width 269 height 16
click at [337, 292] on p at bounding box center [460, 293] width 269 height 16
click at [374, 351] on div "Send" at bounding box center [379, 355] width 22 height 36
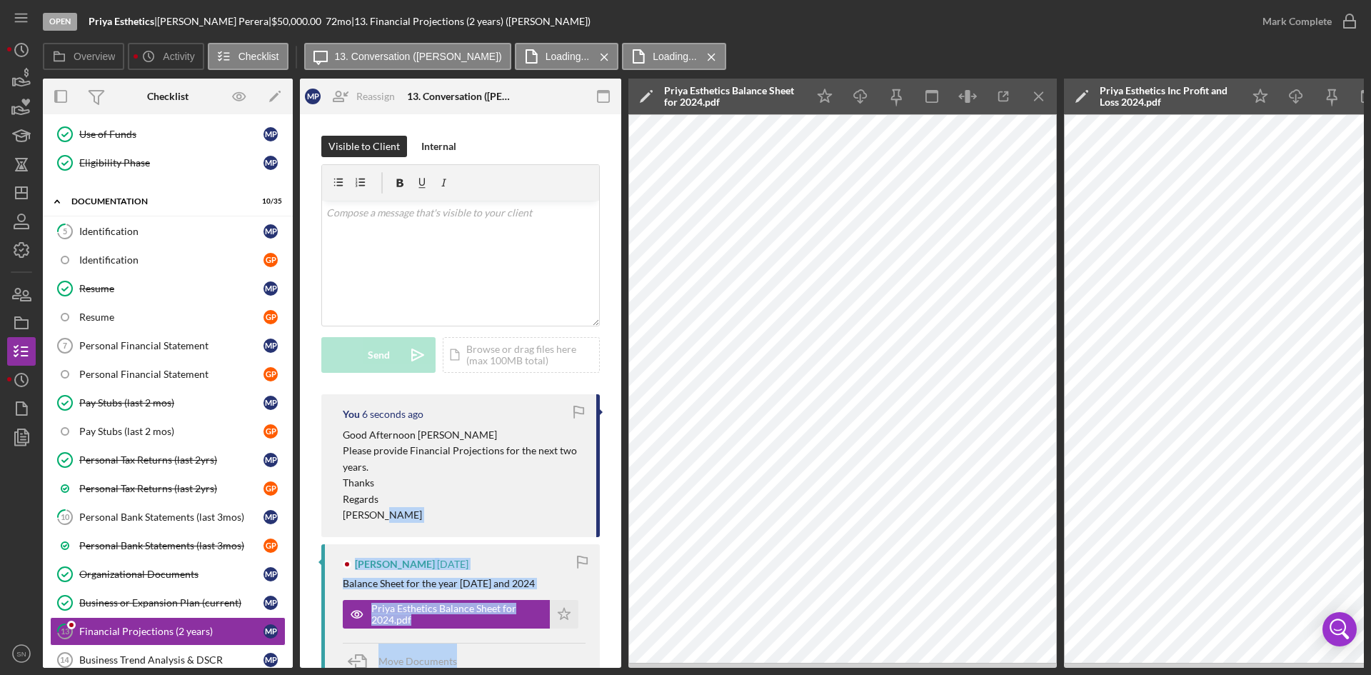
drag, startPoint x: 595, startPoint y: 513, endPoint x: 594, endPoint y: 594, distance: 81.4
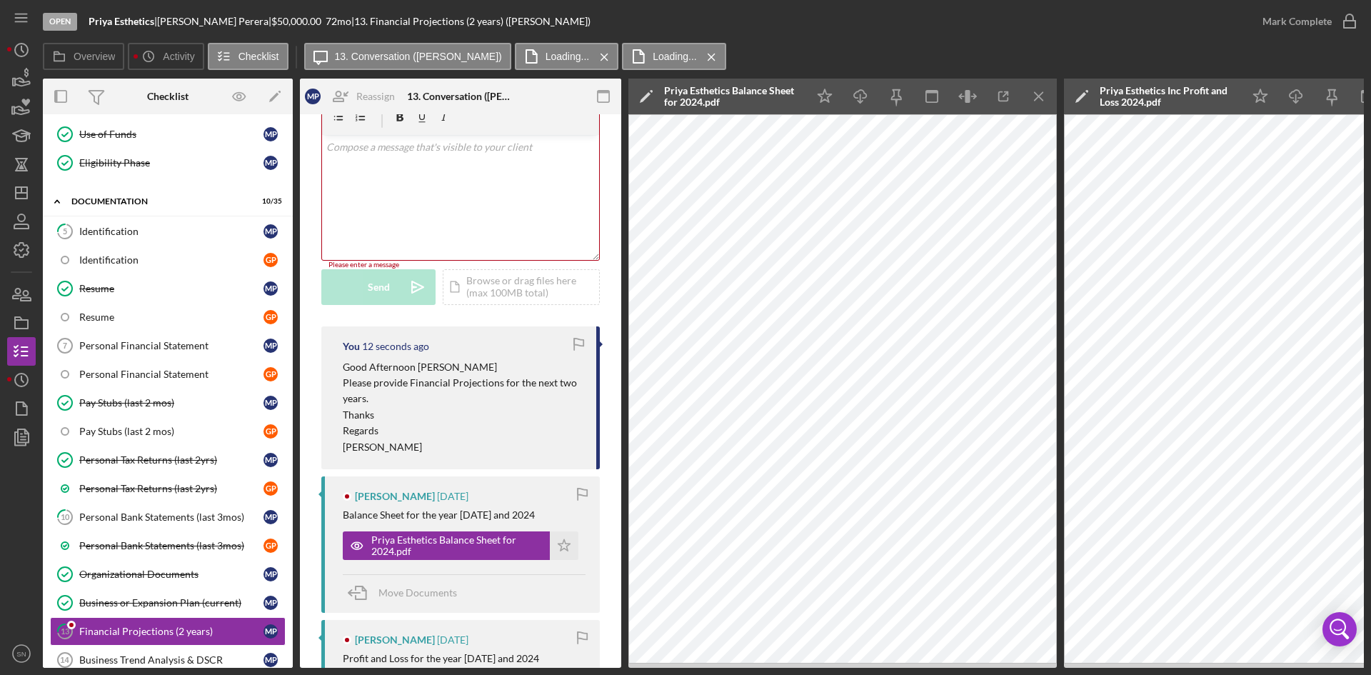
click at [973, 49] on div "Overview Icon/History Activity Checklist Icon/Message 13. Conversation ([PERSON…" at bounding box center [703, 57] width 1321 height 29
click at [29, 195] on icon "Icon/Dashboard" at bounding box center [22, 193] width 36 height 36
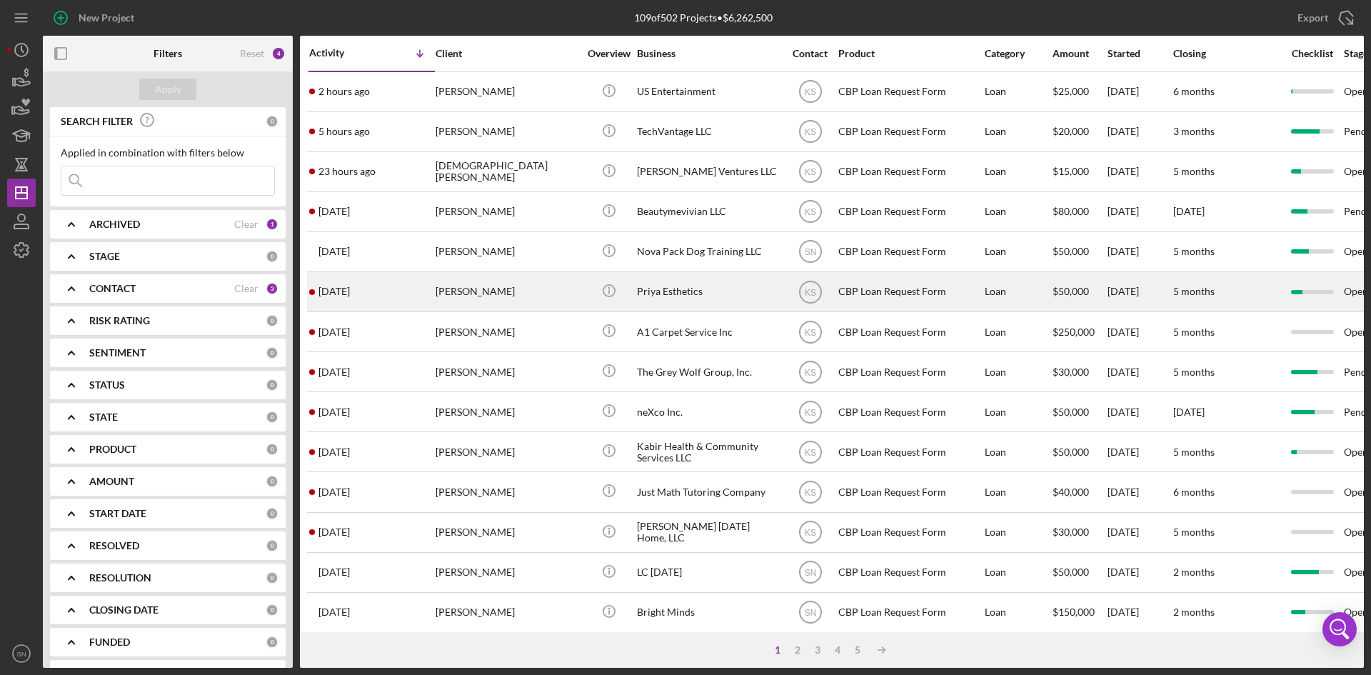
click at [724, 289] on div "Priya Esthetics" at bounding box center [708, 292] width 143 height 38
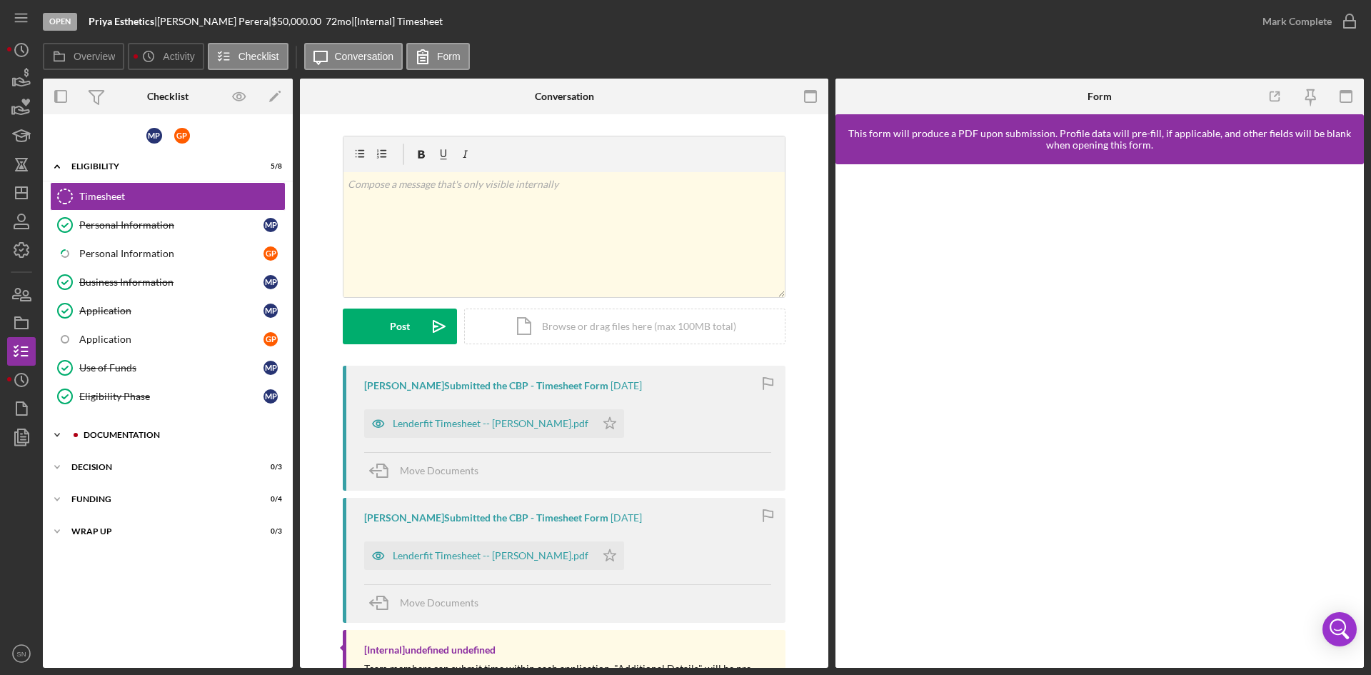
click at [56, 431] on icon "Icon/Expander" at bounding box center [57, 435] width 29 height 29
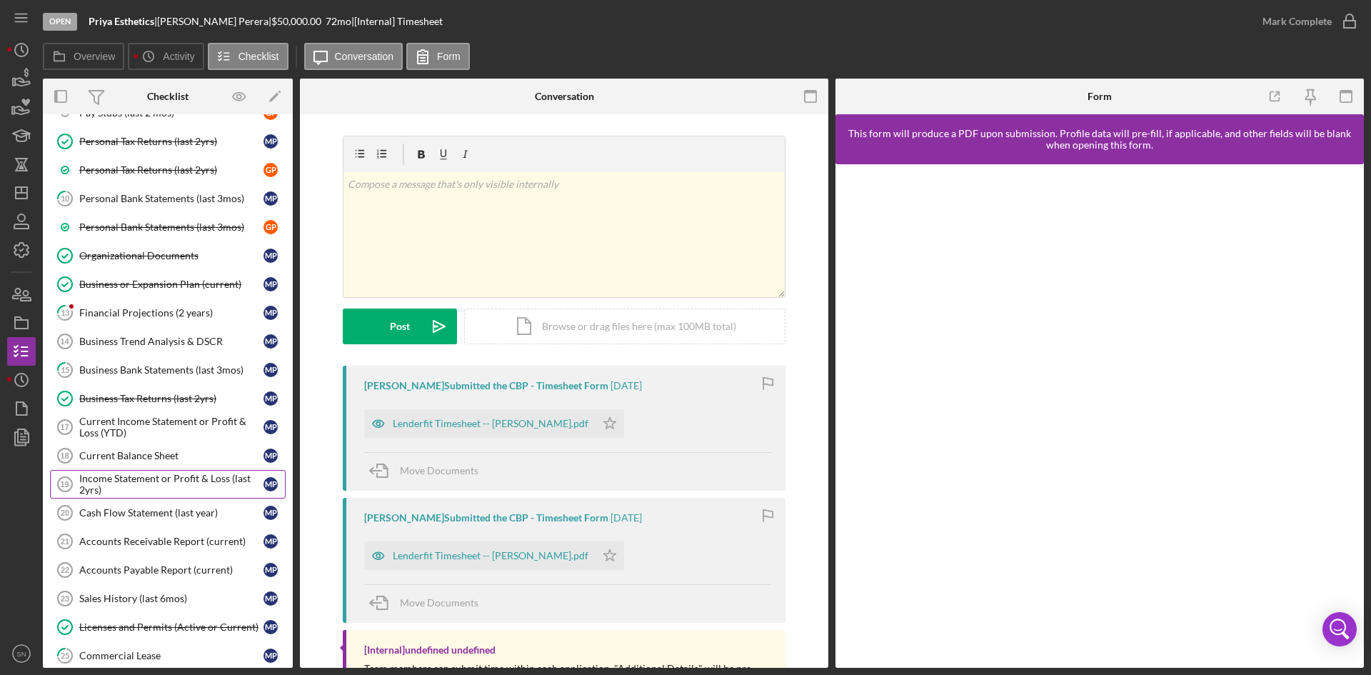
scroll to position [546, 0]
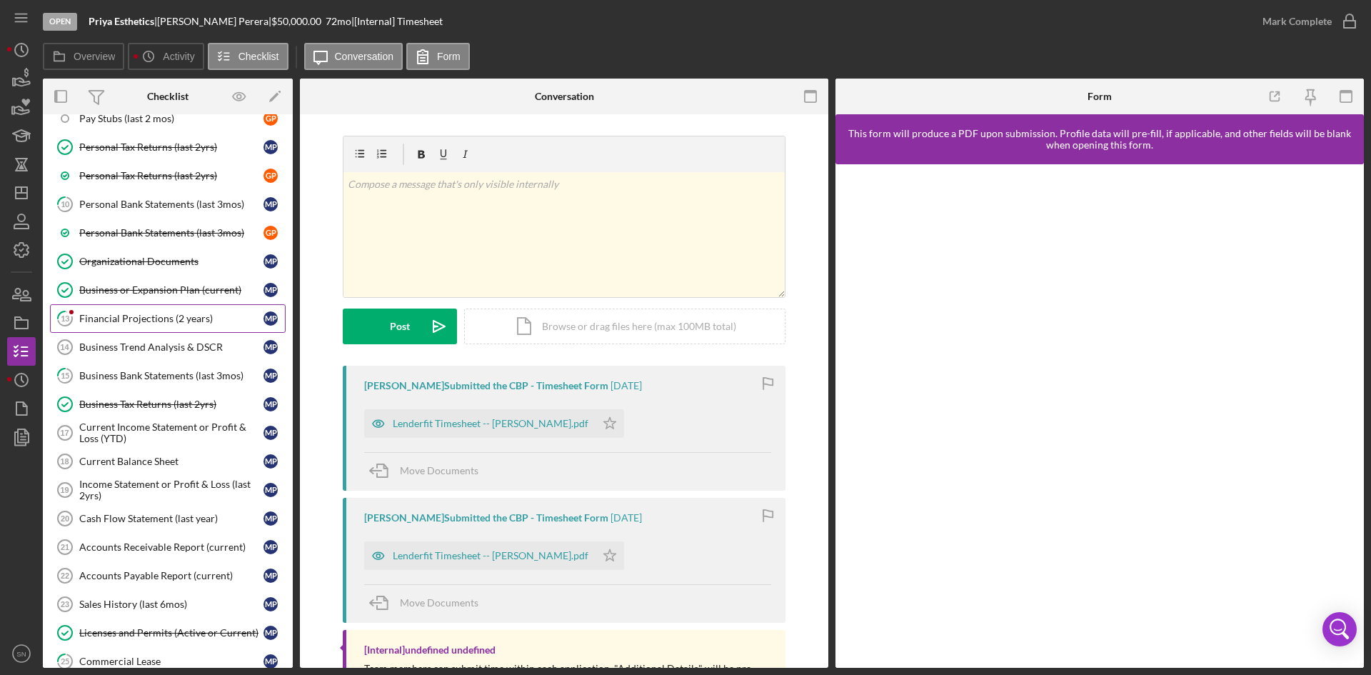
click at [92, 323] on div "Financial Projections (2 years)" at bounding box center [171, 318] width 184 height 11
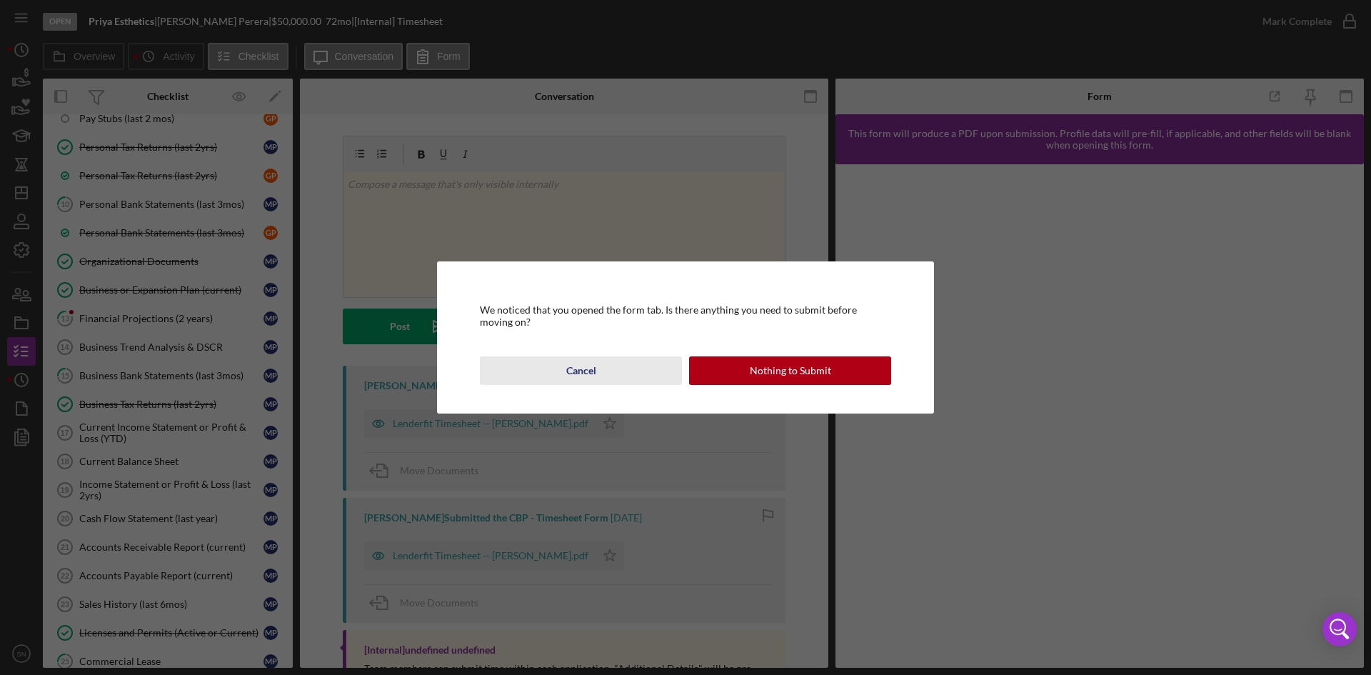
click at [587, 376] on div "Cancel" at bounding box center [581, 370] width 30 height 29
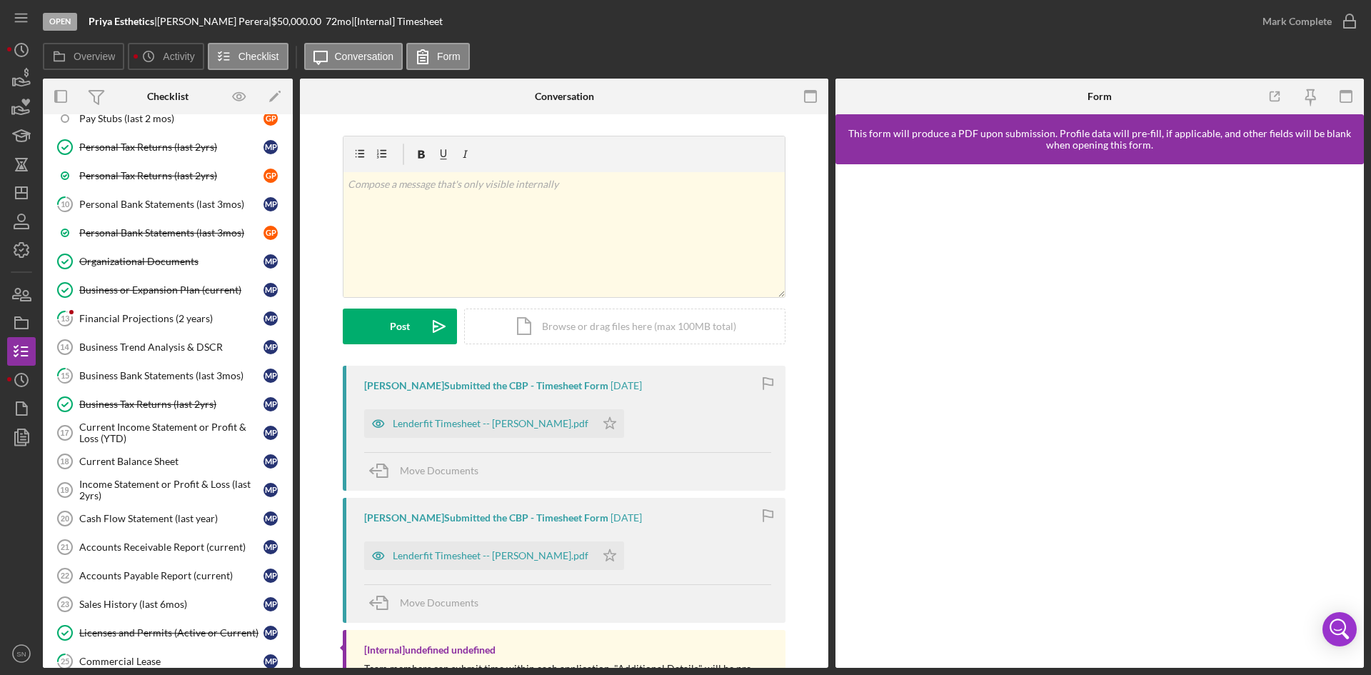
drag, startPoint x: 289, startPoint y: 344, endPoint x: 294, endPoint y: 325, distance: 19.2
click at [289, 310] on div "M P G P Icon/Expander Eligibility 5 / 8 Timesheet Timesheet Personal Informatio…" at bounding box center [168, 391] width 250 height 554
drag, startPoint x: 287, startPoint y: 330, endPoint x: 284, endPoint y: 301, distance: 29.4
click at [284, 301] on div "5 Identification M P Identification G P Resume Resume M P Resume G P Personal F…" at bounding box center [168, 407] width 250 height 1007
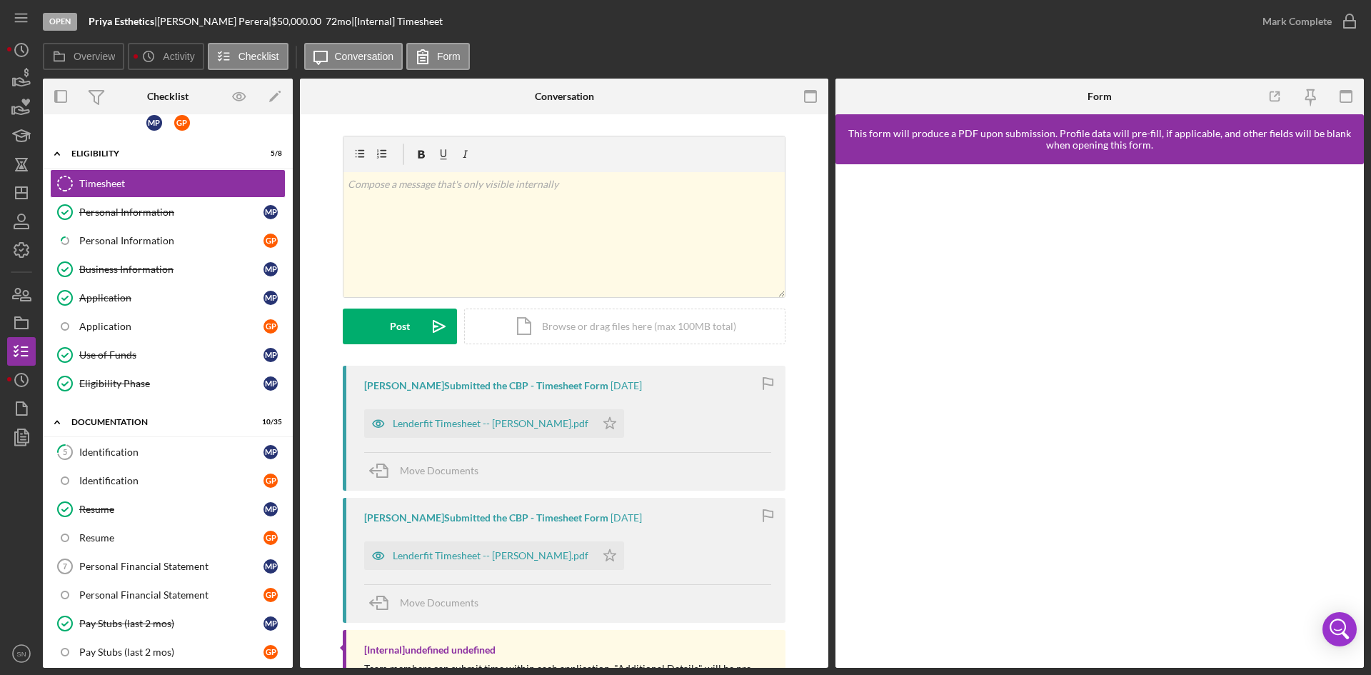
scroll to position [0, 0]
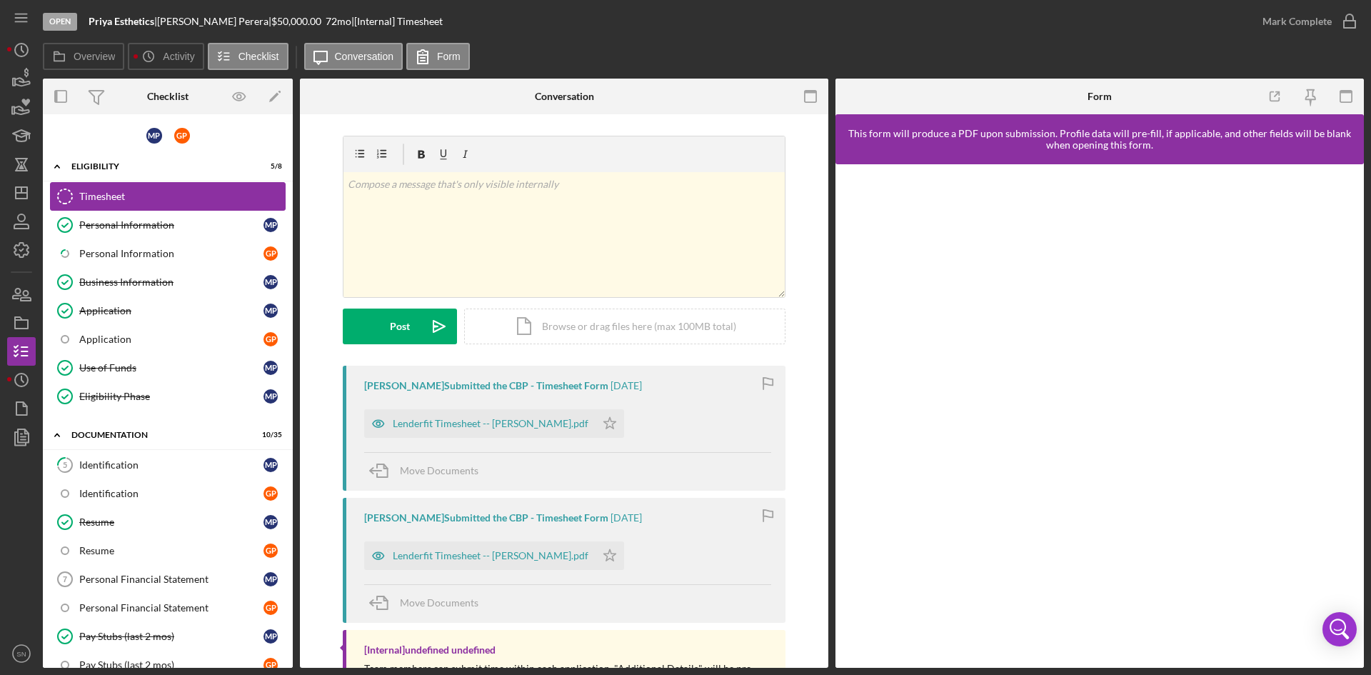
click at [219, 196] on div "Timesheet" at bounding box center [182, 196] width 206 height 11
click at [114, 194] on div "Timesheet" at bounding box center [182, 196] width 206 height 11
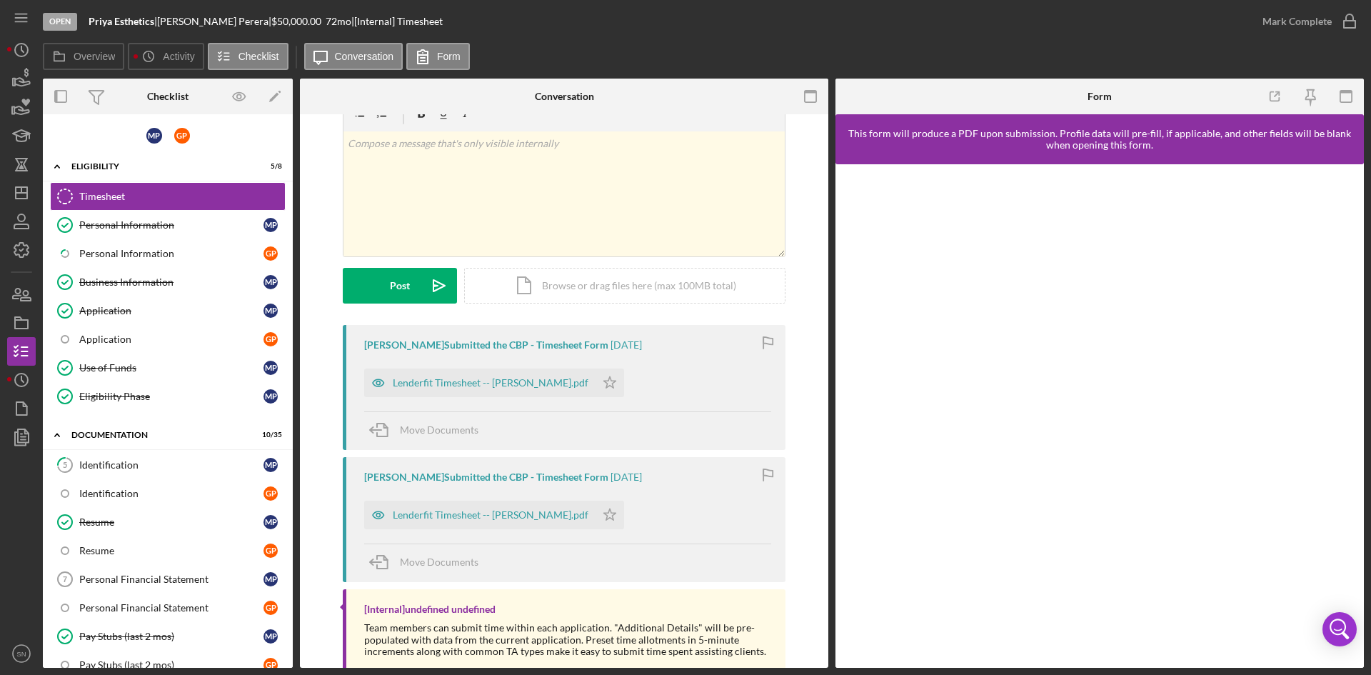
scroll to position [76, 0]
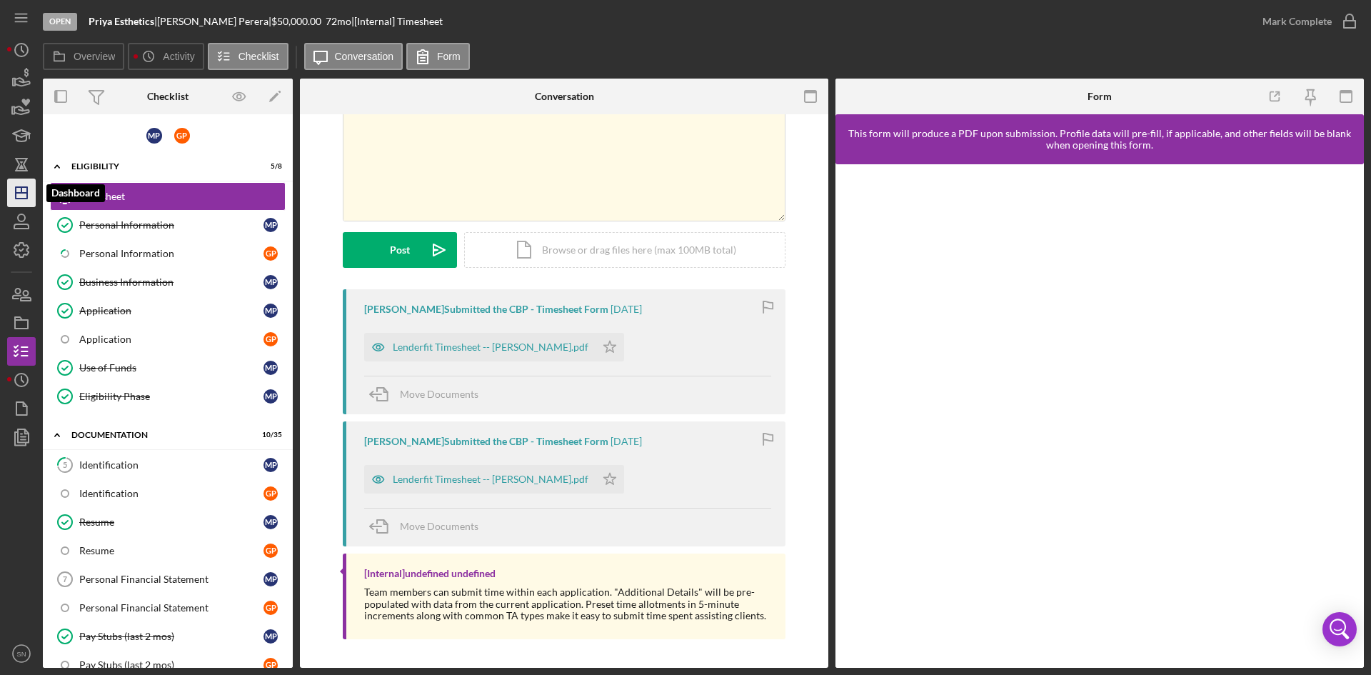
click at [26, 193] on line "button" at bounding box center [21, 193] width 11 height 0
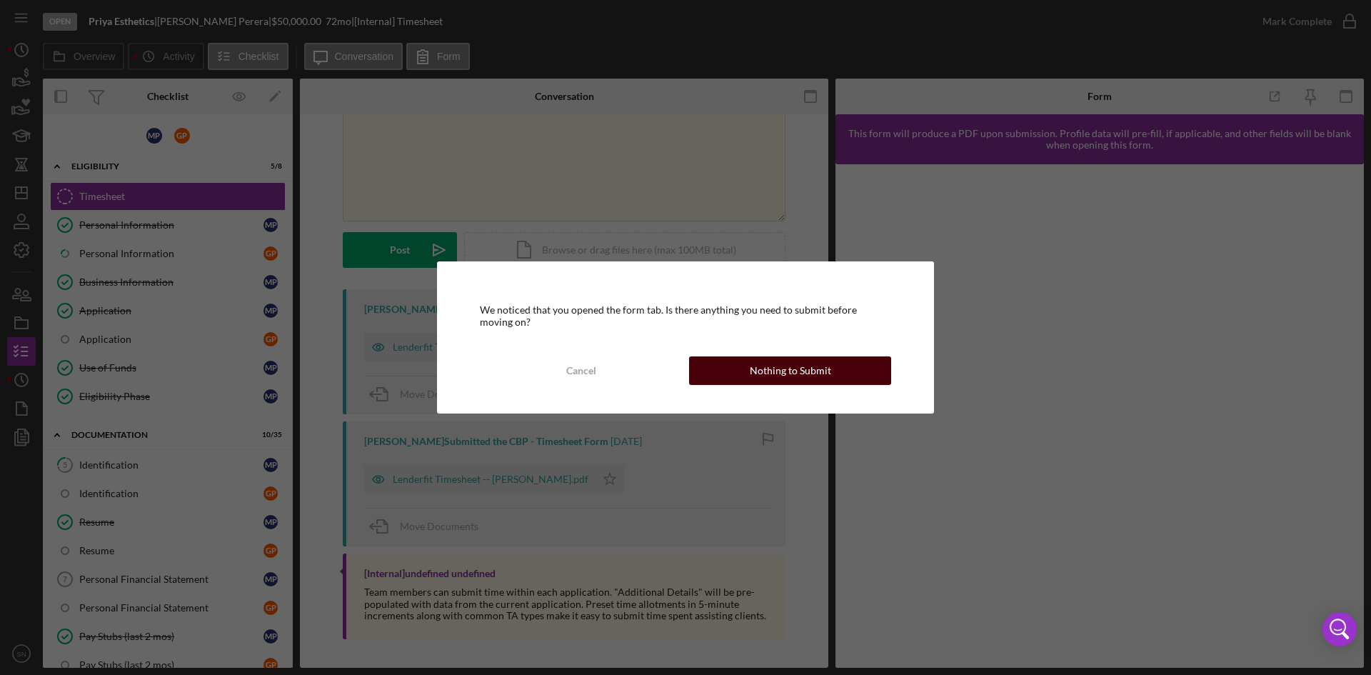
click at [786, 366] on div "Nothing to Submit" at bounding box center [790, 370] width 81 height 29
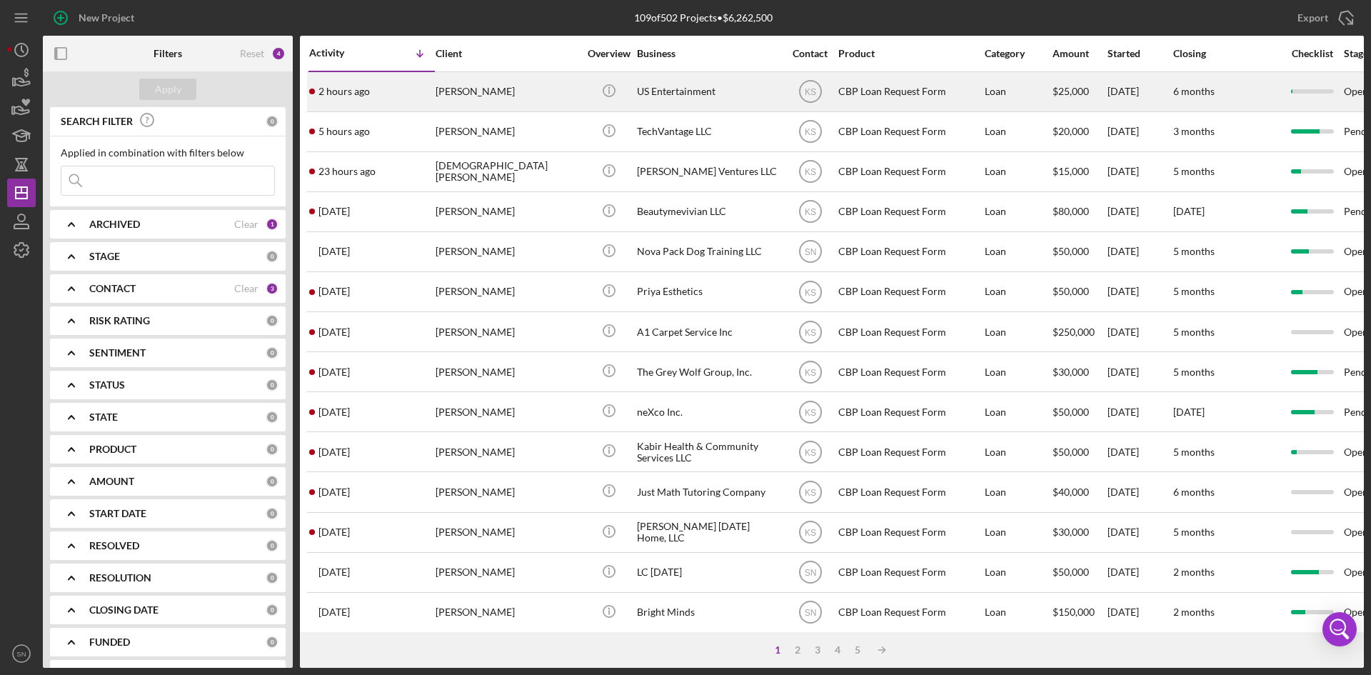
click at [451, 94] on div "[PERSON_NAME]" at bounding box center [507, 92] width 143 height 38
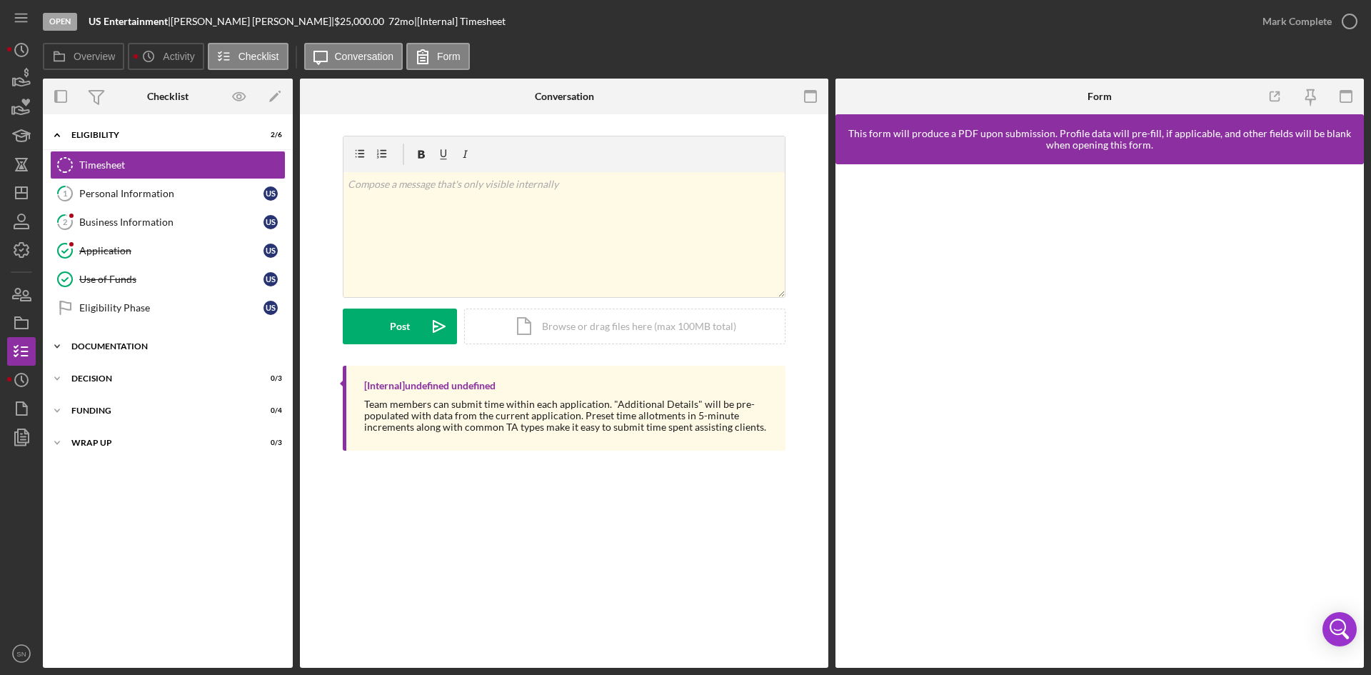
click at [60, 345] on icon "Icon/Expander" at bounding box center [57, 346] width 29 height 29
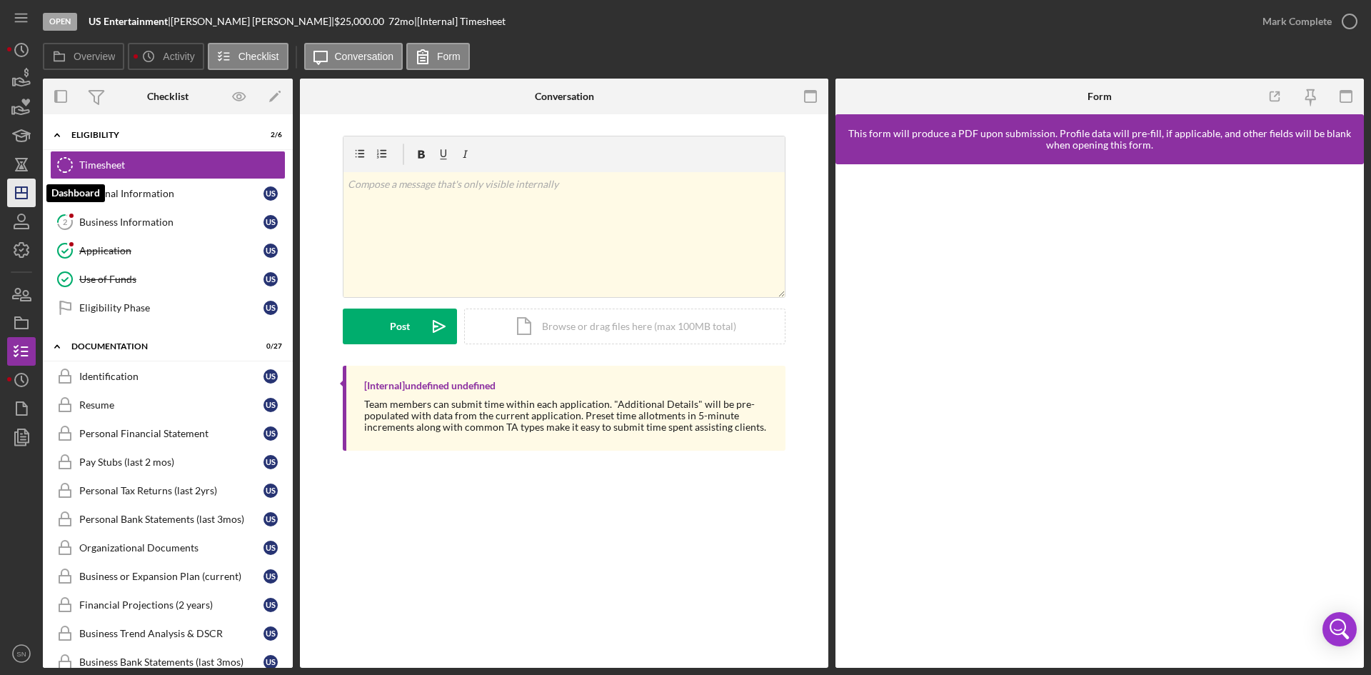
click at [18, 191] on icon "Icon/Dashboard" at bounding box center [22, 193] width 36 height 36
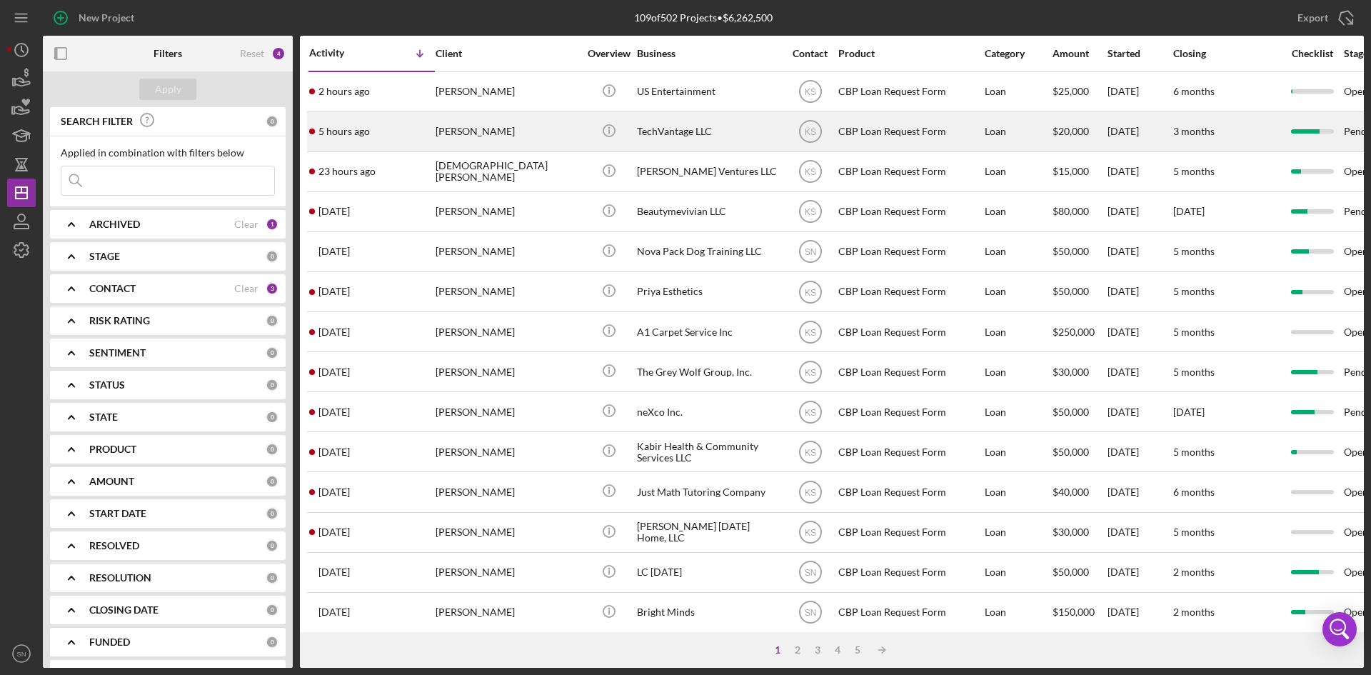
click at [391, 135] on div "5 hours ago [PERSON_NAME]" at bounding box center [371, 132] width 125 height 38
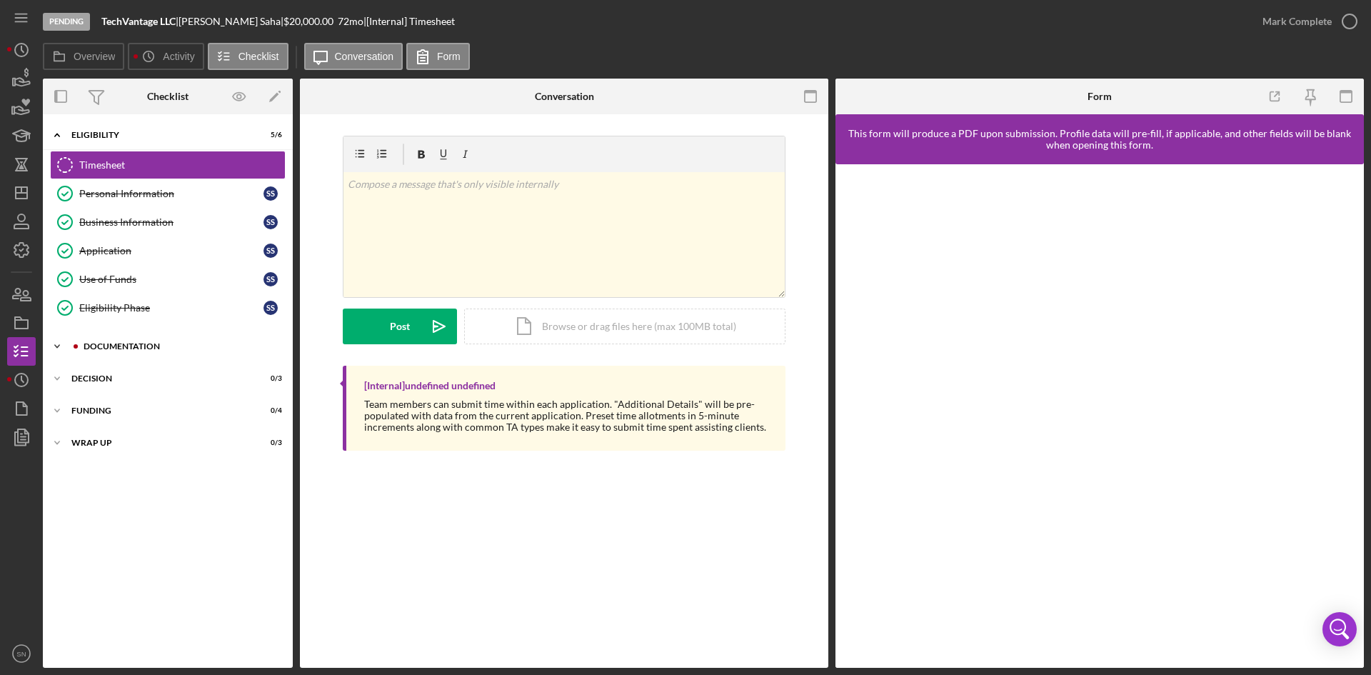
click at [56, 345] on icon "Icon/Expander" at bounding box center [57, 346] width 29 height 29
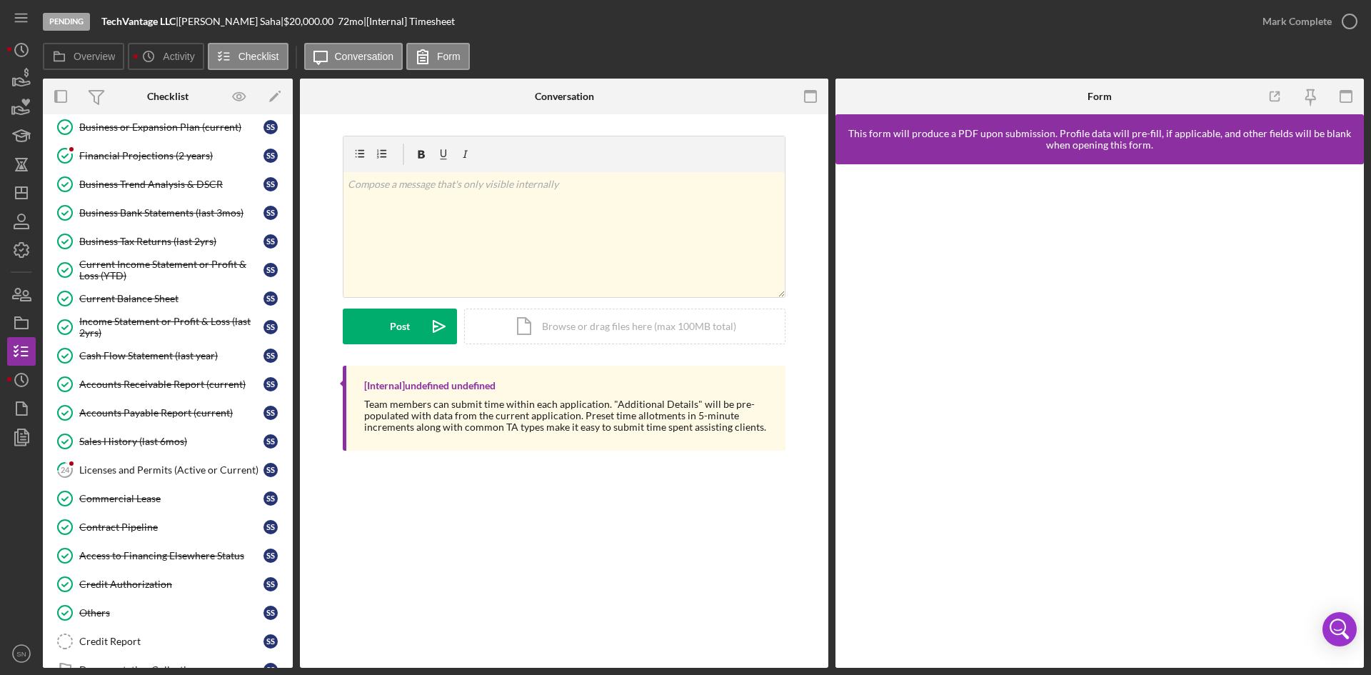
scroll to position [456, 0]
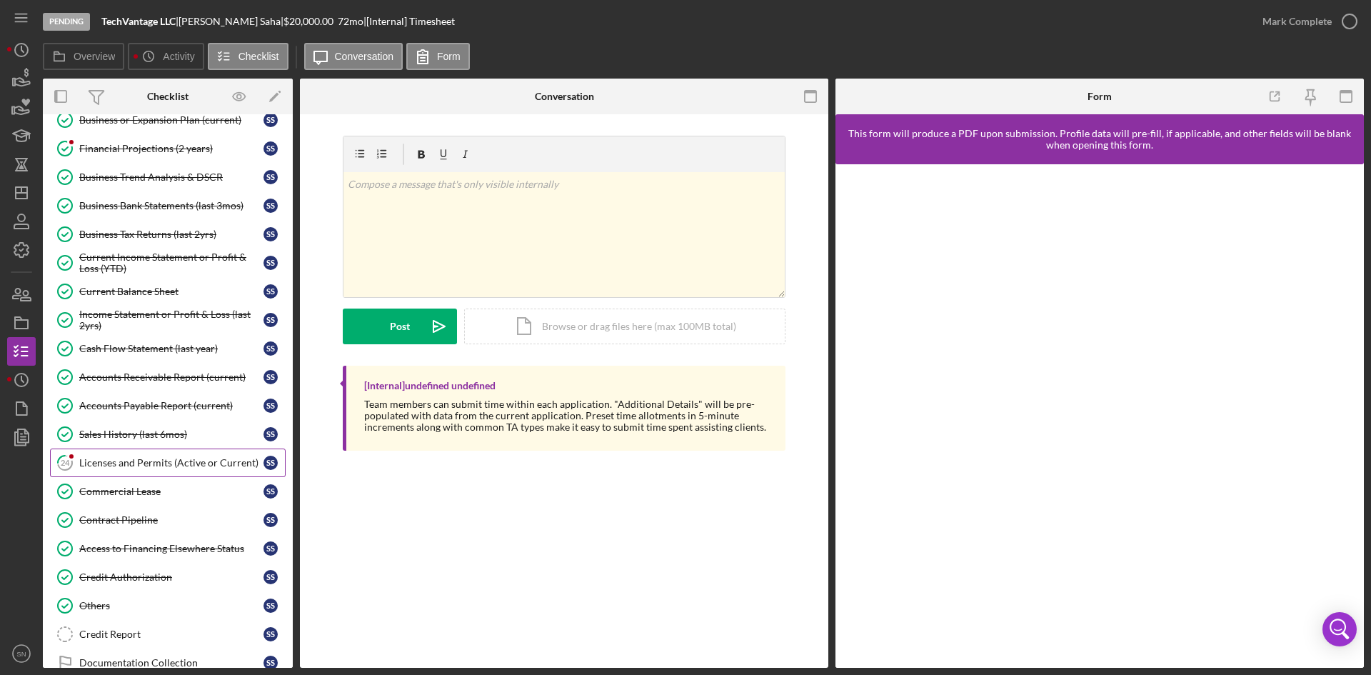
click at [164, 466] on div "Licenses and Permits (Active or Current)" at bounding box center [171, 462] width 184 height 11
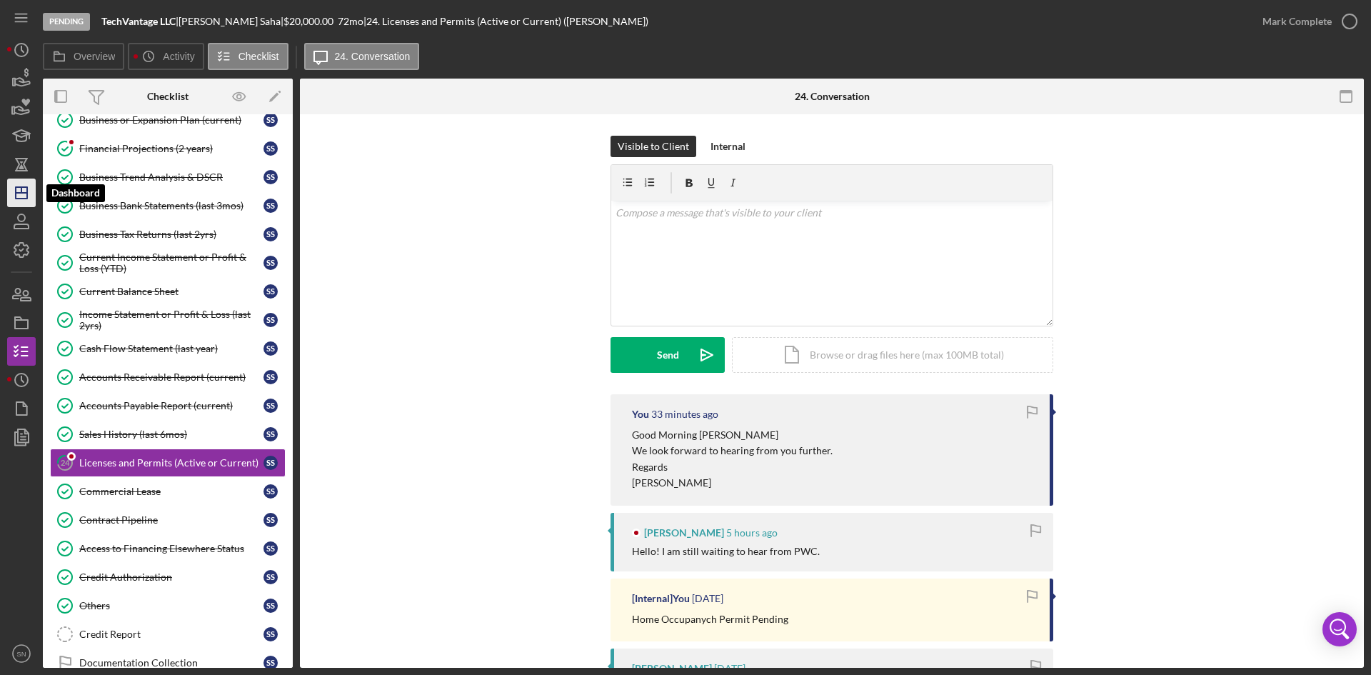
click at [27, 196] on icon "Icon/Dashboard" at bounding box center [22, 193] width 36 height 36
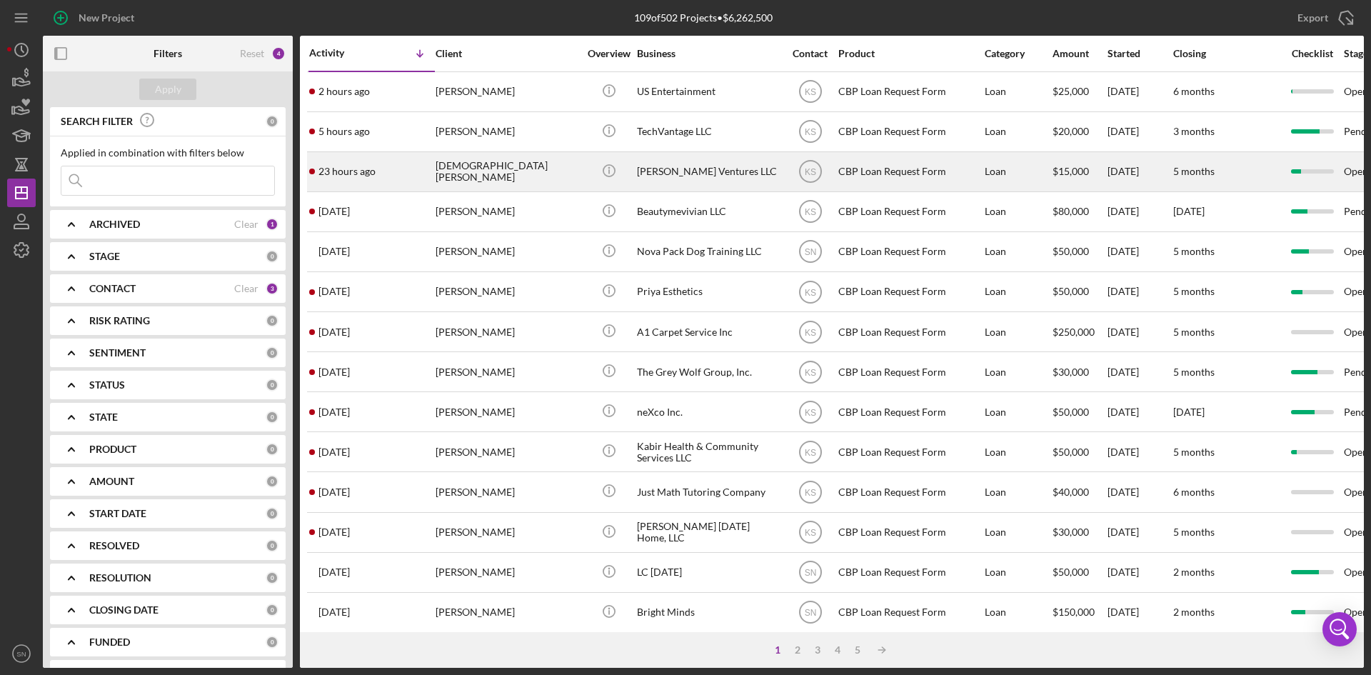
click at [438, 179] on div "[DEMOGRAPHIC_DATA][PERSON_NAME]" at bounding box center [507, 172] width 143 height 38
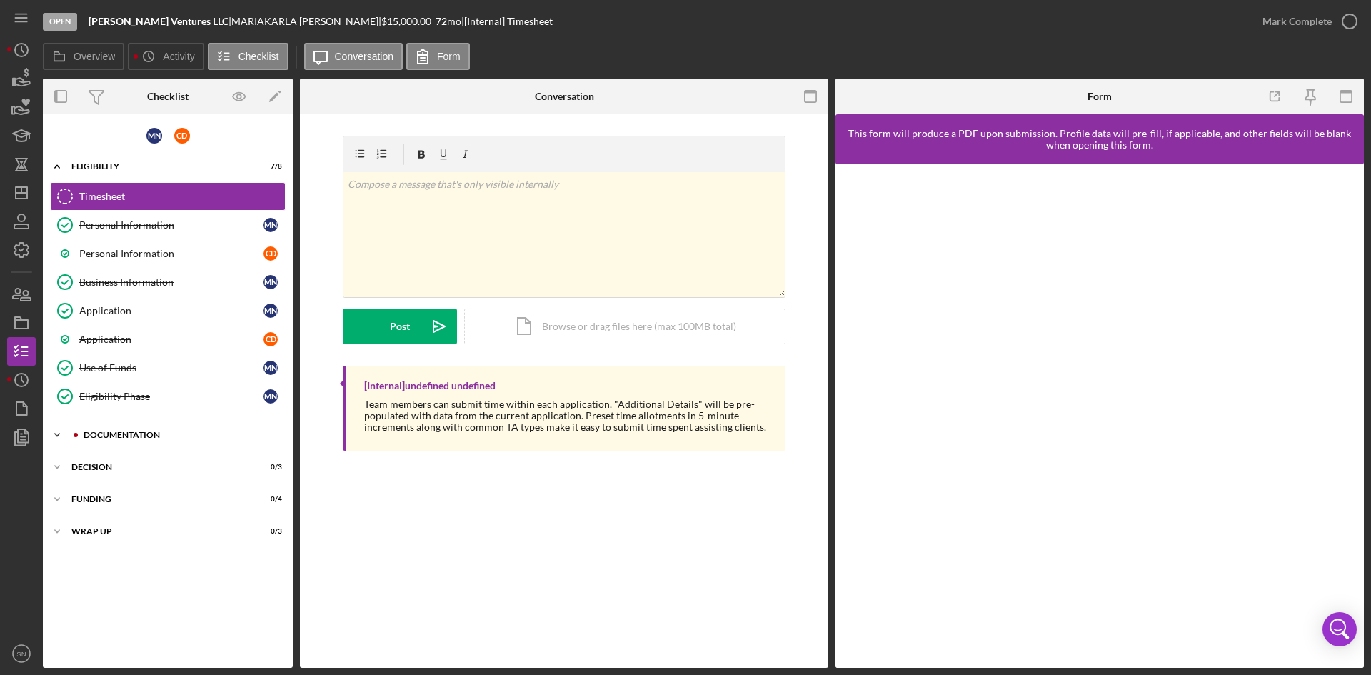
click at [54, 436] on icon "Icon/Expander" at bounding box center [57, 435] width 29 height 29
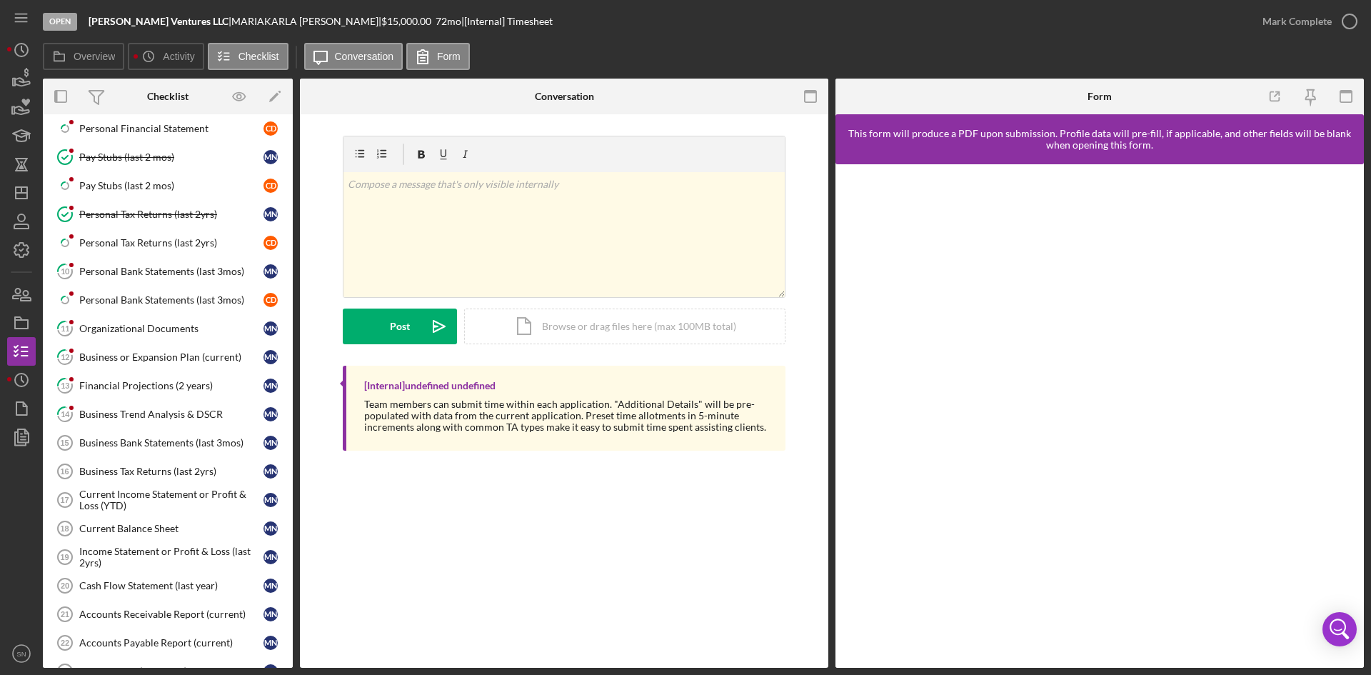
scroll to position [500, 0]
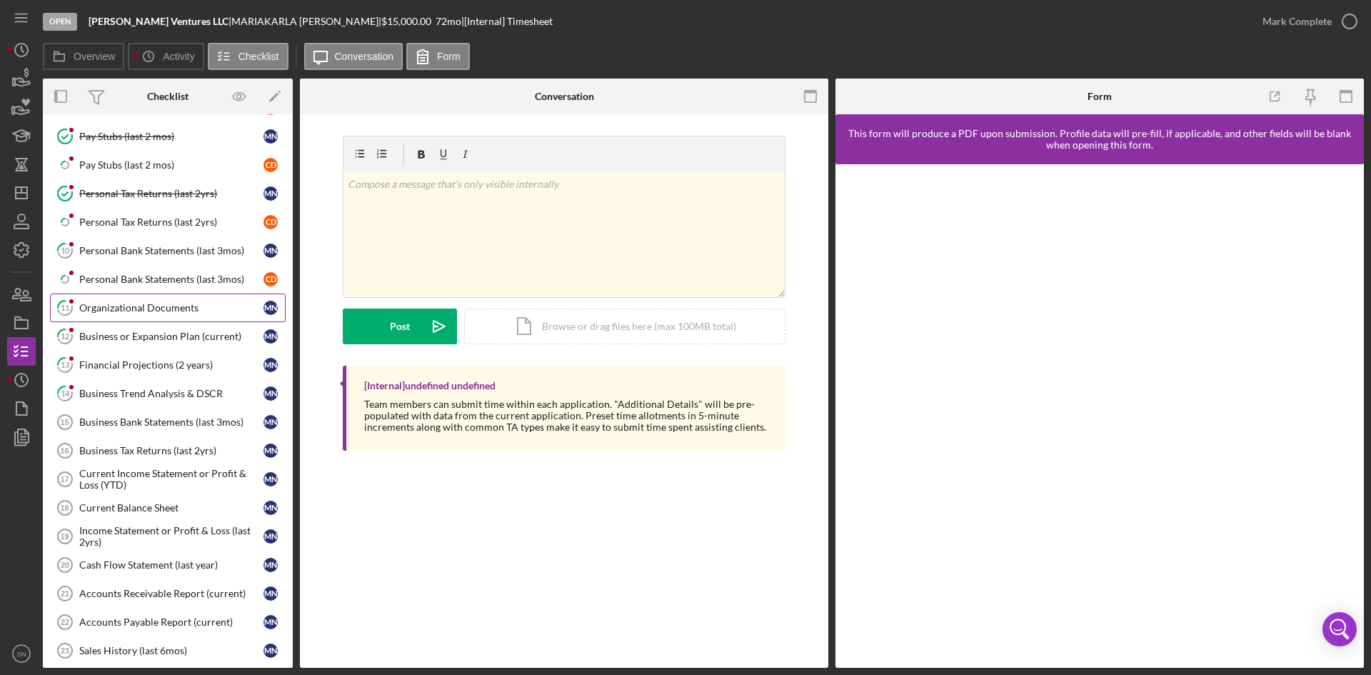
click at [105, 306] on div "Organizational Documents" at bounding box center [171, 307] width 184 height 11
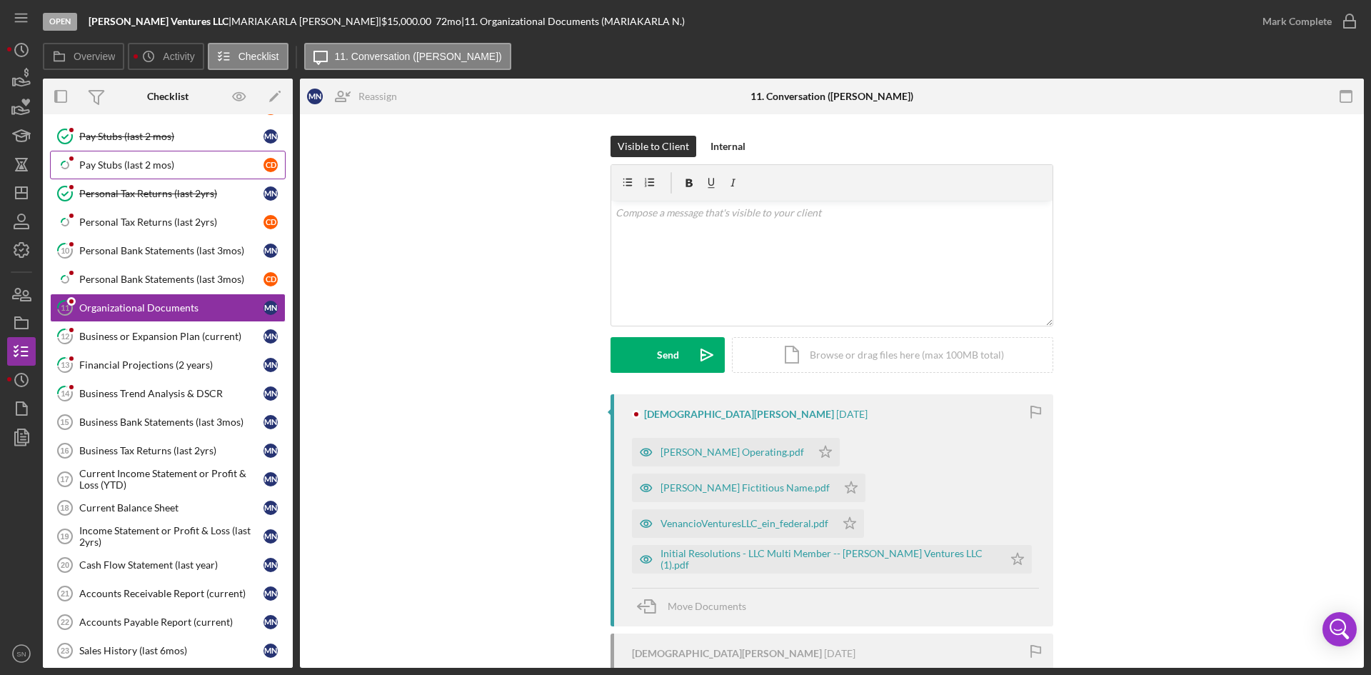
click at [154, 162] on div "Pay Stubs (last 2 mos)" at bounding box center [171, 164] width 184 height 11
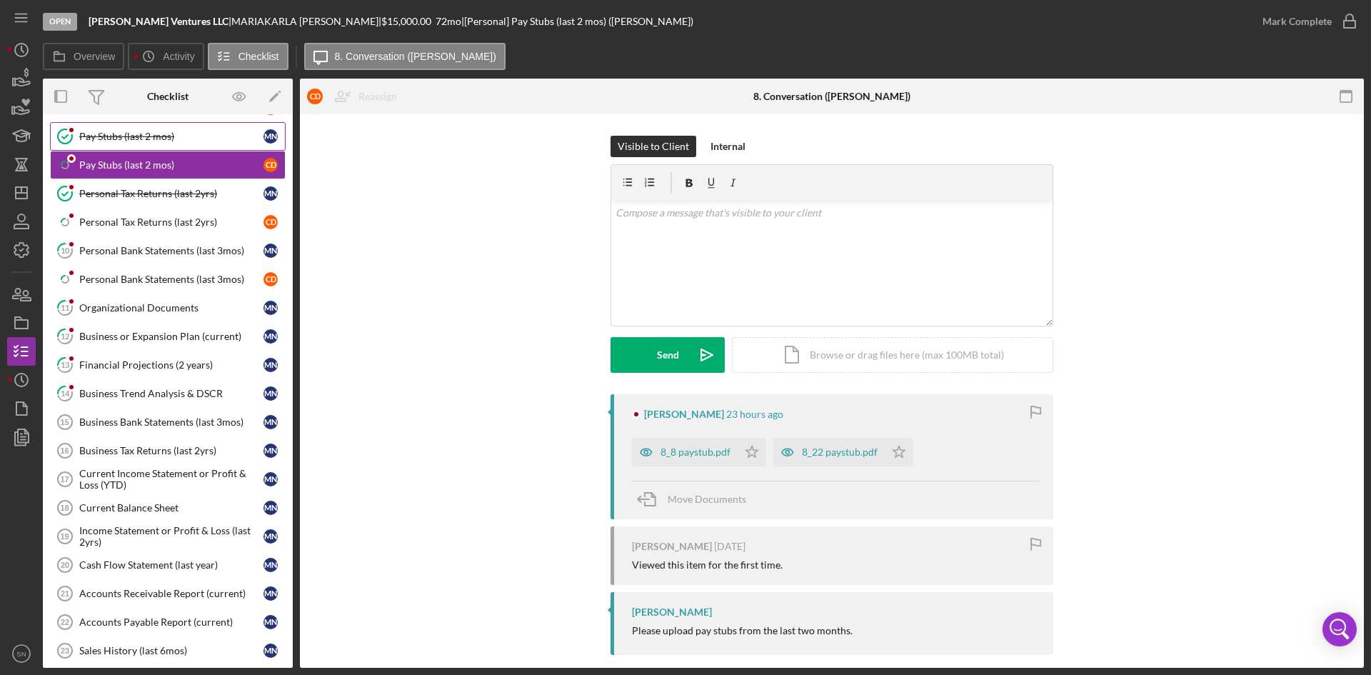
click at [119, 135] on div "Pay Stubs (last 2 mos)" at bounding box center [171, 136] width 184 height 11
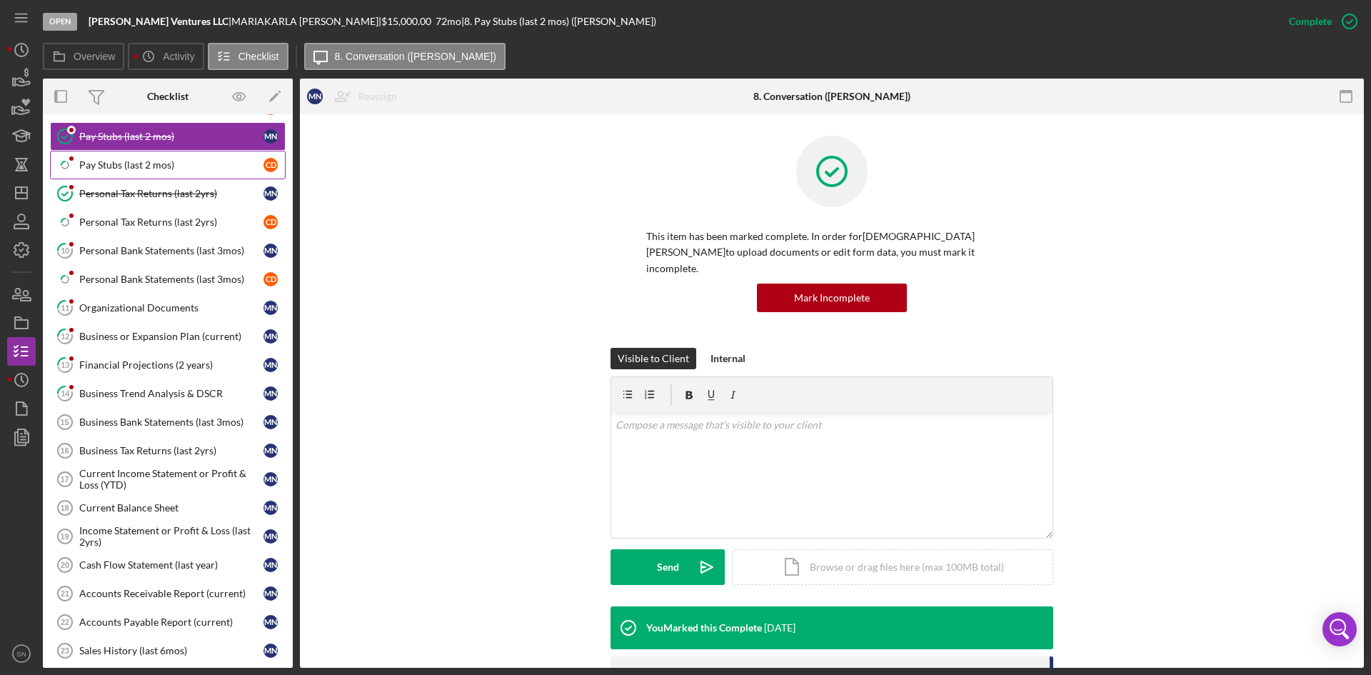
click at [131, 168] on div "Pay Stubs (last 2 mos)" at bounding box center [171, 164] width 184 height 11
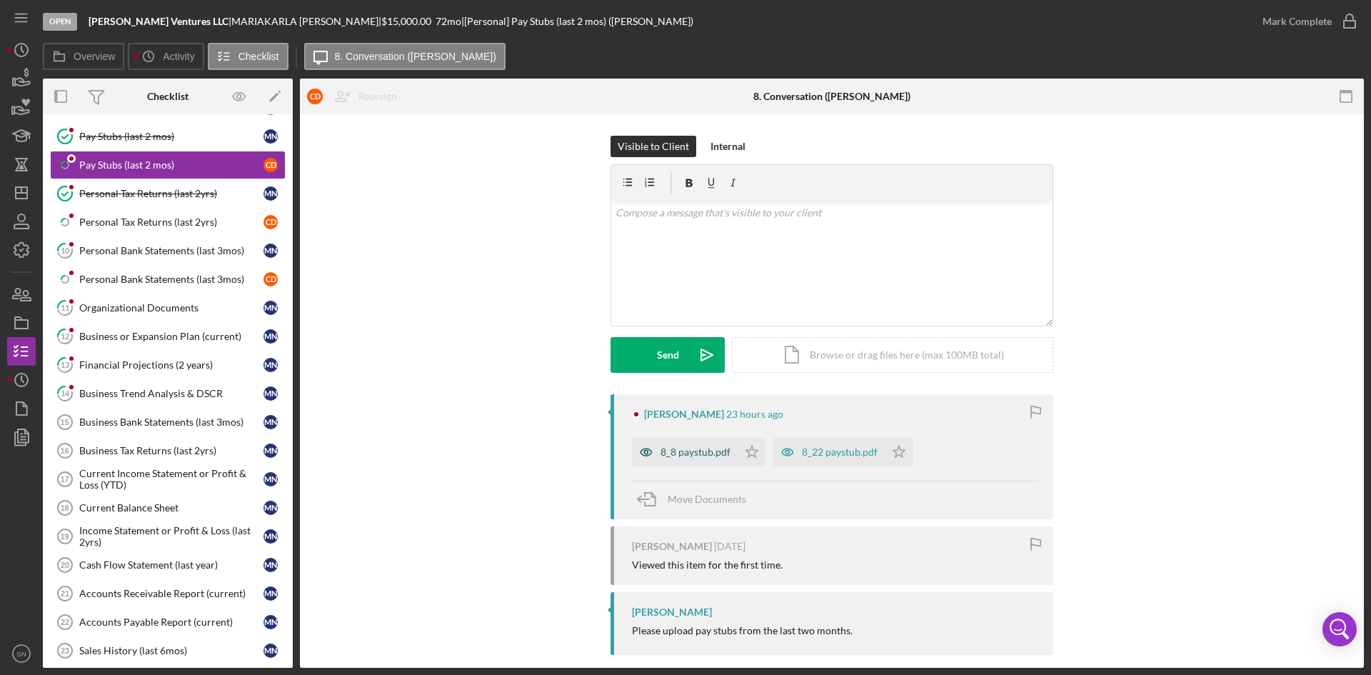
click at [681, 453] on div "8_8 paystub.pdf" at bounding box center [696, 451] width 70 height 11
